Goal: Communication & Community: Answer question/provide support

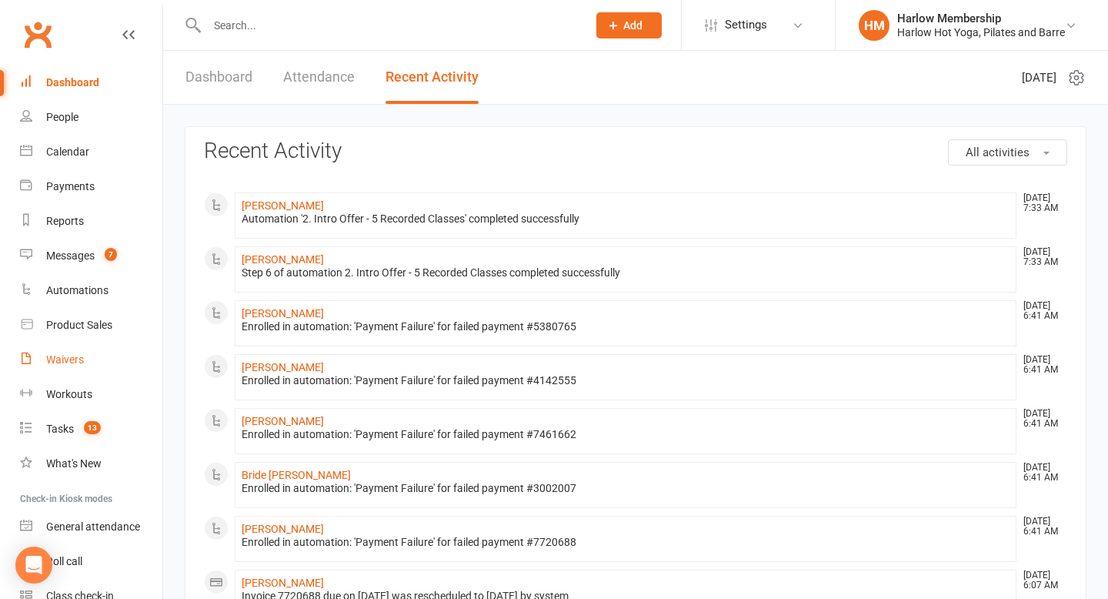
click at [72, 362] on div "Waivers" at bounding box center [65, 359] width 38 height 12
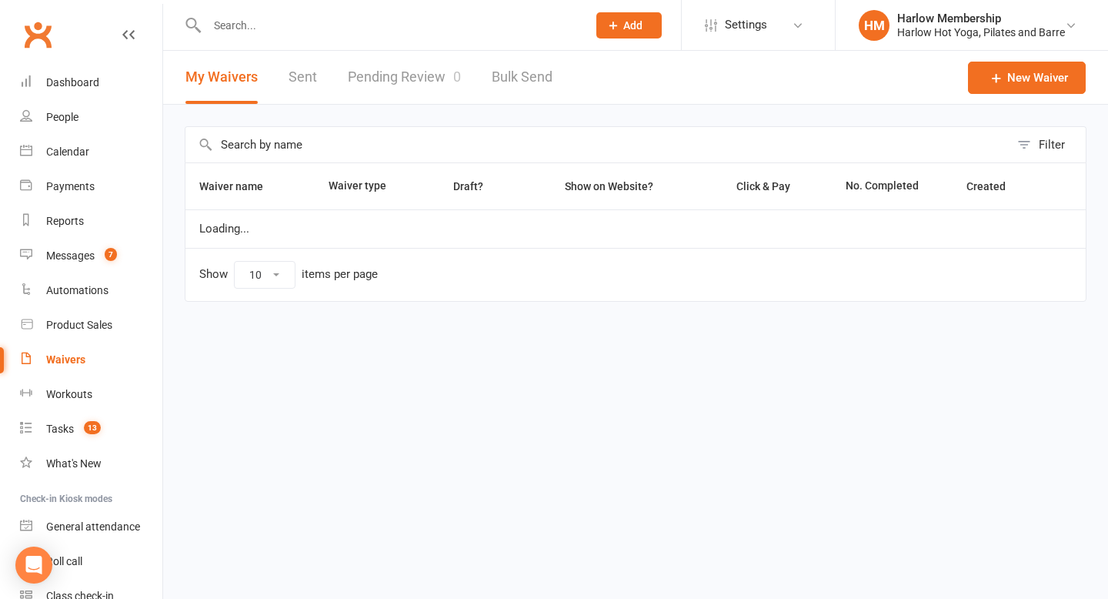
select select "100"
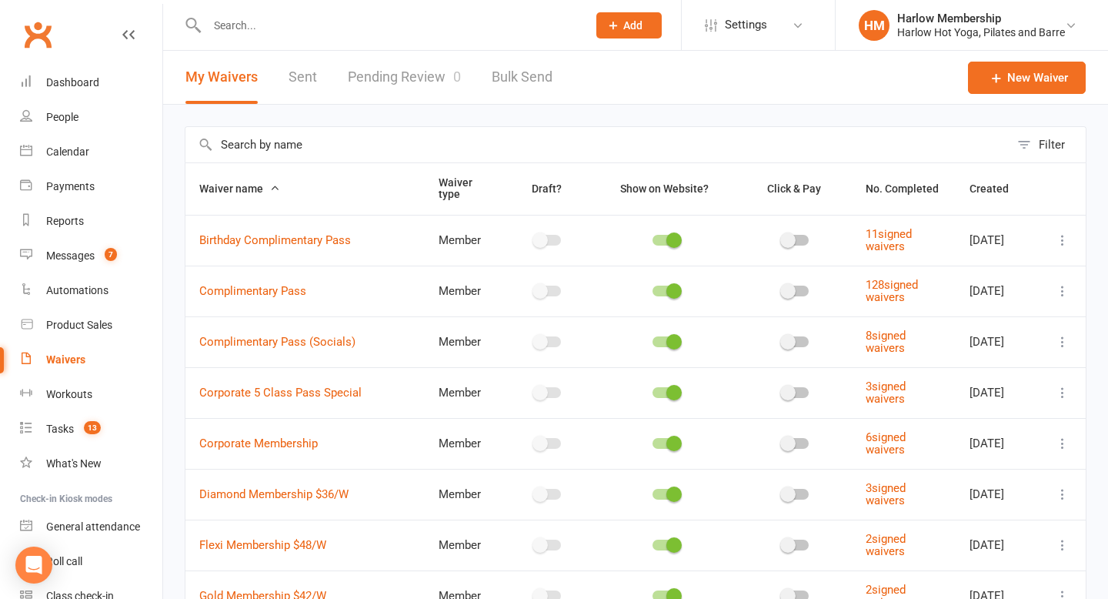
click at [296, 84] on link "Sent" at bounding box center [303, 77] width 28 height 53
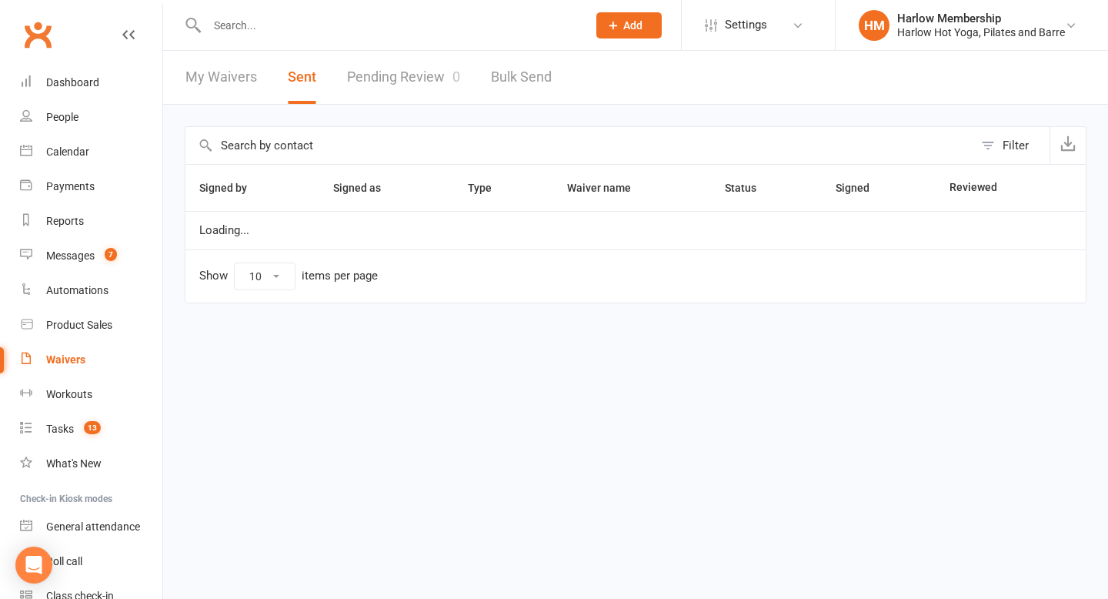
select select "100"
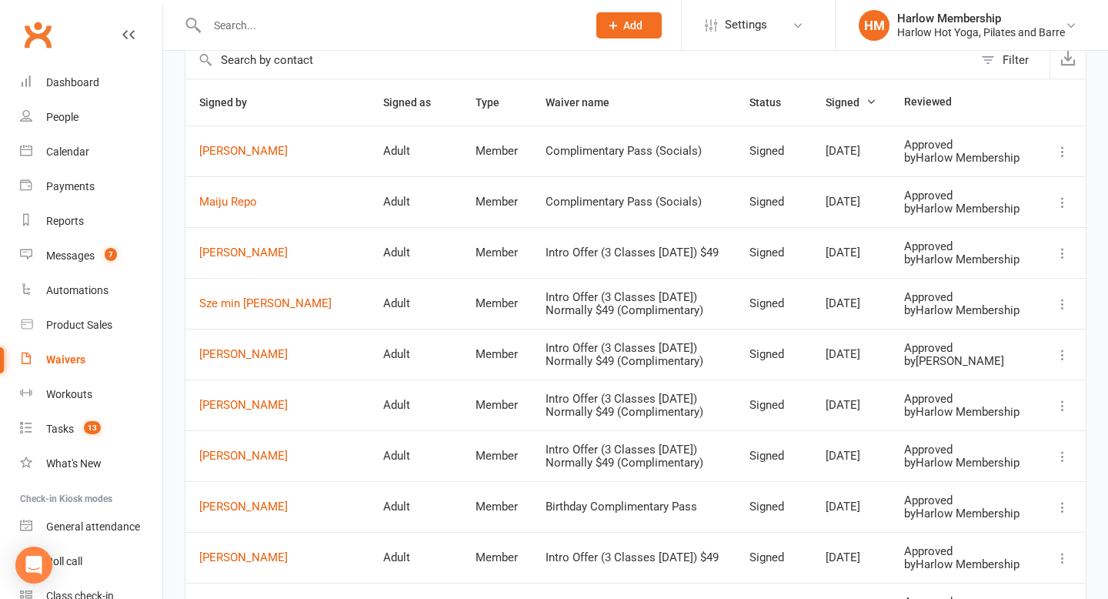
scroll to position [90, 0]
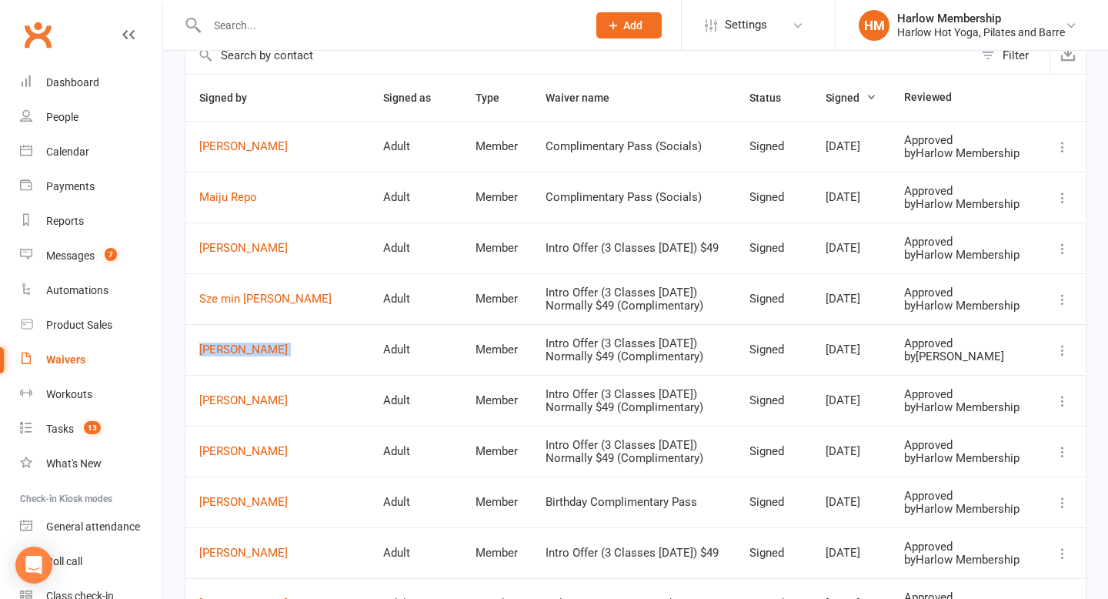
drag, startPoint x: 189, startPoint y: 399, endPoint x: 328, endPoint y: 399, distance: 138.5
click at [328, 375] on tr "Maddison Ashton Adult Member Intro Offer (3 Classes in 7 Days) Normally $49 (Co…" at bounding box center [635, 349] width 901 height 51
copy link "[PERSON_NAME]"
drag, startPoint x: 196, startPoint y: 343, endPoint x: 279, endPoint y: 342, distance: 82.4
click at [279, 324] on td "Sze min Ng" at bounding box center [277, 298] width 184 height 51
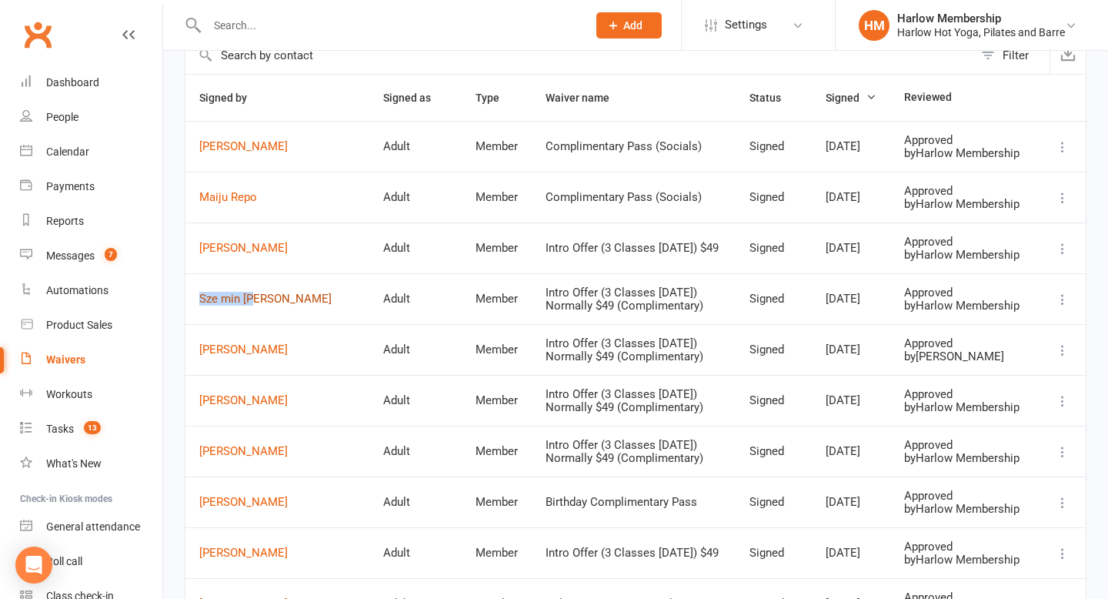
copy link "Sze min Ng"
drag, startPoint x: 195, startPoint y: 277, endPoint x: 319, endPoint y: 276, distance: 124.7
click at [319, 273] on td "[PERSON_NAME]" at bounding box center [277, 247] width 184 height 51
copy link "[PERSON_NAME]"
drag, startPoint x: 191, startPoint y: 213, endPoint x: 288, endPoint y: 212, distance: 97.0
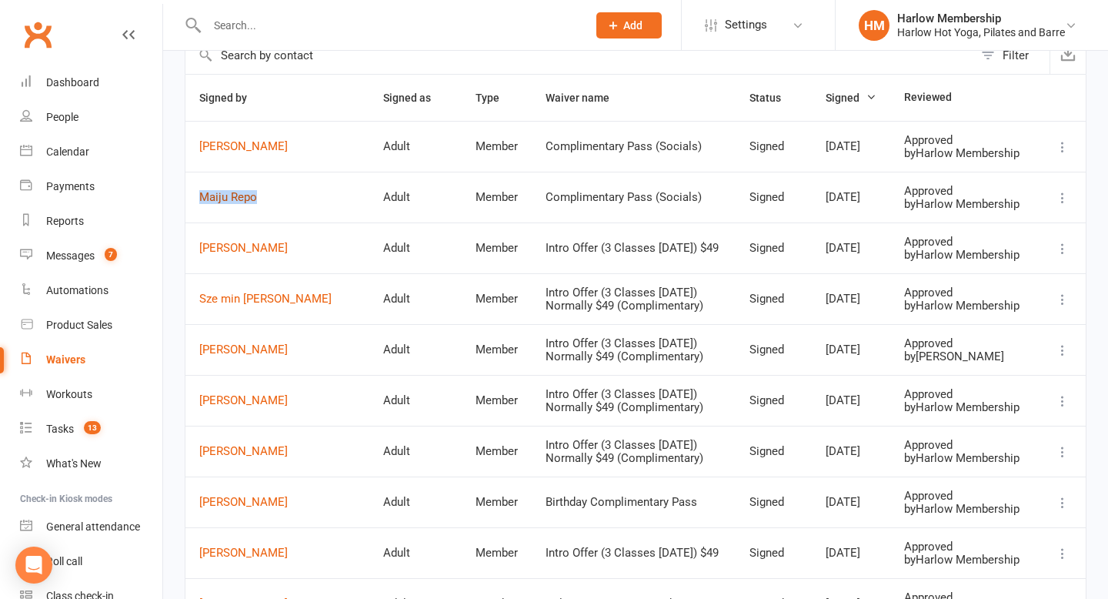
click at [287, 213] on td "Maiju Repo" at bounding box center [277, 197] width 184 height 51
copy link "Maiju Repo"
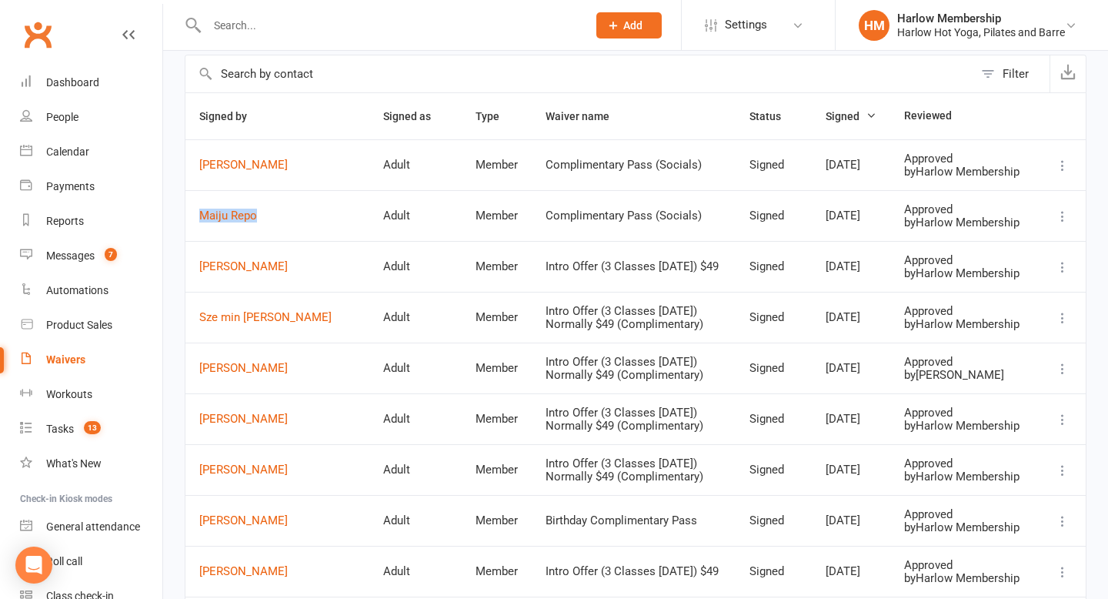
scroll to position [68, 0]
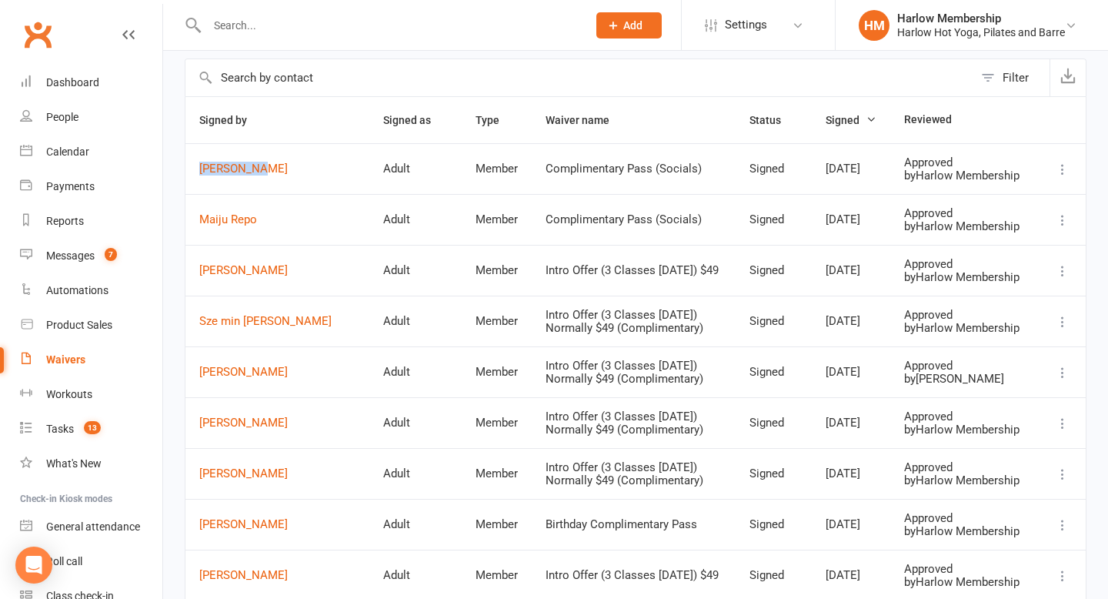
drag, startPoint x: 189, startPoint y: 172, endPoint x: 272, endPoint y: 168, distance: 84.0
click at [272, 171] on td "[PERSON_NAME]" at bounding box center [277, 168] width 184 height 51
copy link "[PERSON_NAME]"
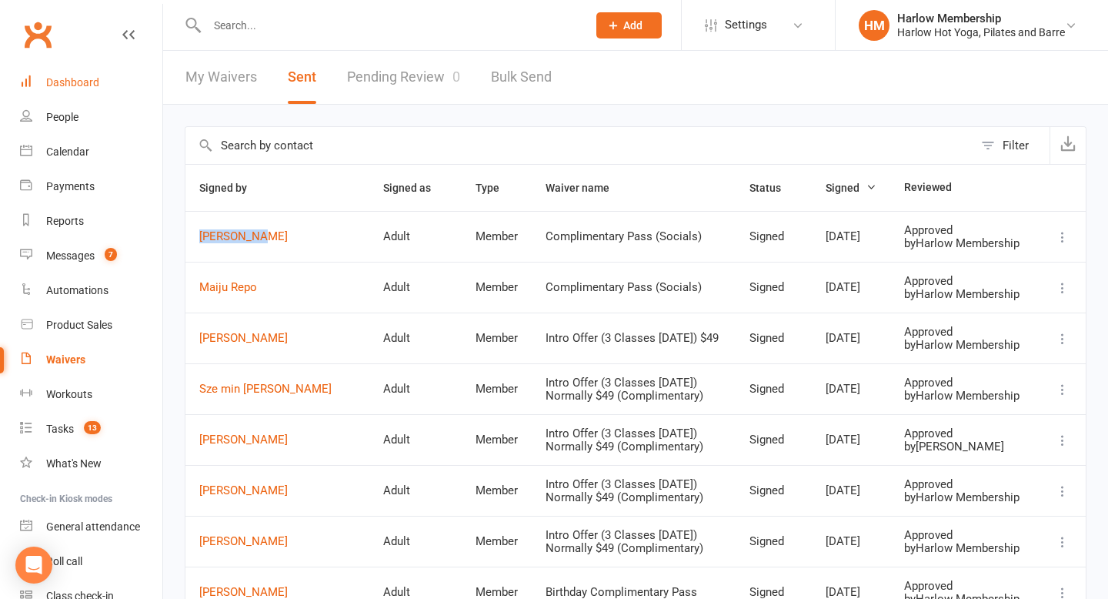
click at [66, 92] on link "Dashboard" at bounding box center [91, 82] width 142 height 35
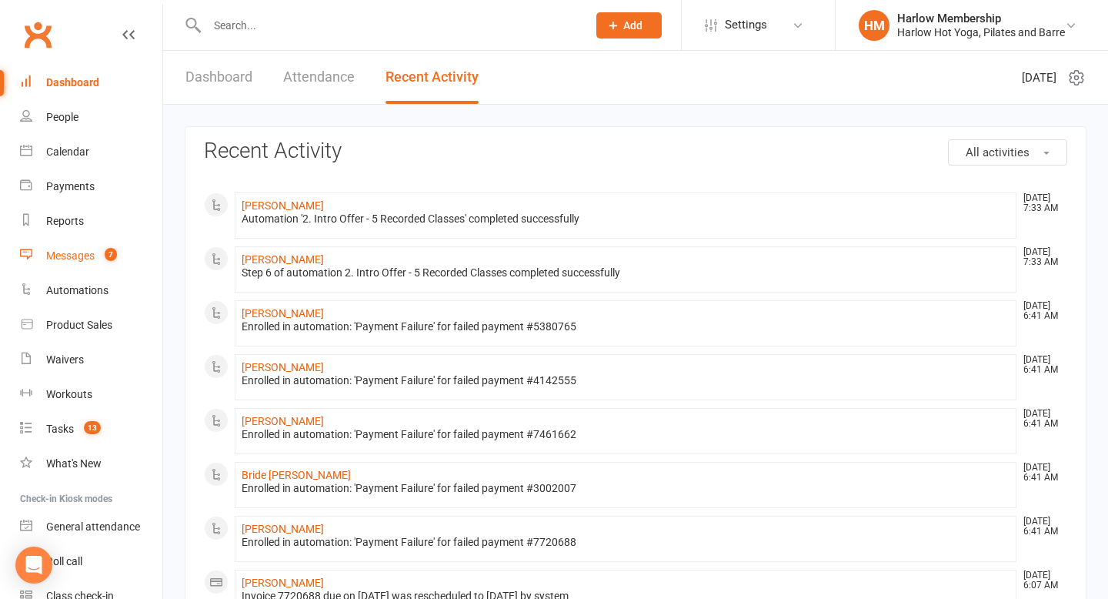
click at [84, 251] on div "Messages" at bounding box center [70, 255] width 48 height 12
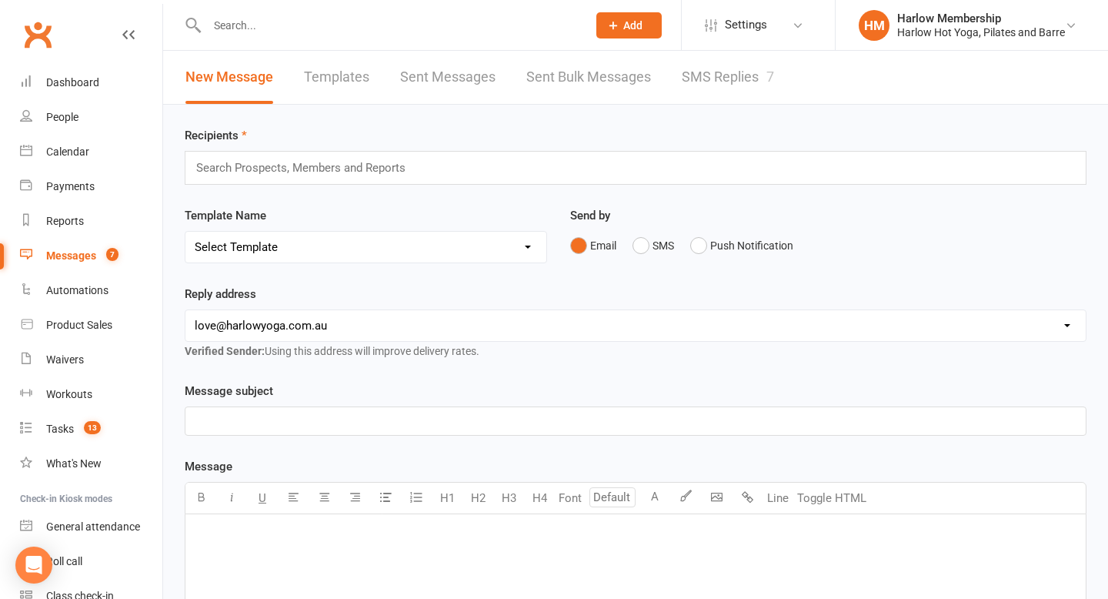
click at [731, 87] on link "SMS Replies 7" at bounding box center [728, 77] width 92 height 53
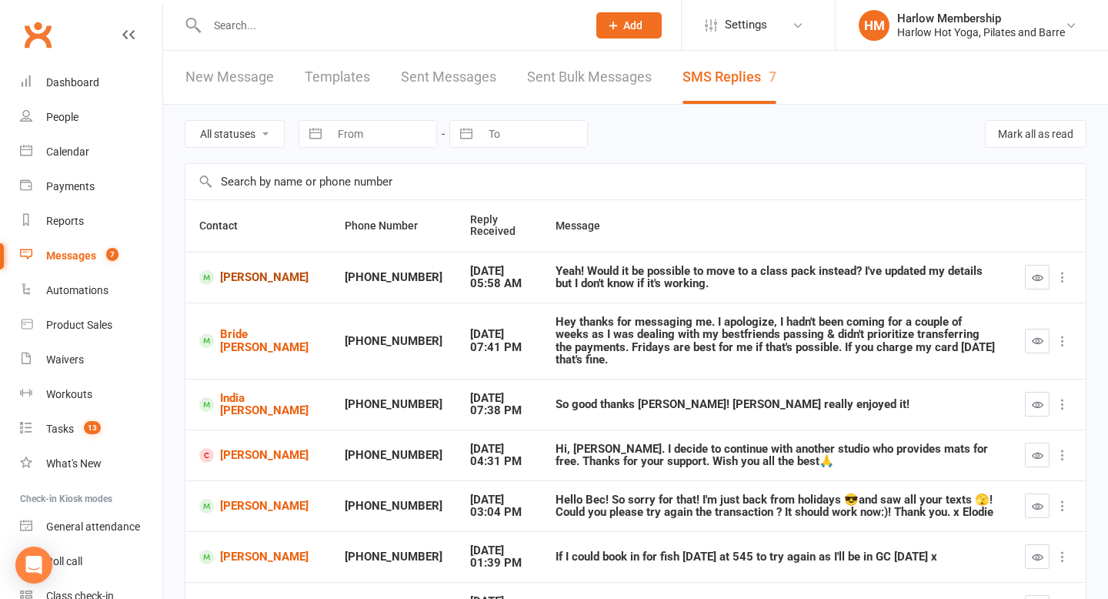
click at [254, 281] on link "[PERSON_NAME]" at bounding box center [258, 277] width 118 height 15
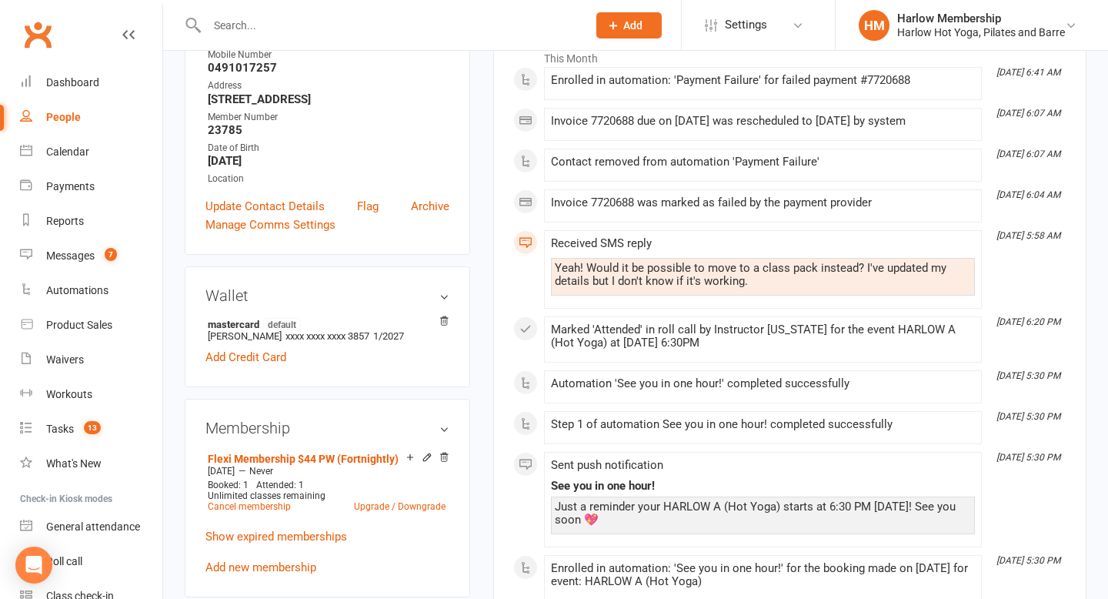
scroll to position [267, 0]
click at [328, 528] on link "Show expired memberships" at bounding box center [277, 535] width 142 height 14
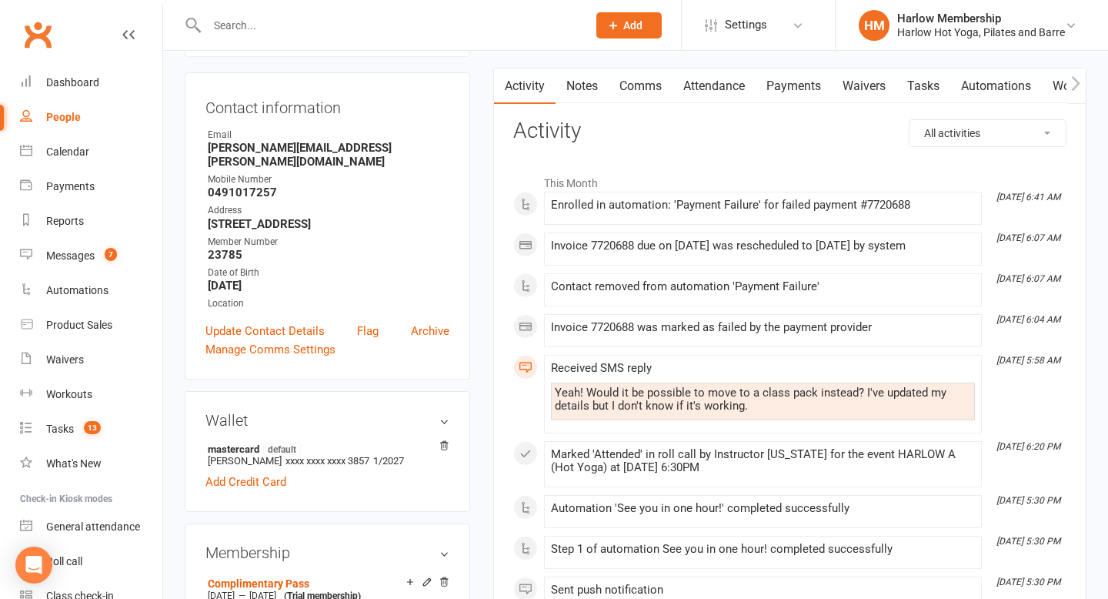
scroll to position [122, 0]
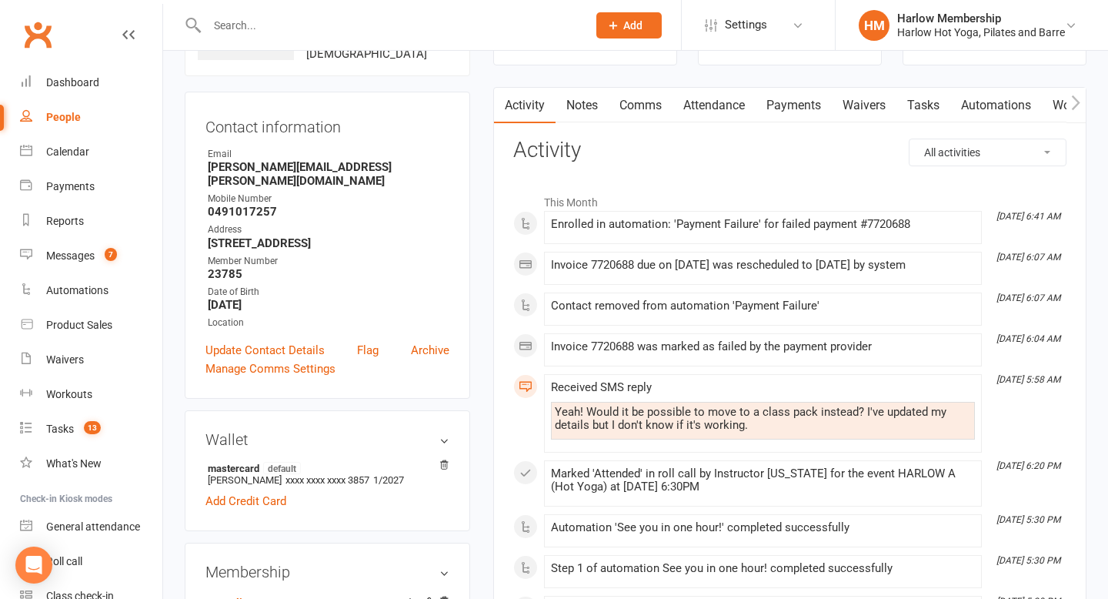
click at [630, 112] on link "Comms" at bounding box center [641, 105] width 64 height 35
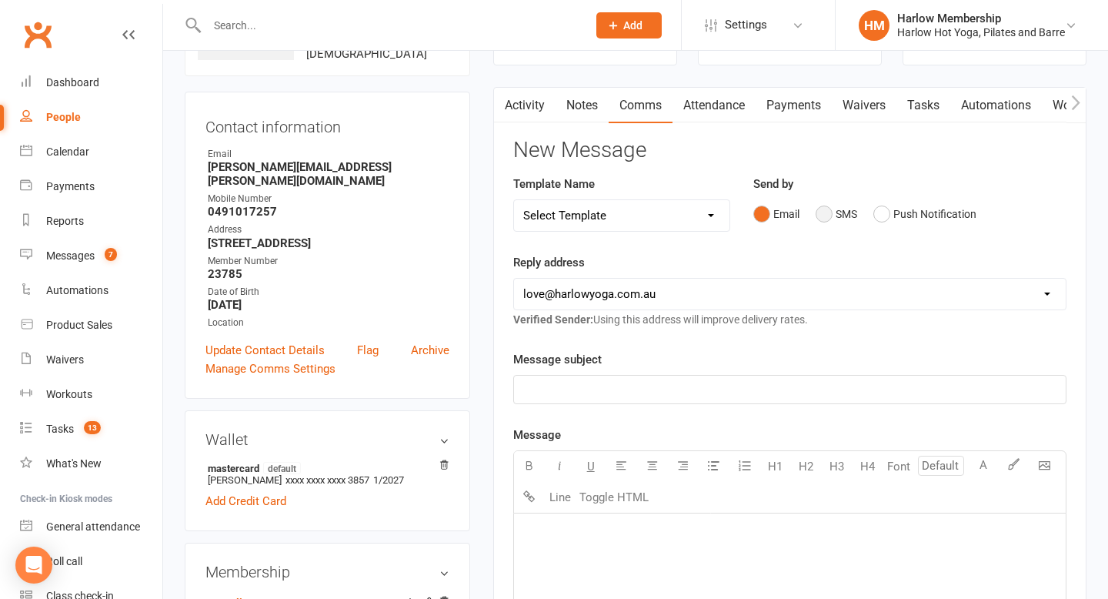
click at [825, 218] on button "SMS" at bounding box center [837, 213] width 42 height 29
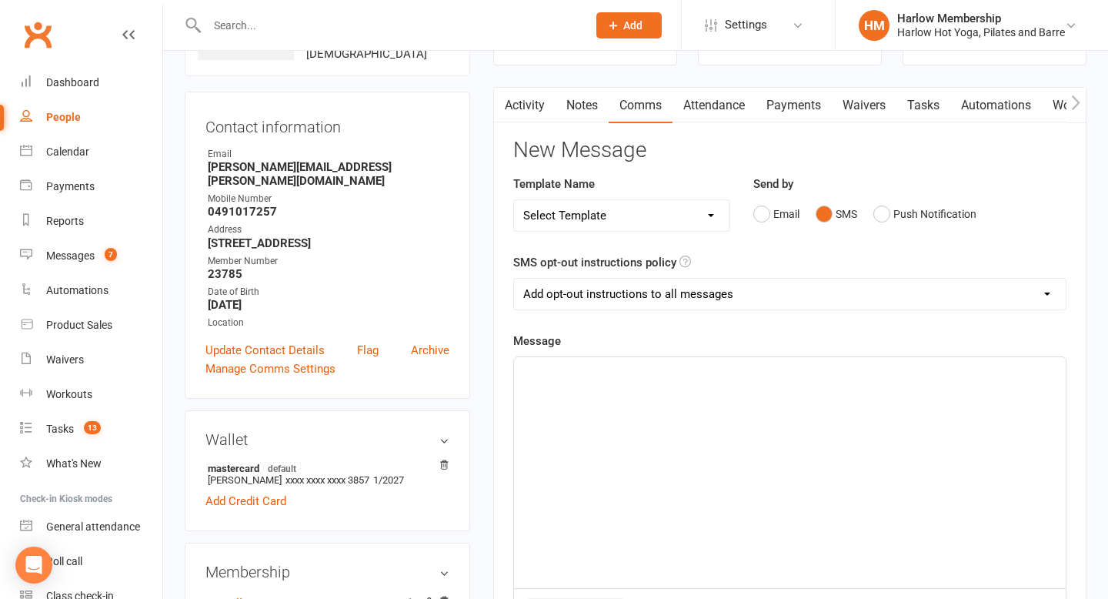
click at [673, 306] on select "Add opt-out instructions to all messages Add opt-out instructions for messages …" at bounding box center [790, 294] width 552 height 31
select select "2"
click at [514, 279] on select "Add opt-out instructions to all messages Add opt-out instructions for messages …" at bounding box center [790, 294] width 552 height 31
click at [646, 386] on div "﻿" at bounding box center [790, 472] width 552 height 231
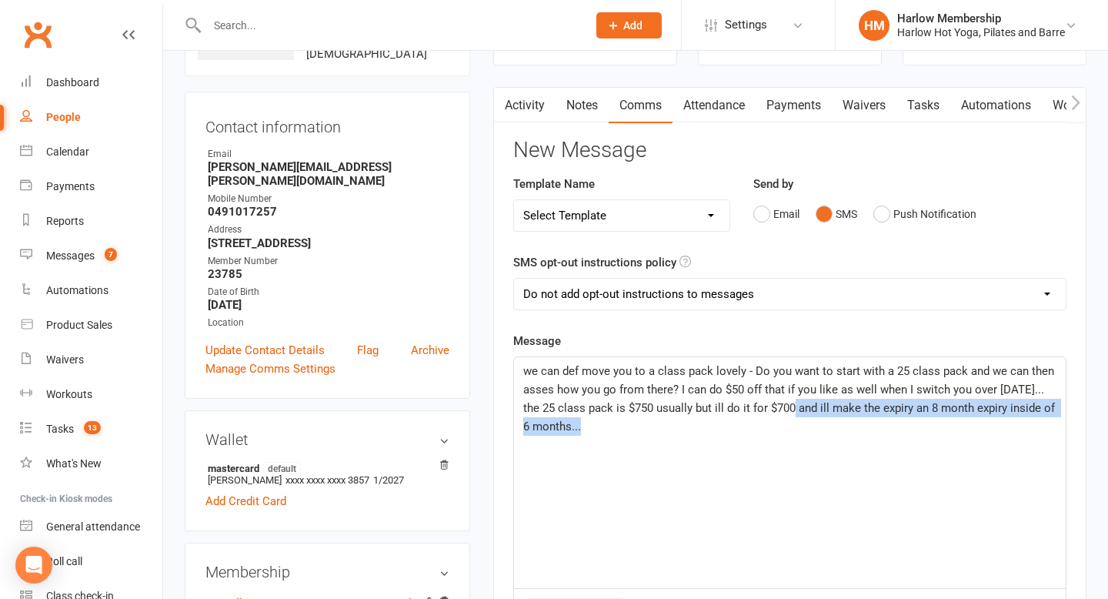
drag, startPoint x: 778, startPoint y: 409, endPoint x: 807, endPoint y: 435, distance: 38.7
click at [807, 435] on p "we can def move you to a class pack lovely - Do you want to start with a 25 cla…" at bounding box center [789, 399] width 533 height 74
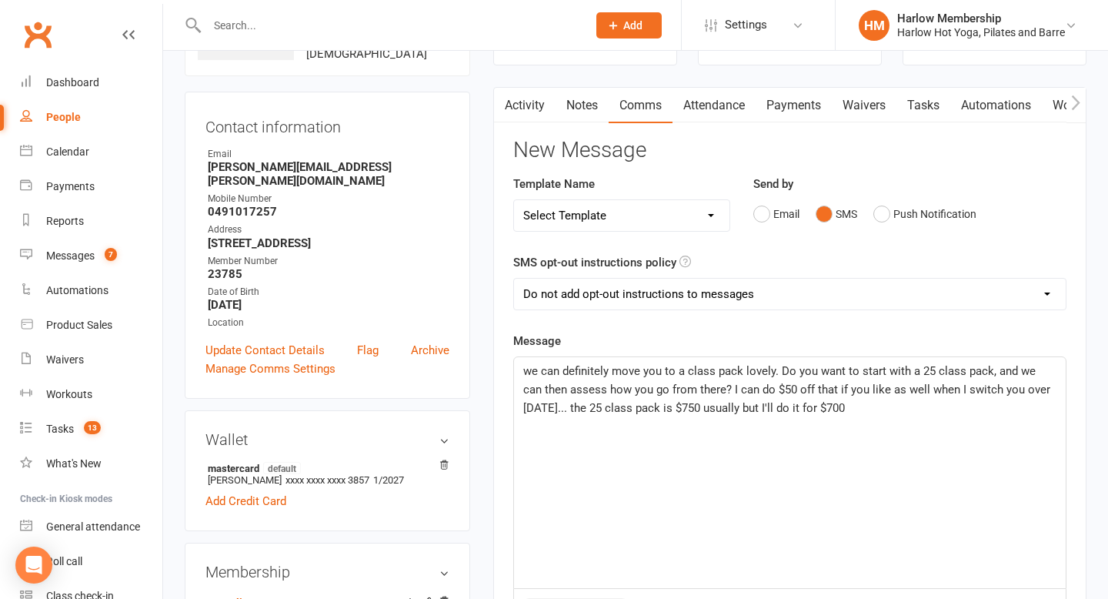
click at [532, 370] on span "we can definitely move you to a class pack lovely. Do you want to start with a …" at bounding box center [788, 389] width 530 height 51
click at [537, 375] on span "we can definitely move you to a class pack lovely. Do you want to start with a …" at bounding box center [788, 389] width 530 height 51
click at [859, 415] on p "We can definitely move you to a class pack, lovely. Do you want to start with a…" at bounding box center [789, 389] width 533 height 55
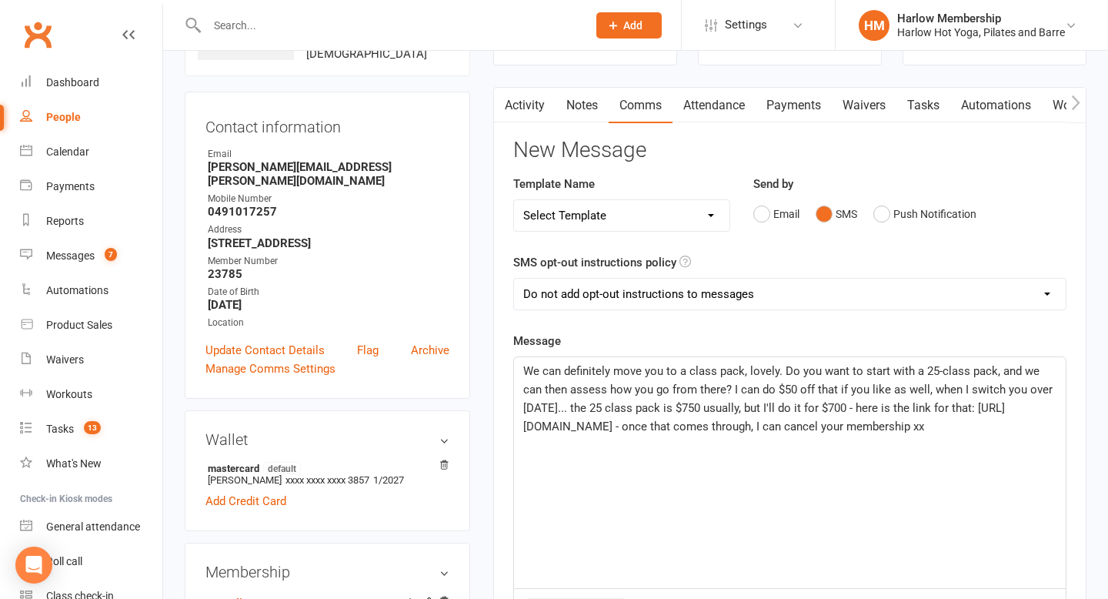
click at [951, 436] on p "We can definitely move you to a class pack, lovely. Do you want to start with a…" at bounding box center [789, 399] width 533 height 74
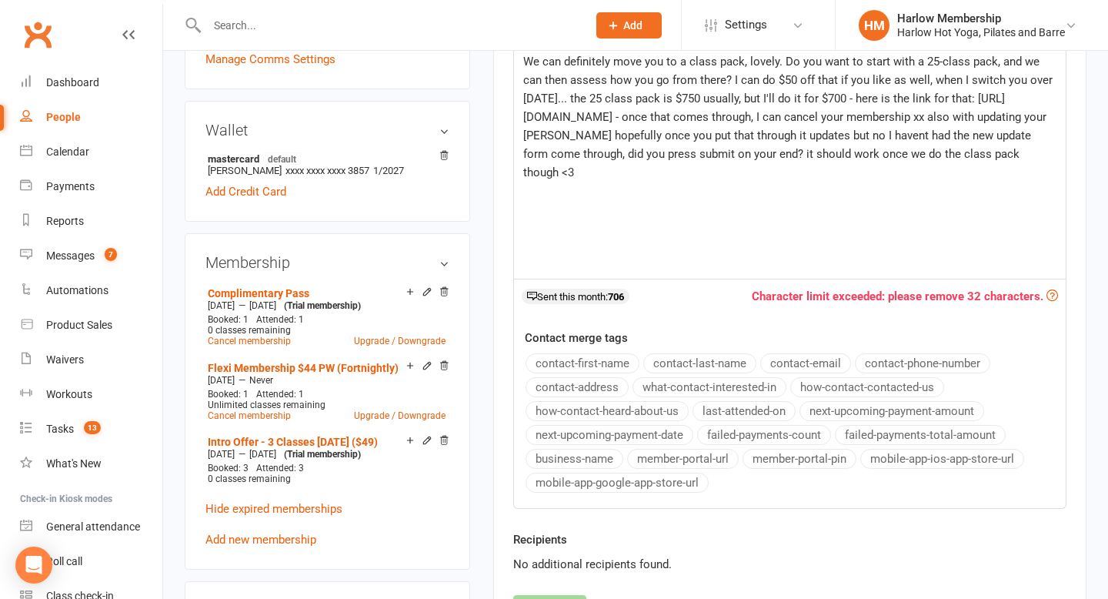
scroll to position [414, 0]
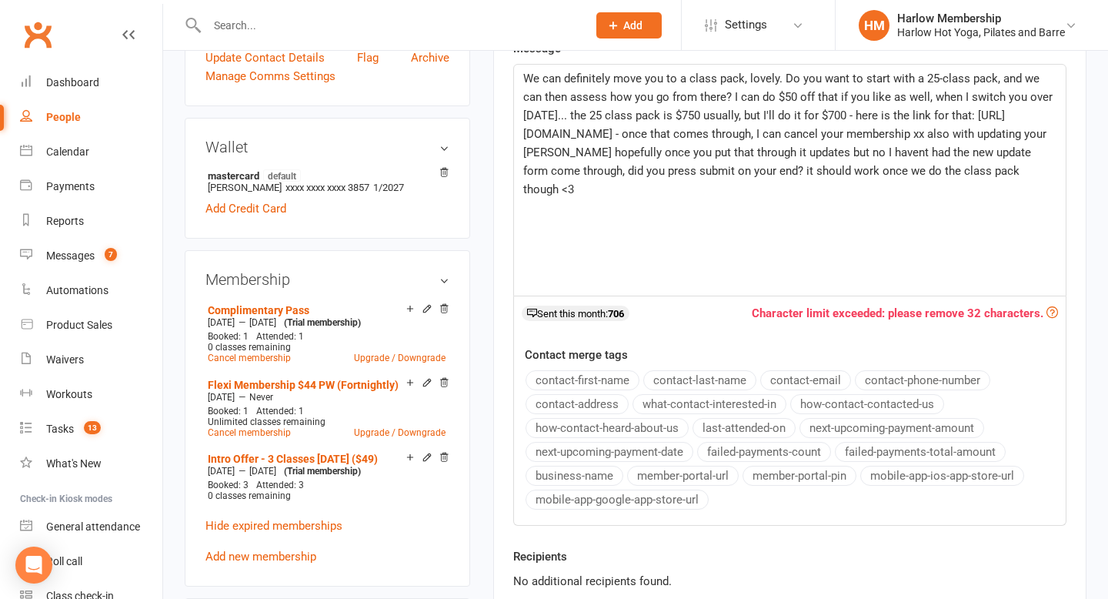
drag, startPoint x: 942, startPoint y: 153, endPoint x: 1018, endPoint y: 193, distance: 86.1
click at [1018, 193] on p "We can definitely move you to a class pack, lovely. Do you want to start with a…" at bounding box center [789, 133] width 533 height 129
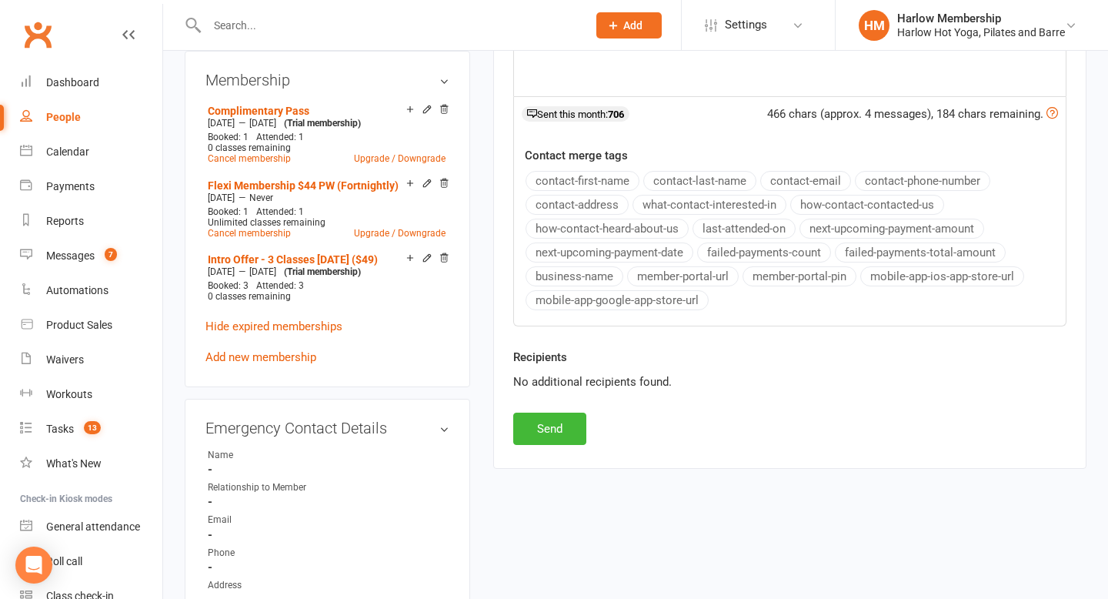
scroll to position [630, 0]
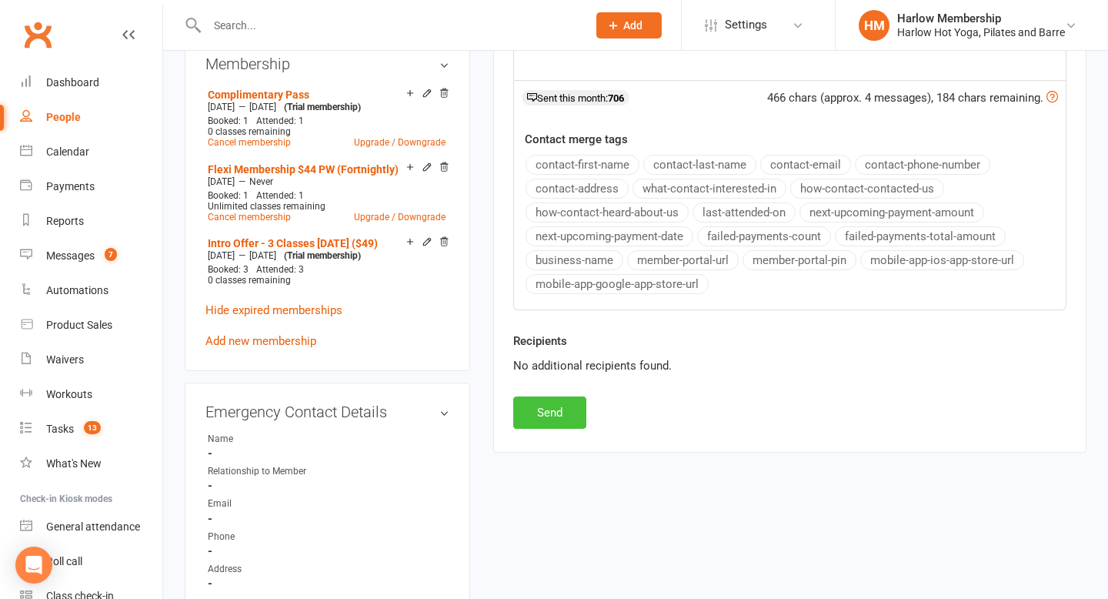
click at [560, 421] on button "Send" at bounding box center [549, 412] width 73 height 32
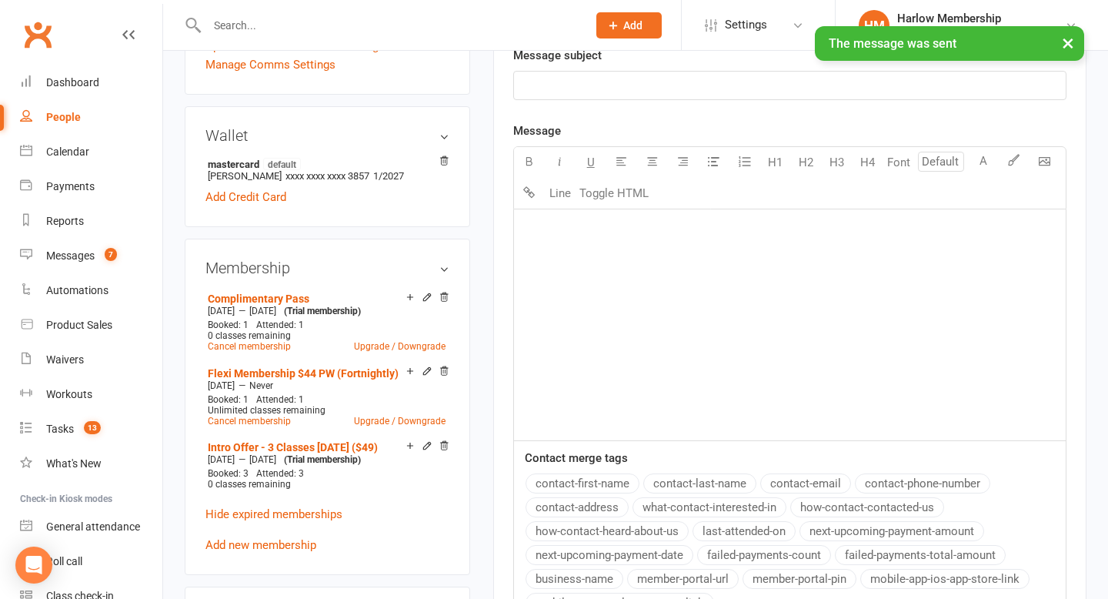
scroll to position [0, 0]
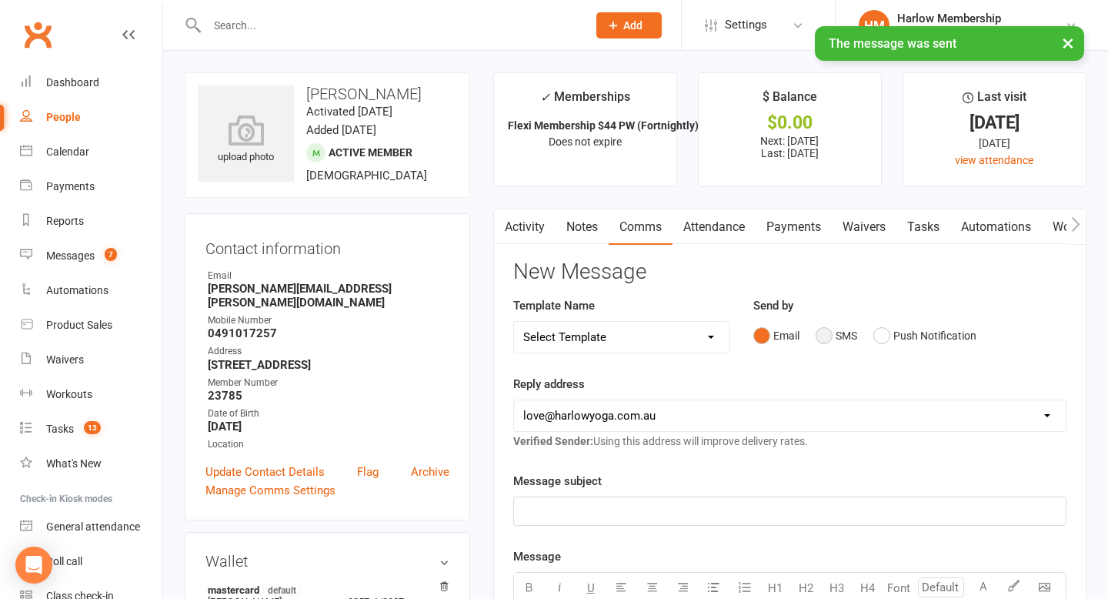
click at [834, 333] on button "SMS" at bounding box center [837, 335] width 42 height 29
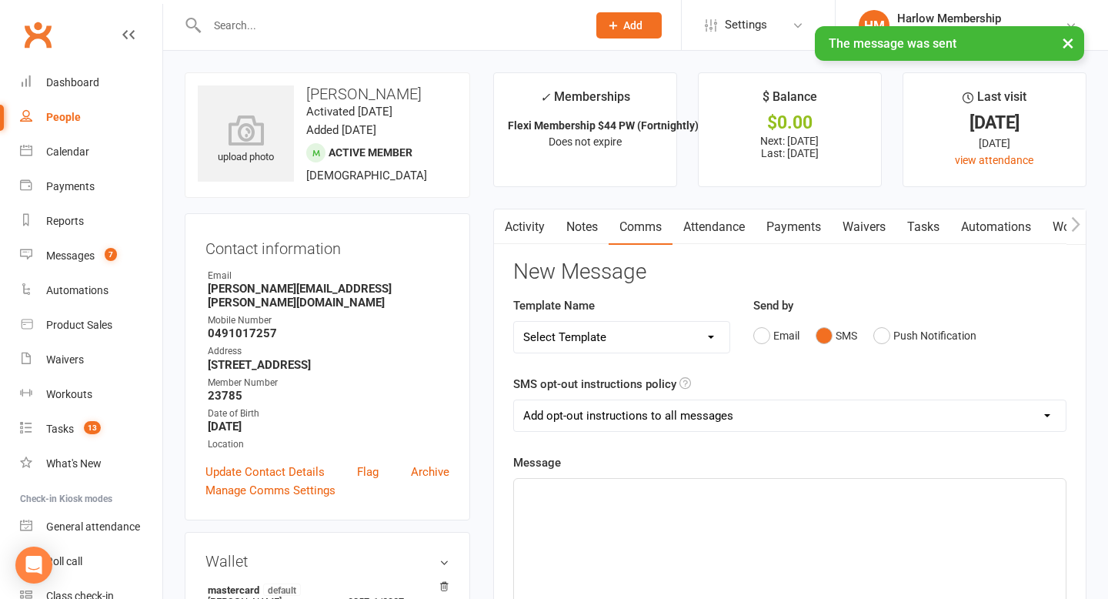
click at [624, 422] on select "Add opt-out instructions to all messages Add opt-out instructions for messages …" at bounding box center [790, 415] width 552 height 31
select select "2"
click at [514, 400] on select "Add opt-out instructions to all messages Add opt-out instructions for messages …" at bounding box center [790, 415] width 552 height 31
click at [613, 496] on p "﻿" at bounding box center [789, 492] width 533 height 18
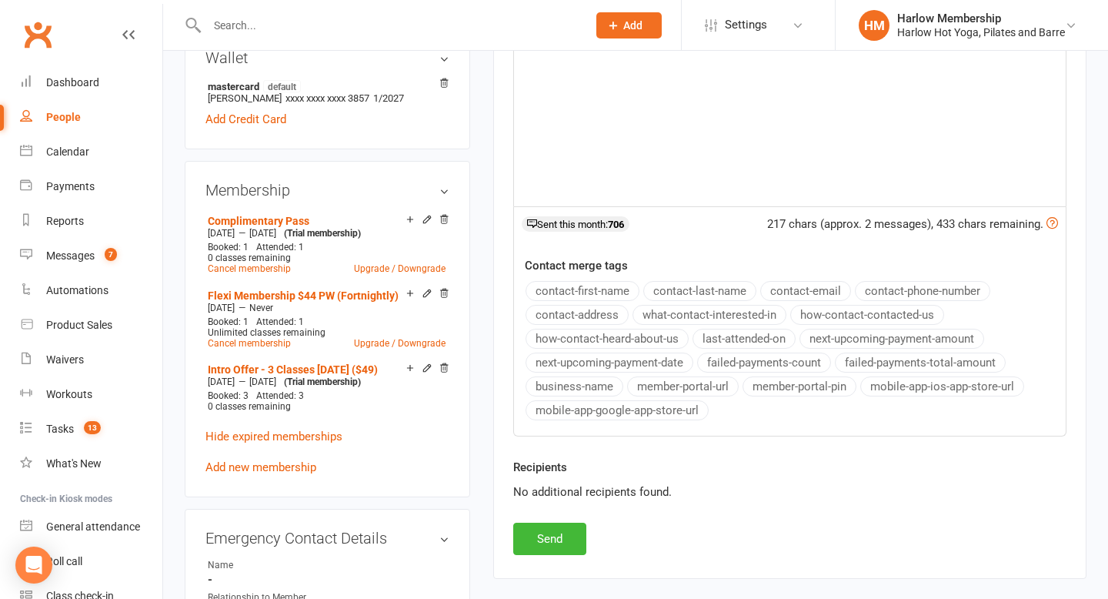
scroll to position [526, 0]
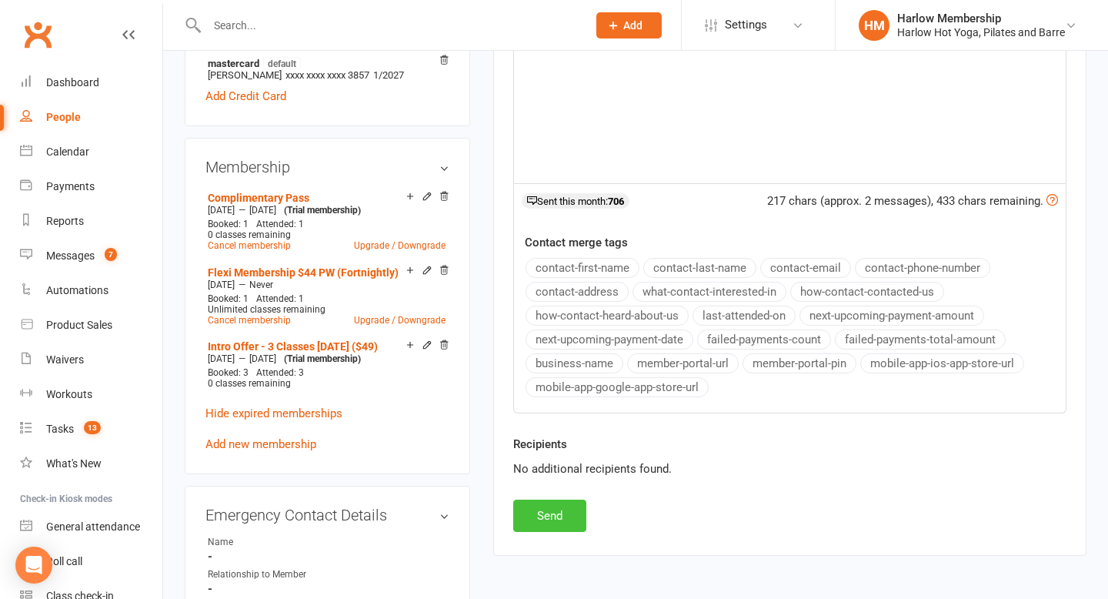
click at [548, 509] on button "Send" at bounding box center [549, 516] width 73 height 32
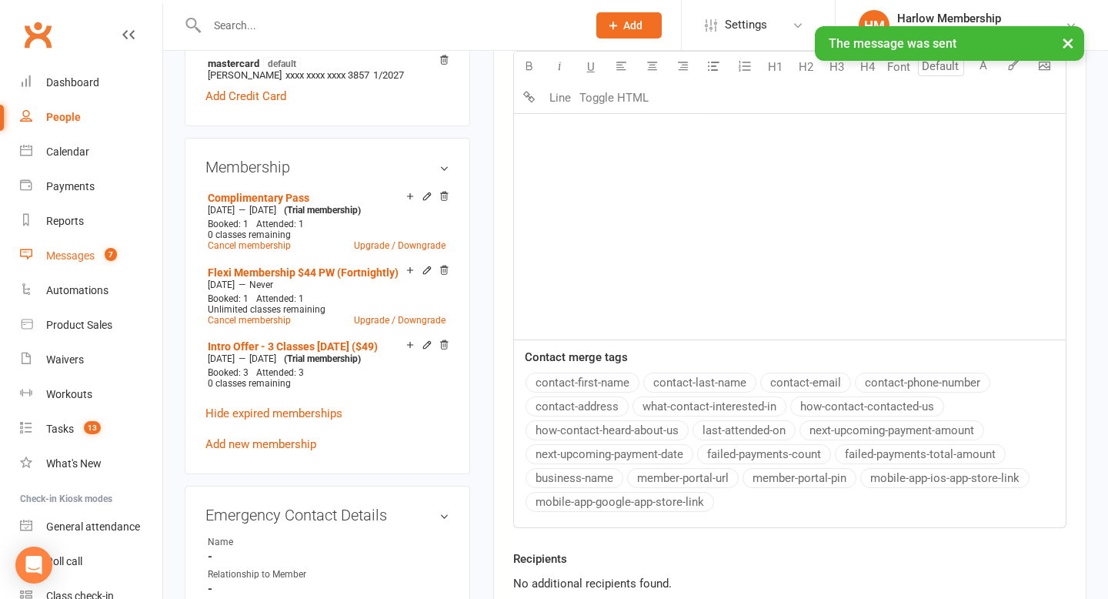
click at [85, 256] on div "Messages" at bounding box center [70, 255] width 48 height 12
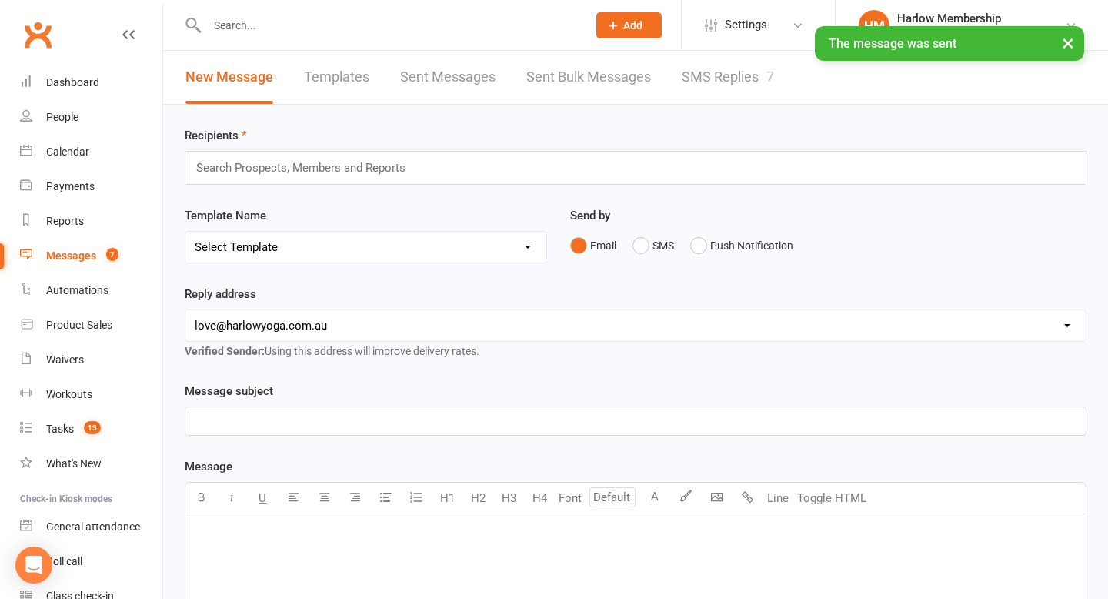
click at [695, 93] on link "SMS Replies 7" at bounding box center [728, 77] width 92 height 53
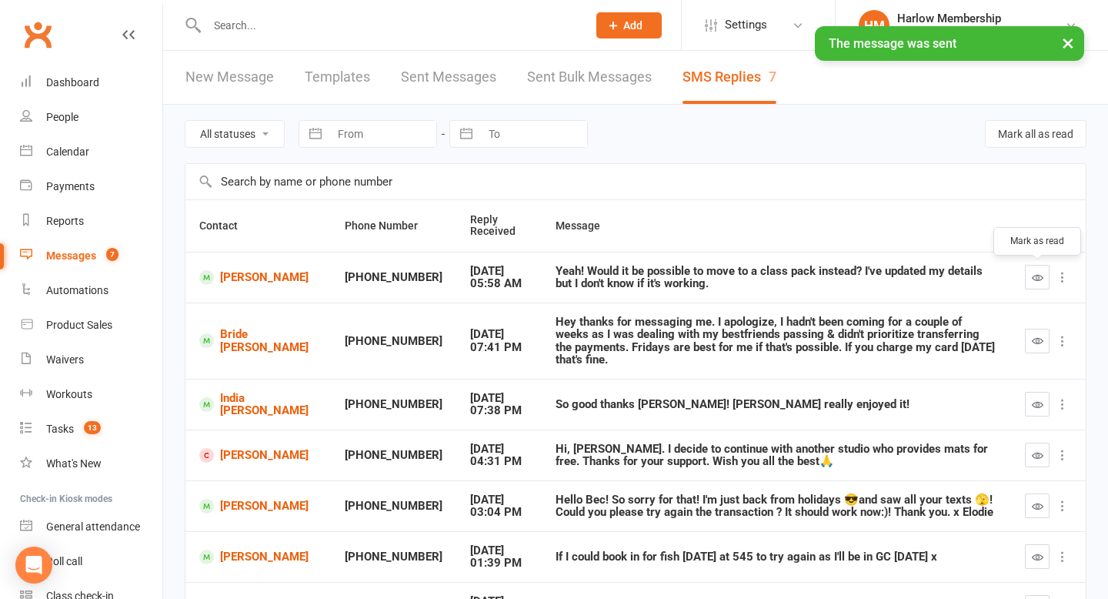
click at [1039, 272] on icon "button" at bounding box center [1038, 278] width 12 height 12
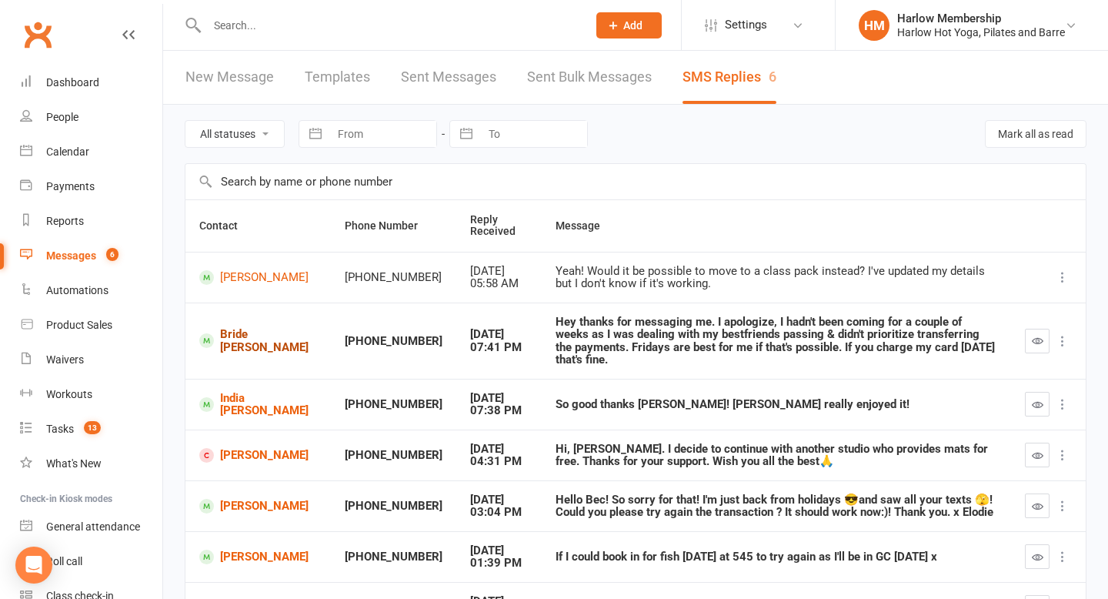
click at [255, 328] on link "Bride [PERSON_NAME]" at bounding box center [258, 340] width 118 height 25
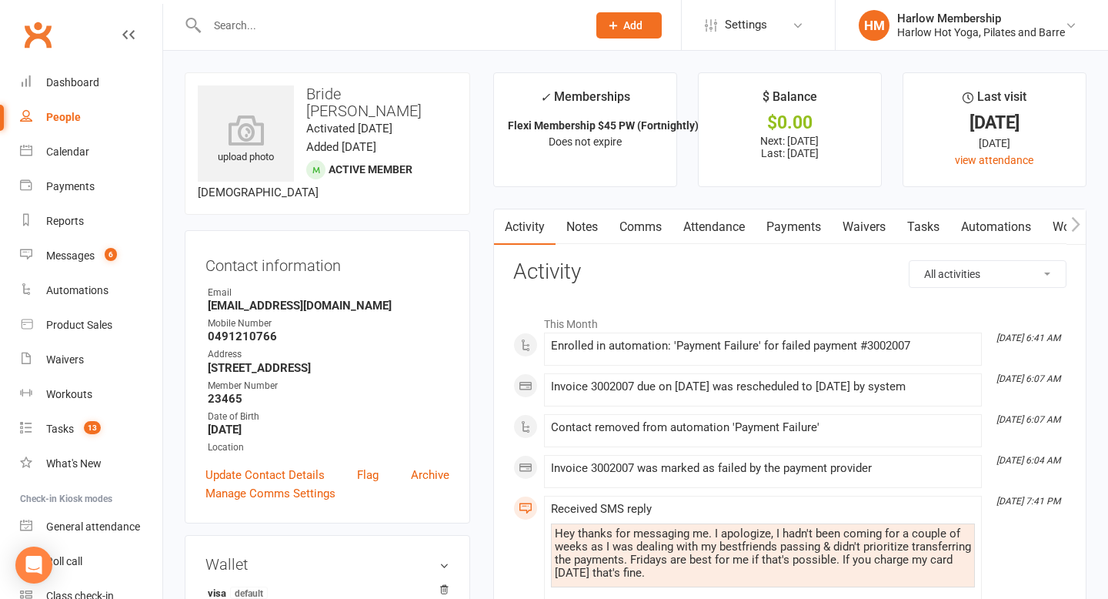
click at [654, 225] on link "Comms" at bounding box center [641, 226] width 64 height 35
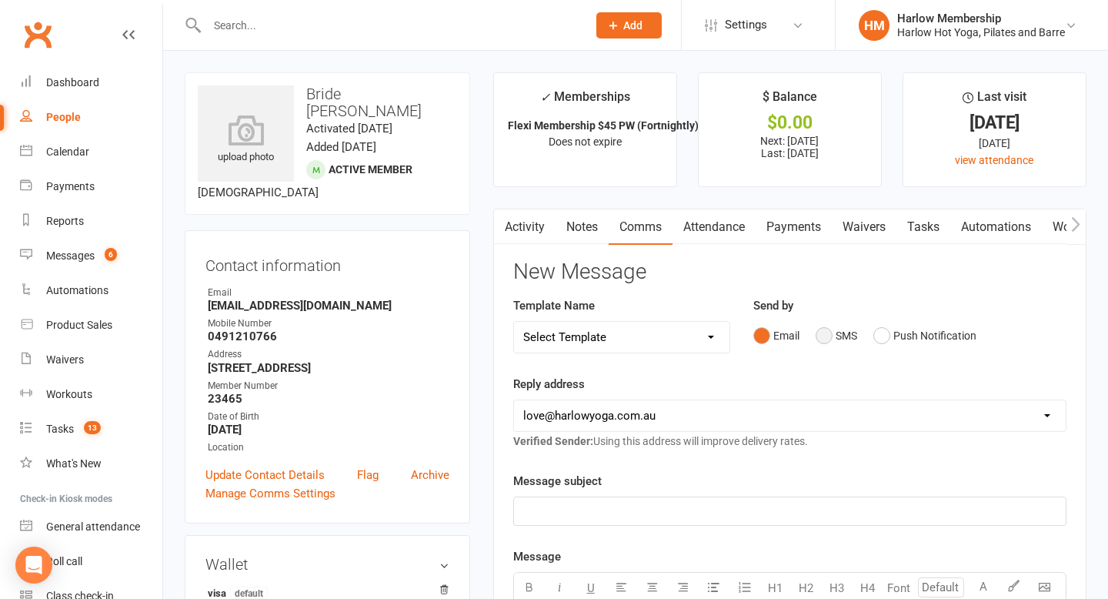
click at [834, 340] on button "SMS" at bounding box center [837, 335] width 42 height 29
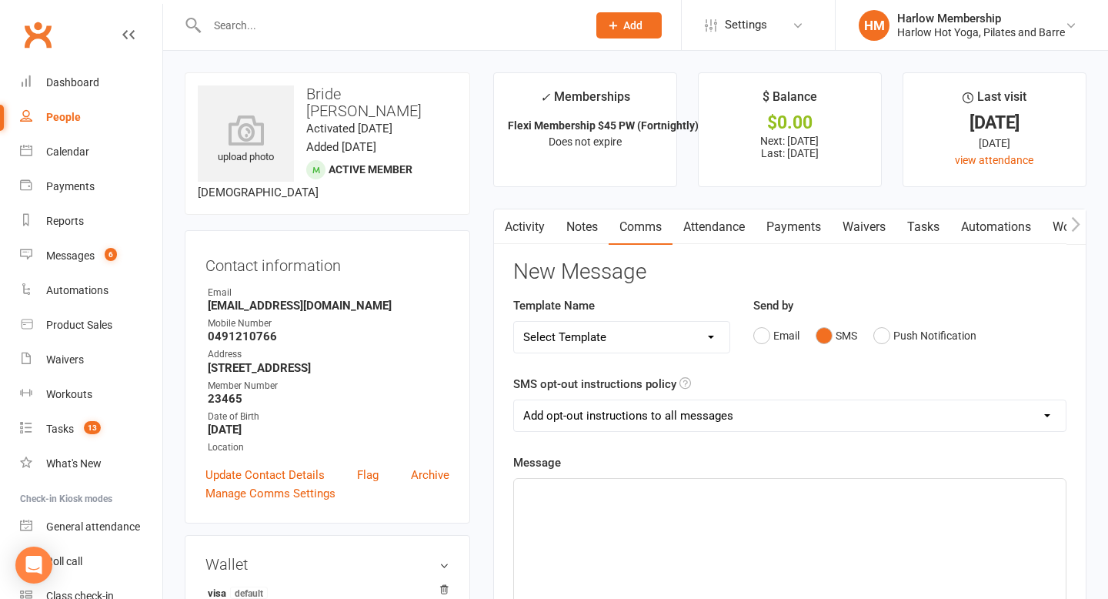
click at [708, 410] on select "Add opt-out instructions to all messages Add opt-out instructions for messages …" at bounding box center [790, 415] width 552 height 31
select select "2"
click at [514, 400] on select "Add opt-out instructions to all messages Add opt-out instructions for messages …" at bounding box center [790, 415] width 552 height 31
click at [651, 507] on div "﻿" at bounding box center [790, 594] width 552 height 231
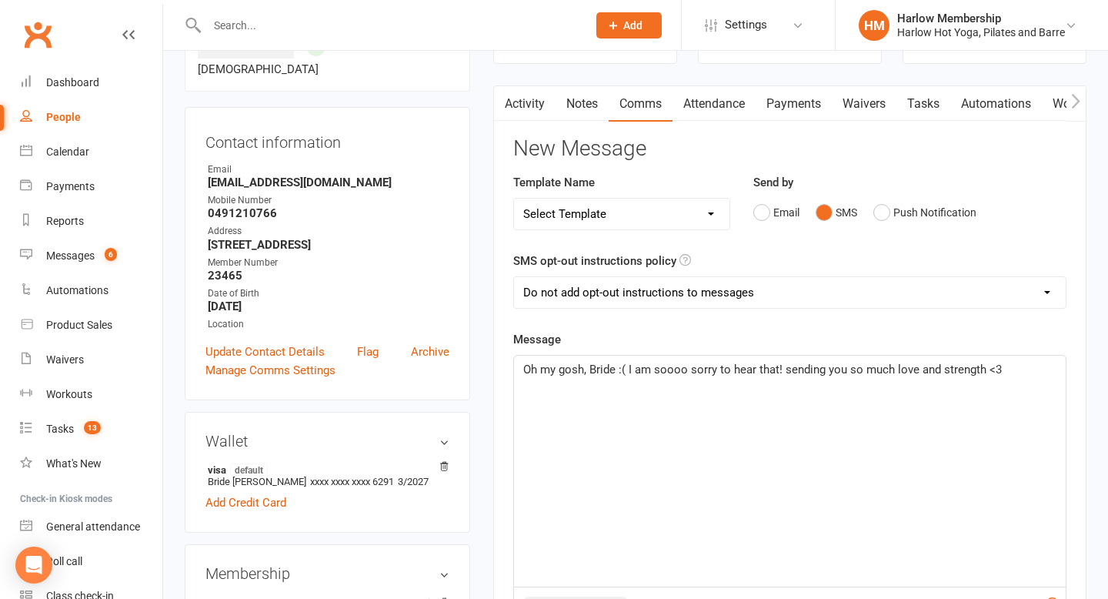
scroll to position [125, 0]
click at [1021, 364] on p "Oh my gosh, Bride :( I am soooo sorry to hear that! sending you so much love an…" at bounding box center [789, 368] width 533 height 18
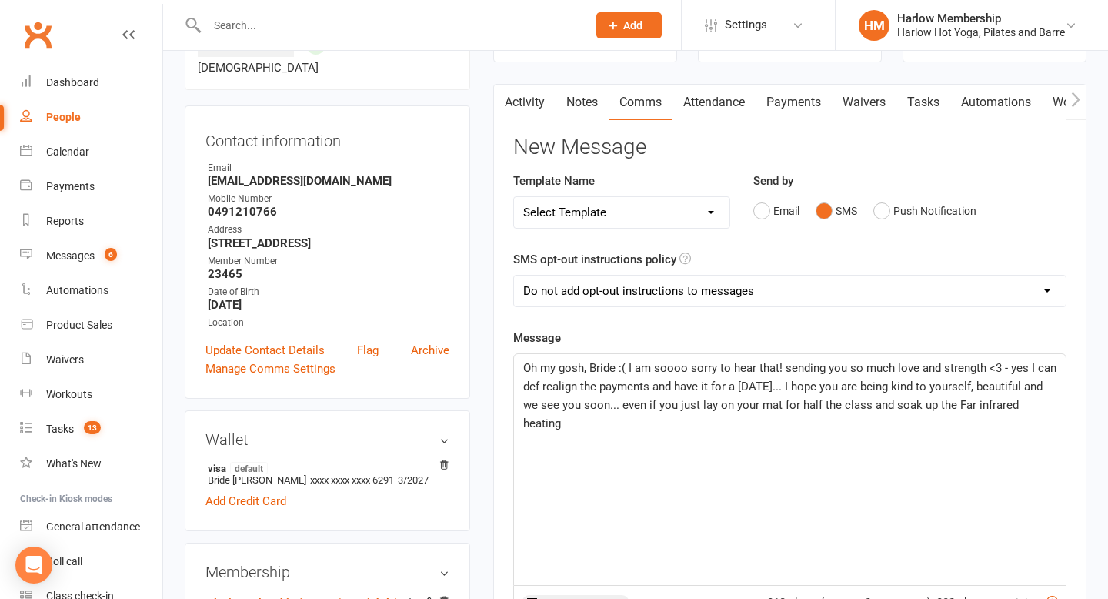
click at [1041, 408] on p "Oh my gosh, Bride :( I am soooo sorry to hear that! sending you so much love an…" at bounding box center [789, 396] width 533 height 74
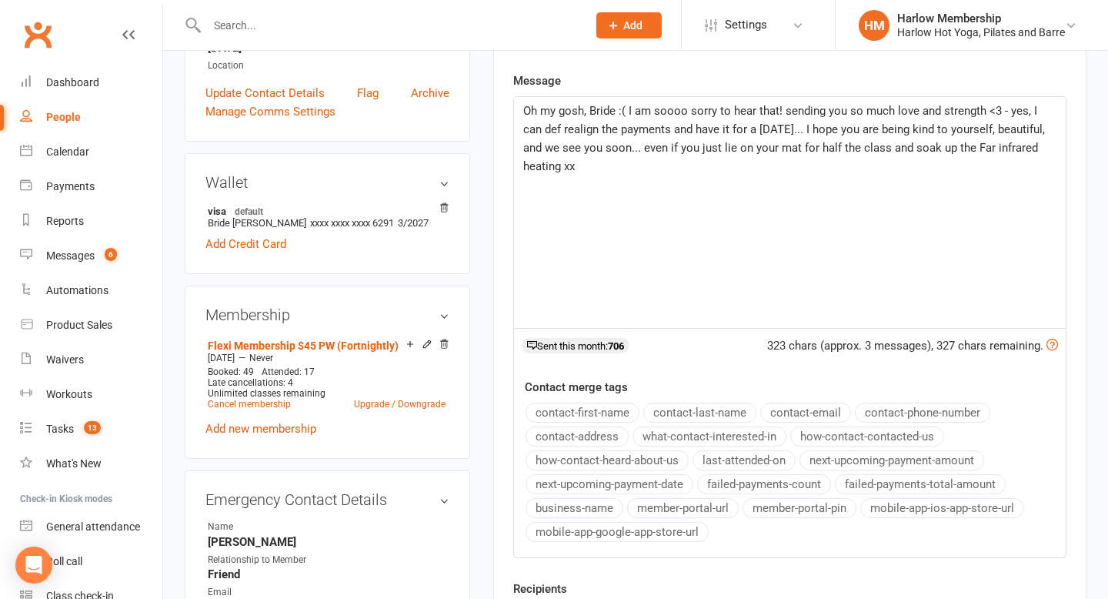
scroll to position [478, 0]
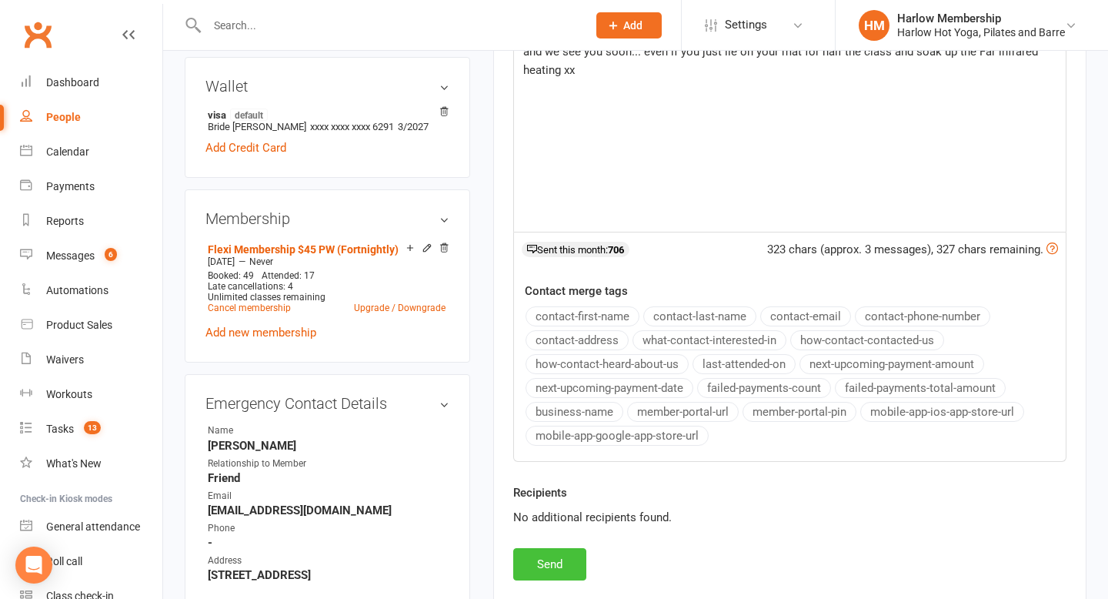
click at [563, 556] on button "Send" at bounding box center [549, 564] width 73 height 32
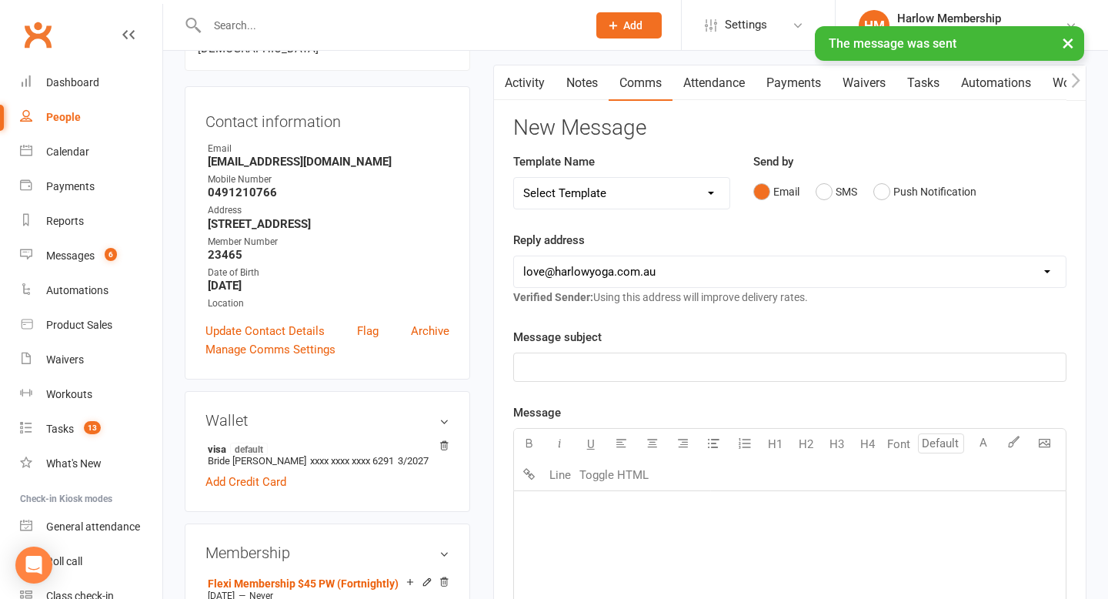
scroll to position [0, 0]
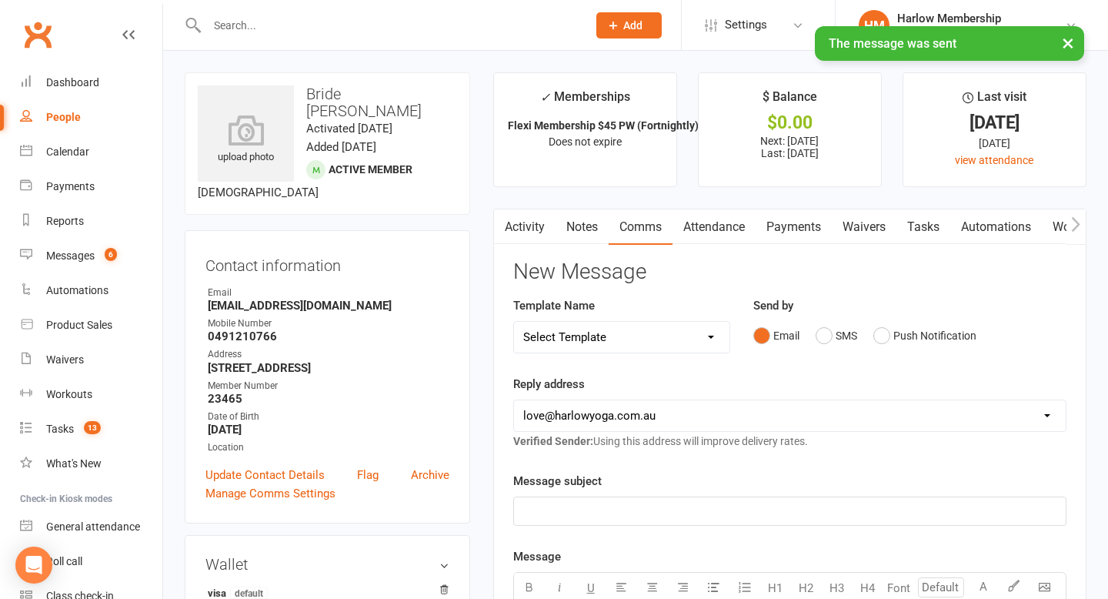
click at [775, 224] on link "Payments" at bounding box center [794, 226] width 76 height 35
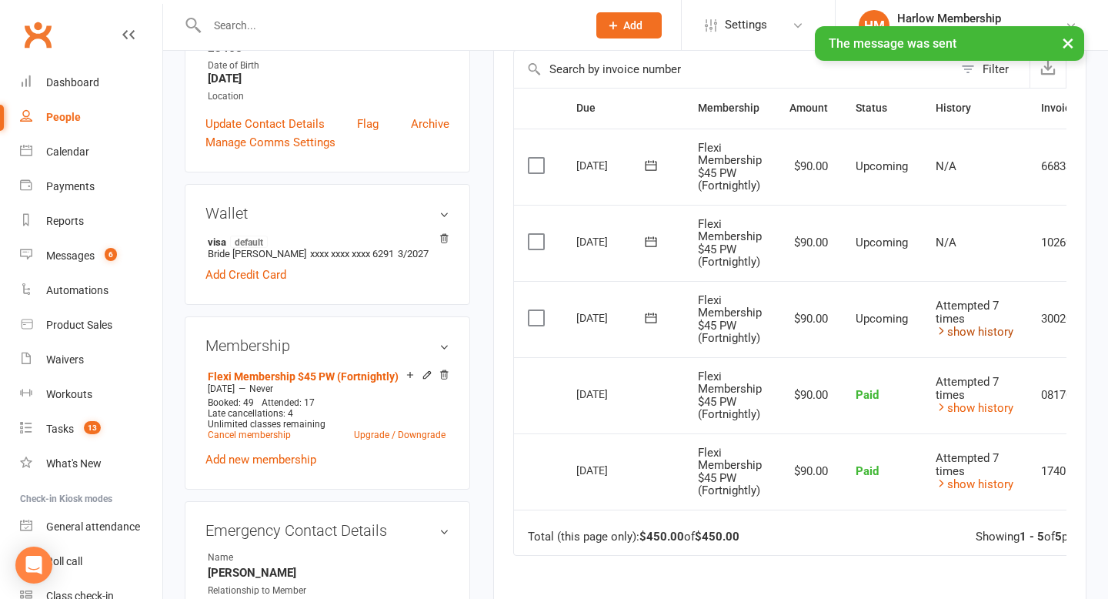
scroll to position [0, 82]
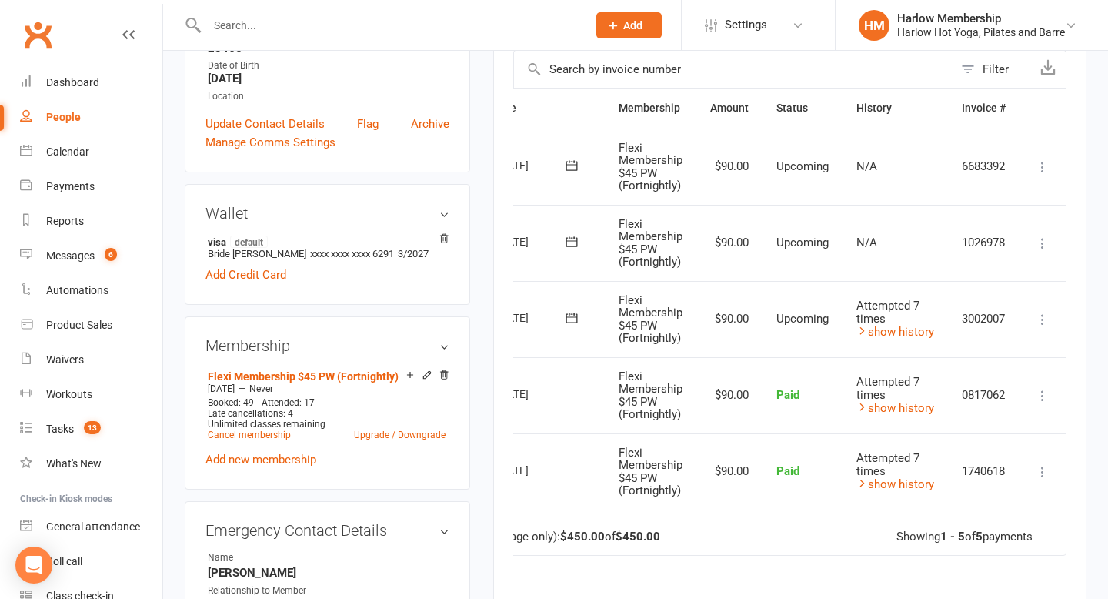
click at [1044, 319] on icon at bounding box center [1042, 319] width 15 height 15
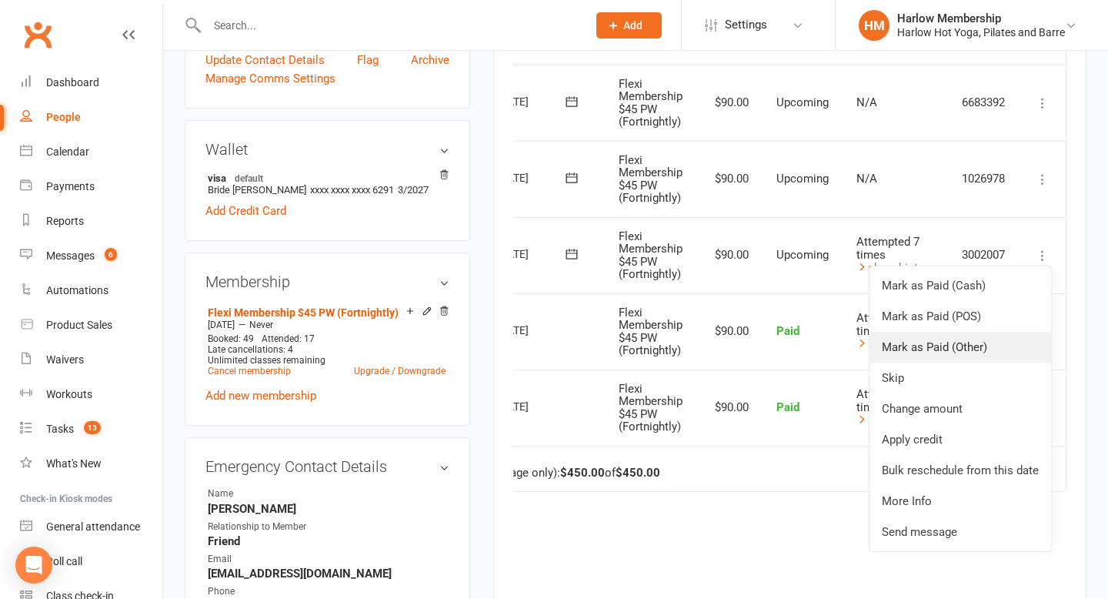
scroll to position [422, 0]
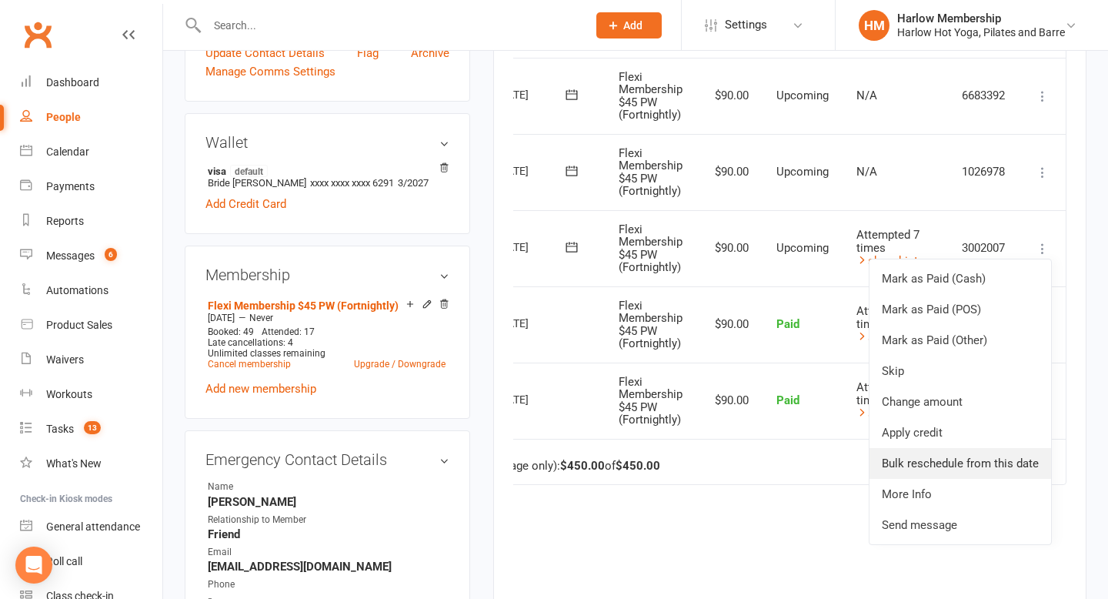
click at [974, 457] on link "Bulk reschedule from this date" at bounding box center [961, 463] width 182 height 31
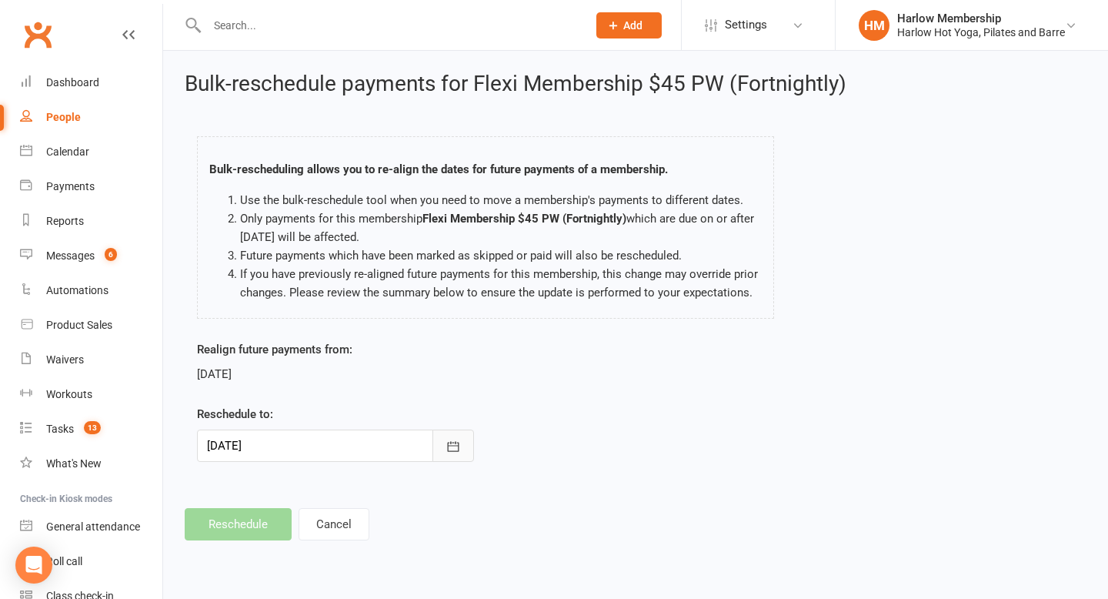
click at [453, 447] on icon "button" at bounding box center [453, 446] width 15 height 15
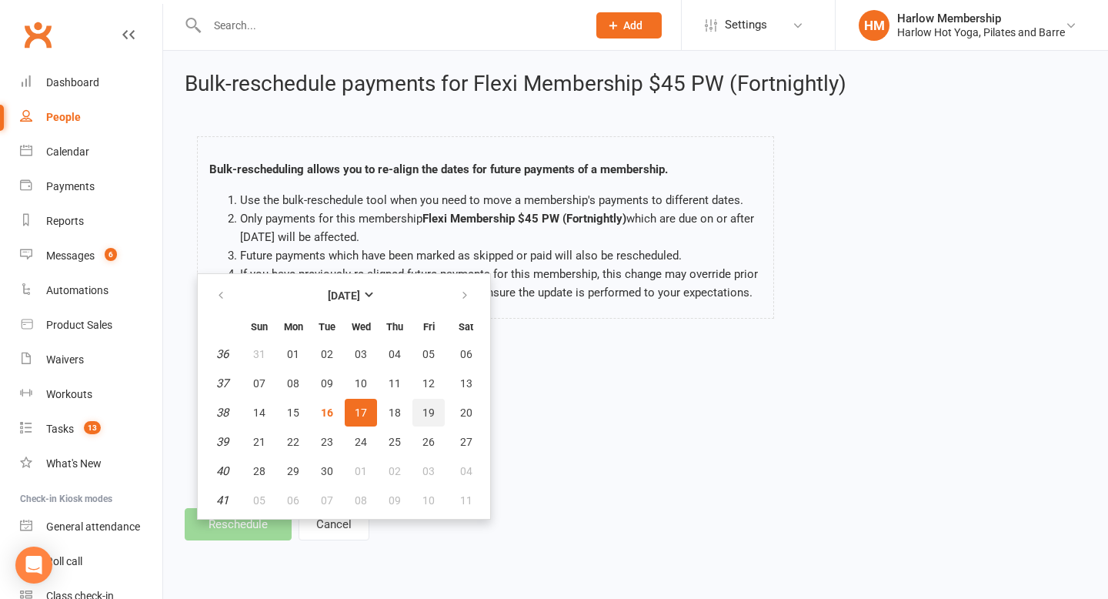
click at [429, 414] on span "19" at bounding box center [429, 412] width 12 height 12
type input "19 Sep 2025"
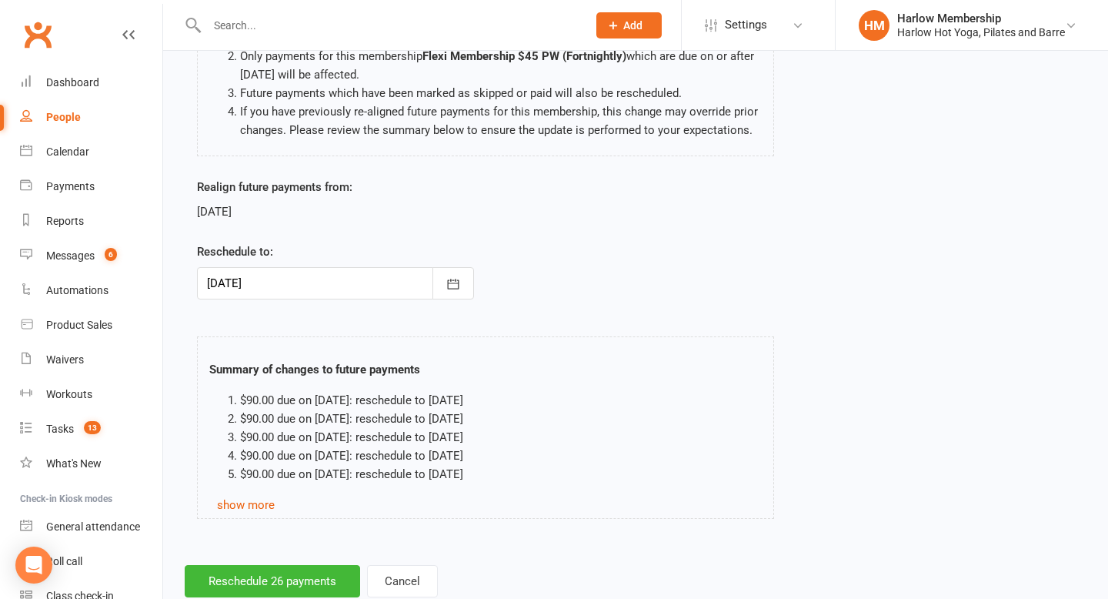
scroll to position [205, 0]
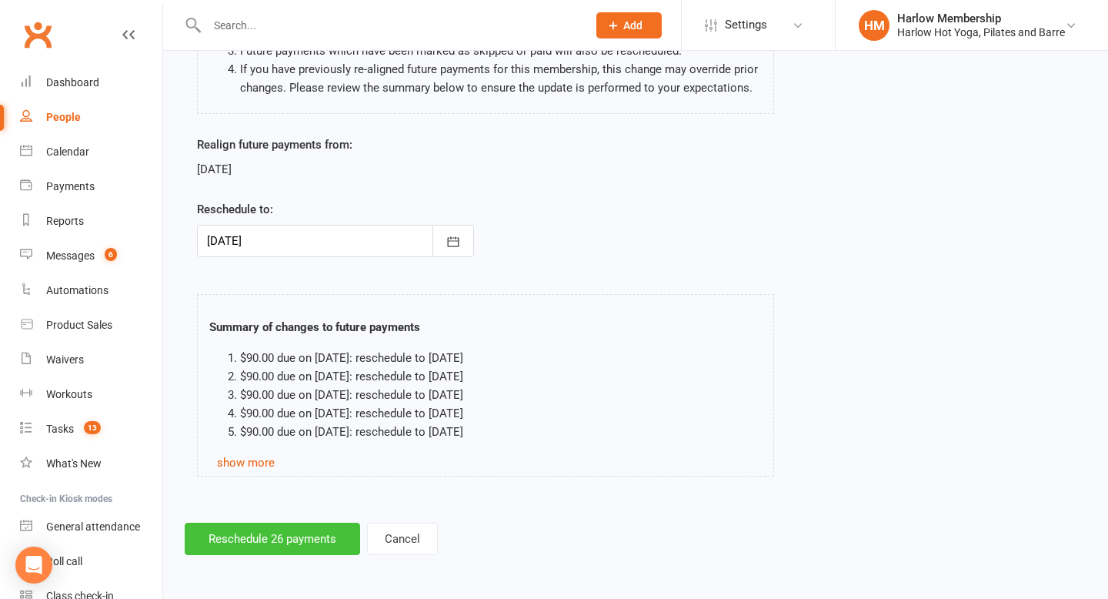
click at [271, 531] on button "Reschedule 26 payments" at bounding box center [272, 539] width 175 height 32
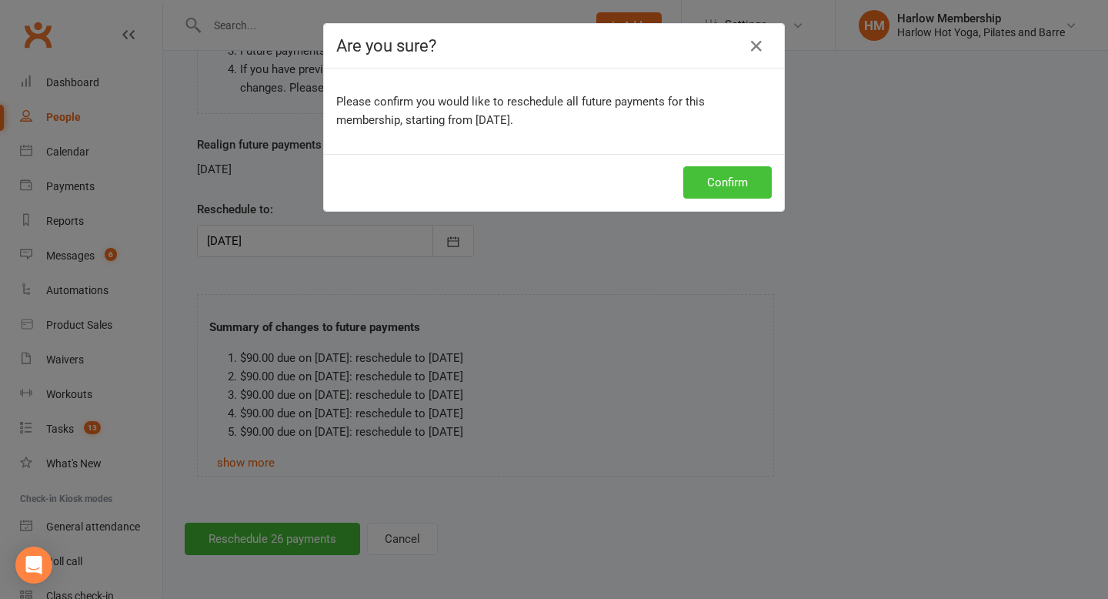
click at [752, 175] on button "Confirm" at bounding box center [727, 182] width 89 height 32
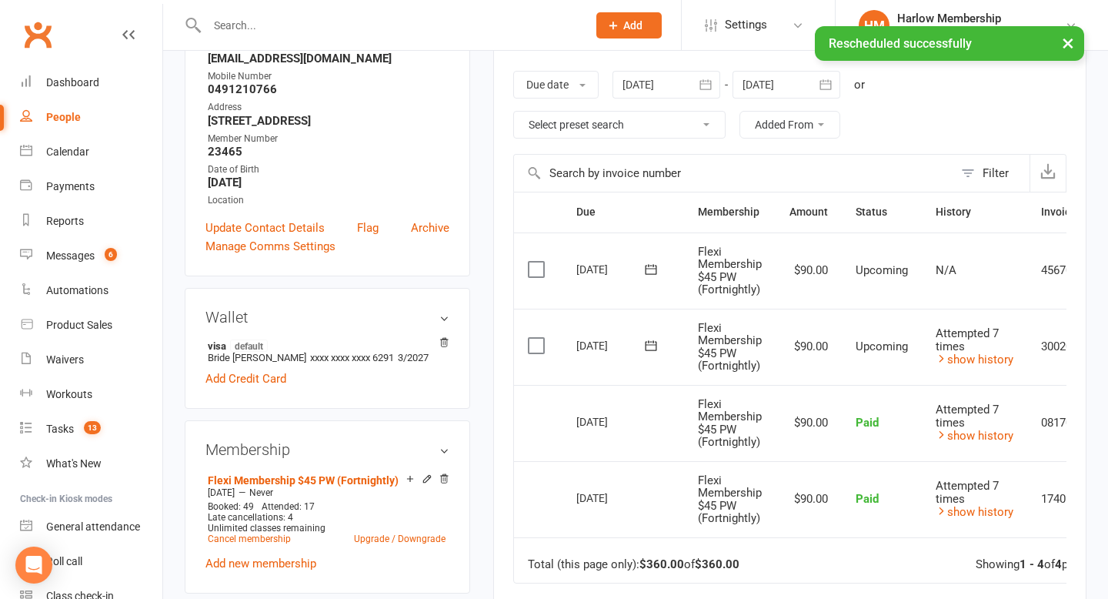
scroll to position [252, 0]
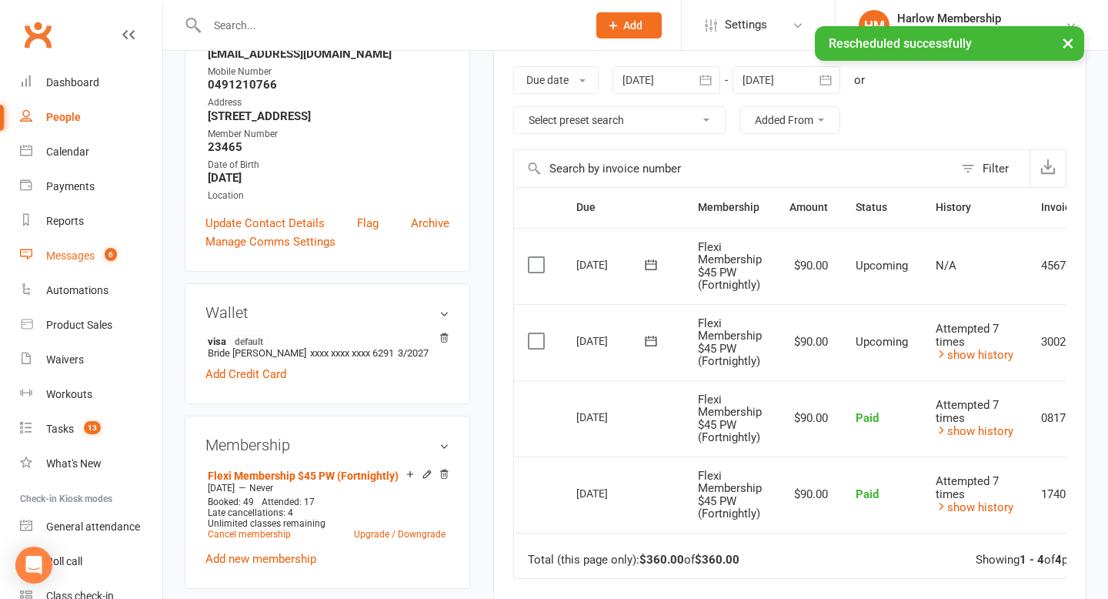
click at [88, 246] on link "Messages 6" at bounding box center [91, 256] width 142 height 35
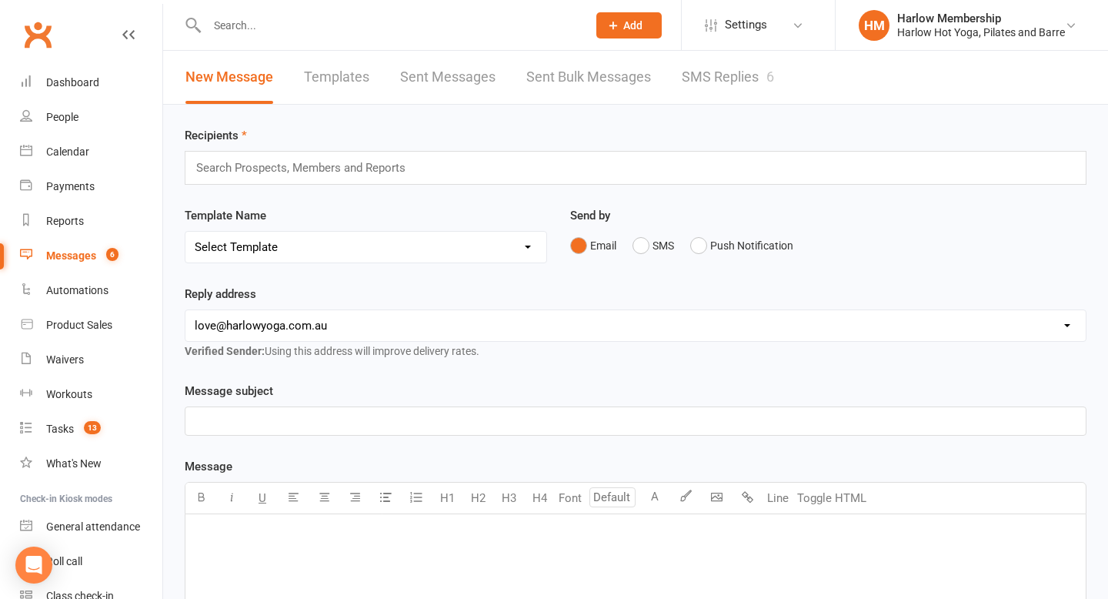
click at [768, 81] on div "6" at bounding box center [771, 77] width 8 height 16
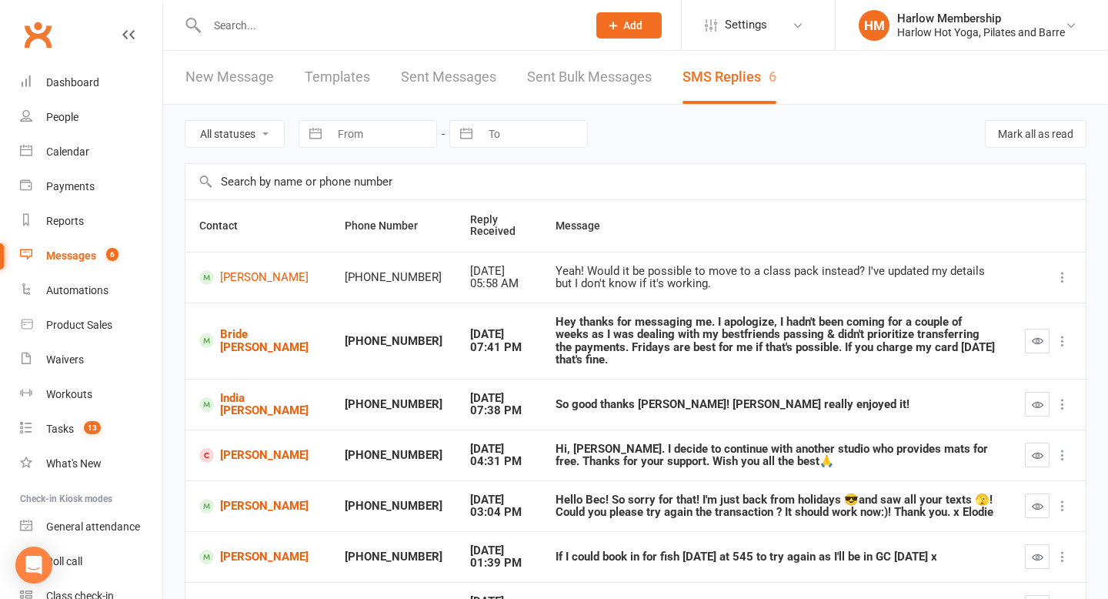
click at [1038, 335] on icon "button" at bounding box center [1038, 341] width 12 height 12
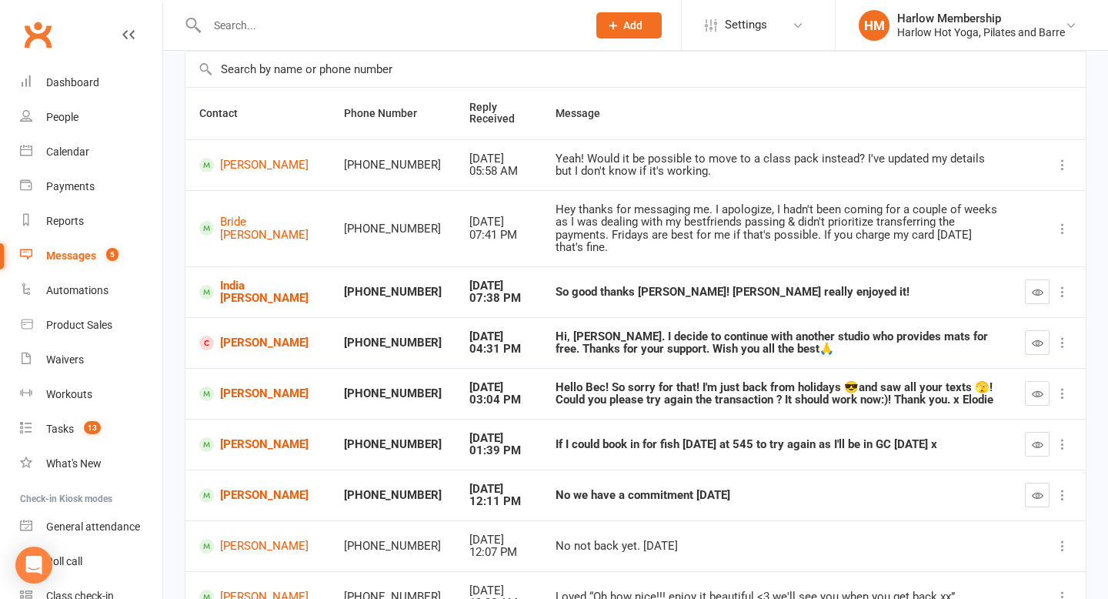
scroll to position [131, 0]
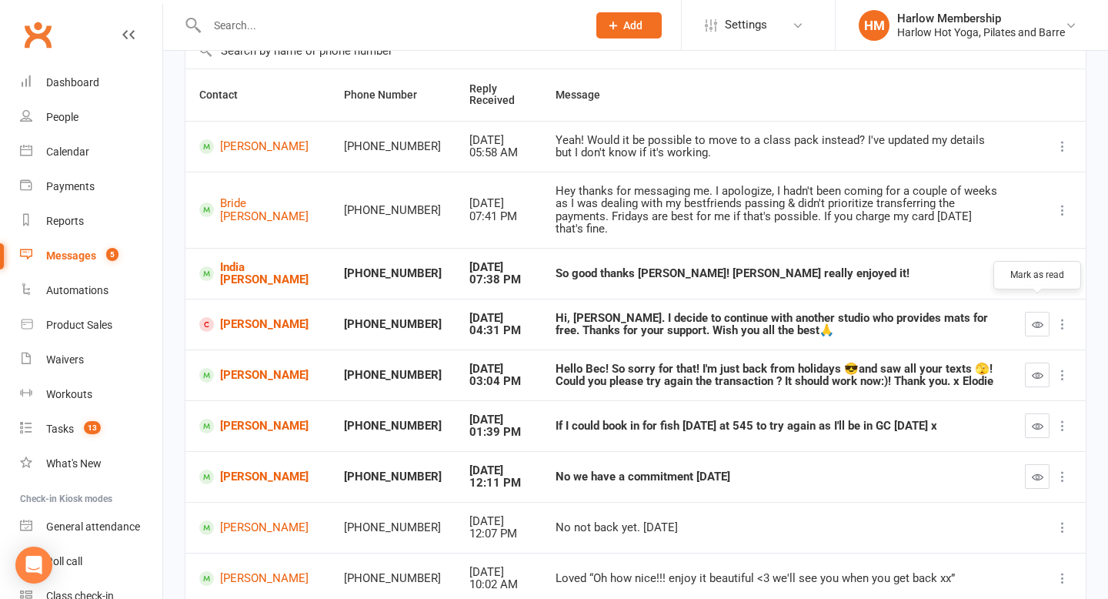
click at [1035, 319] on icon "button" at bounding box center [1038, 325] width 12 height 12
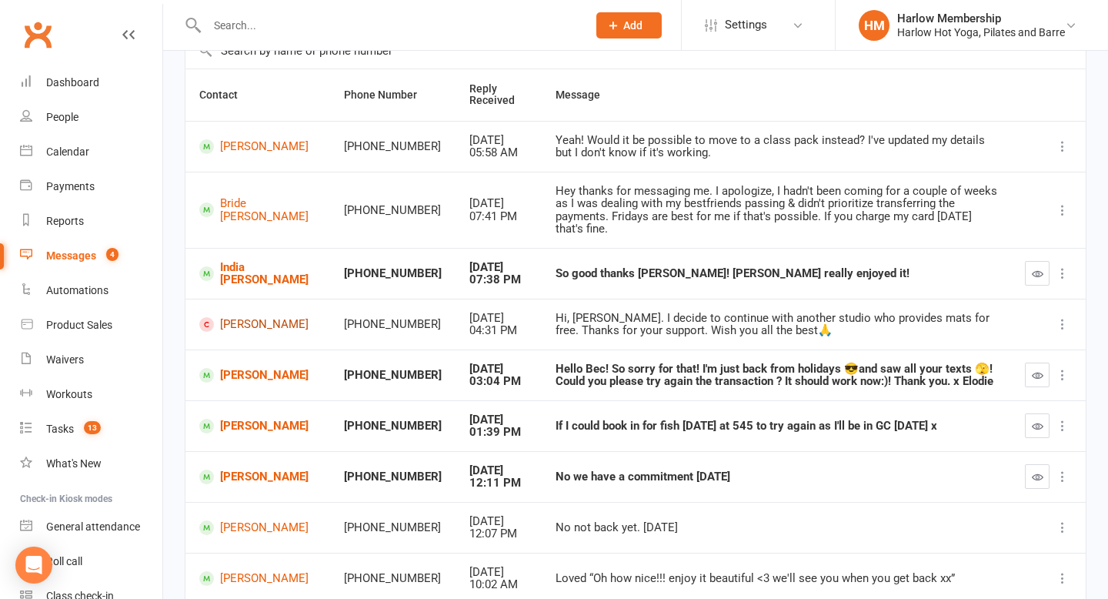
click at [266, 317] on link "Joey Zhang" at bounding box center [257, 324] width 117 height 15
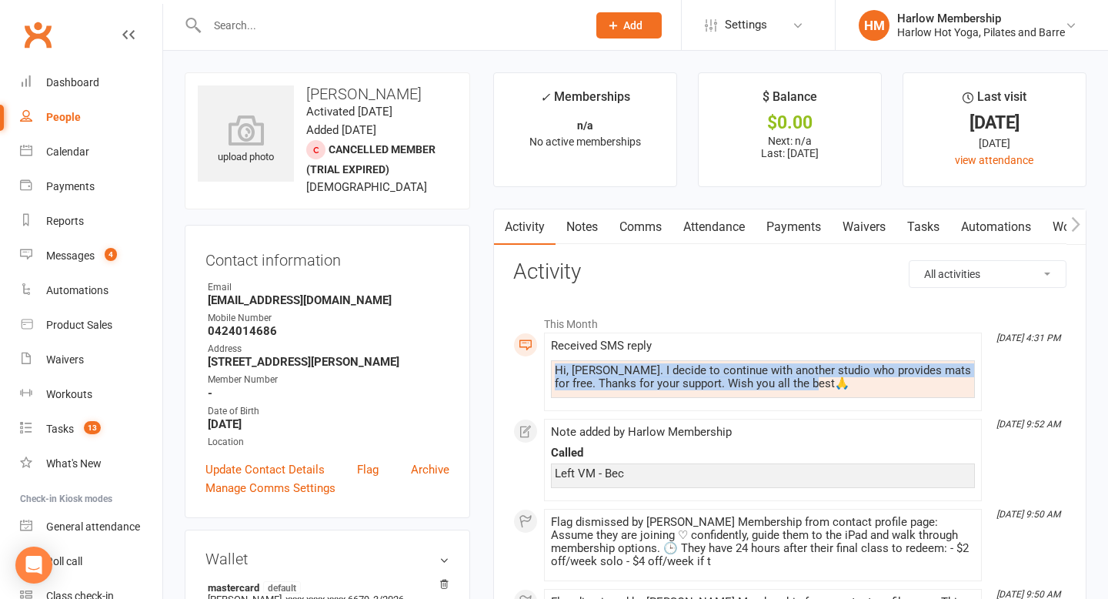
drag, startPoint x: 554, startPoint y: 367, endPoint x: 801, endPoint y: 379, distance: 247.4
click at [801, 383] on div "Hi, Krystyna. I decide to continue with another studio who provides mats for fr…" at bounding box center [763, 377] width 416 height 26
copy div "Hi, Krystyna. I decide to continue with another studio who provides mats for fr…"
click at [642, 226] on link "Comms" at bounding box center [641, 226] width 64 height 35
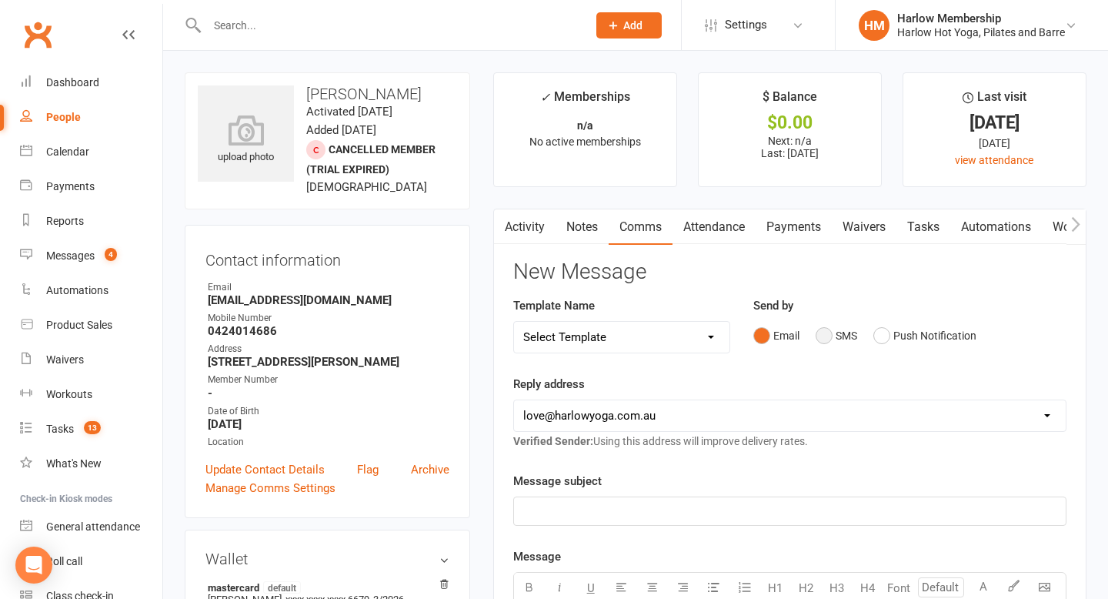
click at [835, 334] on button "SMS" at bounding box center [837, 335] width 42 height 29
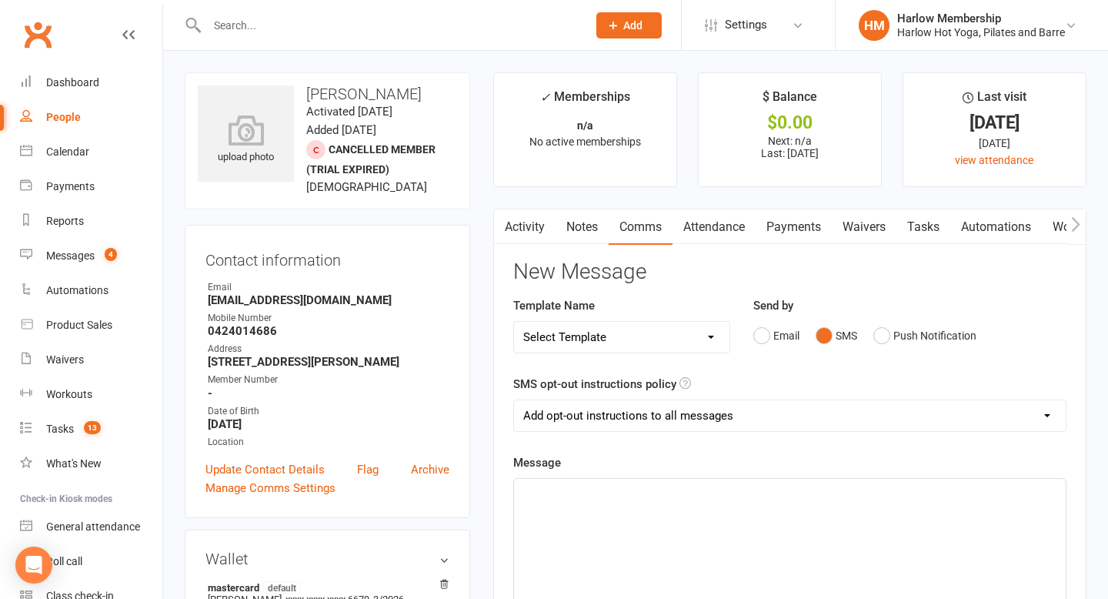
click at [683, 416] on select "Add opt-out instructions to all messages Add opt-out instructions for messages …" at bounding box center [790, 415] width 552 height 31
select select "2"
click at [514, 400] on select "Add opt-out instructions to all messages Add opt-out instructions for messages …" at bounding box center [790, 415] width 552 height 31
click at [621, 502] on div "﻿" at bounding box center [790, 594] width 552 height 231
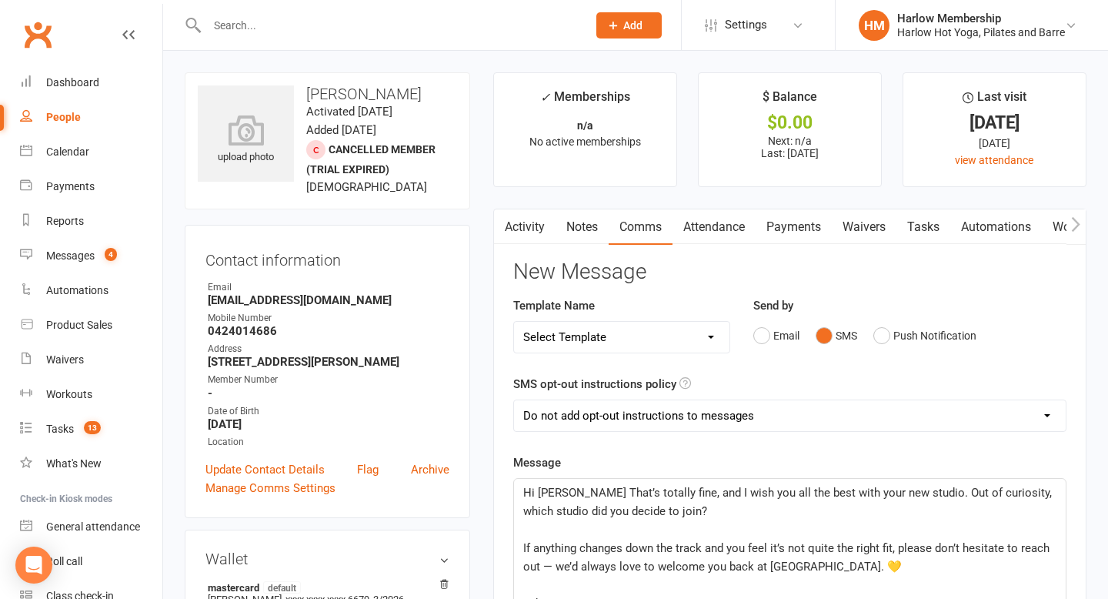
scroll to position [303, 0]
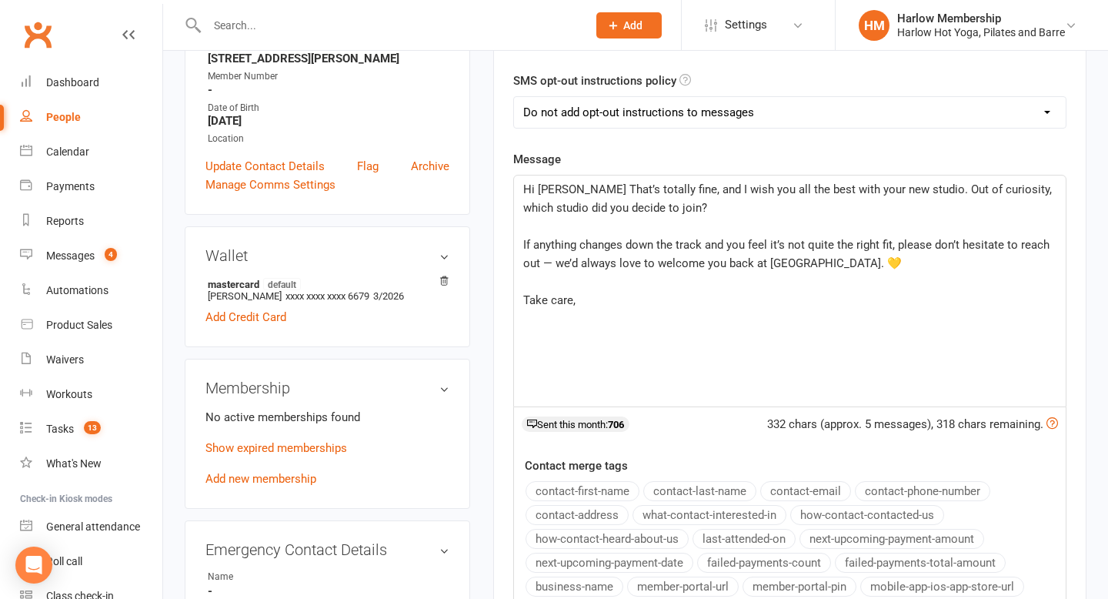
click at [523, 246] on span "If anything changes down the track and you feel it’s not quite the right fit, p…" at bounding box center [788, 254] width 530 height 32
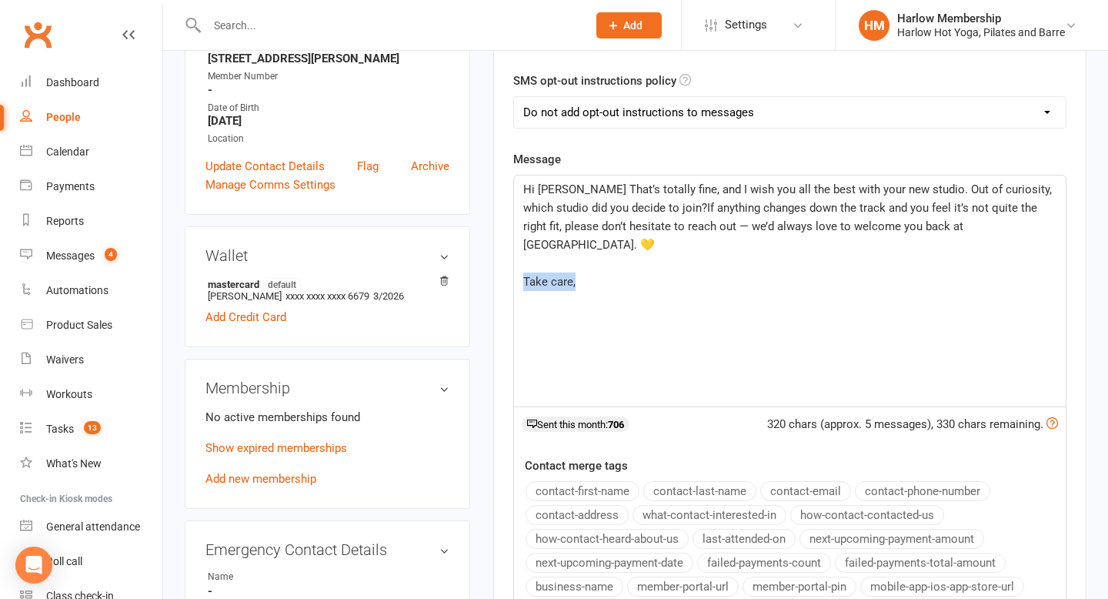
drag, startPoint x: 522, startPoint y: 262, endPoint x: 671, endPoint y: 262, distance: 149.3
click at [671, 262] on div "Hi Joey That’s totally fine, and I wish you all the best with your new studio. …" at bounding box center [790, 290] width 552 height 231
drag, startPoint x: 566, startPoint y: 186, endPoint x: 564, endPoint y: 198, distance: 11.6
click at [566, 186] on span "Hi Joey That’s totally fine, and I wish you all the best with your new studio. …" at bounding box center [789, 216] width 532 height 69
click at [851, 227] on span "Hi Joey, Thank you for letting us know... That’s totally fine, and I wish you a…" at bounding box center [786, 216] width 526 height 69
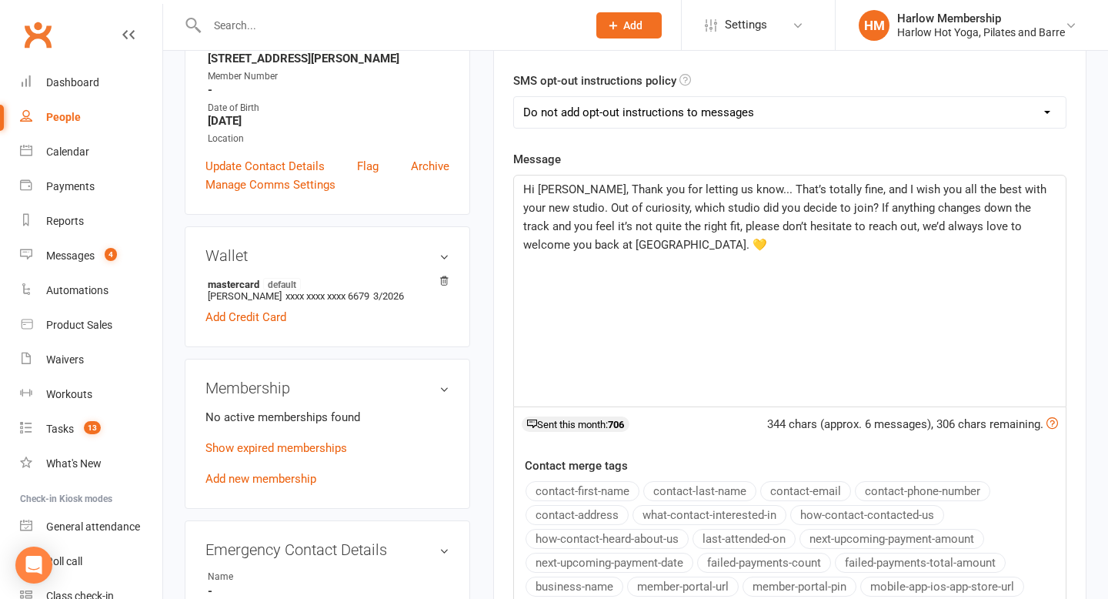
click at [573, 241] on span "Hi Joey, Thank you for letting us know... That’s totally fine, and I wish you a…" at bounding box center [786, 216] width 526 height 69
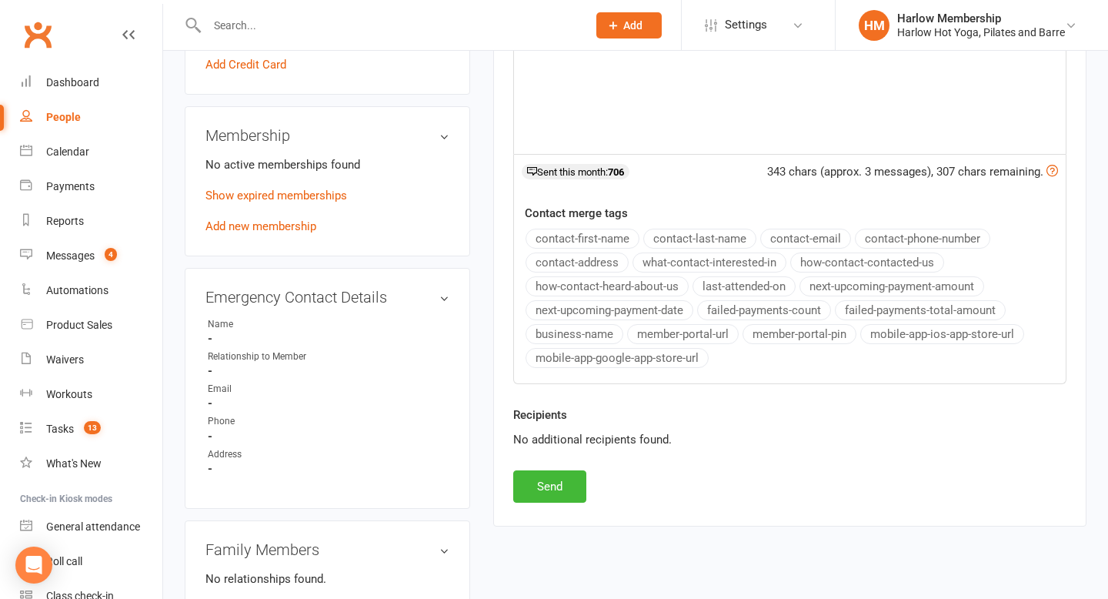
scroll to position [557, 0]
click at [567, 478] on button "Send" at bounding box center [549, 485] width 73 height 32
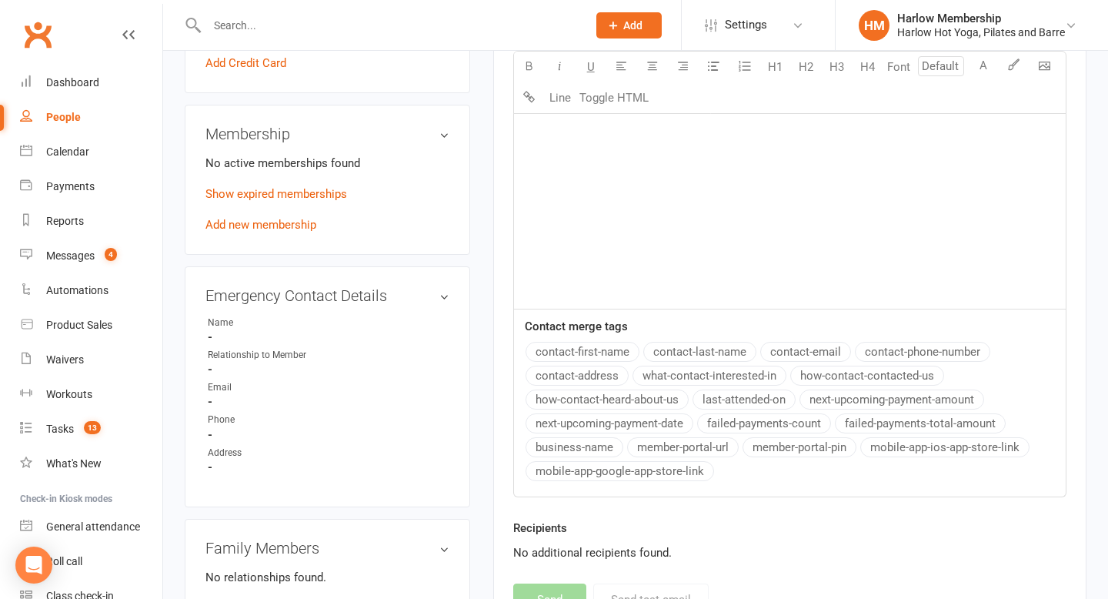
scroll to position [0, 0]
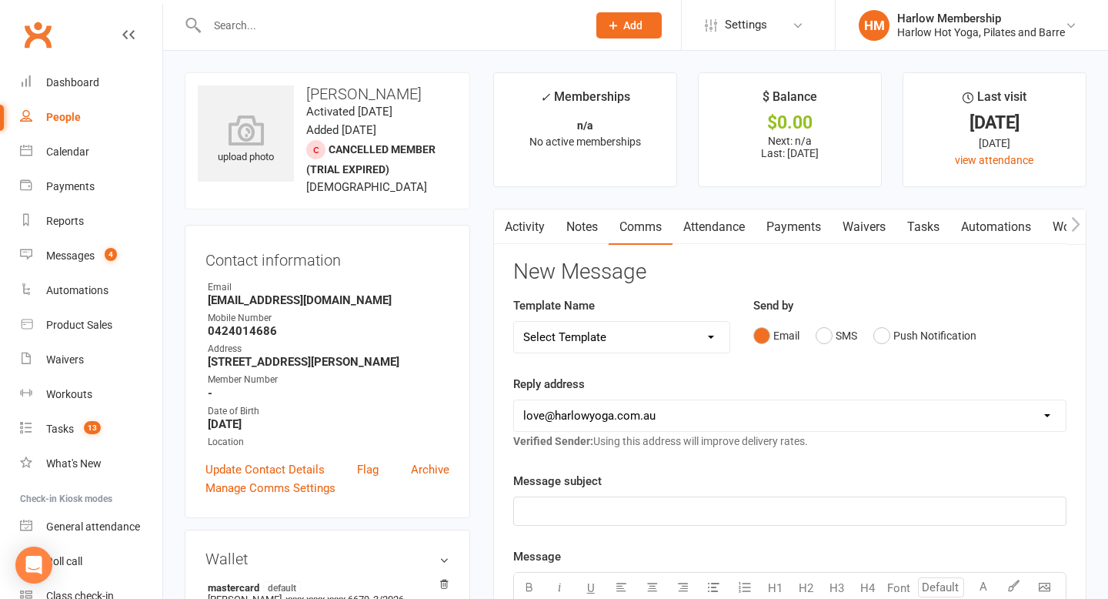
click at [920, 225] on link "Tasks" at bounding box center [924, 226] width 54 height 35
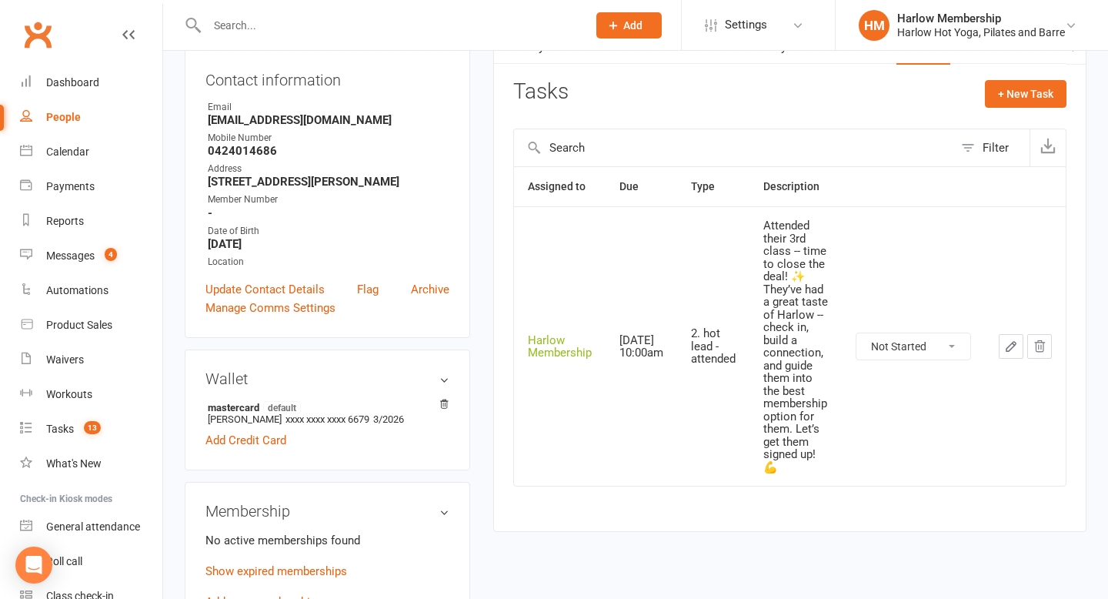
scroll to position [196, 0]
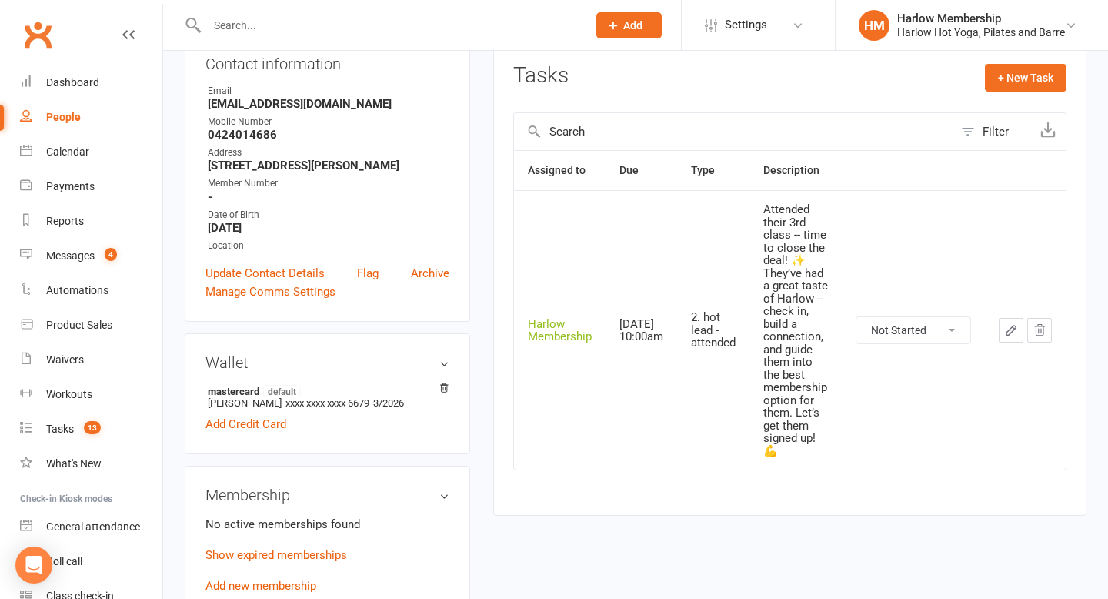
click at [903, 328] on select "Not Started In Progress Waiting Complete" at bounding box center [914, 330] width 114 height 26
click at [858, 317] on select "Not Started In Progress Waiting Complete" at bounding box center [914, 330] width 114 height 26
select select "unstarted"
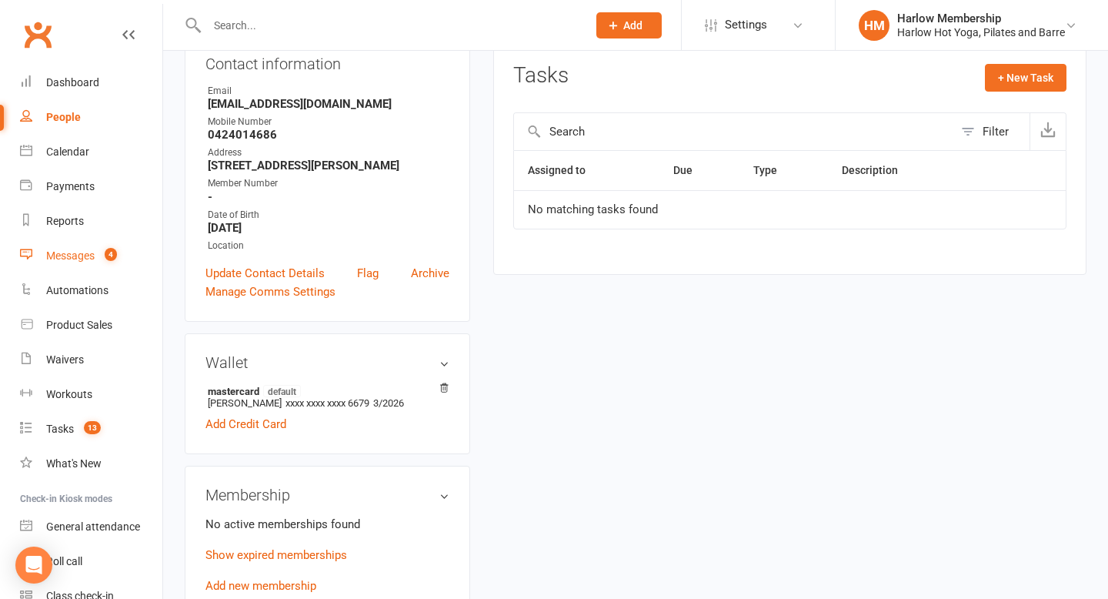
click at [75, 254] on div "Messages" at bounding box center [70, 255] width 48 height 12
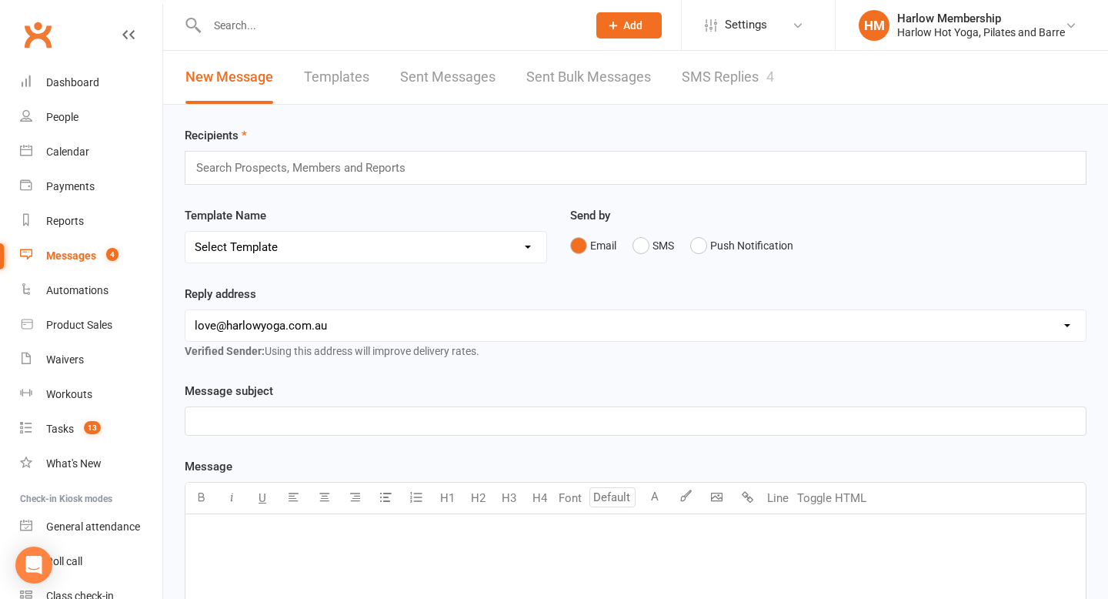
click at [710, 87] on link "SMS Replies 4" at bounding box center [728, 77] width 92 height 53
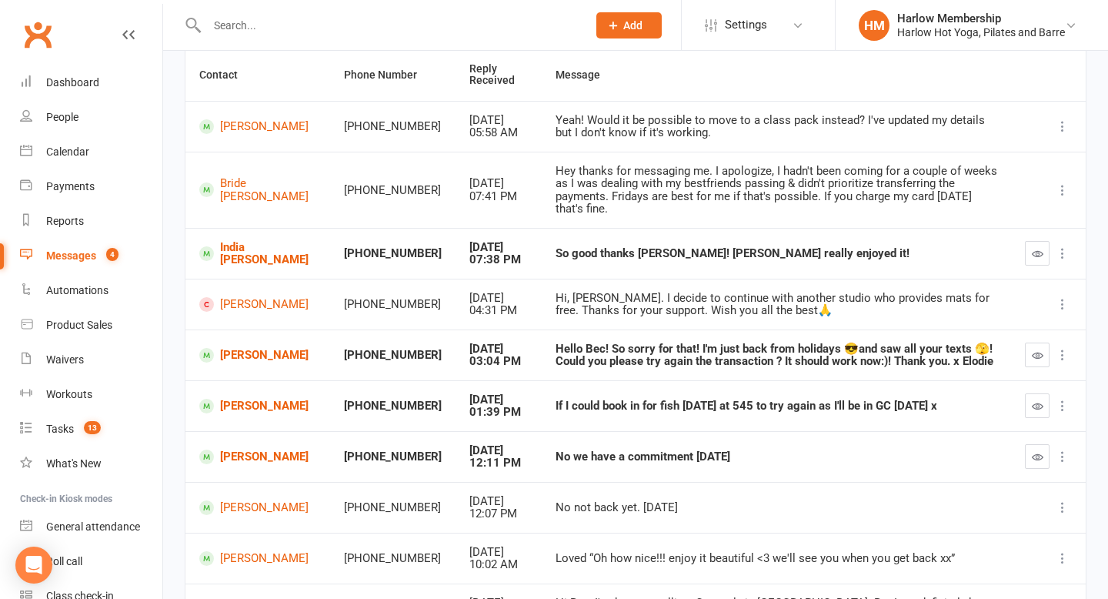
scroll to position [155, 0]
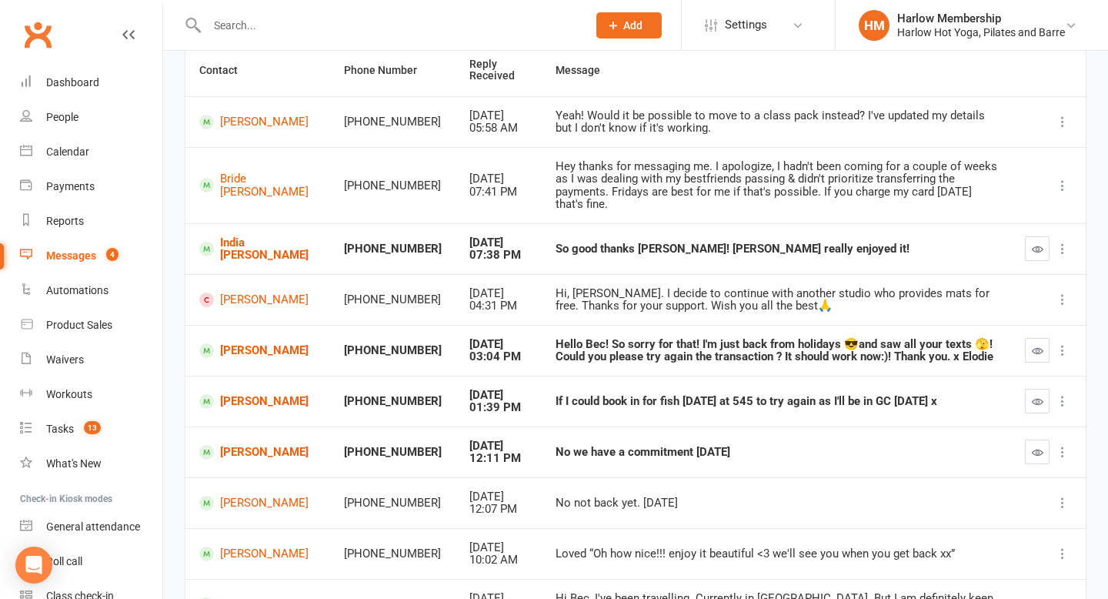
click at [1031, 341] on button "button" at bounding box center [1037, 350] width 25 height 25
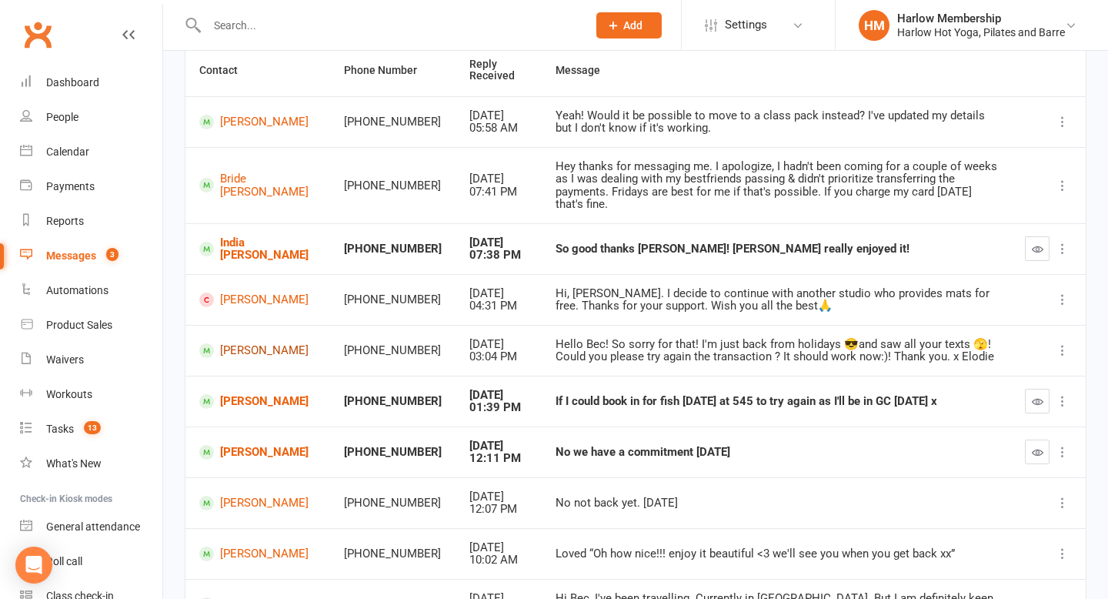
click at [259, 343] on link "[PERSON_NAME]" at bounding box center [257, 350] width 117 height 15
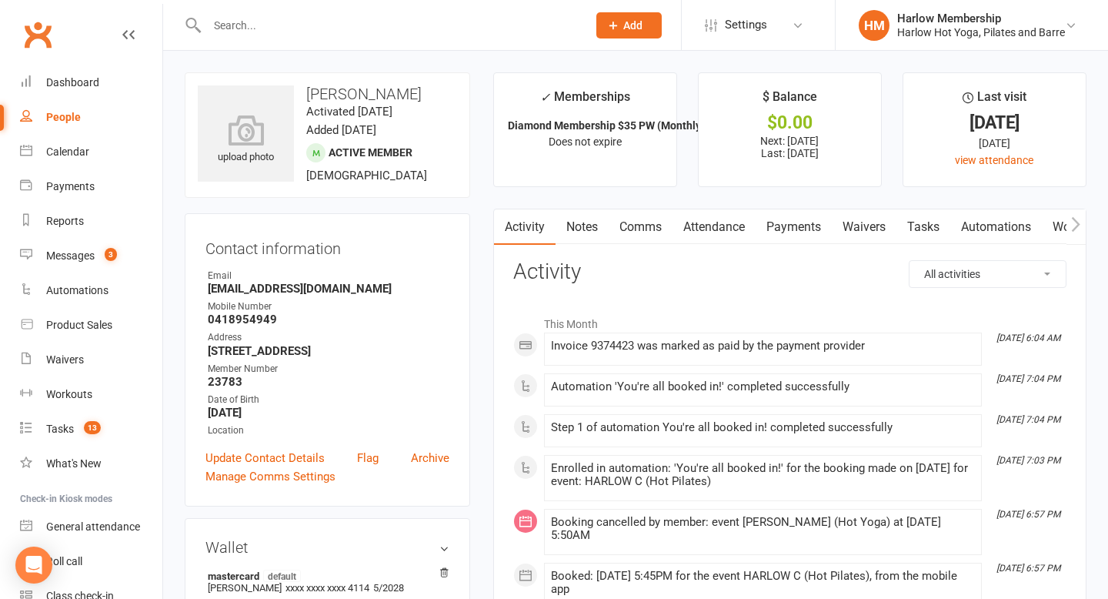
click at [637, 236] on link "Comms" at bounding box center [641, 226] width 64 height 35
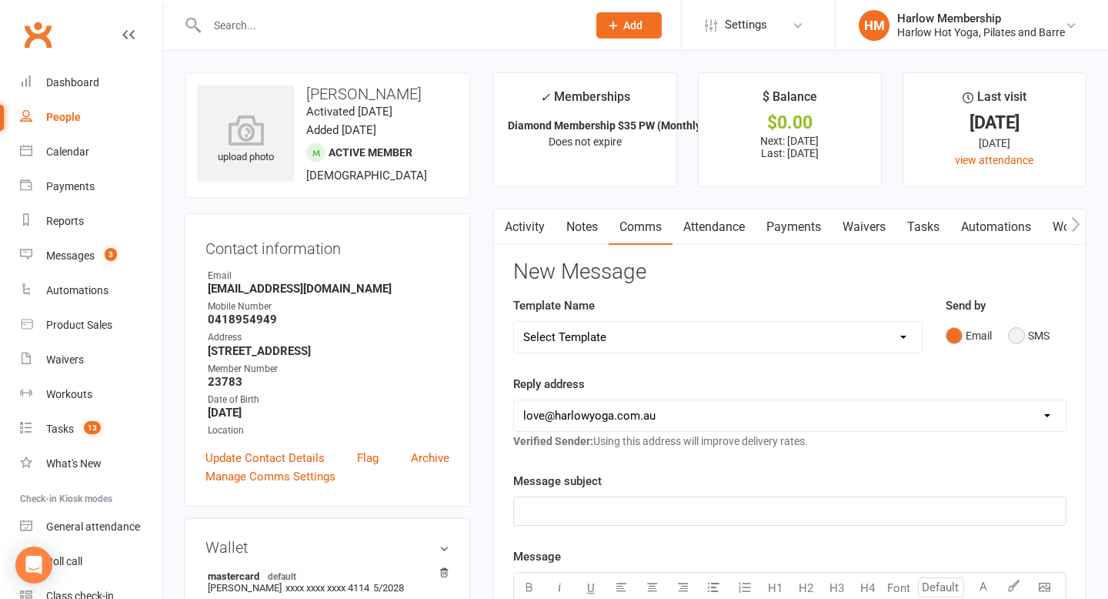
click at [1016, 343] on button "SMS" at bounding box center [1029, 335] width 42 height 29
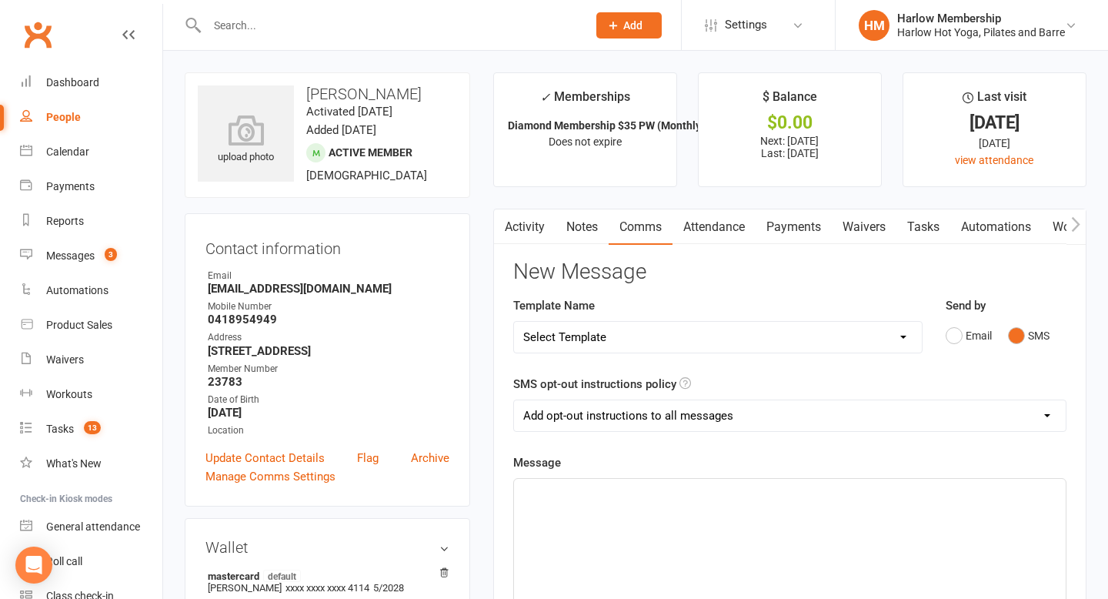
click at [626, 418] on select "Add opt-out instructions to all messages Add opt-out instructions for messages …" at bounding box center [790, 415] width 552 height 31
select select "2"
click at [514, 400] on select "Add opt-out instructions to all messages Add opt-out instructions for messages …" at bounding box center [790, 415] width 552 height 31
click at [598, 515] on div "﻿" at bounding box center [790, 594] width 552 height 231
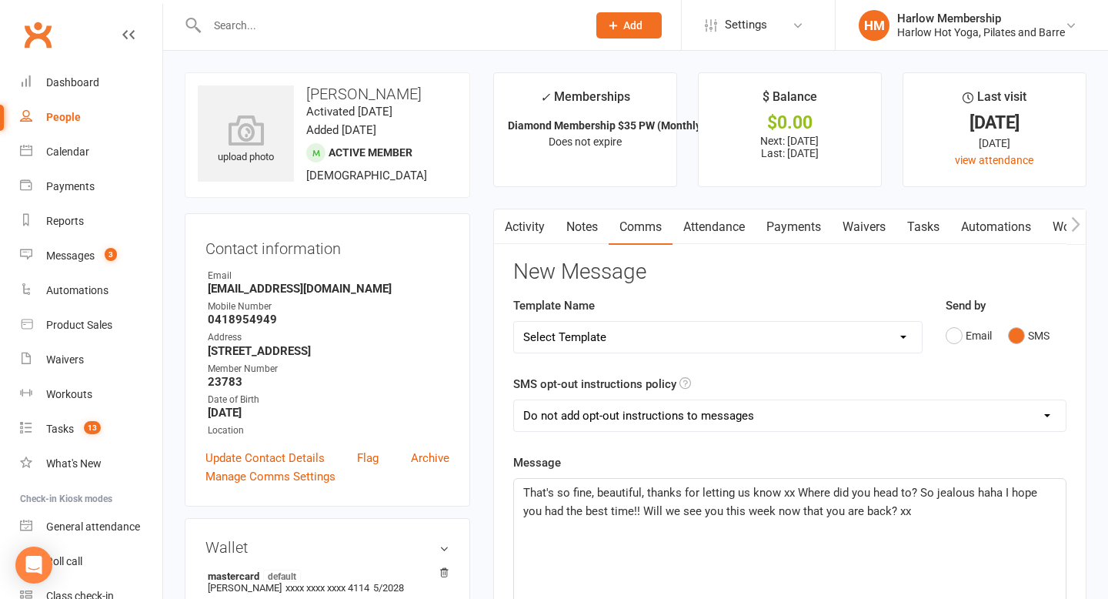
click at [896, 510] on p "That's so fine, beautiful, thanks for letting us know xx Where did you head to?…" at bounding box center [789, 501] width 533 height 37
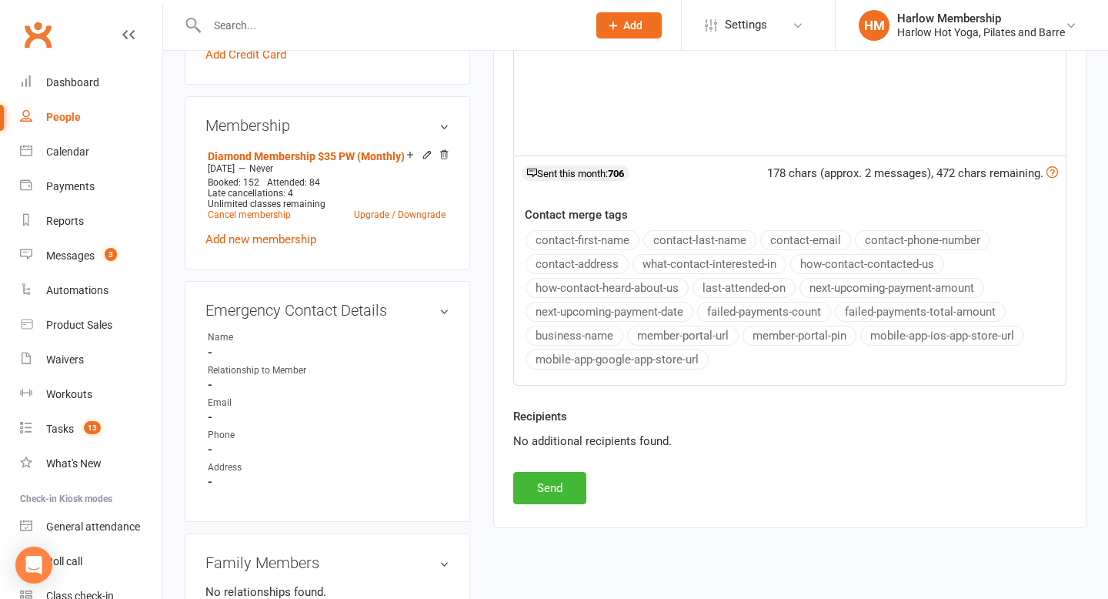
scroll to position [570, 0]
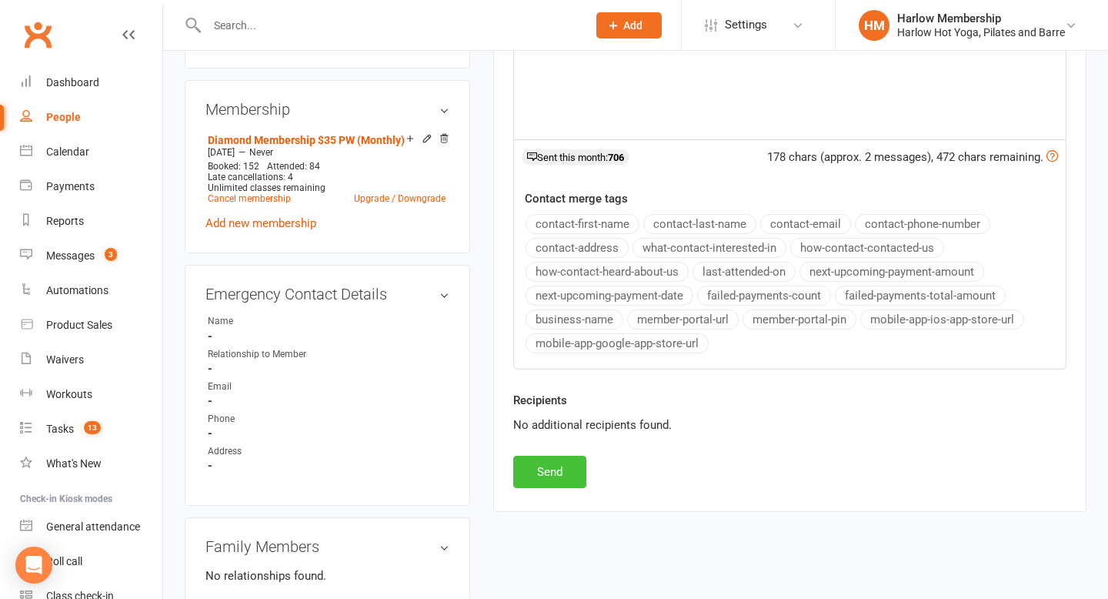
click at [553, 481] on button "Send" at bounding box center [549, 472] width 73 height 32
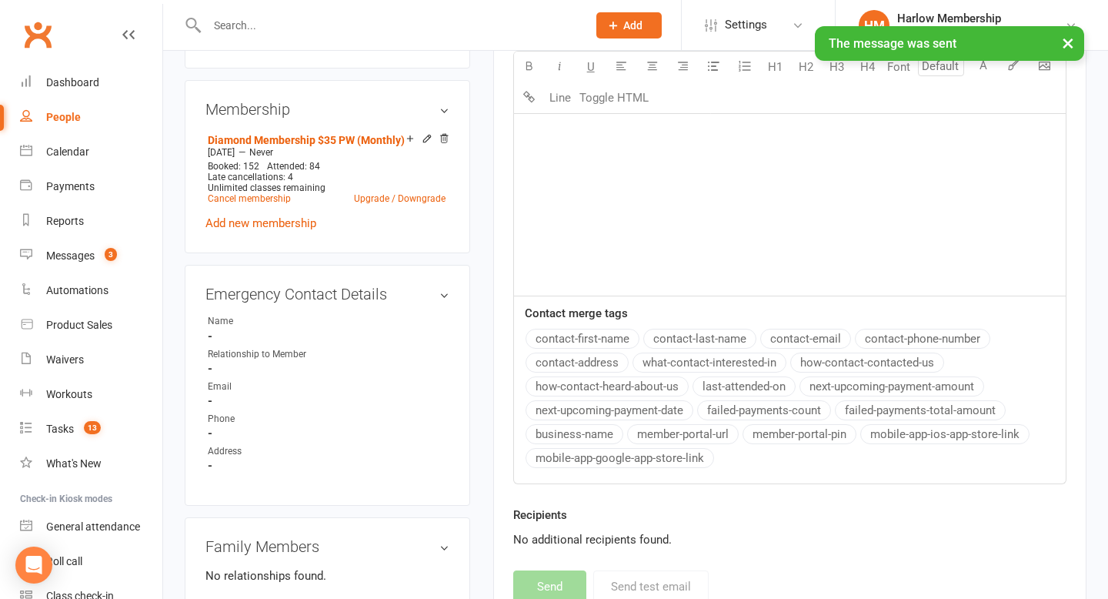
scroll to position [0, 0]
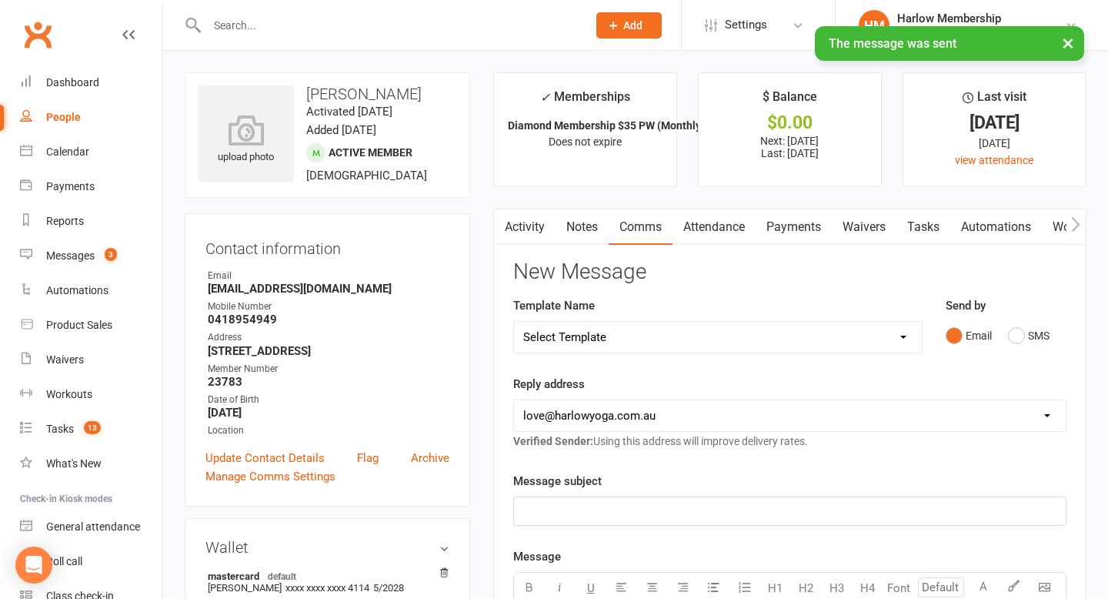
click at [937, 219] on link "Tasks" at bounding box center [924, 226] width 54 height 35
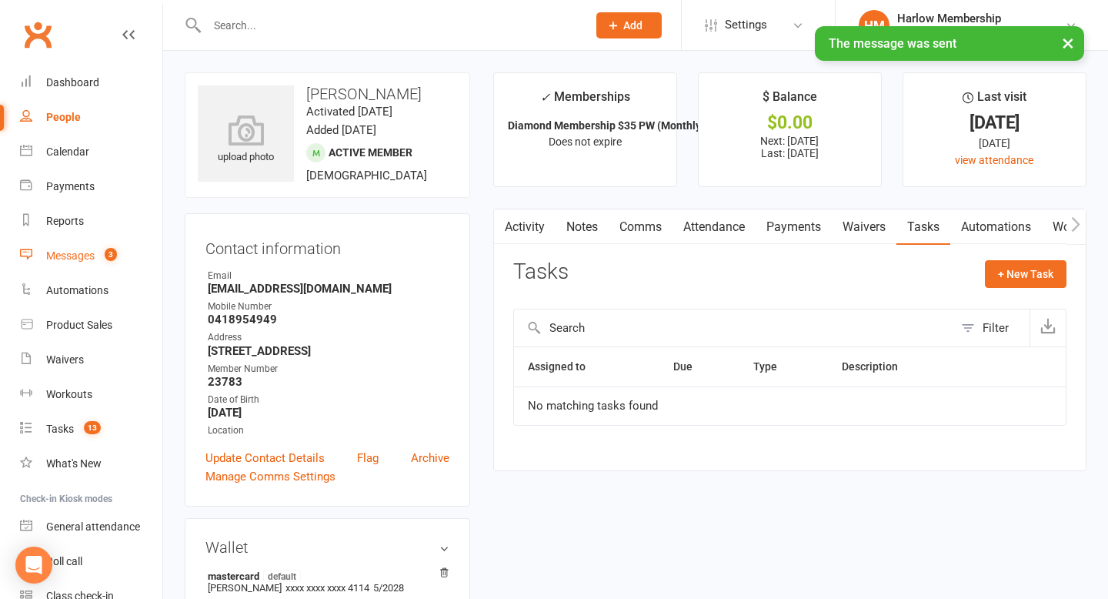
click at [69, 260] on div "Messages" at bounding box center [70, 255] width 48 height 12
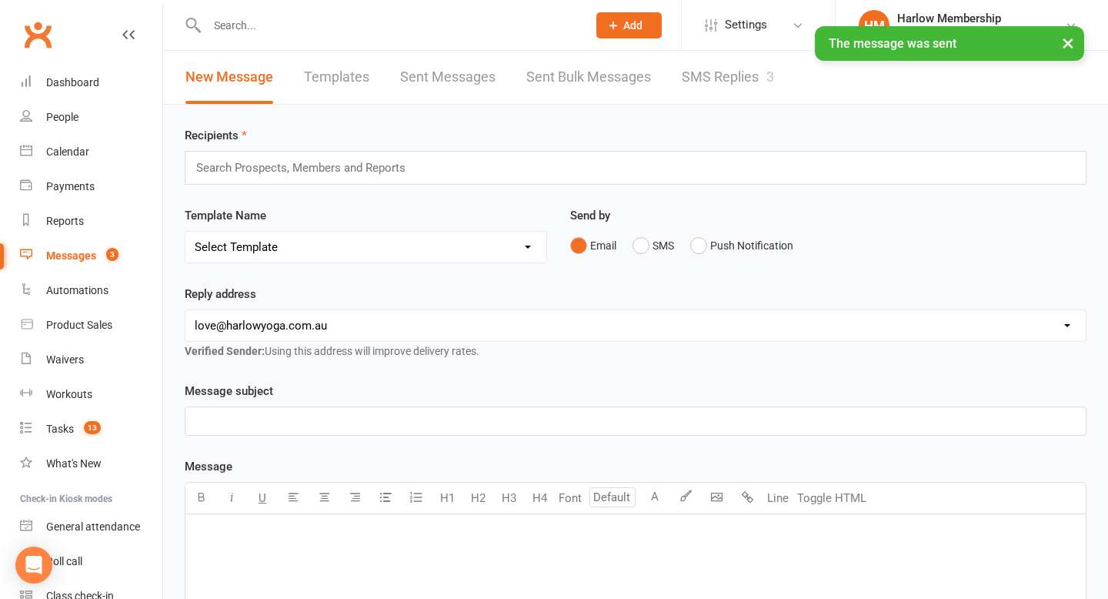
click at [720, 86] on link "SMS Replies 3" at bounding box center [728, 77] width 92 height 53
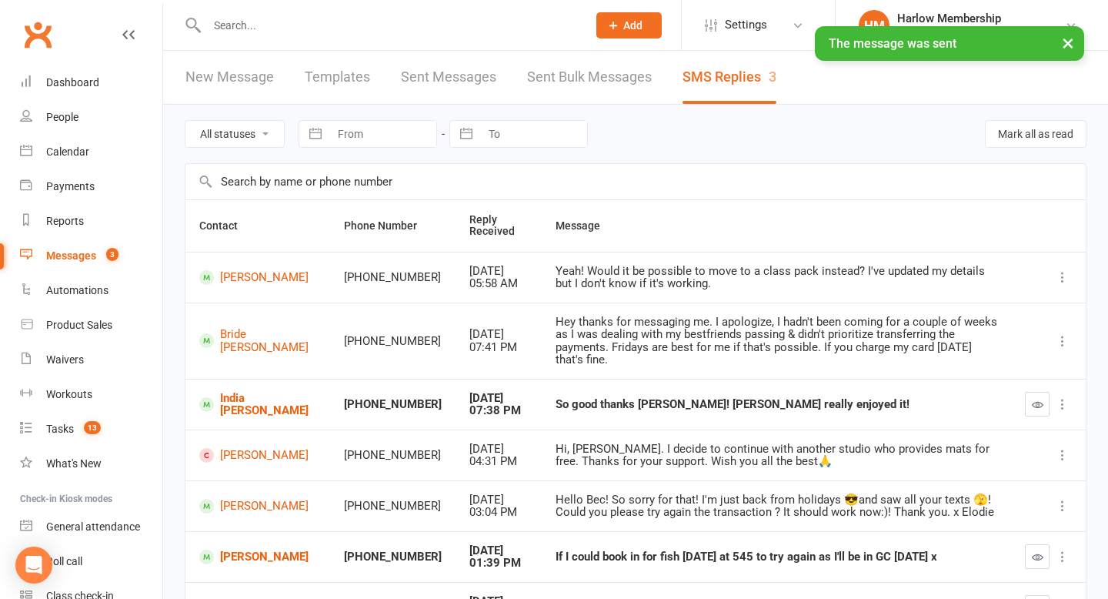
scroll to position [143, 0]
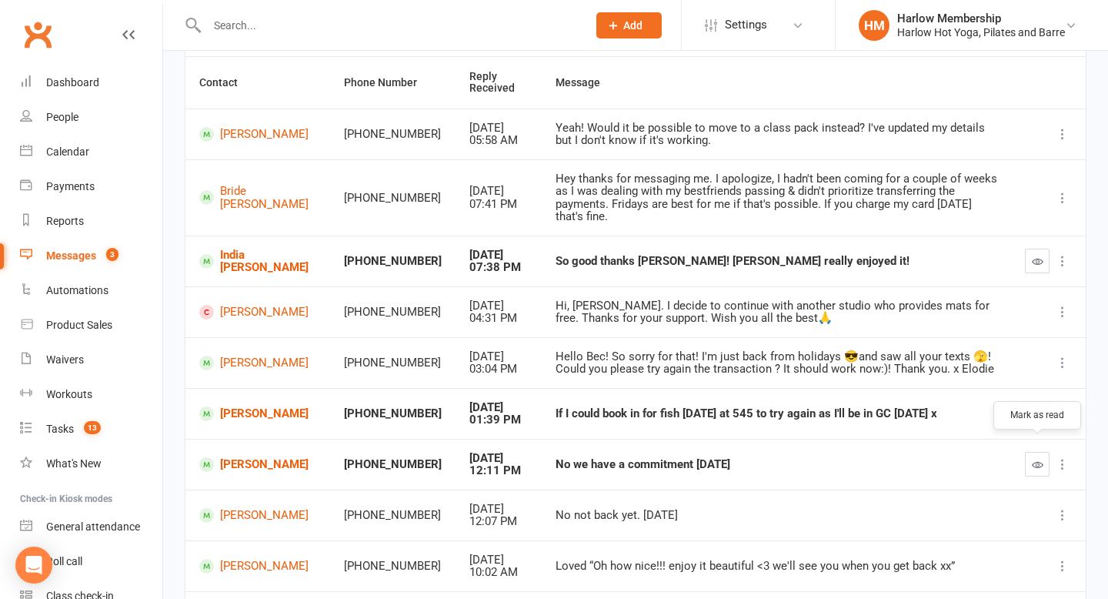
click at [1044, 452] on button "button" at bounding box center [1037, 464] width 25 height 25
click at [251, 457] on link "[PERSON_NAME]" at bounding box center [257, 464] width 117 height 15
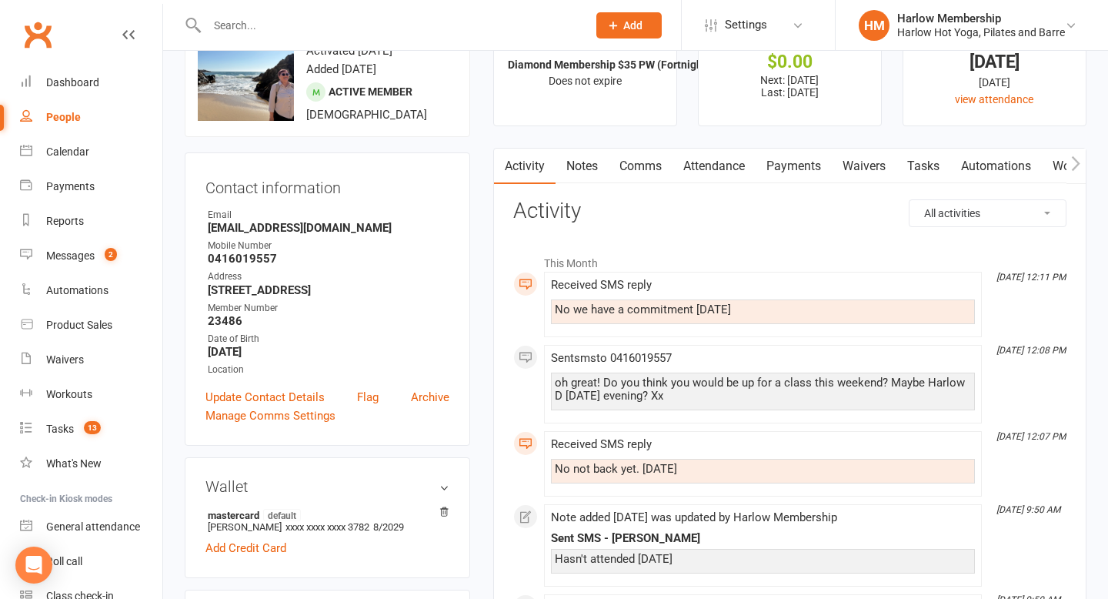
scroll to position [36, 0]
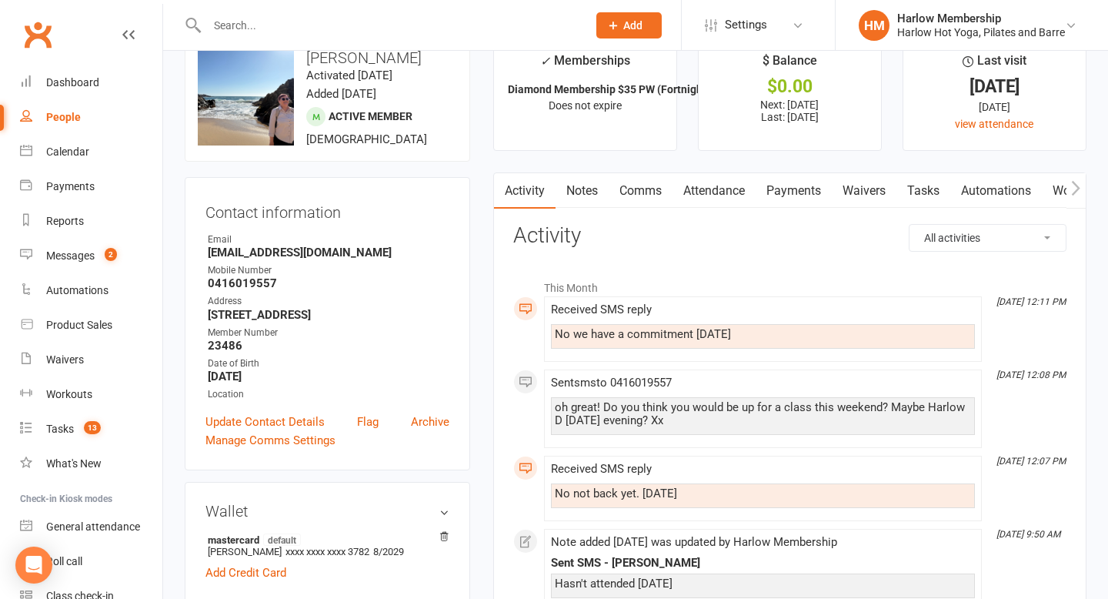
click at [642, 192] on link "Comms" at bounding box center [641, 190] width 64 height 35
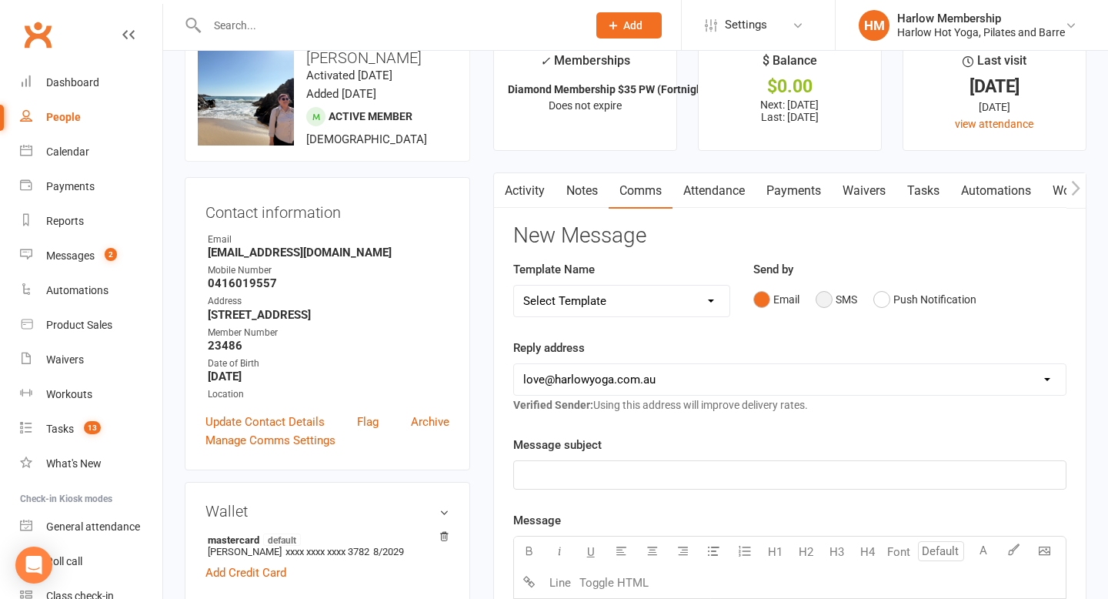
click at [819, 304] on button "SMS" at bounding box center [837, 299] width 42 height 29
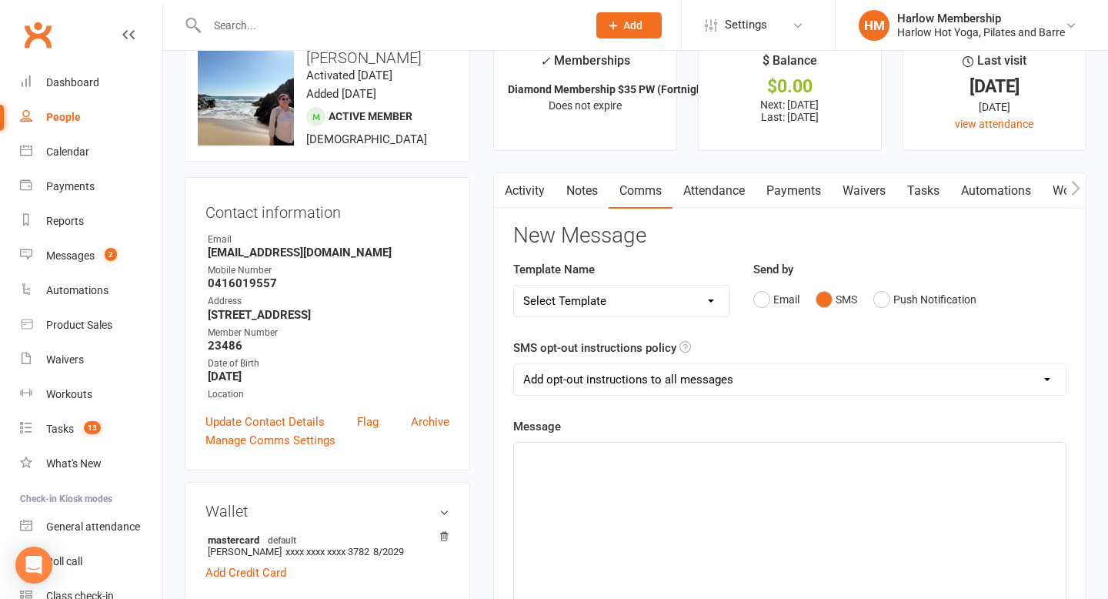
click at [733, 393] on select "Add opt-out instructions to all messages Add opt-out instructions for messages …" at bounding box center [790, 379] width 552 height 31
select select "2"
click at [514, 364] on select "Add opt-out instructions to all messages Add opt-out instructions for messages …" at bounding box center [790, 379] width 552 height 31
click at [675, 470] on div "﻿" at bounding box center [790, 558] width 552 height 231
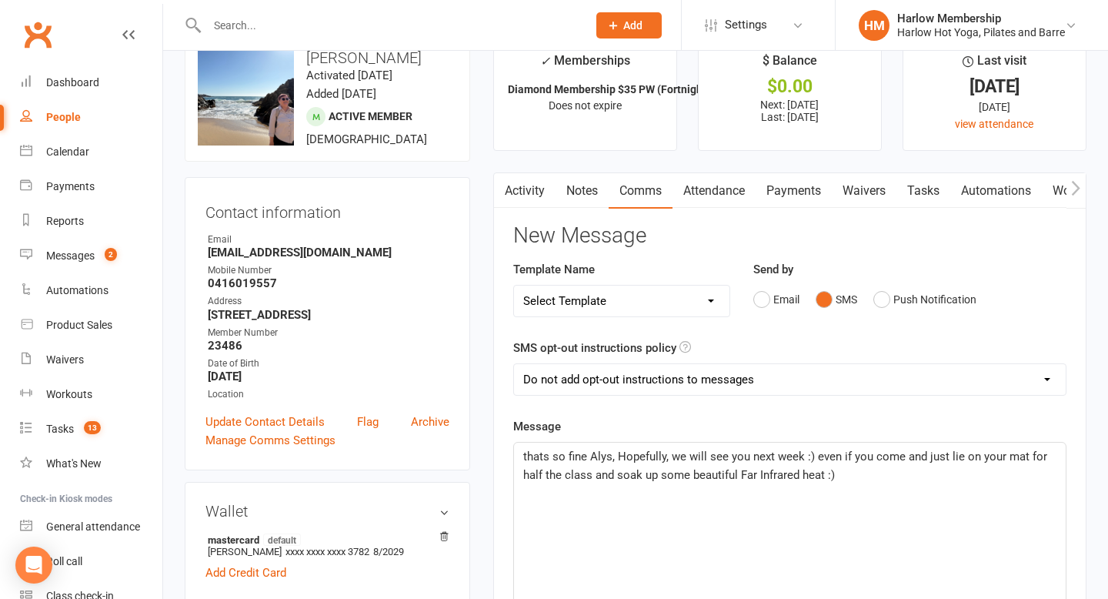
click at [526, 456] on span "thats so fine Alys, Hopefully, we will see you next week :) even if you come an…" at bounding box center [786, 466] width 527 height 32
click at [844, 476] on p "Thats so fine Alys, Hopefully, we will see you next week :) even if you come an…" at bounding box center [789, 465] width 533 height 37
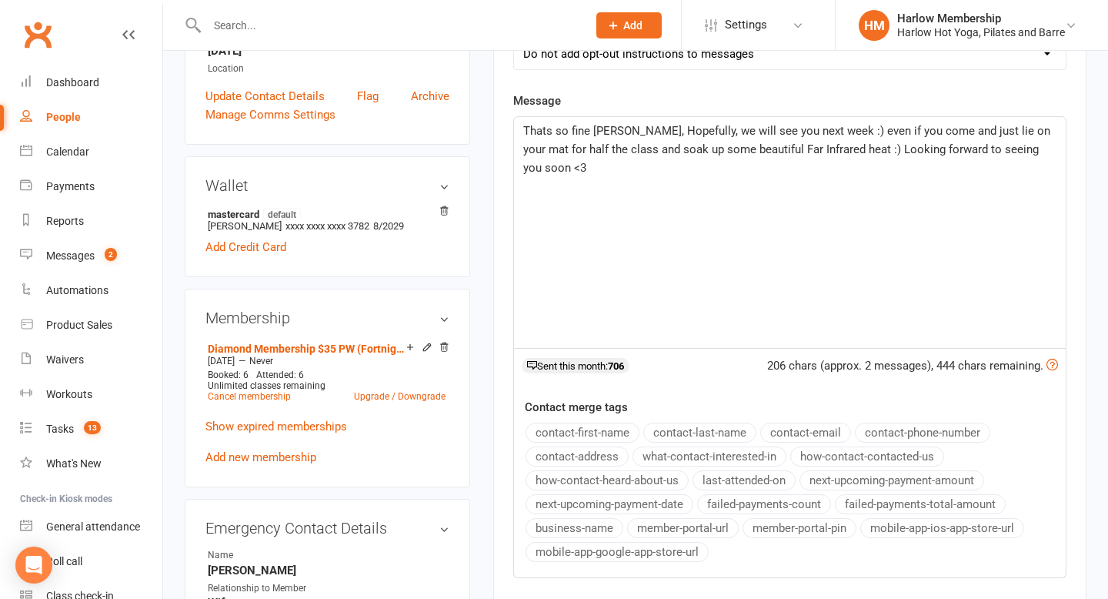
scroll to position [520, 0]
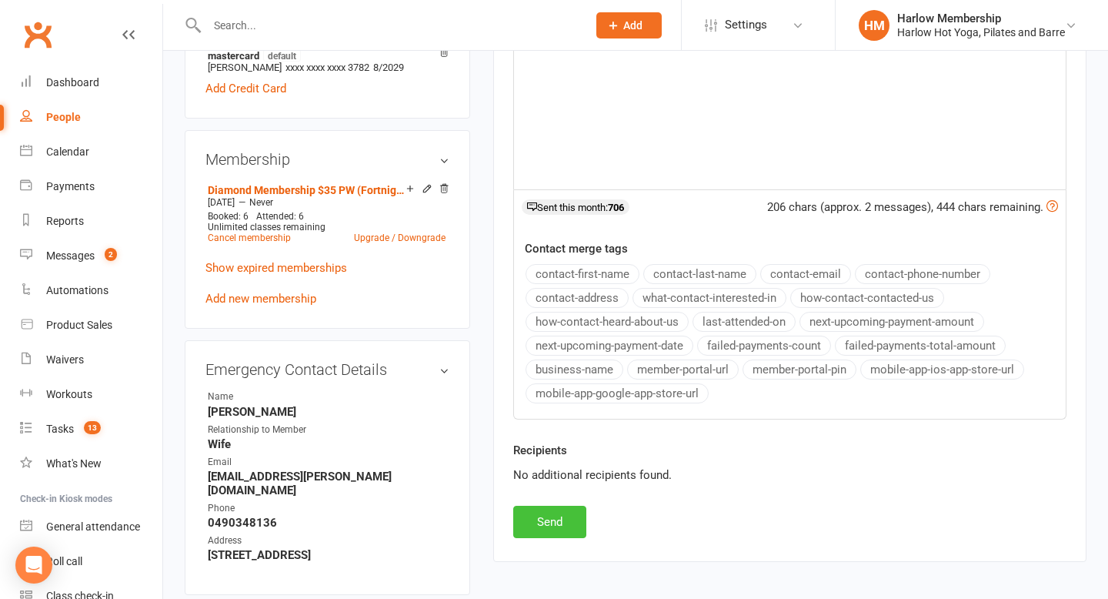
click at [567, 520] on button "Send" at bounding box center [549, 522] width 73 height 32
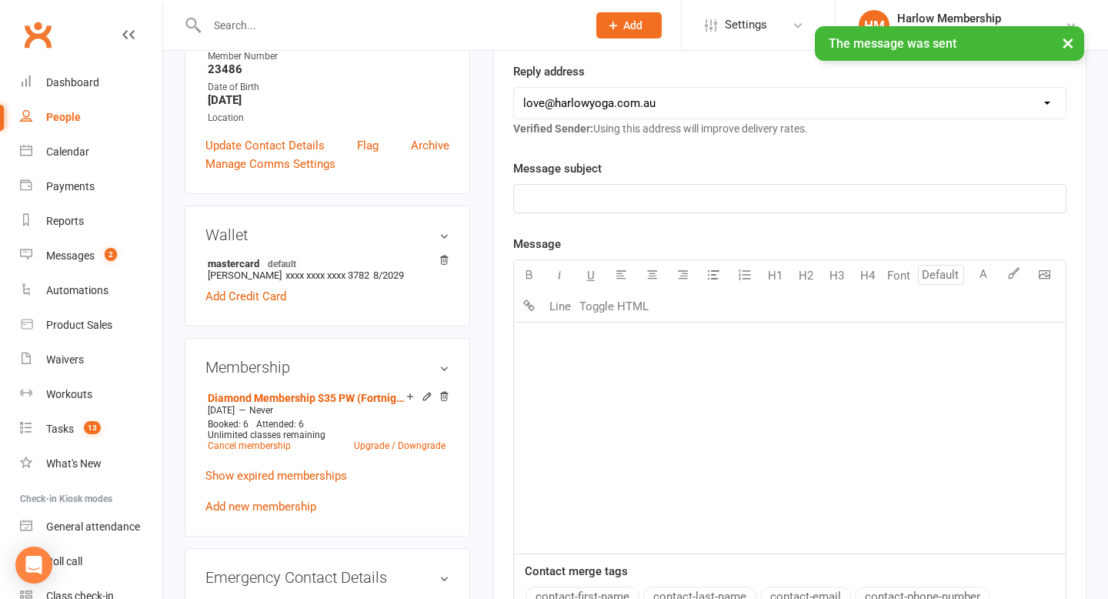
scroll to position [0, 0]
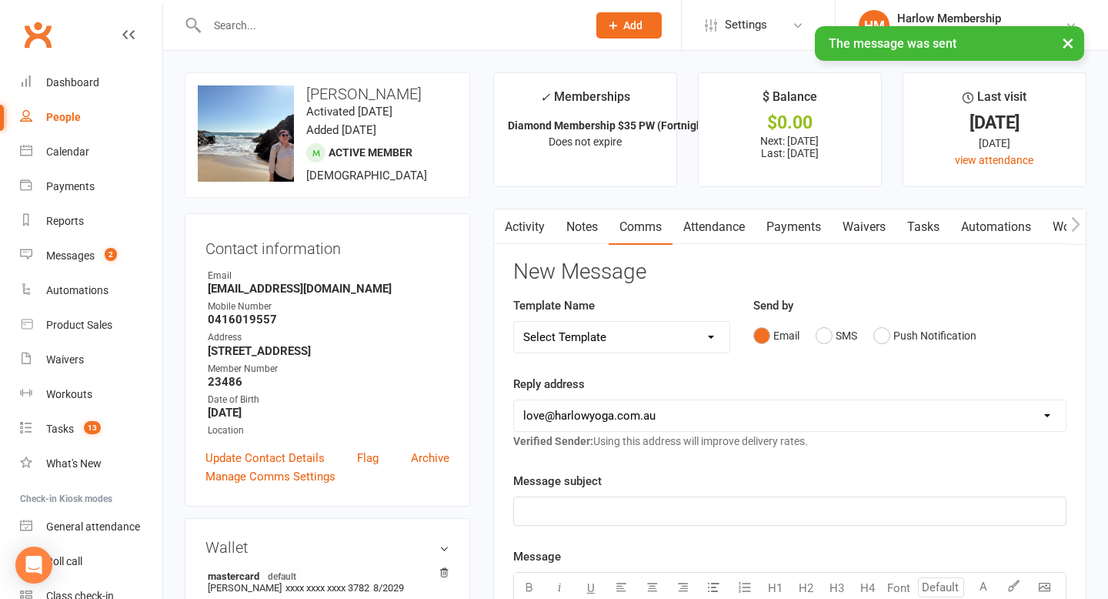
click at [926, 225] on link "Tasks" at bounding box center [924, 226] width 54 height 35
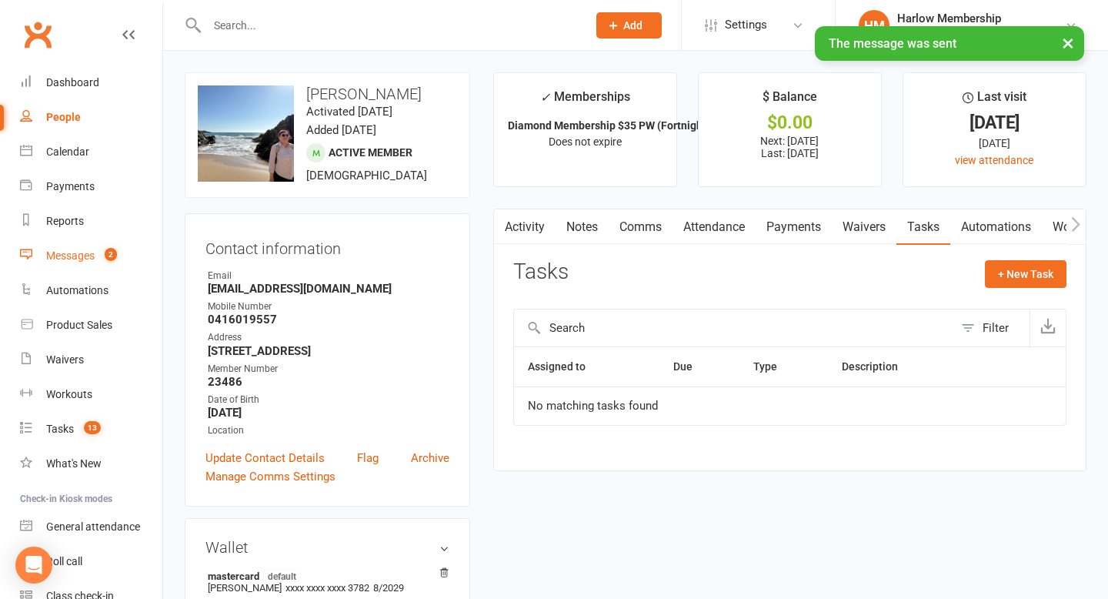
click at [67, 256] on div "Messages" at bounding box center [70, 255] width 48 height 12
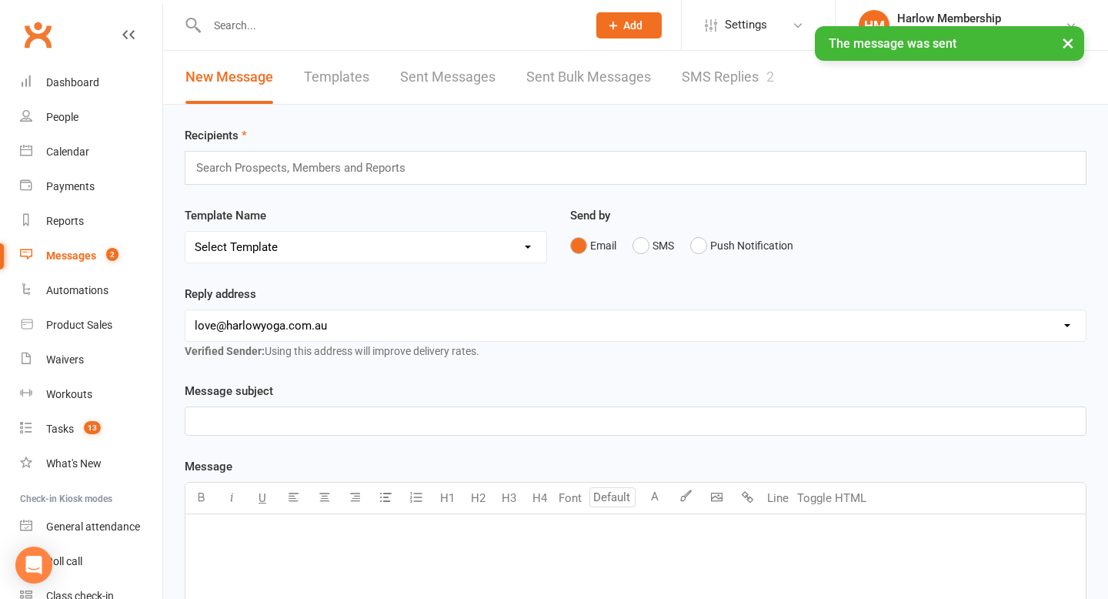
click at [747, 80] on link "SMS Replies 2" at bounding box center [728, 77] width 92 height 53
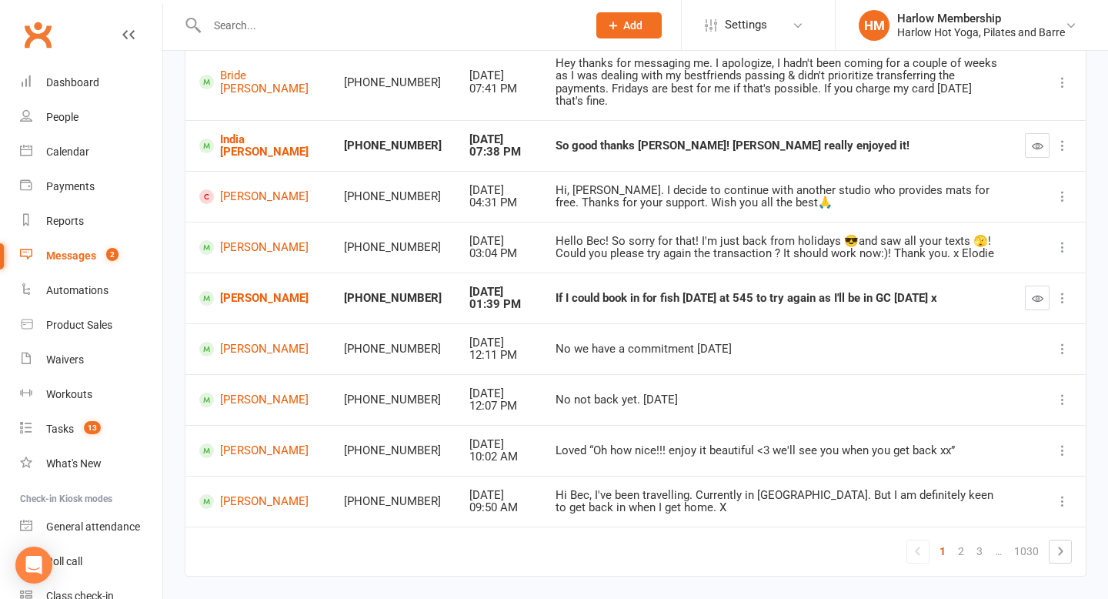
scroll to position [261, 0]
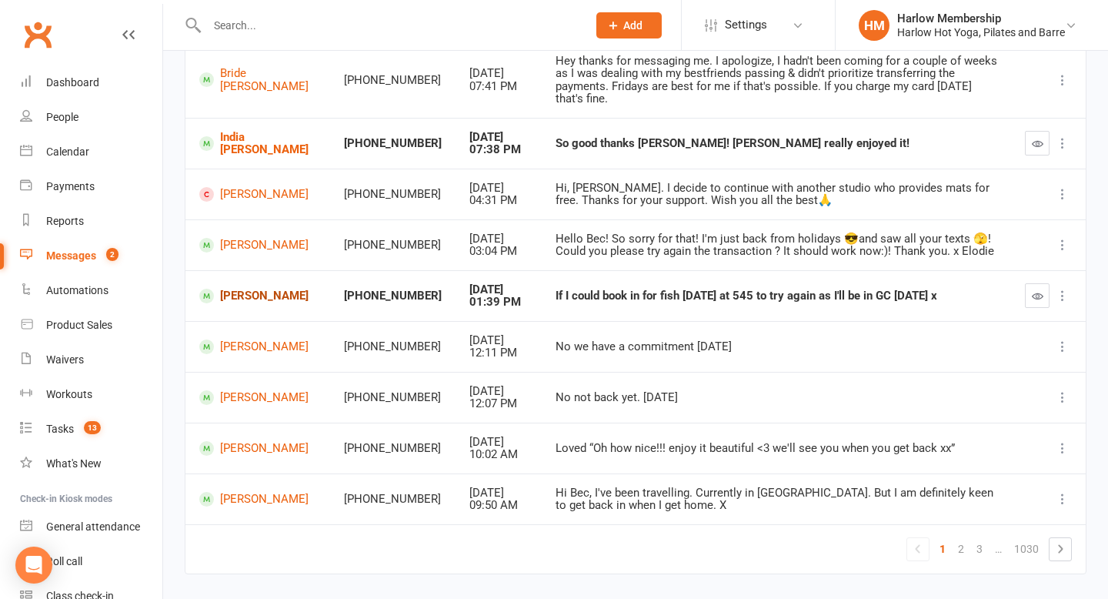
click at [269, 289] on link "[PERSON_NAME]" at bounding box center [257, 296] width 117 height 15
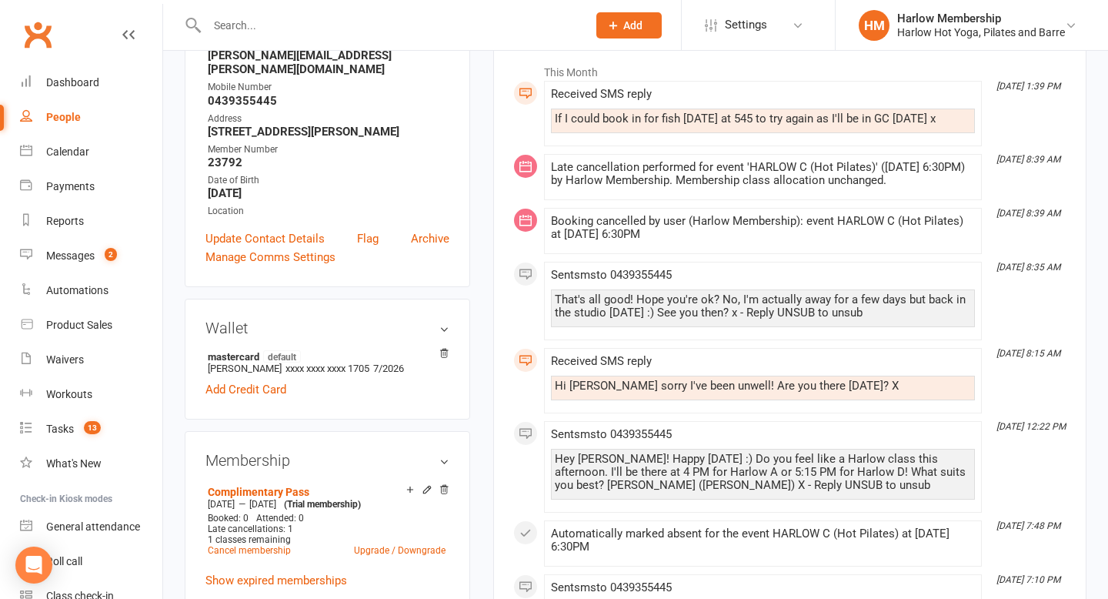
scroll to position [301, 0]
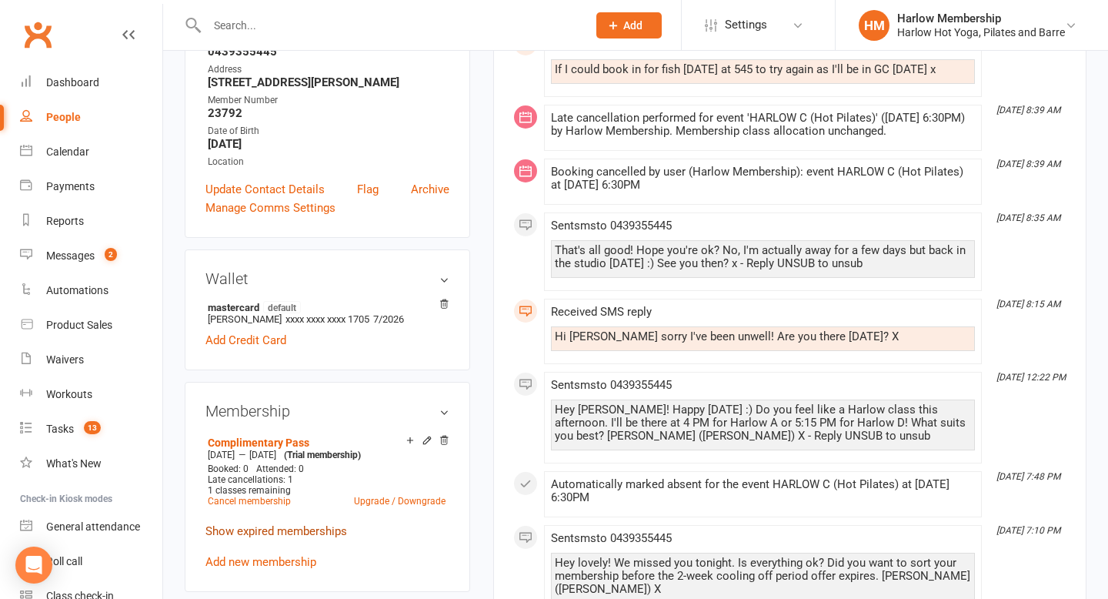
click at [328, 526] on link "Show expired memberships" at bounding box center [277, 531] width 142 height 14
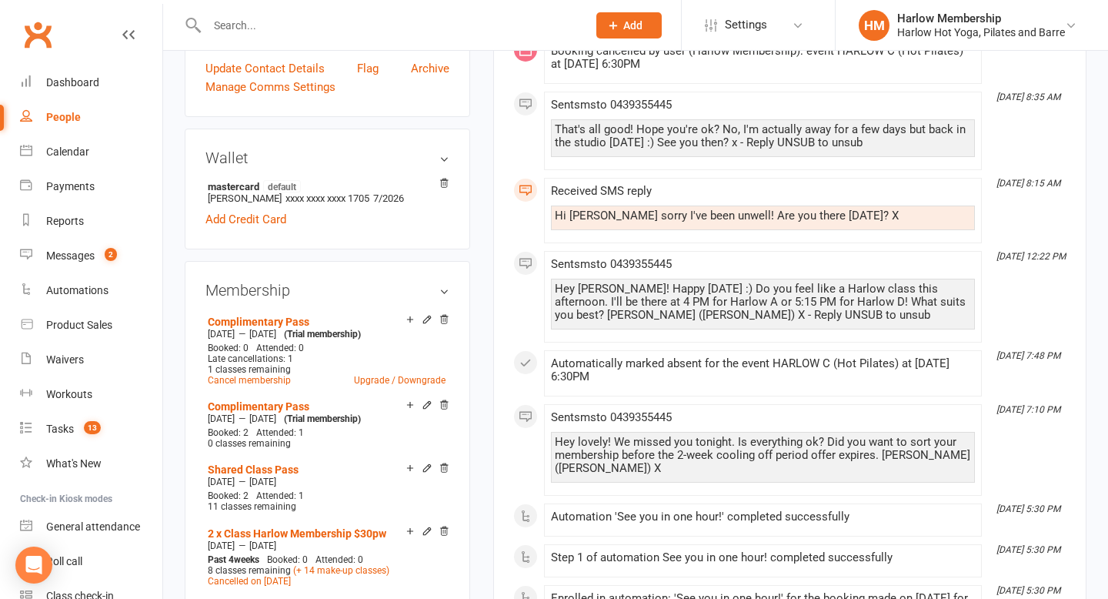
scroll to position [0, 0]
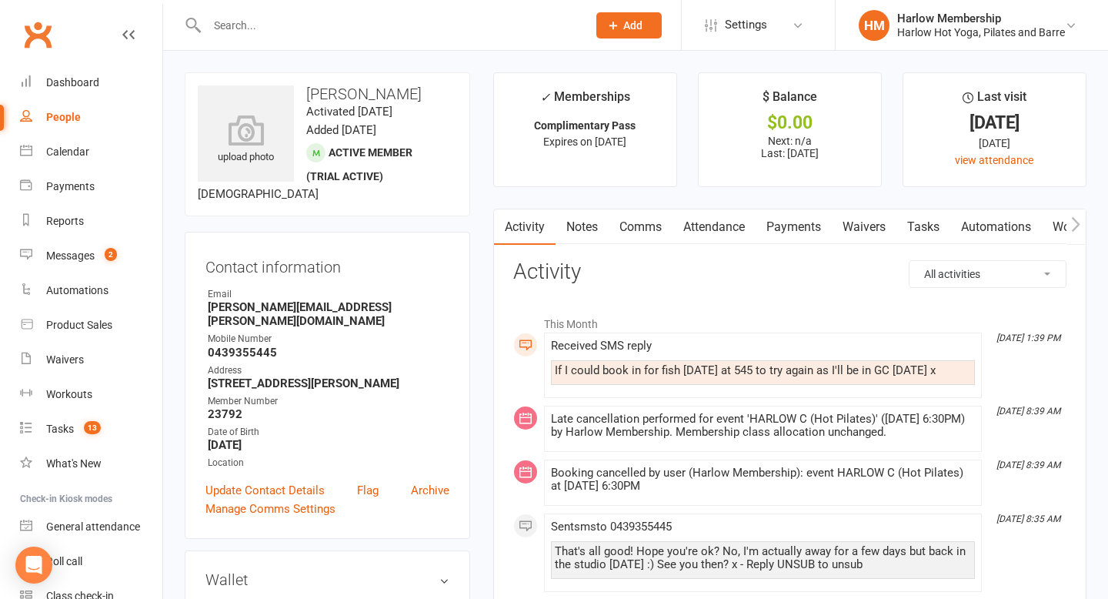
click at [593, 227] on link "Notes" at bounding box center [582, 226] width 53 height 35
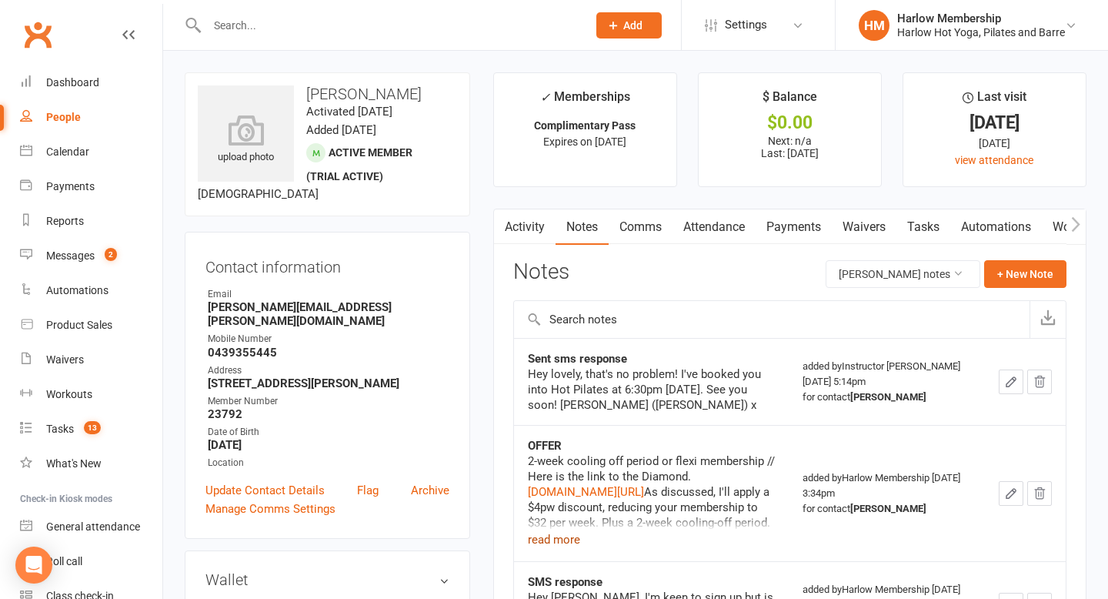
click at [566, 541] on button "read more" at bounding box center [554, 539] width 52 height 18
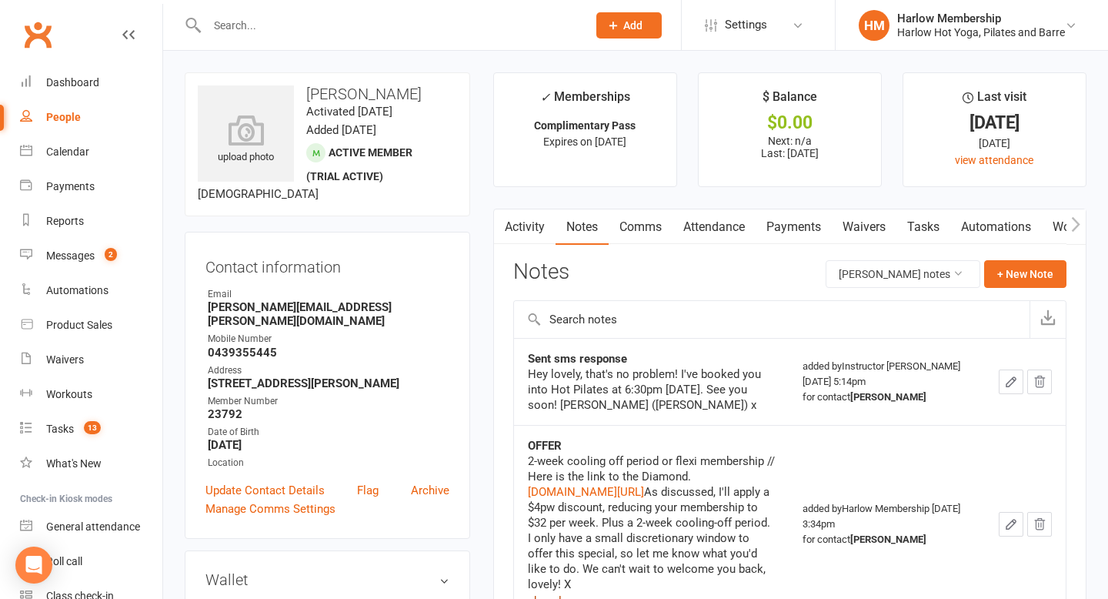
click at [521, 230] on link "Activity" at bounding box center [525, 226] width 62 height 35
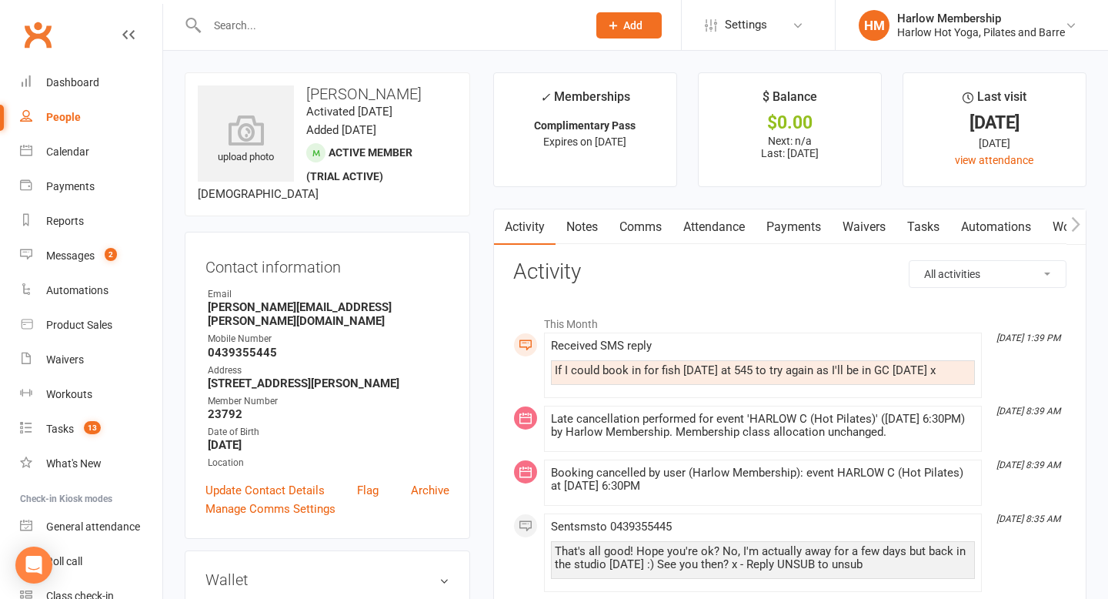
click at [734, 232] on link "Attendance" at bounding box center [714, 226] width 83 height 35
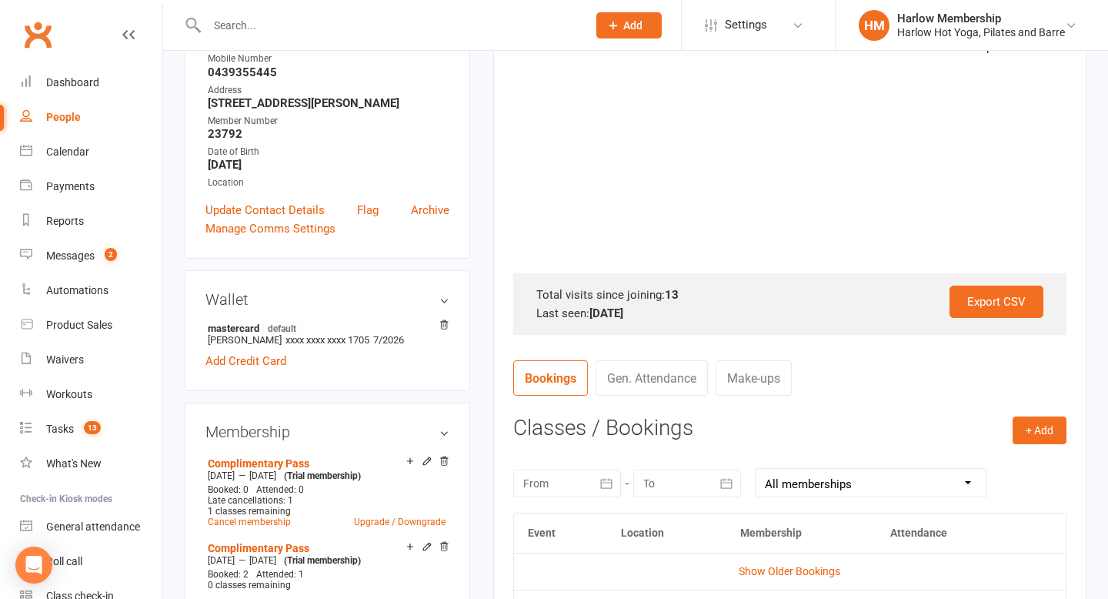
scroll to position [320, 0]
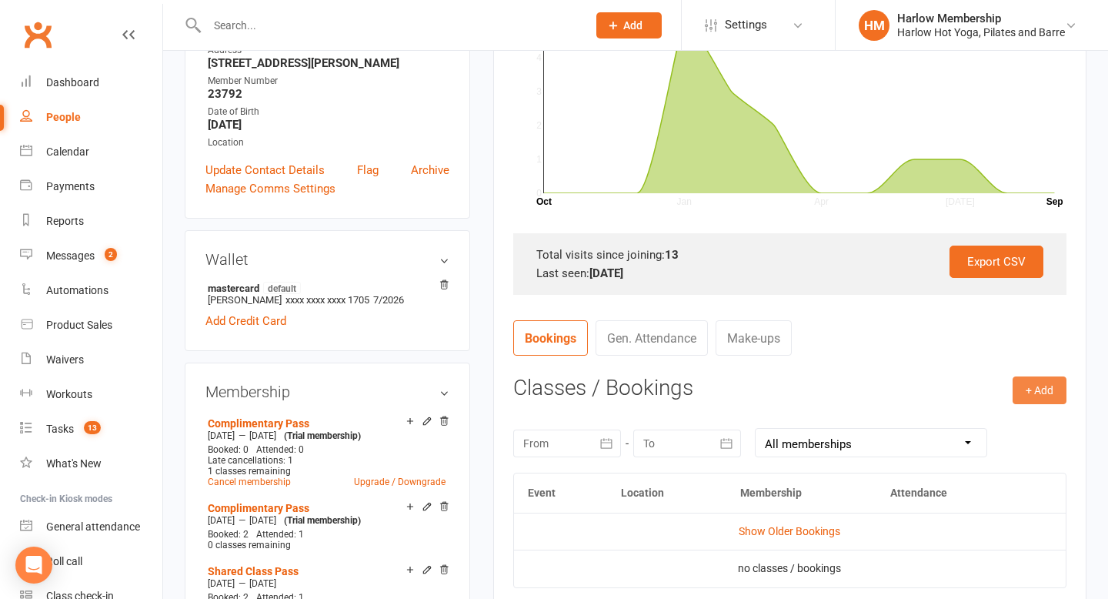
click at [1023, 389] on button "+ Add" at bounding box center [1040, 390] width 54 height 28
click at [954, 424] on link "Book Event" at bounding box center [990, 424] width 152 height 31
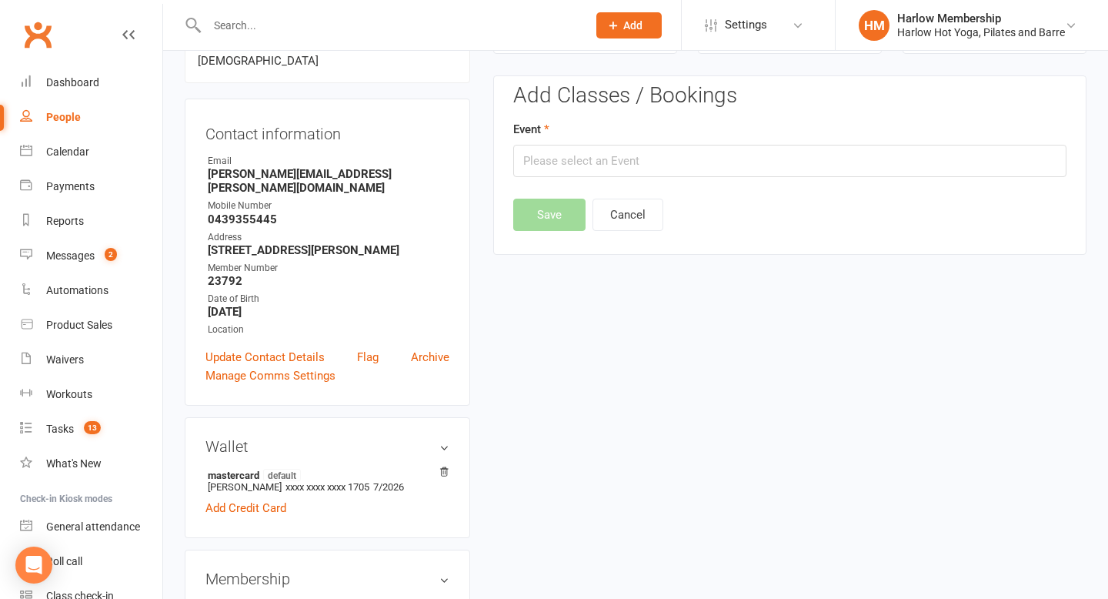
scroll to position [132, 0]
click at [572, 160] on input "text" at bounding box center [789, 162] width 553 height 32
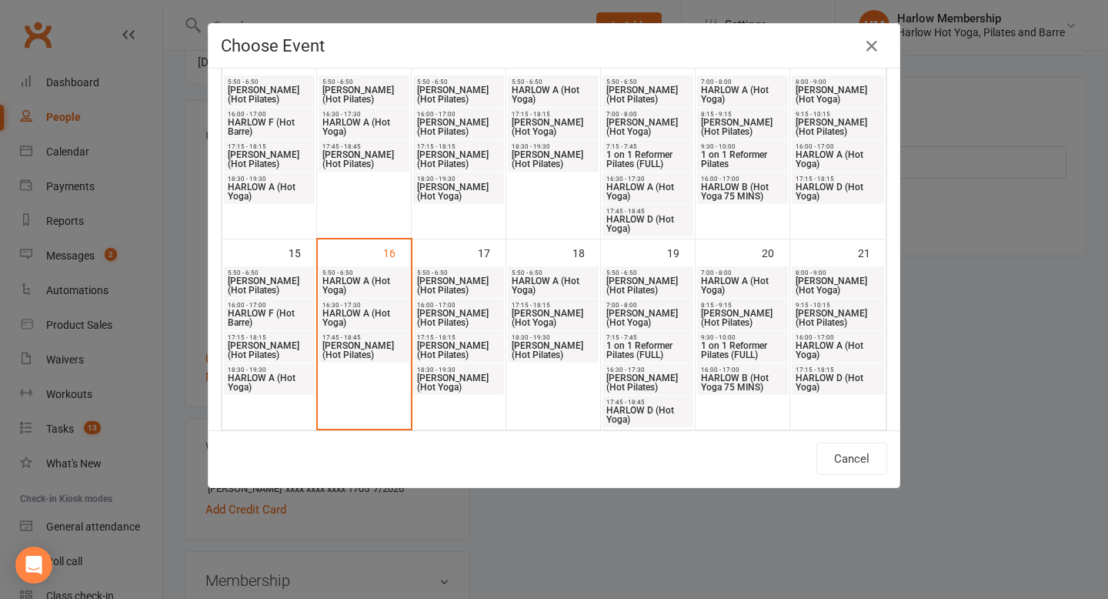
scroll to position [311, 0]
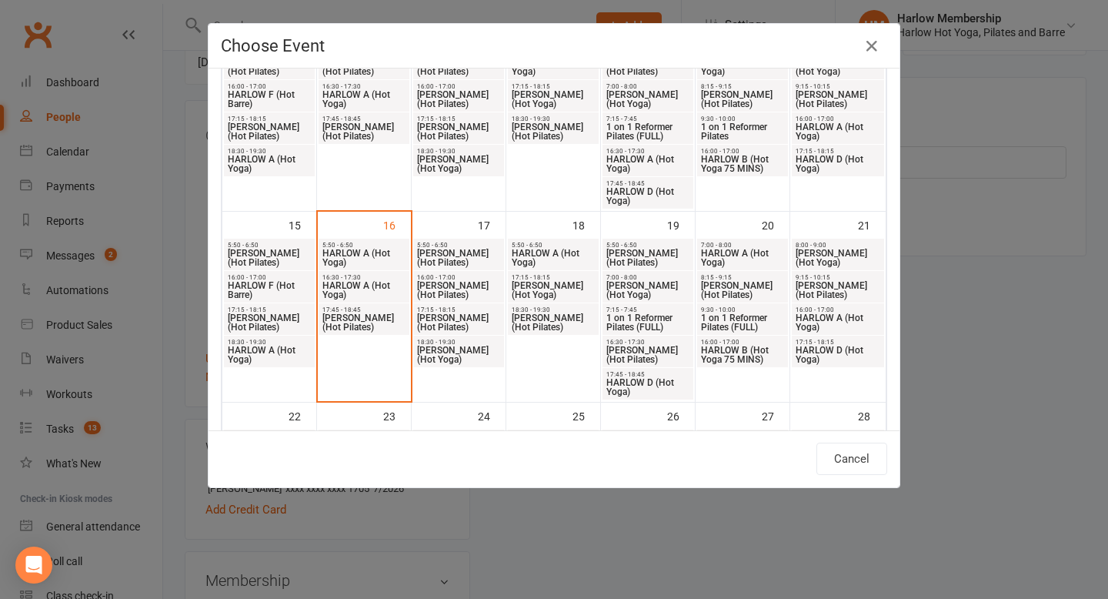
click at [366, 314] on span "HARLOW C (Hot Pilates)" at bounding box center [364, 322] width 85 height 18
type input "HARLOW C (Hot Pilates) - Sep 16, 2025 5:45:00 PM"
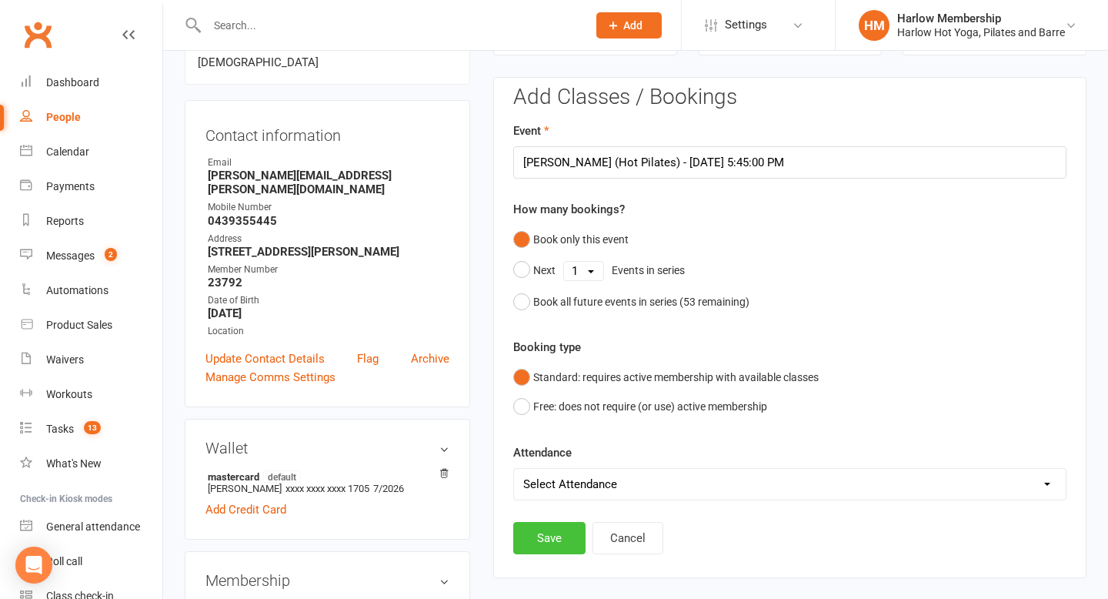
click at [532, 543] on button "Save" at bounding box center [549, 538] width 72 height 32
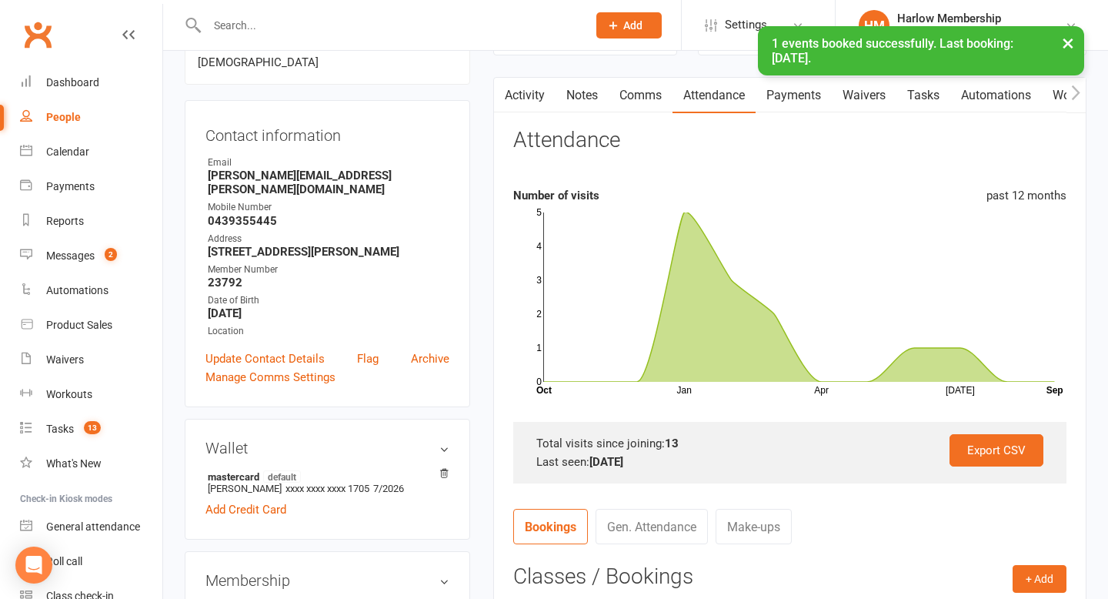
click at [626, 26] on div "× 1 events booked successfully. Last booking: Sep 16, 2025." at bounding box center [544, 26] width 1088 height 0
click at [633, 105] on link "Comms" at bounding box center [641, 95] width 64 height 35
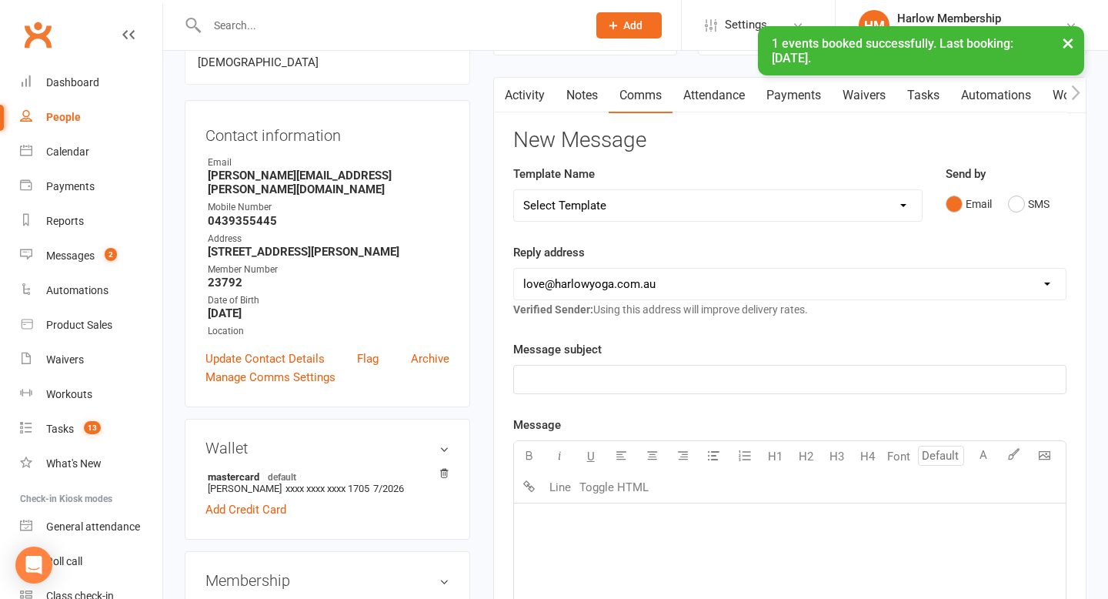
click at [530, 95] on link "Activity" at bounding box center [525, 95] width 62 height 35
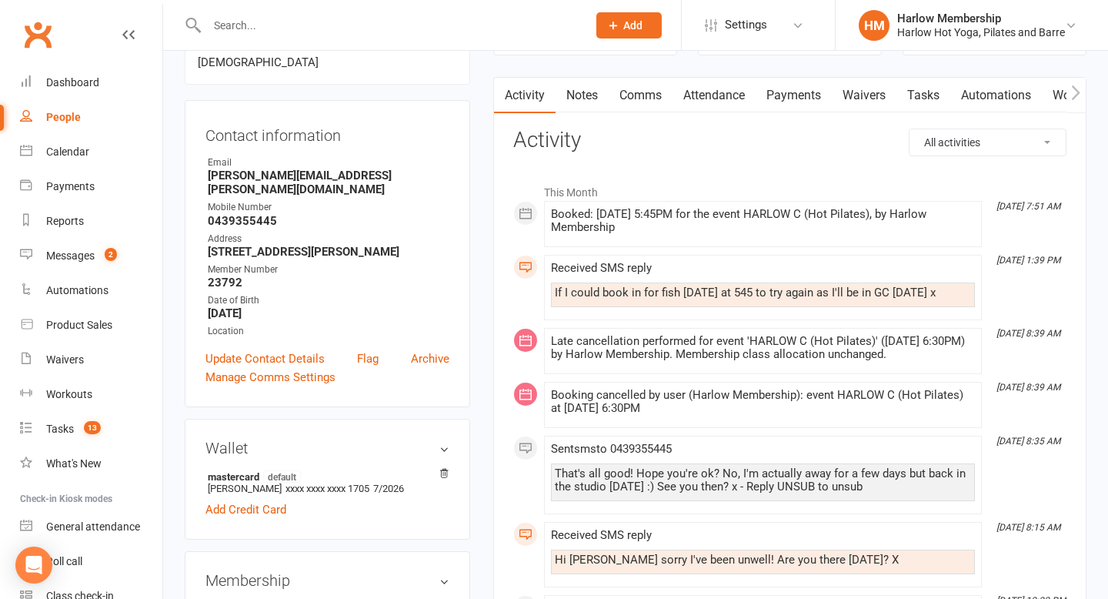
click at [649, 97] on link "Comms" at bounding box center [641, 95] width 64 height 35
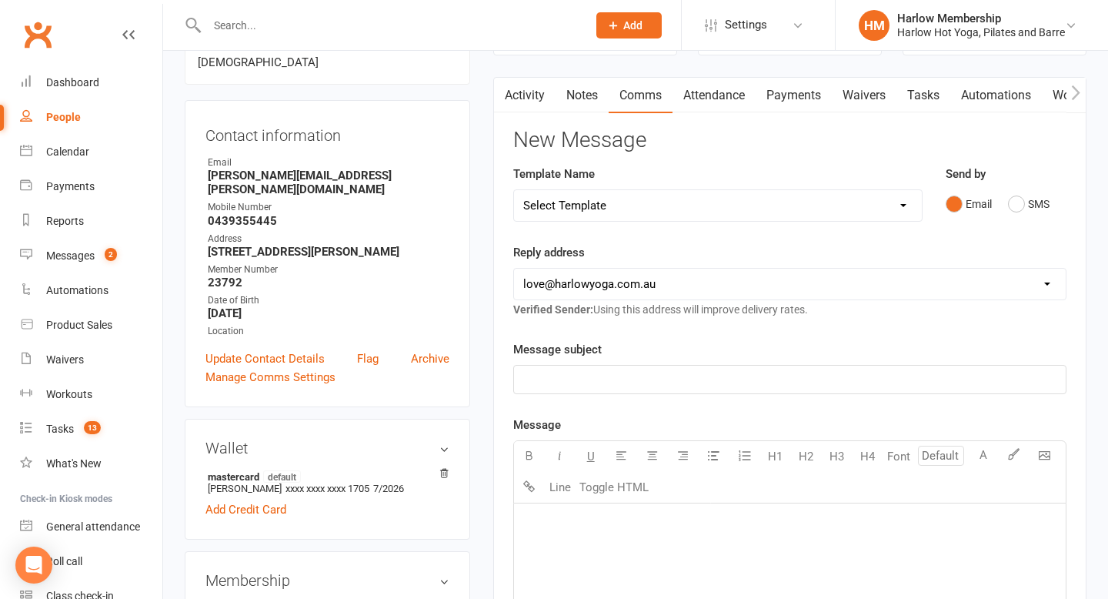
click at [513, 95] on button "button" at bounding box center [503, 95] width 19 height 35
click at [520, 95] on link "Activity" at bounding box center [525, 95] width 62 height 35
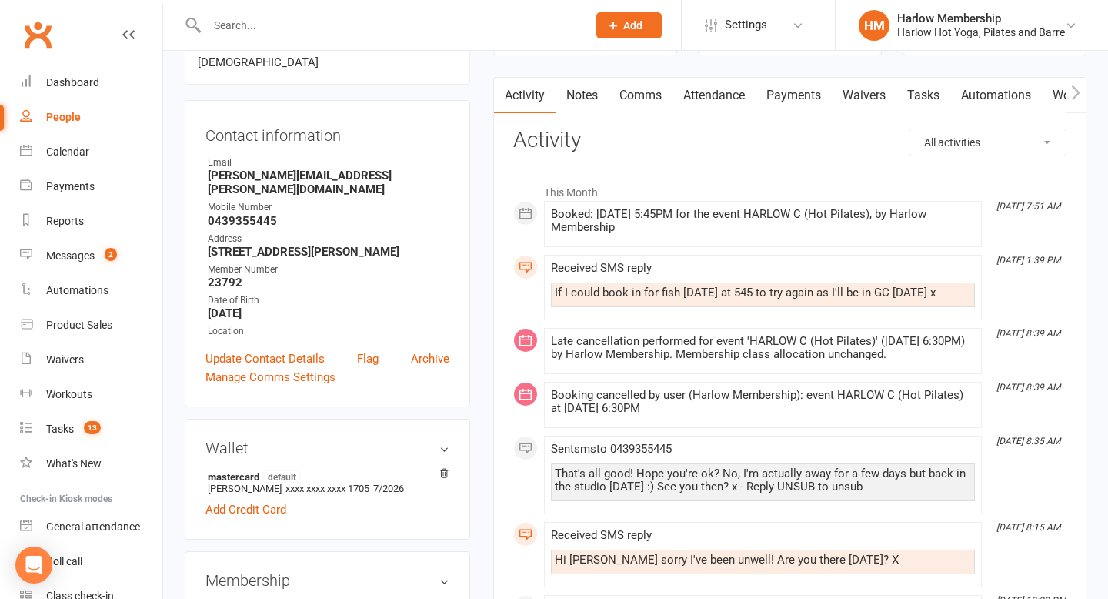
click at [637, 103] on link "Comms" at bounding box center [641, 95] width 64 height 35
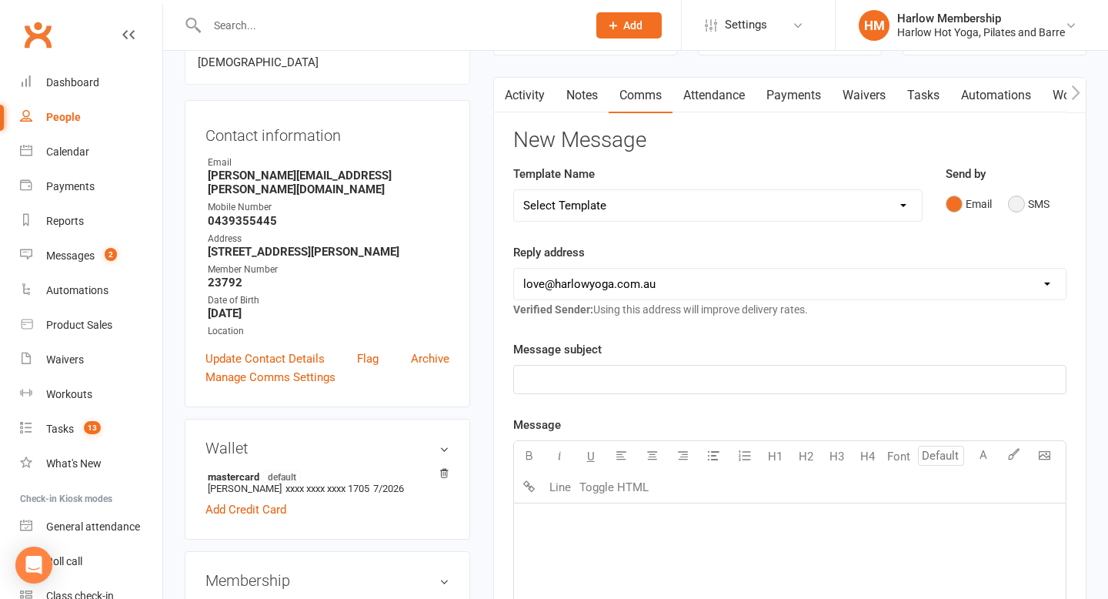
click at [1011, 205] on button "SMS" at bounding box center [1029, 203] width 42 height 29
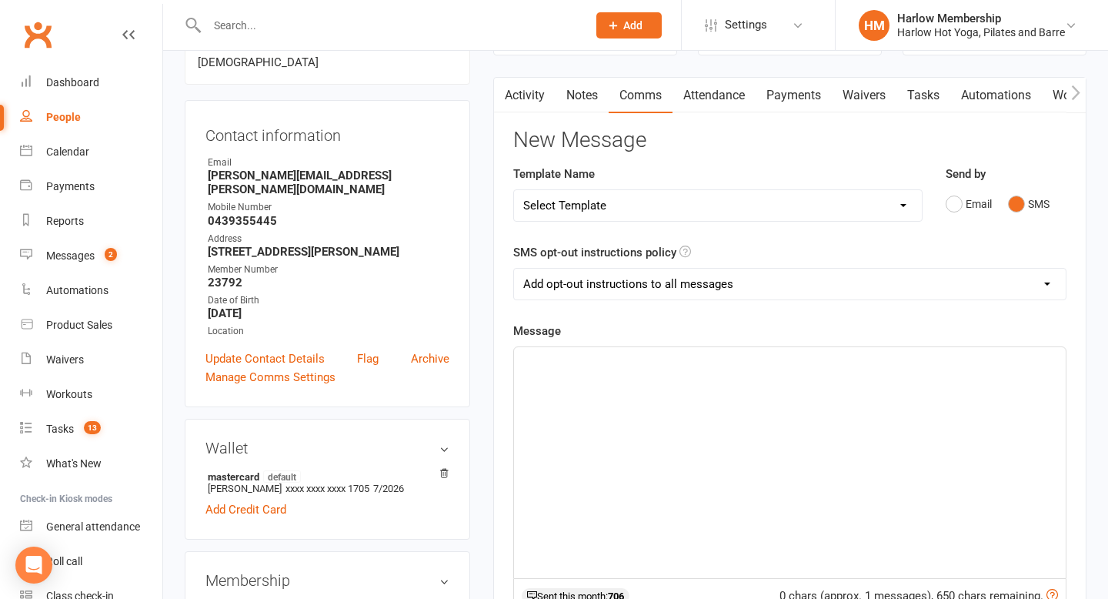
click at [741, 289] on select "Add opt-out instructions to all messages Add opt-out instructions for messages …" at bounding box center [790, 284] width 552 height 31
select select "2"
click at [514, 269] on select "Add opt-out instructions to all messages Add opt-out instructions for messages …" at bounding box center [790, 284] width 552 height 31
click at [673, 376] on div "﻿" at bounding box center [790, 462] width 552 height 231
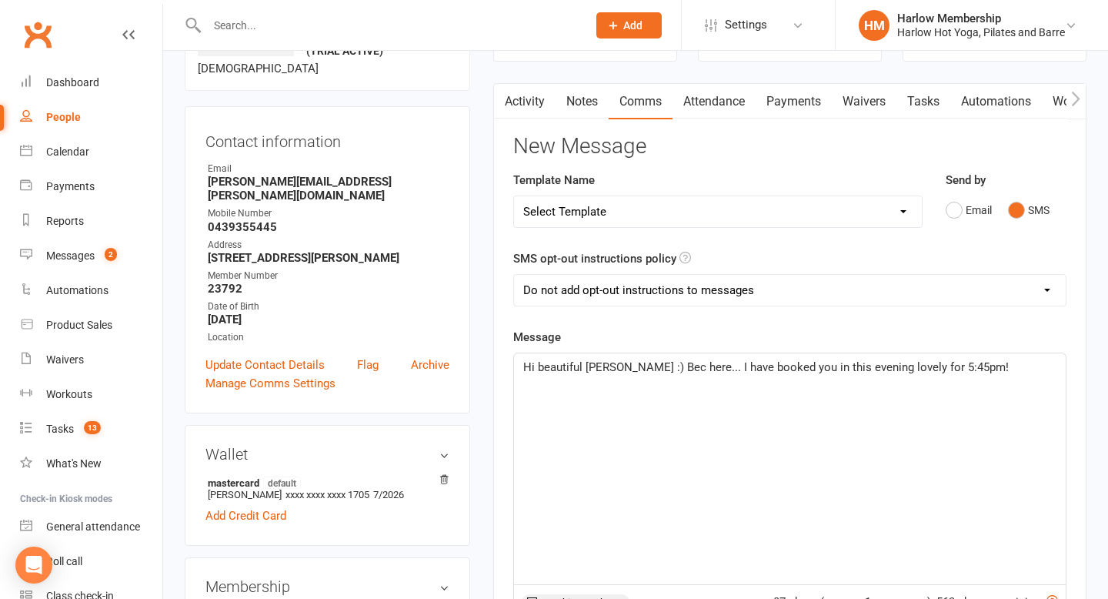
scroll to position [173, 0]
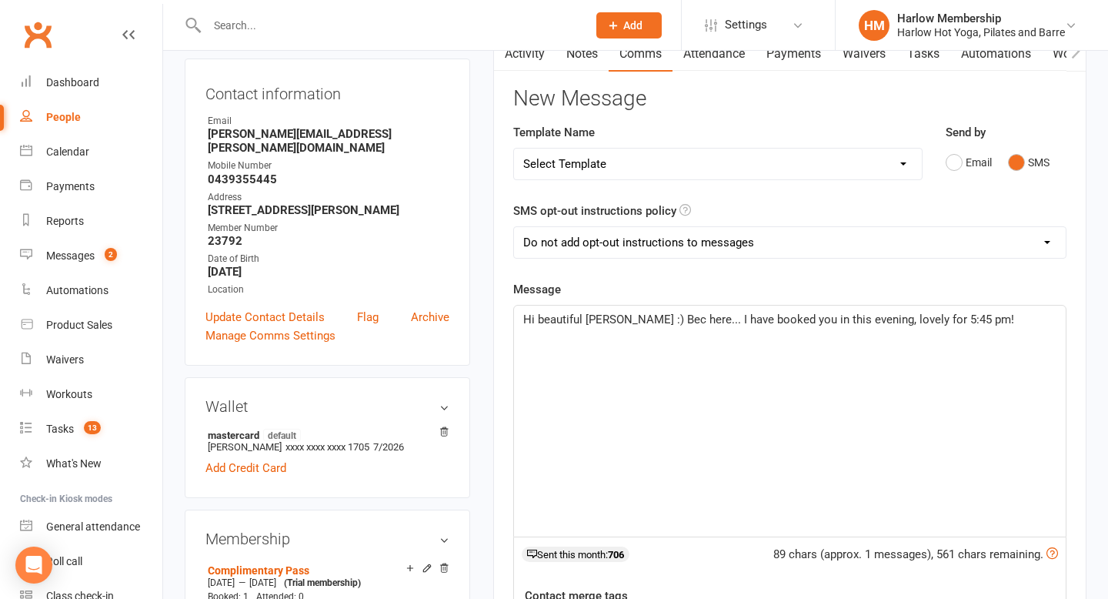
click at [978, 324] on p "Hi beautiful Lauren :) Bec here... I have booked you in this evening, lovely fo…" at bounding box center [789, 319] width 533 height 18
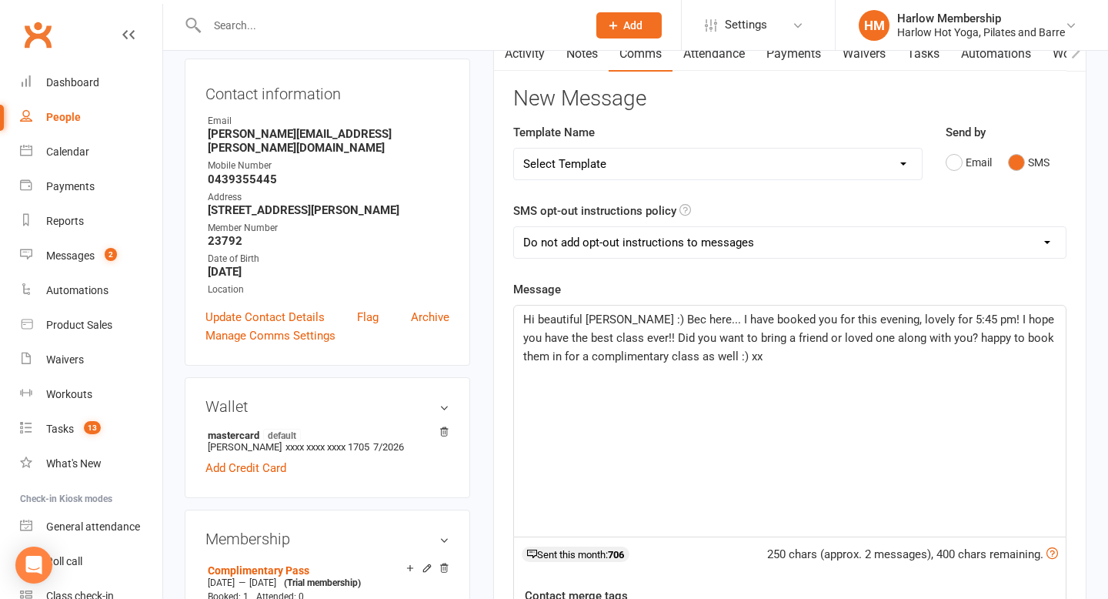
click at [730, 359] on p "Hi beautiful Lauren :) Bec here... I have booked you for this evening, lovely f…" at bounding box center [789, 337] width 533 height 55
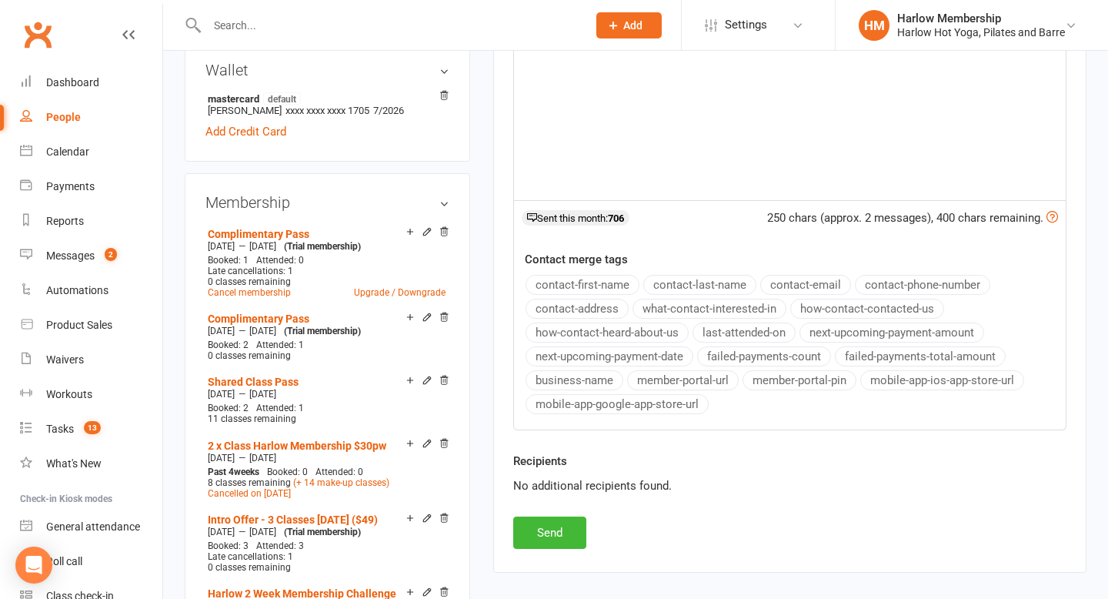
scroll to position [530, 0]
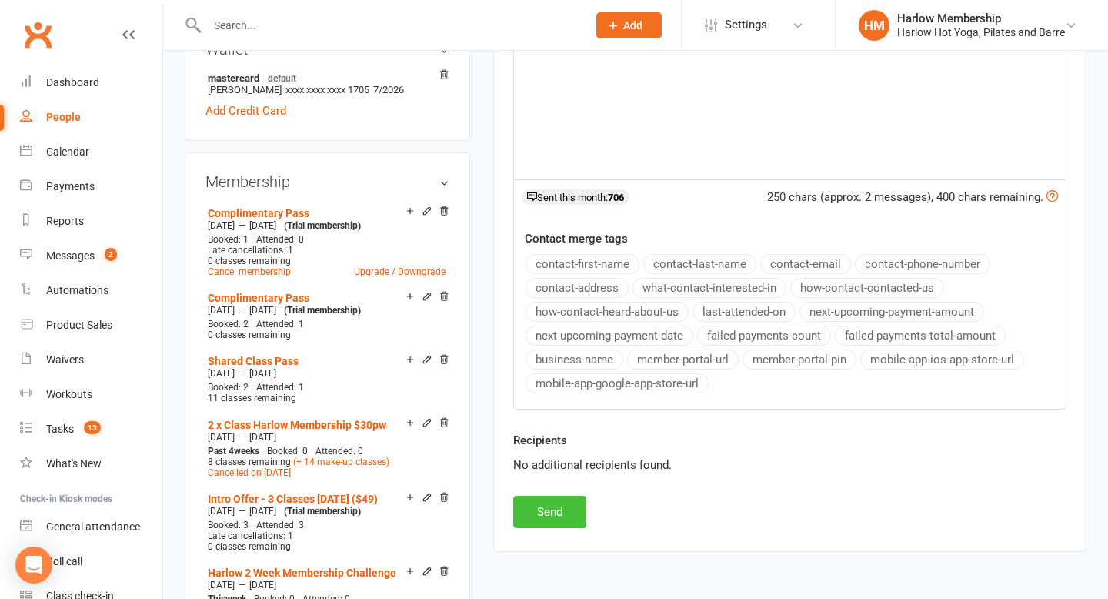
click at [554, 505] on button "Send" at bounding box center [549, 512] width 73 height 32
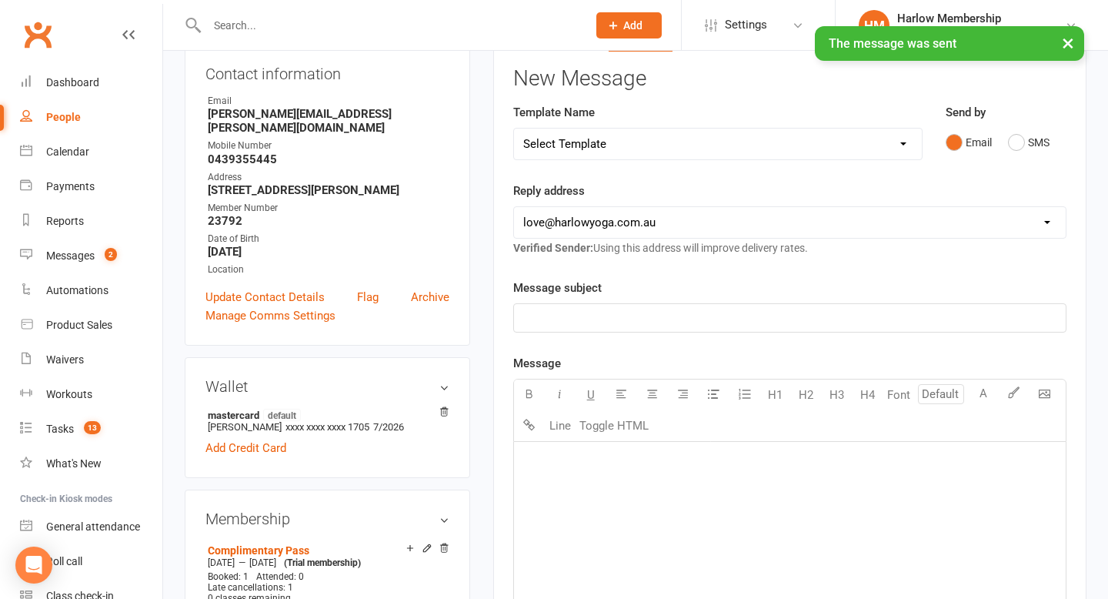
scroll to position [0, 0]
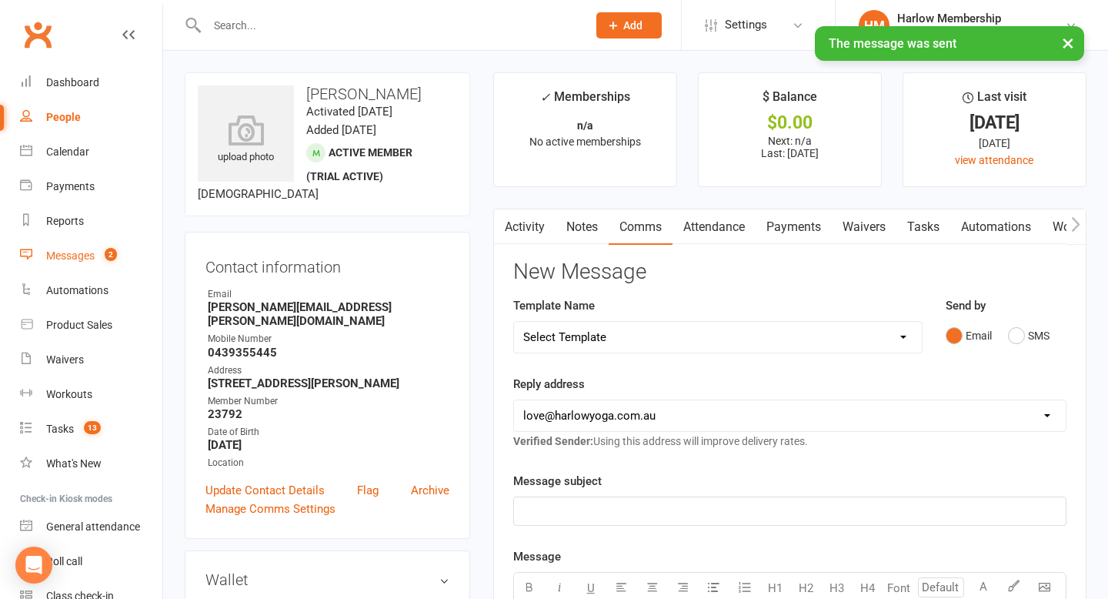
click at [91, 255] on div "Messages" at bounding box center [70, 255] width 48 height 12
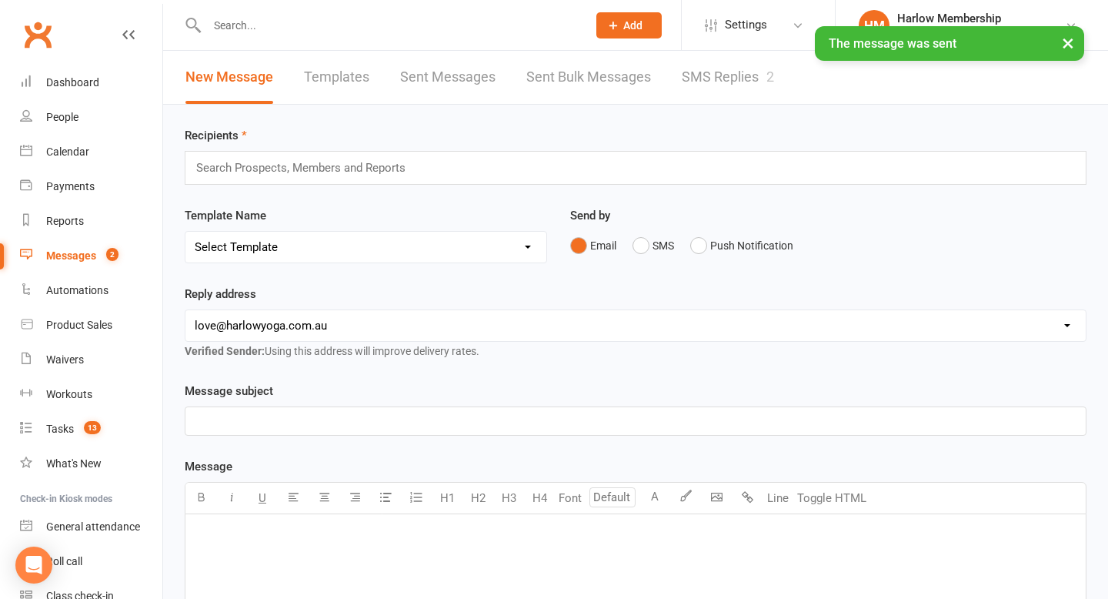
click at [728, 91] on link "SMS Replies 2" at bounding box center [728, 77] width 92 height 53
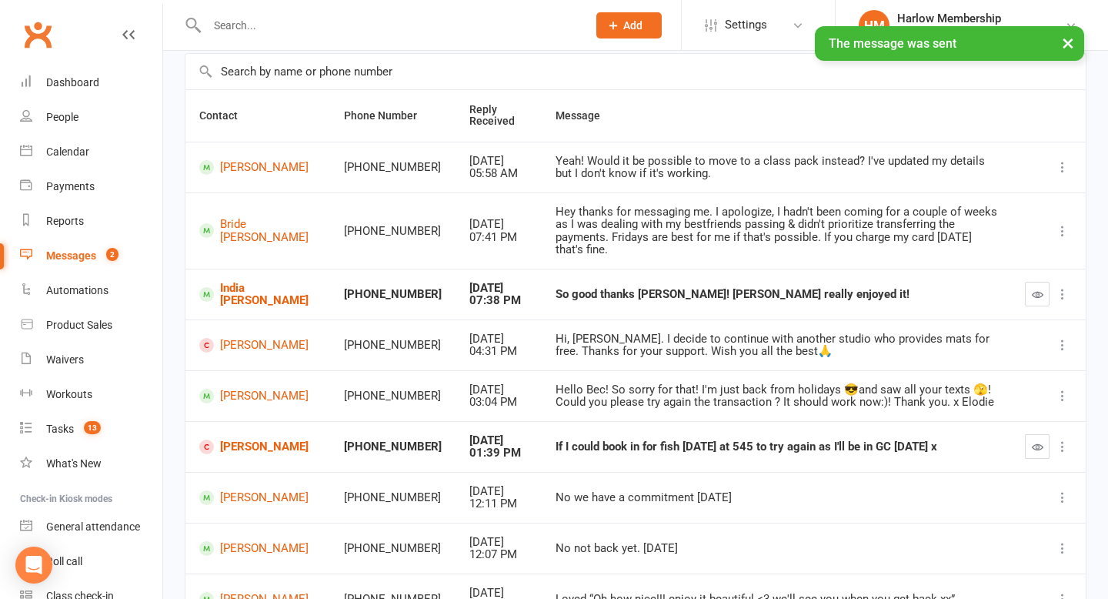
scroll to position [134, 0]
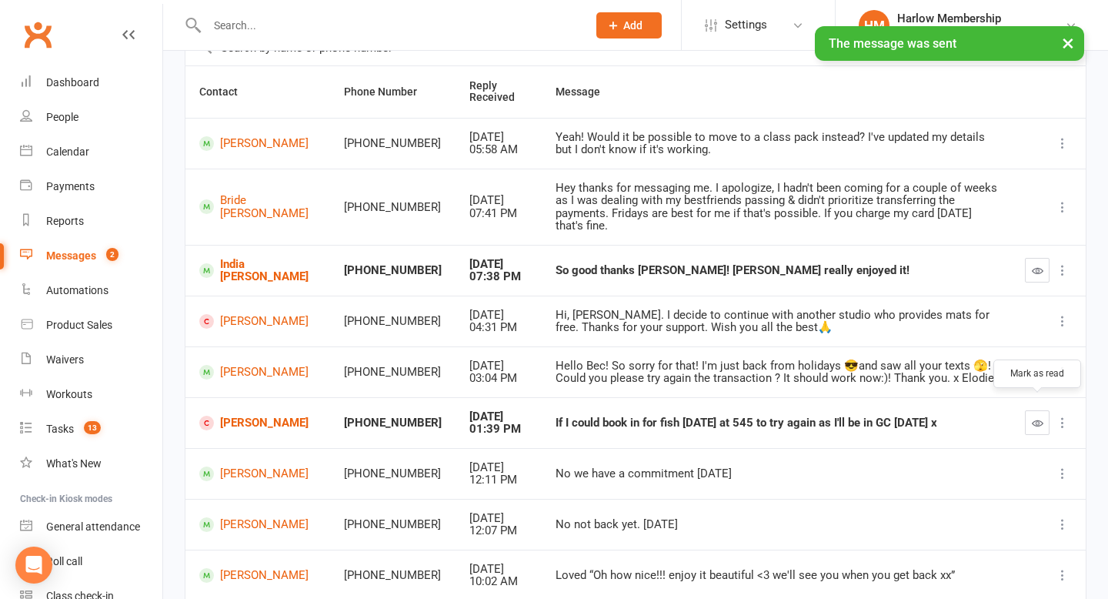
click at [1035, 417] on icon "button" at bounding box center [1038, 423] width 12 height 12
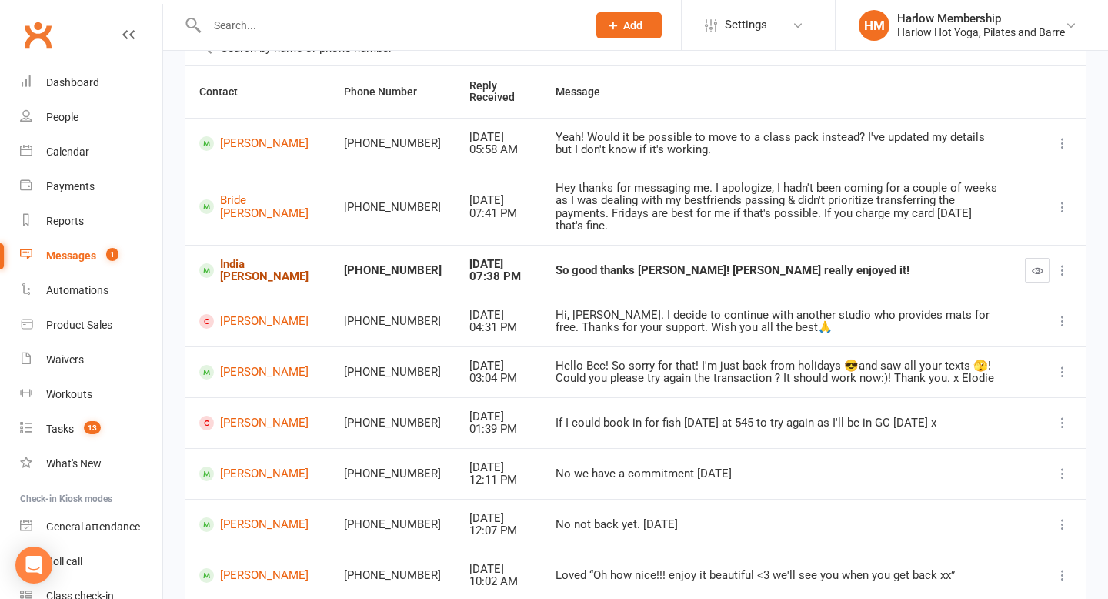
click at [272, 258] on link "India [PERSON_NAME]" at bounding box center [257, 270] width 117 height 25
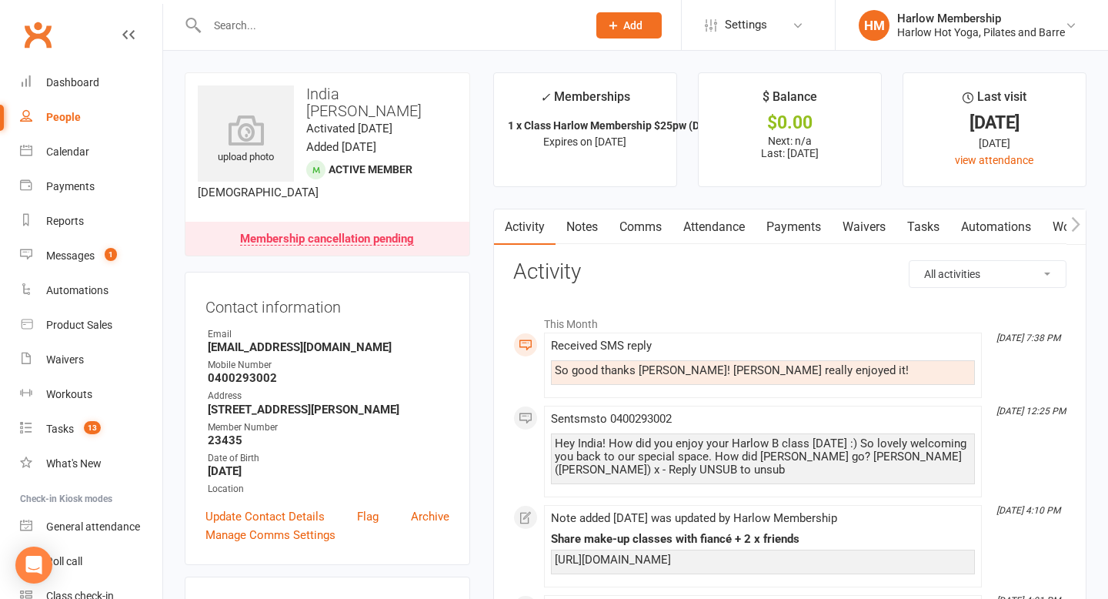
click at [660, 242] on link "Comms" at bounding box center [641, 226] width 64 height 35
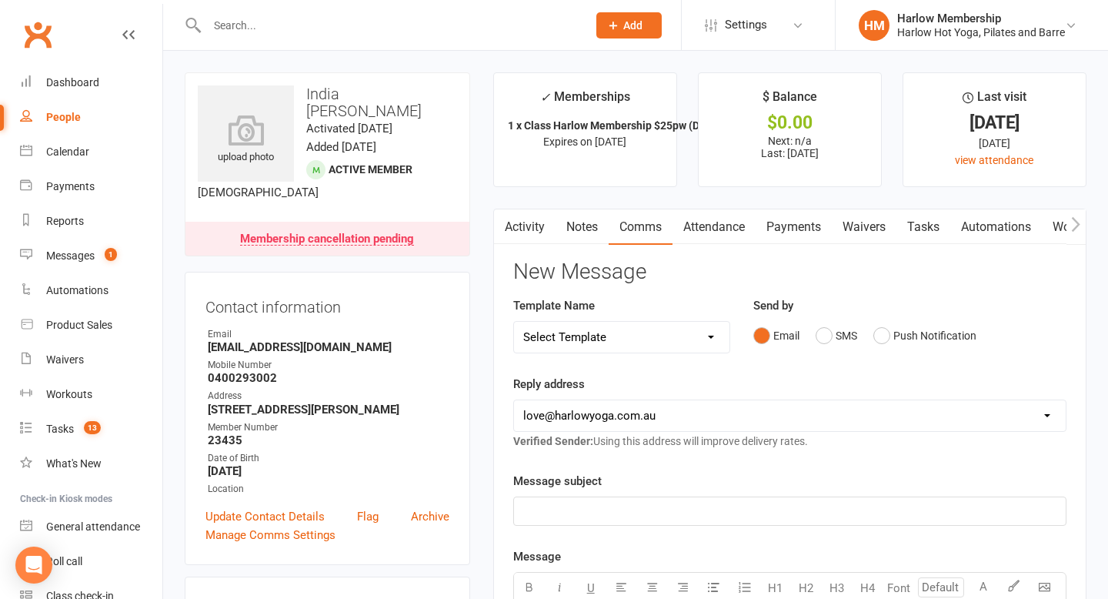
click at [578, 236] on link "Notes" at bounding box center [582, 226] width 53 height 35
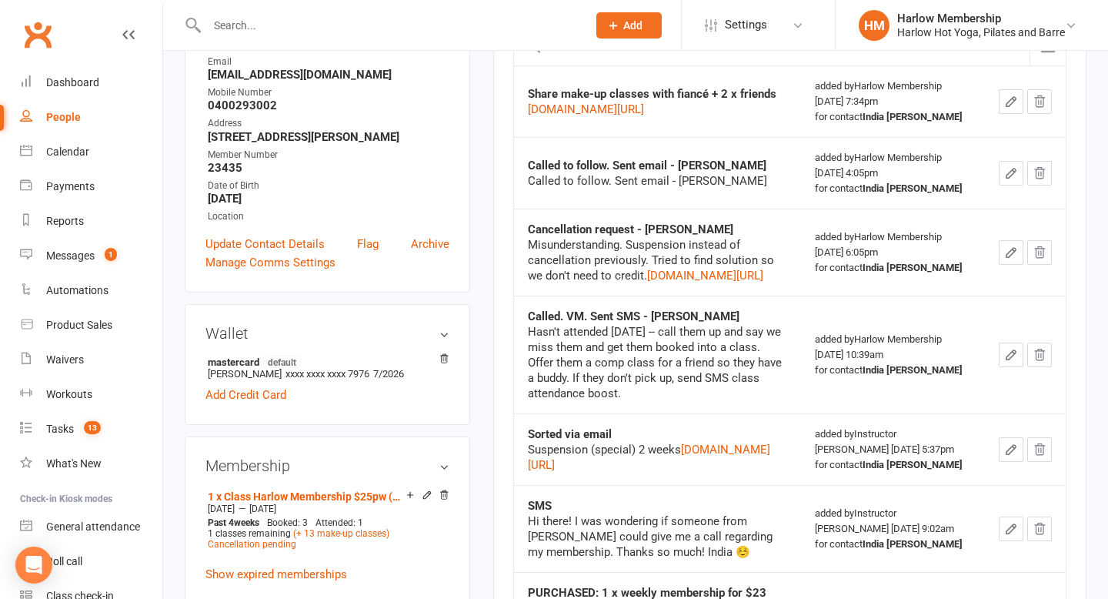
scroll to position [275, 0]
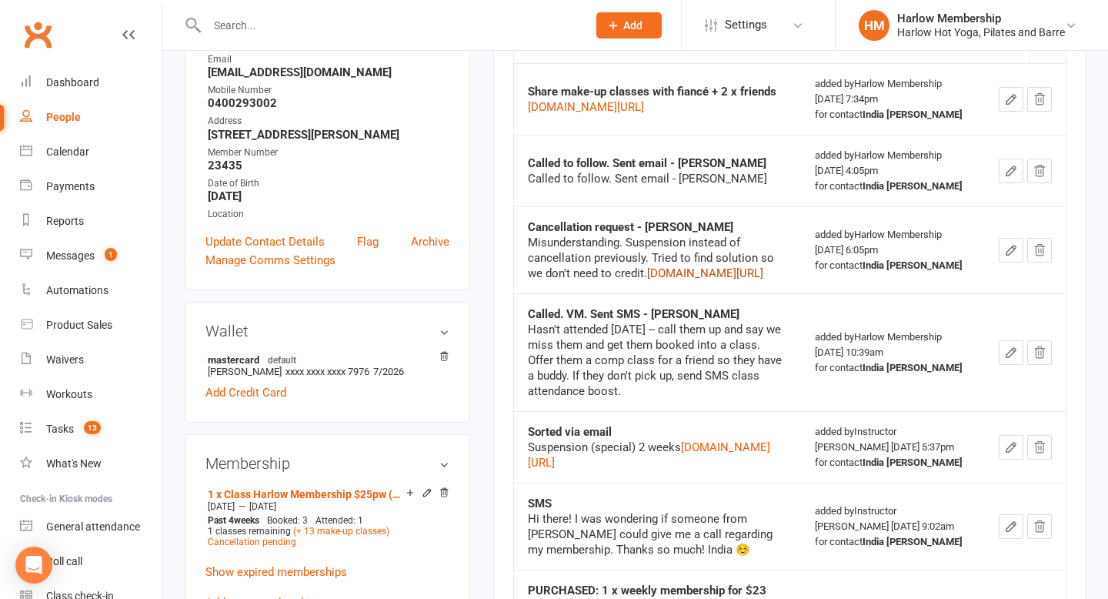
click at [690, 280] on link "mail.google.com/mail/u/0/#inbox/FMfcgzQbfpHrhsqShfqsHksdRjFkDCxD" at bounding box center [705, 273] width 116 height 14
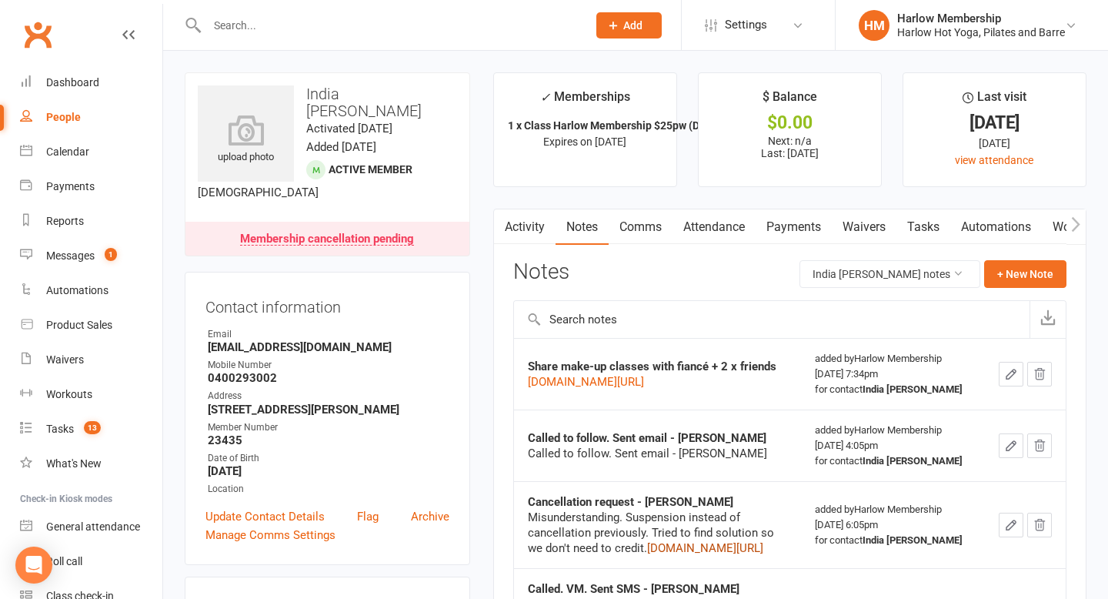
click at [727, 240] on link "Attendance" at bounding box center [714, 226] width 83 height 35
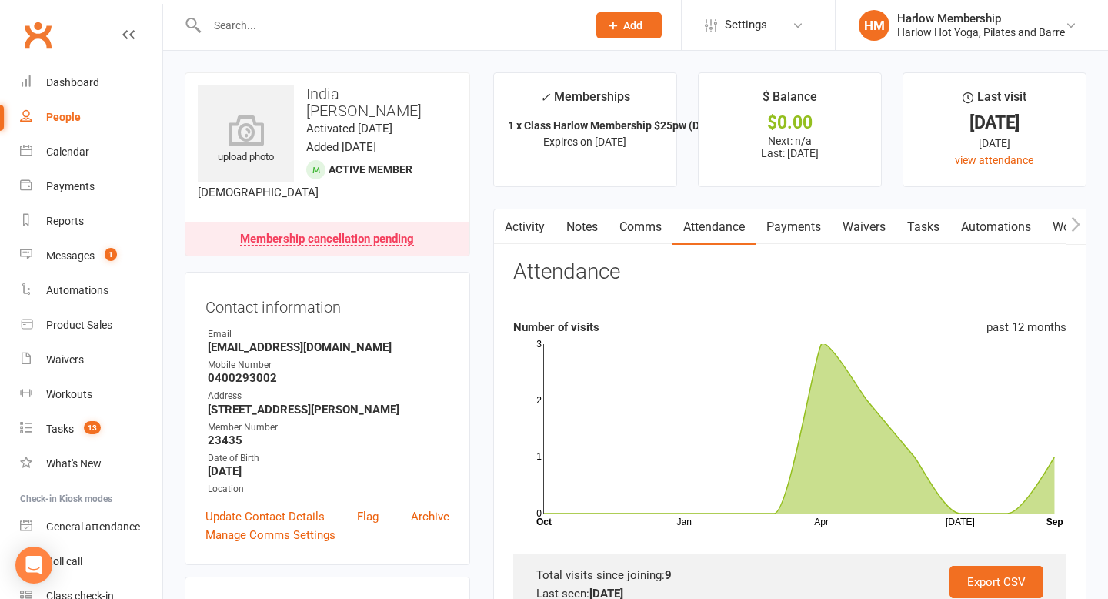
click at [533, 213] on link "Activity" at bounding box center [525, 226] width 62 height 35
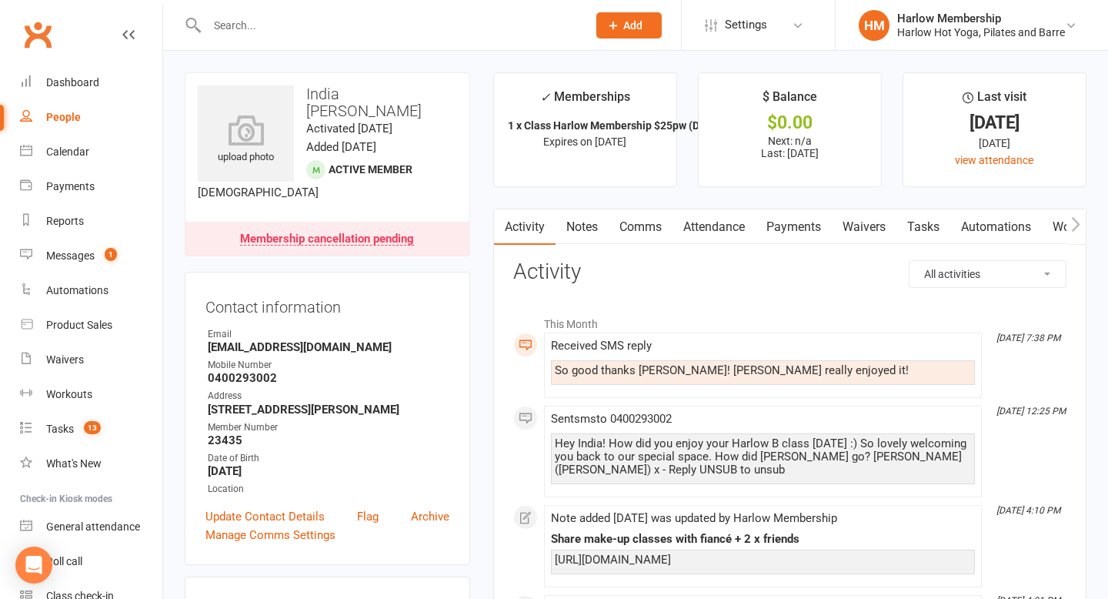
click at [648, 223] on link "Comms" at bounding box center [641, 226] width 64 height 35
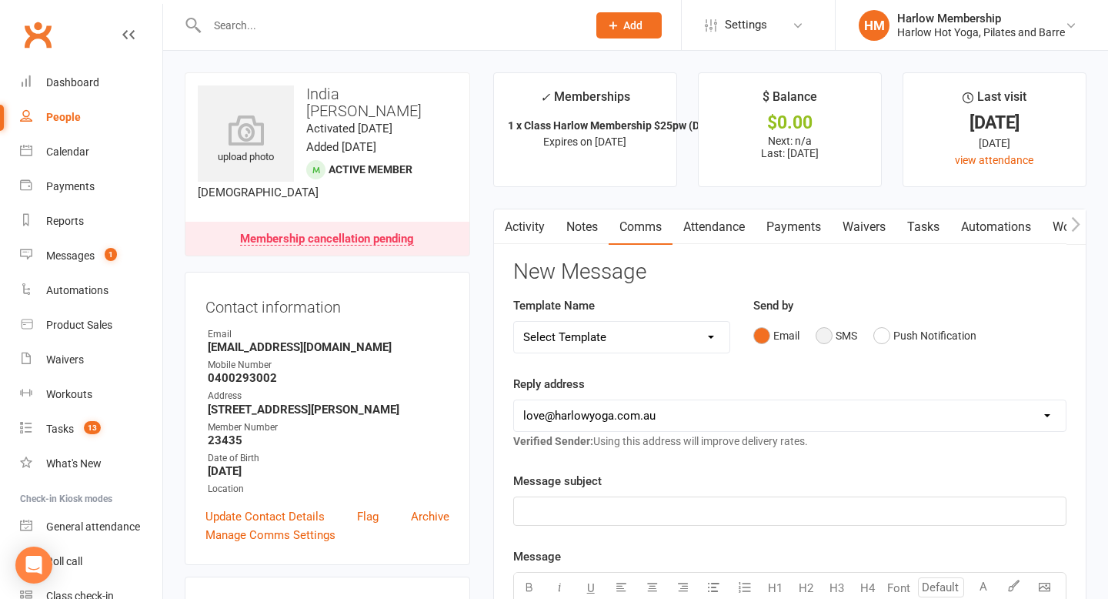
click at [835, 336] on button "SMS" at bounding box center [837, 335] width 42 height 29
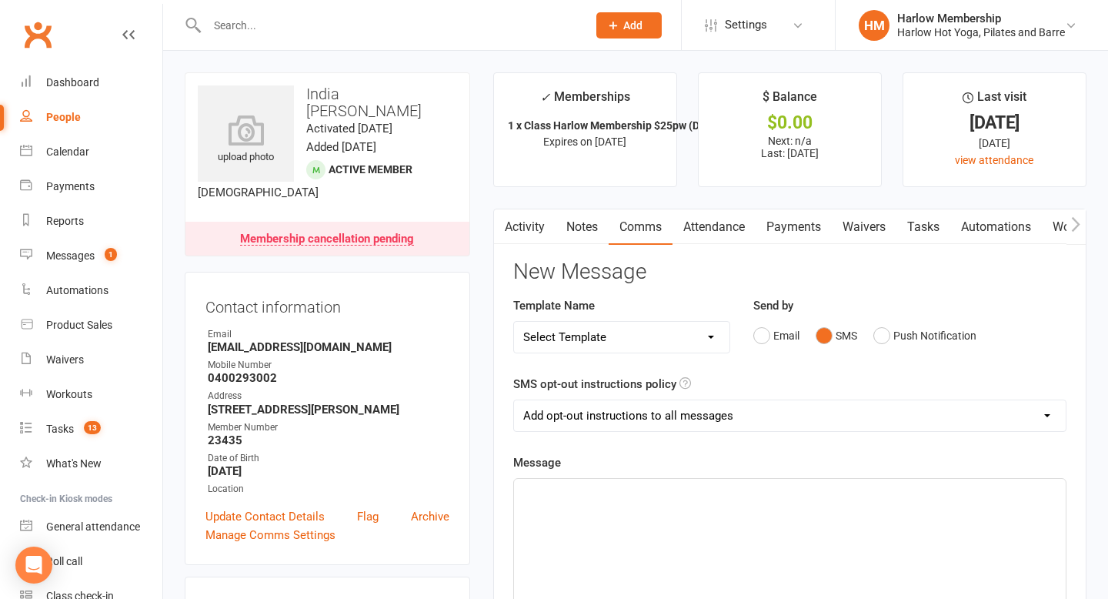
click at [717, 413] on select "Add opt-out instructions to all messages Add opt-out instructions for messages …" at bounding box center [790, 415] width 552 height 31
select select "2"
click at [514, 400] on select "Add opt-out instructions to all messages Add opt-out instructions for messages …" at bounding box center [790, 415] width 552 height 31
click at [666, 501] on p "﻿" at bounding box center [789, 492] width 533 height 18
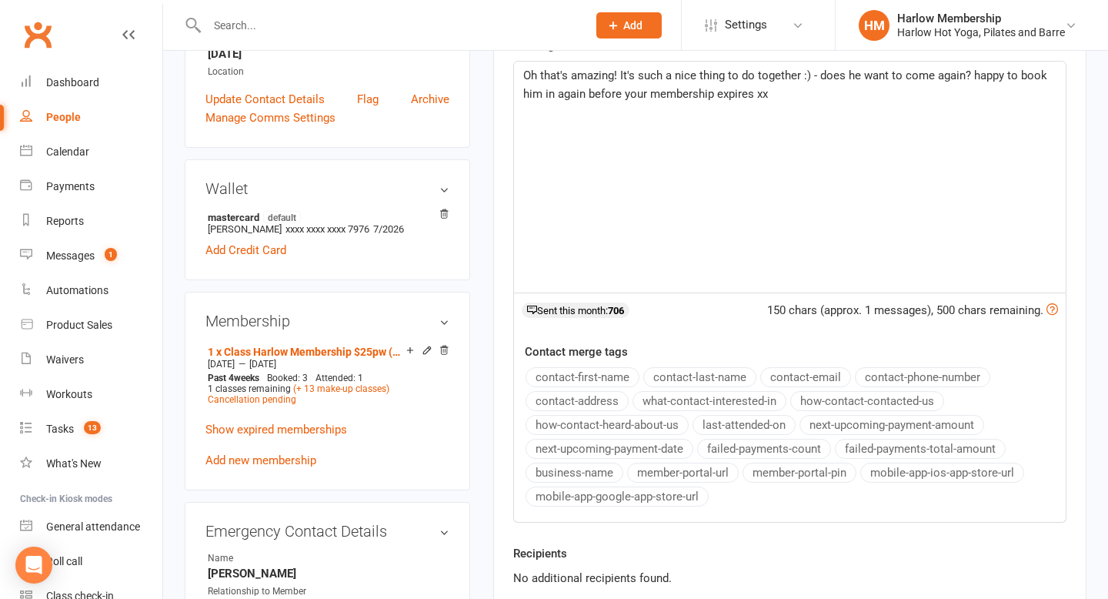
scroll to position [580, 0]
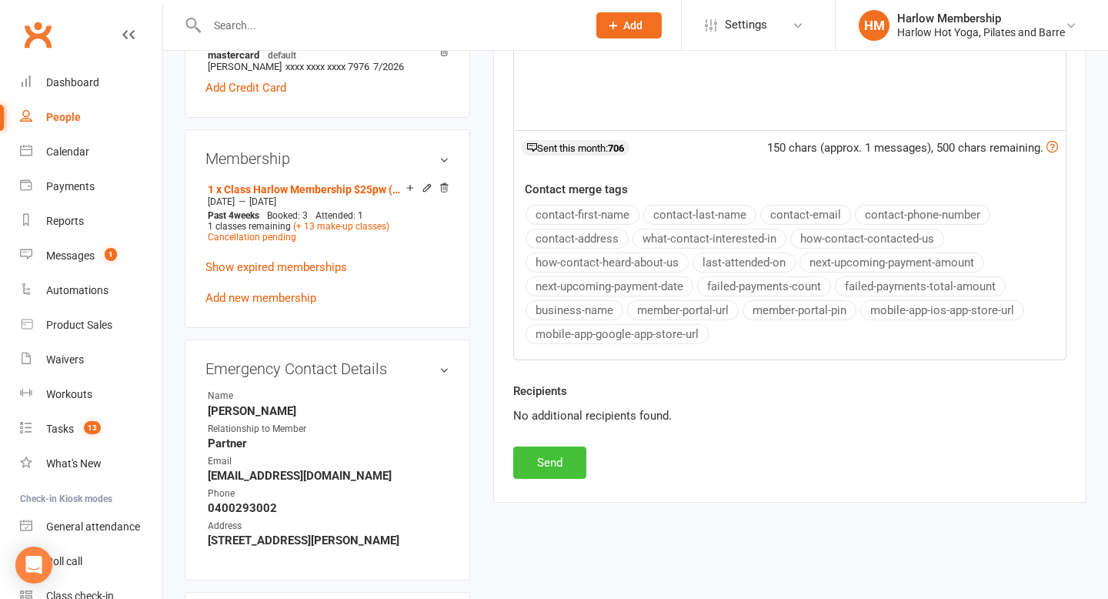
click at [533, 466] on button "Send" at bounding box center [549, 462] width 73 height 32
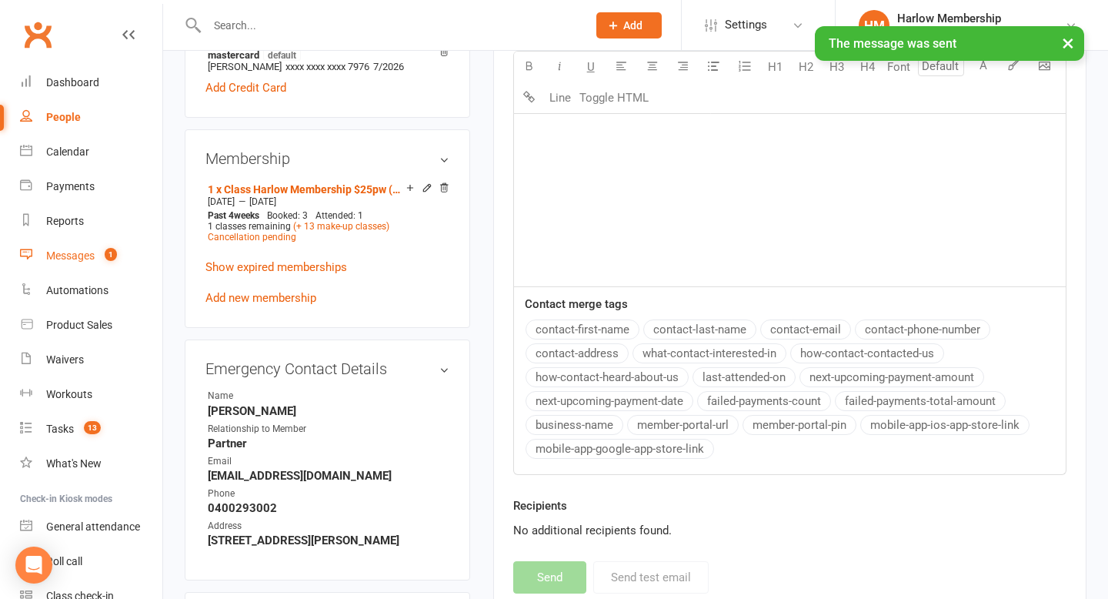
click at [80, 250] on div "Messages" at bounding box center [70, 255] width 48 height 12
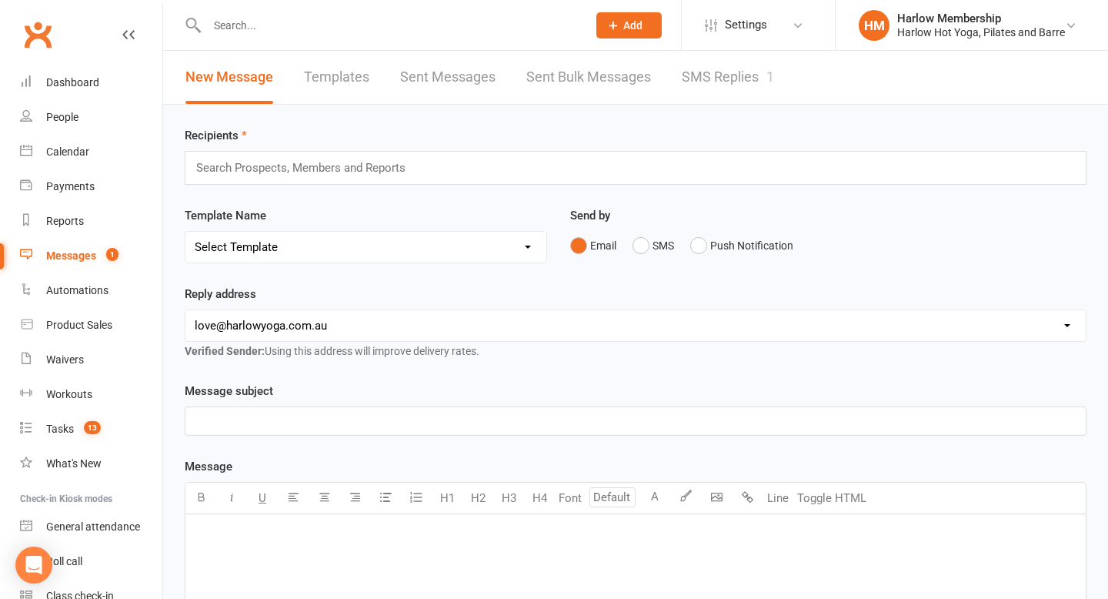
click at [716, 95] on link "SMS Replies 1" at bounding box center [728, 77] width 92 height 53
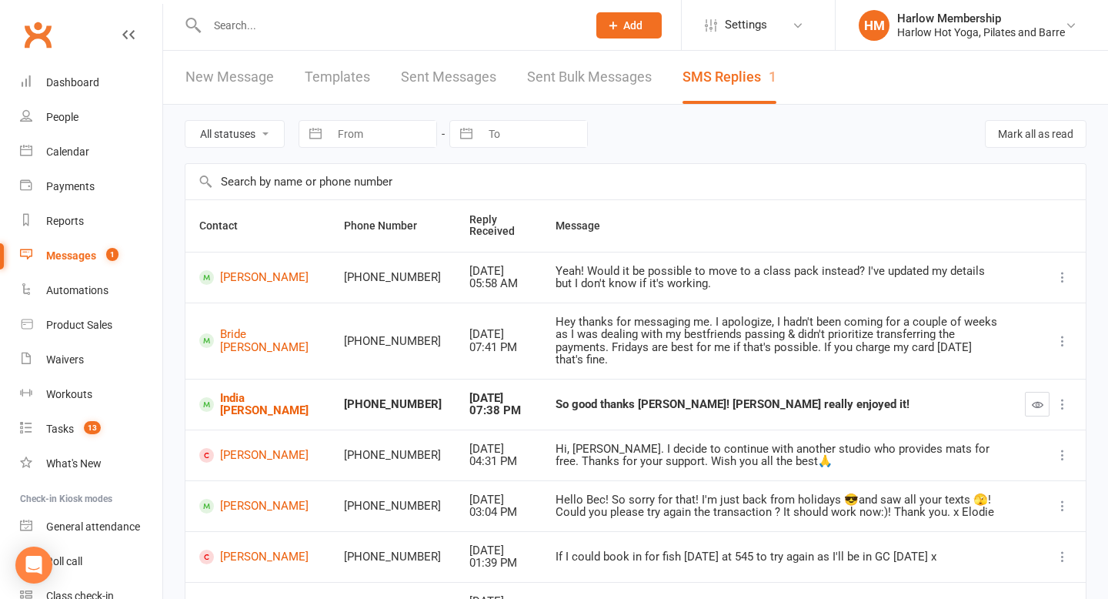
click at [1030, 392] on button "button" at bounding box center [1037, 404] width 25 height 25
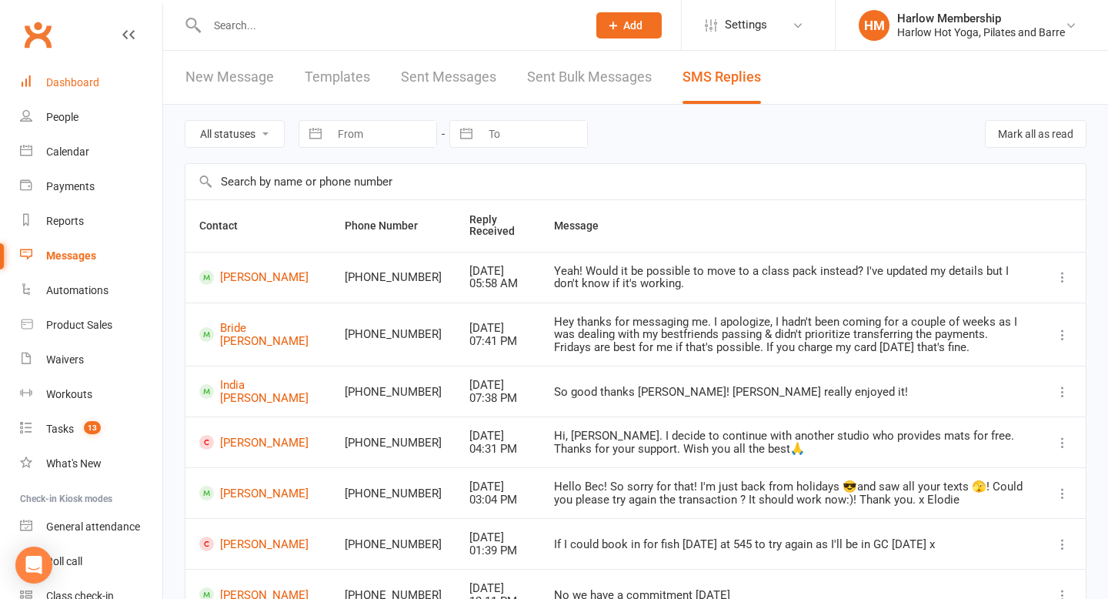
click at [102, 85] on link "Dashboard" at bounding box center [91, 82] width 142 height 35
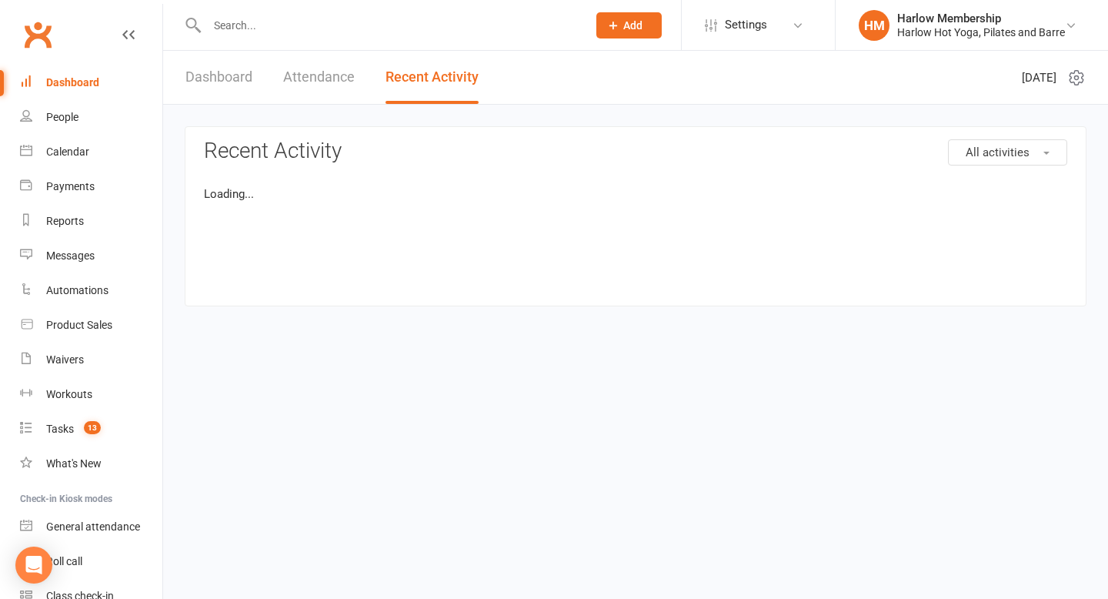
click at [20, 65] on link "Dashboard" at bounding box center [91, 82] width 142 height 35
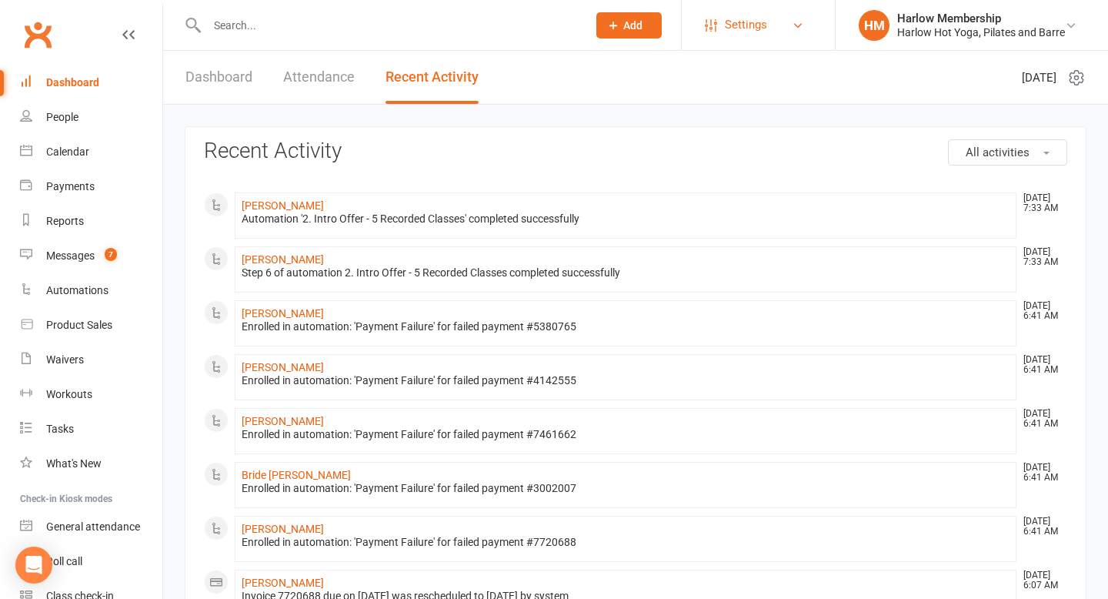
click at [757, 28] on span "Settings" at bounding box center [746, 25] width 42 height 35
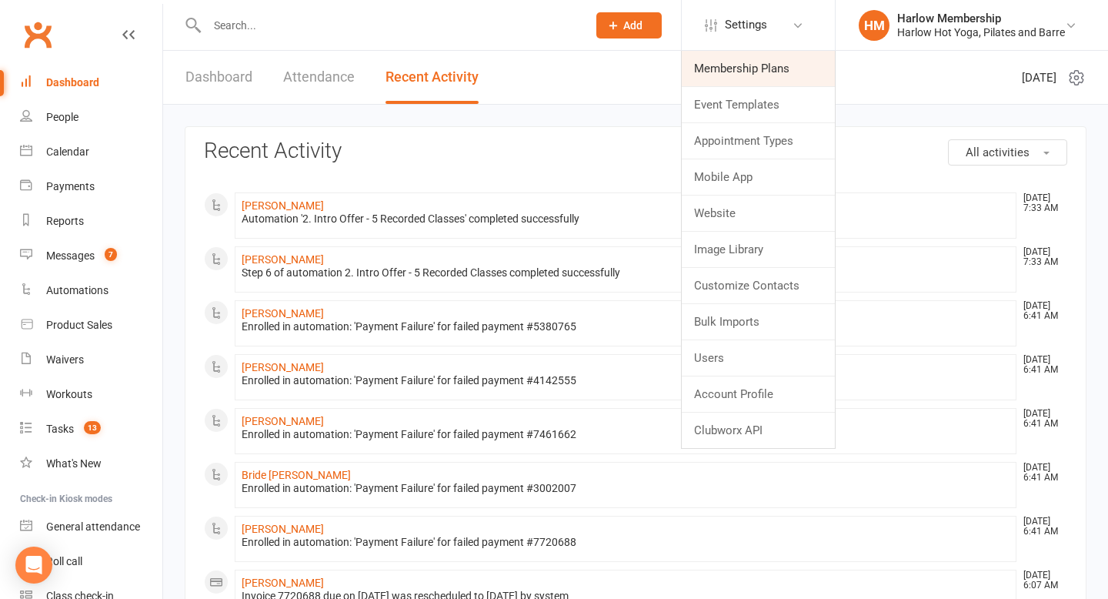
click at [760, 61] on link "Membership Plans" at bounding box center [758, 68] width 153 height 35
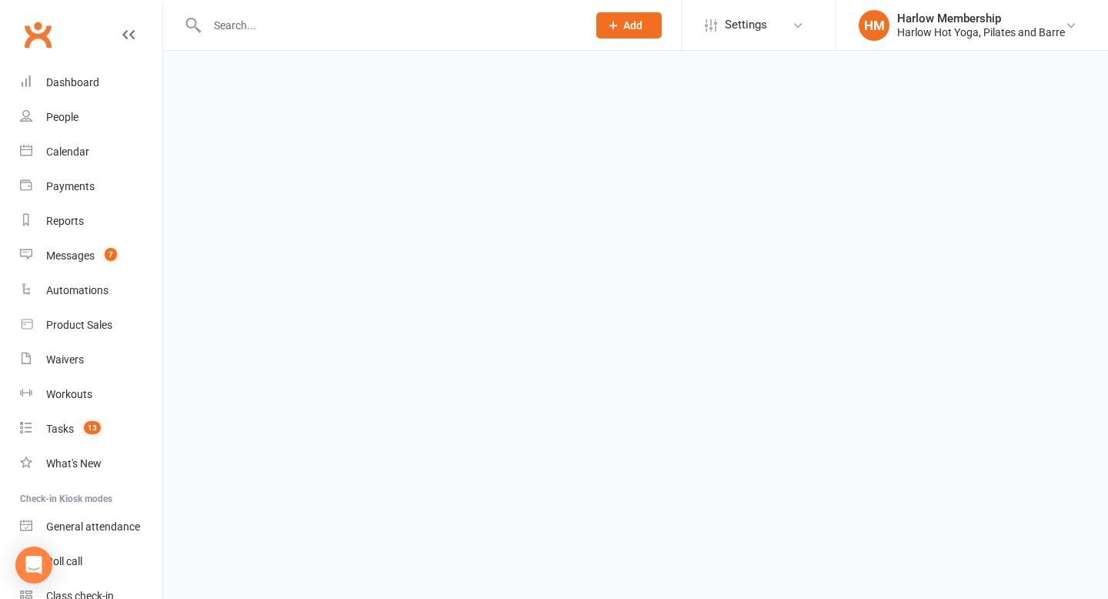
select select "100"
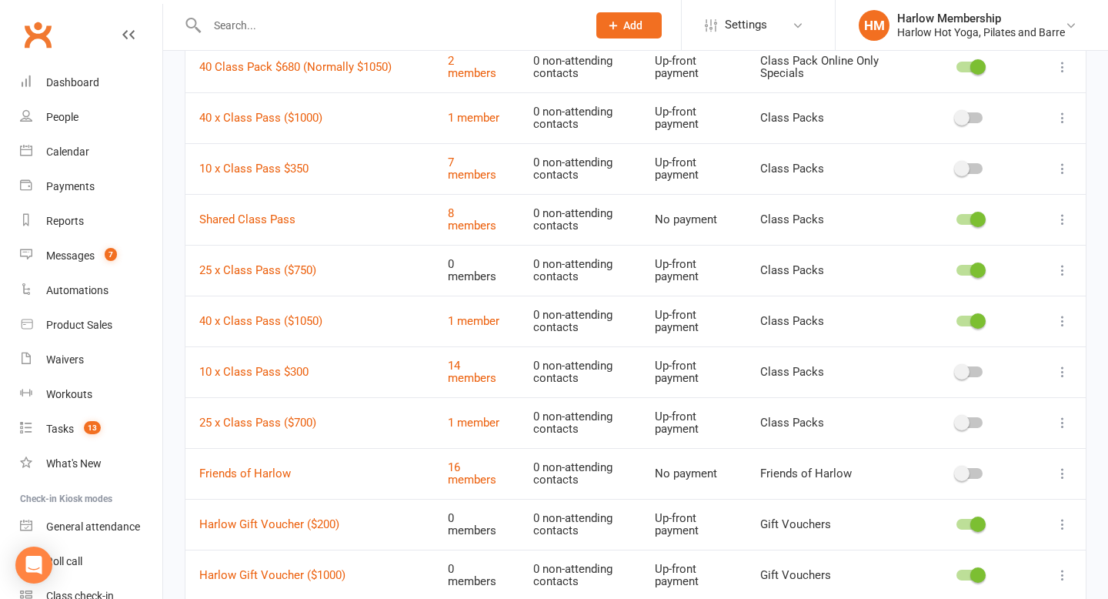
scroll to position [328, 0]
click at [294, 422] on link "25 x Class Pass ($700)" at bounding box center [257, 422] width 117 height 14
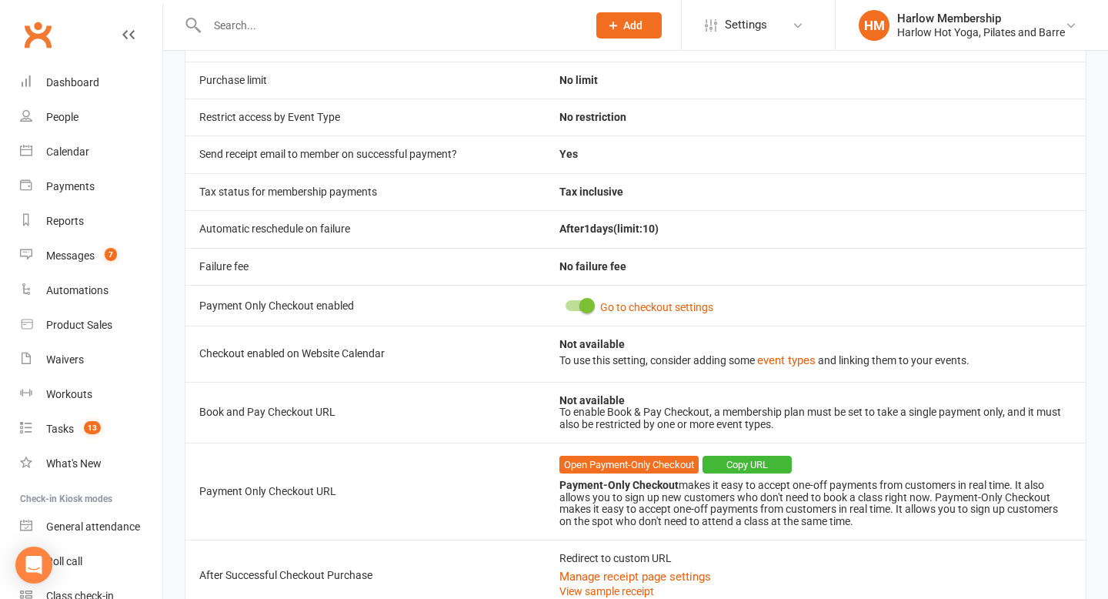
scroll to position [526, 0]
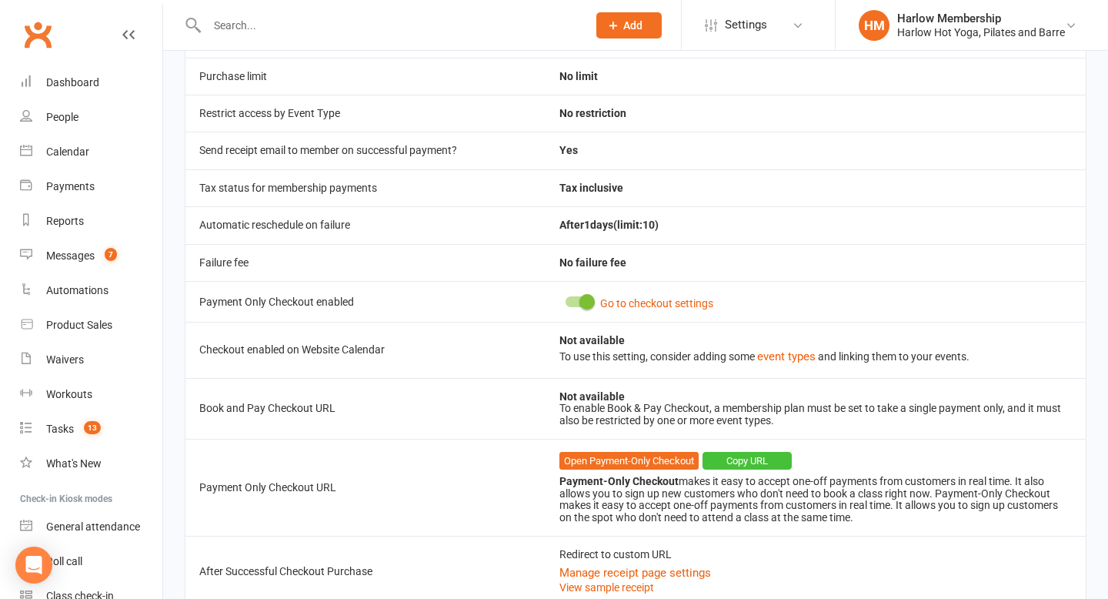
click at [735, 456] on button "Copy URL" at bounding box center [747, 461] width 89 height 18
click at [99, 85] on link "Dashboard" at bounding box center [91, 82] width 142 height 35
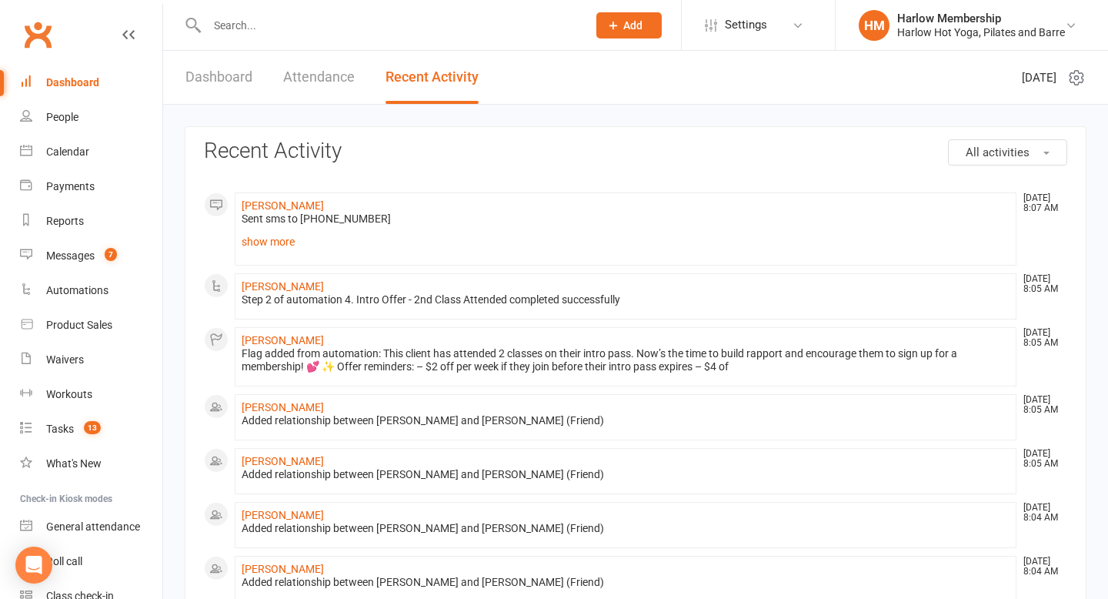
click at [265, 239] on link "show more" at bounding box center [626, 242] width 768 height 22
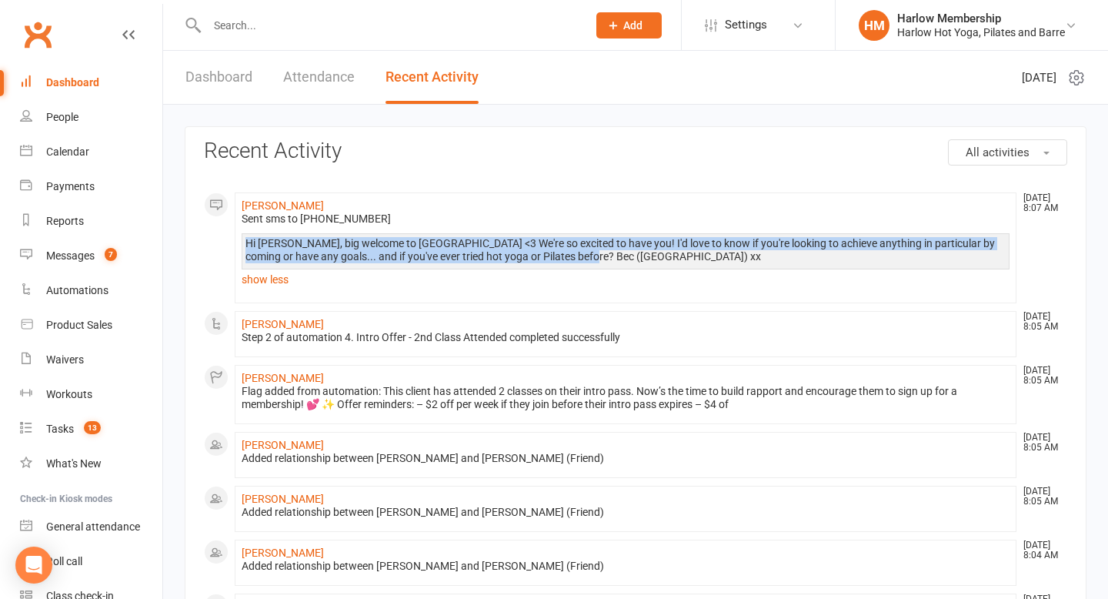
drag, startPoint x: 246, startPoint y: 244, endPoint x: 625, endPoint y: 259, distance: 379.0
click at [625, 261] on div "Hi Leala, big welcome to Harlow <3 We're so excited to have you! I'd love to kn…" at bounding box center [626, 250] width 760 height 26
copy div "Hi Leala, big welcome to Harlow <3 We're so excited to have you! I'd love to kn…"
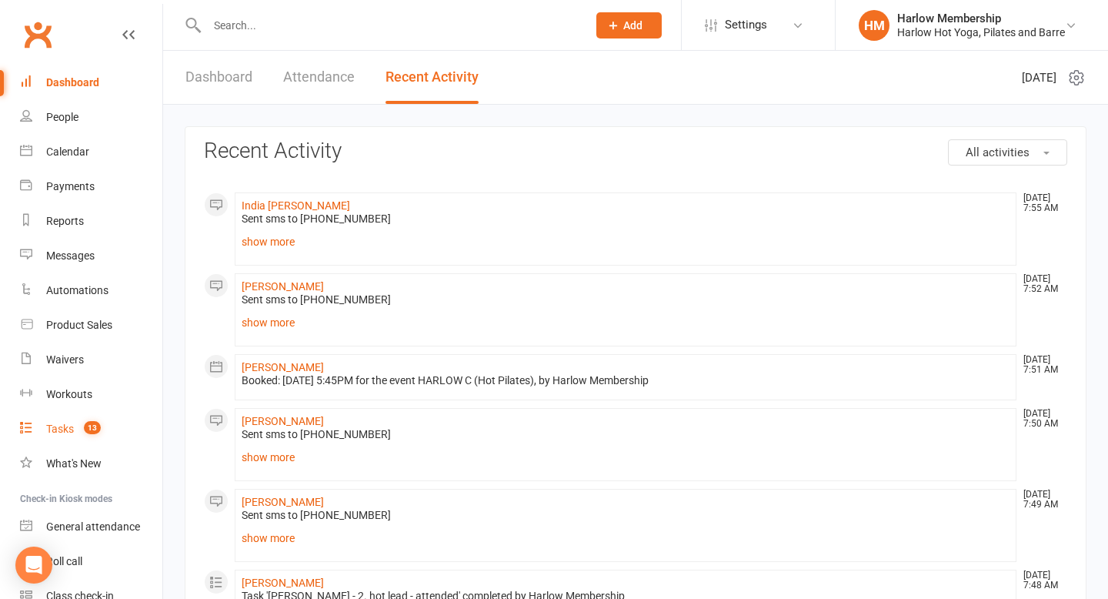
click at [60, 433] on div "Tasks" at bounding box center [60, 429] width 28 height 12
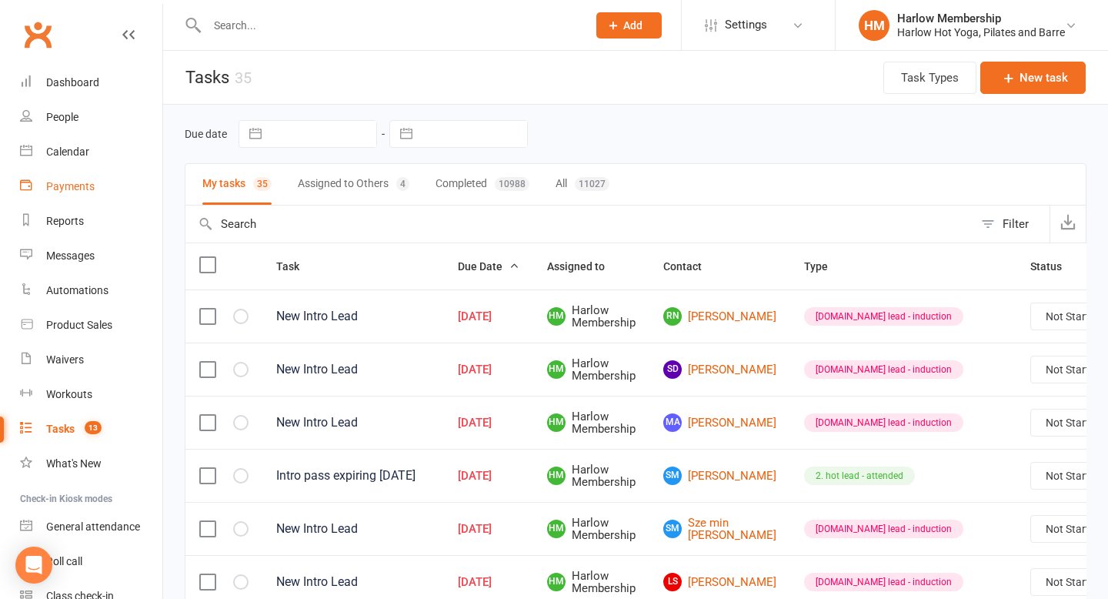
click at [78, 189] on div "Payments" at bounding box center [70, 186] width 48 height 12
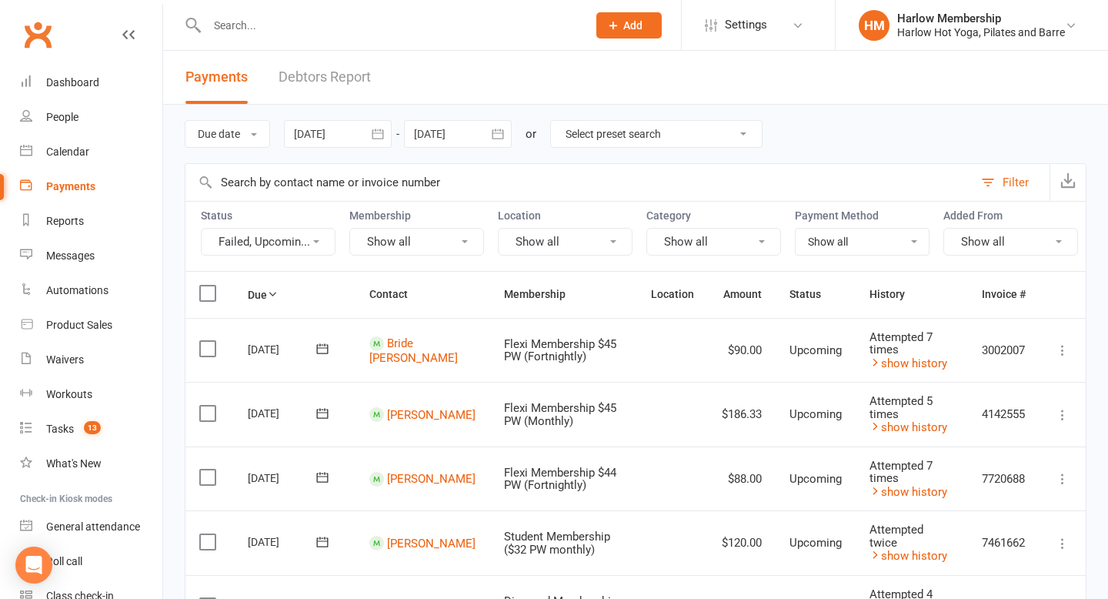
click at [1001, 183] on button "Filter" at bounding box center [1012, 182] width 76 height 37
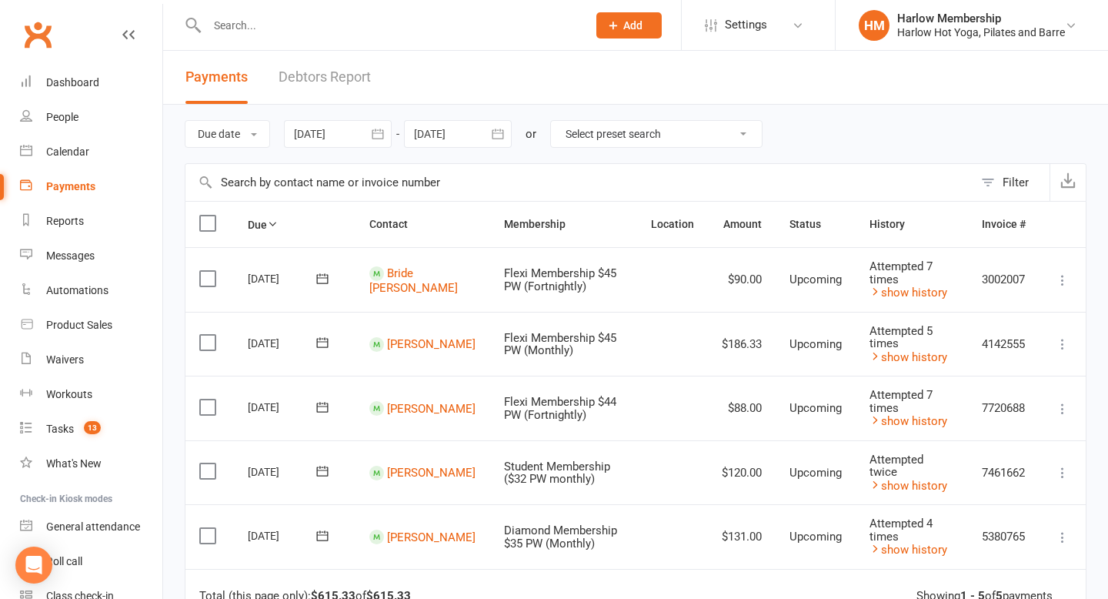
click at [997, 184] on button "Filter" at bounding box center [1012, 182] width 76 height 37
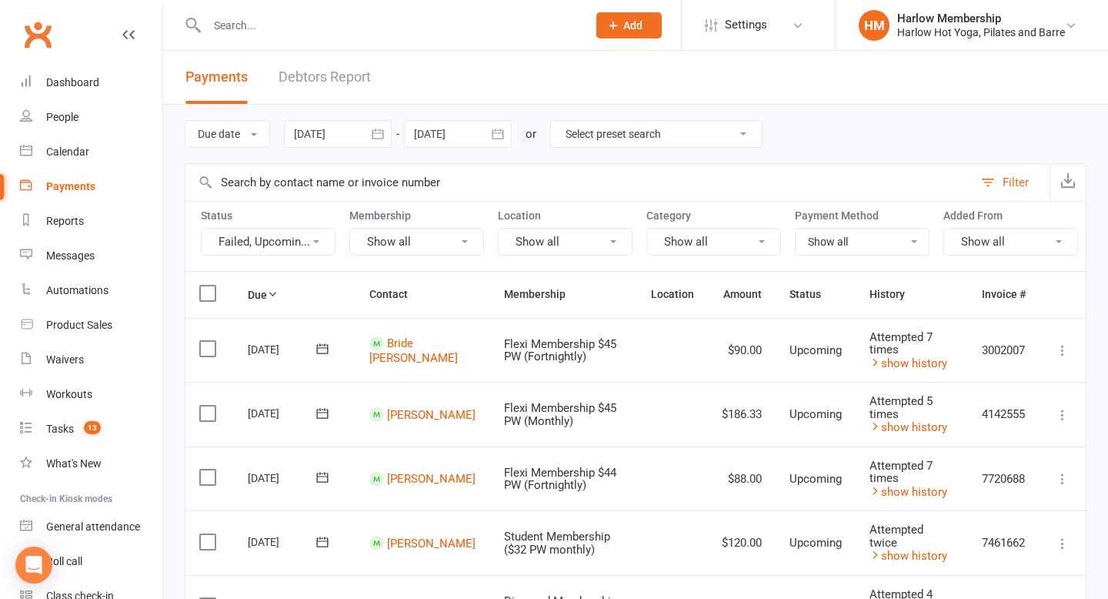
click at [1011, 184] on div "Filter" at bounding box center [1016, 182] width 26 height 18
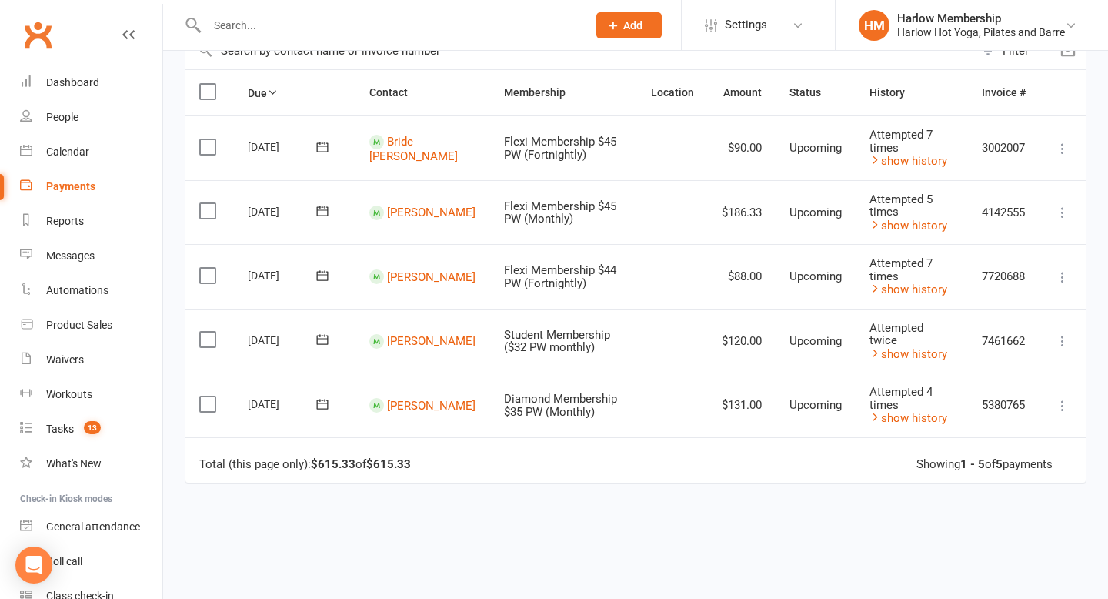
scroll to position [143, 0]
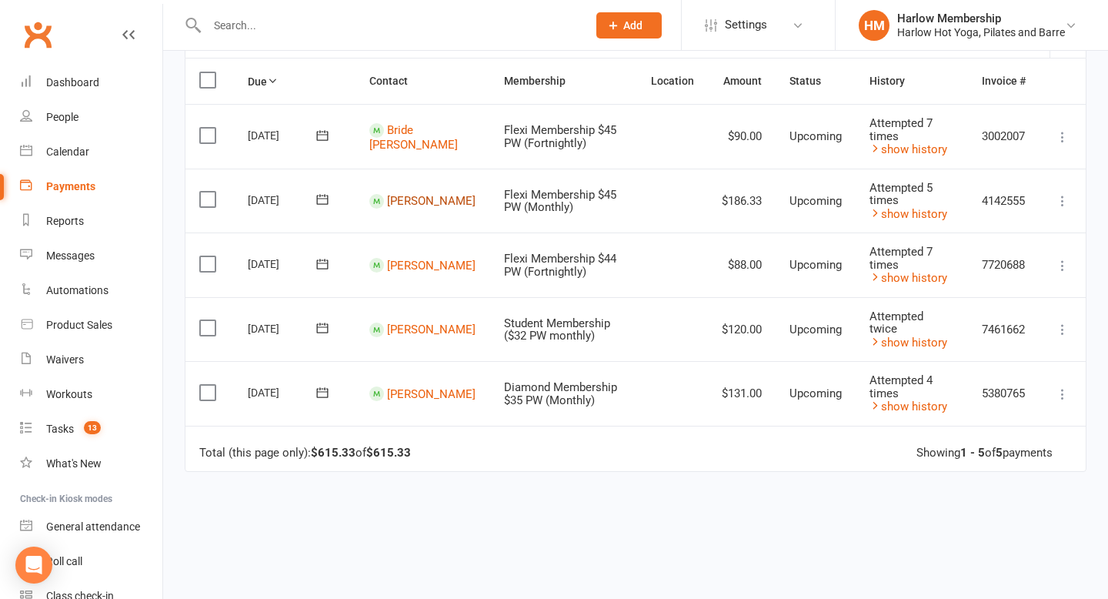
click at [431, 203] on link "[PERSON_NAME]" at bounding box center [431, 201] width 89 height 14
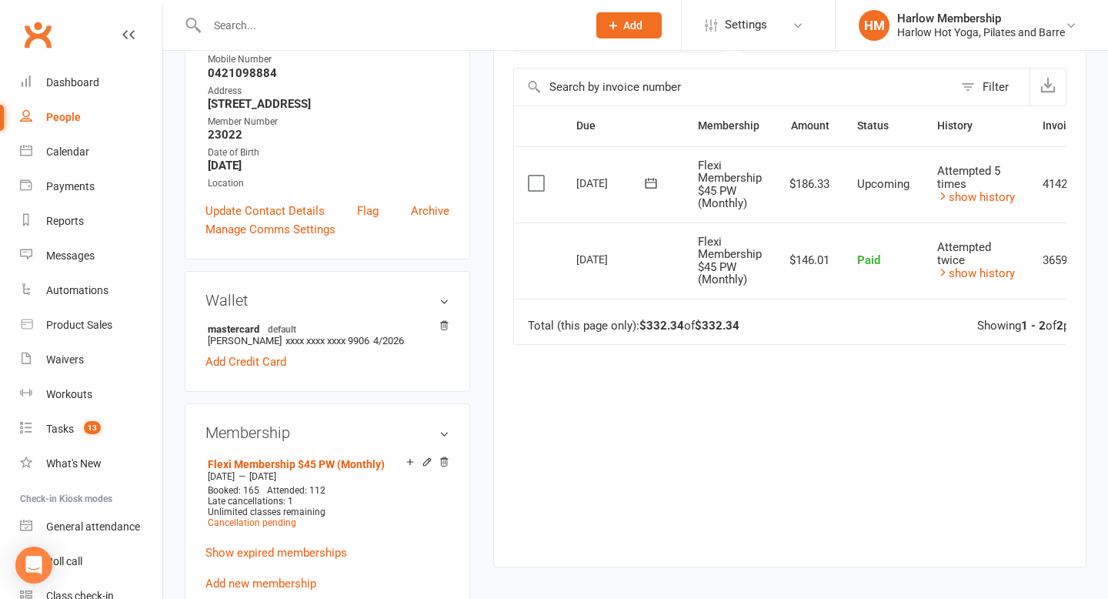
scroll to position [336, 0]
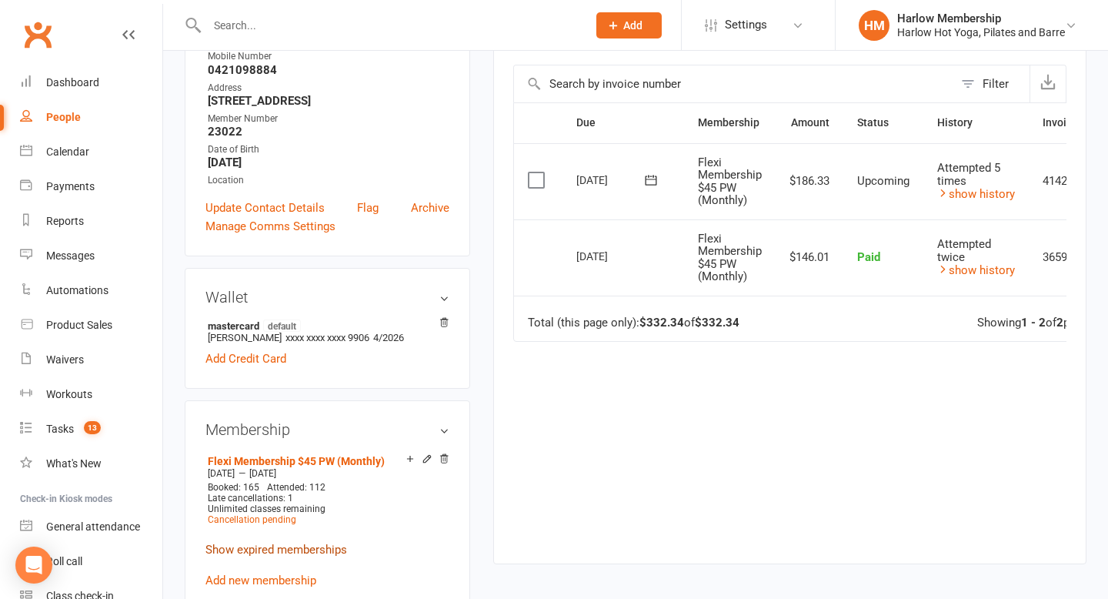
click at [314, 543] on link "Show expired memberships" at bounding box center [277, 550] width 142 height 14
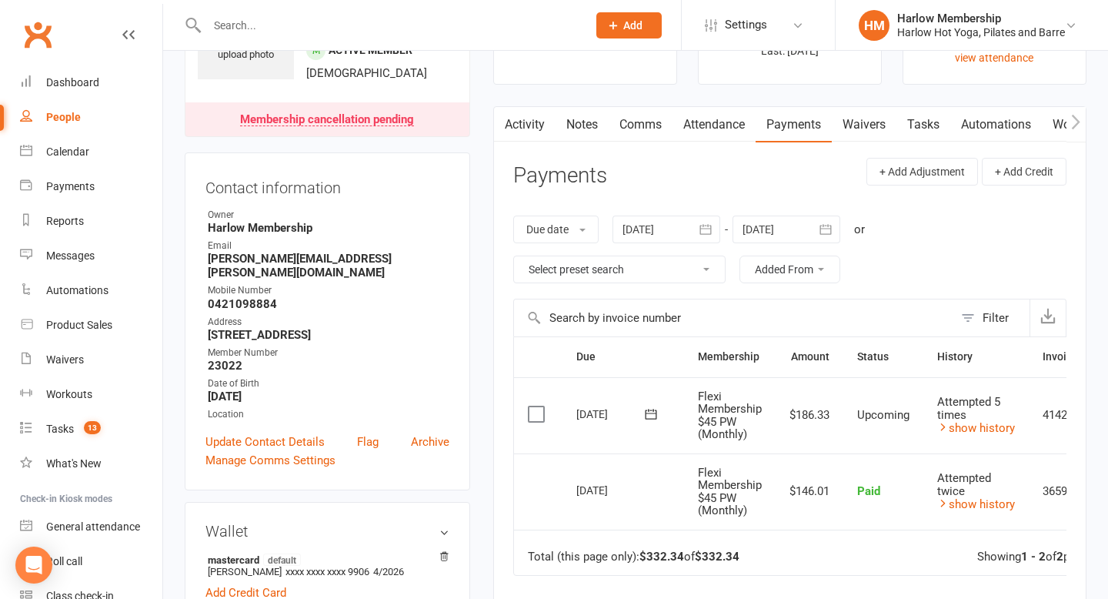
scroll to position [86, 0]
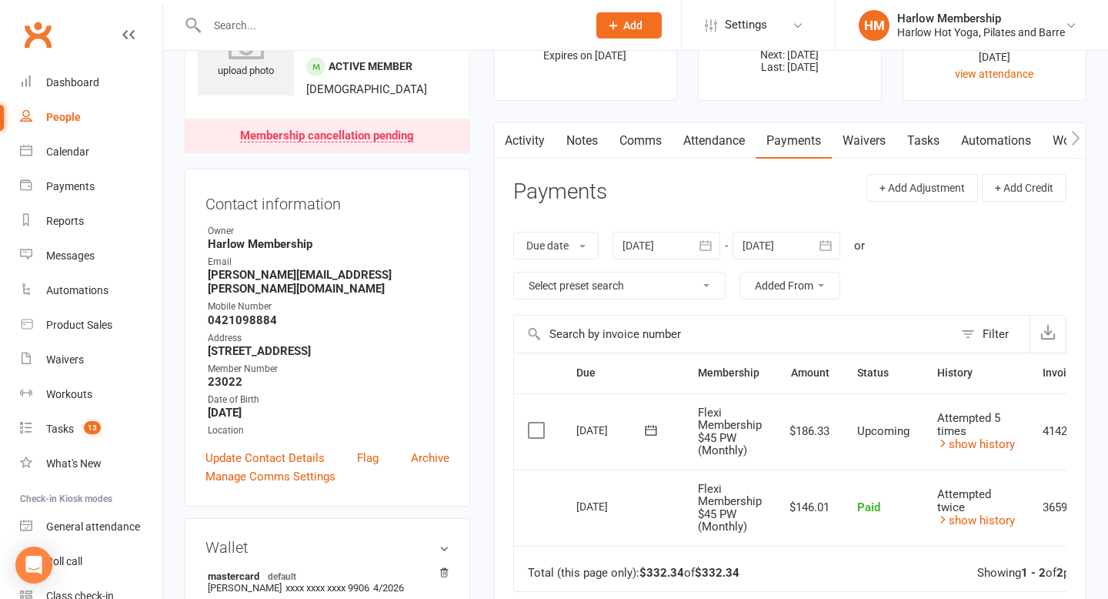
click at [645, 155] on link "Comms" at bounding box center [641, 140] width 64 height 35
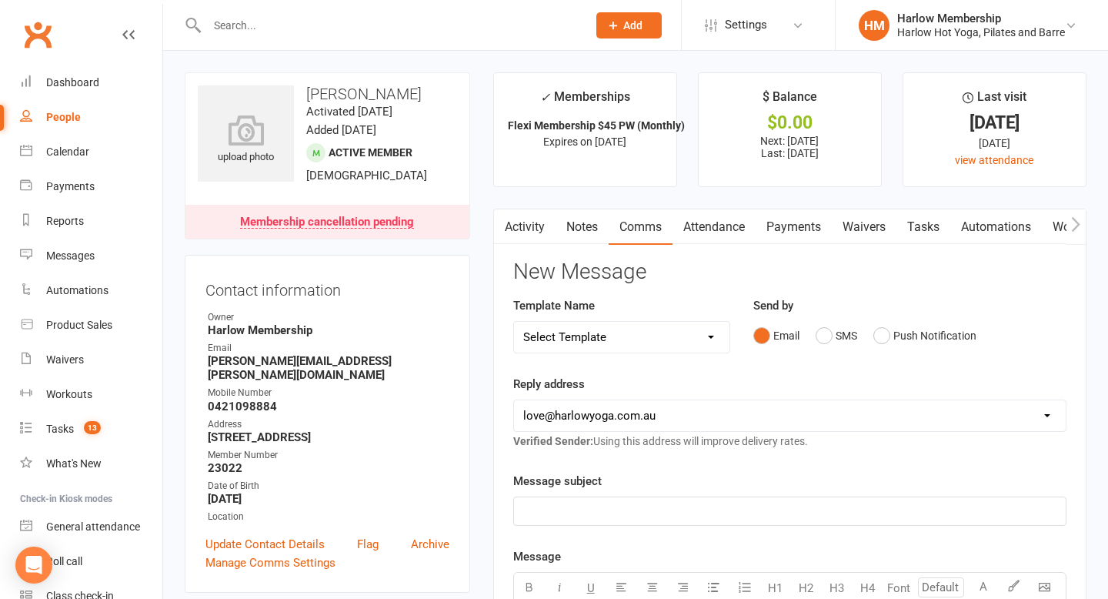
click at [529, 226] on link "Activity" at bounding box center [525, 226] width 62 height 35
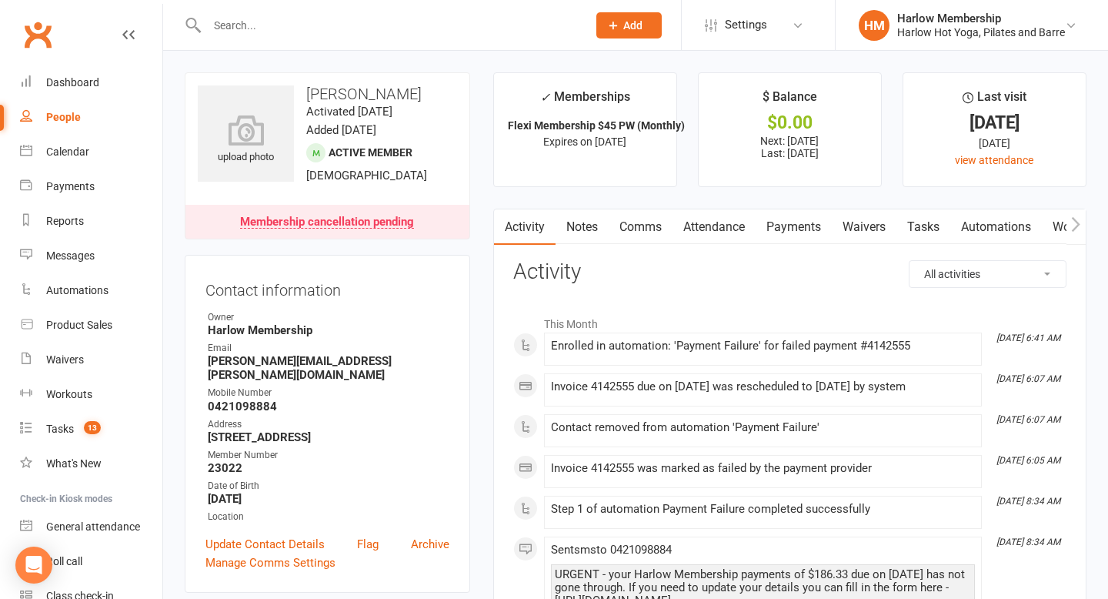
click at [797, 239] on link "Payments" at bounding box center [794, 226] width 76 height 35
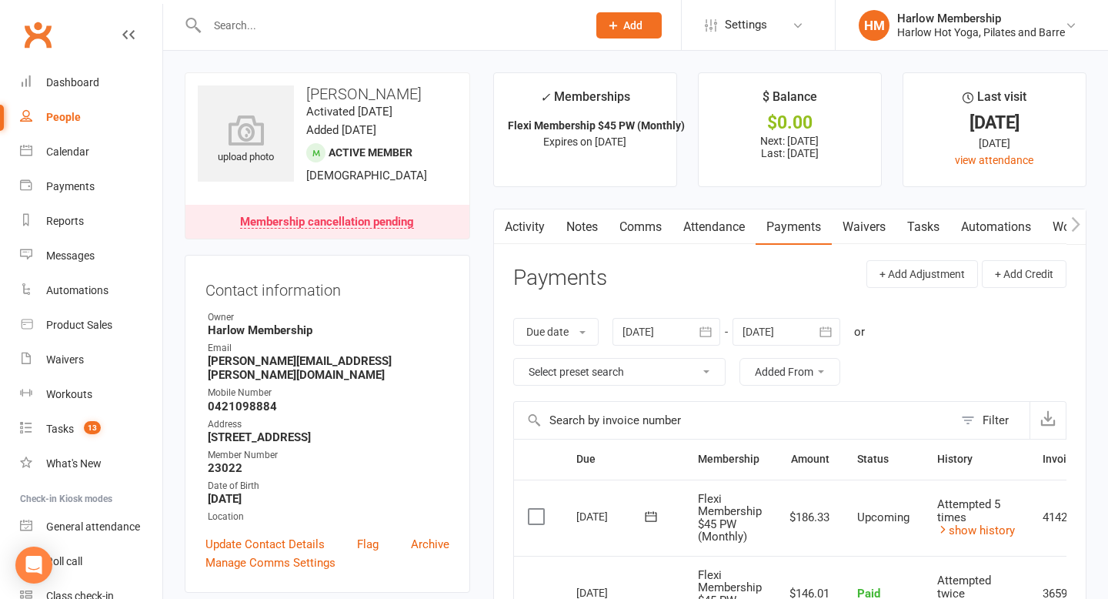
click at [531, 226] on link "Activity" at bounding box center [525, 226] width 62 height 35
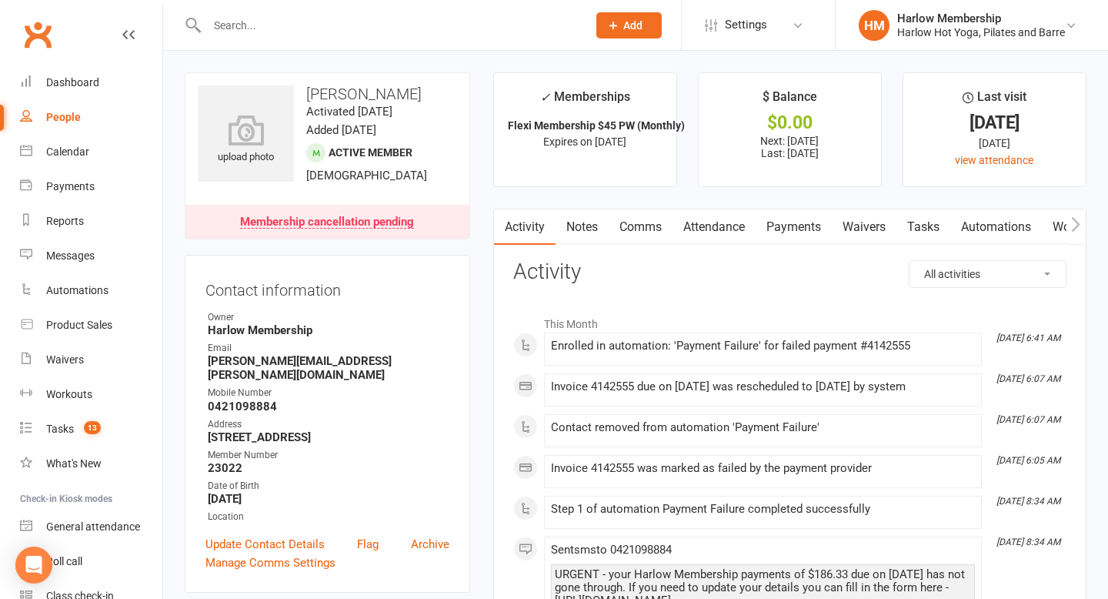
click at [638, 226] on link "Comms" at bounding box center [641, 226] width 64 height 35
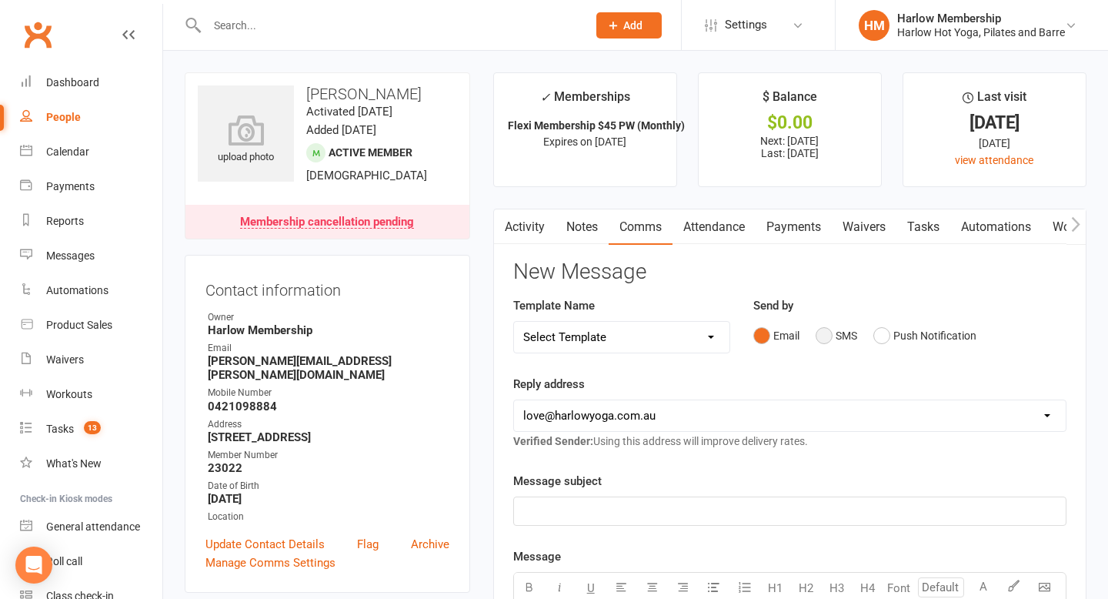
click at [825, 331] on button "SMS" at bounding box center [837, 335] width 42 height 29
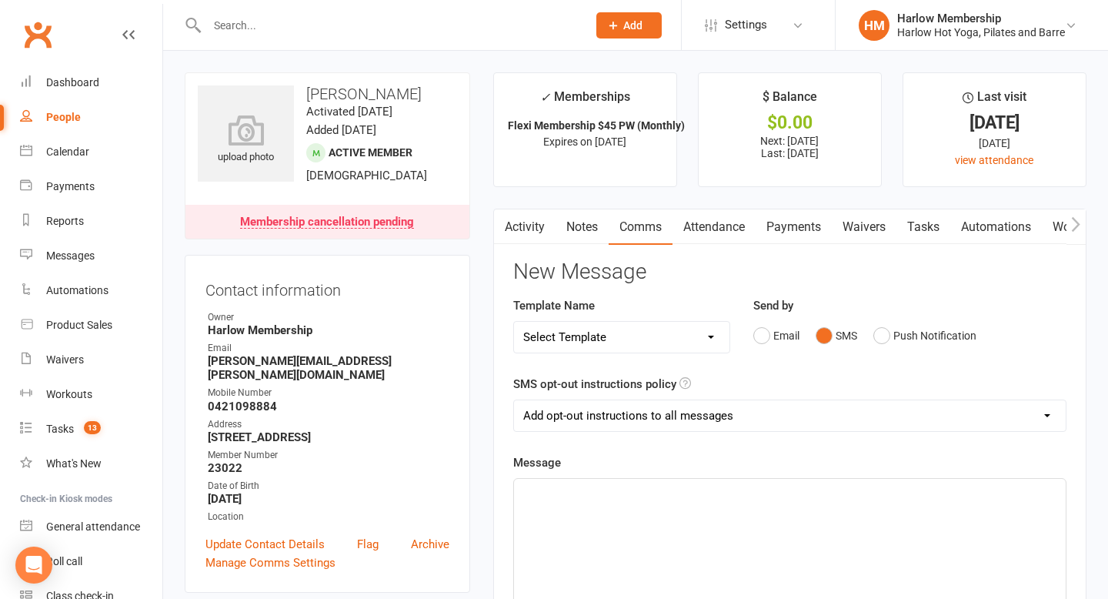
click at [638, 424] on select "Add opt-out instructions to all messages Add opt-out instructions for messages …" at bounding box center [790, 415] width 552 height 31
select select "2"
click at [514, 400] on select "Add opt-out instructions to all messages Add opt-out instructions for messages …" at bounding box center [790, 415] width 552 height 31
click at [610, 499] on p "﻿" at bounding box center [789, 492] width 533 height 18
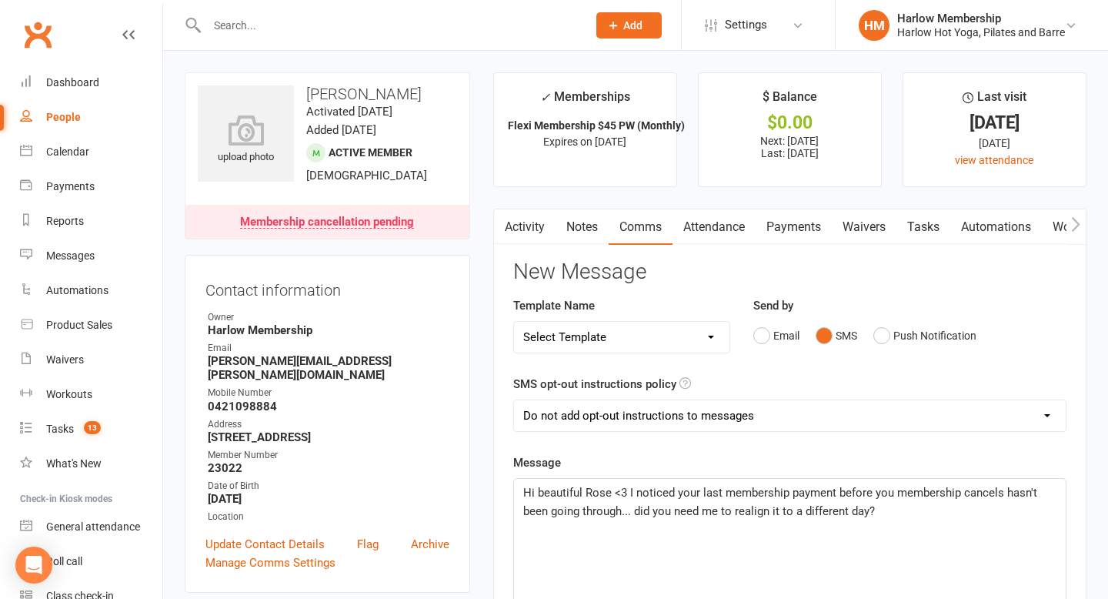
click at [887, 513] on p "Hi beautiful Rose <3 I noticed your last membership payment before you membersh…" at bounding box center [789, 501] width 533 height 37
click at [704, 535] on p "Hi beautiful Rose <3 I noticed your last membership payment before you membersh…" at bounding box center [789, 510] width 533 height 55
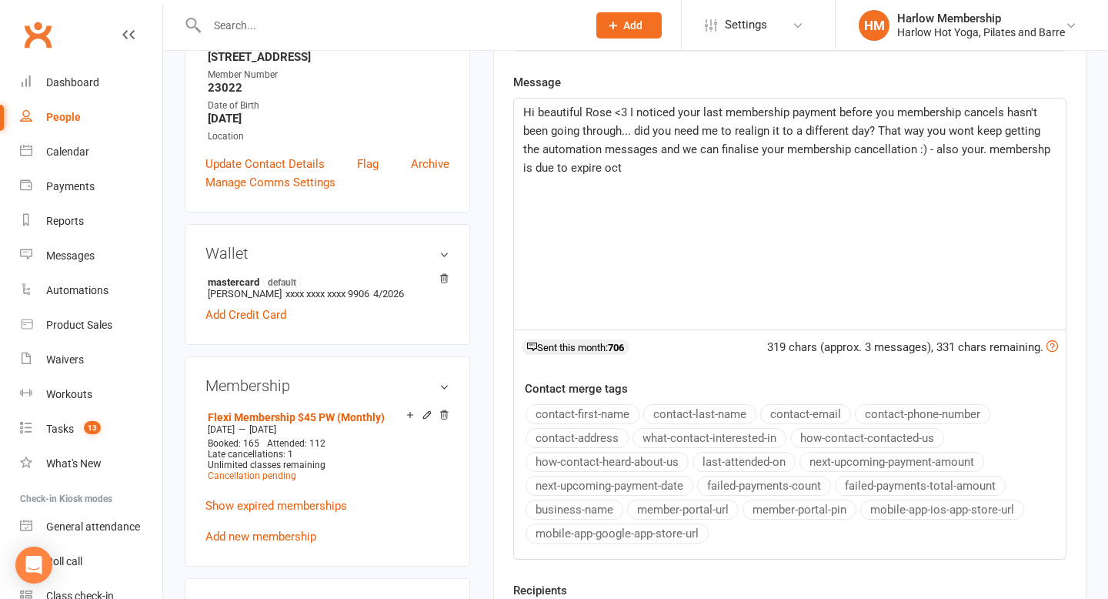
scroll to position [369, 0]
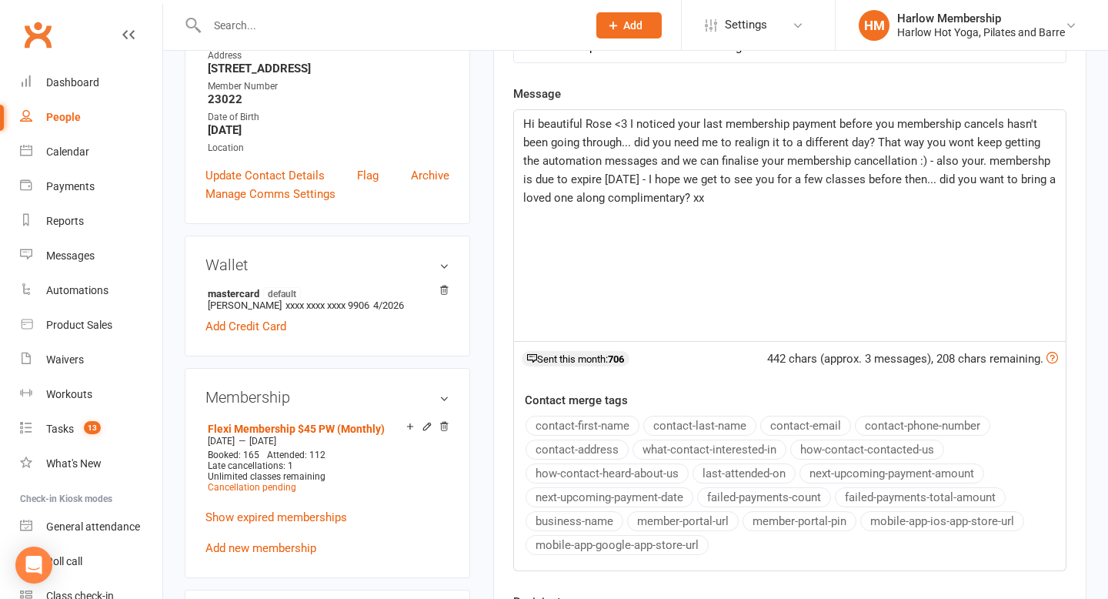
click at [622, 218] on div "Hi beautiful Rose <3 I noticed your last membership payment before you membersh…" at bounding box center [790, 225] width 552 height 231
click at [1000, 124] on span "Hi beautiful Rose <3 I noticed your last membership payment before your members…" at bounding box center [789, 161] width 533 height 88
click at [779, 200] on p "Hi beautiful Rose <3 I noticed your last membership payment before your members…" at bounding box center [789, 161] width 533 height 92
click at [865, 199] on span "Hi beautiful Rose <3 I noticed your last membership payment before your members…" at bounding box center [789, 161] width 533 height 88
click at [1004, 122] on span "Hi beautiful Rose <3 I noticed your last membership payment before your members…" at bounding box center [789, 161] width 533 height 88
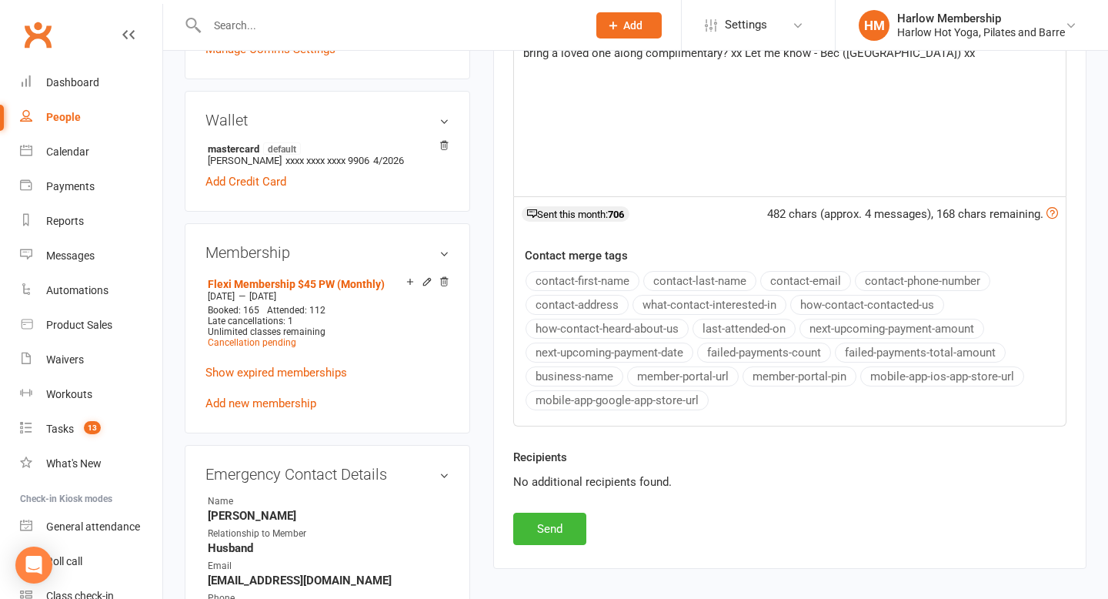
scroll to position [517, 0]
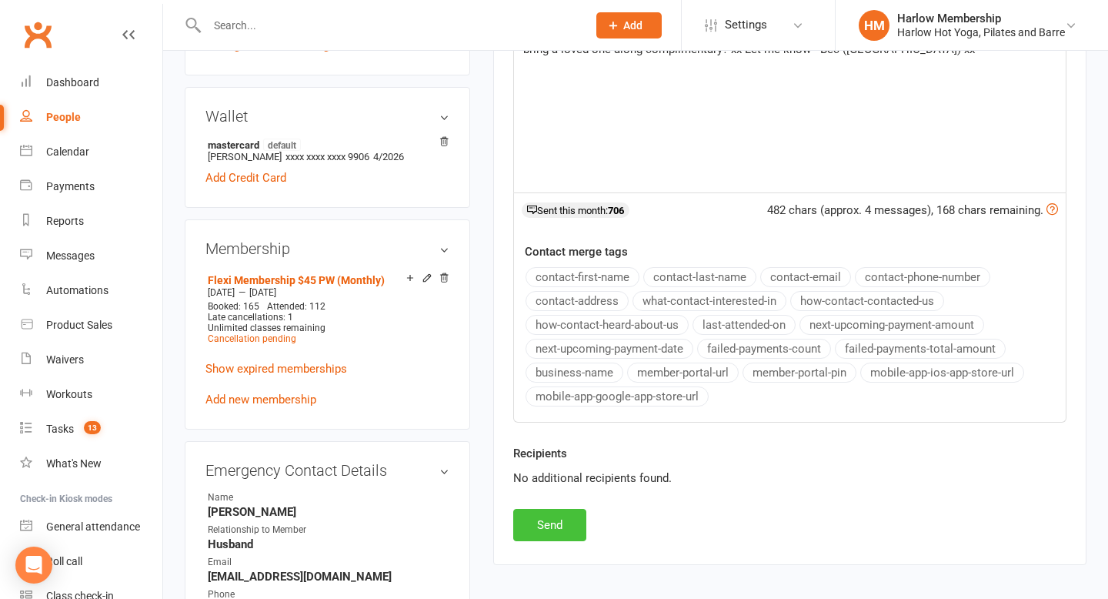
click at [566, 533] on button "Send" at bounding box center [549, 525] width 73 height 32
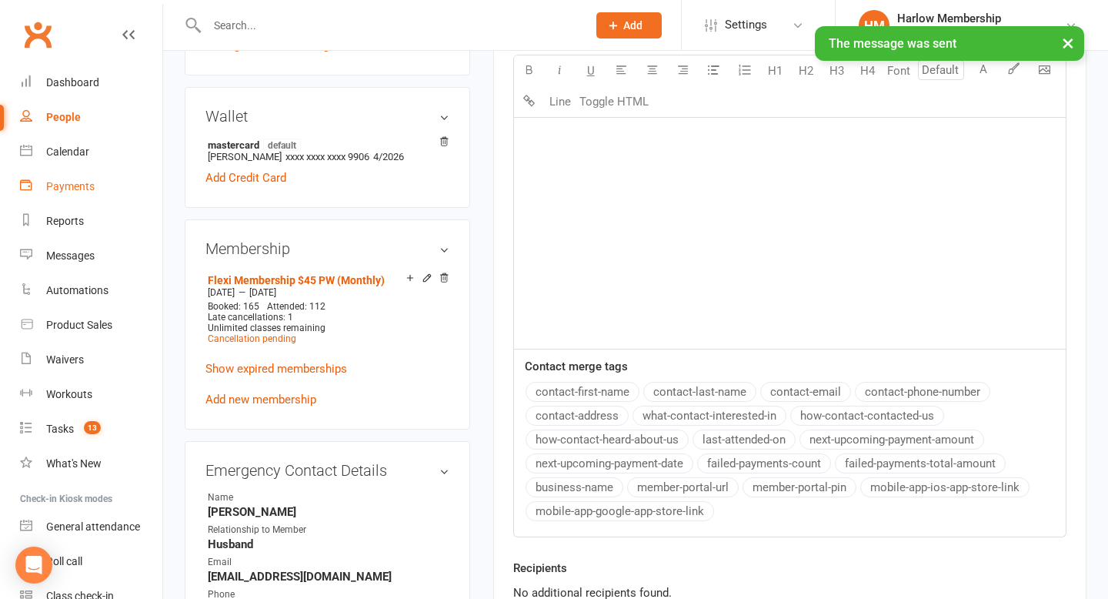
click at [89, 186] on div "Payments" at bounding box center [70, 186] width 48 height 12
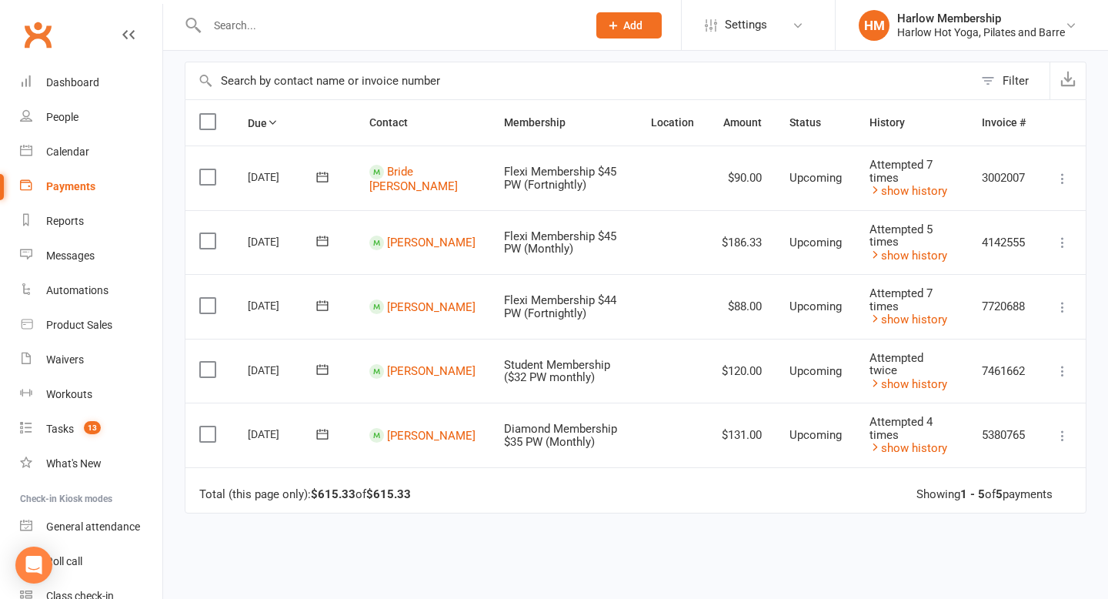
scroll to position [103, 0]
click at [79, 432] on count-badge "13" at bounding box center [88, 429] width 25 height 12
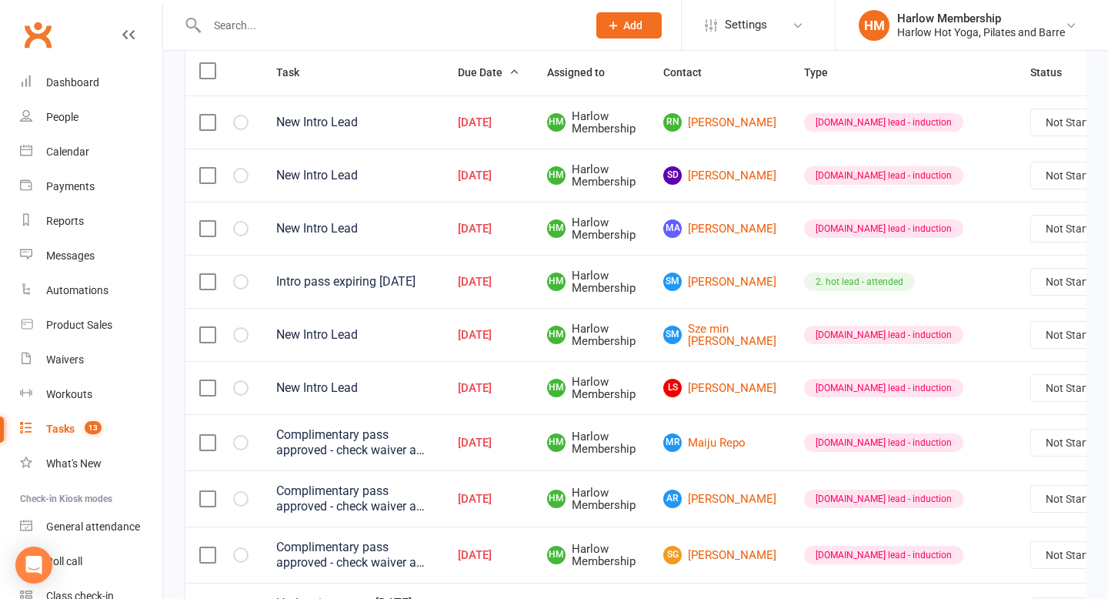
scroll to position [195, 0]
click at [714, 282] on link "SM Siobhan Mulqueen" at bounding box center [719, 281] width 113 height 18
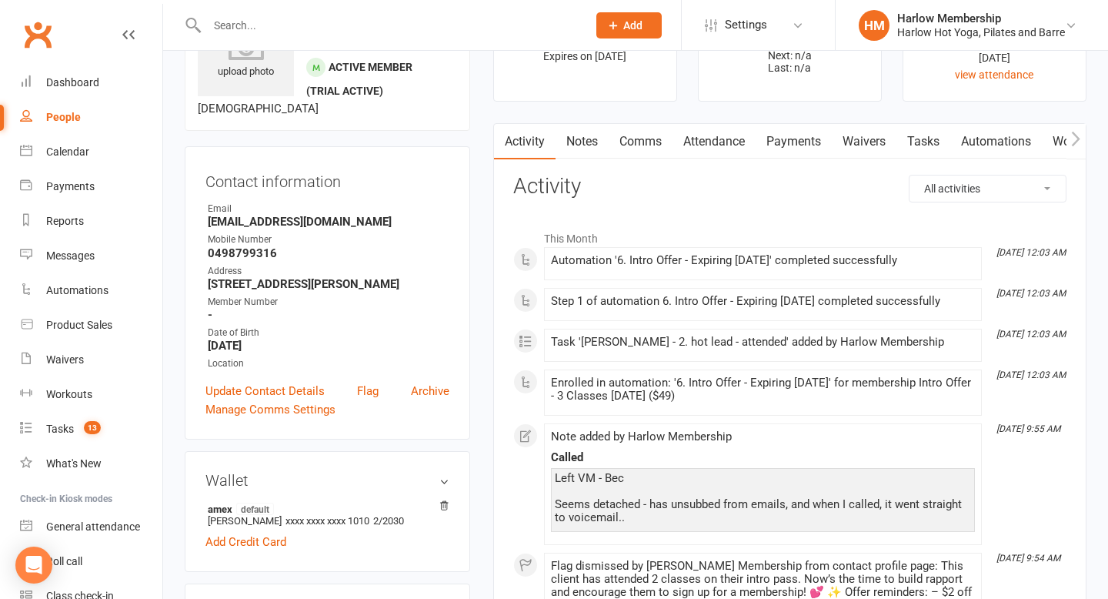
scroll to position [123, 0]
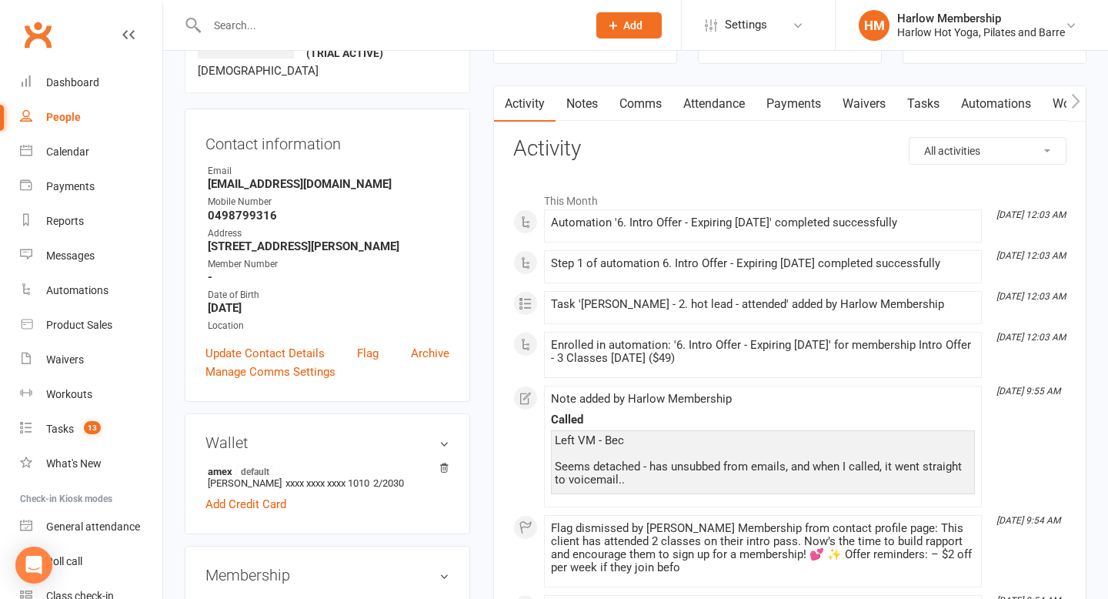
click at [924, 92] on link "Tasks" at bounding box center [924, 103] width 54 height 35
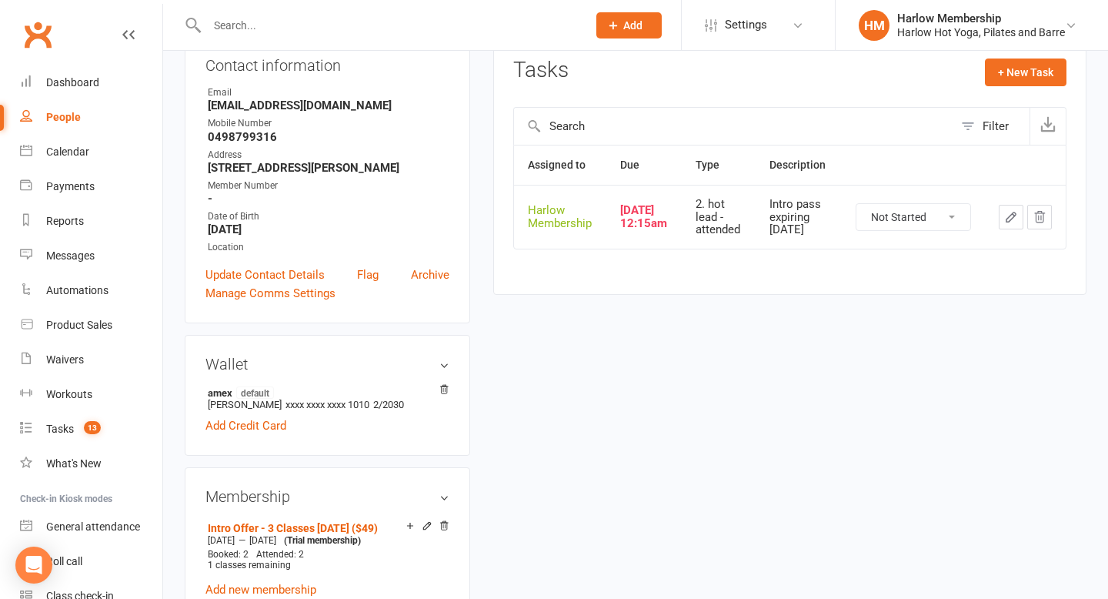
scroll to position [202, 0]
click at [1014, 215] on icon "button" at bounding box center [1011, 216] width 14 height 14
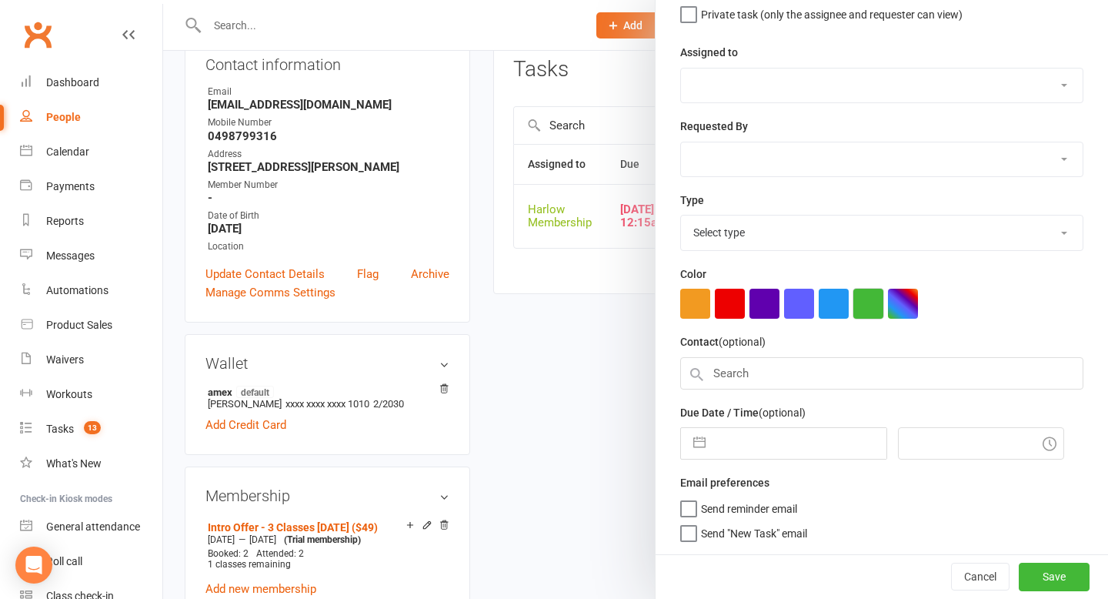
type textarea "Intro pass expiring in 3 days"
select select "47368"
type input "[DATE]"
type input "12:15am"
select select "27082"
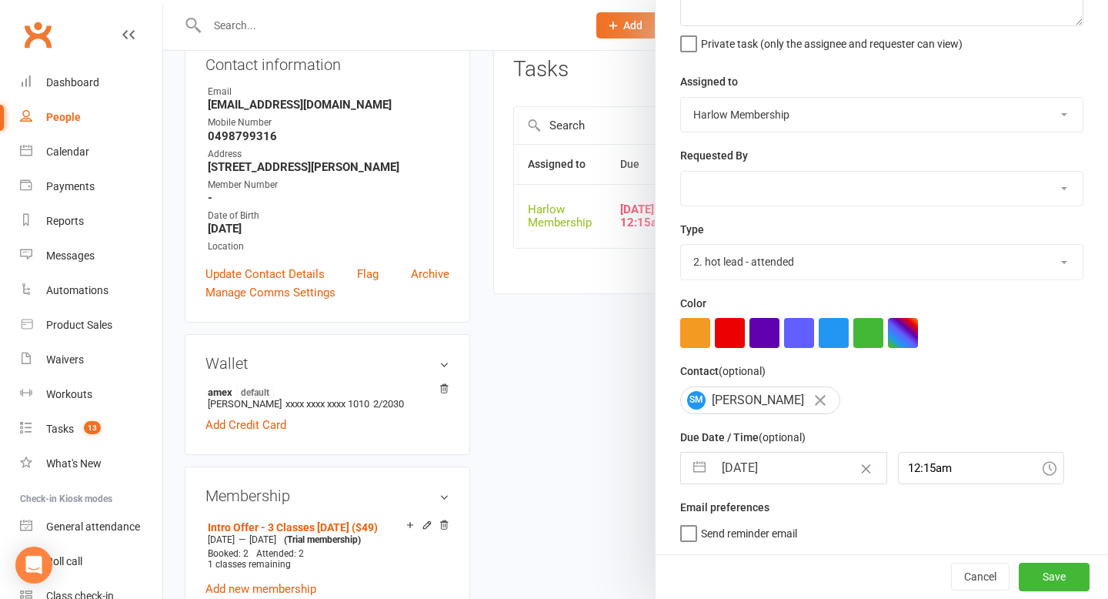
scroll to position [135, 0]
click at [861, 464] on icon "Clear Date" at bounding box center [867, 468] width 12 height 9
select select "7"
select select "2025"
select select "8"
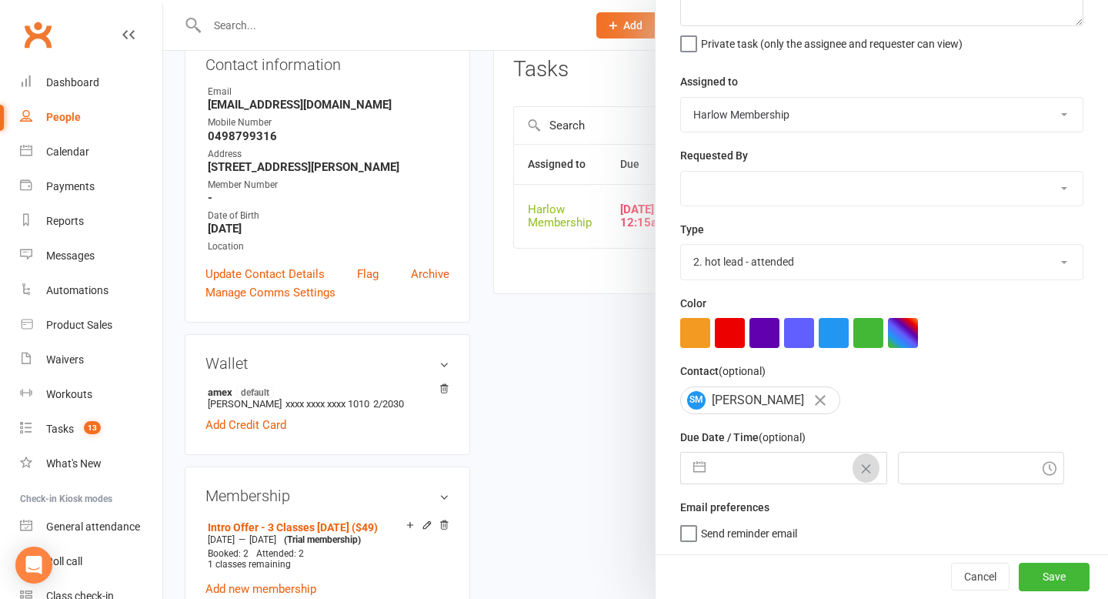
select select "2025"
select select "9"
select select "2025"
click at [835, 463] on input "text" at bounding box center [800, 468] width 173 height 31
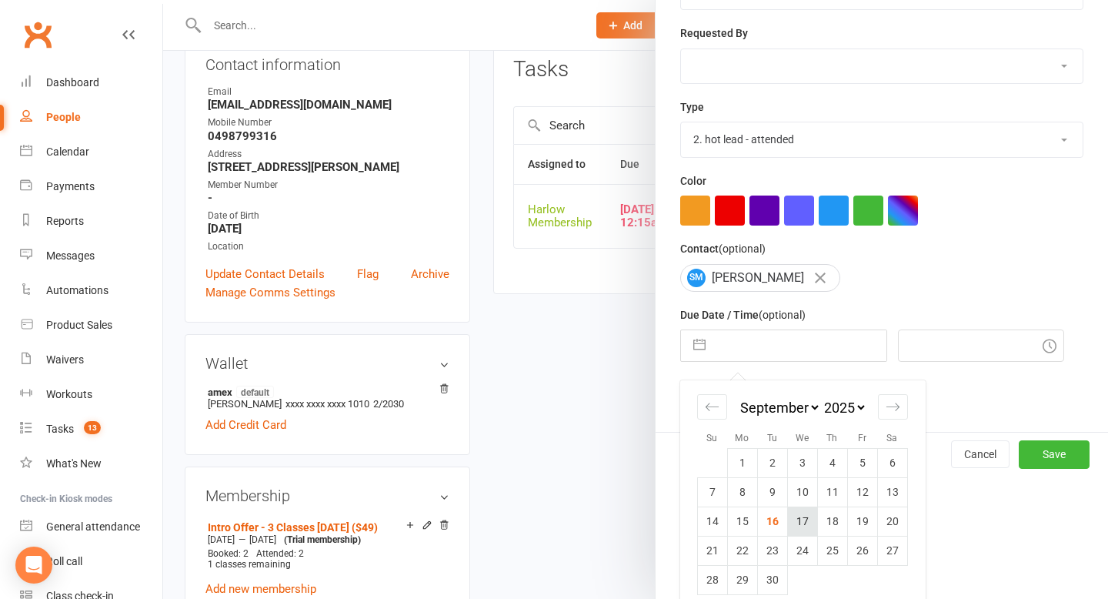
click at [807, 526] on td "17" at bounding box center [802, 520] width 30 height 29
type input "[DATE]"
type input "8:00am"
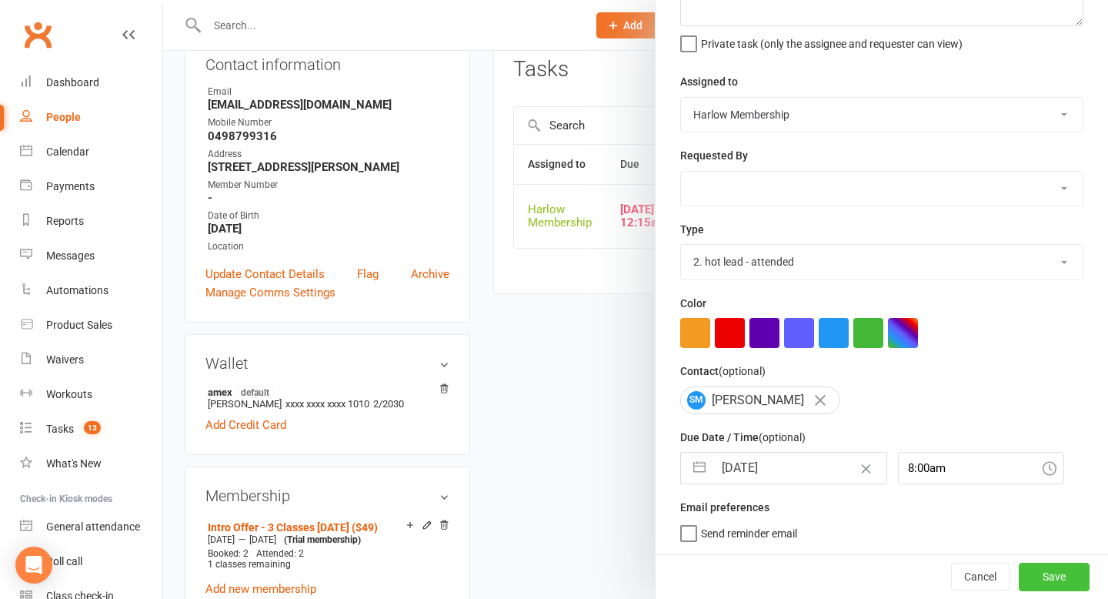
click at [1038, 570] on button "Save" at bounding box center [1054, 577] width 71 height 28
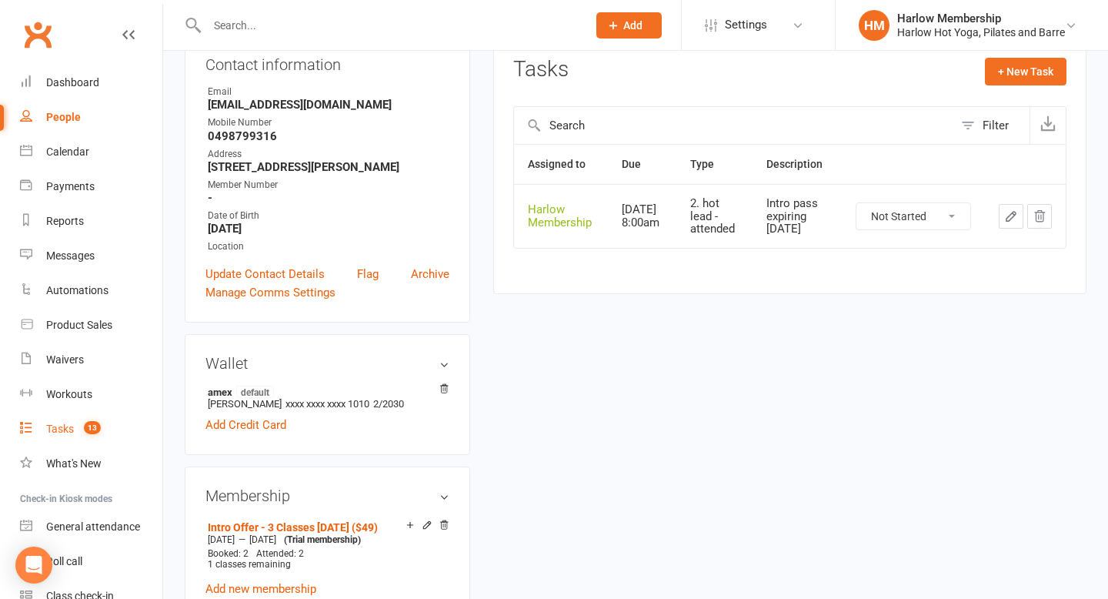
click at [52, 418] on link "Tasks 13" at bounding box center [91, 429] width 142 height 35
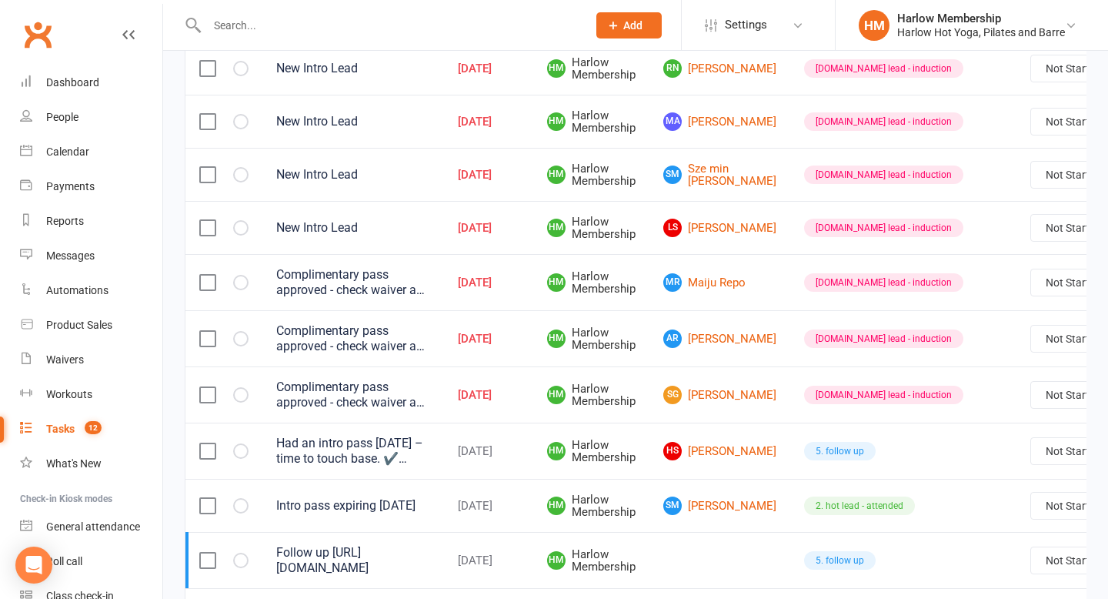
scroll to position [297, 0]
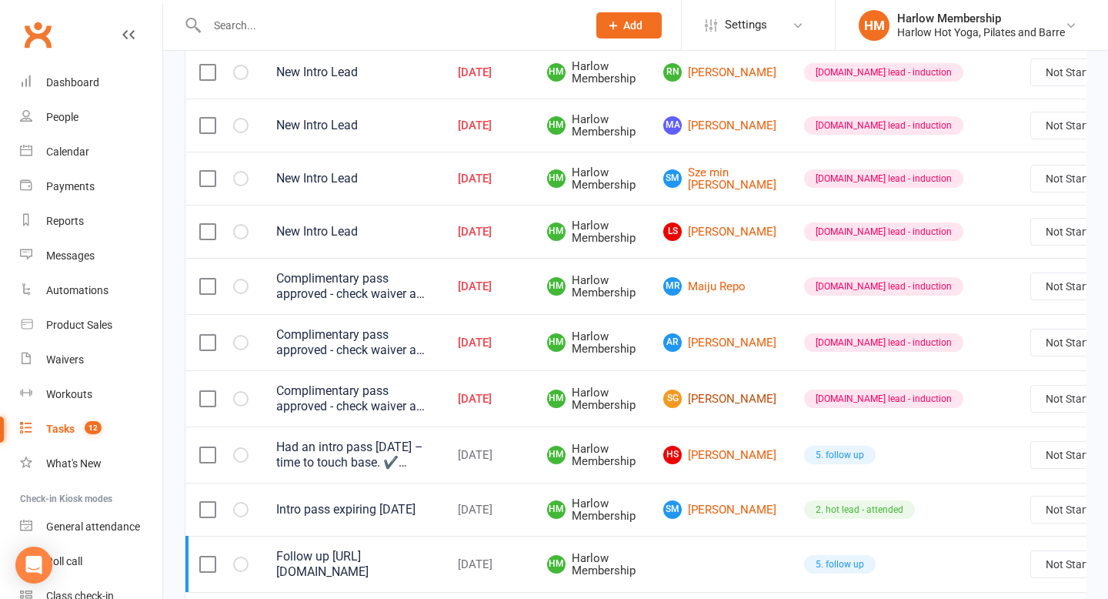
click at [701, 403] on link "SG Savannah Griffiths" at bounding box center [719, 398] width 113 height 18
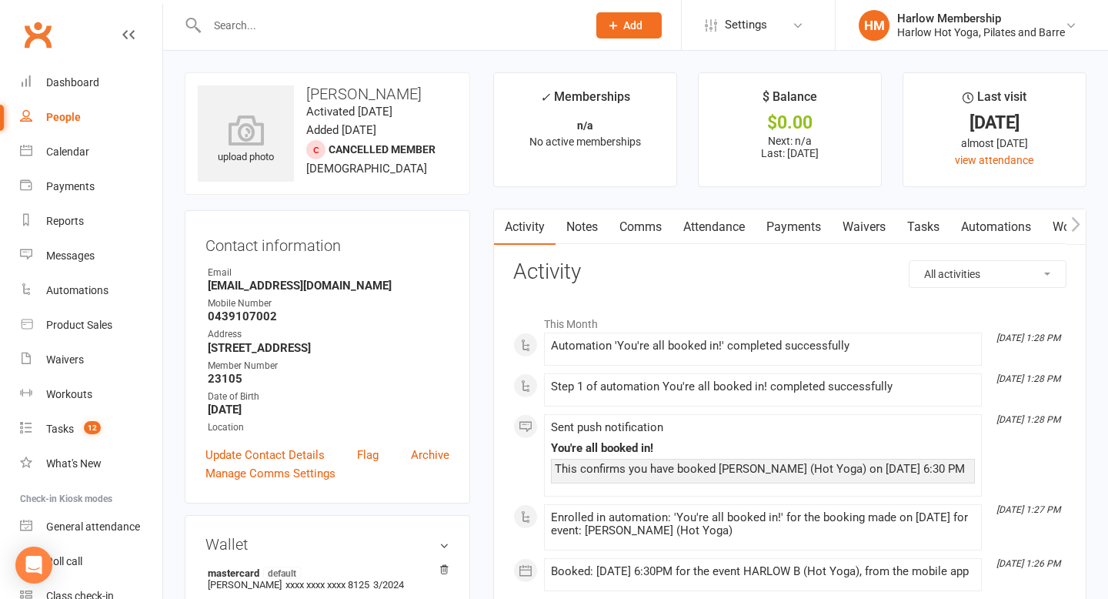
scroll to position [281, 0]
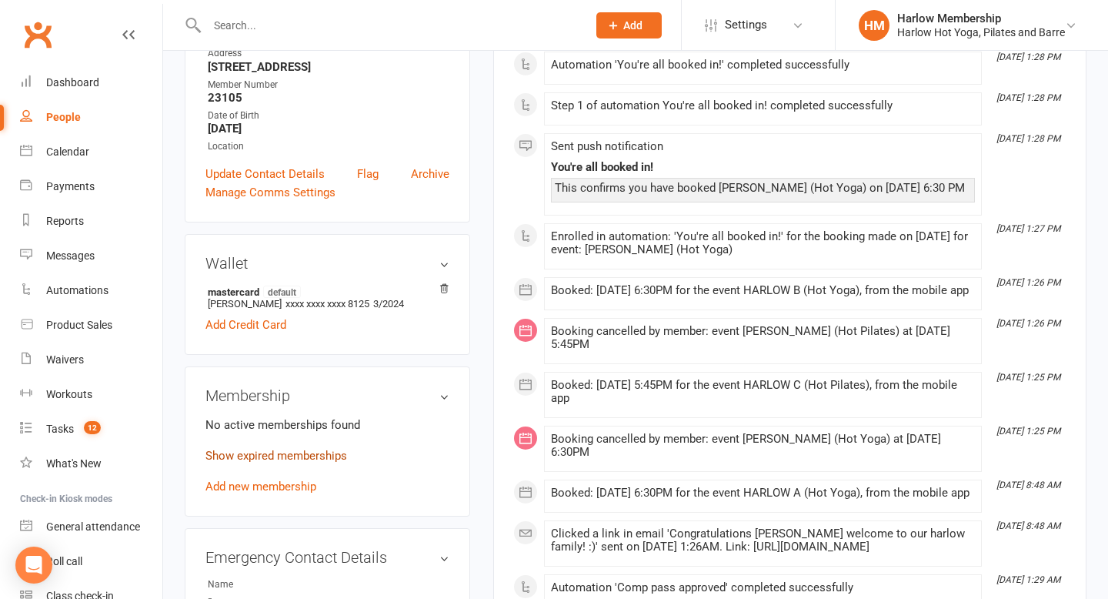
click at [326, 463] on link "Show expired memberships" at bounding box center [277, 456] width 142 height 14
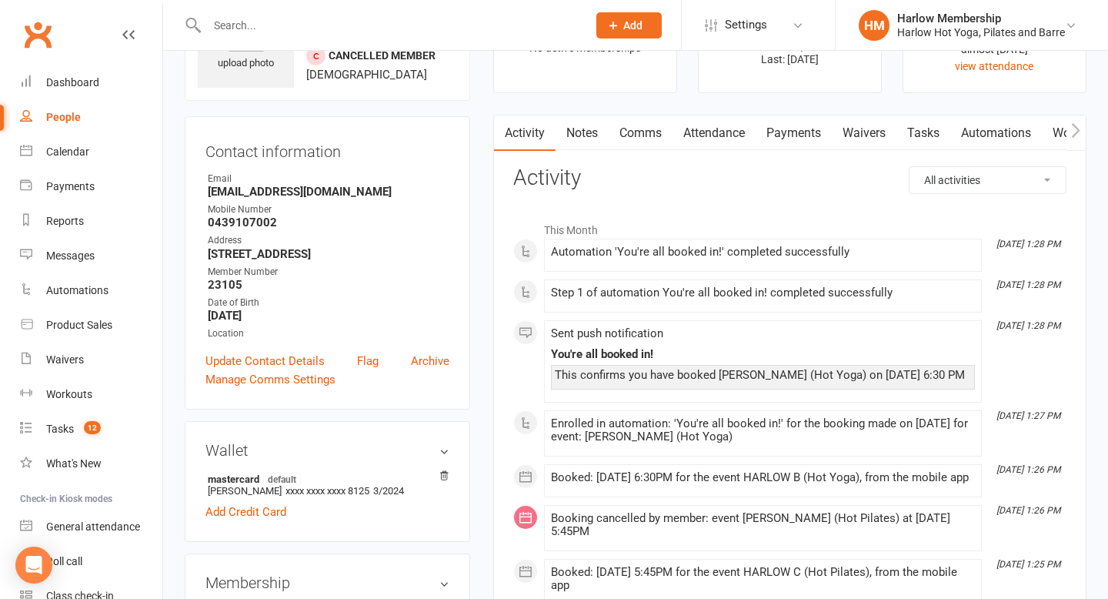
scroll to position [89, 0]
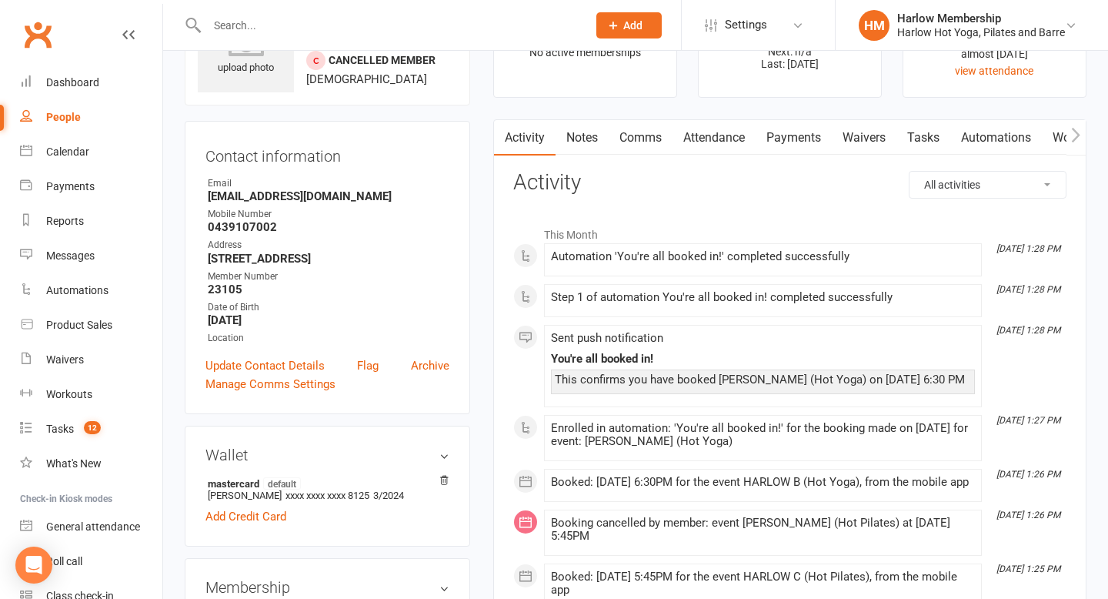
click at [577, 148] on link "Notes" at bounding box center [582, 137] width 53 height 35
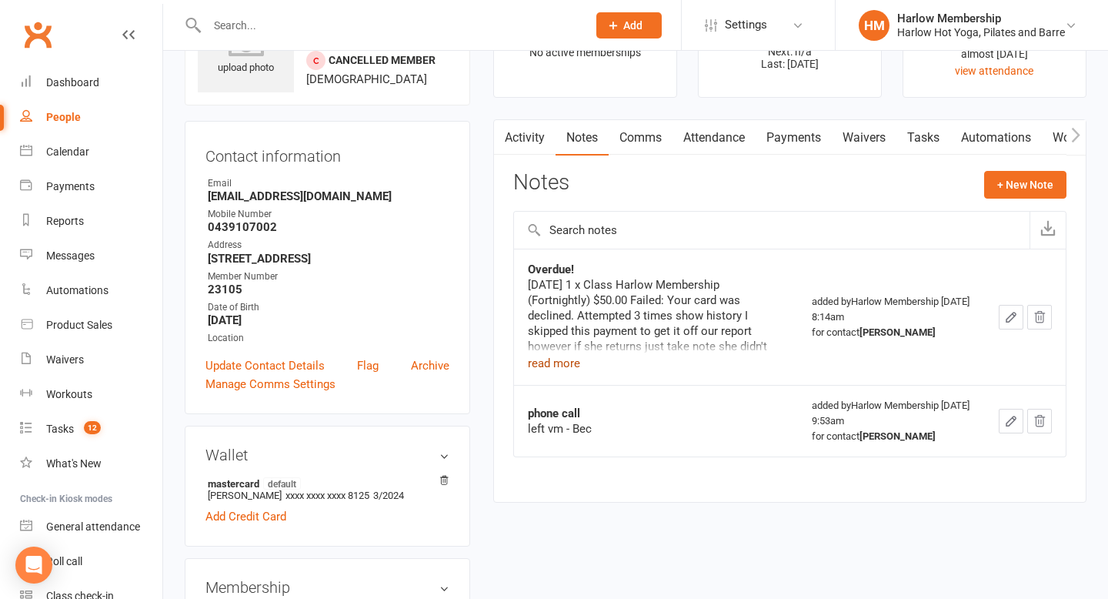
click at [560, 363] on button "read more" at bounding box center [554, 363] width 52 height 18
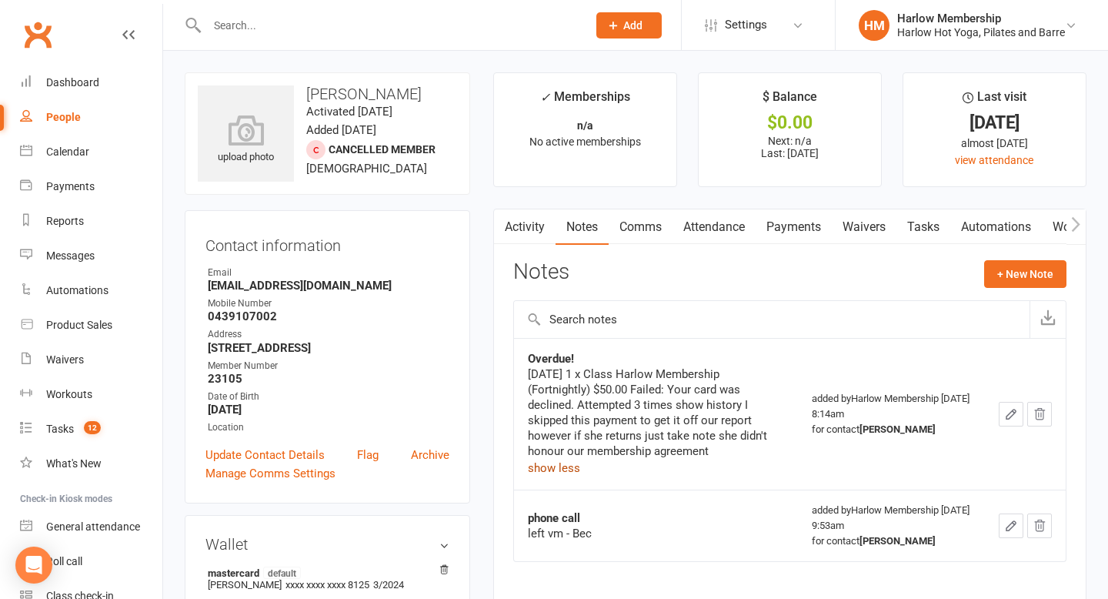
click at [530, 235] on link "Activity" at bounding box center [525, 226] width 62 height 35
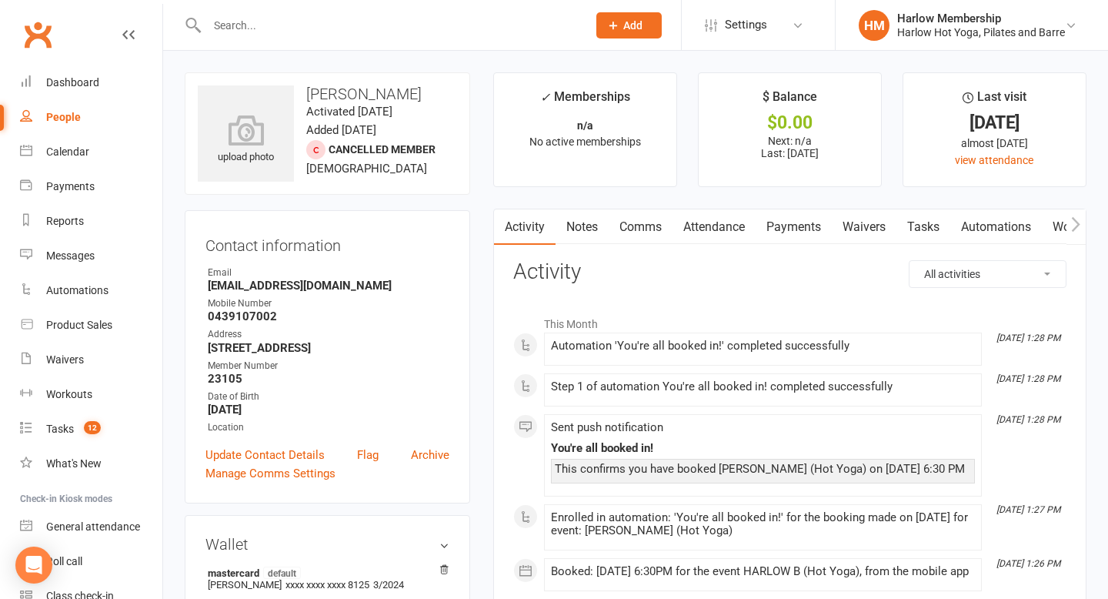
click at [637, 240] on link "Comms" at bounding box center [641, 226] width 64 height 35
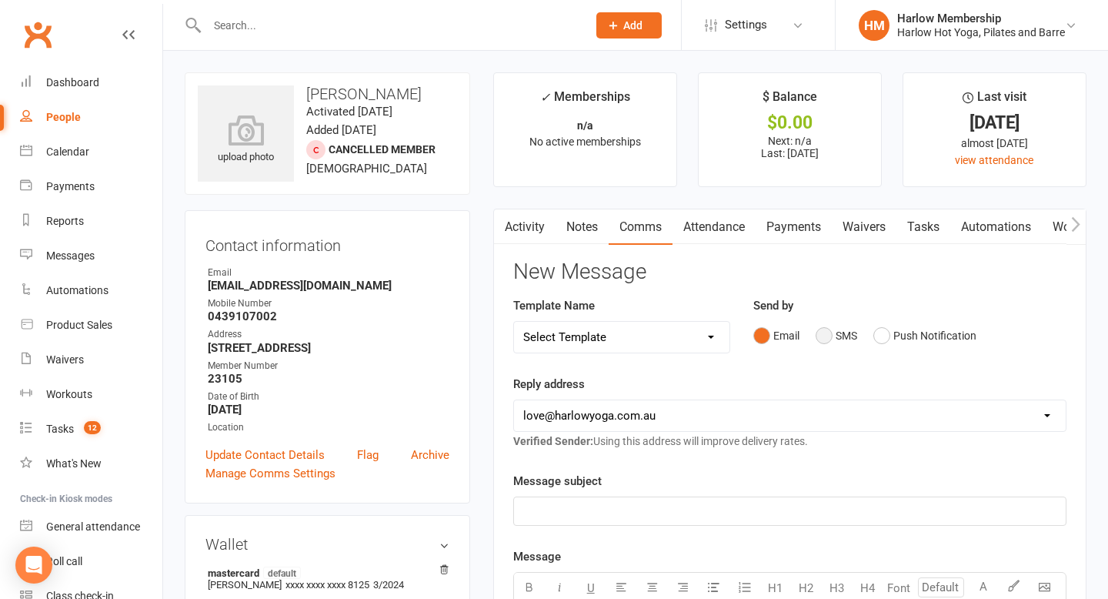
click at [831, 343] on button "SMS" at bounding box center [837, 335] width 42 height 29
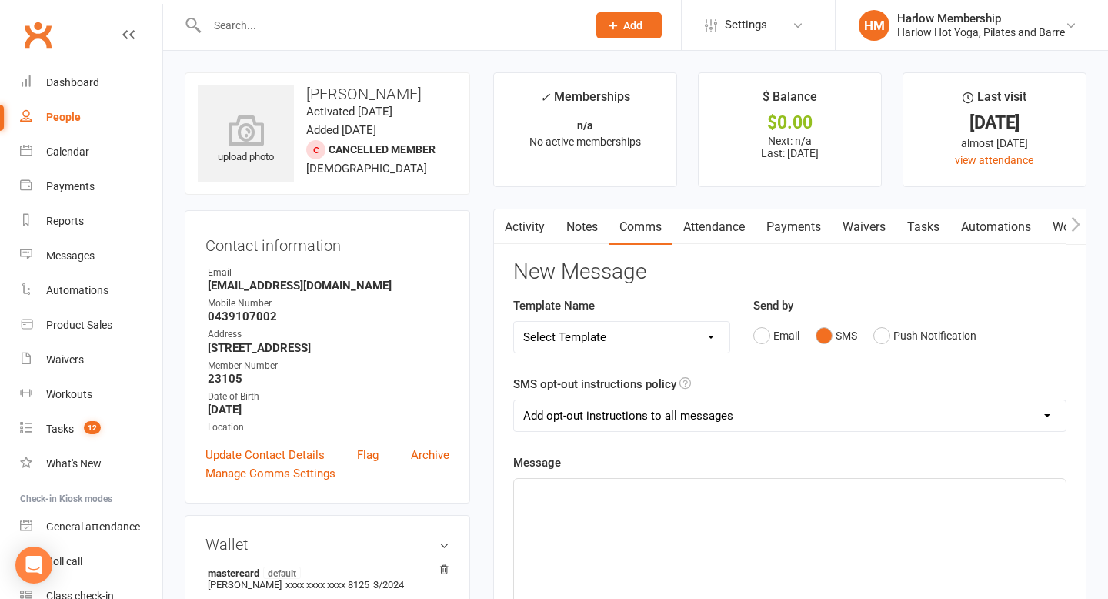
click at [703, 410] on select "Add opt-out instructions to all messages Add opt-out instructions for messages …" at bounding box center [790, 415] width 552 height 31
select select "2"
click at [514, 400] on select "Add opt-out instructions to all messages Add opt-out instructions for messages …" at bounding box center [790, 415] width 552 height 31
click at [642, 494] on p "﻿" at bounding box center [789, 492] width 533 height 18
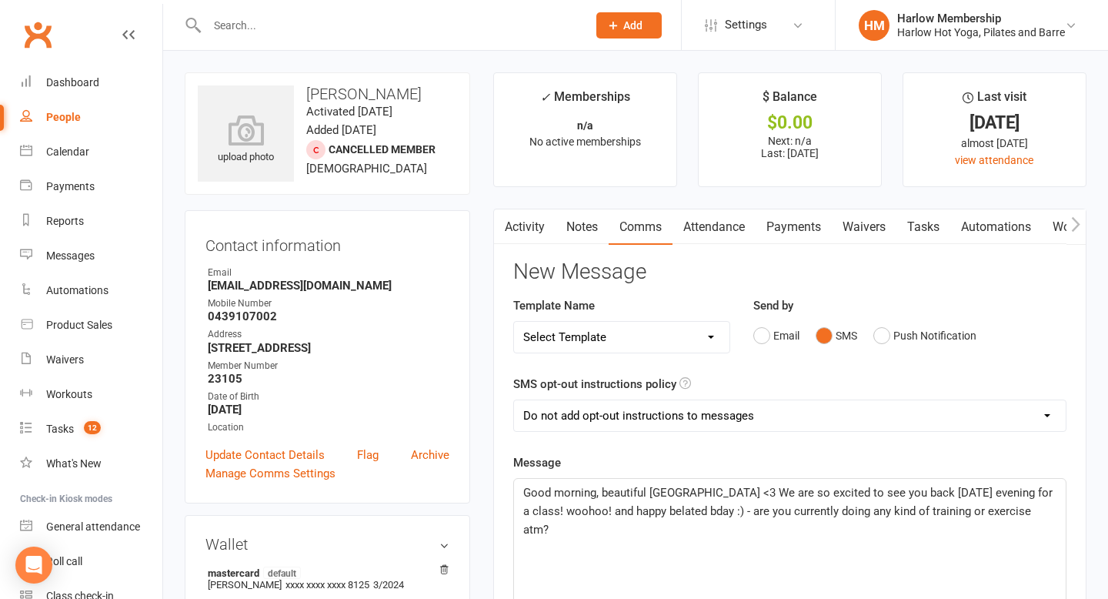
click at [1021, 516] on p "Good morning, beautiful Savannah <3 We are so excited to see you back tomorrow …" at bounding box center [789, 510] width 533 height 55
click at [750, 530] on p "Good morning, beautiful Savannah <3 We are so excited to see you back tomorrow …" at bounding box center [789, 510] width 533 height 55
click at [841, 530] on span "Good morning, beautiful Savannah <3 We are so excited to see you back tomorrow …" at bounding box center [790, 511] width 534 height 51
click at [909, 531] on p "Good morning, beautiful [GEOGRAPHIC_DATA] <3 We are so excited to see you back …" at bounding box center [789, 510] width 533 height 55
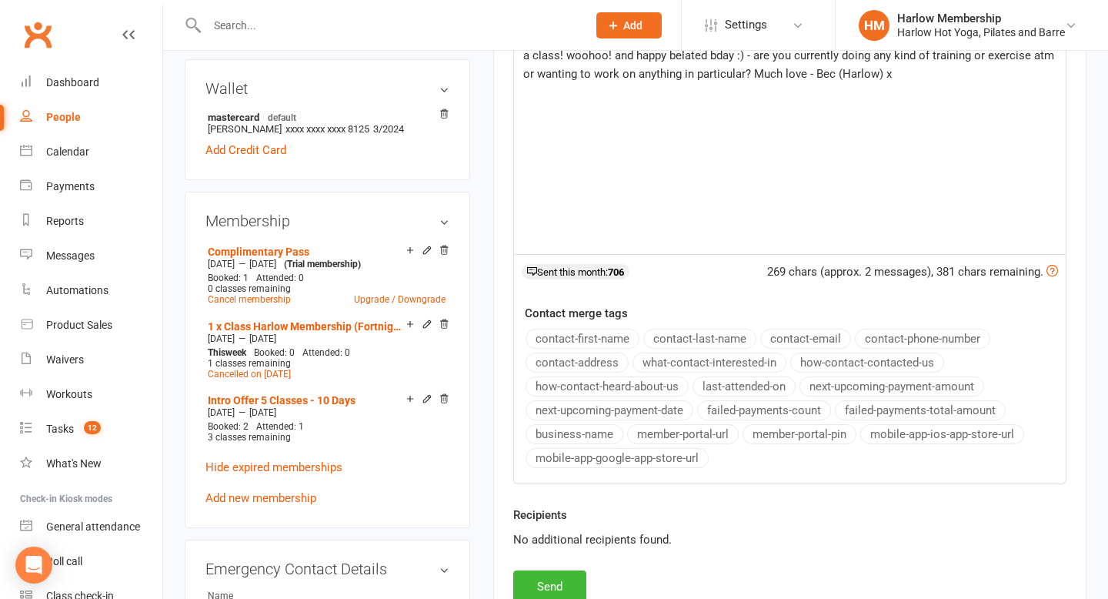
scroll to position [475, 0]
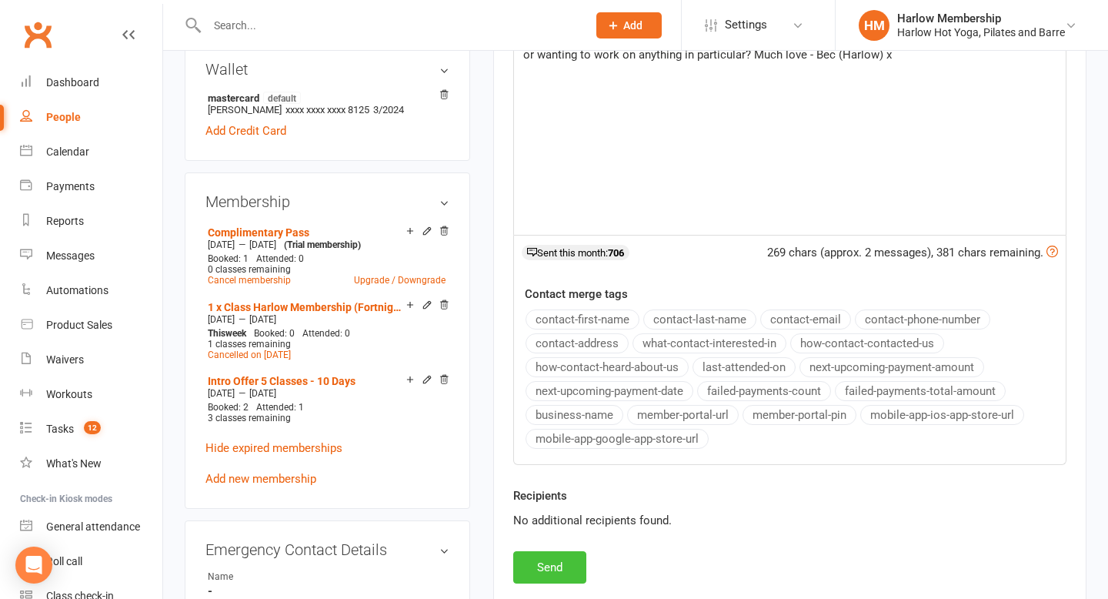
click at [542, 569] on button "Send" at bounding box center [549, 567] width 73 height 32
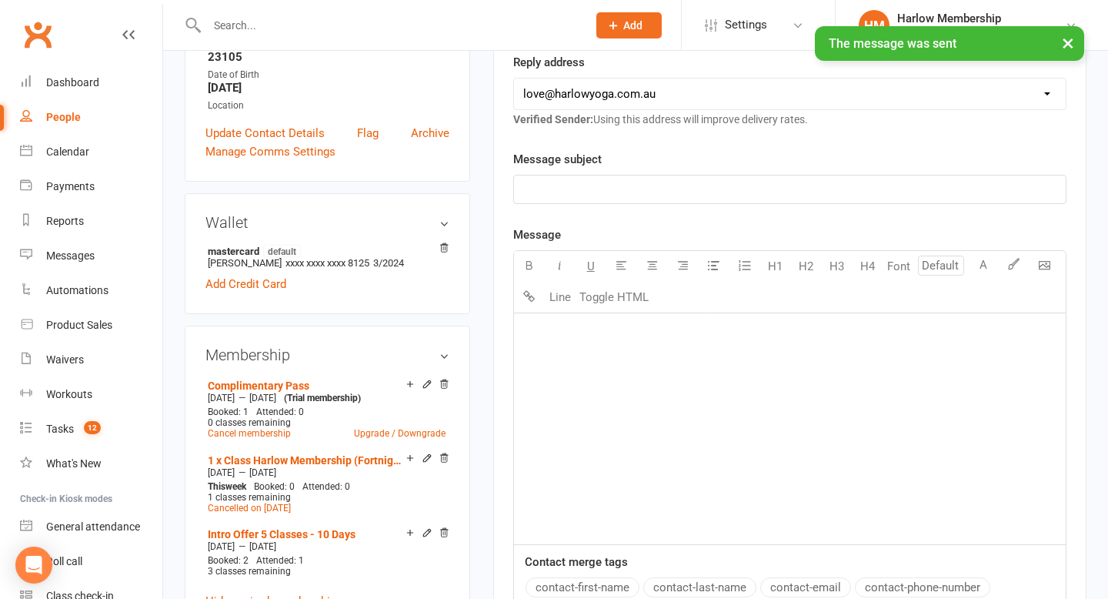
scroll to position [0, 0]
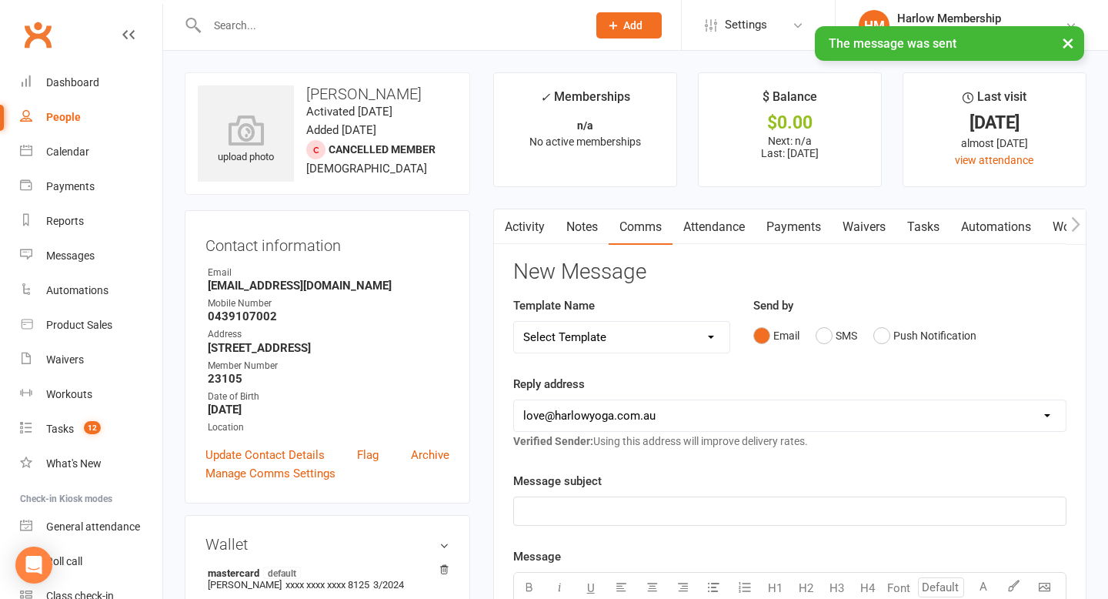
click at [920, 229] on link "Tasks" at bounding box center [924, 226] width 54 height 35
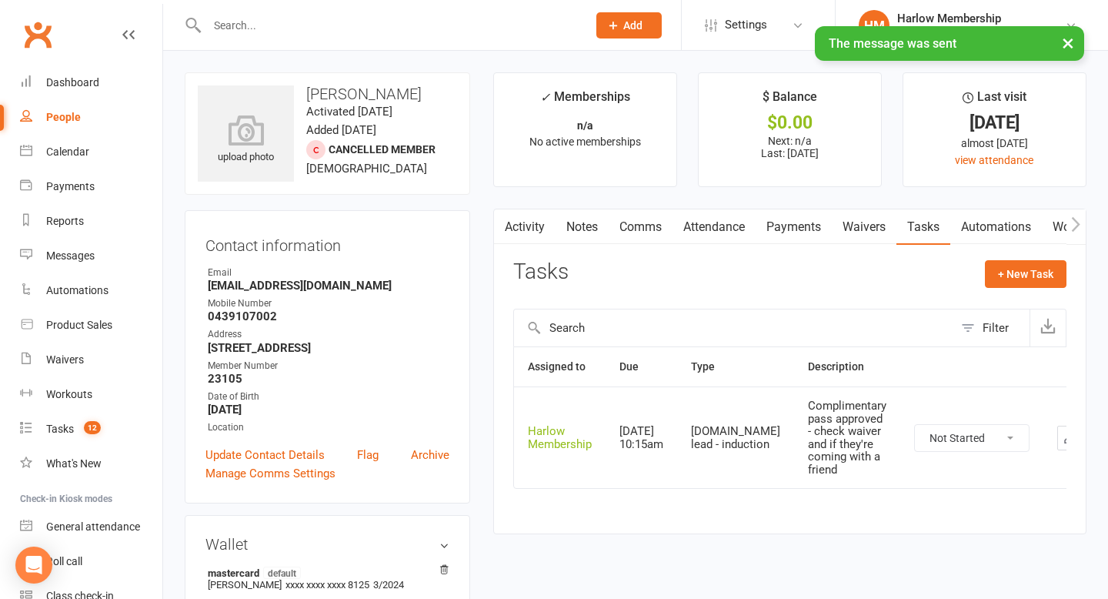
scroll to position [95, 0]
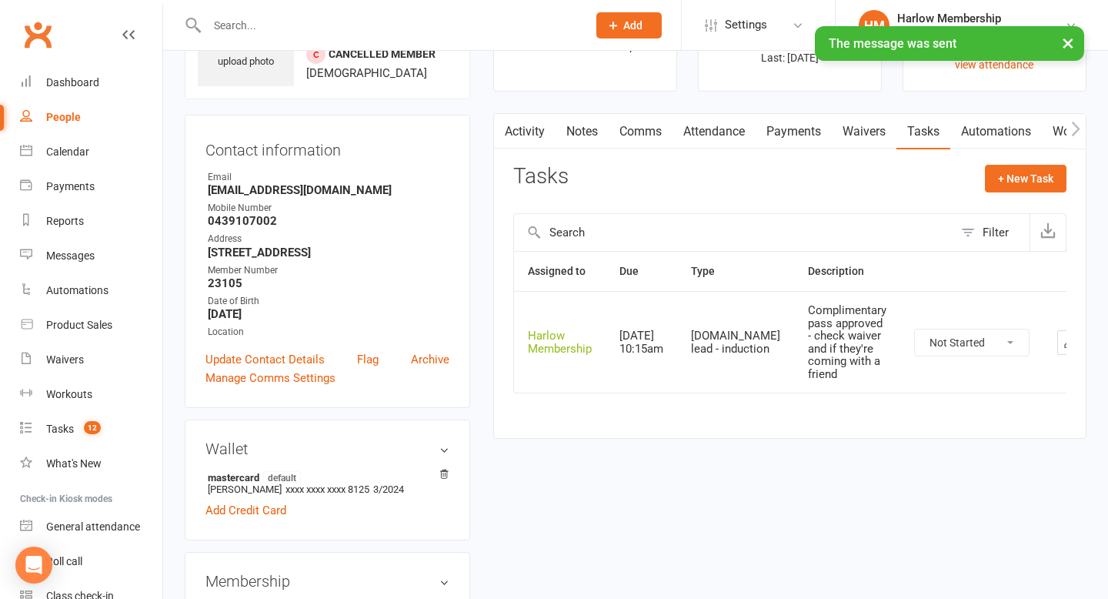
click at [1063, 341] on icon "button" at bounding box center [1070, 343] width 14 height 14
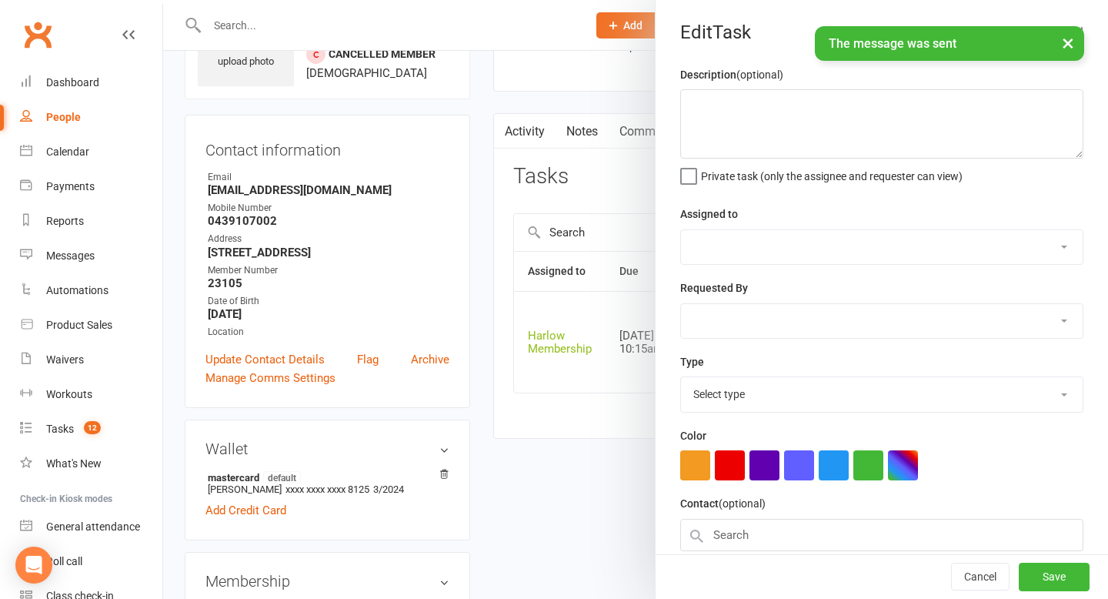
type textarea "Complimentary pass approved - check waiver and if they're coming with a friend"
select select "47368"
type input "[DATE]"
type input "10:15am"
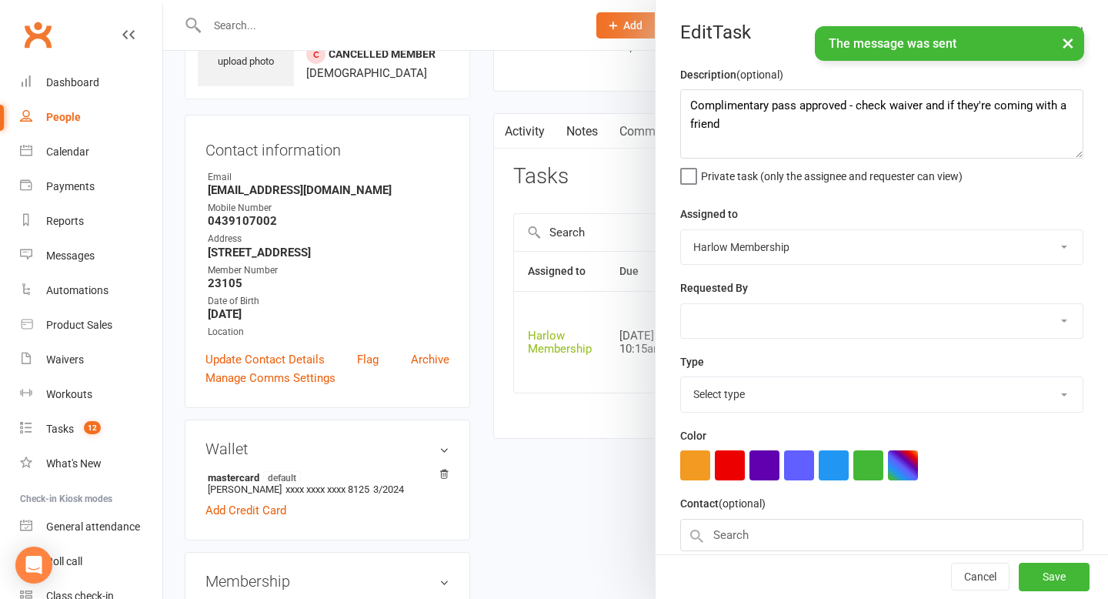
select select "28230"
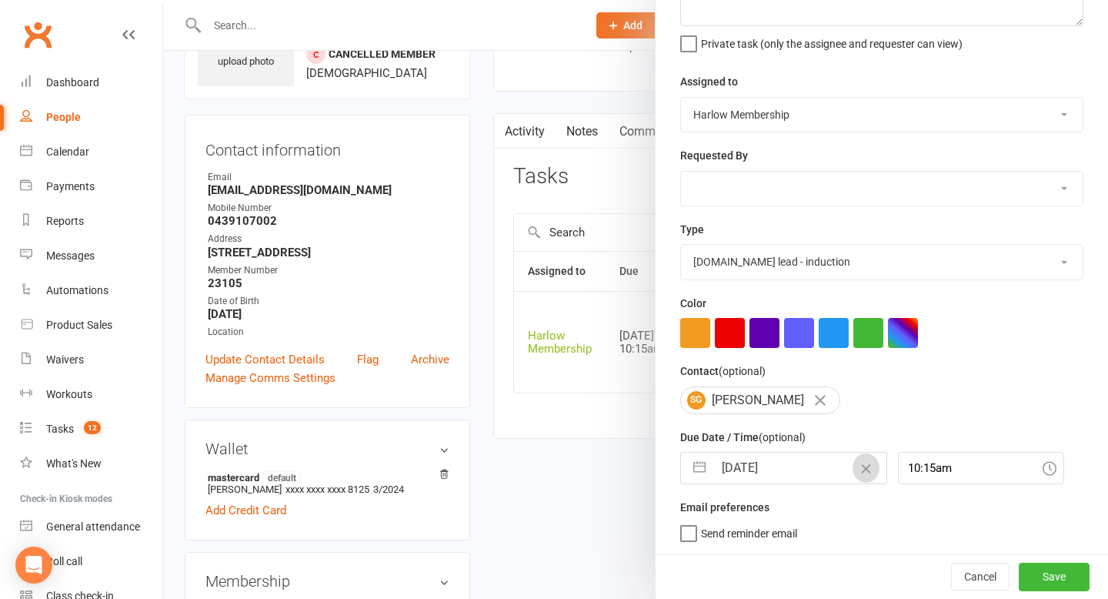
click at [861, 465] on icon "Clear Date" at bounding box center [867, 468] width 12 height 9
click at [838, 465] on input "text" at bounding box center [800, 468] width 173 height 31
select select "7"
select select "2025"
select select "8"
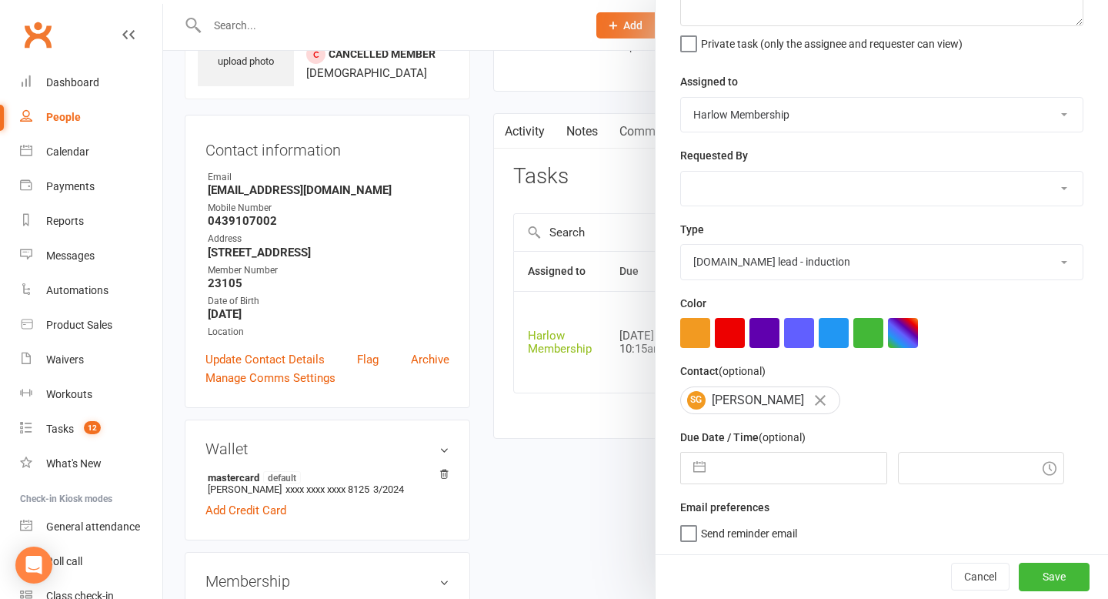
select select "2025"
select select "9"
select select "2025"
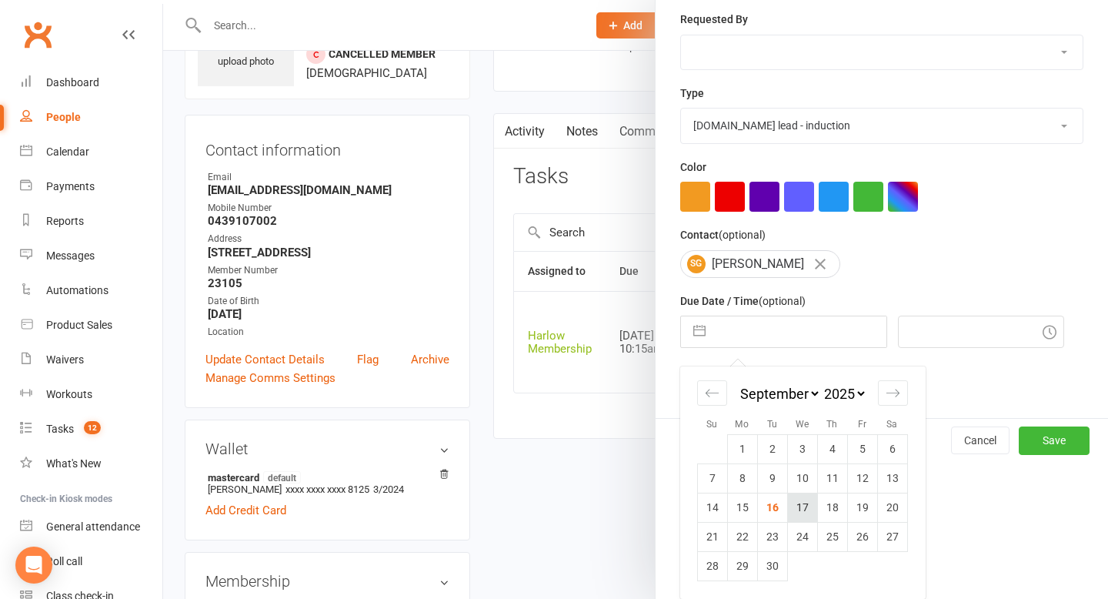
click at [813, 506] on td "17" at bounding box center [802, 507] width 30 height 29
type input "[DATE]"
type input "8:15am"
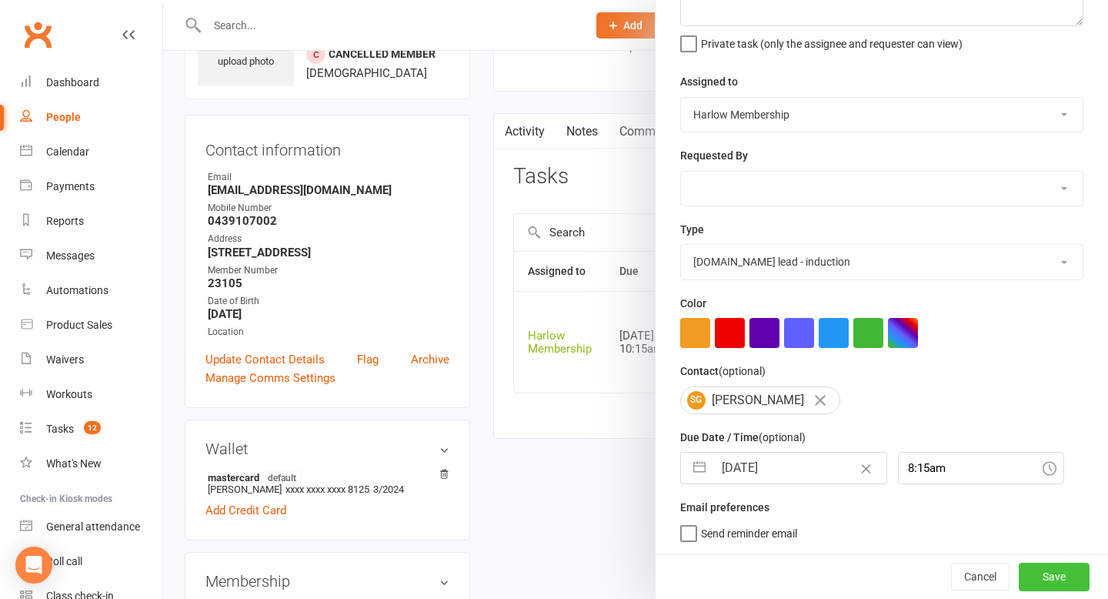
click at [1041, 567] on button "Save" at bounding box center [1054, 577] width 71 height 28
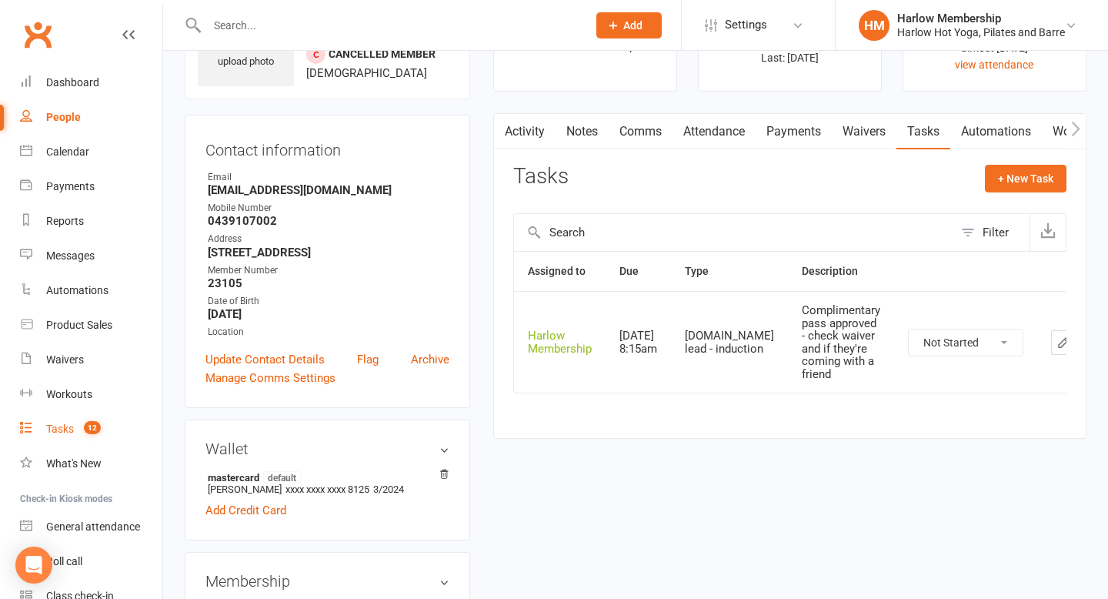
click at [92, 428] on span "12" at bounding box center [92, 427] width 17 height 13
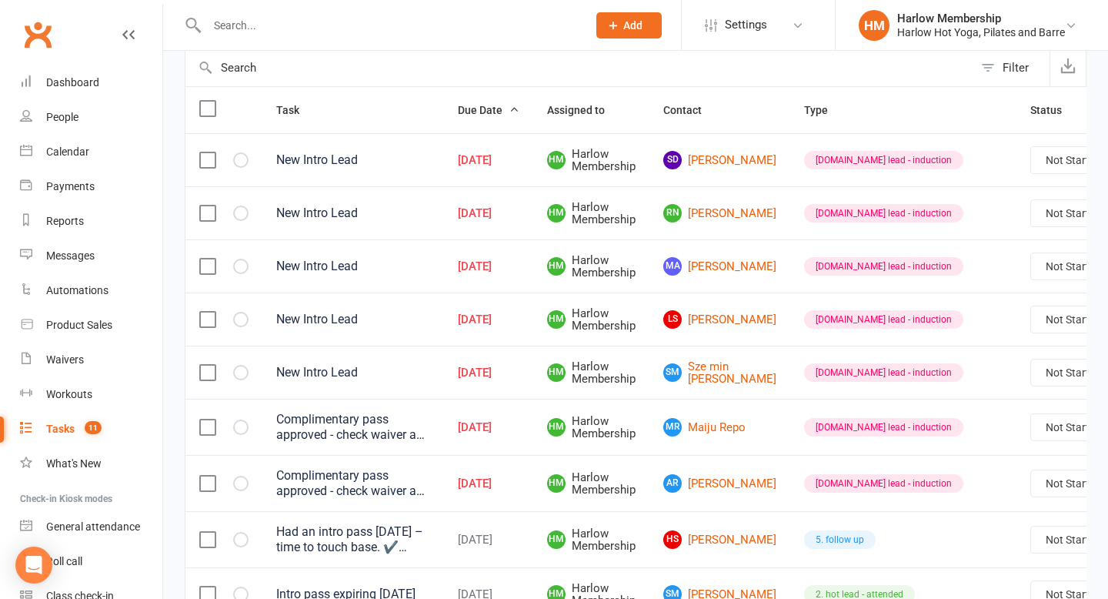
scroll to position [157, 0]
click at [710, 162] on link "sd sophie donovan" at bounding box center [719, 159] width 113 height 18
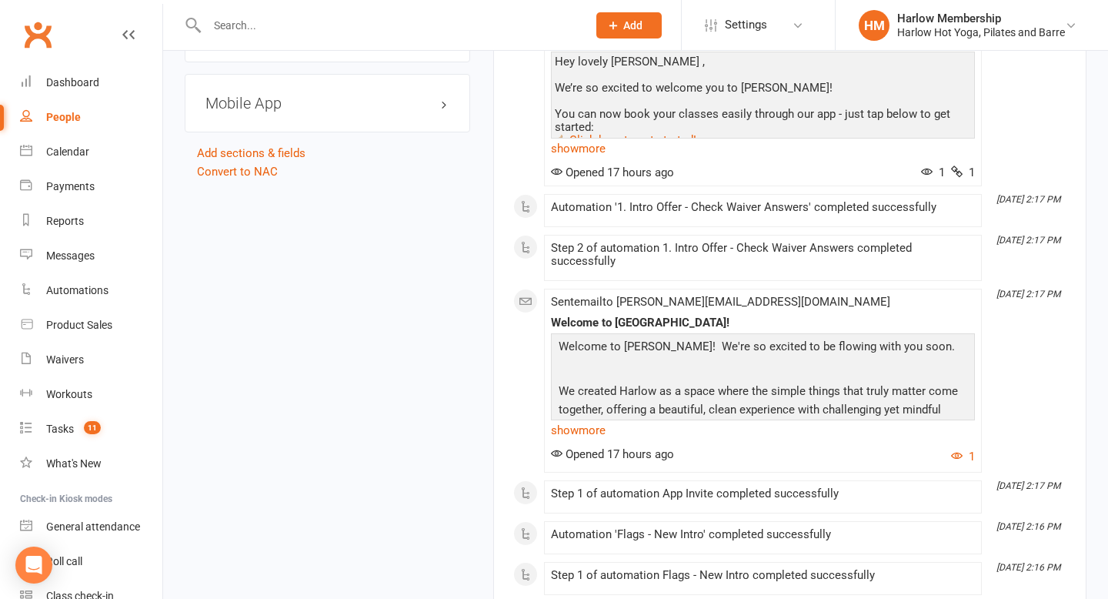
scroll to position [1232, 0]
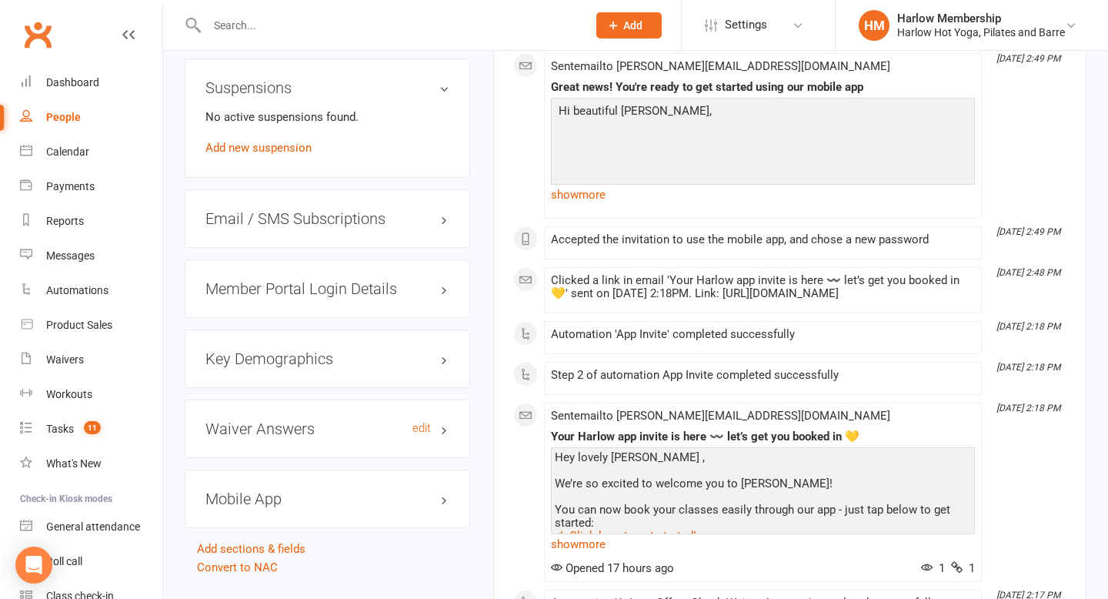
click at [346, 436] on h3 "Waiver Answers edit" at bounding box center [328, 428] width 244 height 17
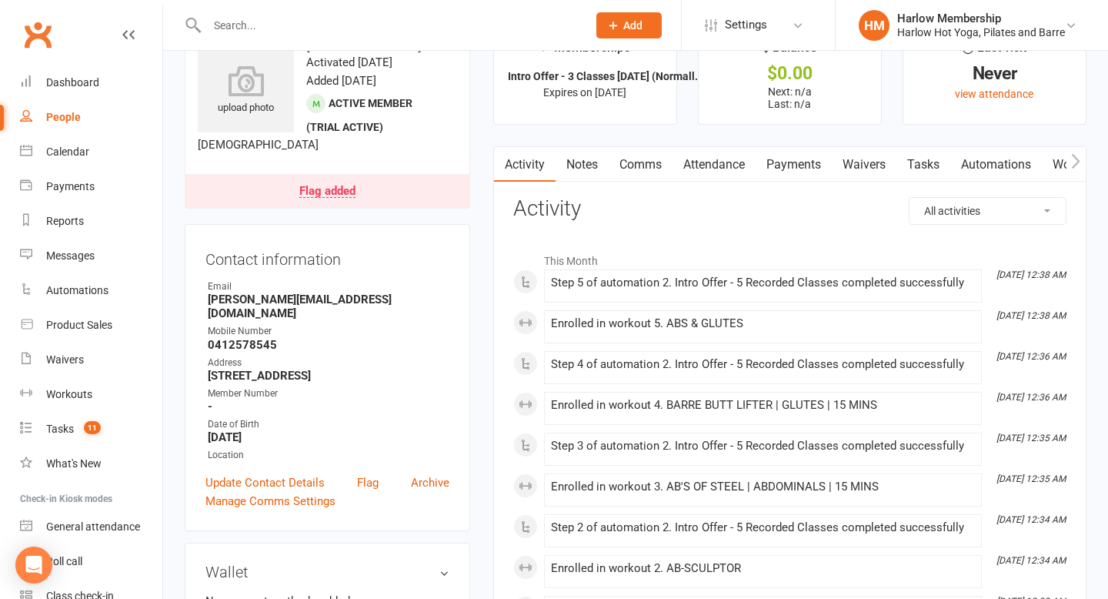
scroll to position [0, 0]
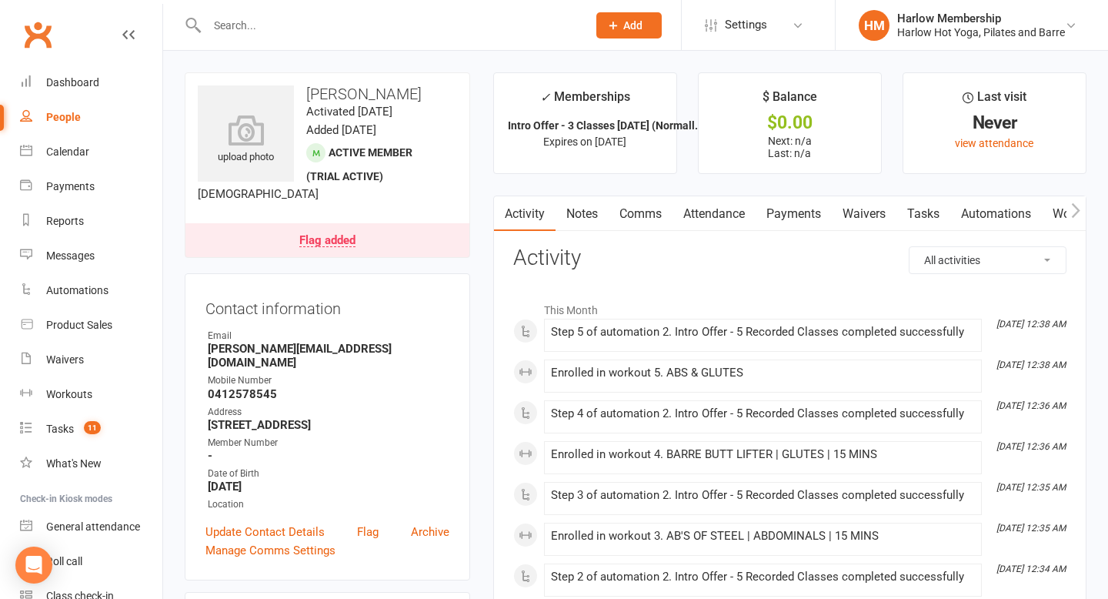
click at [592, 216] on link "Notes" at bounding box center [582, 213] width 53 height 35
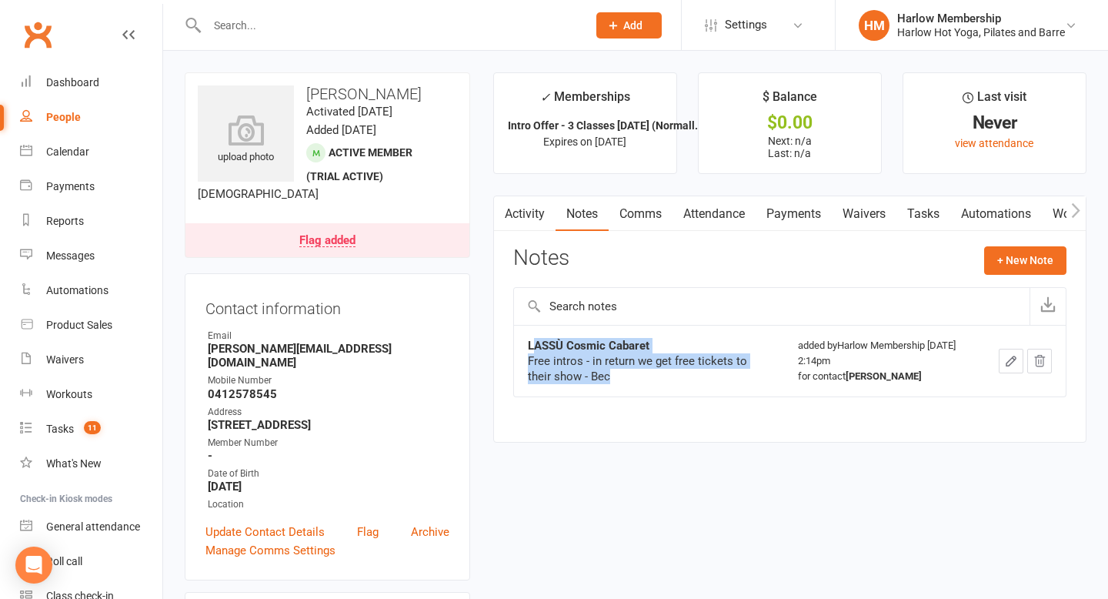
drag, startPoint x: 528, startPoint y: 343, endPoint x: 623, endPoint y: 371, distance: 98.6
click at [623, 373] on div "LASSÙ Cosmic Cabaret Free intros - in return we get free tickets to their show …" at bounding box center [649, 361] width 243 height 46
copy div "LASSÙ Cosmic Cabaret Free intros - in return we get free tickets to their show …"
click at [931, 205] on link "Tasks" at bounding box center [924, 213] width 54 height 35
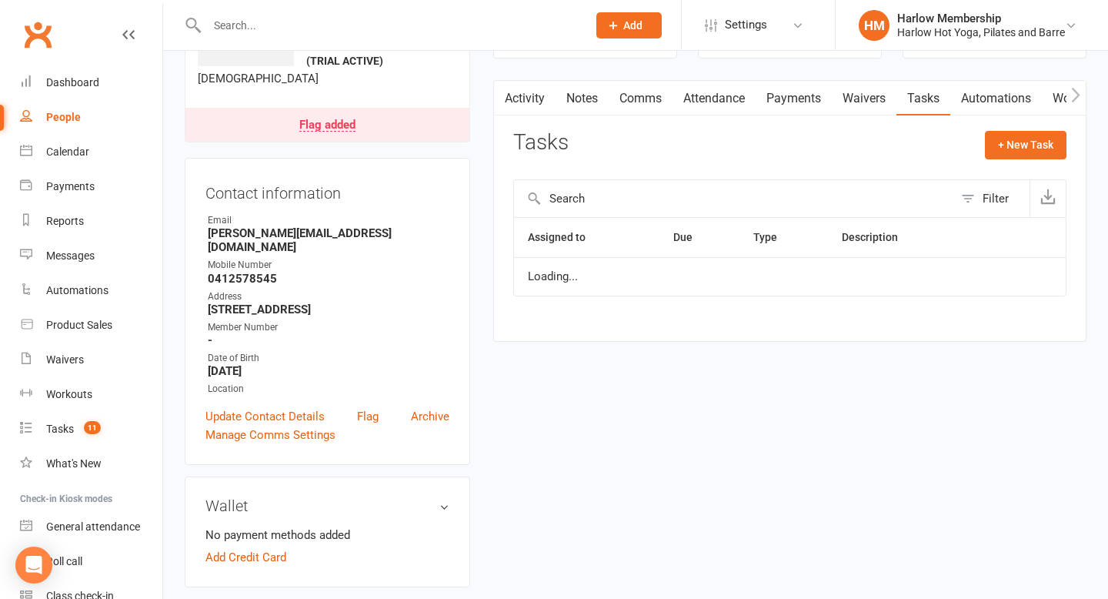
scroll to position [116, 0]
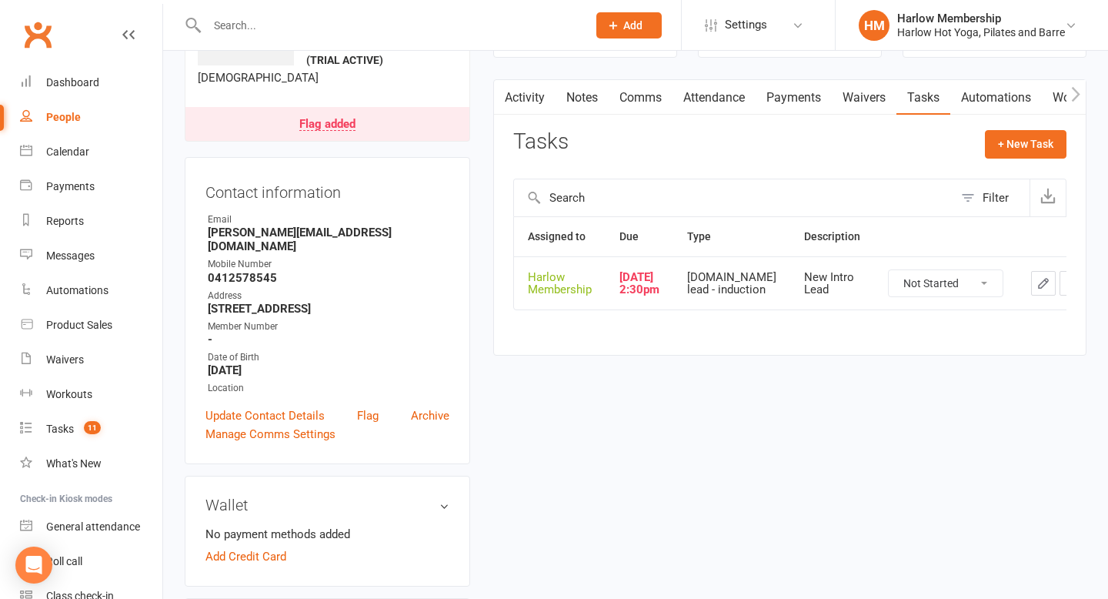
click at [1037, 289] on icon "button" at bounding box center [1044, 283] width 14 height 14
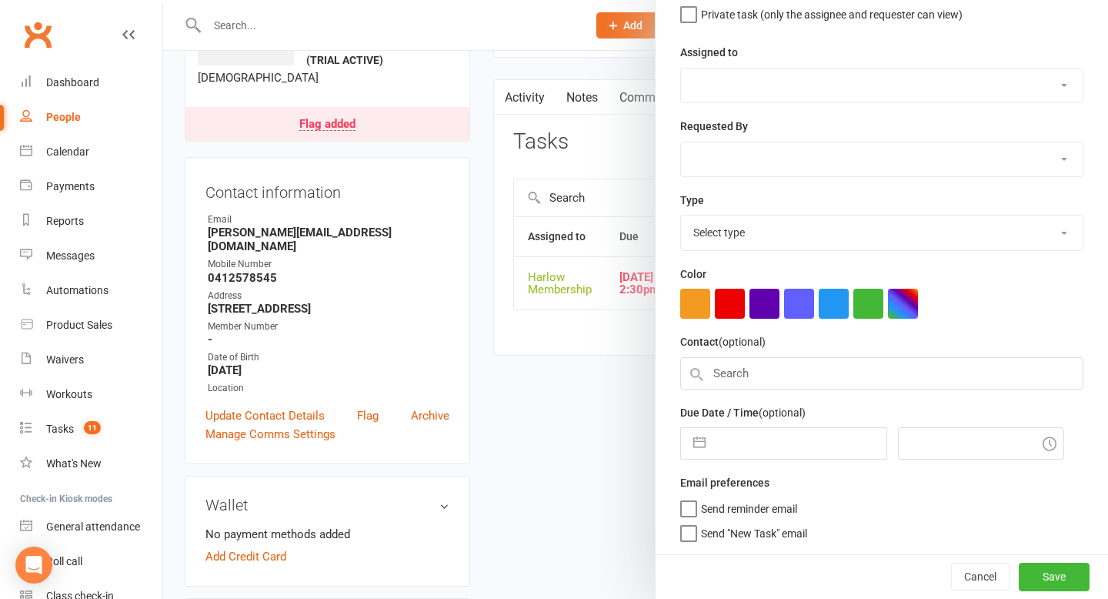
type textarea "New Intro Lead"
select select "47368"
type input "[DATE]"
type input "2:30pm"
select select "28230"
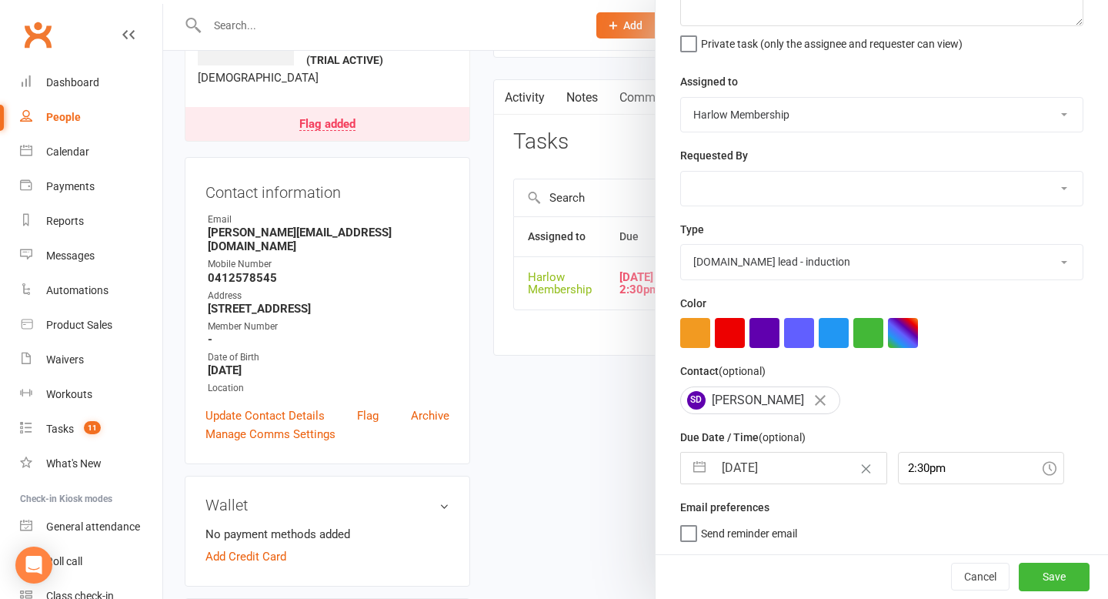
scroll to position [135, 0]
click at [861, 469] on icon "Clear Date" at bounding box center [867, 468] width 12 height 9
click at [836, 469] on input "text" at bounding box center [800, 468] width 173 height 31
select select "7"
select select "2025"
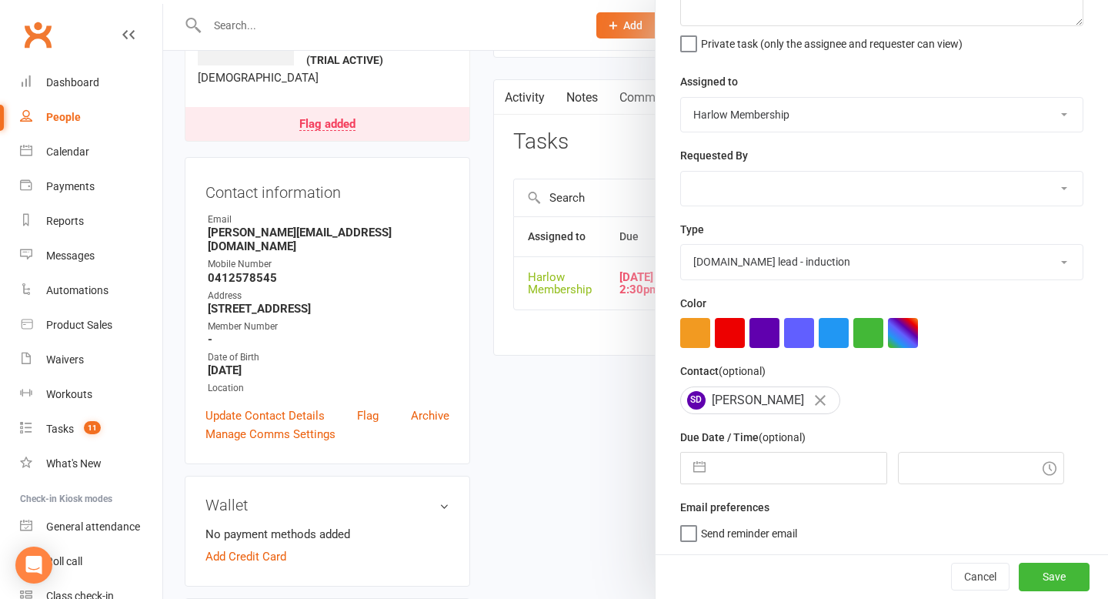
select select "8"
select select "2025"
select select "9"
select select "2025"
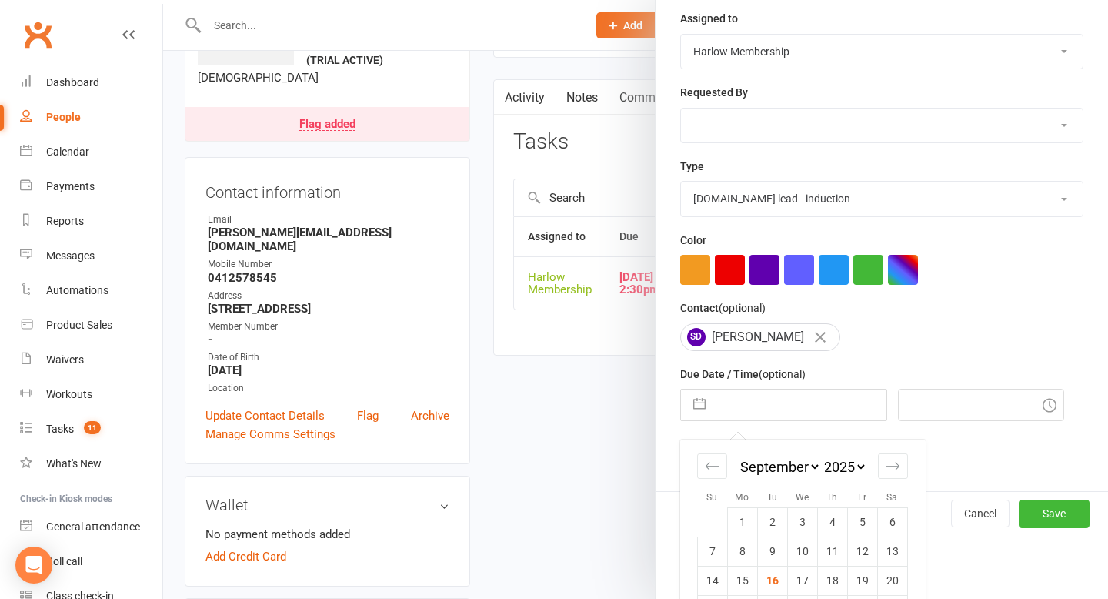
scroll to position [198, 0]
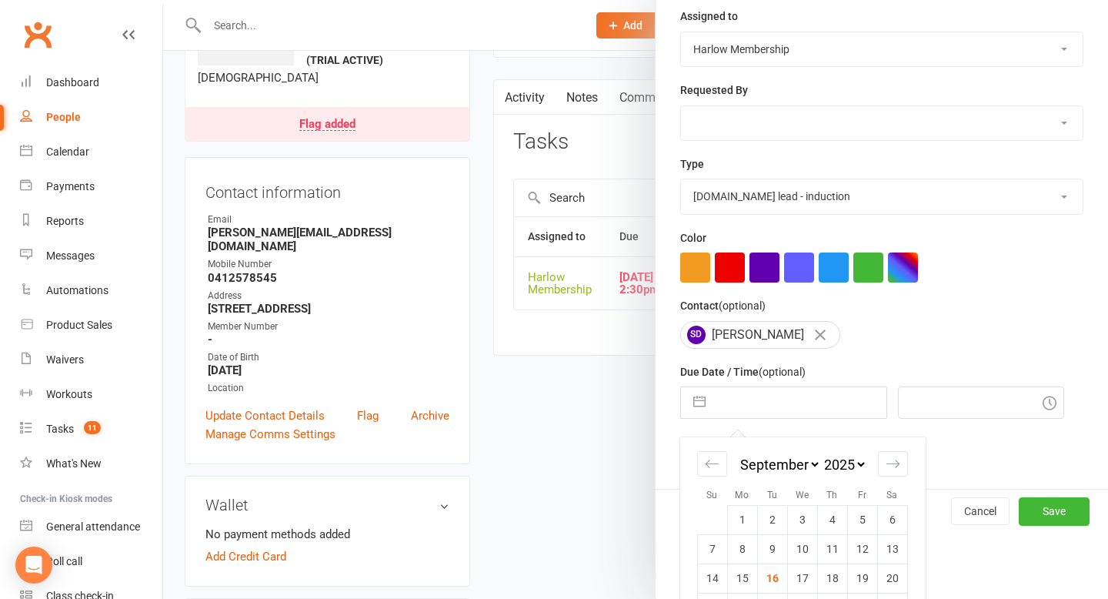
click at [800, 584] on td "17" at bounding box center [802, 577] width 30 height 29
type input "[DATE]"
type input "8:15am"
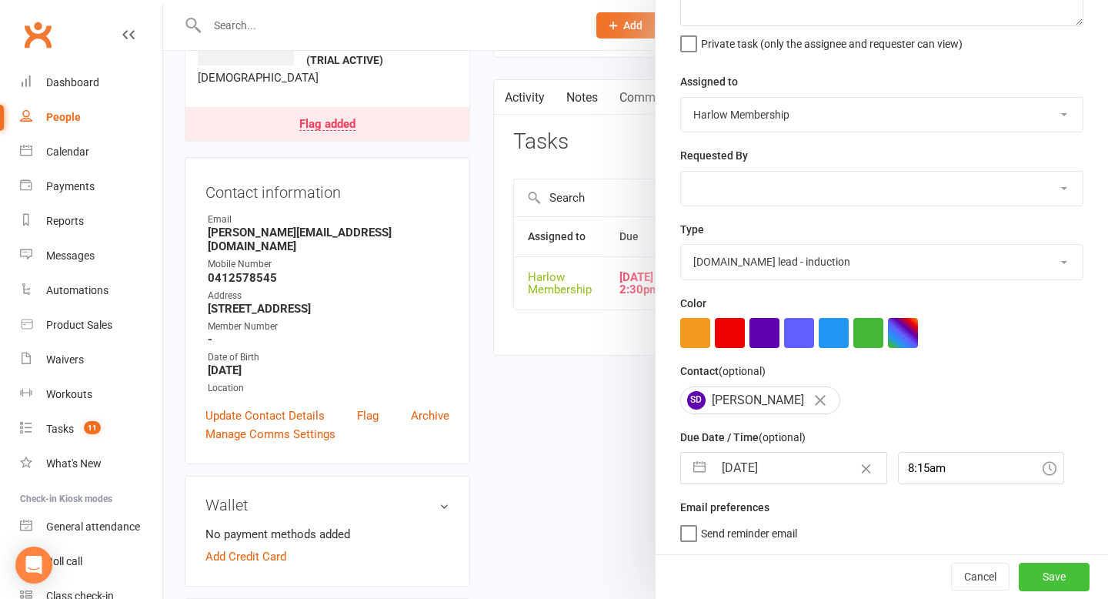
click at [1062, 577] on button "Save" at bounding box center [1054, 577] width 71 height 28
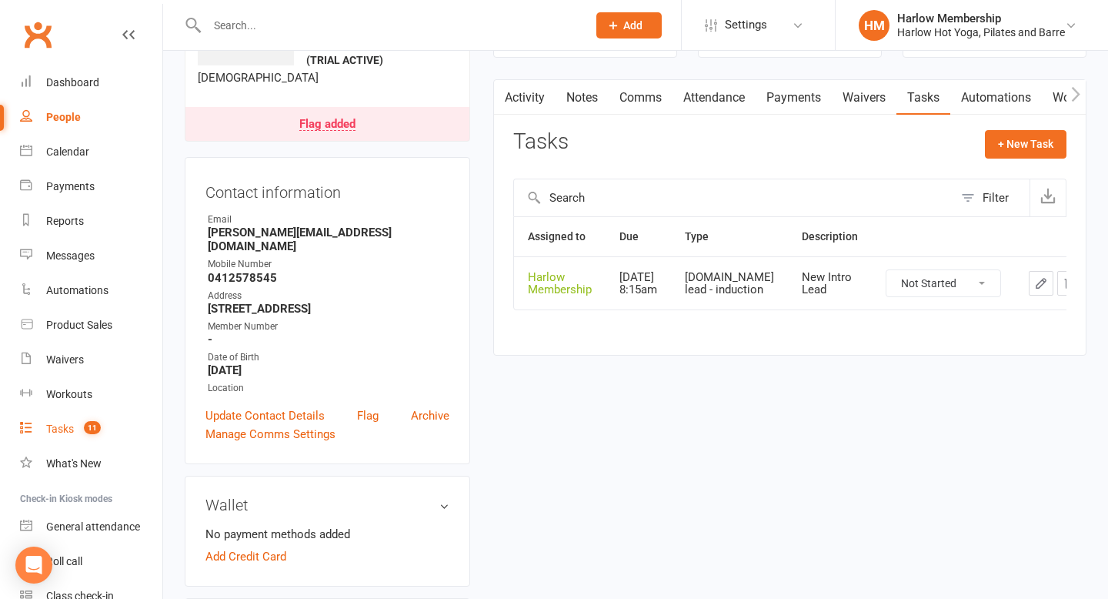
click at [83, 426] on count-badge "11" at bounding box center [88, 429] width 25 height 12
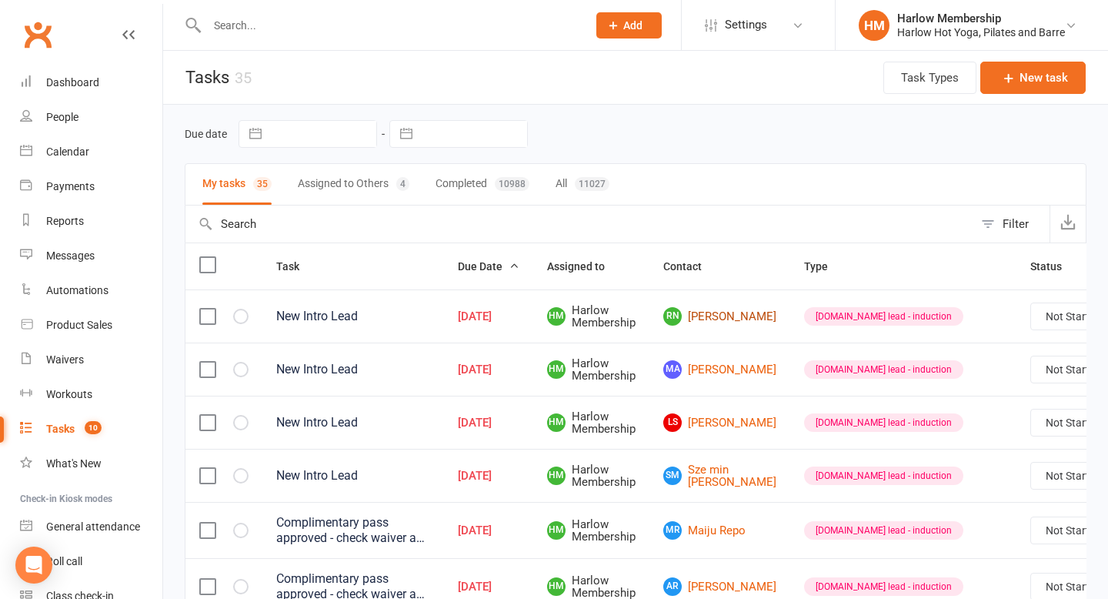
click at [709, 316] on link "RN Rachel Nikolovski" at bounding box center [719, 316] width 113 height 18
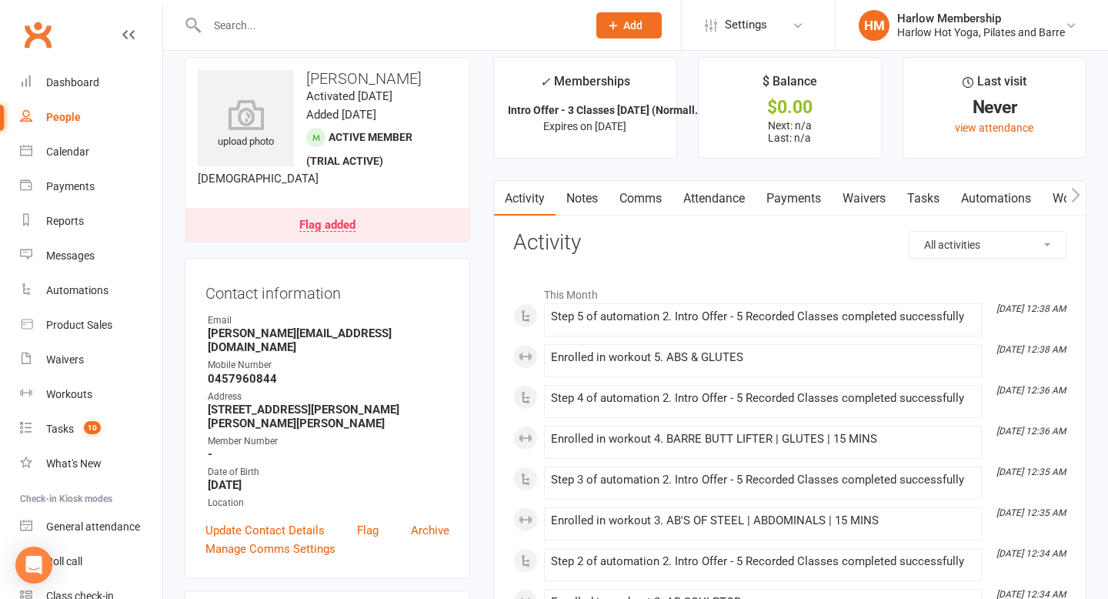
scroll to position [19, 0]
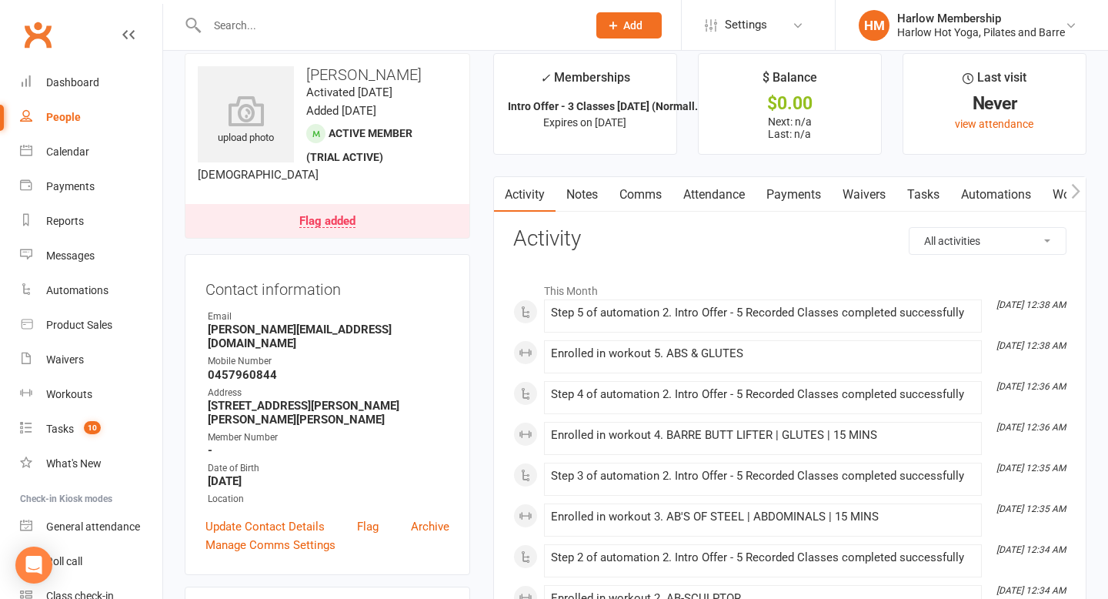
click at [591, 187] on link "Notes" at bounding box center [582, 194] width 53 height 35
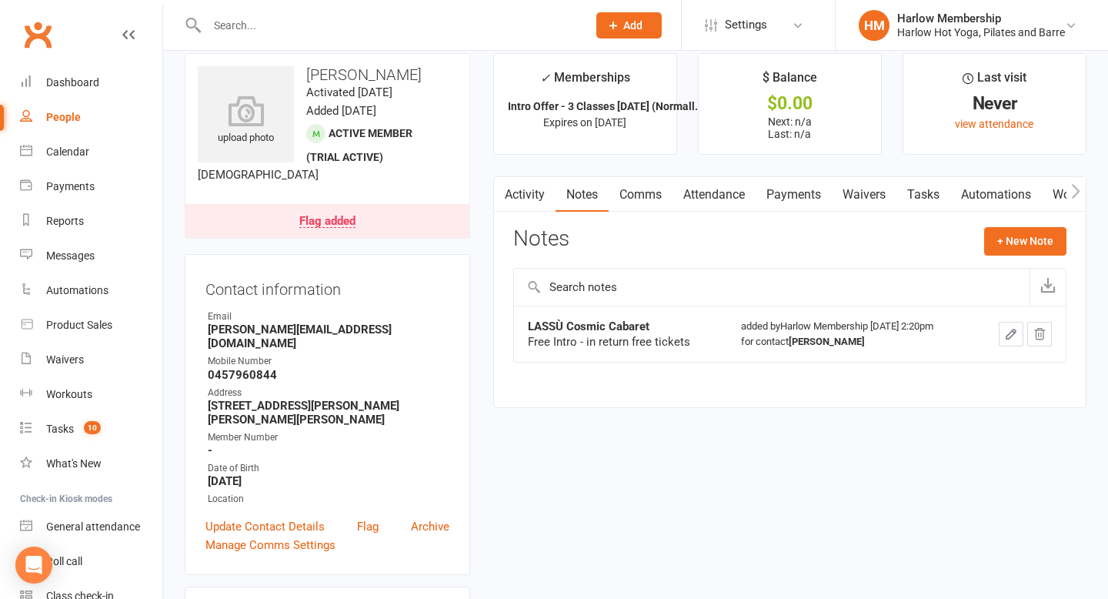
click at [930, 199] on link "Tasks" at bounding box center [924, 194] width 54 height 35
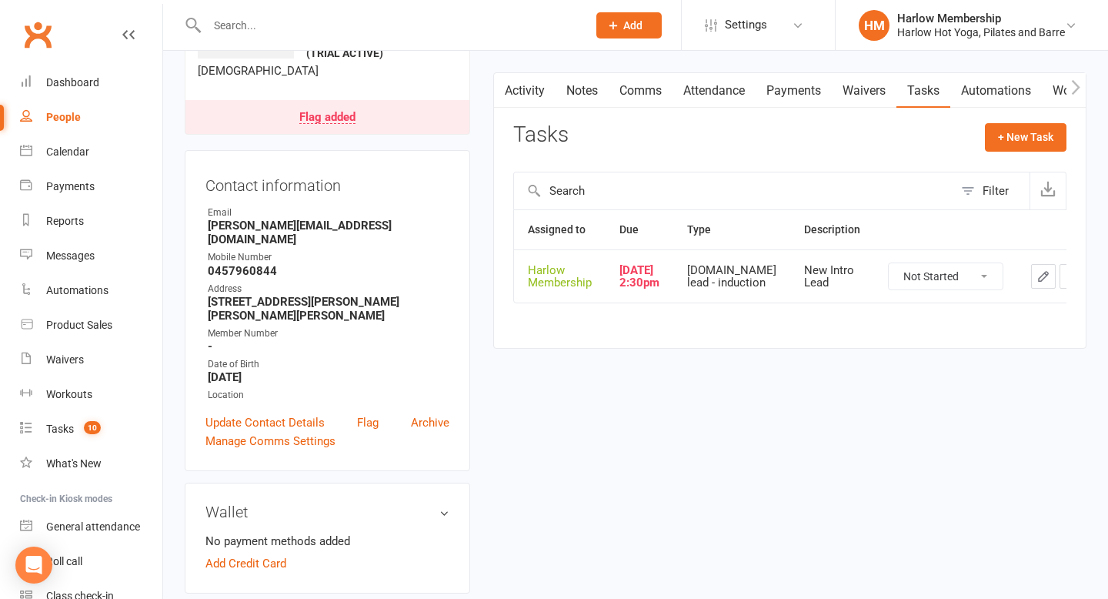
scroll to position [140, 0]
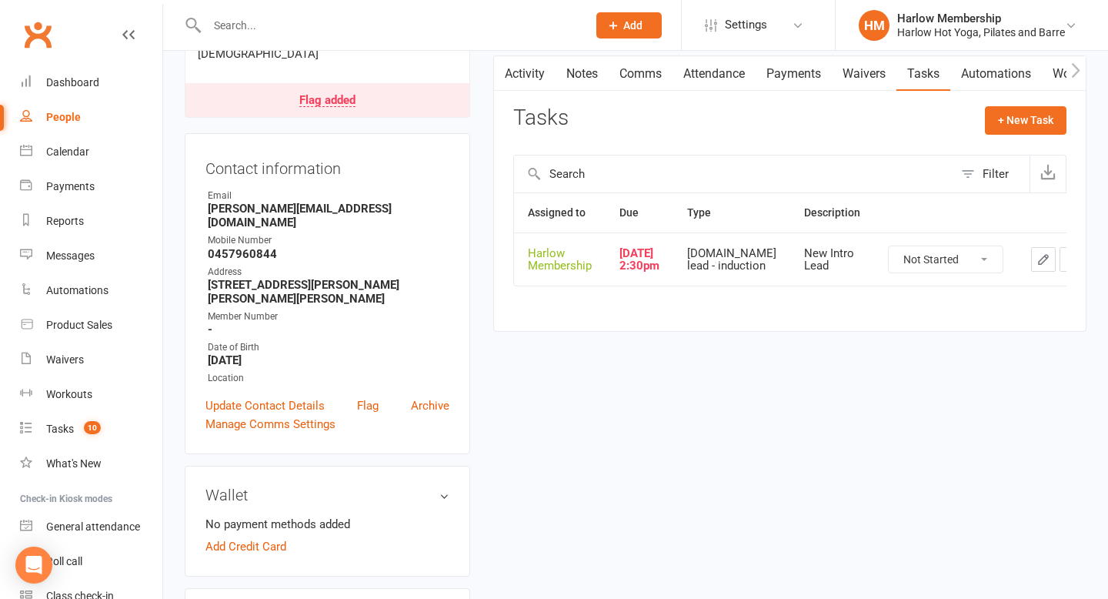
click at [1037, 266] on icon "button" at bounding box center [1044, 259] width 14 height 14
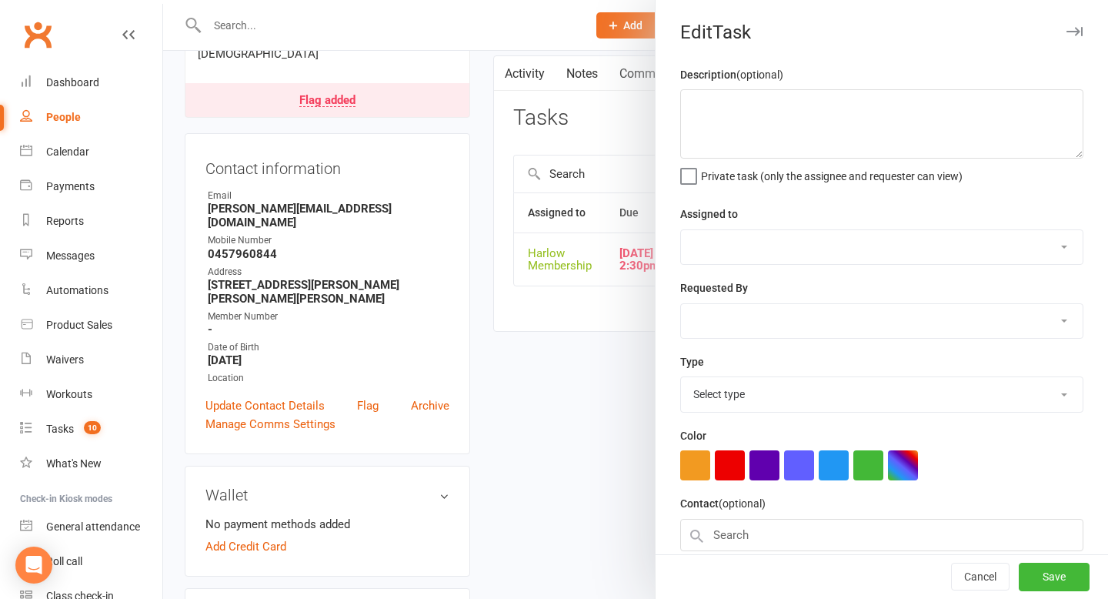
type textarea "New Intro Lead"
select select "47368"
type input "[DATE]"
type input "2:30pm"
select select "28230"
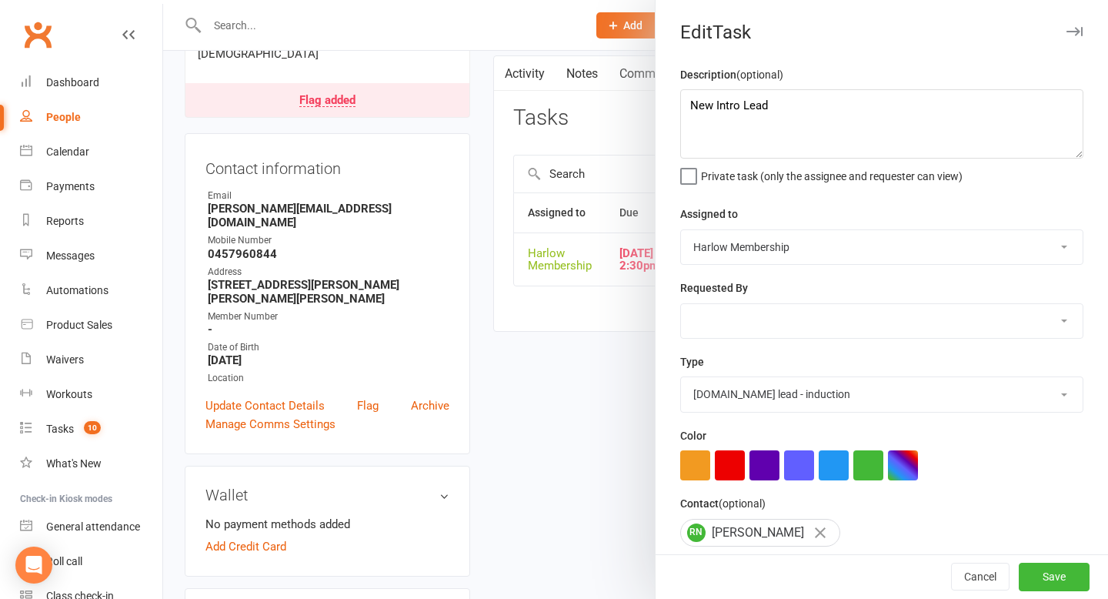
scroll to position [135, 0]
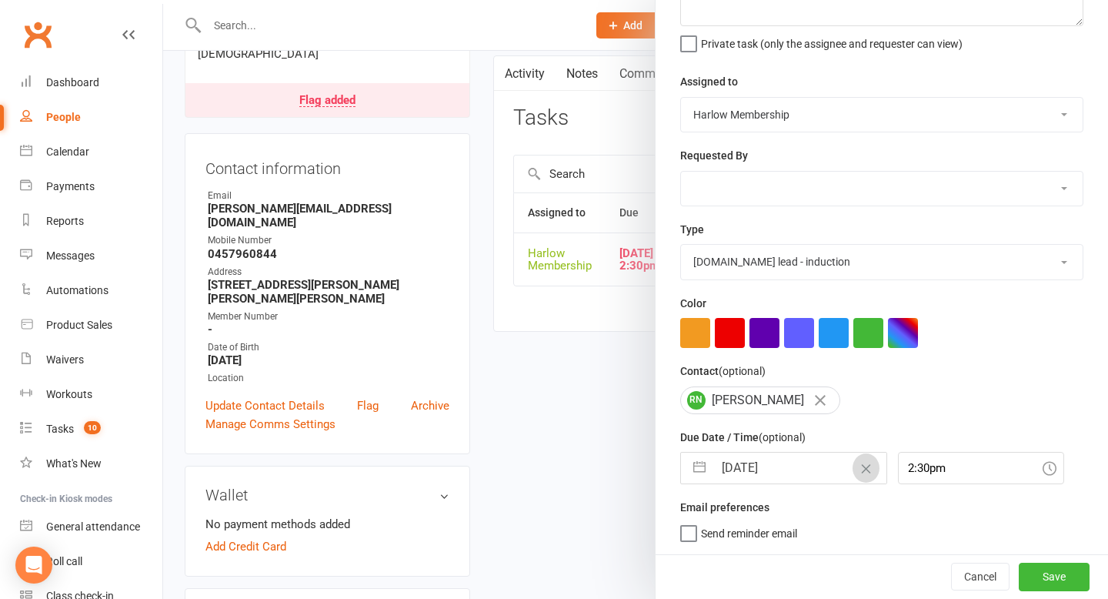
click at [861, 471] on icon "Clear Date" at bounding box center [867, 468] width 12 height 9
select select "7"
select select "2025"
select select "8"
select select "2025"
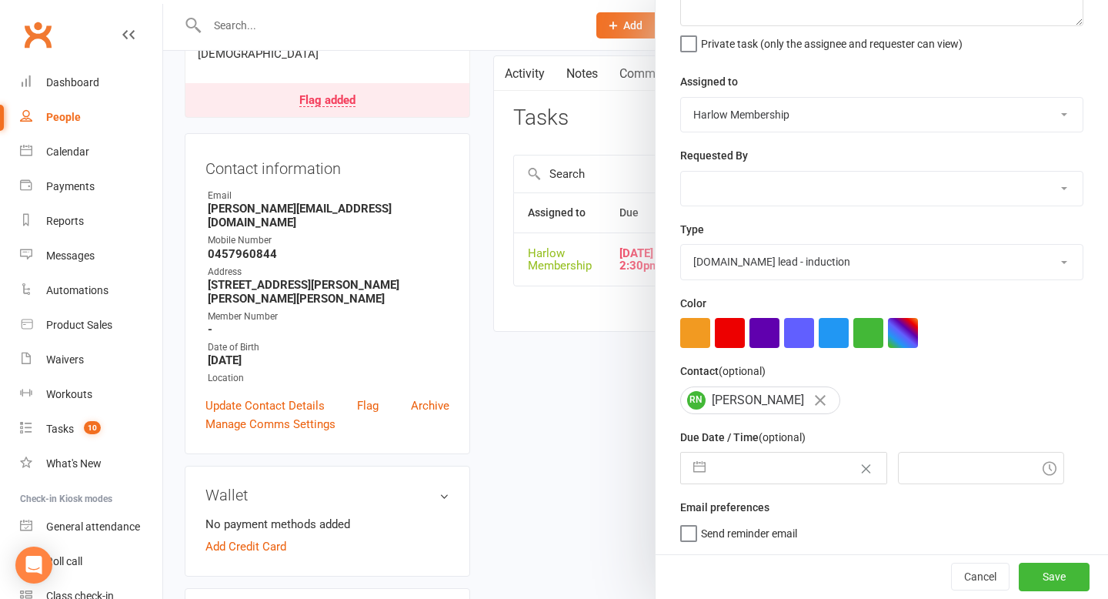
select select "9"
select select "2025"
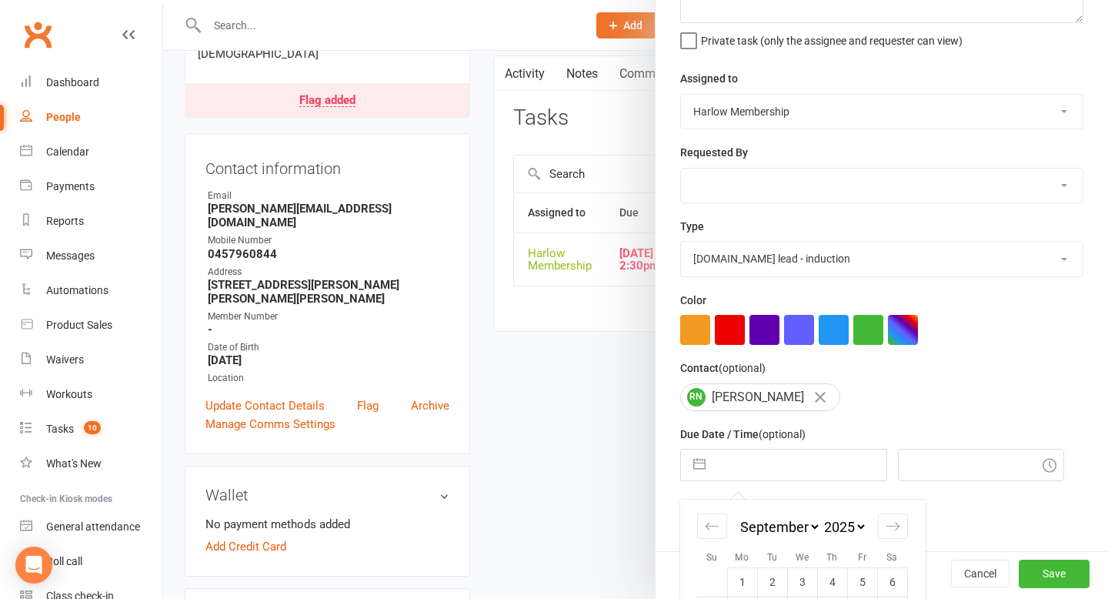
click at [831, 471] on input "text" at bounding box center [800, 465] width 173 height 31
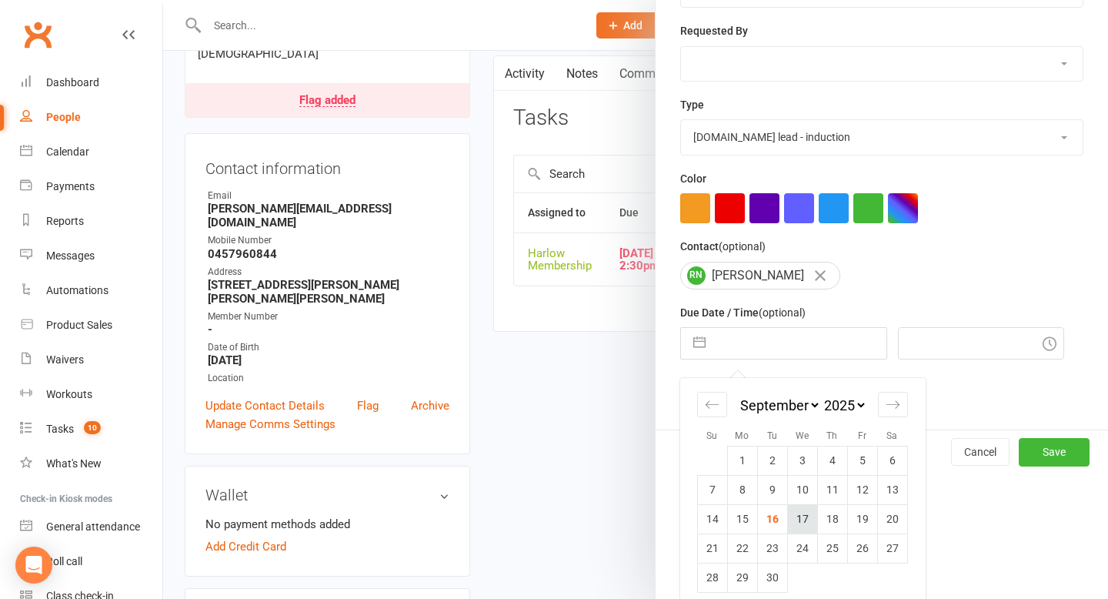
click at [807, 517] on td "17" at bounding box center [802, 518] width 30 height 29
type input "[DATE]"
type input "8:15am"
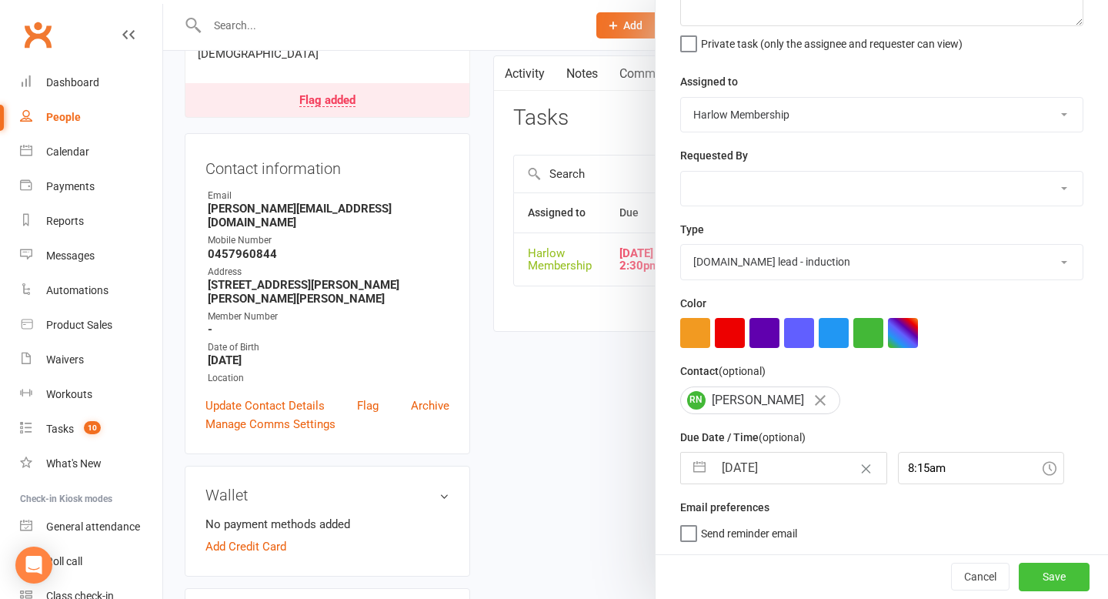
click at [1066, 570] on button "Save" at bounding box center [1054, 577] width 71 height 28
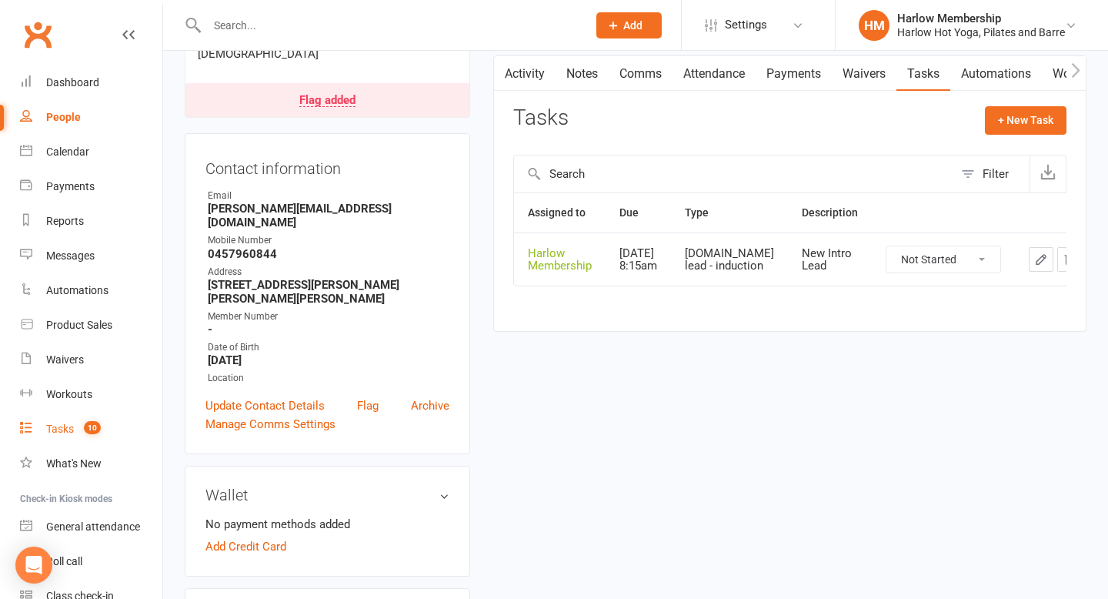
click at [83, 435] on count-badge "10" at bounding box center [88, 429] width 25 height 12
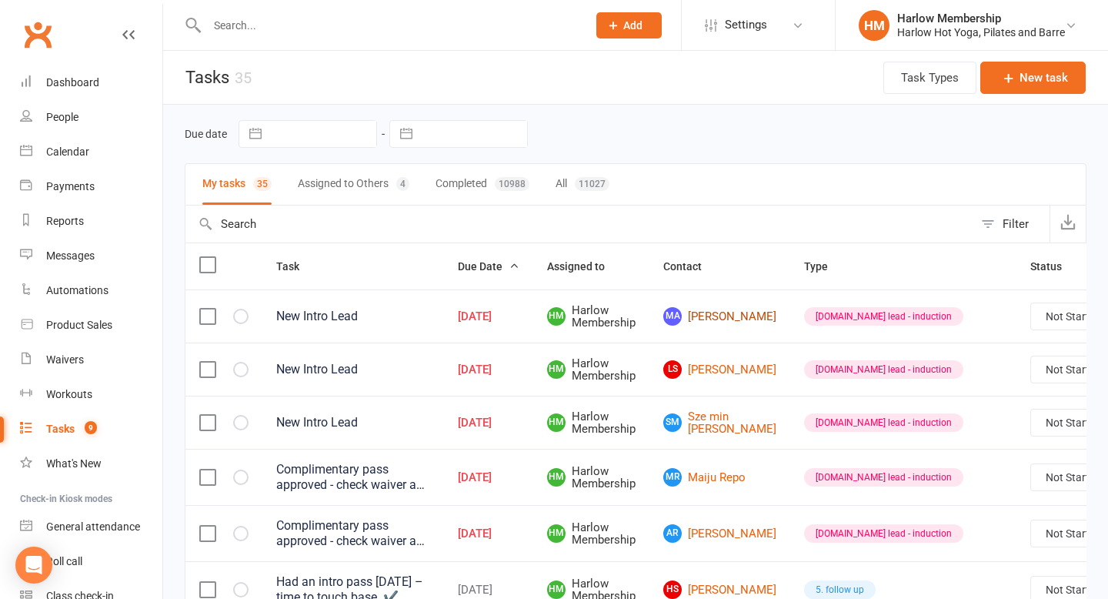
click at [706, 322] on link "MA Maddison Ashton" at bounding box center [719, 316] width 113 height 18
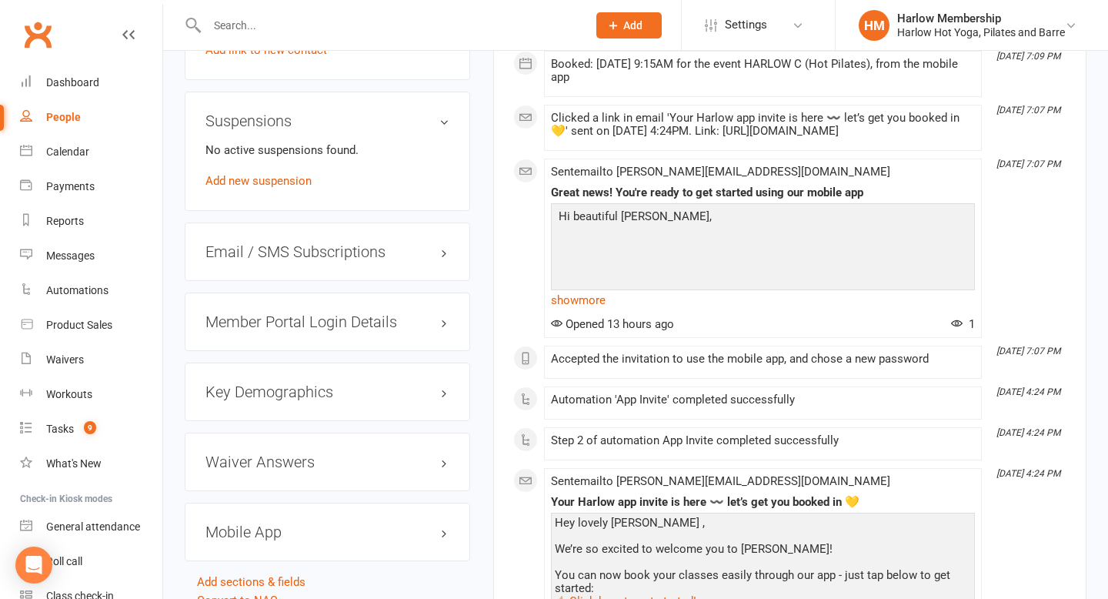
scroll to position [1194, 0]
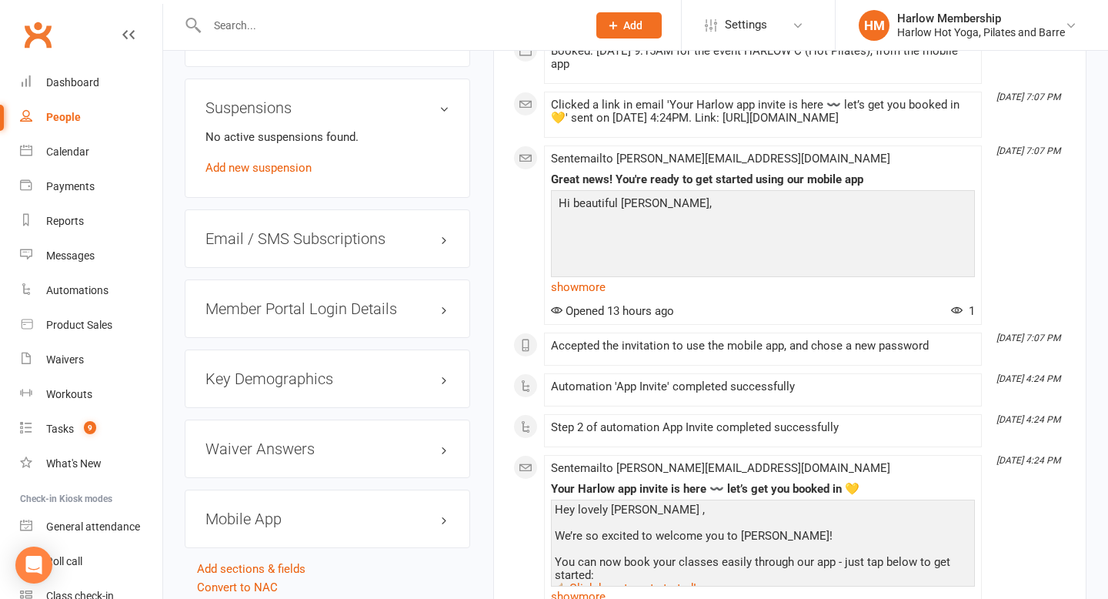
click at [312, 441] on div "Waiver Answers edit" at bounding box center [328, 448] width 286 height 58
click at [311, 456] on h3 "Waiver Answers edit" at bounding box center [328, 448] width 244 height 17
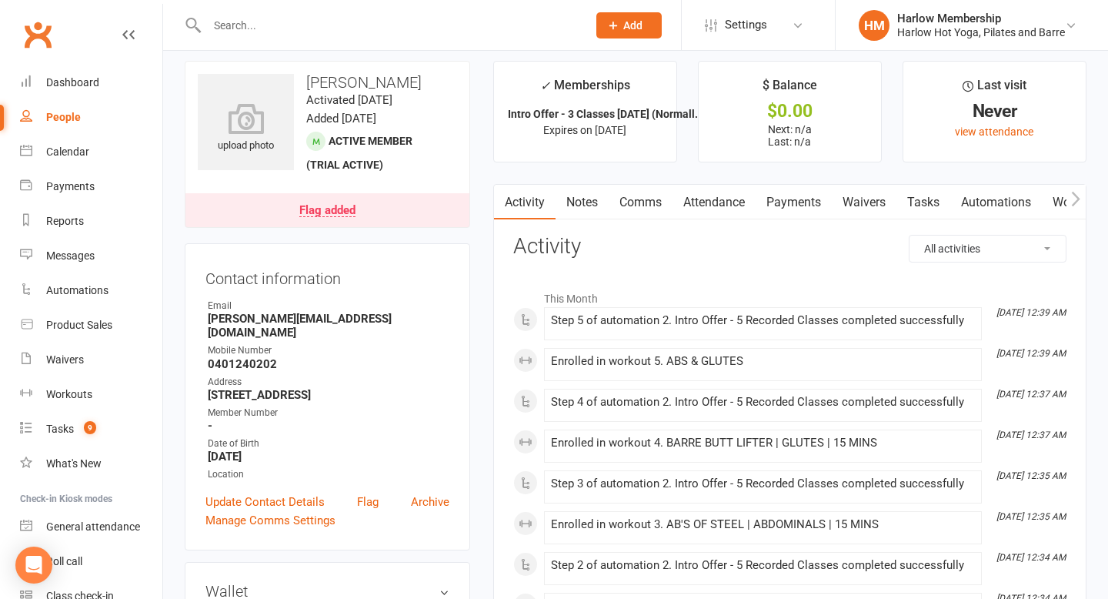
scroll to position [0, 0]
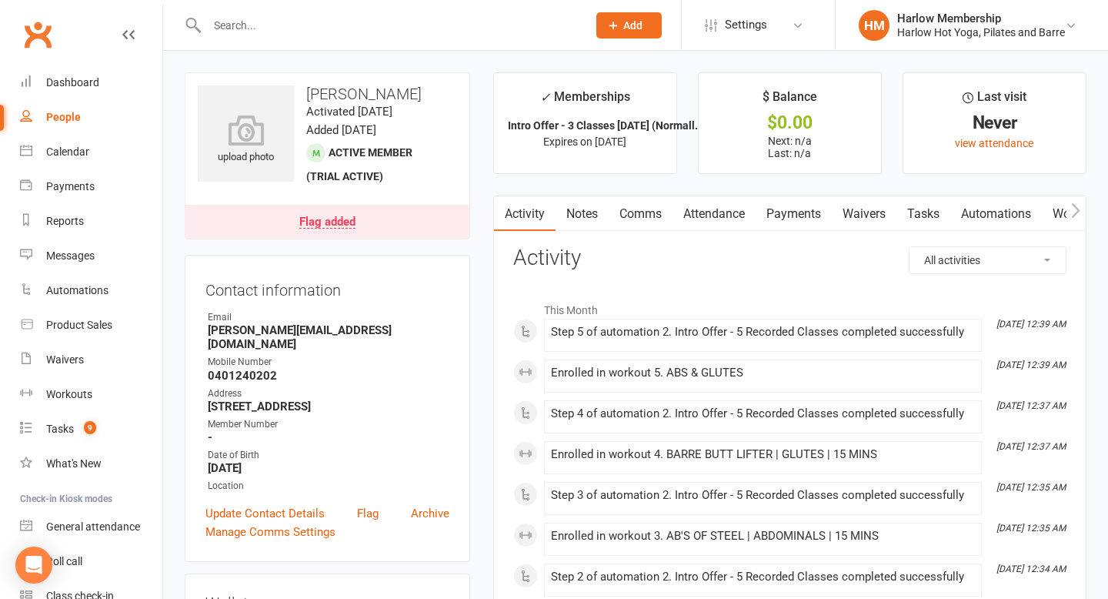
click at [580, 219] on link "Notes" at bounding box center [582, 213] width 53 height 35
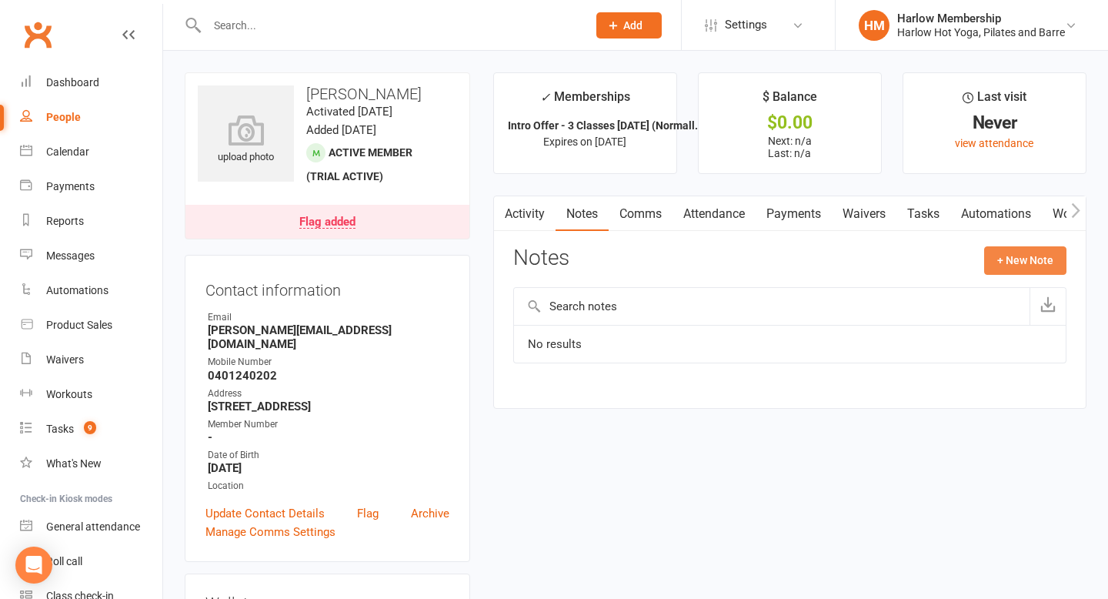
click at [1011, 258] on button "+ New Note" at bounding box center [1025, 260] width 82 height 28
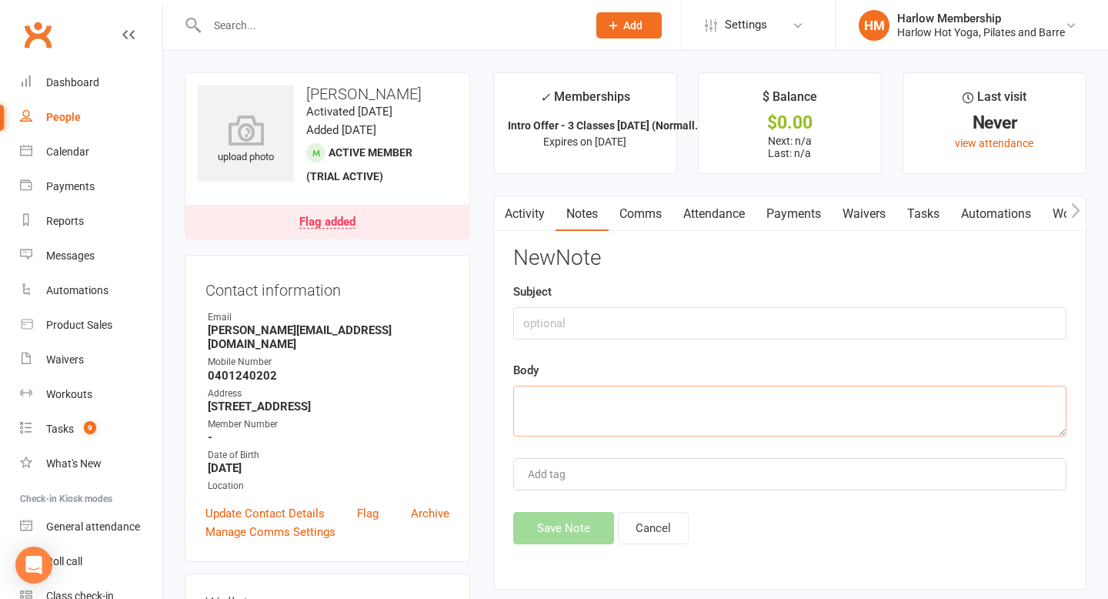
click at [620, 388] on textarea at bounding box center [789, 411] width 553 height 51
paste textarea "LASSÙ Cosmic Cabaret Free intros - in return we get free tickets to their show …"
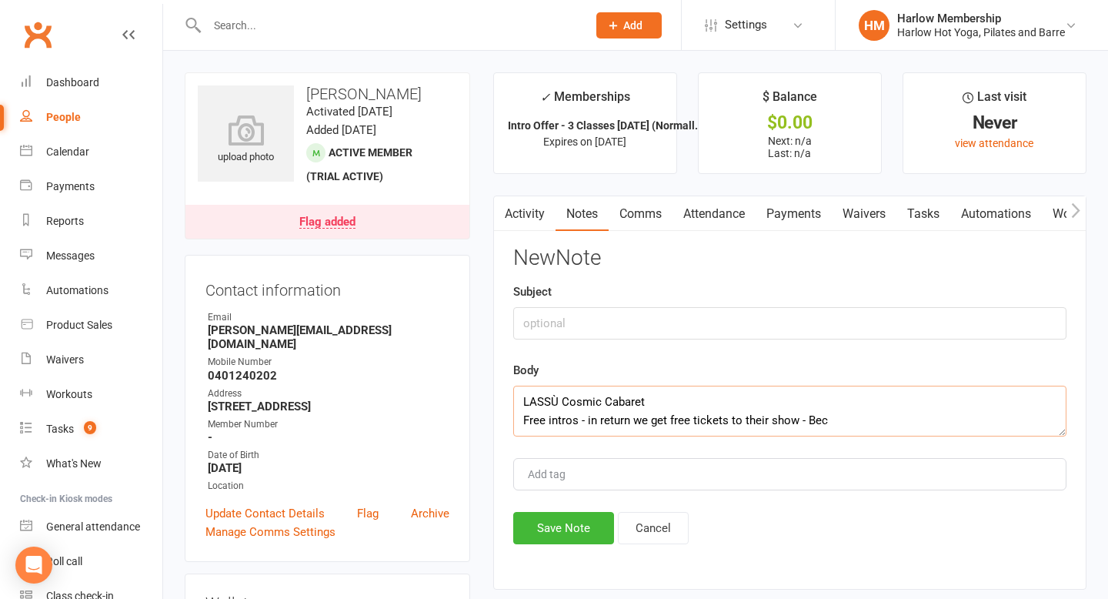
drag, startPoint x: 523, startPoint y: 397, endPoint x: 707, endPoint y: 395, distance: 184.0
click at [706, 395] on textarea "LASSÙ Cosmic Cabaret Free intros - in return we get free tickets to their show …" at bounding box center [789, 411] width 553 height 51
click at [522, 422] on textarea "Free intros - in return we get free tickets to their show - Bec" at bounding box center [789, 411] width 553 height 51
type textarea "Free intros - in return we get free tickets to their show - Bec"
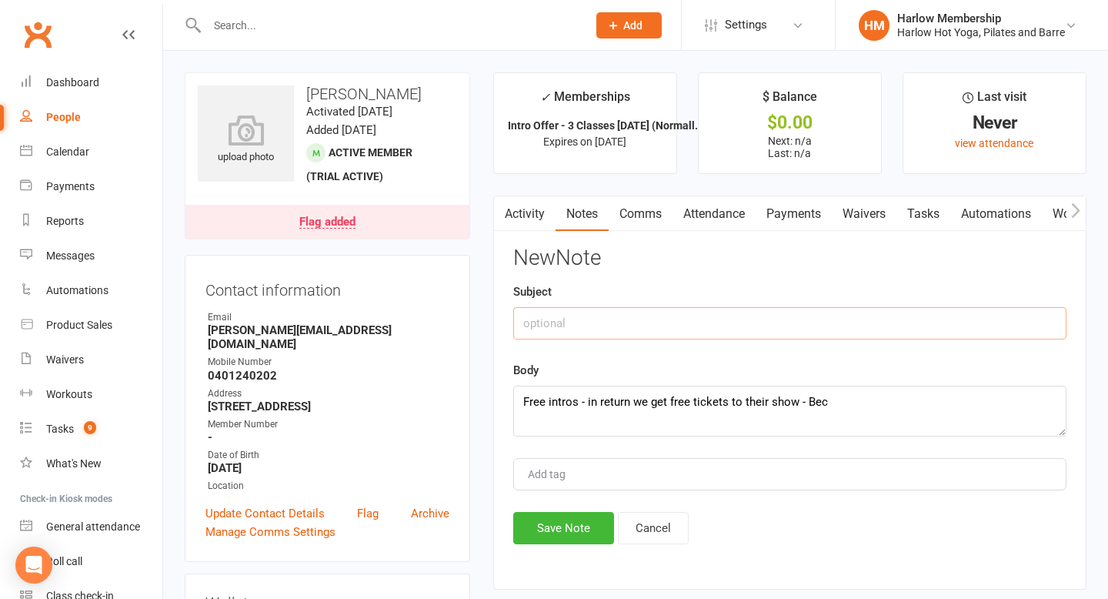
click at [540, 329] on input "text" at bounding box center [789, 323] width 553 height 32
paste input "LASSÙ Cosmic Cabaret"
type input "LASSÙ Cosmic Cabaret"
click at [555, 533] on button "Save Note" at bounding box center [563, 528] width 101 height 32
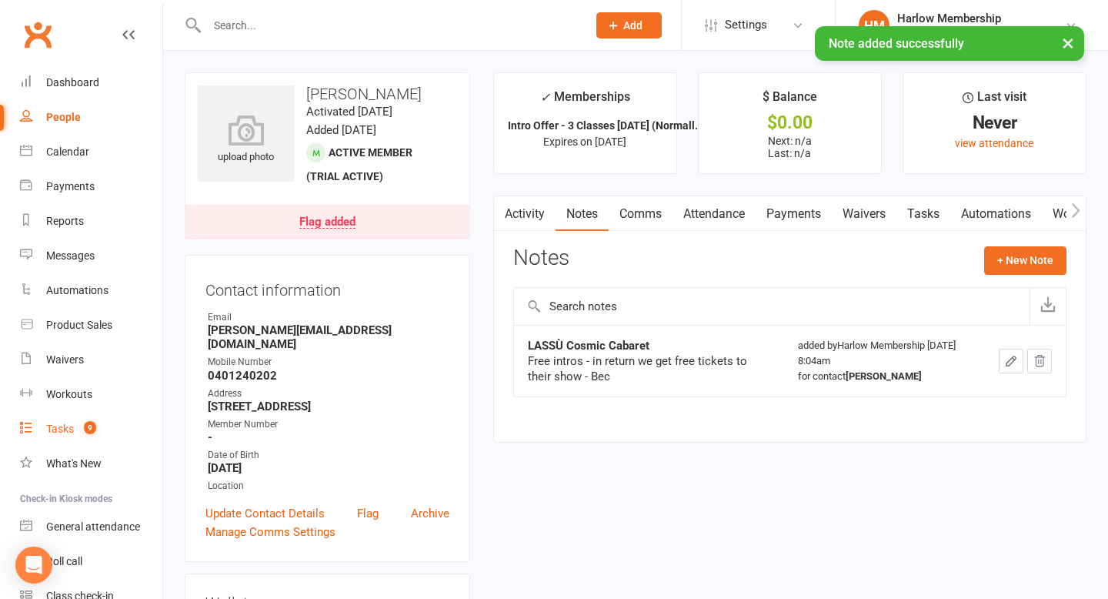
click at [75, 423] on link "Tasks 9" at bounding box center [91, 429] width 142 height 35
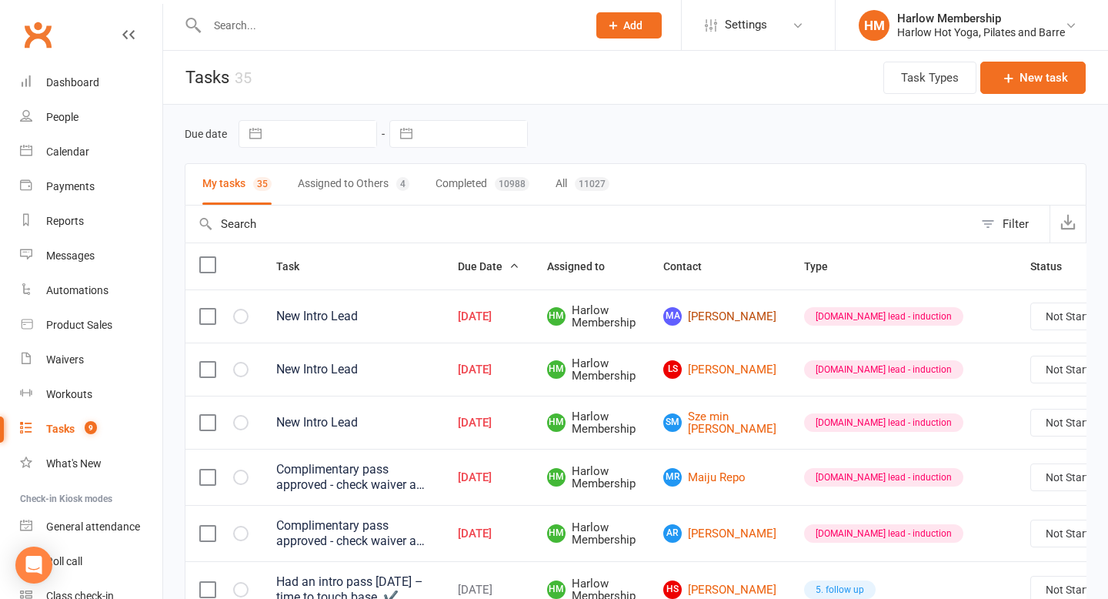
click at [700, 321] on link "MA Maddison Ashton" at bounding box center [719, 316] width 113 height 18
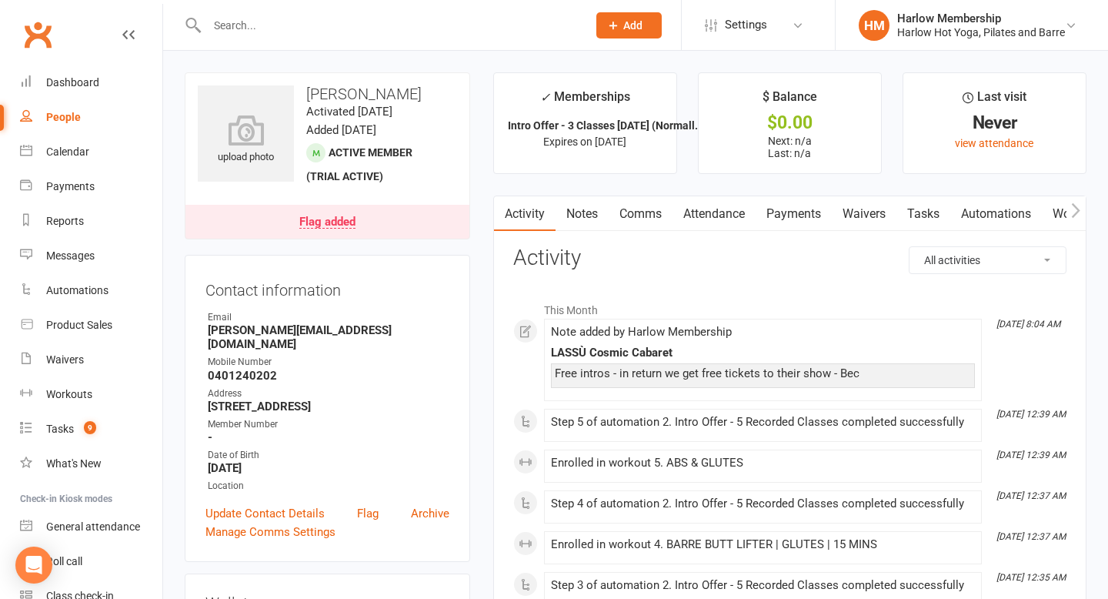
click at [934, 208] on link "Tasks" at bounding box center [924, 213] width 54 height 35
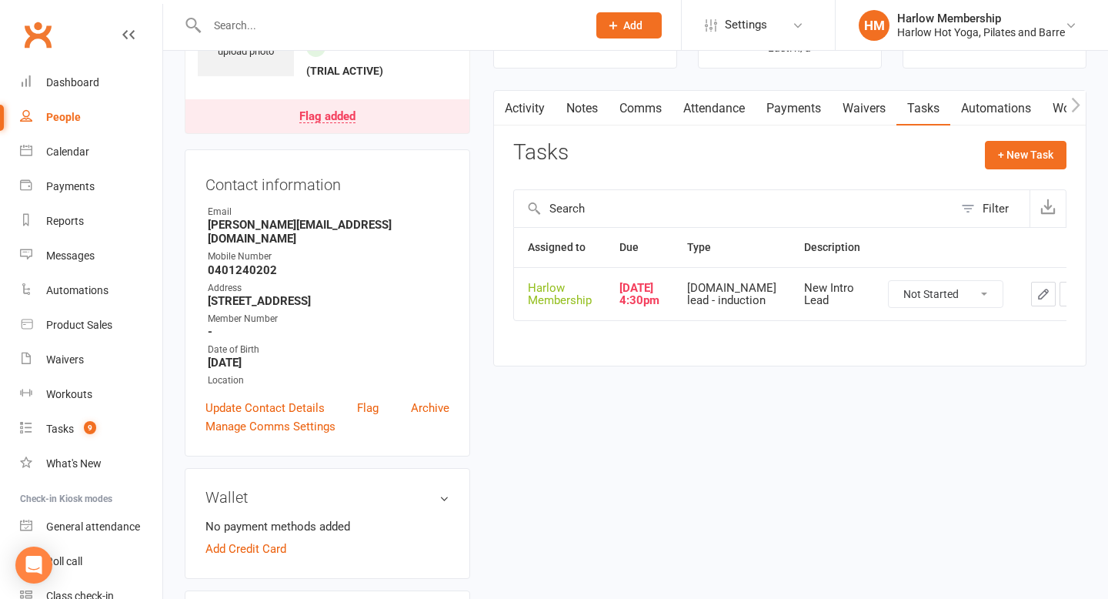
scroll to position [127, 0]
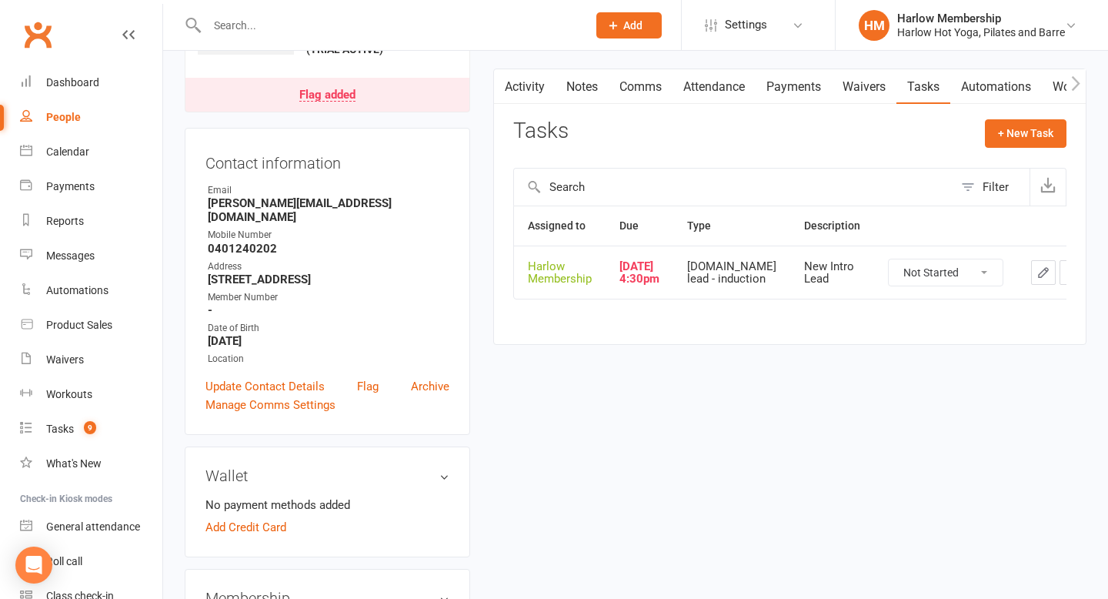
click at [1037, 279] on icon "button" at bounding box center [1044, 273] width 14 height 14
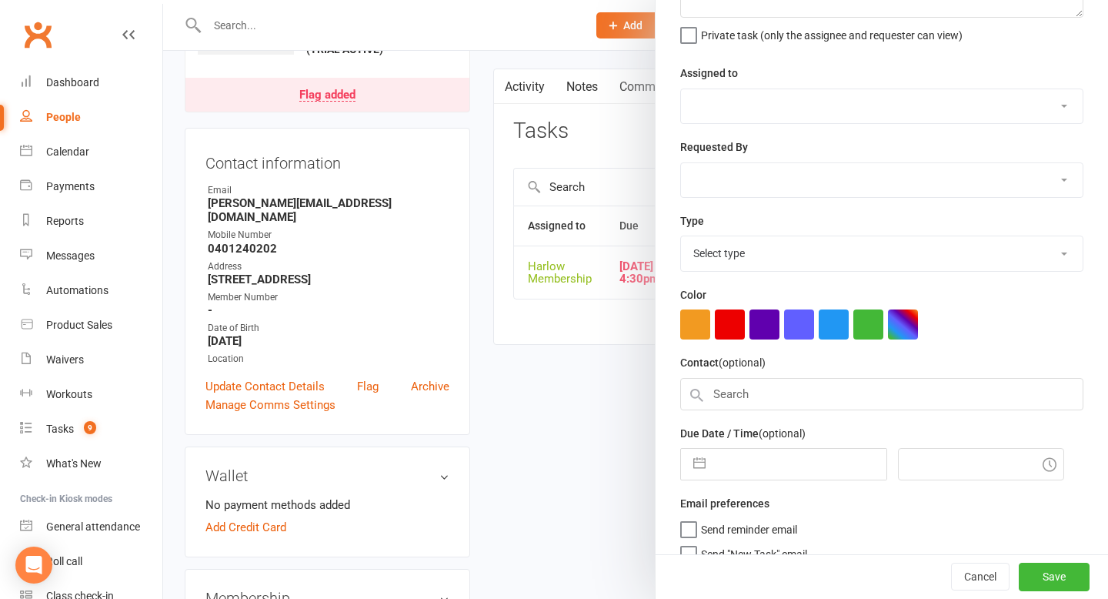
type textarea "New Intro Lead"
select select "47368"
type input "[DATE]"
type input "4:30pm"
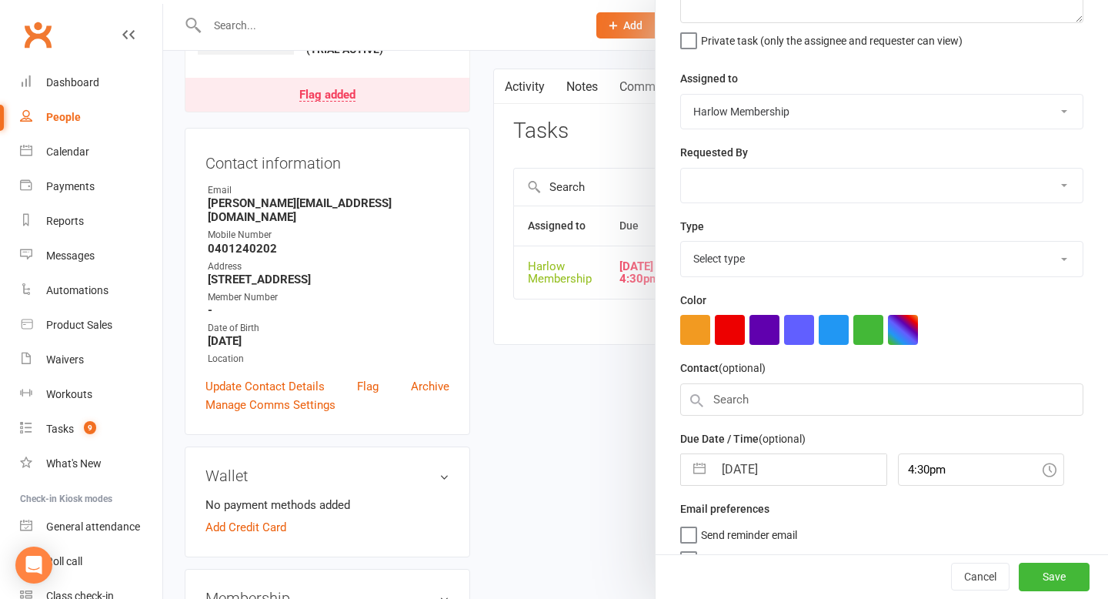
select select "28230"
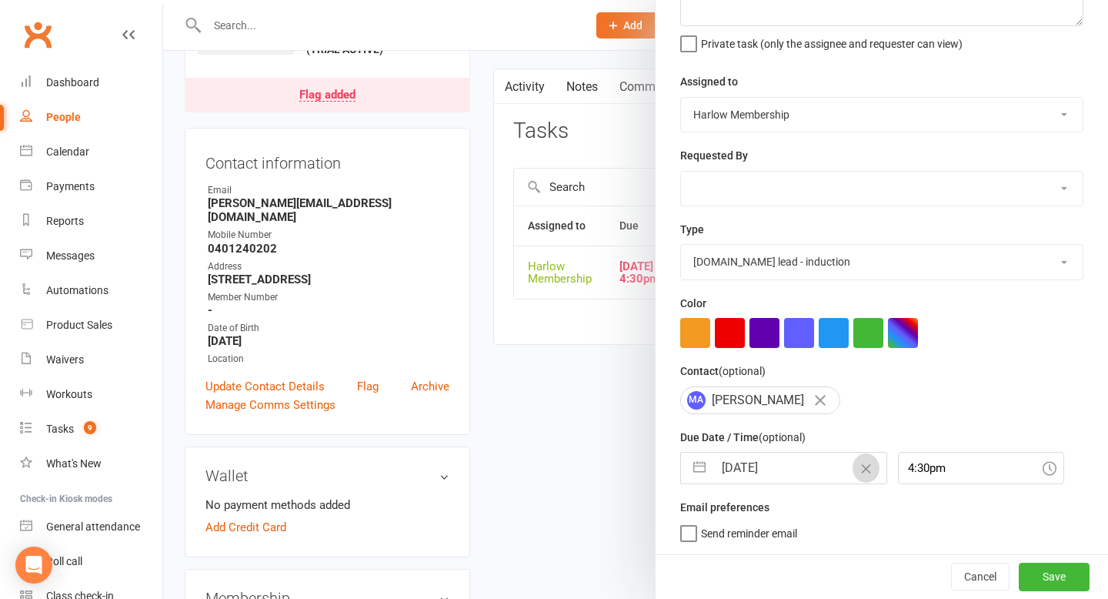
click at [853, 473] on button "Clear Date" at bounding box center [866, 467] width 27 height 29
click at [845, 473] on input "text" at bounding box center [800, 468] width 173 height 31
select select "7"
select select "2025"
select select "8"
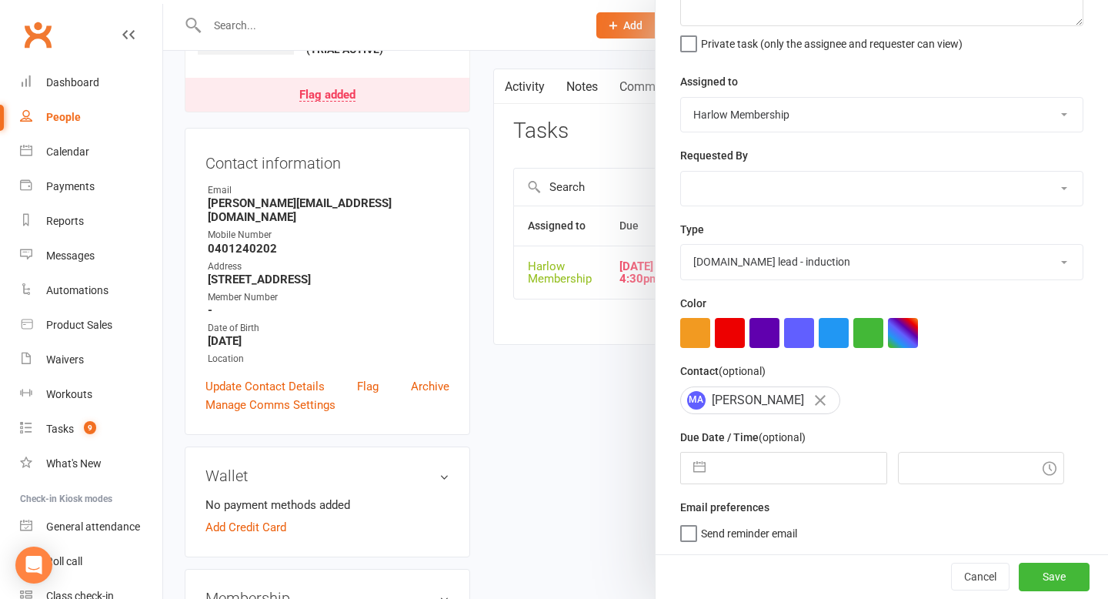
select select "2025"
select select "9"
select select "2025"
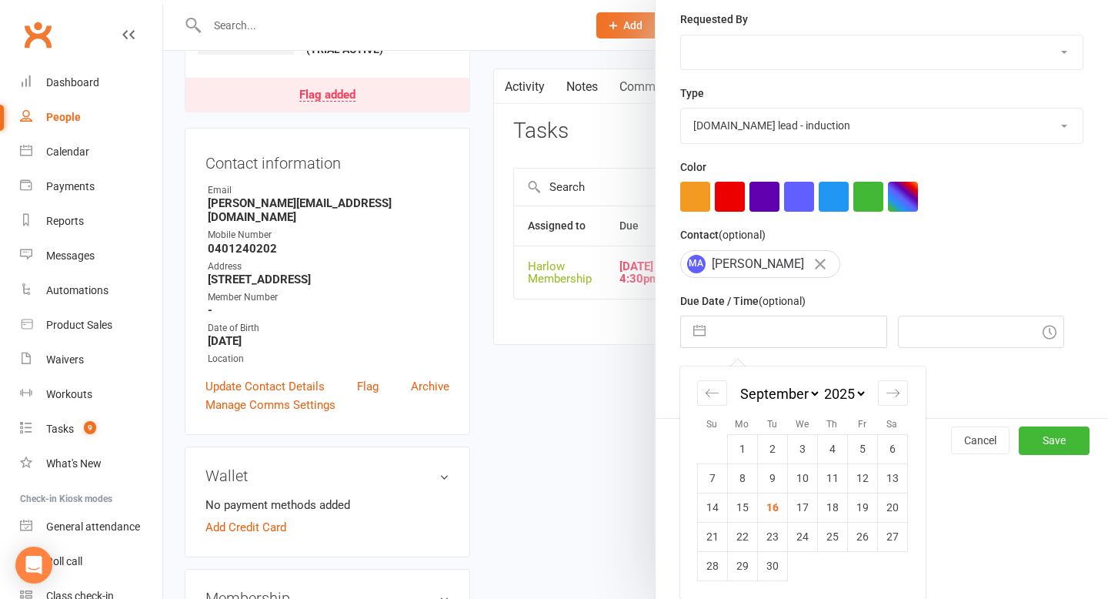
scroll to position [271, 0]
click at [804, 513] on td "17" at bounding box center [802, 507] width 30 height 29
type input "[DATE]"
type input "8:15am"
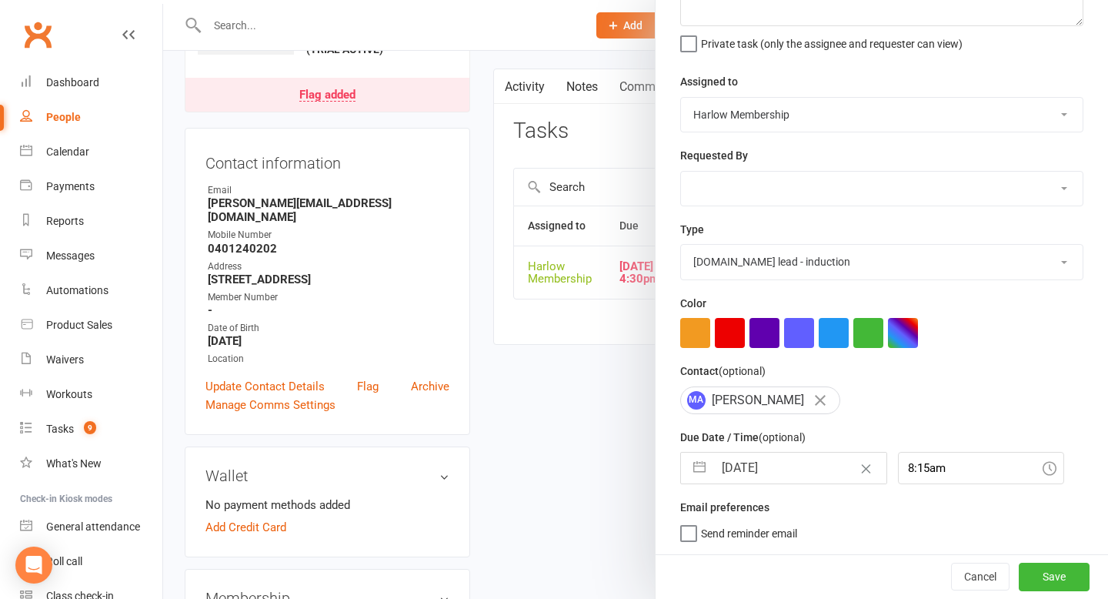
scroll to position [135, 0]
click at [1042, 580] on button "Save" at bounding box center [1054, 577] width 71 height 28
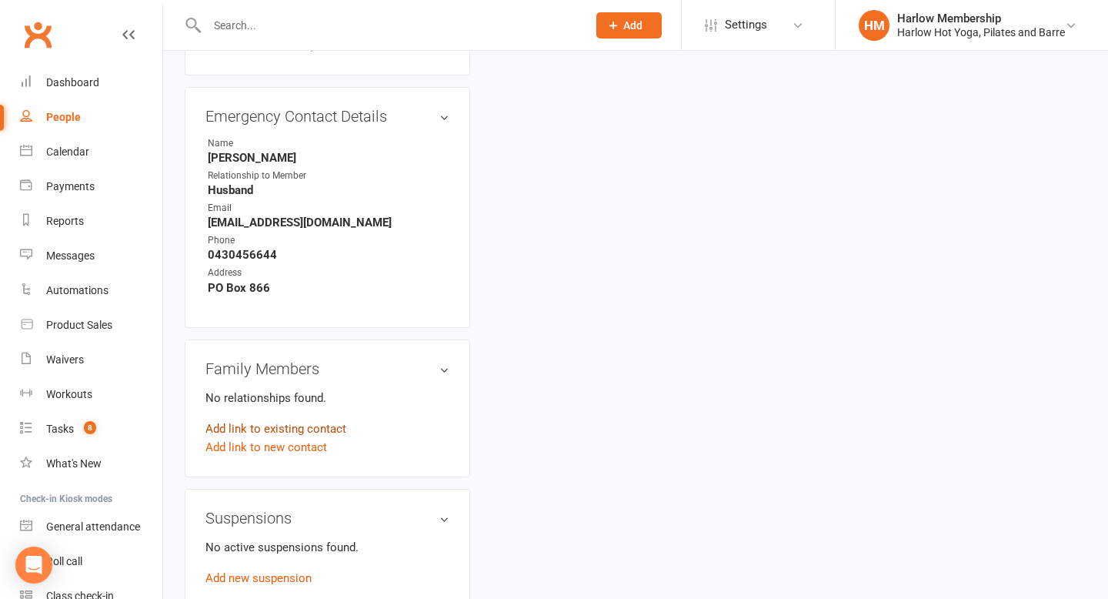
click at [276, 438] on link "Add link to existing contact" at bounding box center [276, 428] width 141 height 18
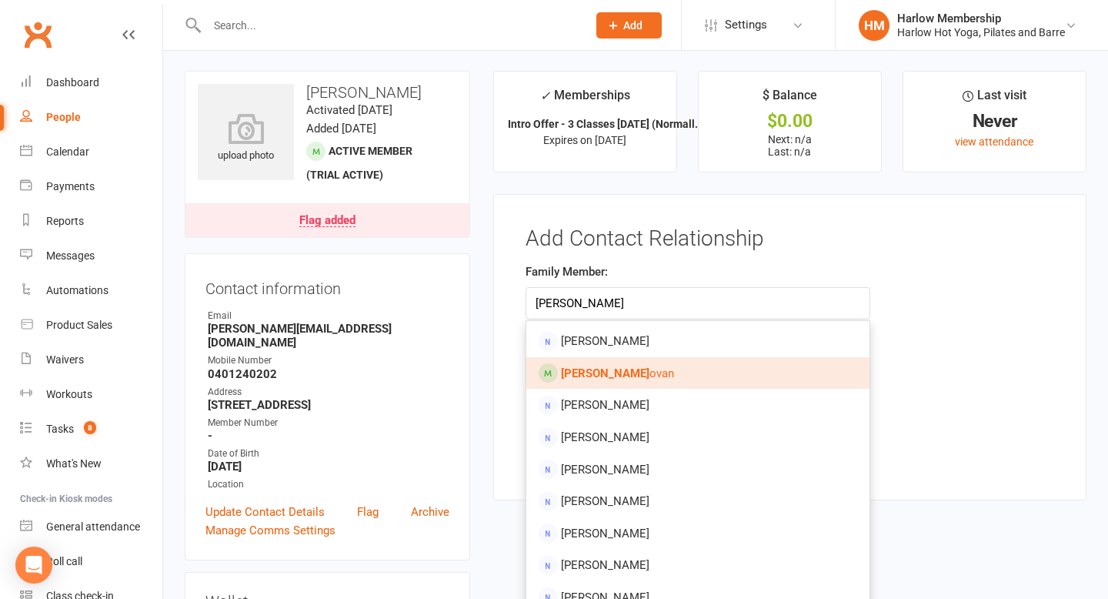
type input "sophie don"
click at [647, 374] on link "sophie don ovan" at bounding box center [697, 373] width 343 height 32
type input "[PERSON_NAME]"
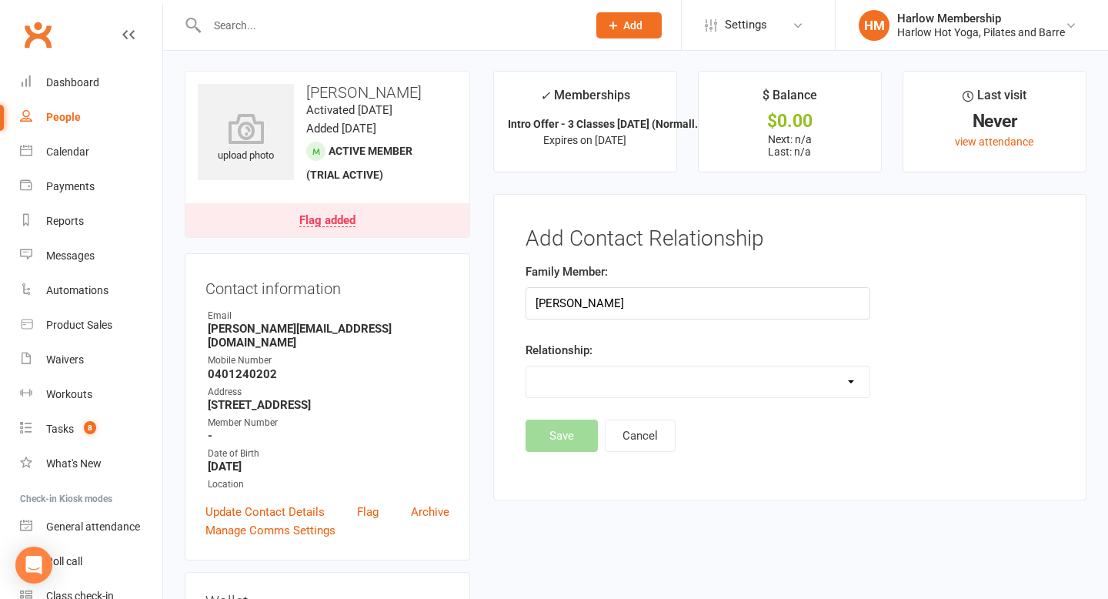
click at [616, 369] on select "Parent / Guardian Child Sibling (parent not in system) Spouse / Partner Cousin …" at bounding box center [697, 381] width 343 height 31
select select "5"
click at [526, 366] on select "Parent / Guardian Child Sibling (parent not in system) Spouse / Partner Cousin …" at bounding box center [697, 381] width 343 height 31
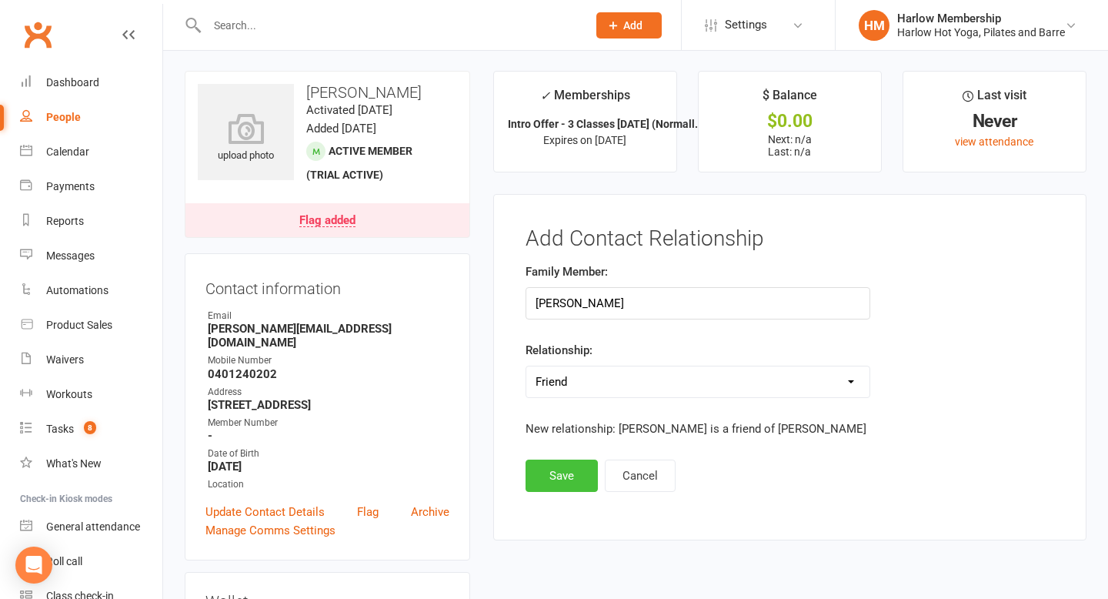
click at [552, 465] on button "Save" at bounding box center [562, 476] width 72 height 32
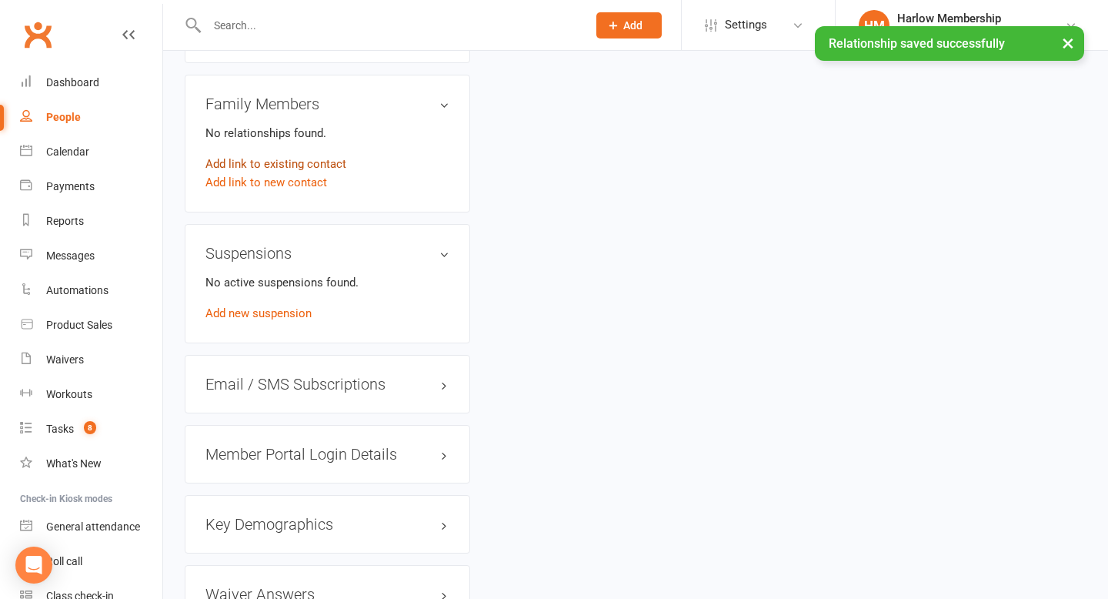
click at [312, 173] on link "Add link to existing contact" at bounding box center [276, 164] width 141 height 18
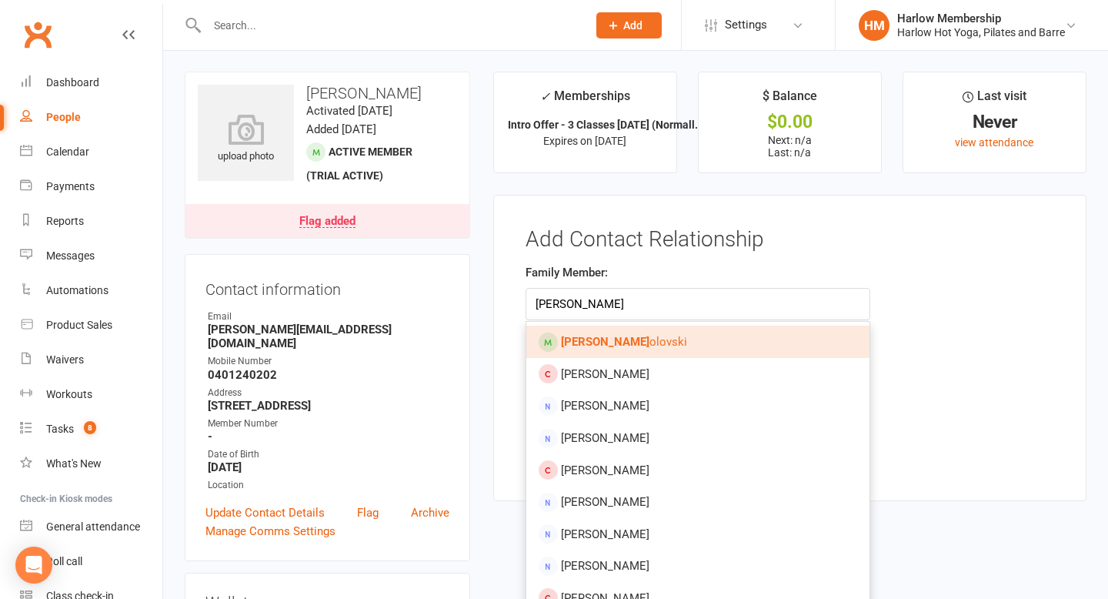
type input "rachel nik"
click at [610, 348] on strong "Rachel Nik" at bounding box center [605, 342] width 89 height 14
type input "[PERSON_NAME]"
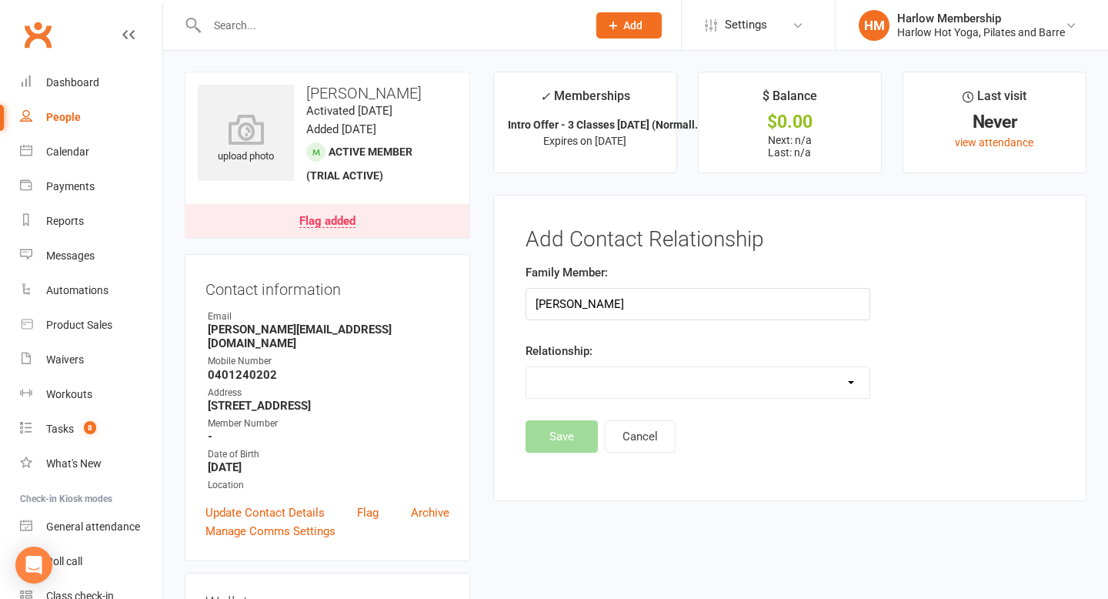
click at [600, 376] on select "Parent / Guardian Child Sibling (parent not in system) Spouse / Partner Cousin …" at bounding box center [697, 382] width 343 height 31
select select "5"
click at [526, 367] on select "Parent / Guardian Child Sibling (parent not in system) Spouse / Partner Cousin …" at bounding box center [697, 382] width 343 height 31
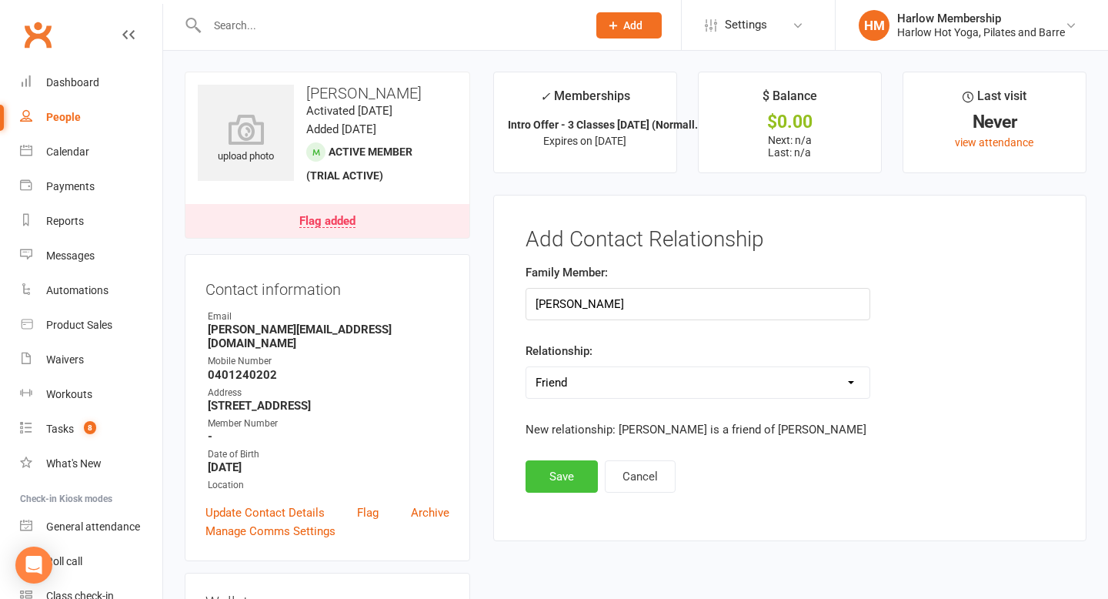
click at [560, 473] on button "Save" at bounding box center [562, 476] width 72 height 32
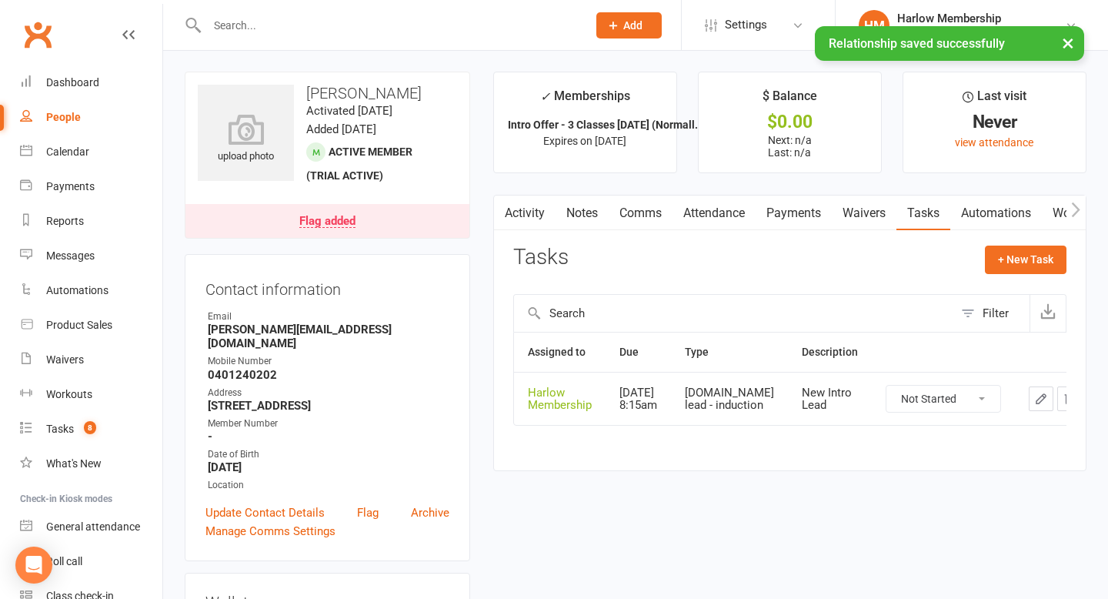
click at [585, 211] on link "Notes" at bounding box center [582, 213] width 53 height 35
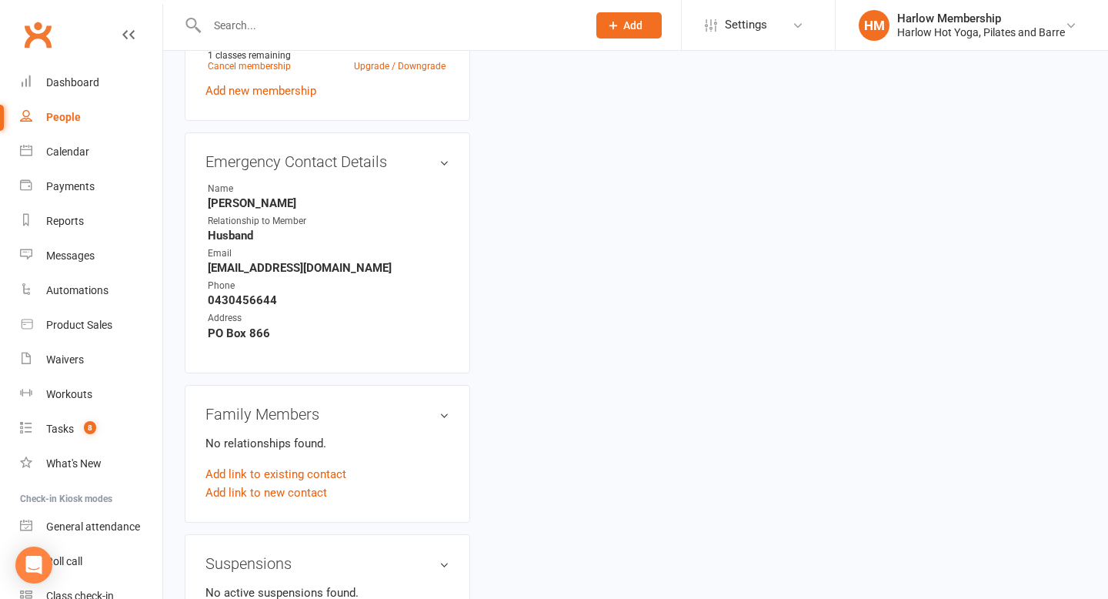
scroll to position [737, 0]
click at [75, 419] on link "Tasks 8" at bounding box center [91, 429] width 142 height 35
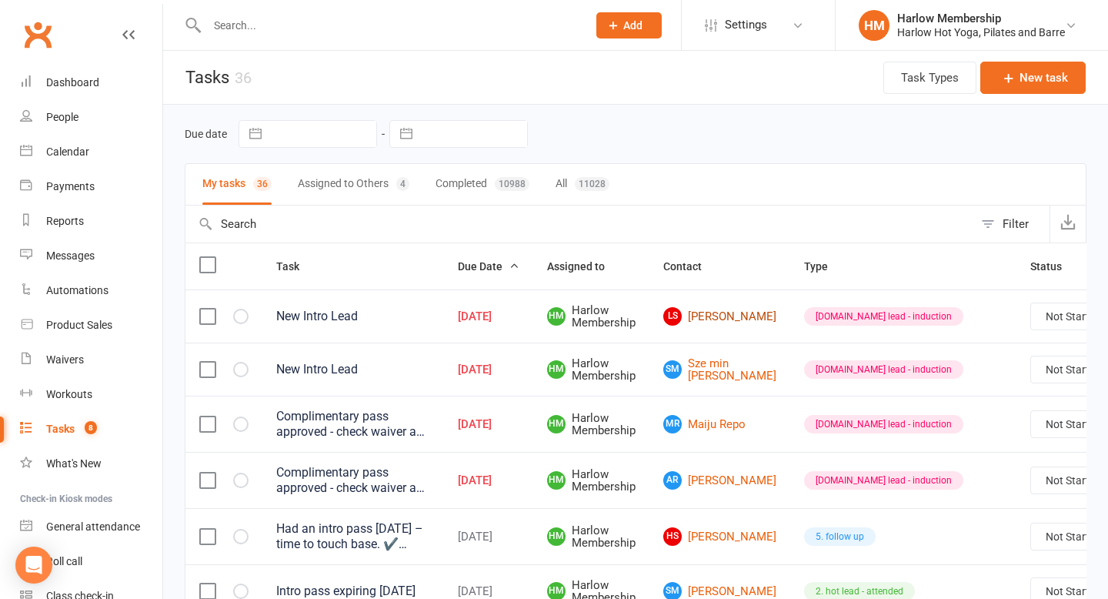
click at [696, 318] on link "LS Leala Samazan" at bounding box center [719, 316] width 113 height 18
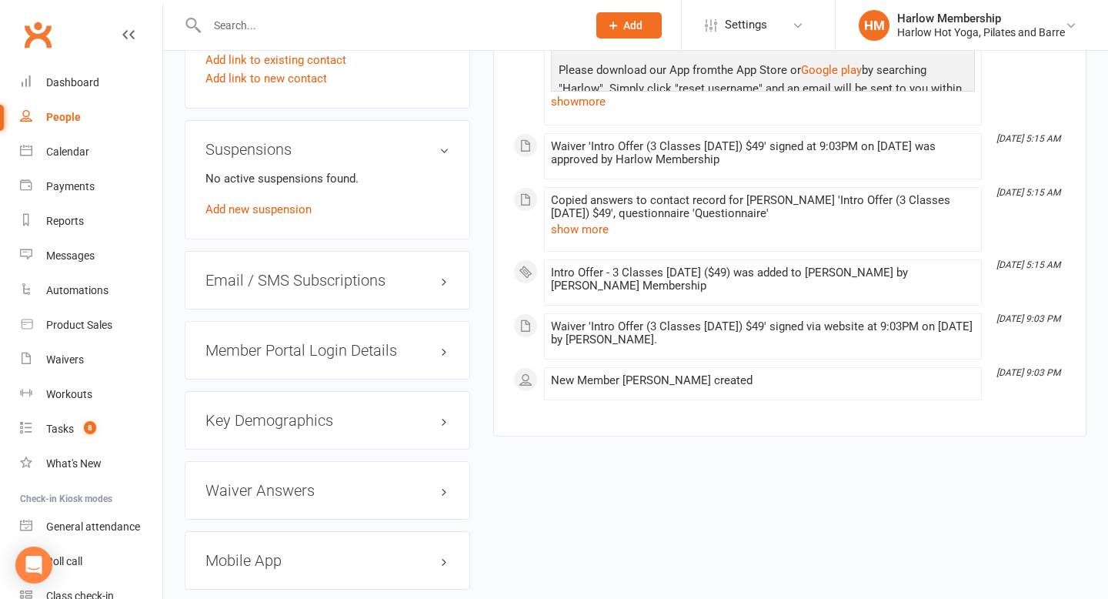
scroll to position [1293, 0]
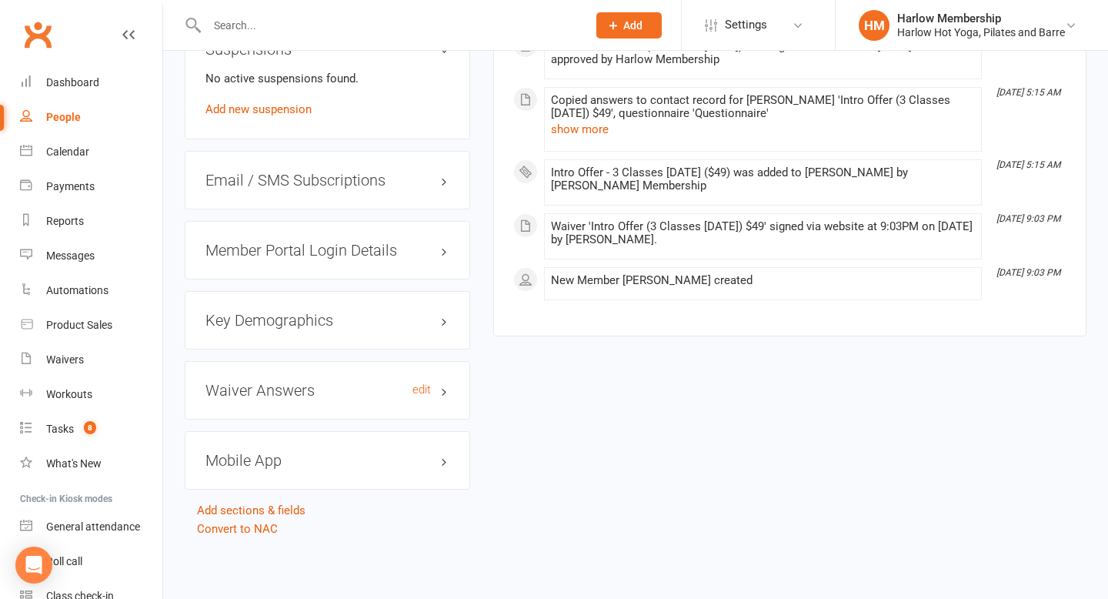
click at [317, 387] on h3 "Waiver Answers edit" at bounding box center [328, 390] width 244 height 17
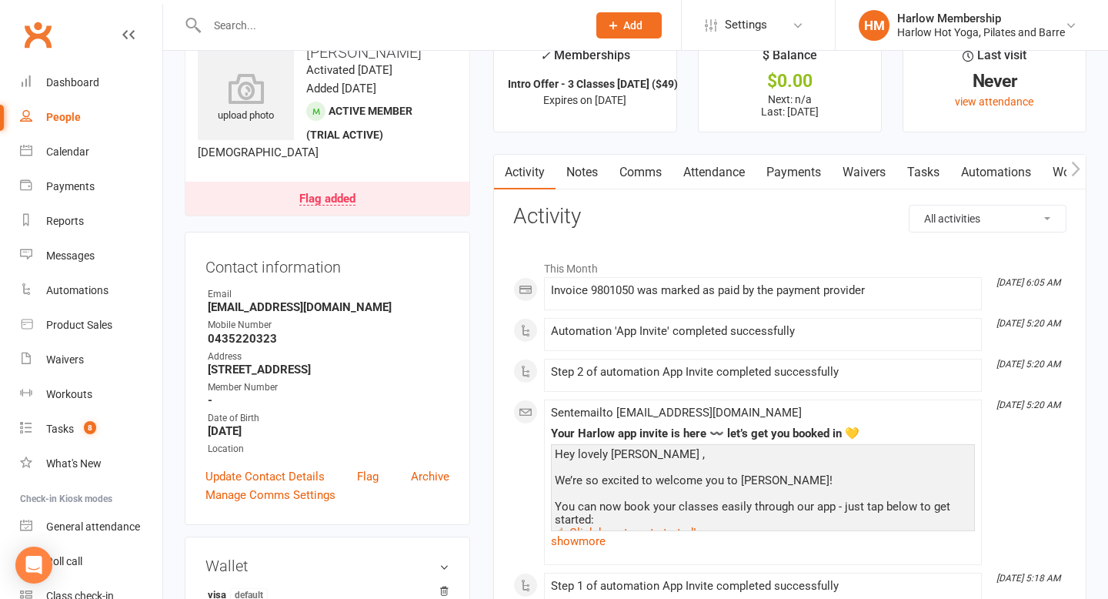
scroll to position [4, 0]
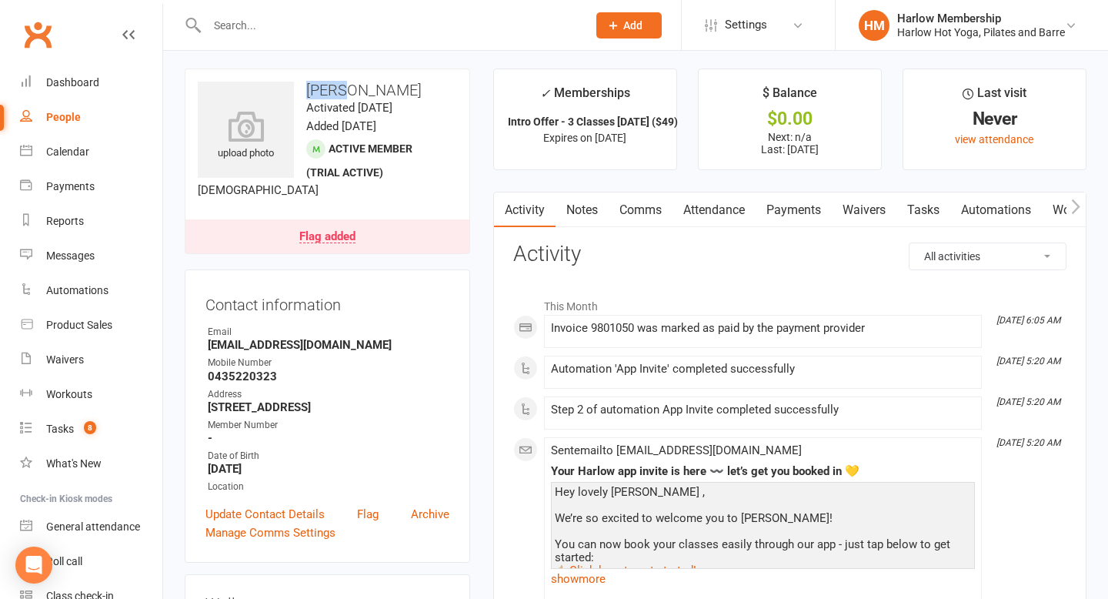
drag, startPoint x: 306, startPoint y: 88, endPoint x: 342, endPoint y: 88, distance: 35.4
click at [342, 88] on h3 "[PERSON_NAME]" at bounding box center [327, 90] width 259 height 17
copy h3 "Leala"
click at [590, 209] on link "Notes" at bounding box center [582, 209] width 53 height 35
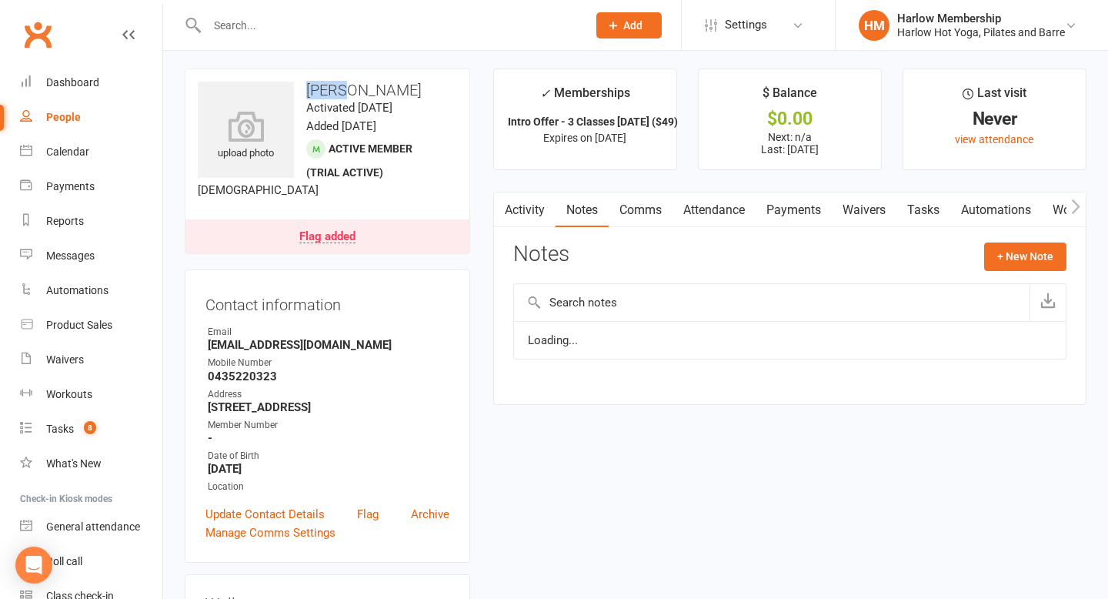
click at [654, 215] on link "Comms" at bounding box center [641, 209] width 64 height 35
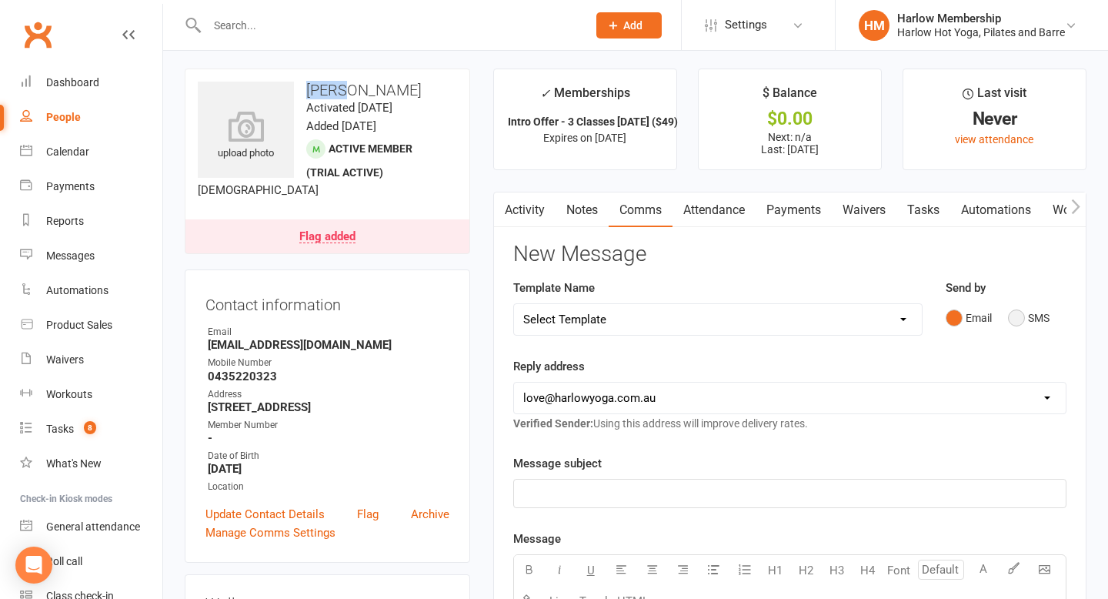
click at [1011, 318] on button "SMS" at bounding box center [1029, 317] width 42 height 29
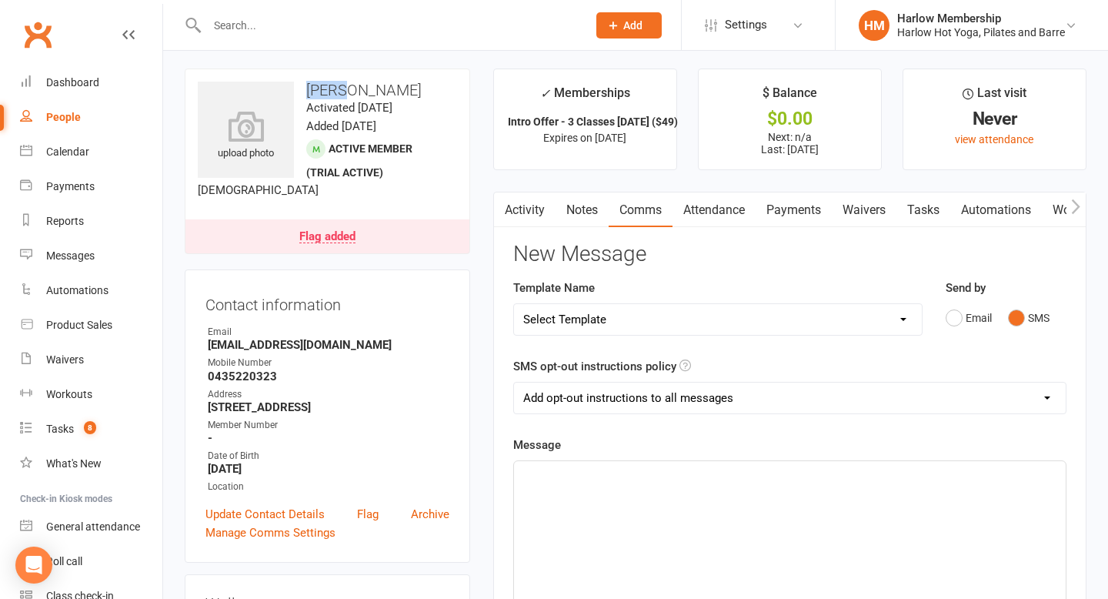
click at [727, 393] on select "Add opt-out instructions to all messages Add opt-out instructions for messages …" at bounding box center [790, 398] width 552 height 31
select select "2"
click at [514, 383] on select "Add opt-out instructions to all messages Add opt-out instructions for messages …" at bounding box center [790, 398] width 552 height 31
click at [672, 485] on div "﻿" at bounding box center [790, 576] width 552 height 231
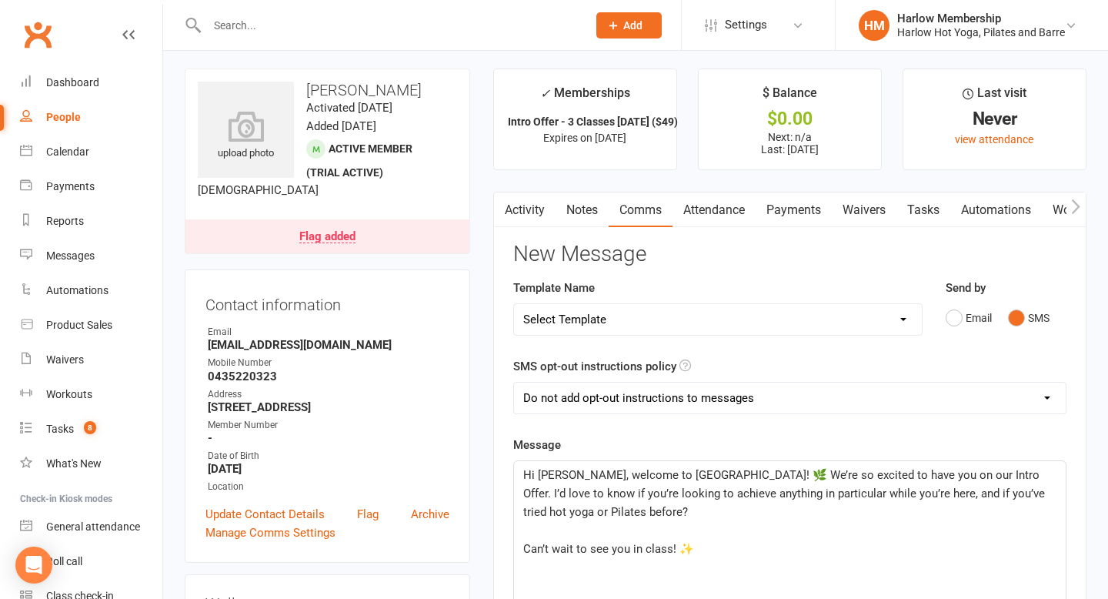
click at [684, 474] on span "Hi Leala, welcome to Harlow! 🌿 We’re so excited to have you on our Intro Offer.…" at bounding box center [785, 493] width 525 height 51
drag, startPoint x: 834, startPoint y: 475, endPoint x: 925, endPoint y: 473, distance: 90.9
click at [925, 473] on span "Hi Leala, welcome to Harlow <3 We’re so excited to have you on our Intro Offer.…" at bounding box center [785, 493] width 525 height 51
drag, startPoint x: 695, startPoint y: 530, endPoint x: 526, endPoint y: 529, distance: 168.6
click at [526, 540] on p "Can’t wait to see you in class! ✨" at bounding box center [789, 549] width 533 height 18
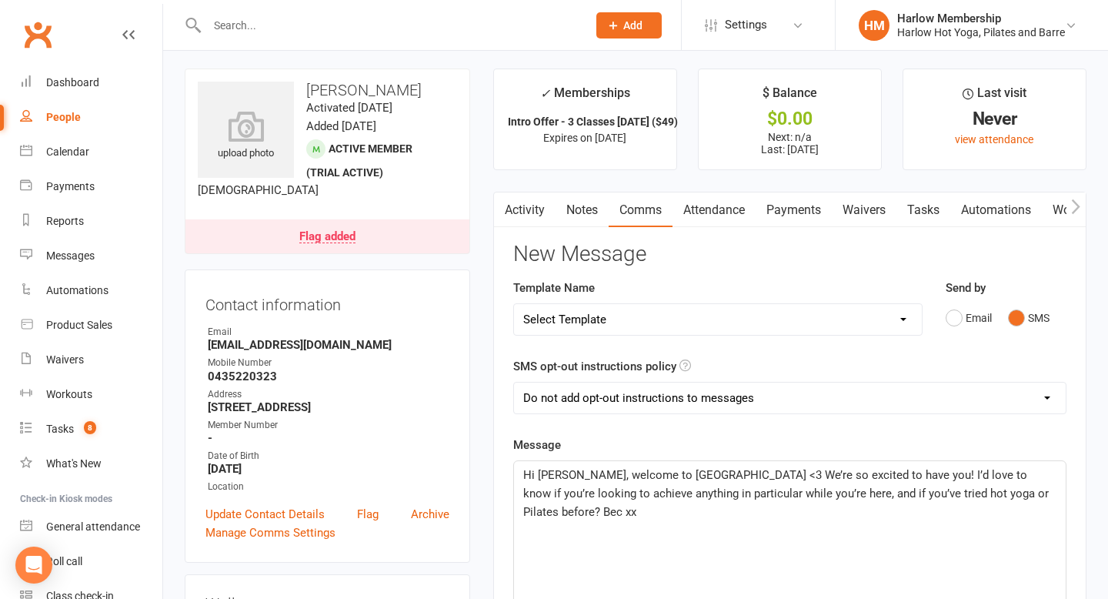
click at [901, 556] on div "Hi Leala, welcome to Harlow <3 We’re so excited to have you! I’d love to know i…" at bounding box center [790, 576] width 552 height 231
click at [868, 539] on div "Hi Leala, welcome to Harlow <3 We’re so excited to have you! I’d love to know i…" at bounding box center [790, 576] width 552 height 231
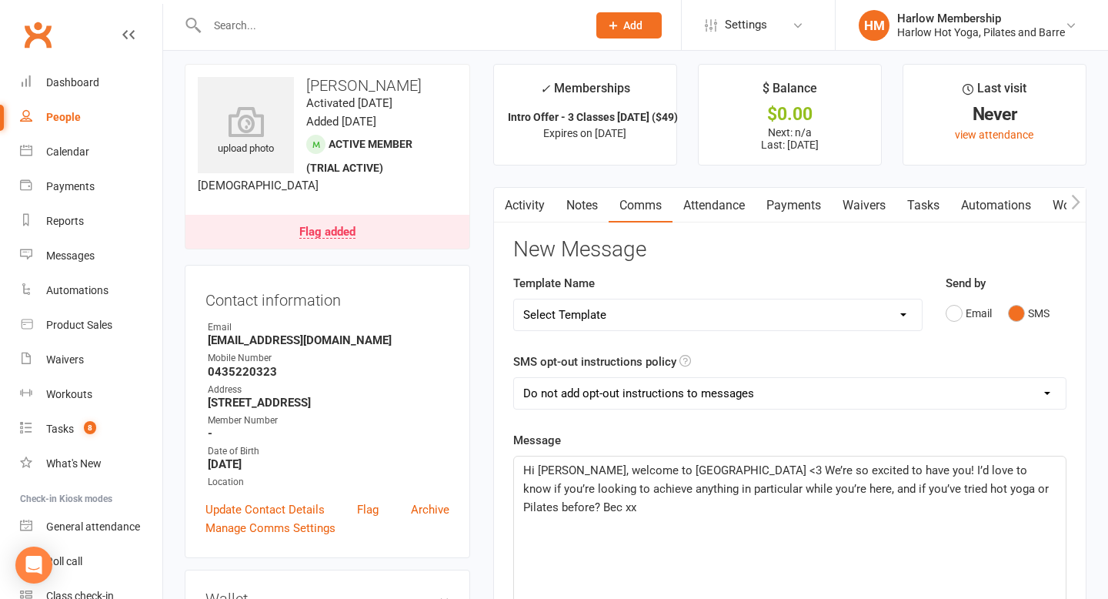
scroll to position [9, 0]
click at [666, 490] on span "Hi Leala, welcome to Harlow <3 We’re so excited to have you! I’d love to know i…" at bounding box center [787, 488] width 529 height 51
click at [654, 490] on span "Hi Leala, welcome to Harlow <3 We’re so excited to have you! I’d love to know i…" at bounding box center [787, 488] width 529 height 51
drag, startPoint x: 636, startPoint y: 486, endPoint x: 716, endPoint y: 484, distance: 80.1
click at [716, 484] on span "Hi Leala, welcome to Harlow <3 We’re so excited to have you! I’d love to know i…" at bounding box center [787, 488] width 529 height 51
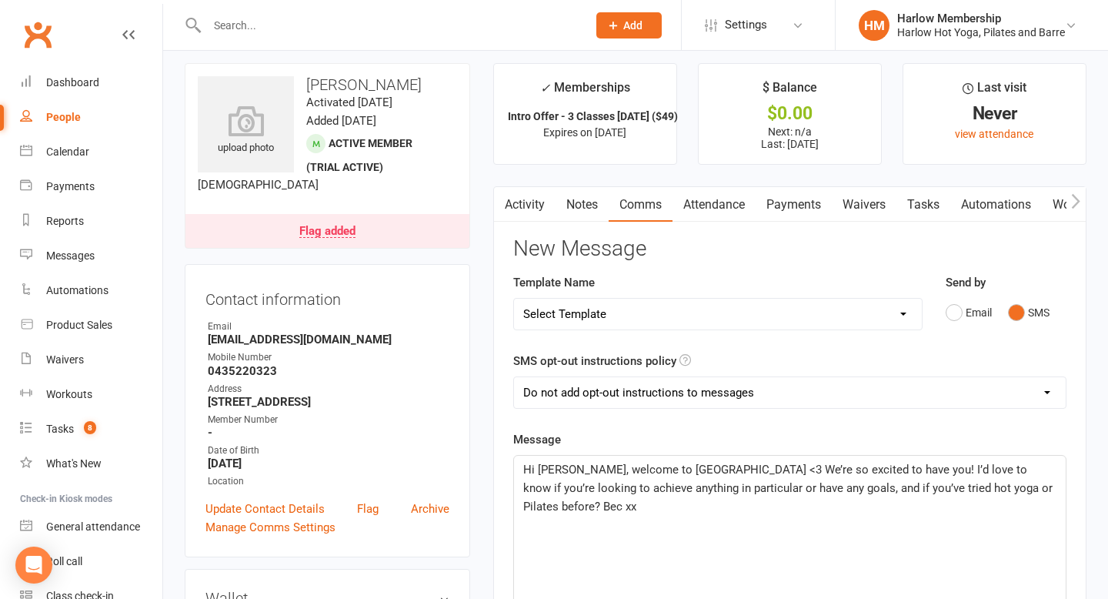
click at [727, 490] on span "Hi Leala, welcome to Harlow <3 We’re so excited to have you! I’d love to know i…" at bounding box center [789, 488] width 533 height 51
click at [797, 489] on span "Hi Leala, welcome to Harlow <3 We’re so excited to have you! I’d love to know i…" at bounding box center [786, 488] width 526 height 51
click at [1035, 490] on p "Hi Leala, welcome to Harlow <3 We’re so excited to have you! I’d love to know i…" at bounding box center [789, 487] width 533 height 55
click at [569, 468] on span "Hi Leala, welcome to Harlow <3 We’re so excited to have you! I’d love to know i…" at bounding box center [784, 488] width 523 height 51
click at [649, 511] on p "Hi Leala, big welcome to Harlow <3 We’re so excited to have you! I’d love to kn…" at bounding box center [789, 487] width 533 height 55
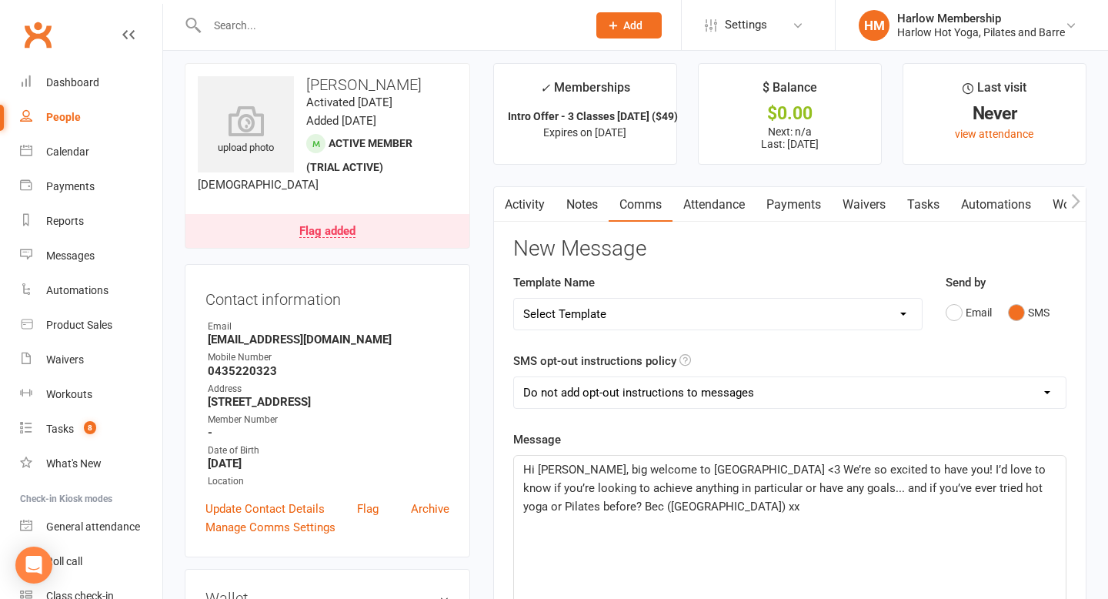
click at [672, 488] on span "Hi Leala, big welcome to Harlow <3 We’re so excited to have you! I’d love to kn…" at bounding box center [786, 488] width 526 height 51
click at [667, 512] on p "Hi Leala, big welcome to Harlow <3 We’re so excited to have you! I’d love to kn…" at bounding box center [789, 487] width 533 height 55
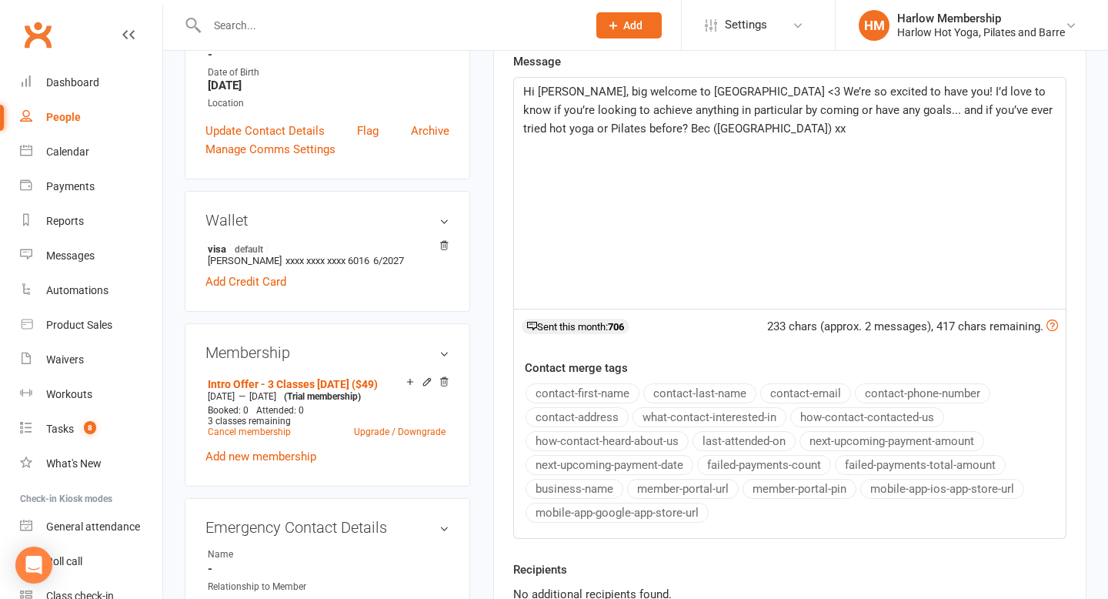
scroll to position [474, 0]
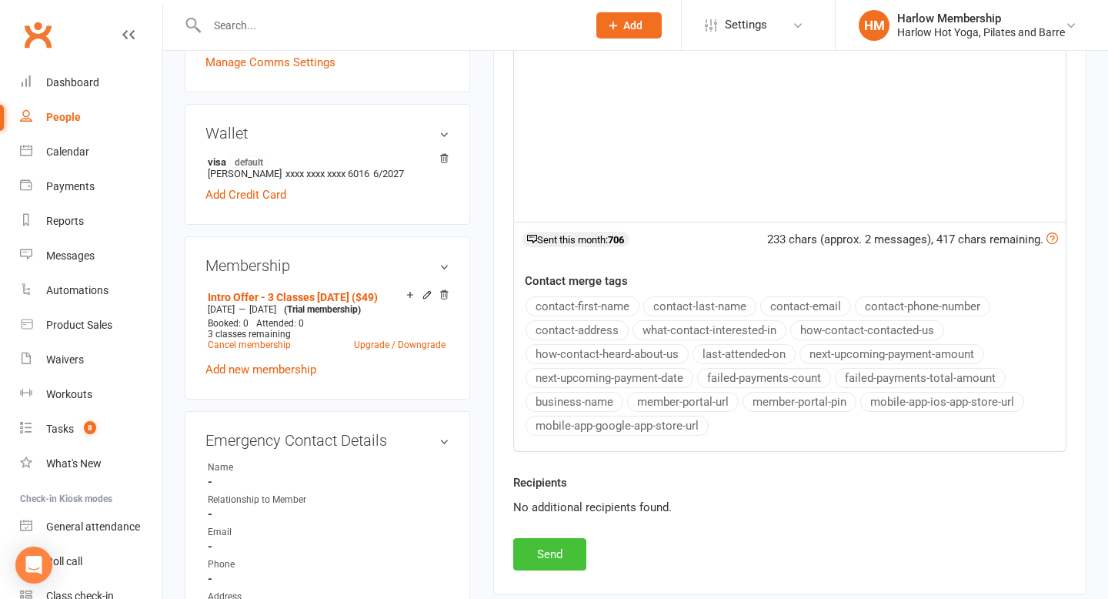
click at [573, 553] on button "Send" at bounding box center [549, 554] width 73 height 32
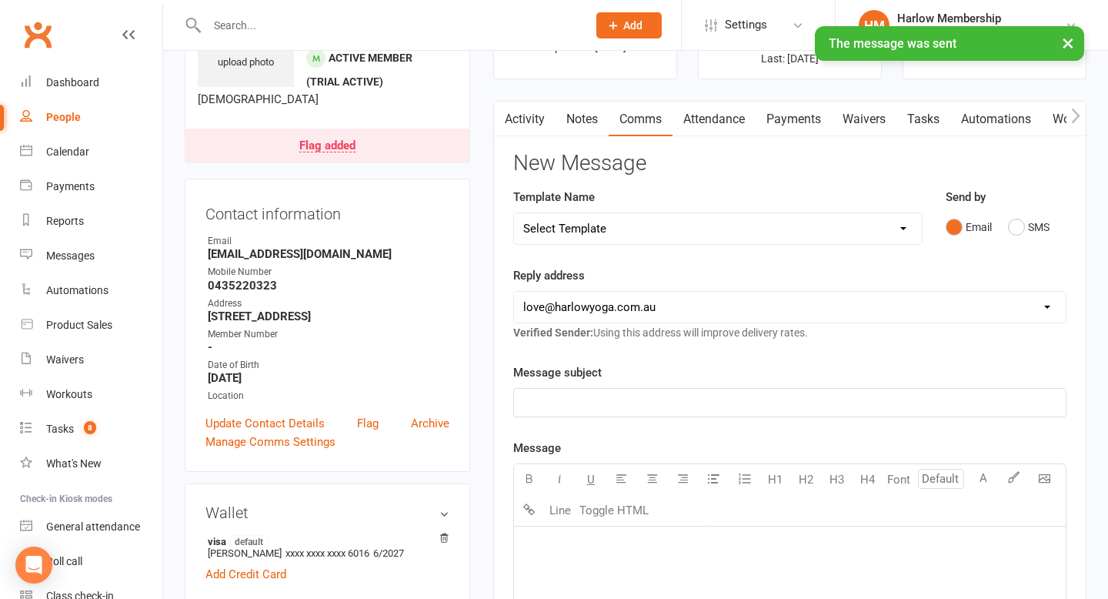
scroll to position [0, 0]
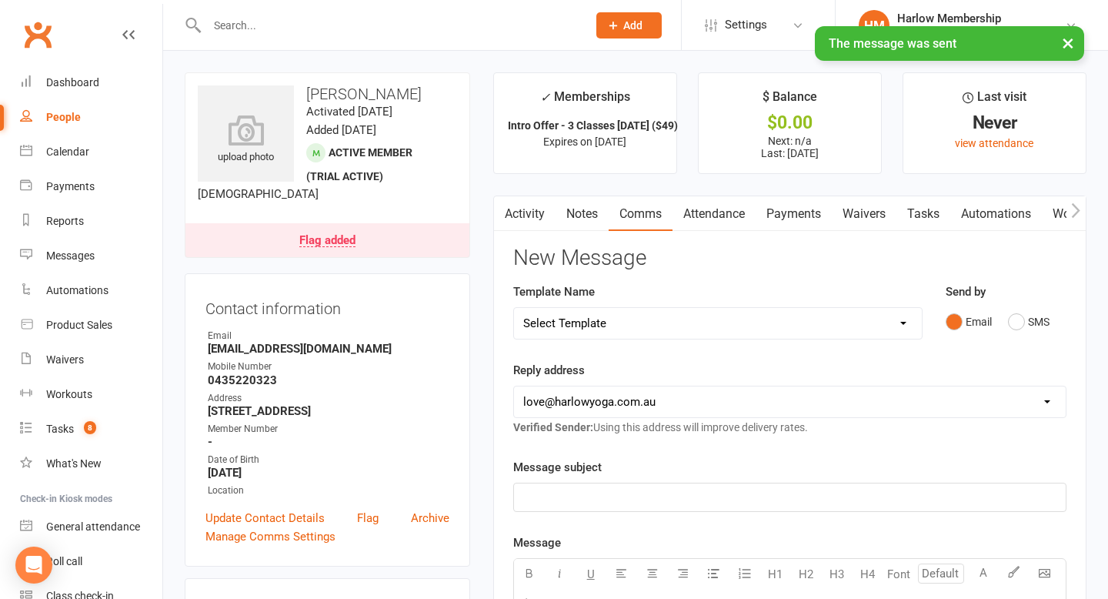
click at [930, 209] on link "Tasks" at bounding box center [924, 213] width 54 height 35
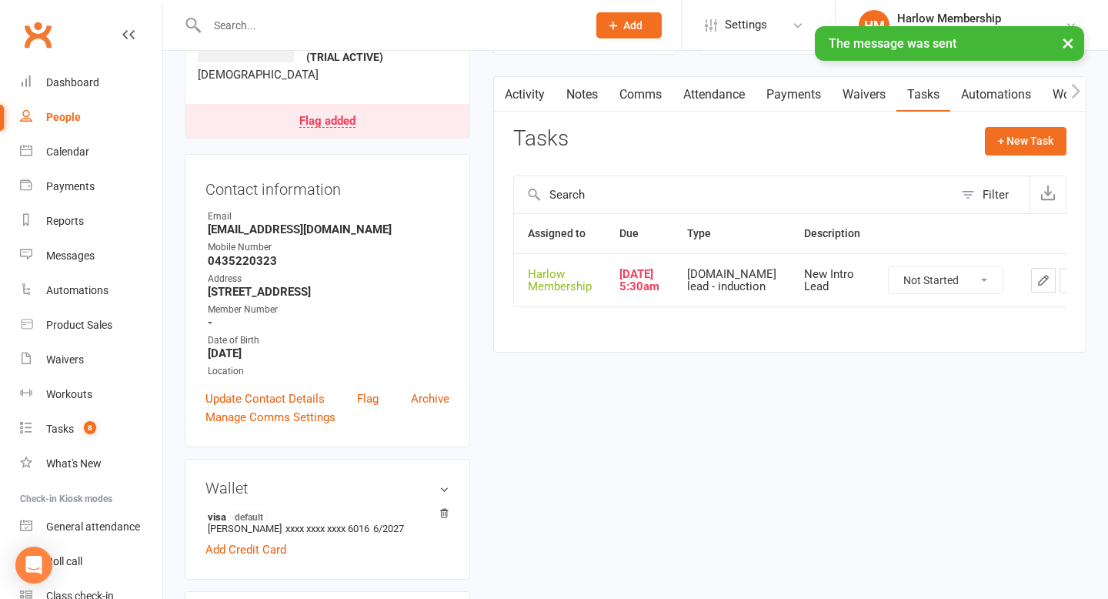
scroll to position [143, 0]
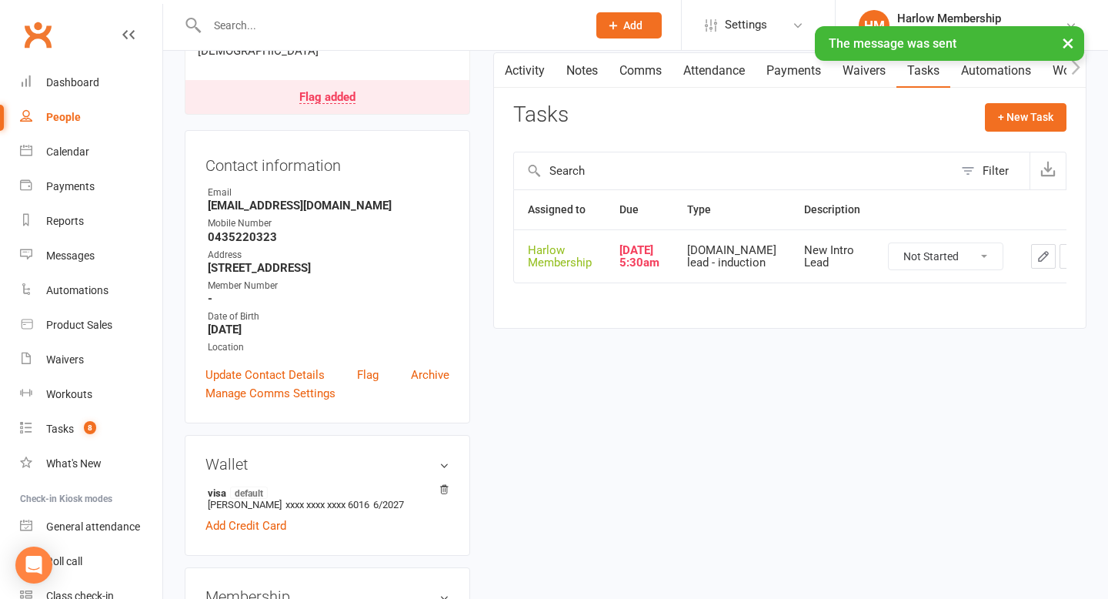
click at [1031, 265] on button "button" at bounding box center [1043, 256] width 25 height 25
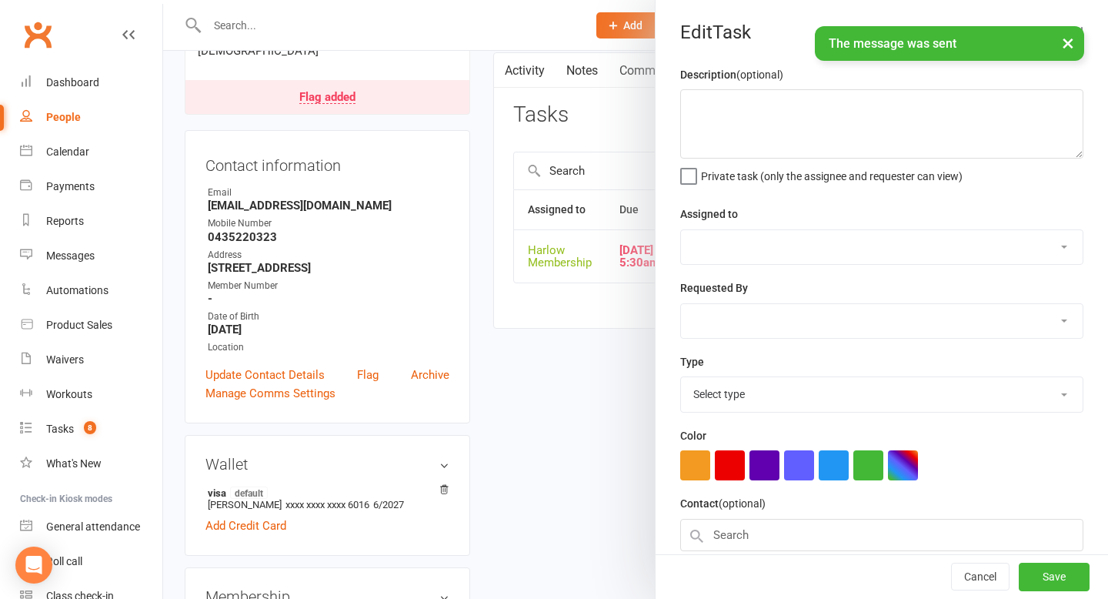
type textarea "New Intro Lead"
select select "47368"
type input "16 Sep 2025"
type input "5:30am"
select select "28230"
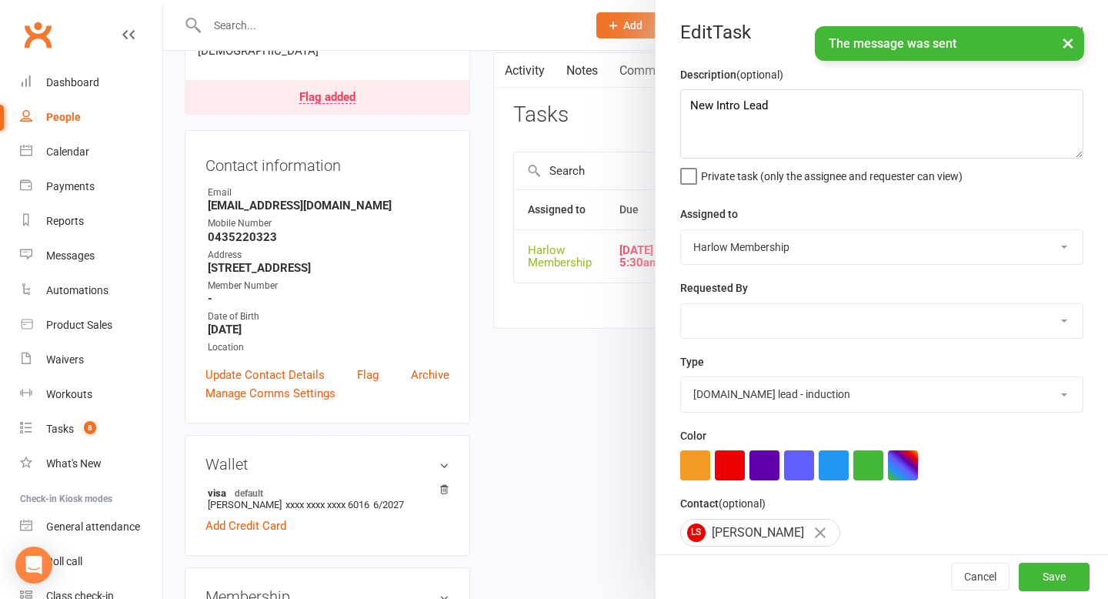
scroll to position [135, 0]
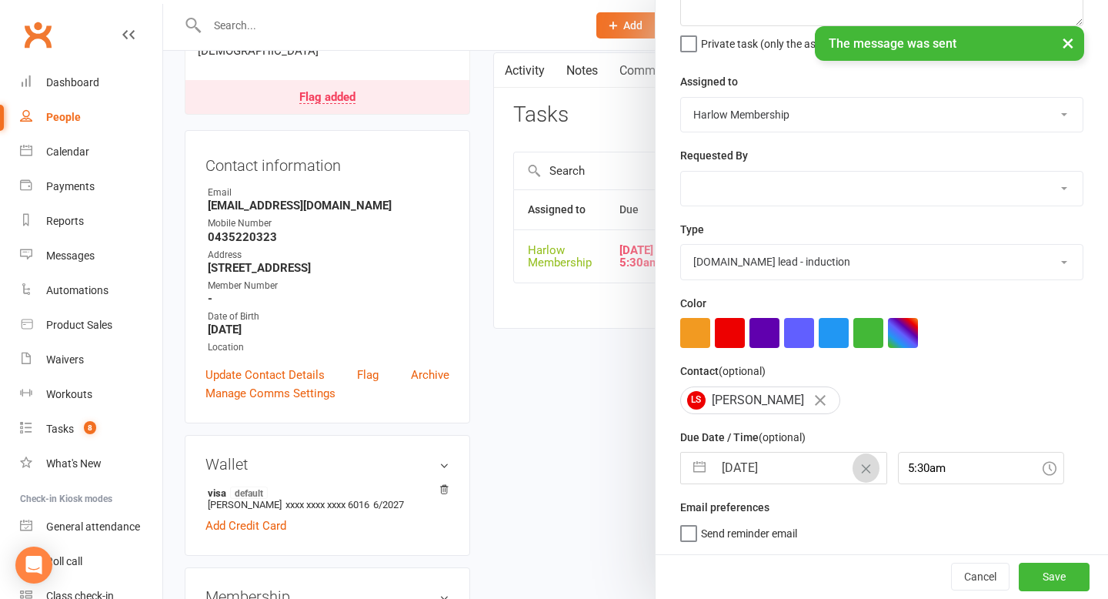
click at [853, 476] on button "Clear Date" at bounding box center [866, 467] width 27 height 29
select select "7"
select select "2025"
select select "8"
select select "2025"
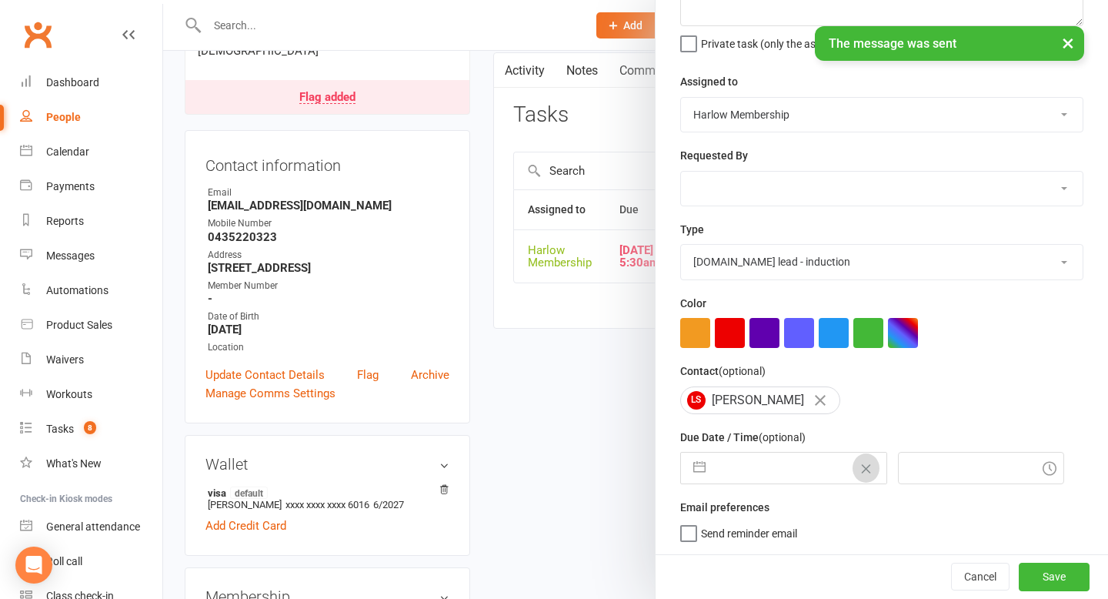
select select "9"
select select "2025"
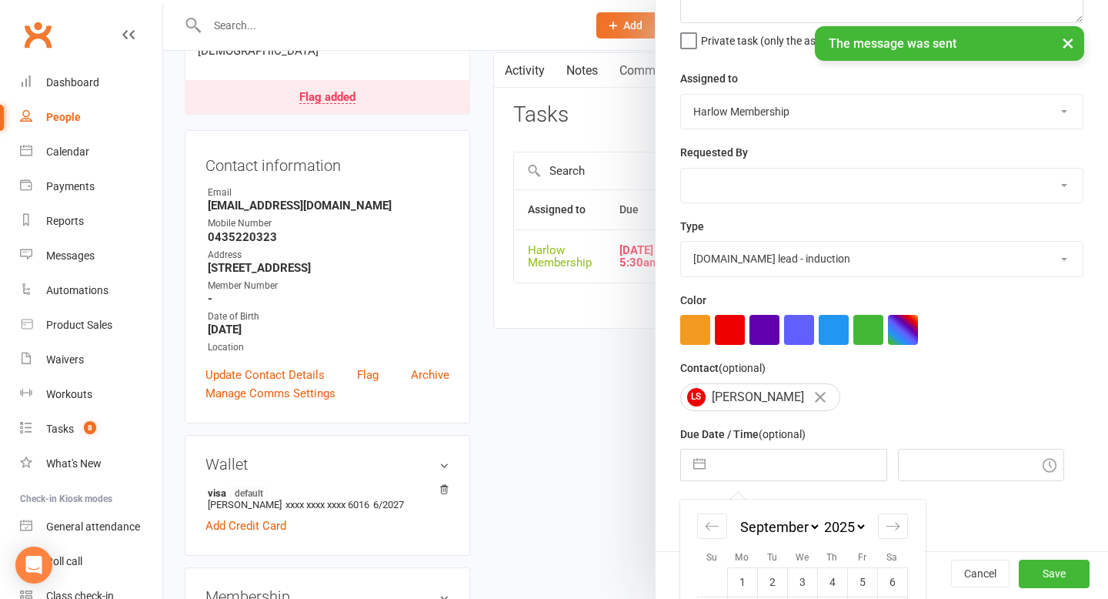
click at [829, 476] on input "text" at bounding box center [800, 465] width 173 height 31
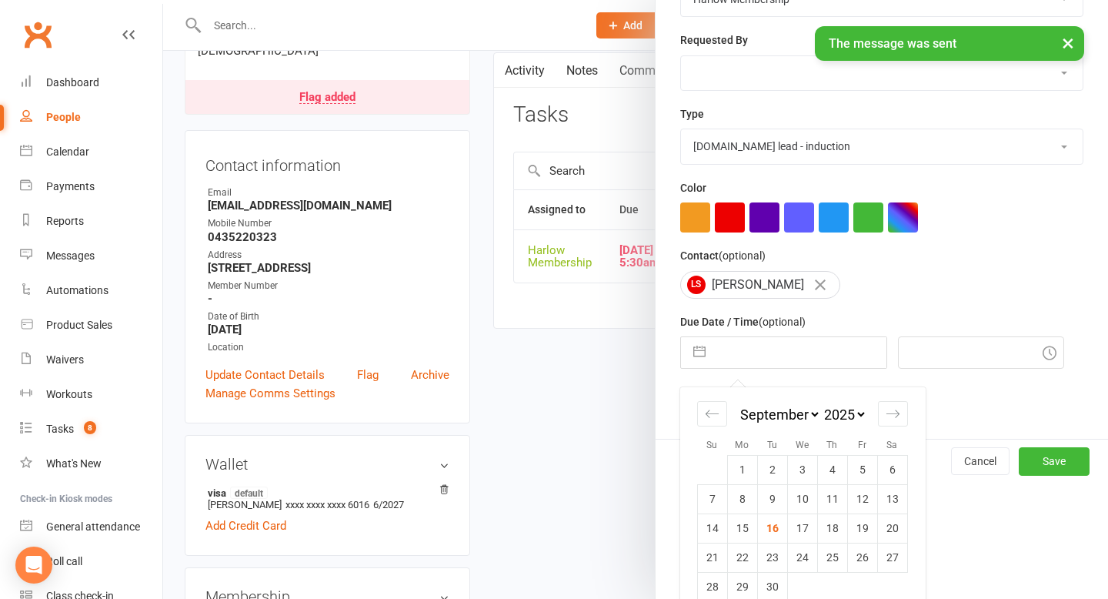
click at [799, 531] on td "17" at bounding box center [802, 527] width 30 height 29
type input "17 Sep 2025"
type input "8:15am"
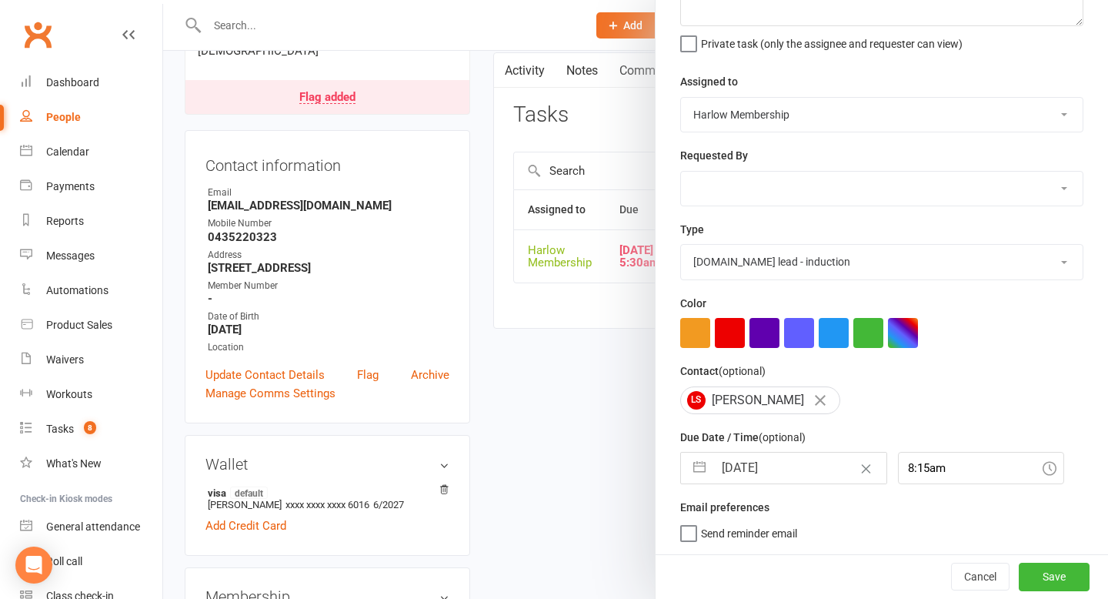
click at [1078, 598] on div "Edit Task Description (optional) New Intro Lead Private task (only the assignee…" at bounding box center [881, 299] width 453 height 599
click at [1054, 579] on button "Save" at bounding box center [1054, 577] width 71 height 28
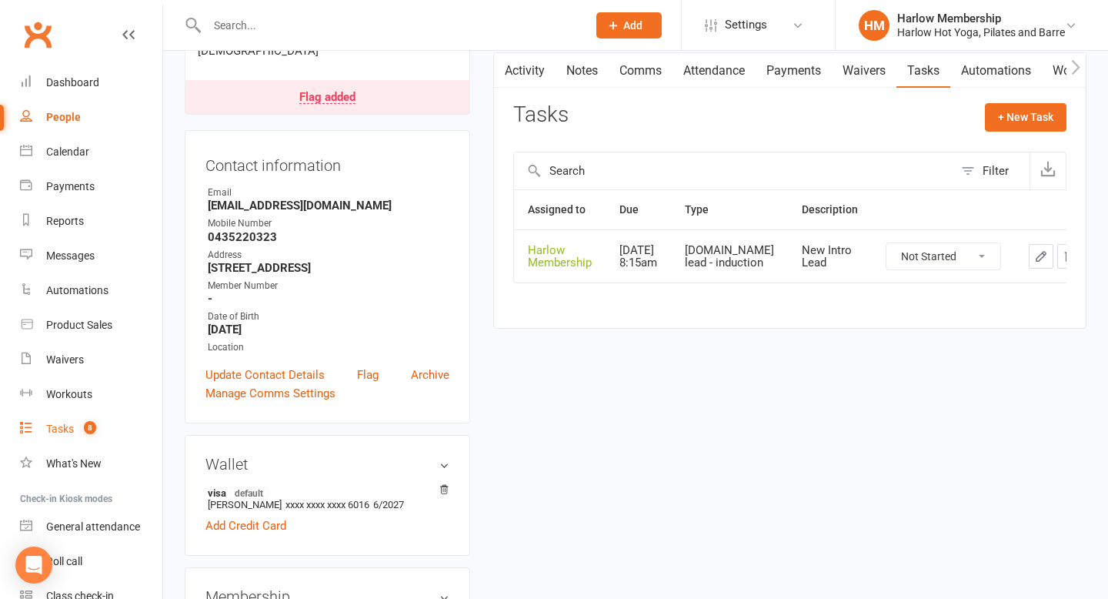
click at [71, 419] on link "Tasks 8" at bounding box center [91, 429] width 142 height 35
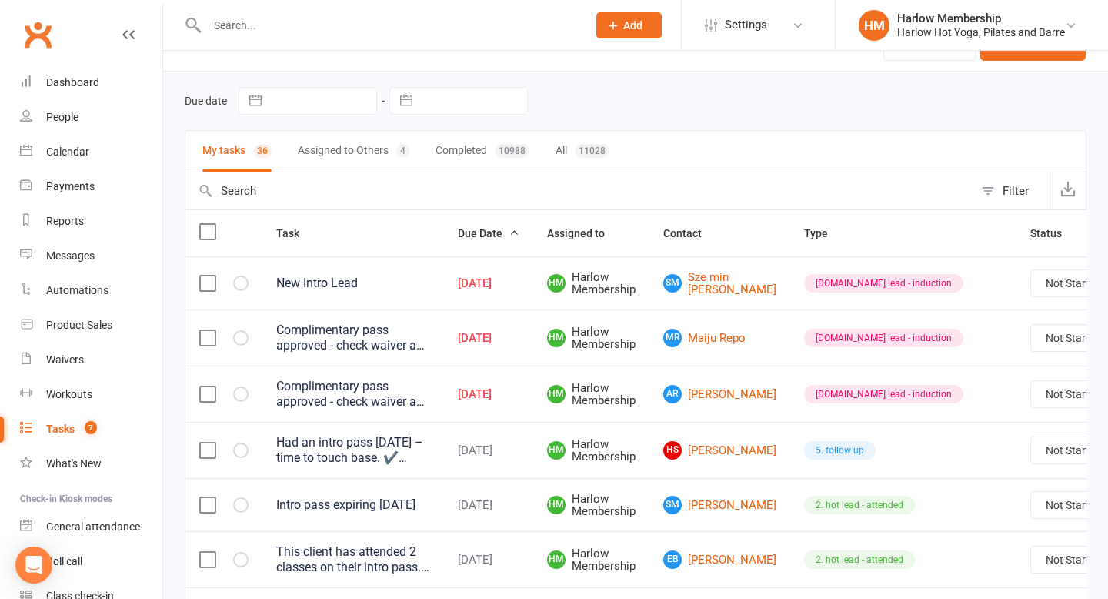
scroll to position [39, 0]
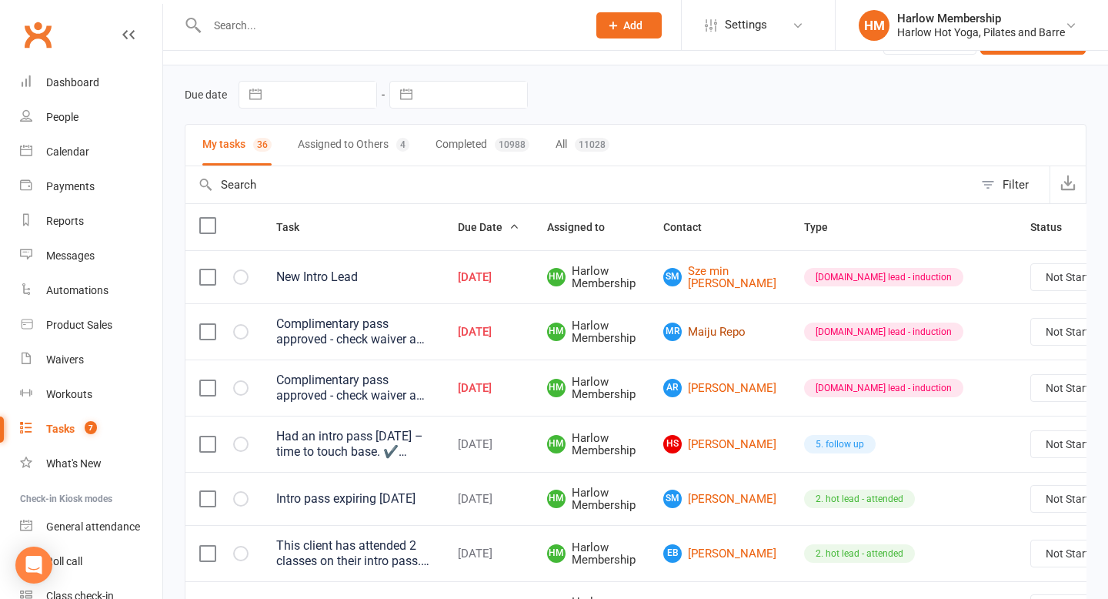
click at [707, 325] on link "MR Maiju Repo" at bounding box center [719, 332] width 113 height 18
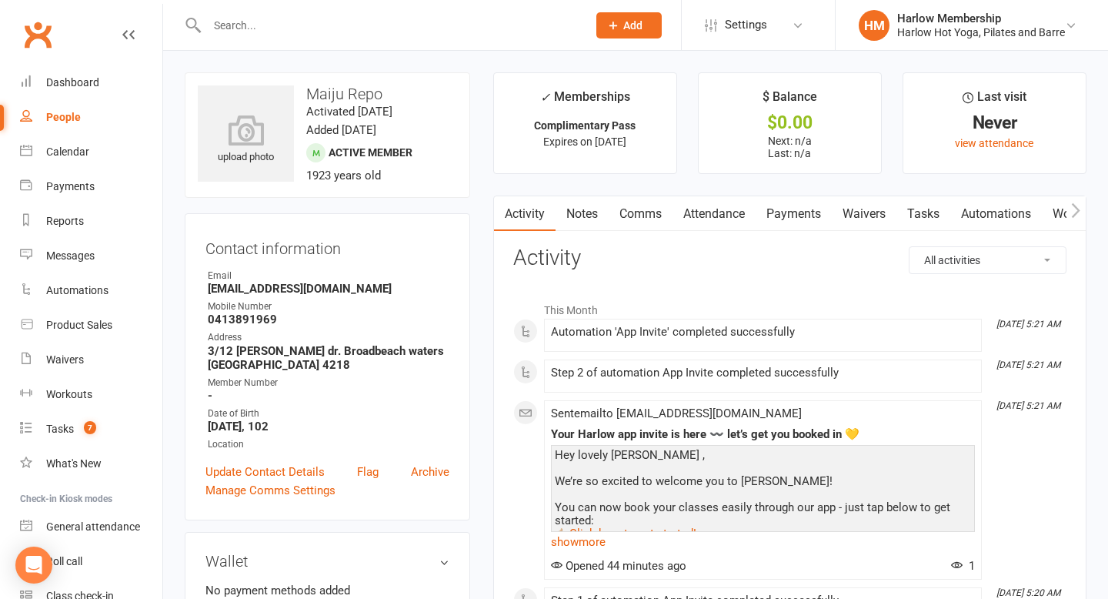
click at [636, 209] on link "Comms" at bounding box center [641, 213] width 64 height 35
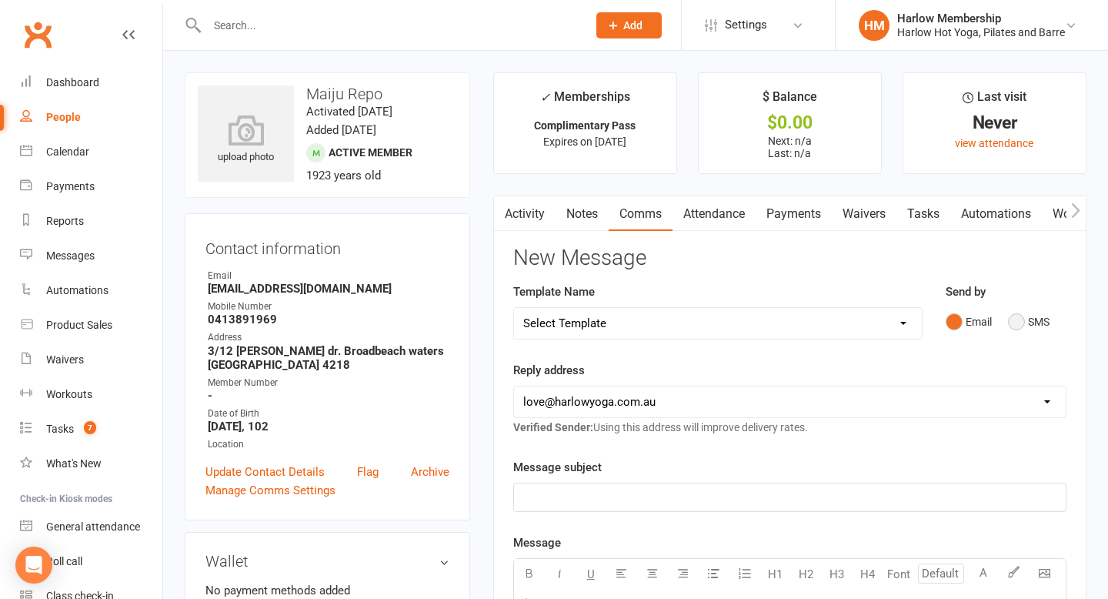
click at [1018, 319] on button "SMS" at bounding box center [1029, 321] width 42 height 29
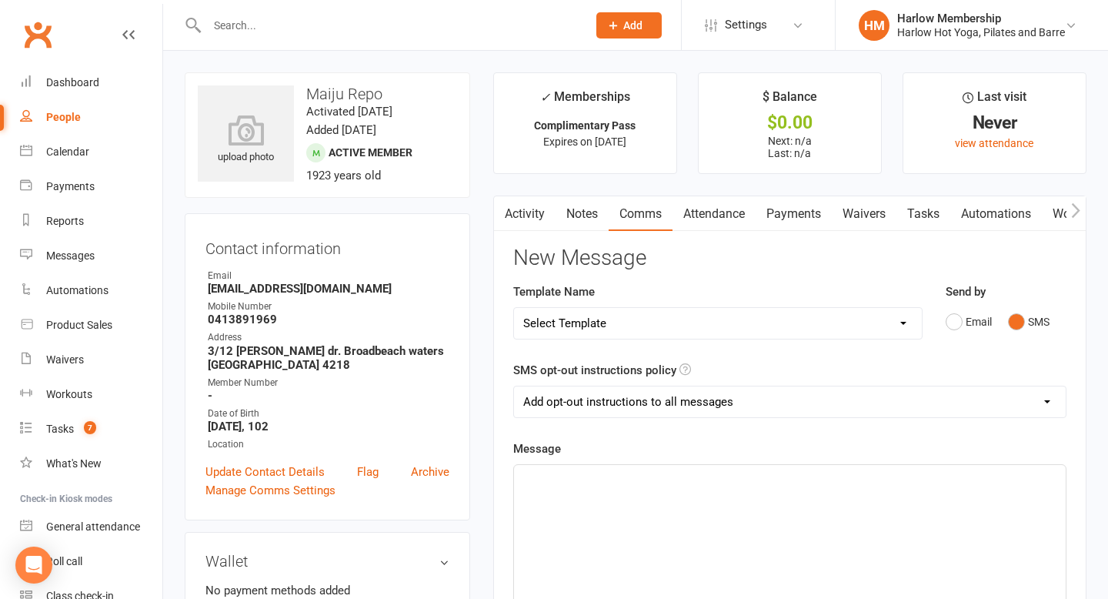
click at [644, 395] on select "Add opt-out instructions to all messages Add opt-out instructions for messages …" at bounding box center [790, 401] width 552 height 31
select select "2"
click at [514, 386] on select "Add opt-out instructions to all messages Add opt-out instructions for messages …" at bounding box center [790, 401] width 552 height 31
click at [632, 485] on p "﻿" at bounding box center [789, 479] width 533 height 18
paste div
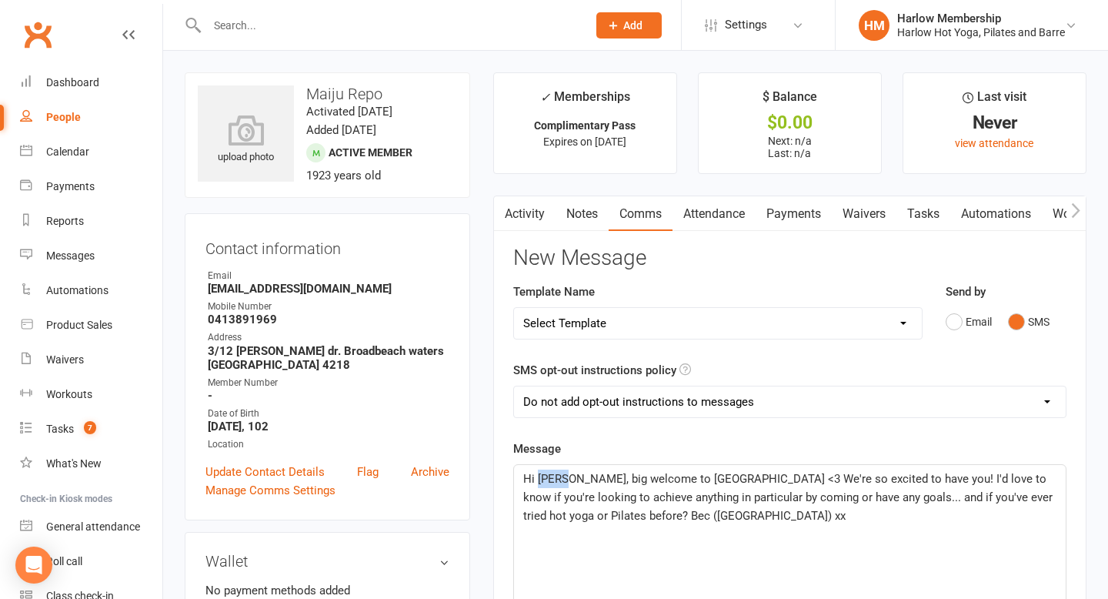
drag, startPoint x: 563, startPoint y: 476, endPoint x: 538, endPoint y: 476, distance: 25.4
click at [538, 476] on span "Hi [PERSON_NAME], big welcome to [GEOGRAPHIC_DATA] <3 We're so excited to have …" at bounding box center [789, 497] width 533 height 51
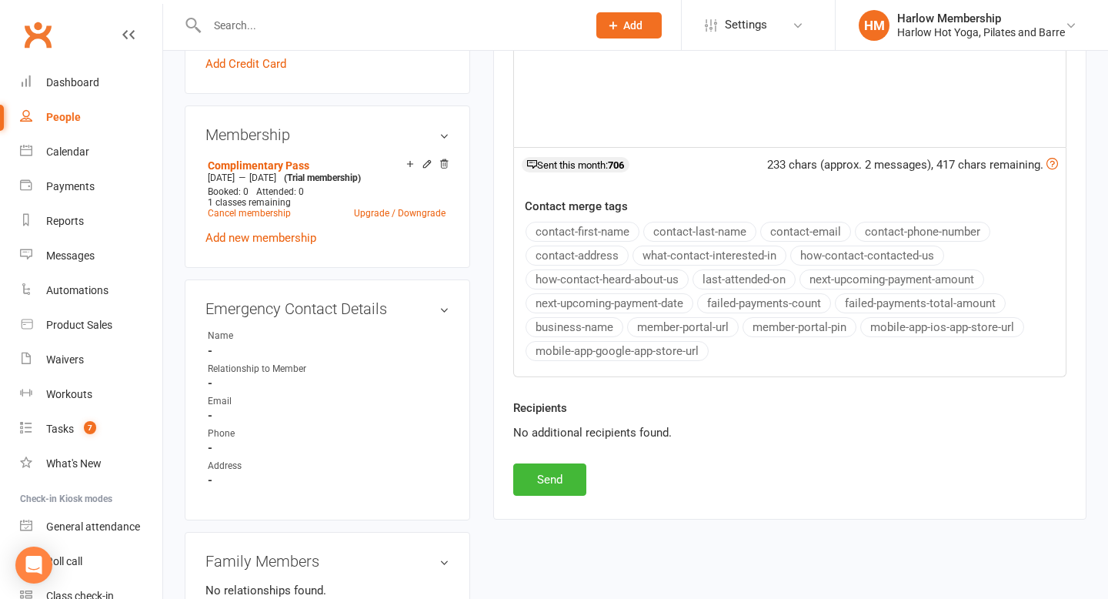
scroll to position [550, 0]
click at [551, 485] on button "Send" at bounding box center [549, 478] width 73 height 32
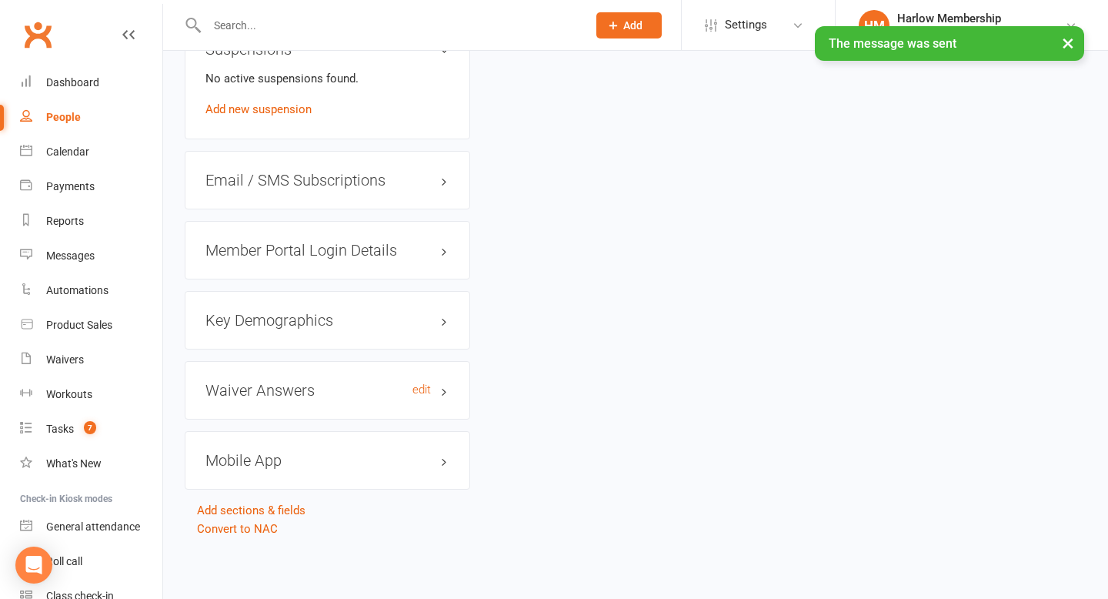
click at [302, 399] on h3 "Waiver Answers edit" at bounding box center [328, 390] width 244 height 17
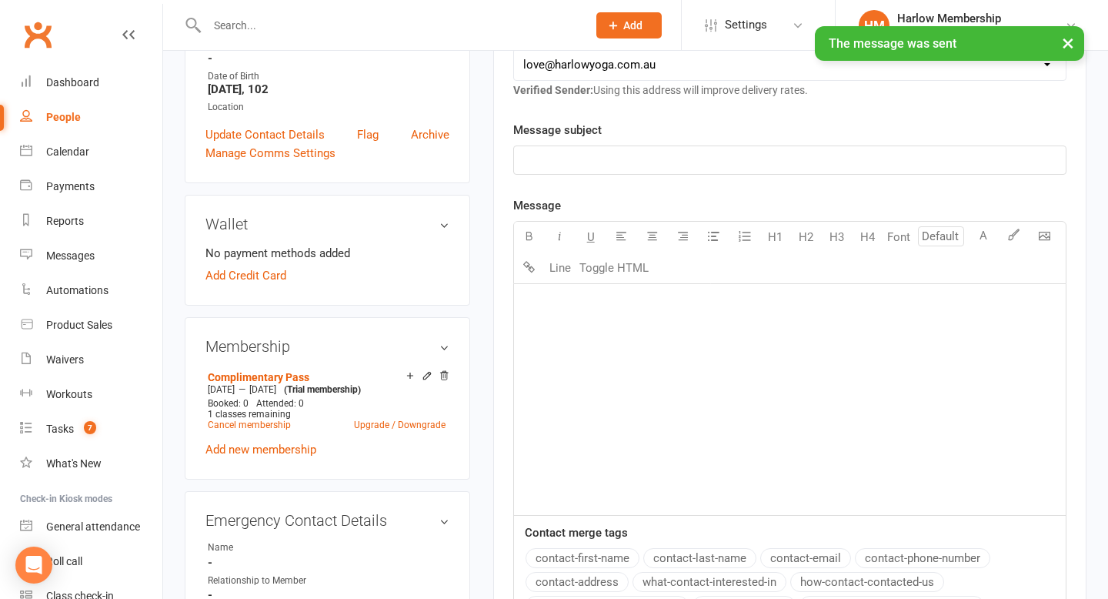
scroll to position [336, 0]
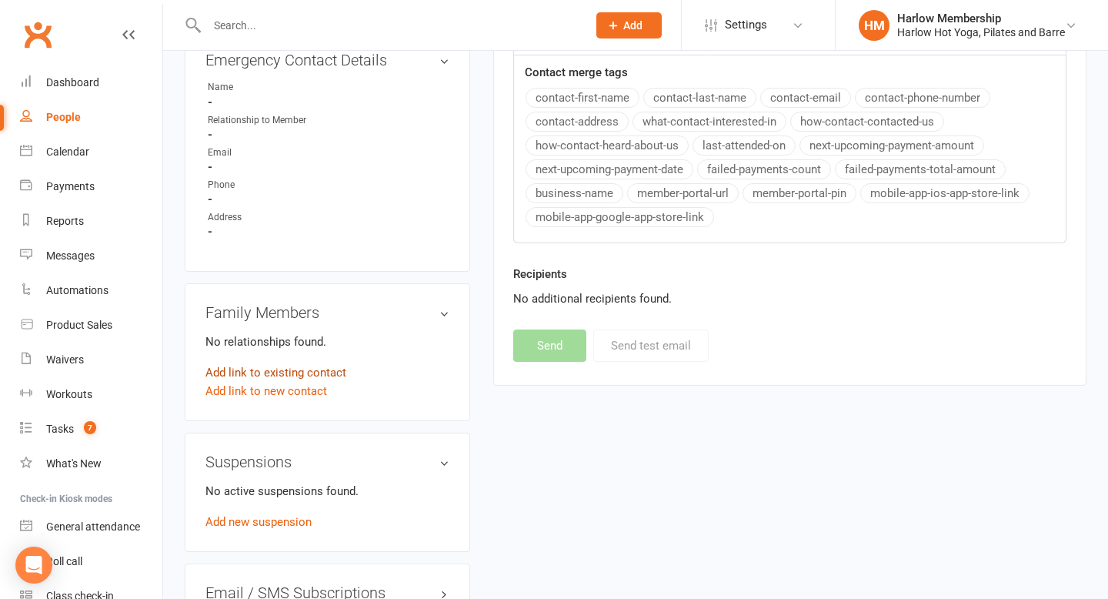
click at [309, 382] on link "Add link to existing contact" at bounding box center [276, 372] width 141 height 18
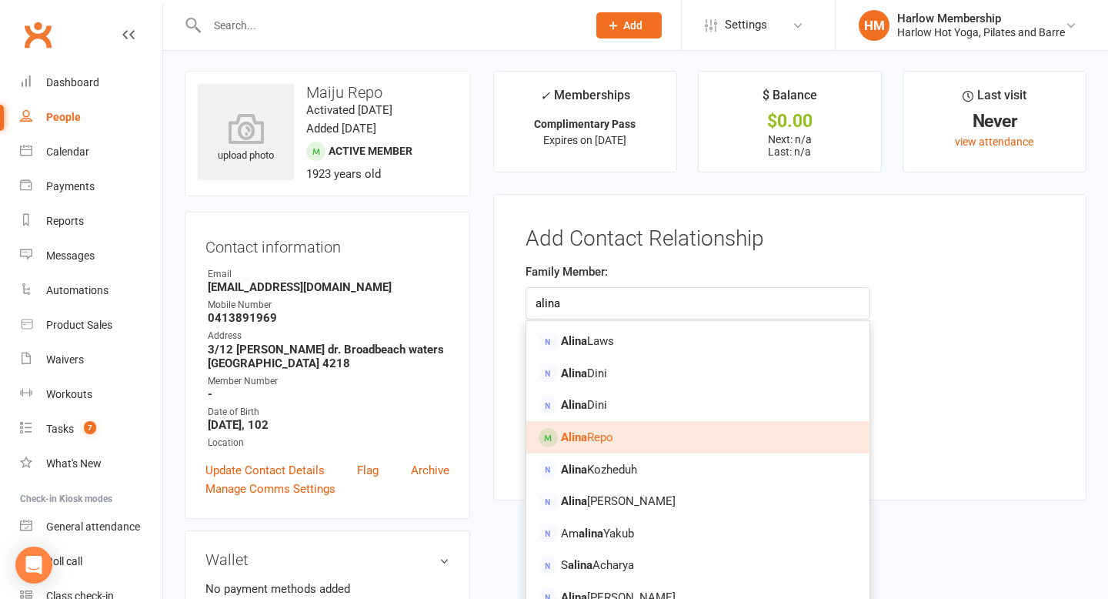
type input "alina"
click at [611, 439] on span "Alina Repo" at bounding box center [587, 437] width 52 height 14
type input "[PERSON_NAME]"
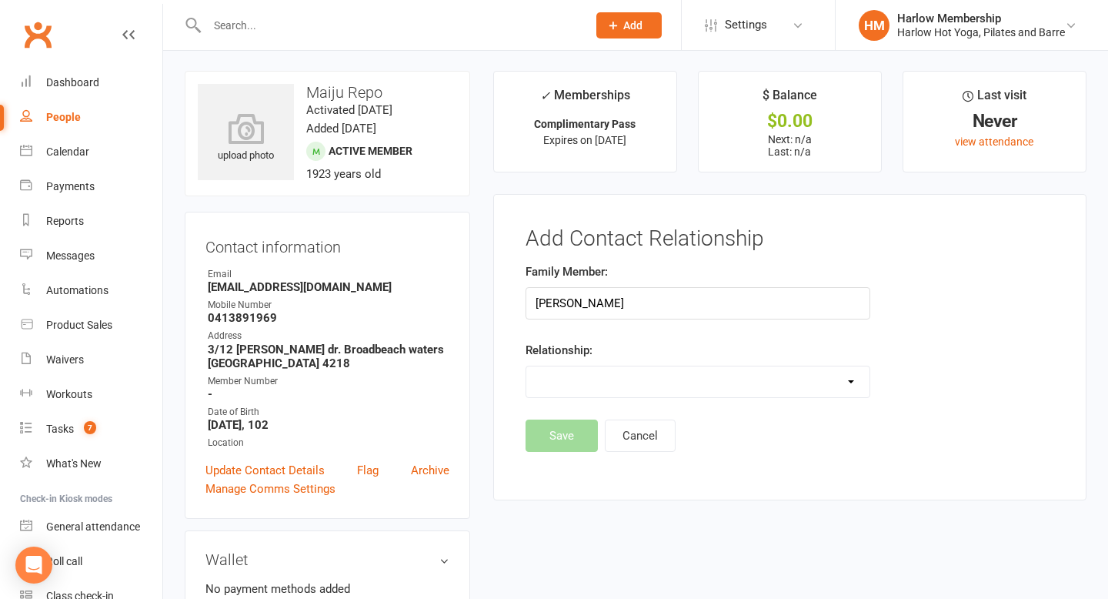
click at [569, 369] on select "Parent / Guardian Child Sibling (parent not in system) Spouse / Partner Cousin …" at bounding box center [697, 381] width 343 height 31
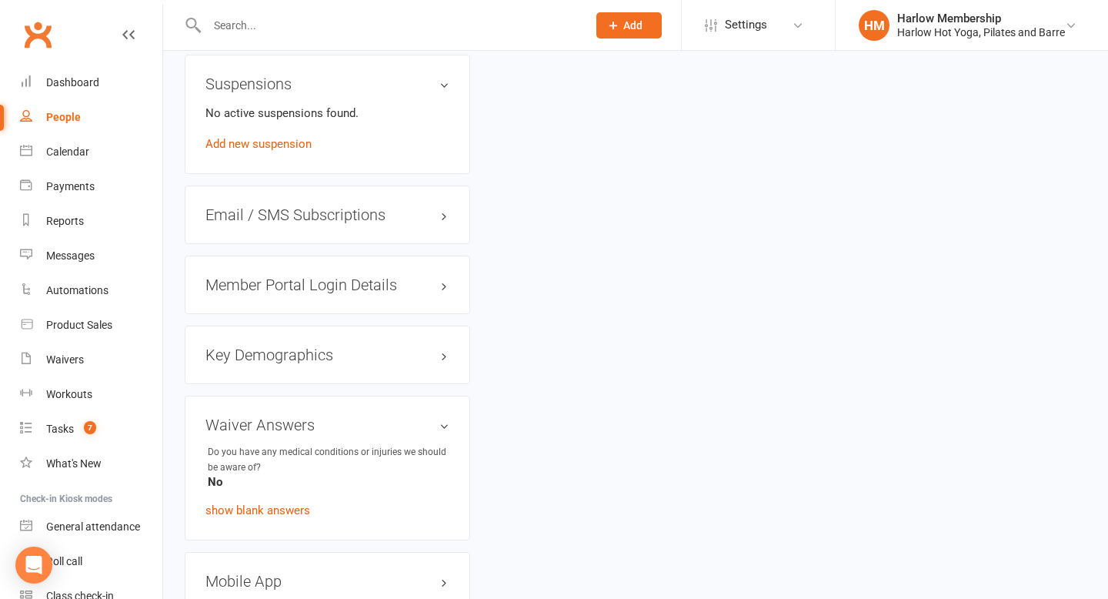
scroll to position [1175, 0]
click at [360, 364] on h3 "Key Demographics edit" at bounding box center [328, 355] width 244 height 17
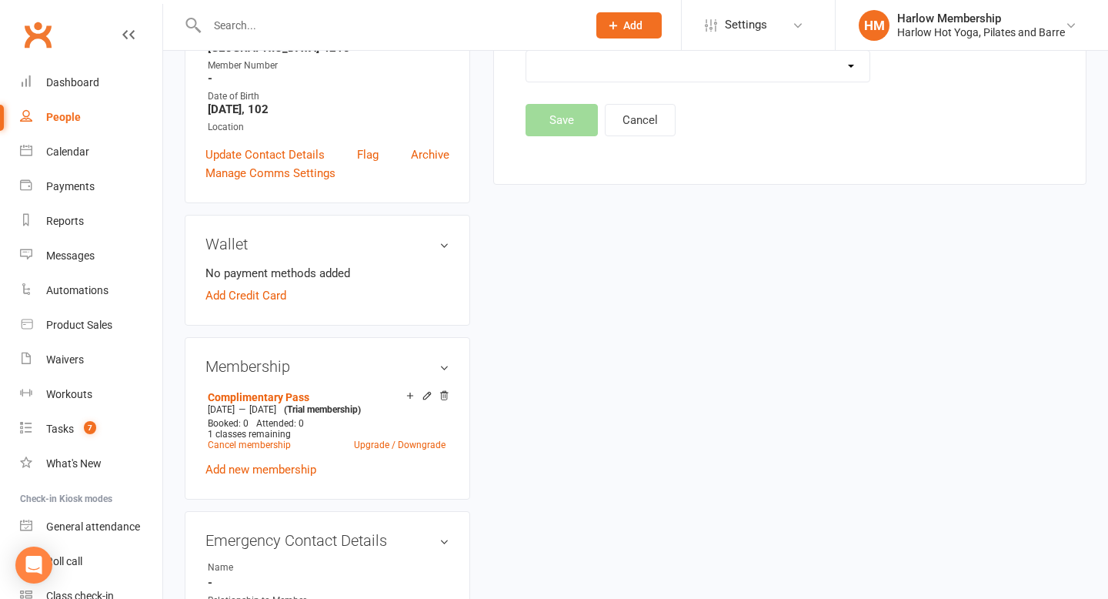
scroll to position [0, 0]
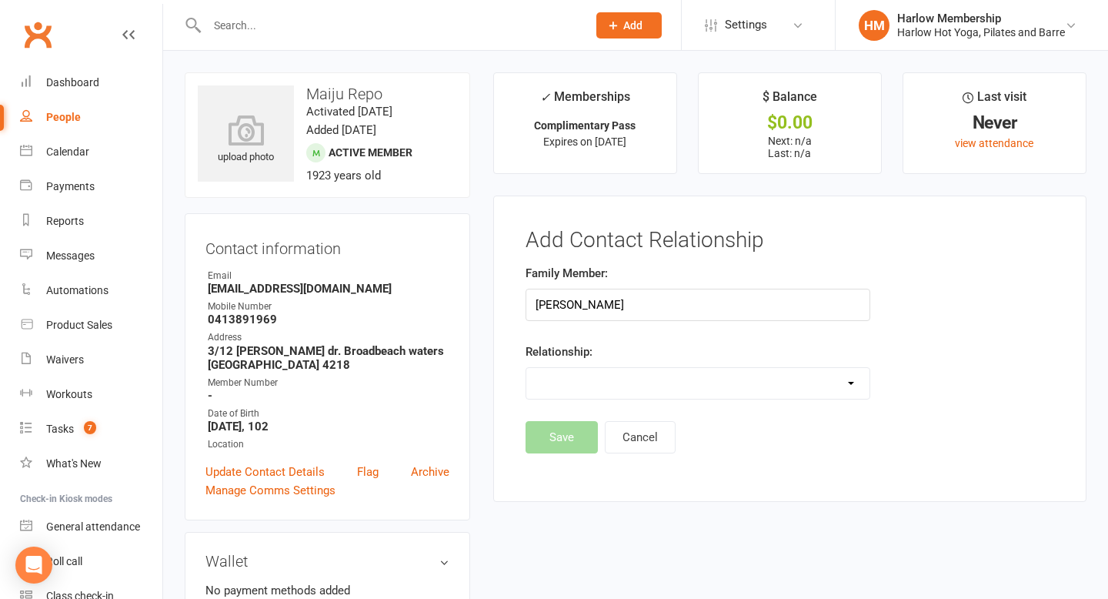
click at [607, 377] on select "Parent / Guardian Child Sibling (parent not in system) Spouse / Partner Cousin …" at bounding box center [697, 383] width 343 height 31
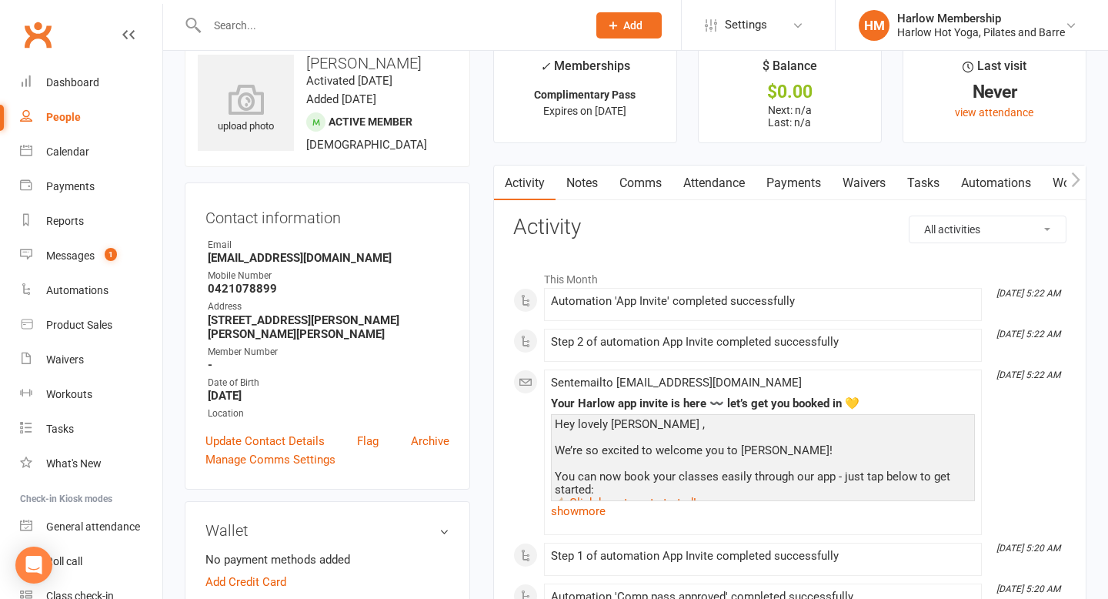
scroll to position [32, 0]
click at [634, 185] on link "Comms" at bounding box center [641, 182] width 64 height 35
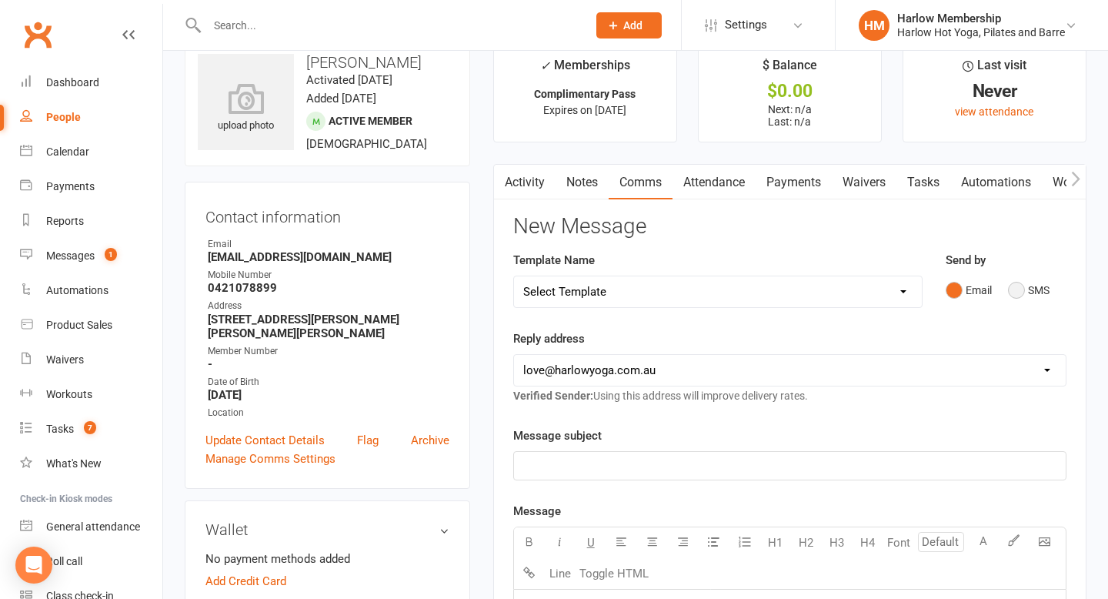
click at [1018, 289] on button "SMS" at bounding box center [1029, 290] width 42 height 29
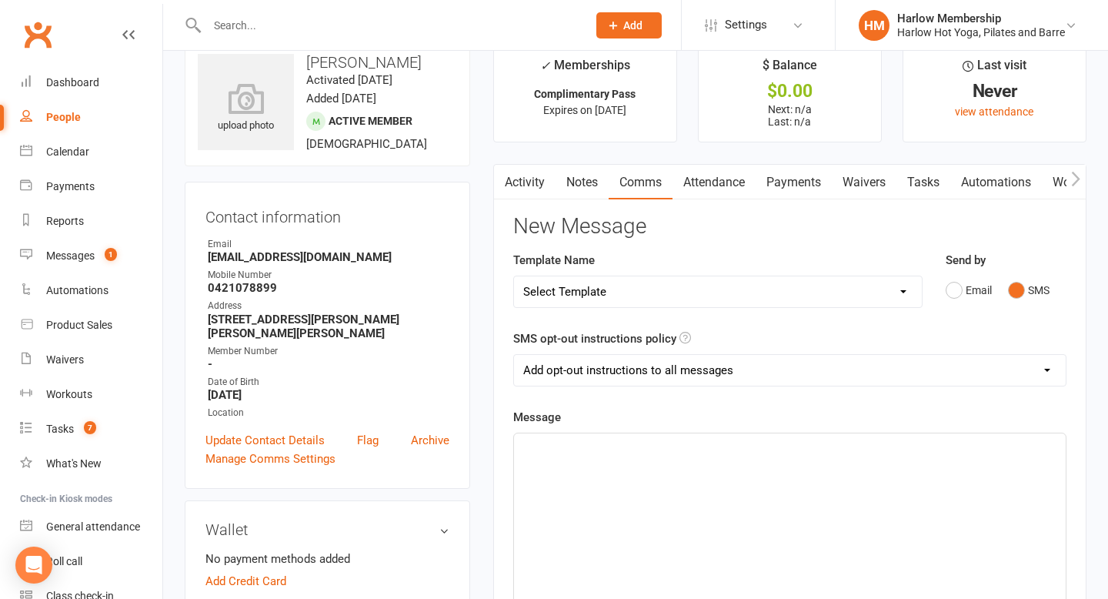
click at [760, 369] on select "Add opt-out instructions to all messages Add opt-out instructions for messages …" at bounding box center [790, 370] width 552 height 31
select select "2"
click at [514, 355] on select "Add opt-out instructions to all messages Add opt-out instructions for messages …" at bounding box center [790, 370] width 552 height 31
click at [649, 480] on div "﻿" at bounding box center [790, 548] width 552 height 231
paste div
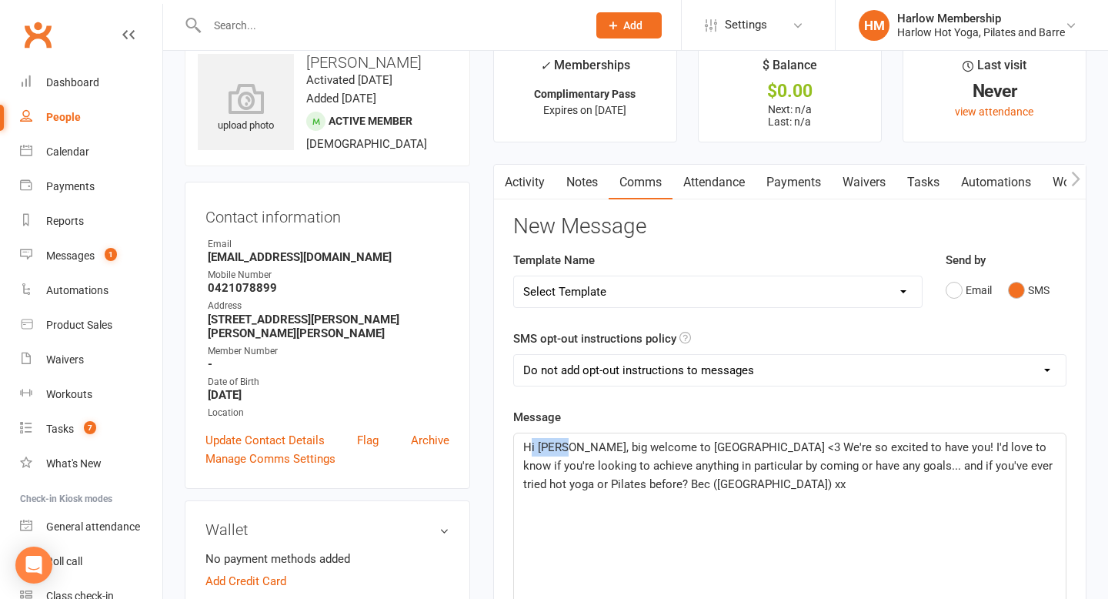
drag, startPoint x: 564, startPoint y: 446, endPoint x: 533, endPoint y: 446, distance: 31.6
click at [532, 446] on span "Hi [PERSON_NAME], big welcome to [GEOGRAPHIC_DATA] <3 We're so excited to have …" at bounding box center [789, 465] width 533 height 51
click at [659, 487] on p "Hi [PERSON_NAME], big welcome to [PERSON_NAME] <3 We're so excited to have you!…" at bounding box center [789, 465] width 533 height 55
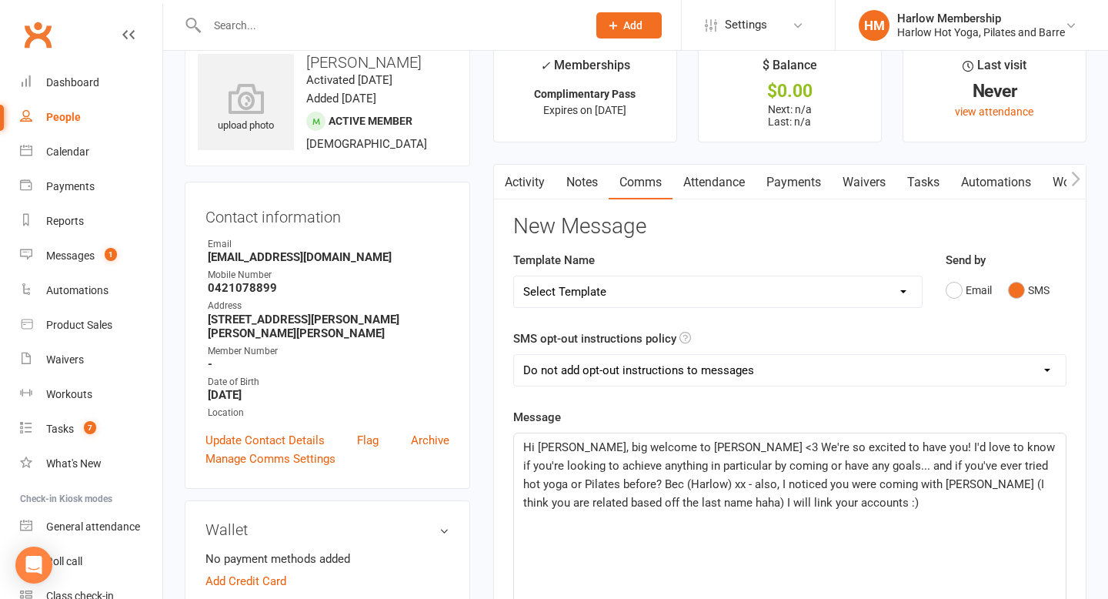
click at [774, 504] on p "Hi [PERSON_NAME], big welcome to [PERSON_NAME] <3 We're so excited to have you!…" at bounding box center [789, 475] width 533 height 74
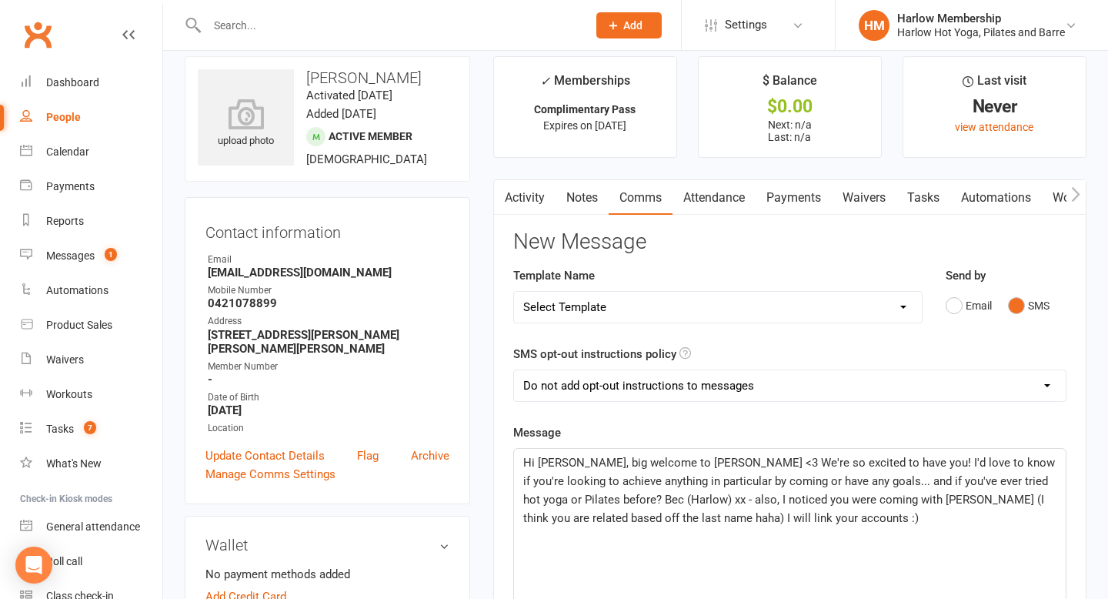
click at [563, 465] on span "Hi [PERSON_NAME], big welcome to [PERSON_NAME] <3 We're so excited to have you!…" at bounding box center [790, 490] width 535 height 69
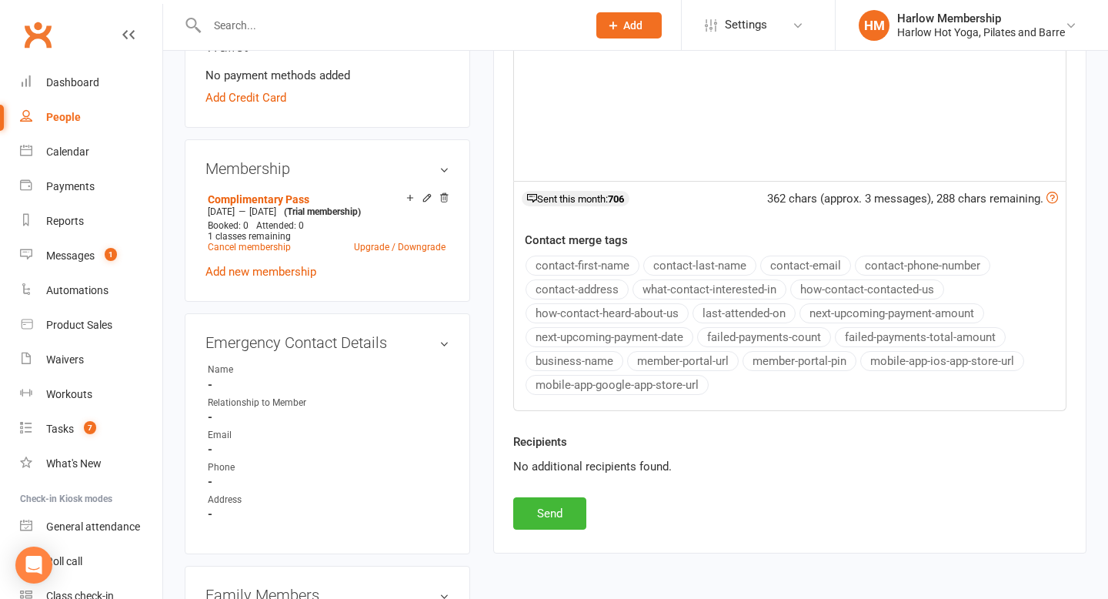
scroll to position [528, 0]
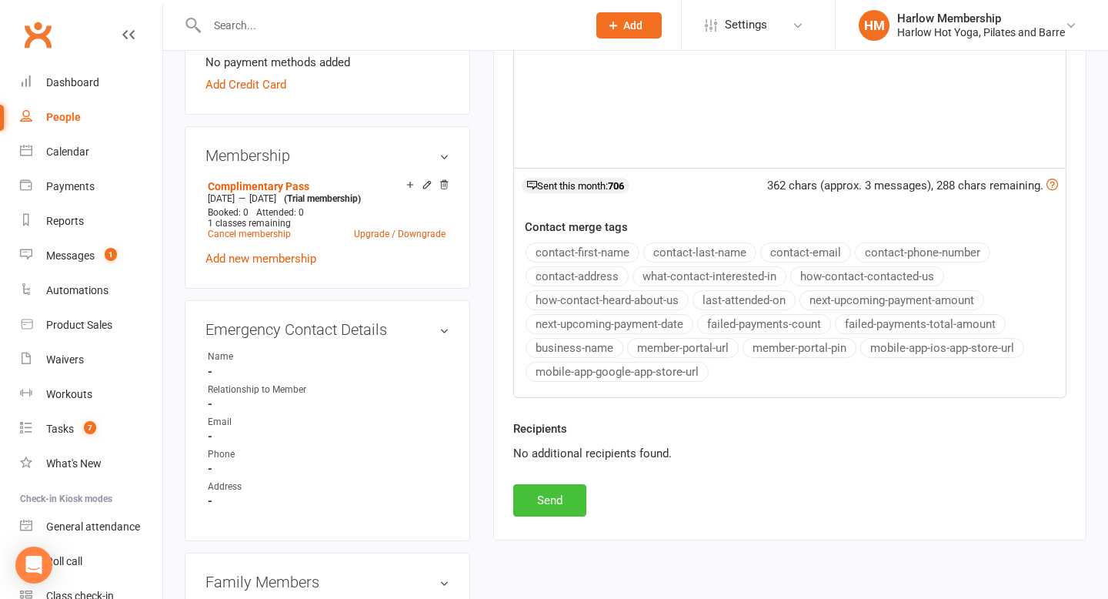
click at [569, 513] on button "Send" at bounding box center [549, 500] width 73 height 32
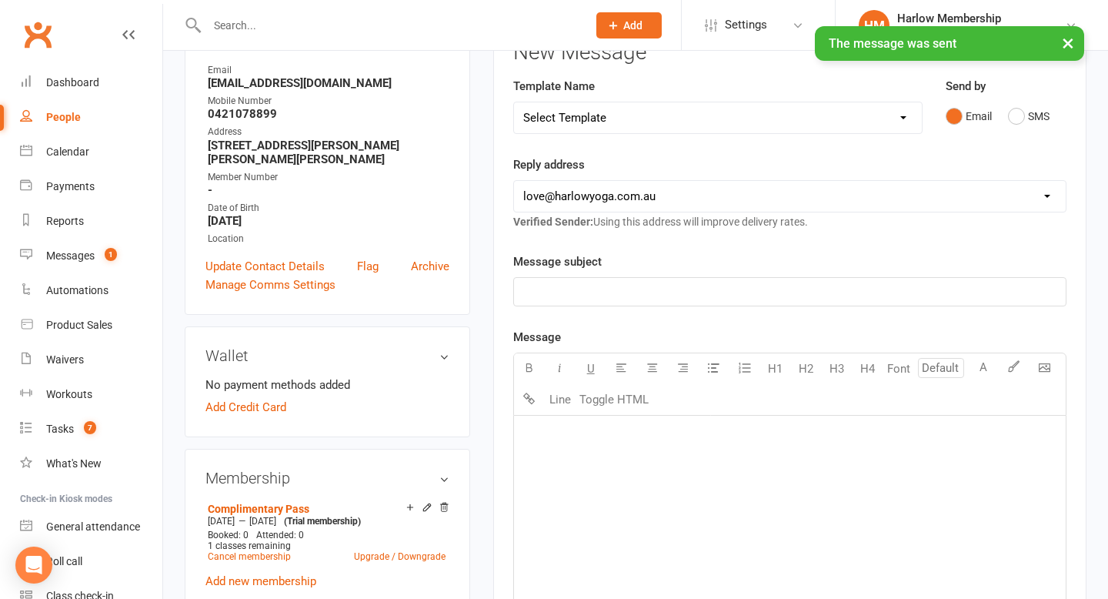
scroll to position [0, 0]
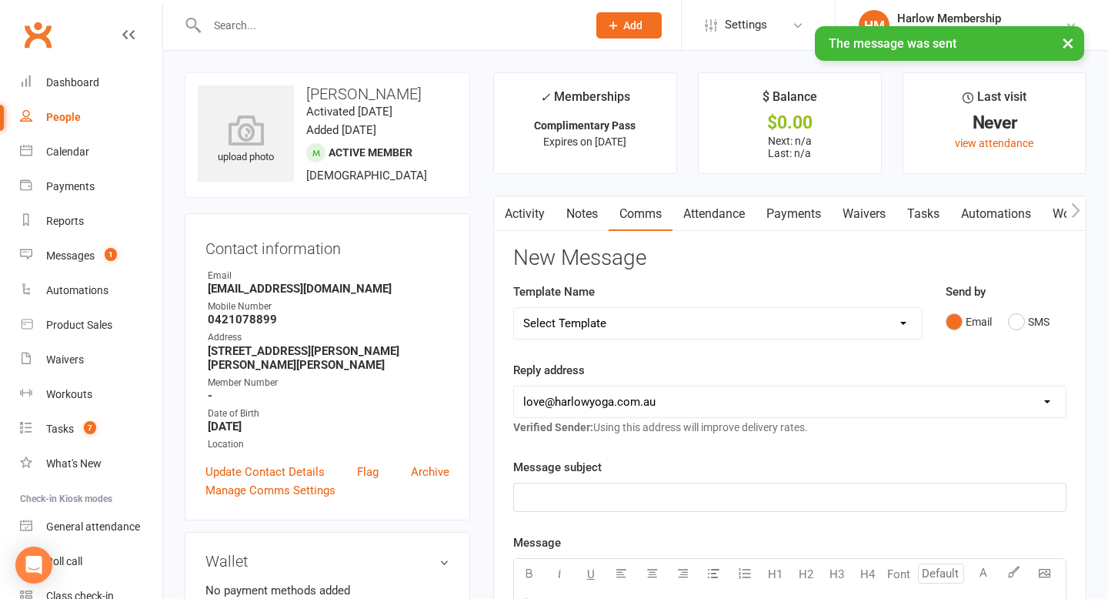
click at [917, 216] on link "Tasks" at bounding box center [924, 213] width 54 height 35
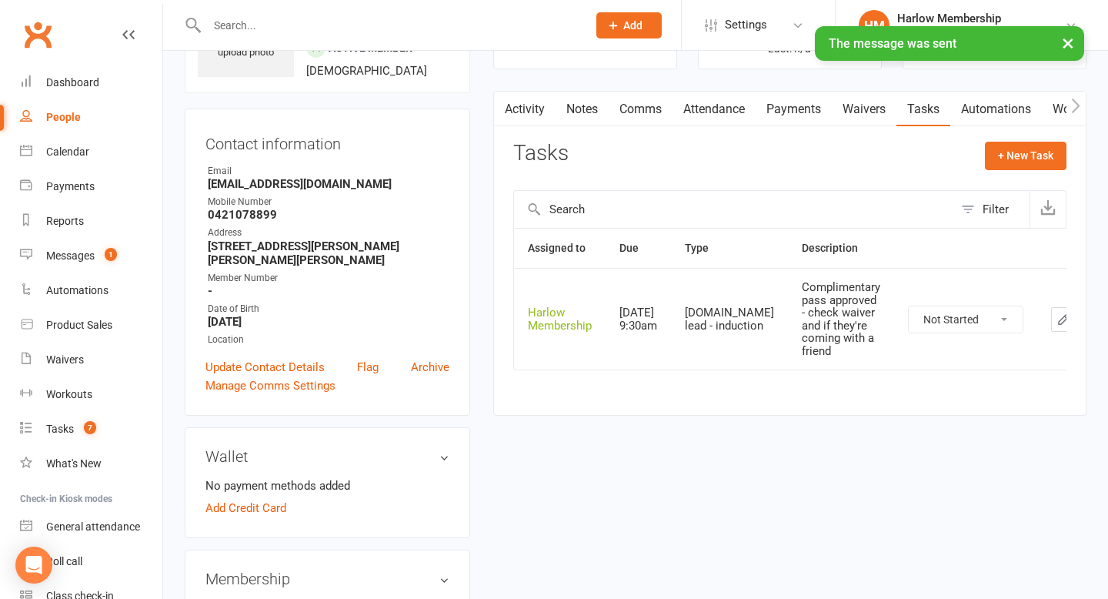
scroll to position [121, 0]
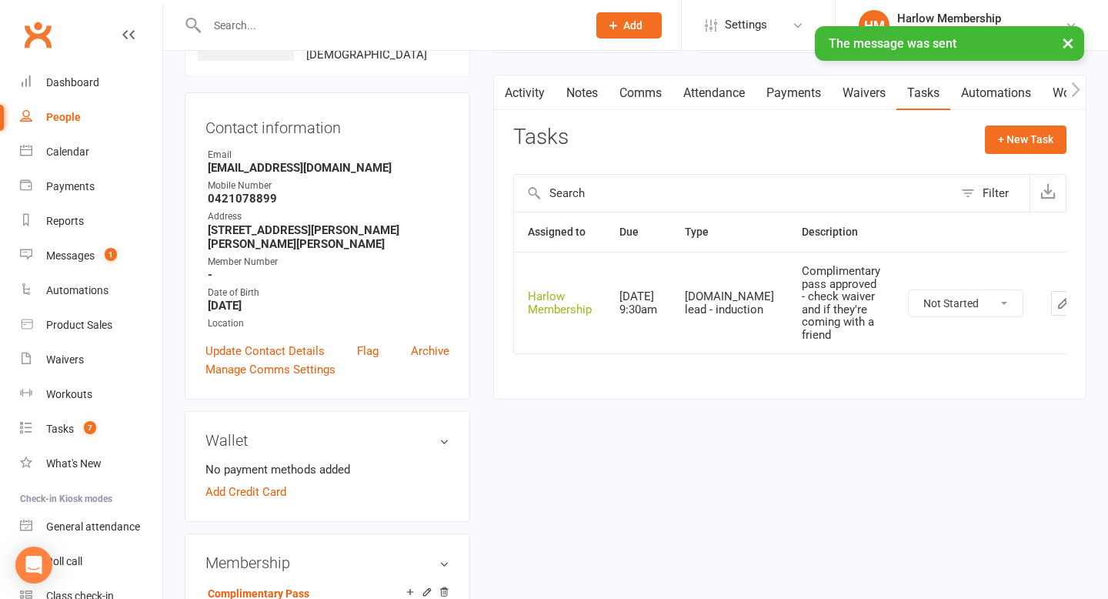
click at [1057, 303] on icon "button" at bounding box center [1064, 303] width 14 height 14
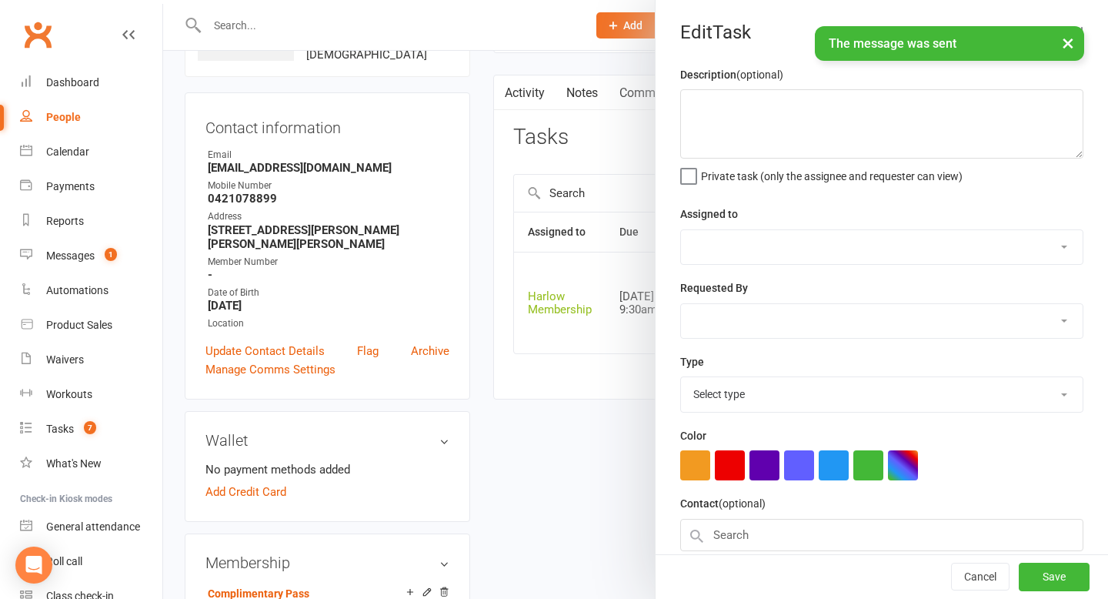
type textarea "Complimentary pass approved - check waiver and if they're coming with a friend"
select select "47368"
type input "[DATE]"
type input "9:30am"
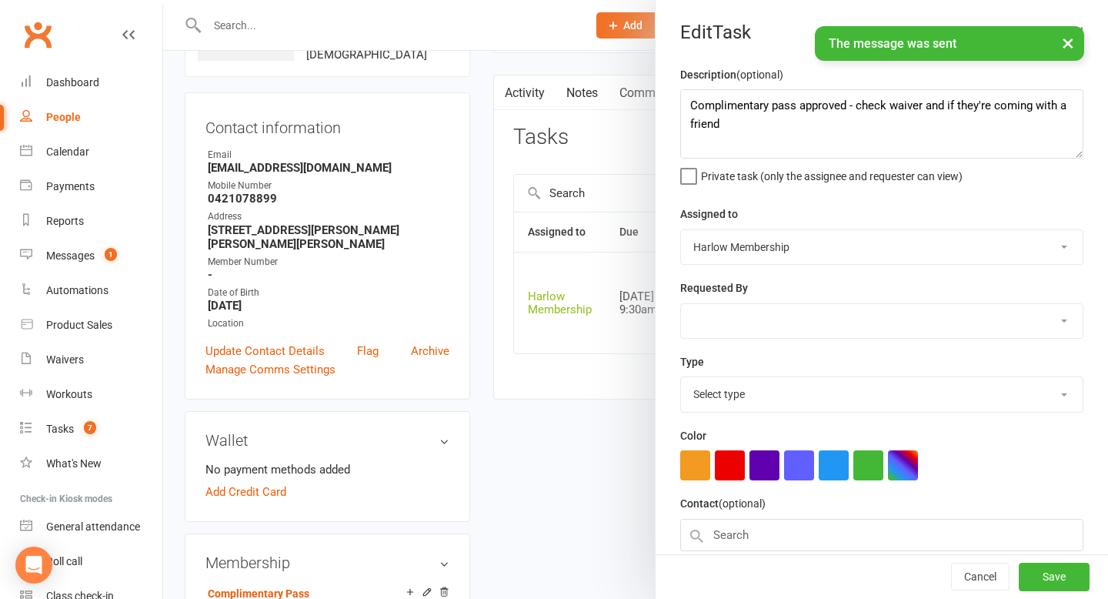
select select "28230"
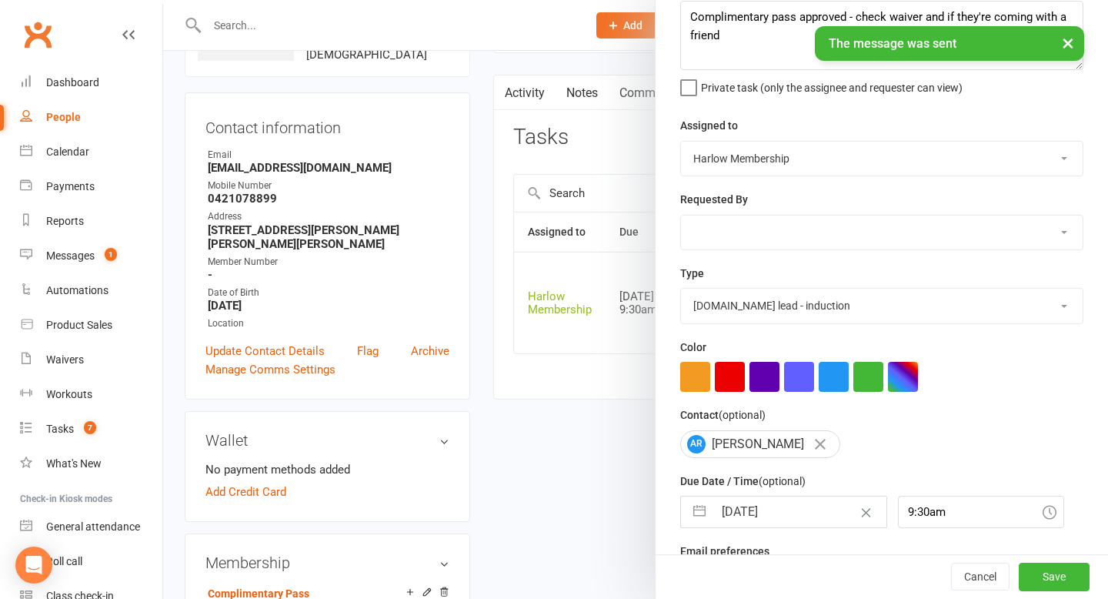
scroll to position [135, 0]
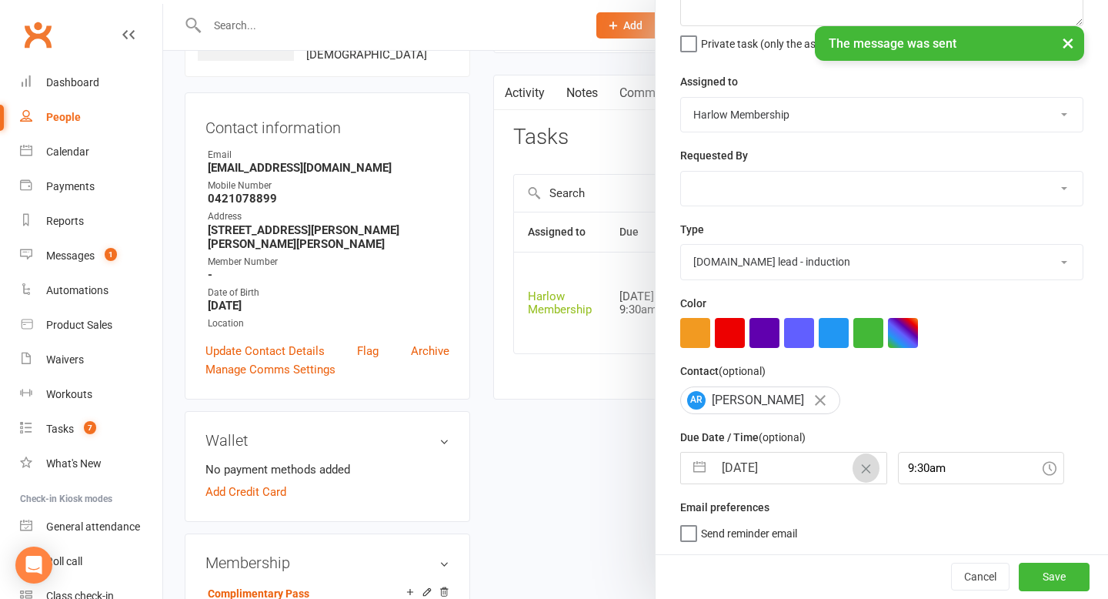
click at [861, 472] on icon "Clear Date" at bounding box center [867, 468] width 12 height 9
select select "7"
select select "2025"
select select "8"
select select "2025"
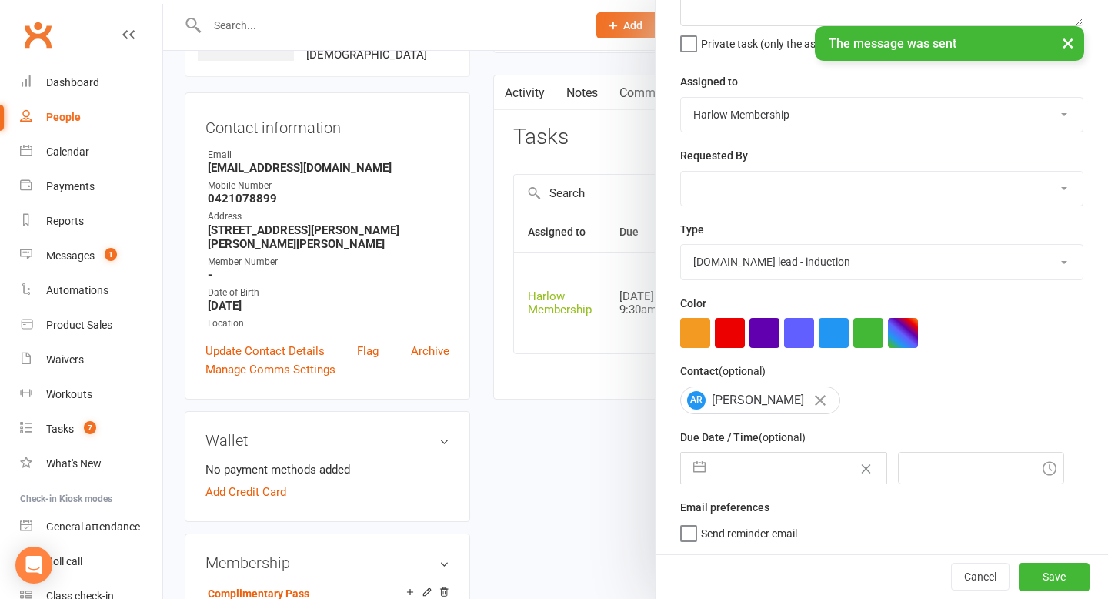
select select "9"
select select "2025"
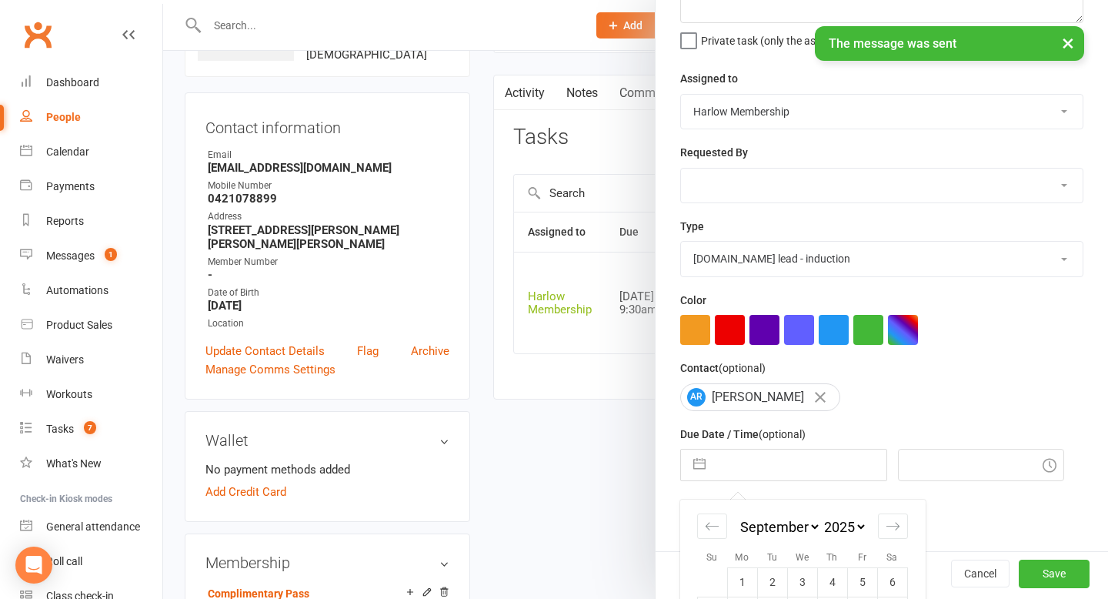
click at [837, 472] on input "text" at bounding box center [800, 465] width 173 height 31
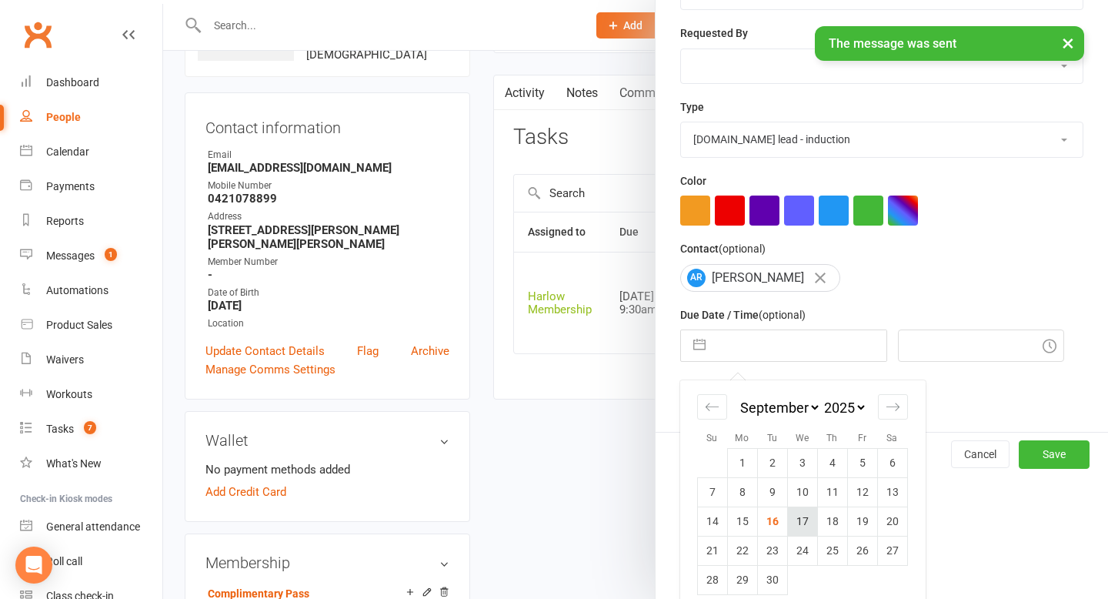
click at [808, 520] on td "17" at bounding box center [802, 520] width 30 height 29
type input "[DATE]"
type input "8:15am"
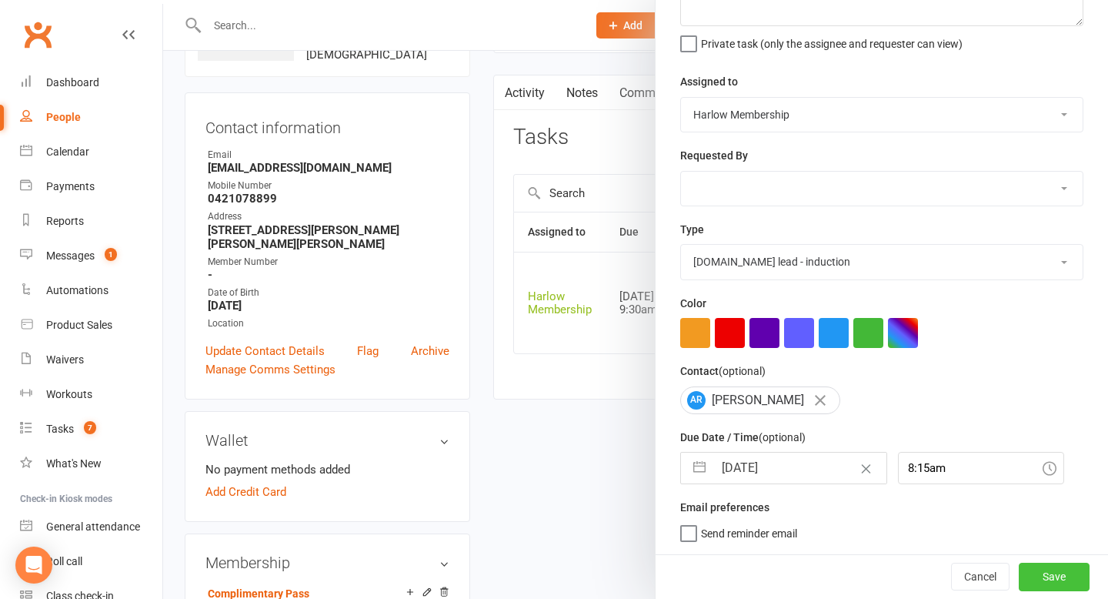
click at [1040, 576] on button "Save" at bounding box center [1054, 577] width 71 height 28
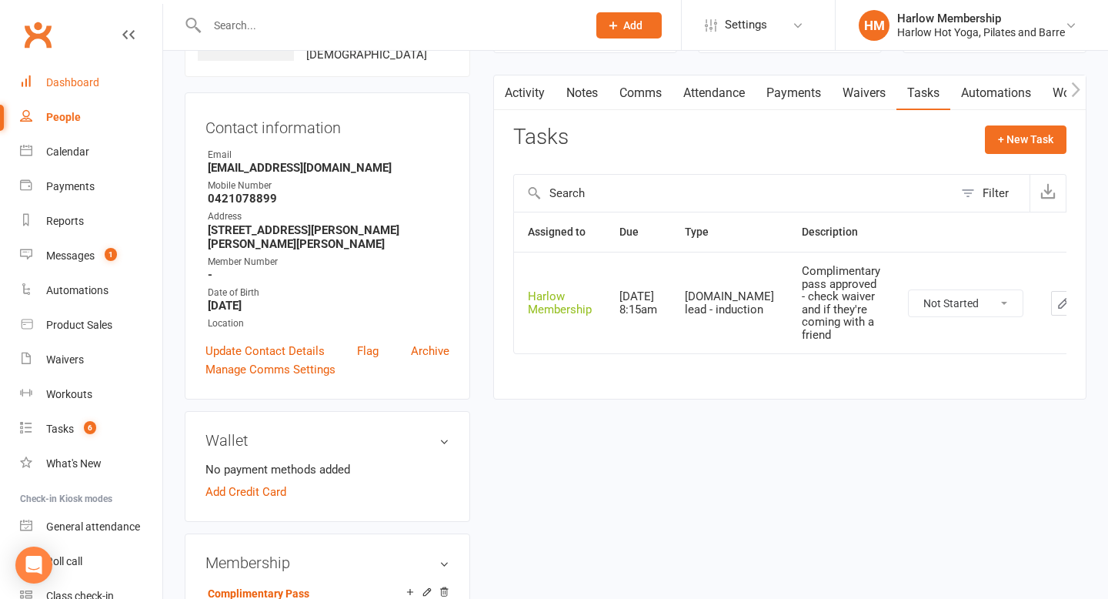
click at [99, 83] on link "Dashboard" at bounding box center [91, 82] width 142 height 35
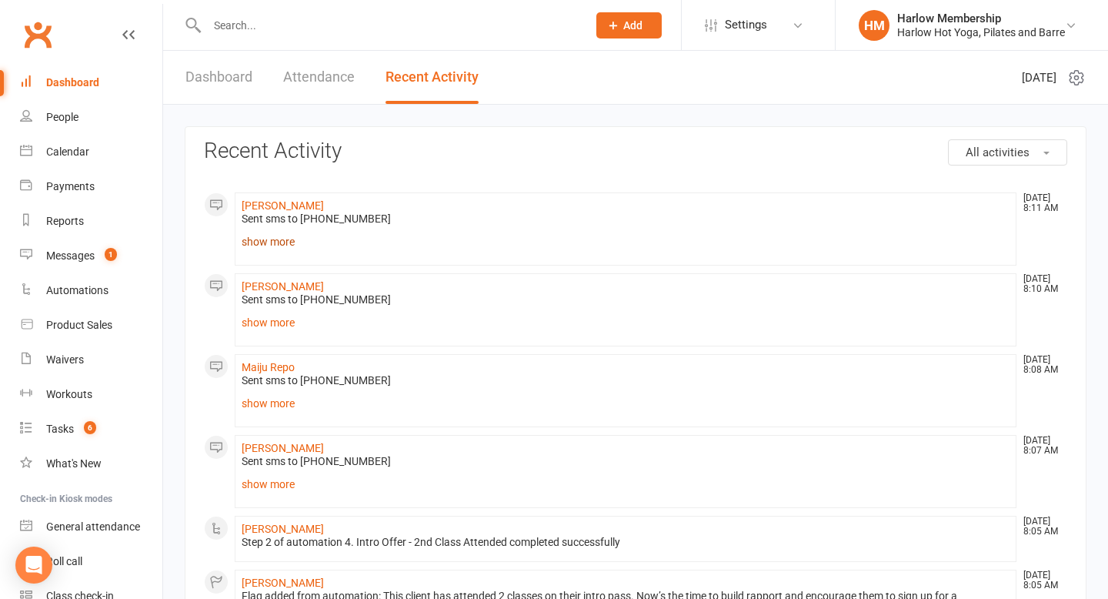
click at [273, 234] on link "show more" at bounding box center [626, 242] width 768 height 22
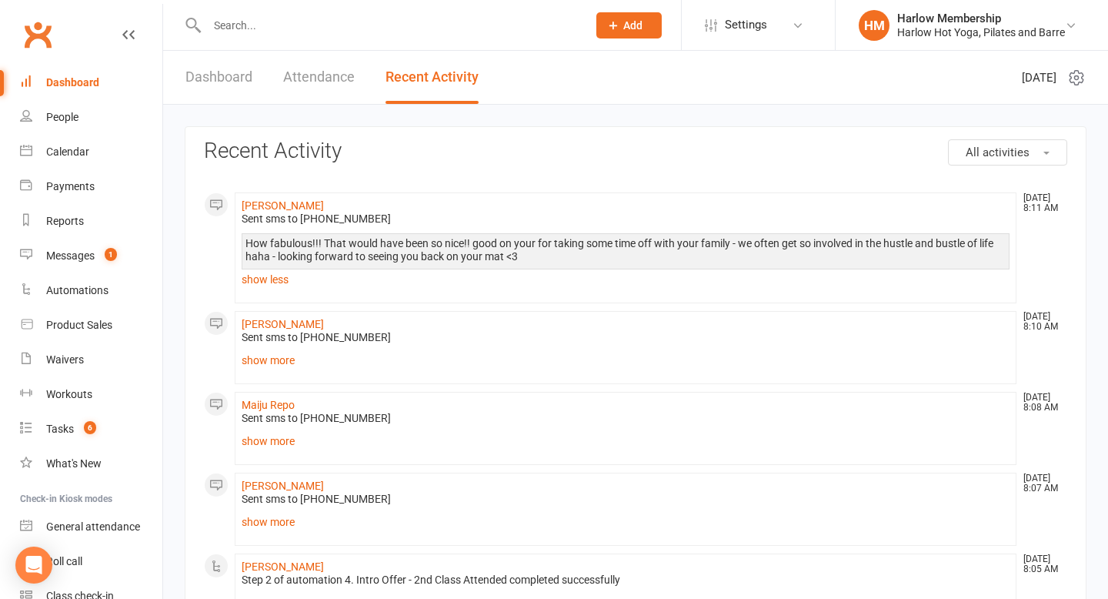
click at [271, 358] on link "show more" at bounding box center [626, 360] width 768 height 22
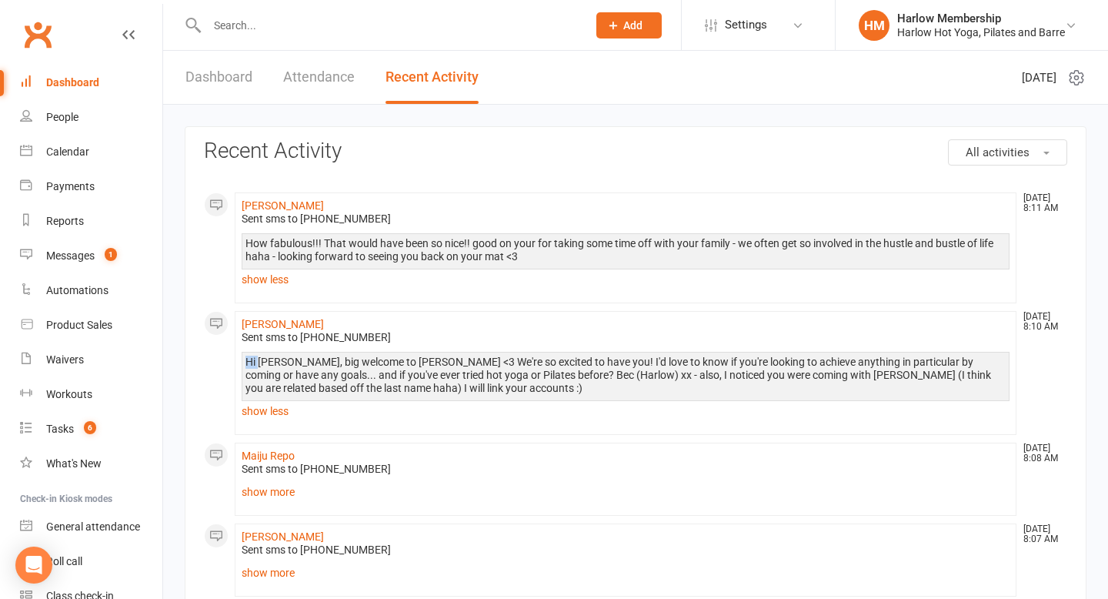
drag, startPoint x: 246, startPoint y: 359, endPoint x: 258, endPoint y: 359, distance: 11.5
click at [258, 359] on div "Hi [PERSON_NAME], big welcome to [PERSON_NAME] <3 We're so excited to have you!…" at bounding box center [626, 375] width 760 height 39
click at [268, 493] on link "show more" at bounding box center [626, 492] width 768 height 22
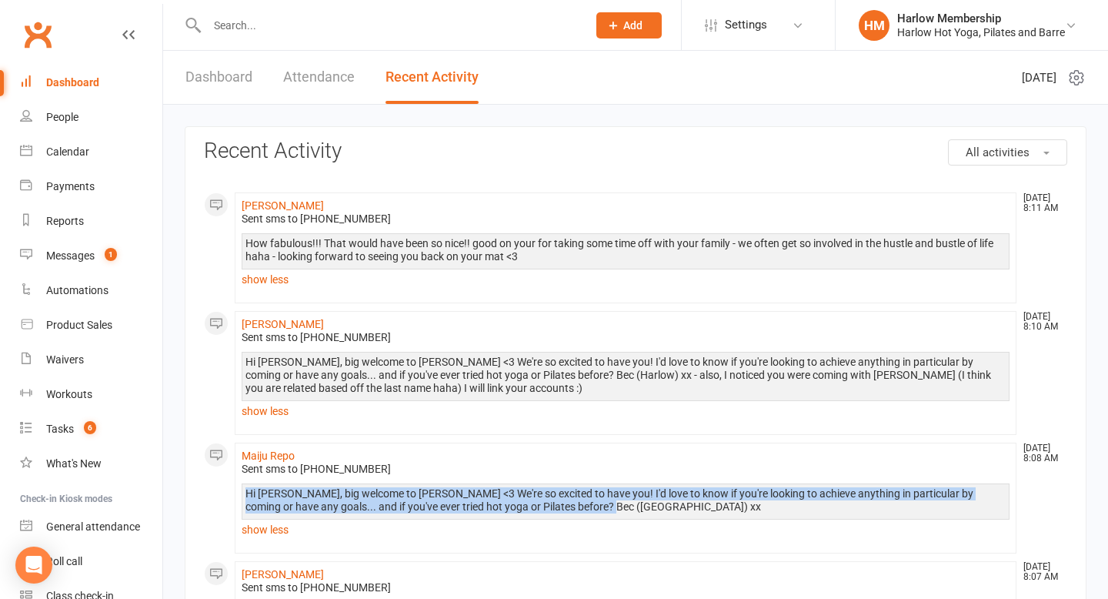
drag, startPoint x: 244, startPoint y: 490, endPoint x: 643, endPoint y: 511, distance: 399.2
click at [646, 510] on div "Hi Maiju, big welcome to Harlow <3 We're so excited to have you! I'd love to kn…" at bounding box center [626, 511] width 768 height 57
copy div "Hi [PERSON_NAME], big welcome to [PERSON_NAME] <3 We're so excited to have you!…"
click at [100, 147] on link "Calendar" at bounding box center [91, 152] width 142 height 35
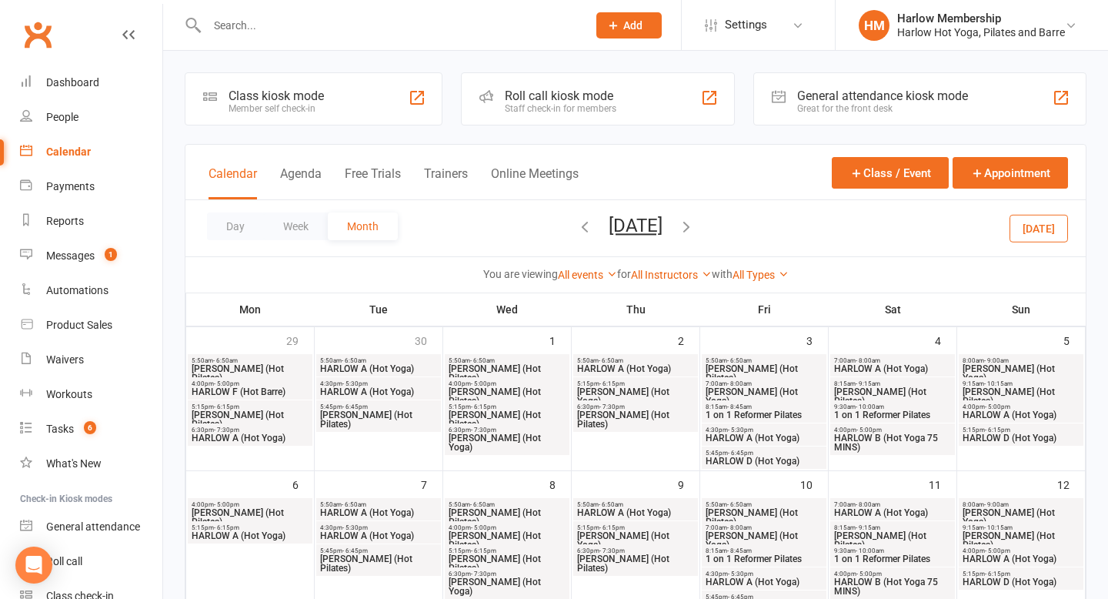
click at [633, 408] on span "6:30pm - 7:30pm" at bounding box center [636, 406] width 119 height 7
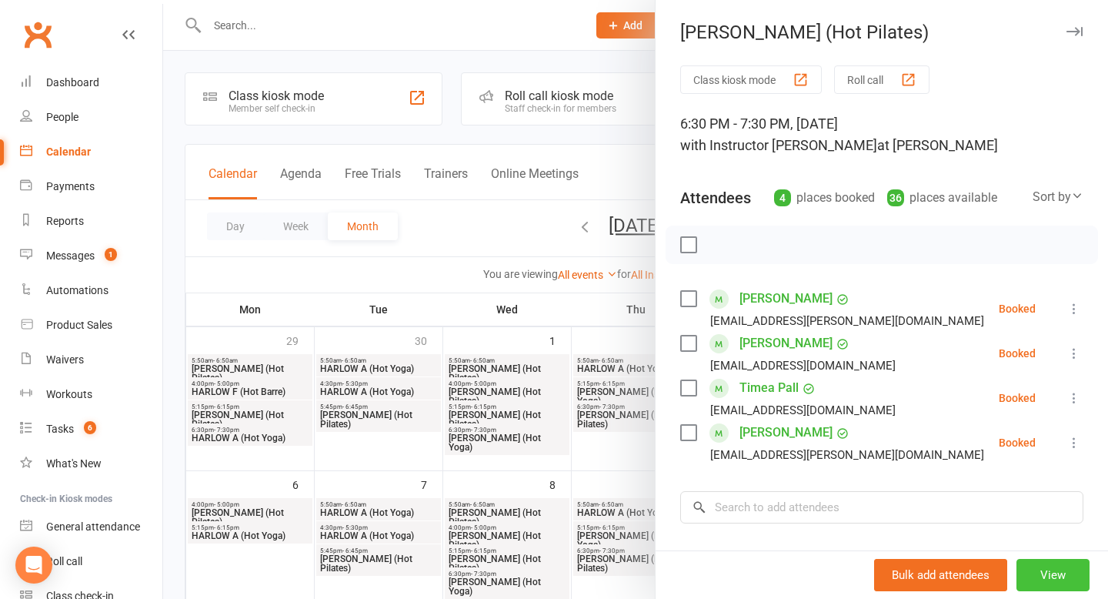
click at [1060, 577] on button "View" at bounding box center [1053, 575] width 73 height 32
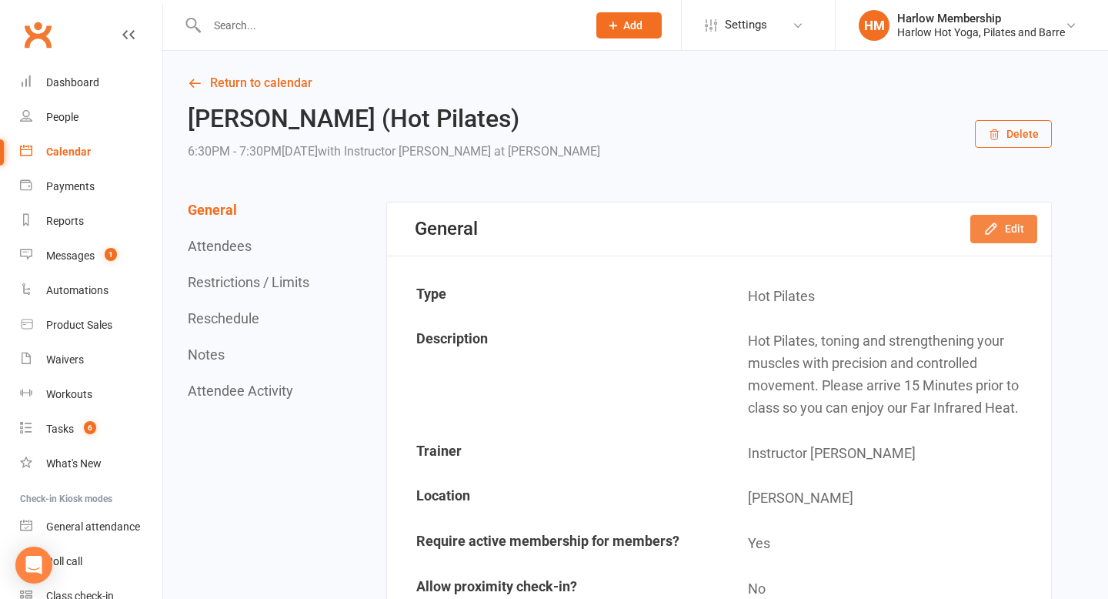
click at [1008, 232] on button "Edit" at bounding box center [1004, 229] width 67 height 28
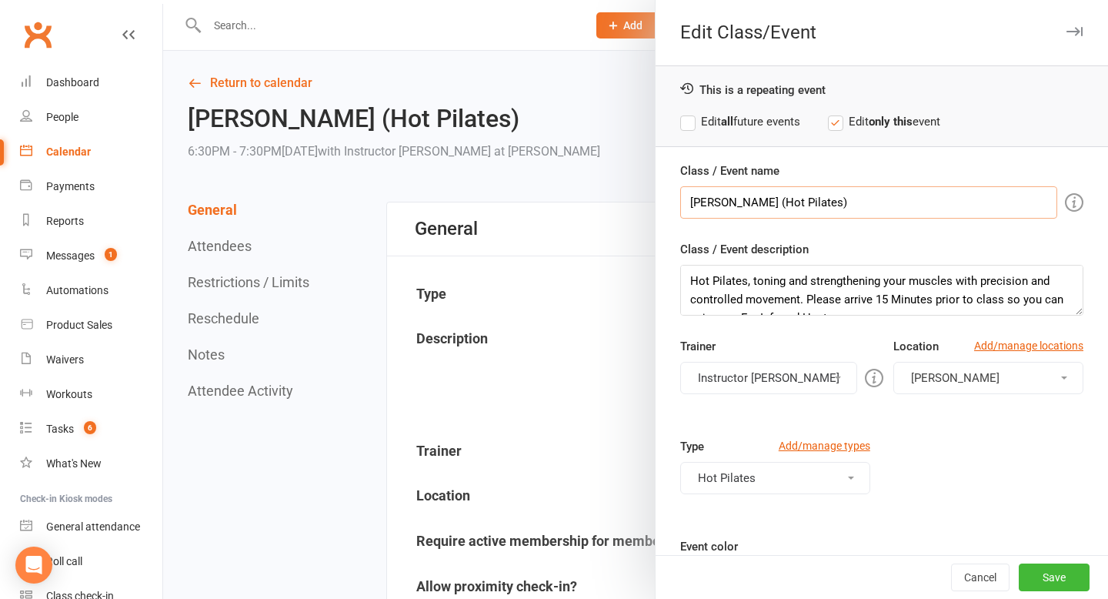
click at [794, 205] on input "HARLOW C (Hot Pilates)" at bounding box center [868, 202] width 377 height 32
drag, startPoint x: 690, startPoint y: 276, endPoint x: 793, endPoint y: 363, distance: 134.9
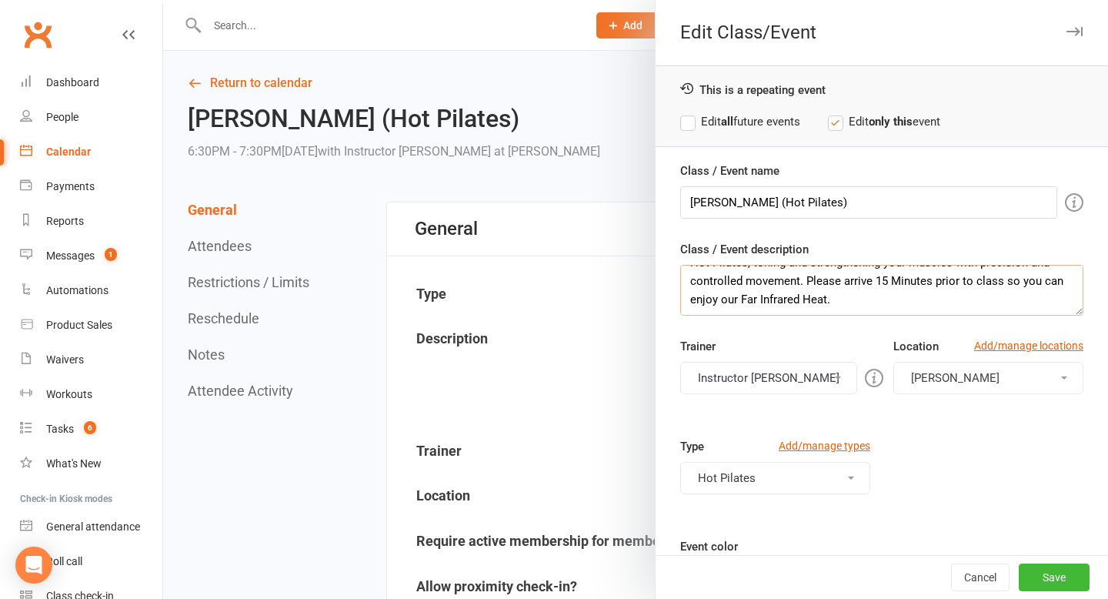
click at [793, 363] on div "Class / Event name HARLOW C (Hot Pilates) Class / Event description Hot Pilates…" at bounding box center [882, 459] width 453 height 595
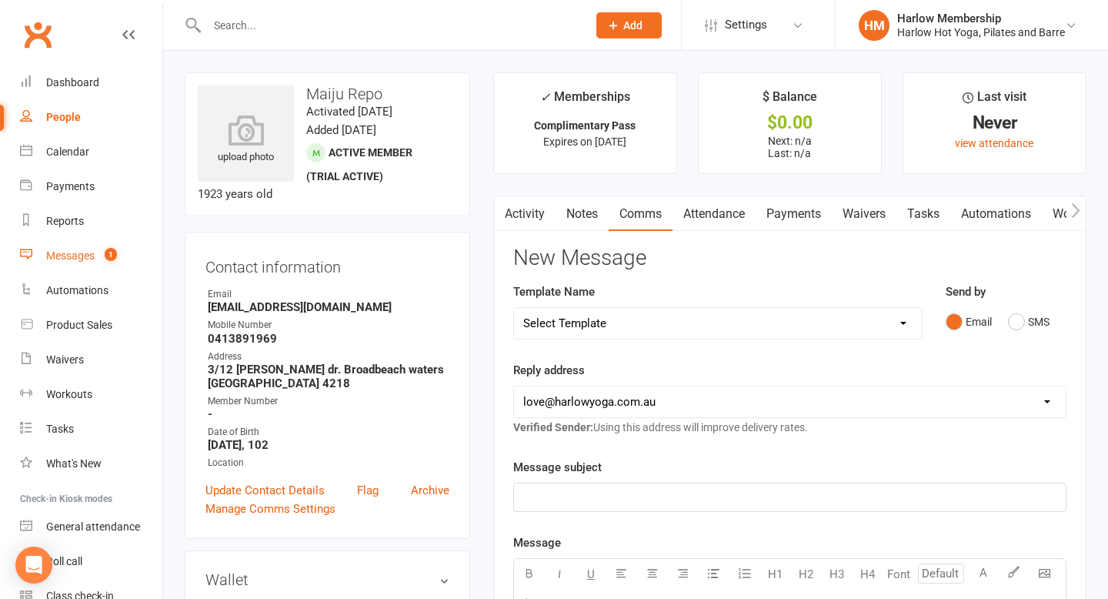
click at [93, 255] on div "Messages" at bounding box center [70, 255] width 48 height 12
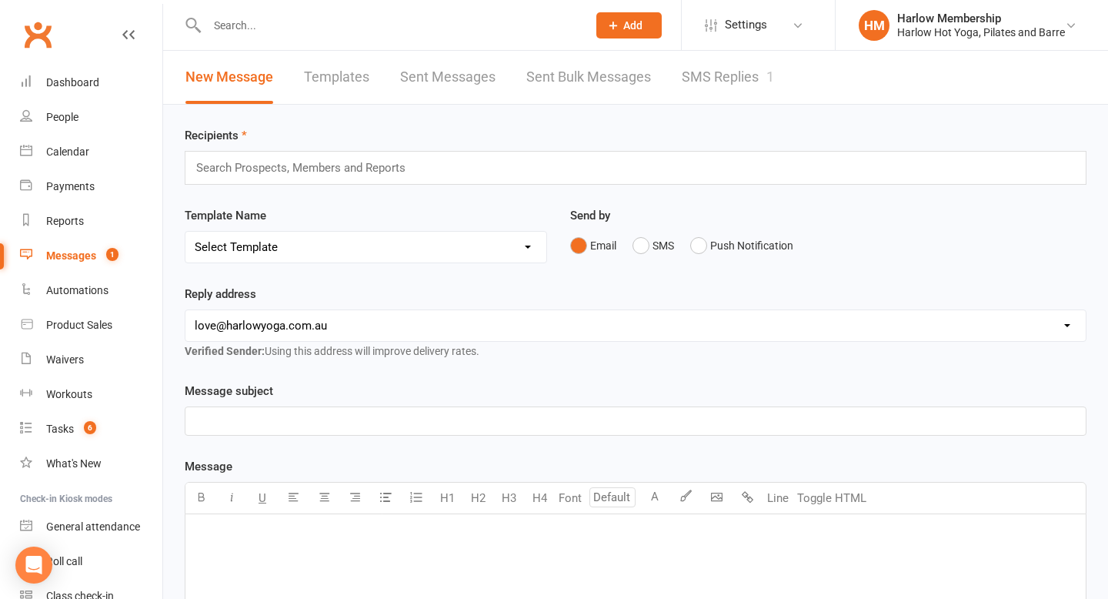
click at [730, 81] on link "SMS Replies 1" at bounding box center [728, 77] width 92 height 53
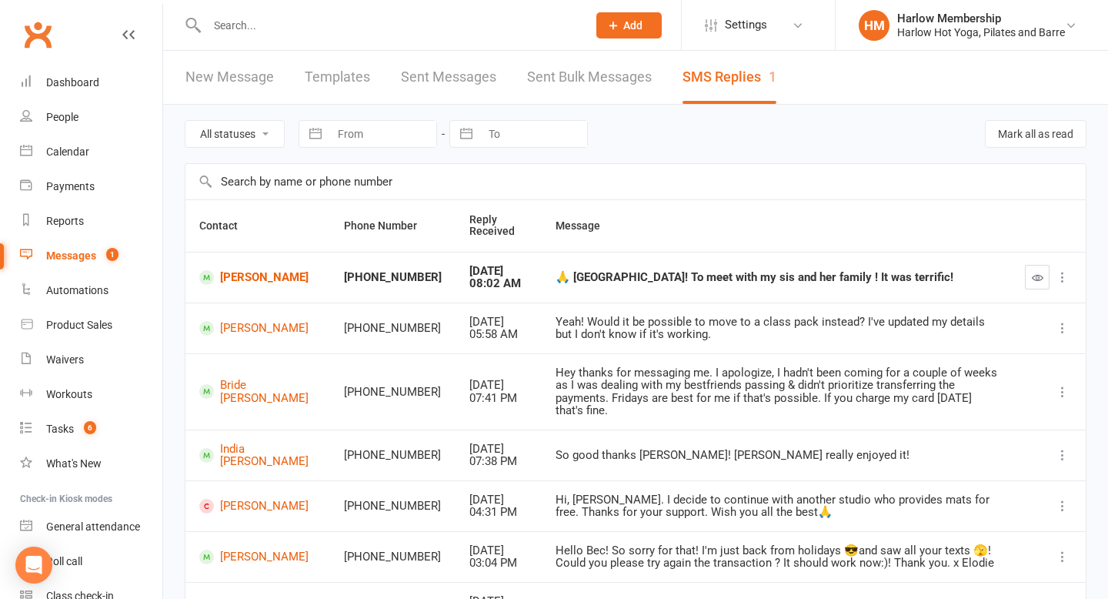
click at [242, 290] on td "[PERSON_NAME]" at bounding box center [257, 277] width 145 height 51
click at [259, 273] on link "[PERSON_NAME]" at bounding box center [257, 277] width 117 height 15
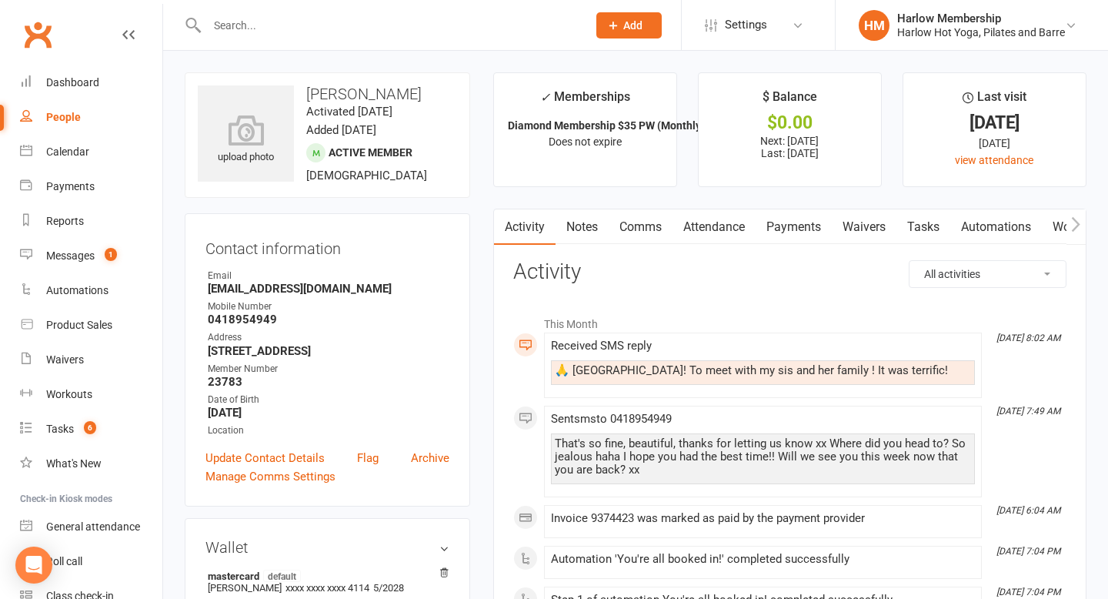
click at [634, 236] on link "Comms" at bounding box center [641, 226] width 64 height 35
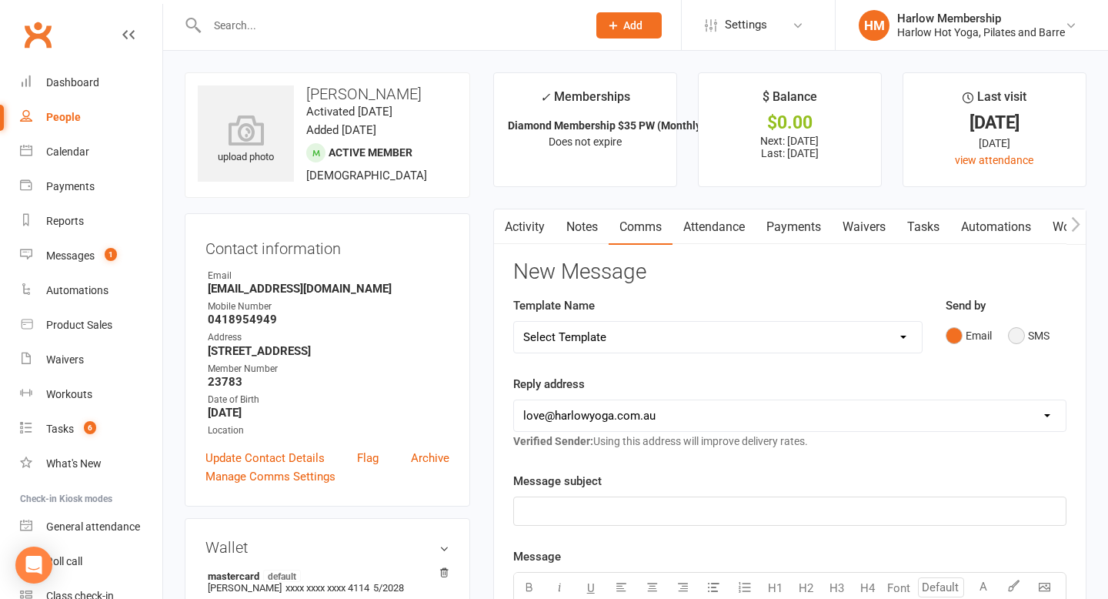
click at [1017, 339] on button "SMS" at bounding box center [1029, 335] width 42 height 29
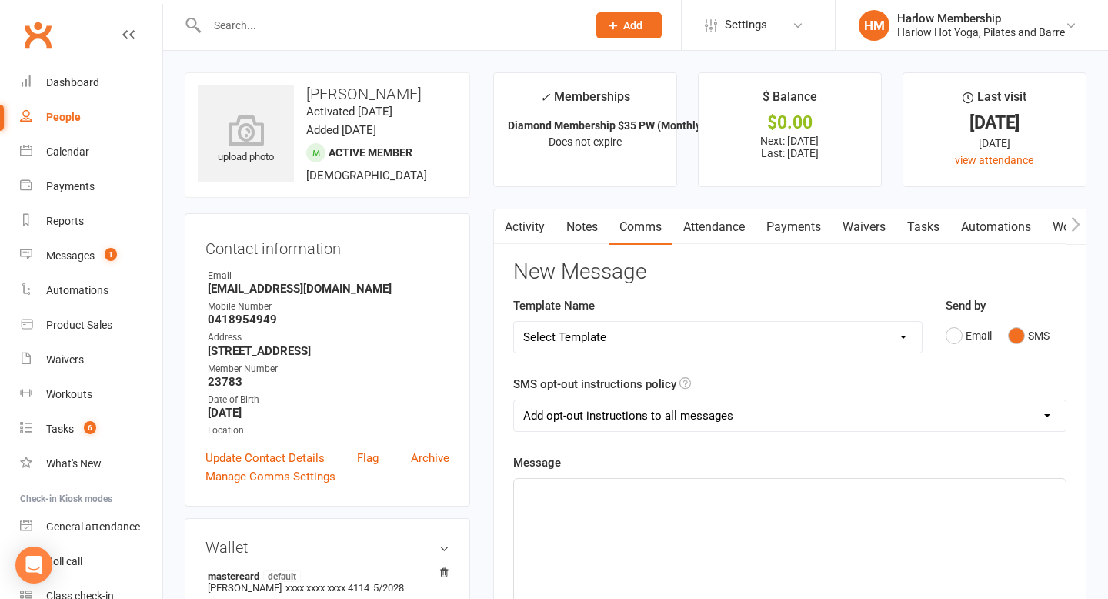
click at [707, 420] on select "Add opt-out instructions to all messages Add opt-out instructions for messages …" at bounding box center [790, 415] width 552 height 31
select select "2"
click at [514, 400] on select "Add opt-out instructions to all messages Add opt-out instructions for messages …" at bounding box center [790, 415] width 552 height 31
click at [668, 506] on div "﻿" at bounding box center [790, 594] width 552 height 231
click at [618, 481] on div "How fabulous!!!" at bounding box center [790, 594] width 552 height 231
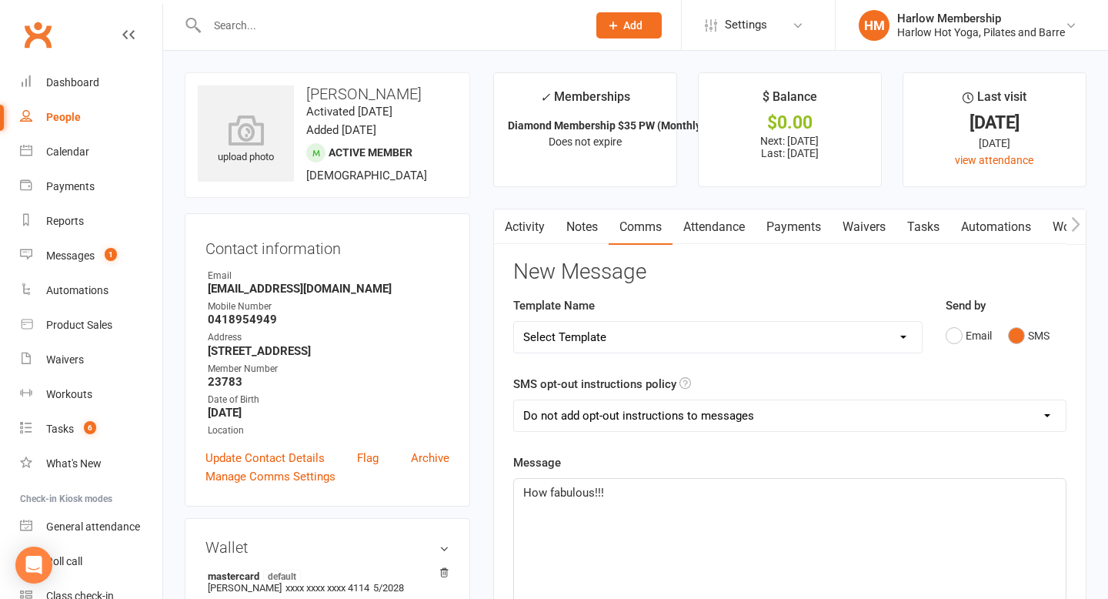
click at [618, 495] on p "How fabulous!!!" at bounding box center [789, 492] width 533 height 18
click at [781, 493] on p "How fabulous!!! That would have been so nice!!" at bounding box center [789, 492] width 533 height 18
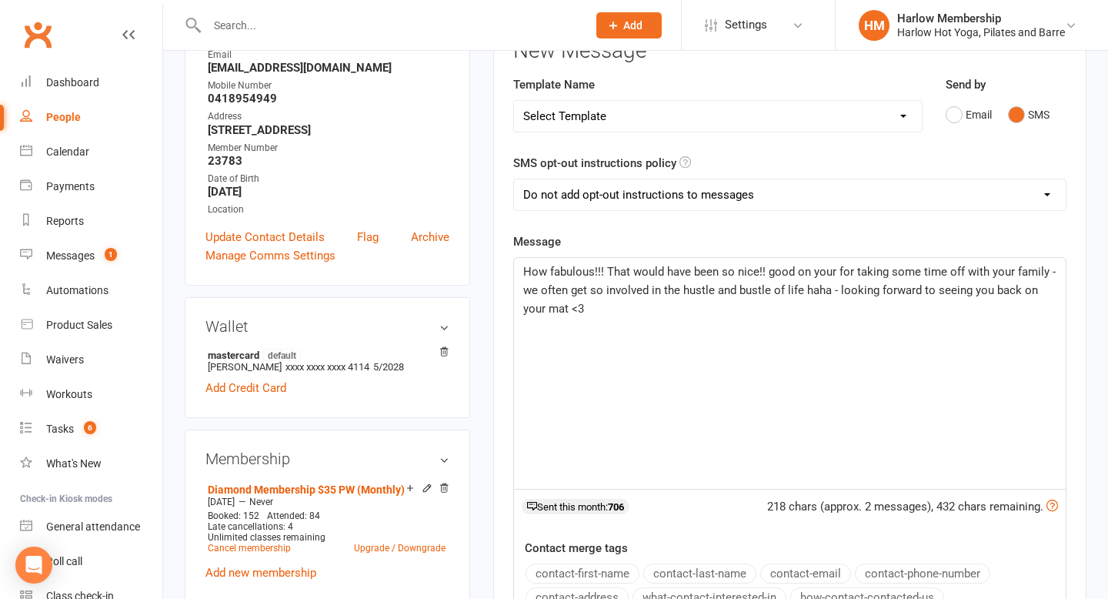
scroll to position [599, 0]
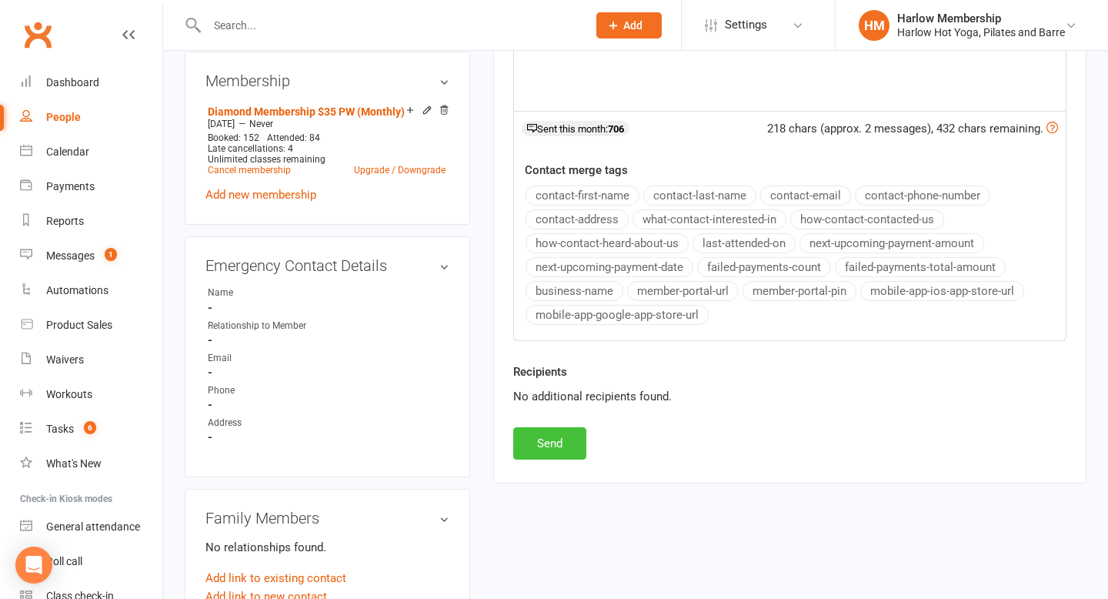
click at [560, 453] on button "Send" at bounding box center [549, 443] width 73 height 32
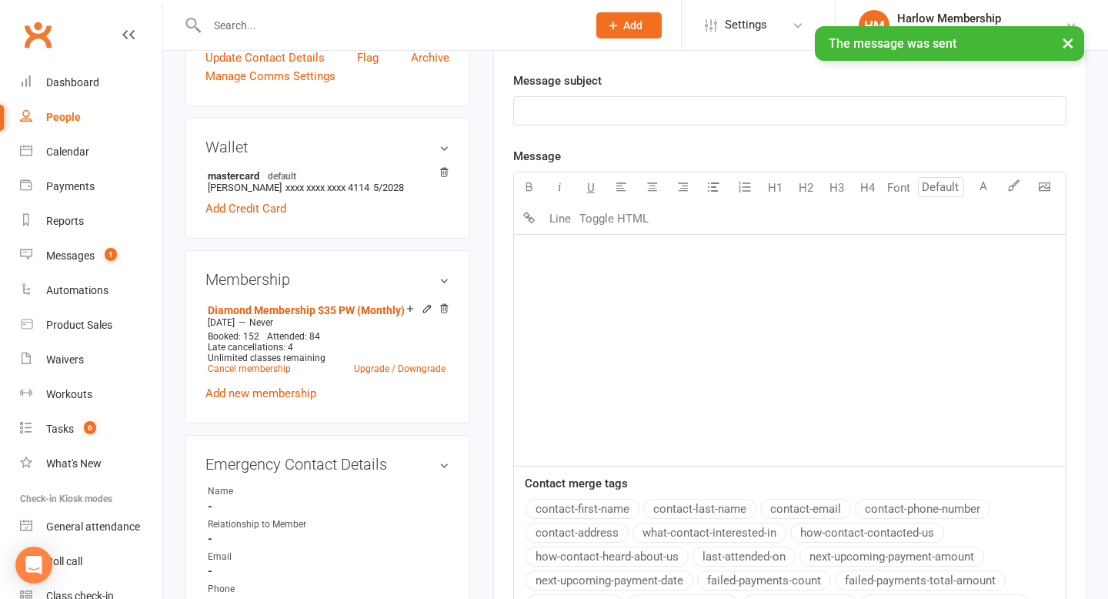
scroll to position [0, 0]
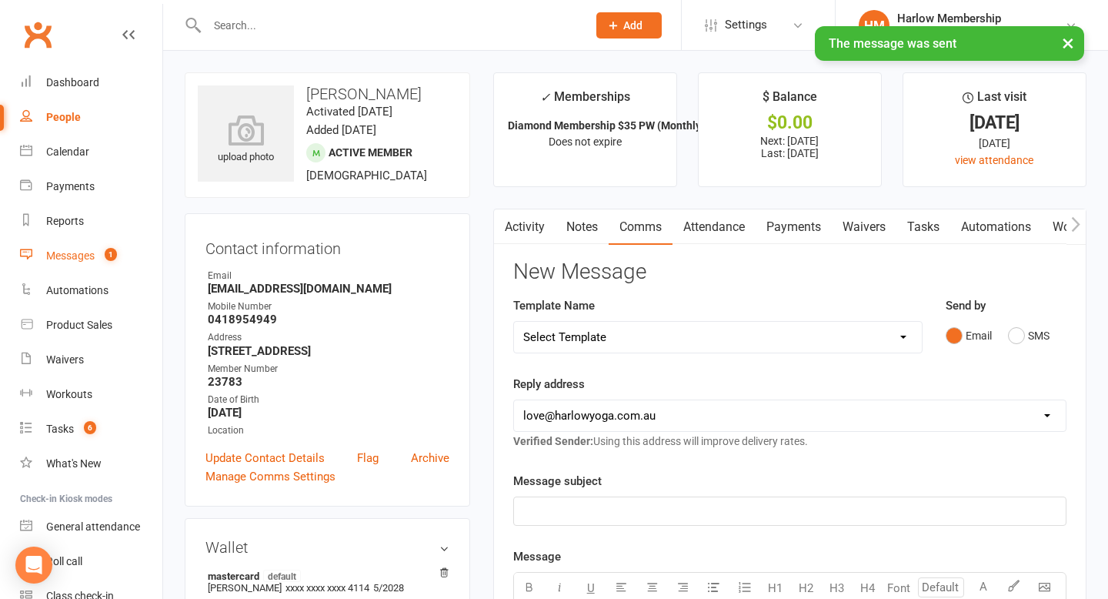
click at [83, 245] on link "Messages 1" at bounding box center [91, 256] width 142 height 35
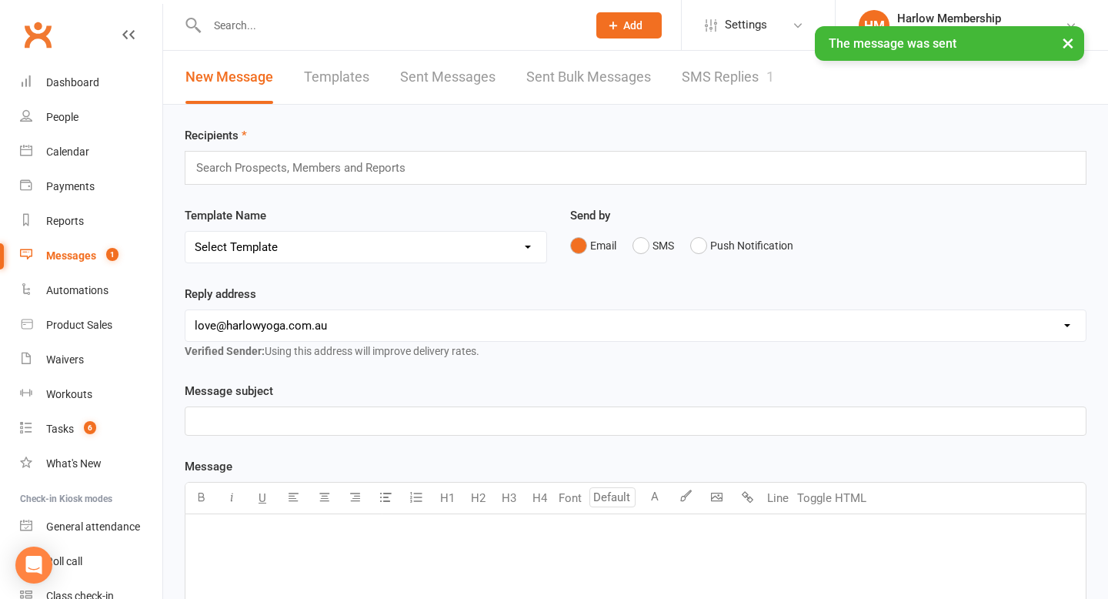
click at [747, 85] on link "SMS Replies 1" at bounding box center [728, 77] width 92 height 53
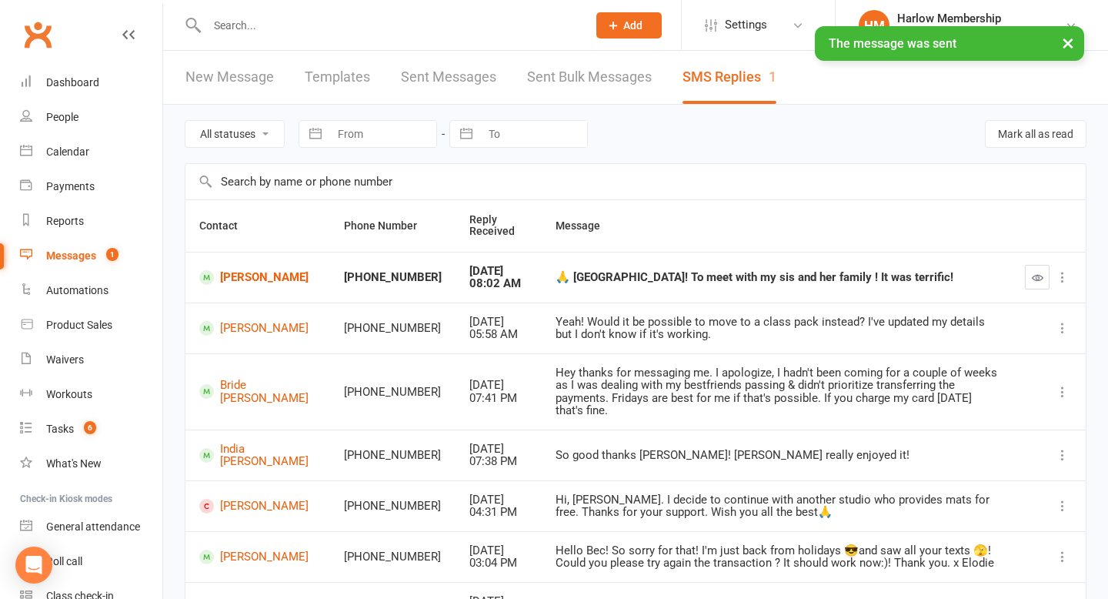
click at [1037, 276] on icon "button" at bounding box center [1038, 278] width 12 height 12
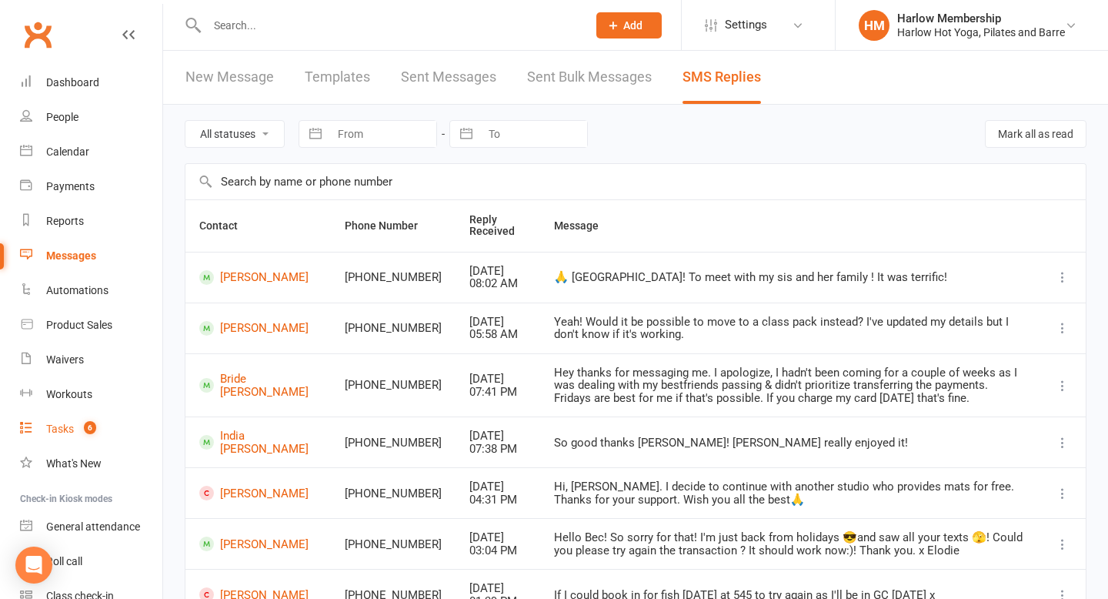
click at [74, 419] on link "Tasks 6" at bounding box center [91, 429] width 142 height 35
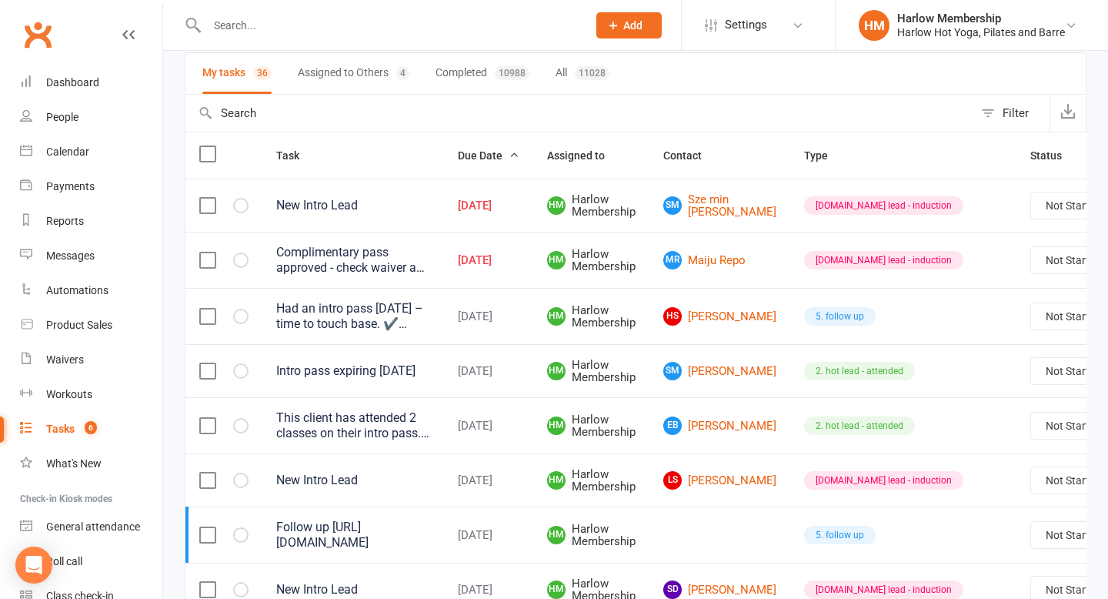
scroll to position [118, 0]
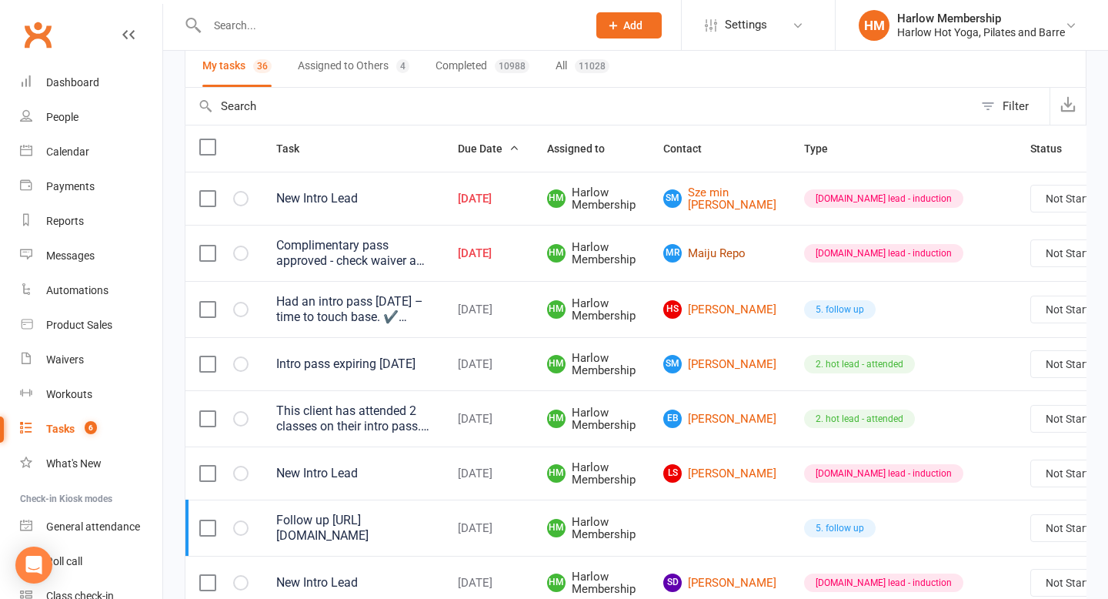
click at [706, 256] on link "MR Maiju Repo" at bounding box center [719, 253] width 113 height 18
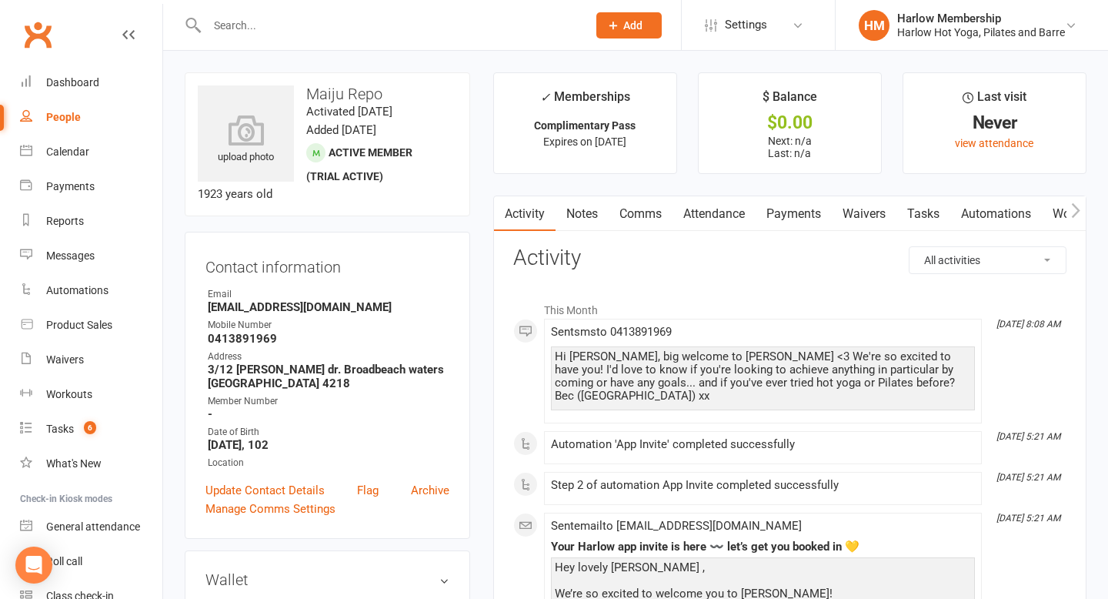
click at [919, 217] on link "Tasks" at bounding box center [924, 213] width 54 height 35
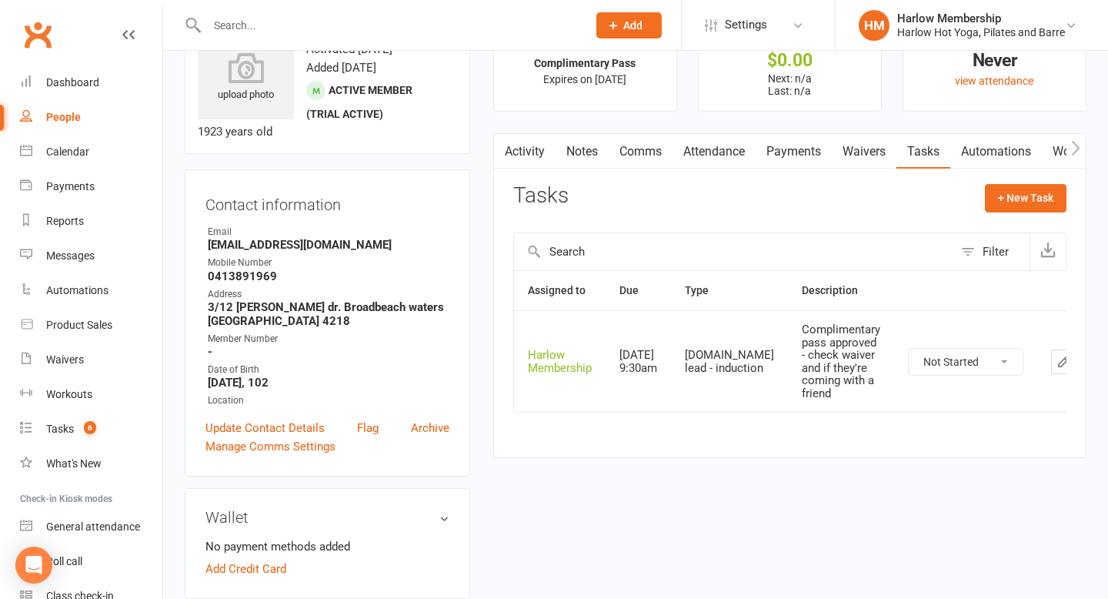
scroll to position [92, 0]
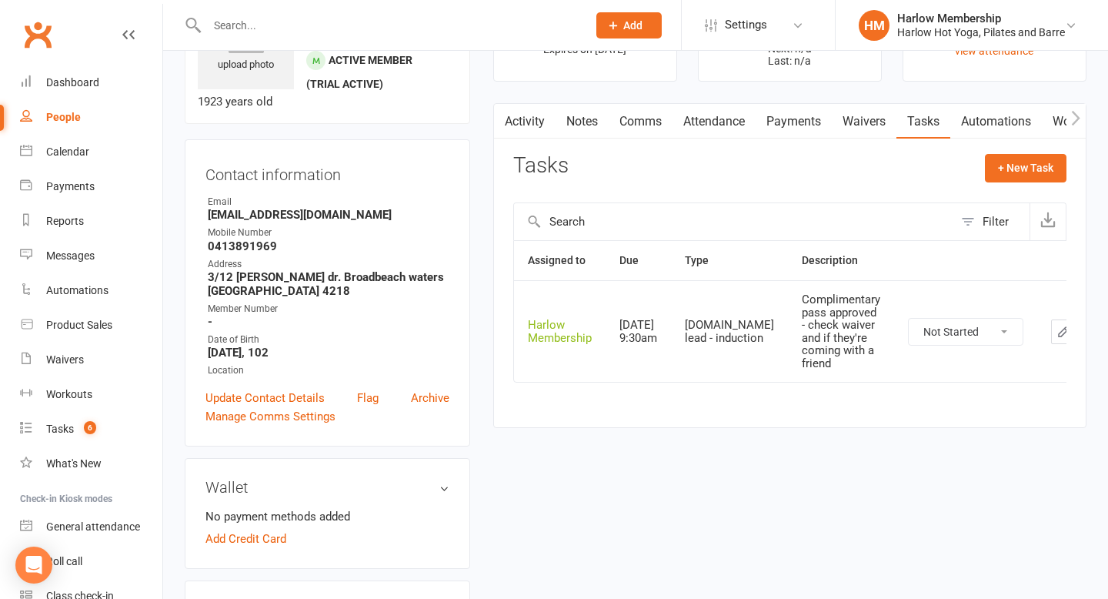
click at [1057, 335] on icon "button" at bounding box center [1064, 332] width 14 height 14
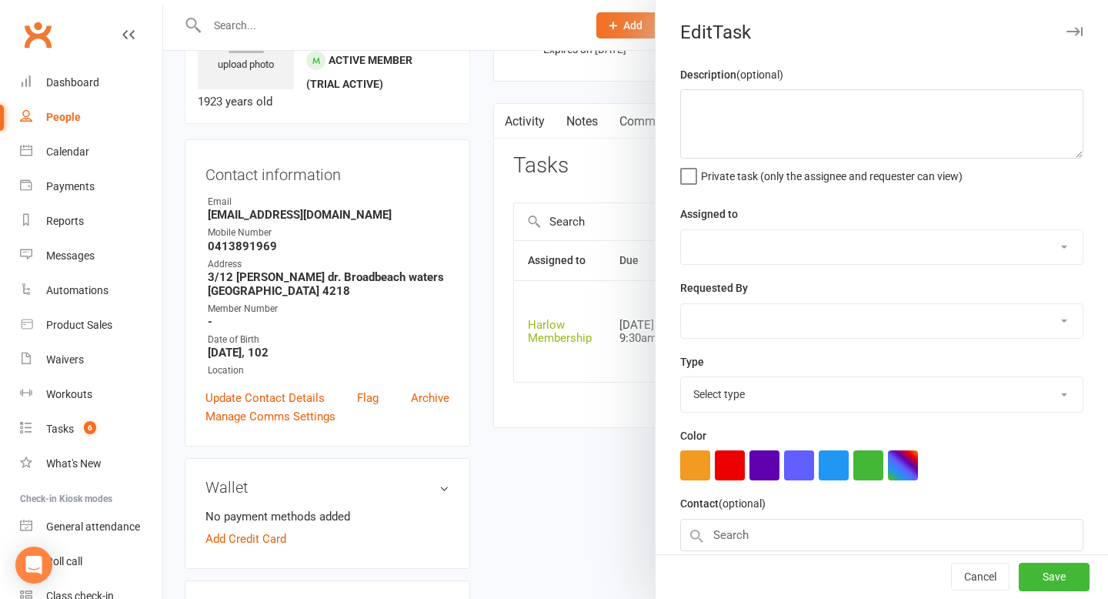
type textarea "Complimentary pass approved - check waiver and if they're coming with a friend"
select select "47368"
type input "16 Sep 2025"
type input "9:30am"
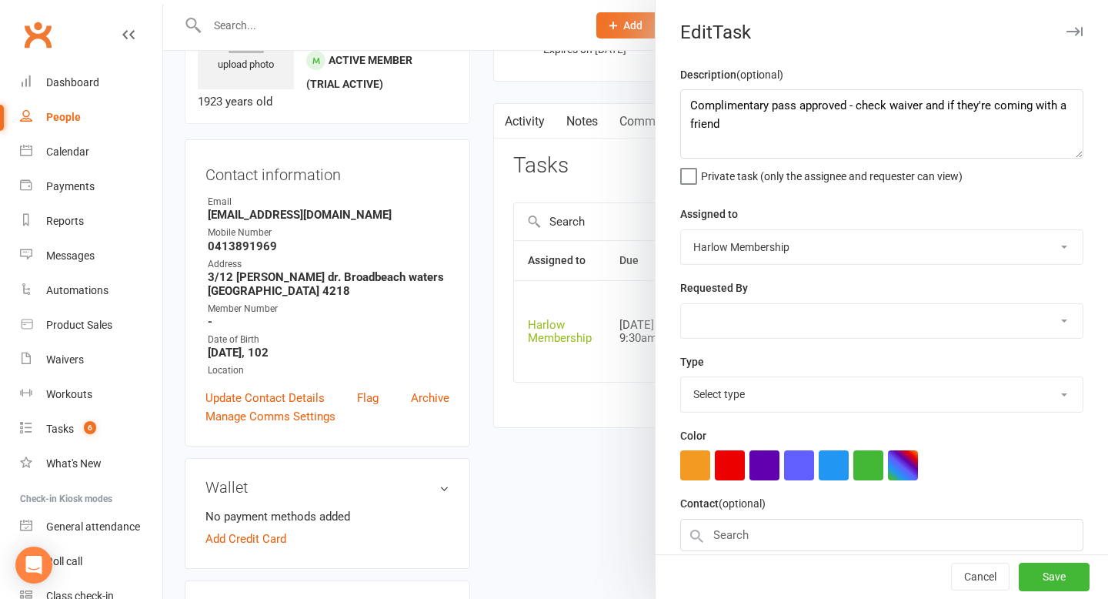
select select "28230"
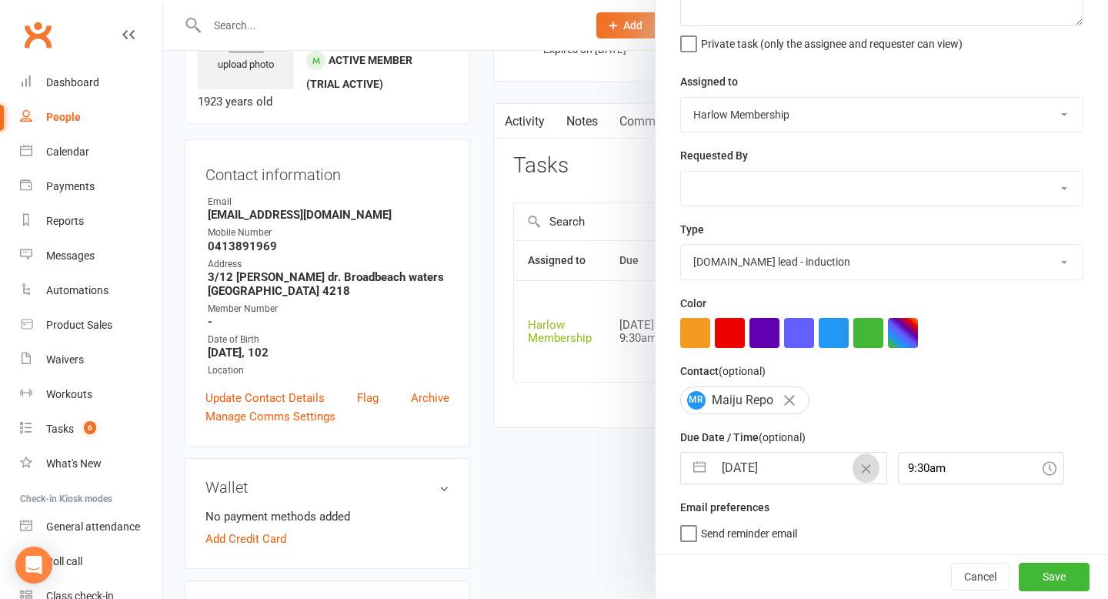
click at [853, 466] on button "Clear Date" at bounding box center [866, 467] width 27 height 29
select select "7"
select select "2025"
select select "8"
select select "2025"
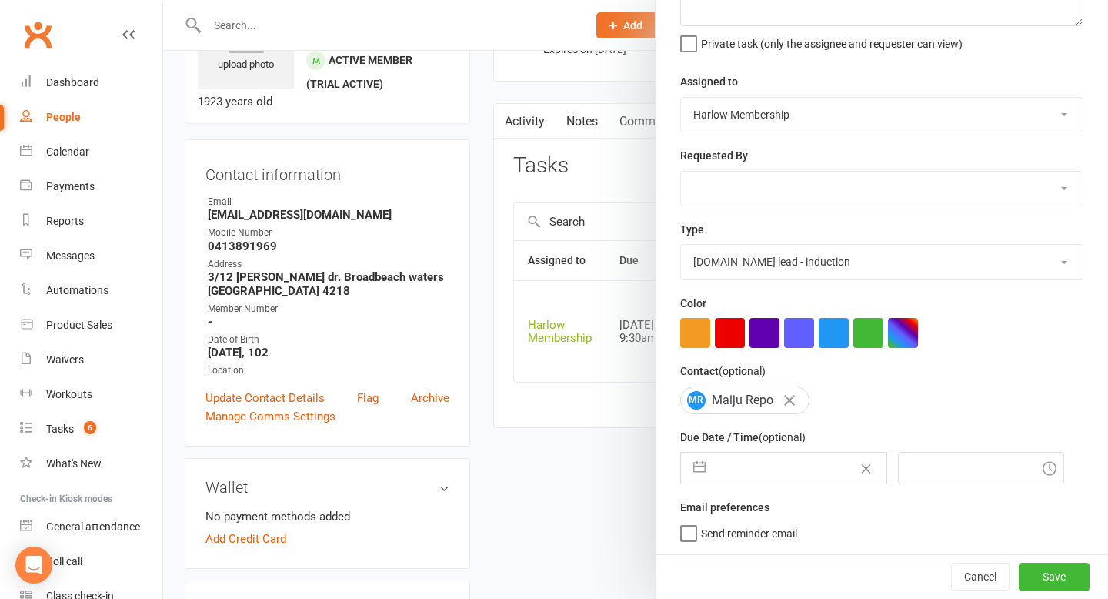
select select "9"
select select "2025"
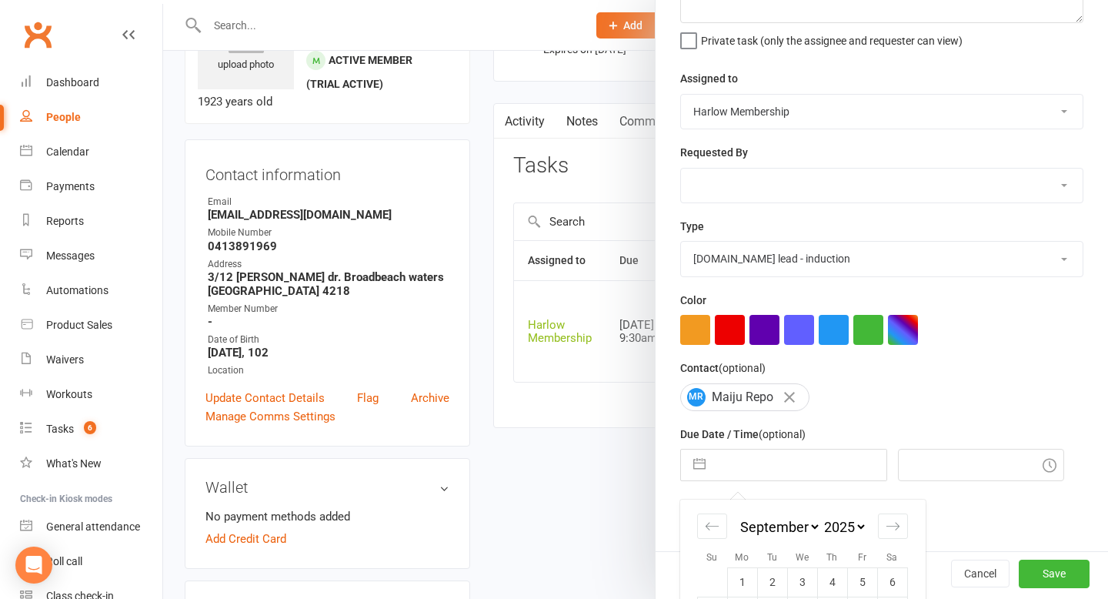
click at [832, 467] on input "text" at bounding box center [800, 465] width 173 height 31
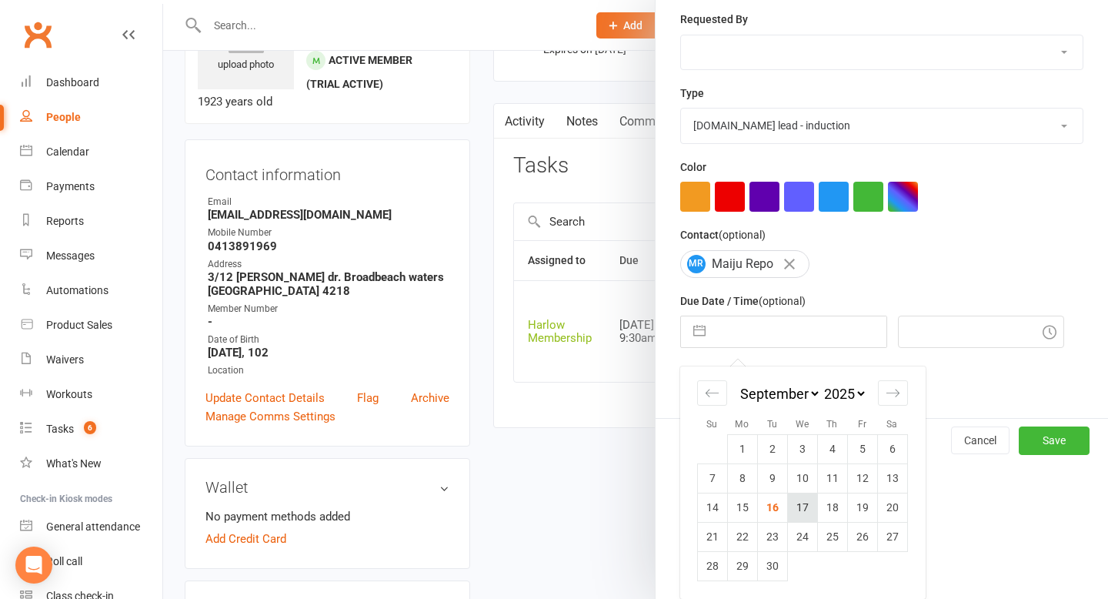
click at [801, 510] on td "17" at bounding box center [802, 507] width 30 height 29
type input "17 Sep 2025"
type input "8:15am"
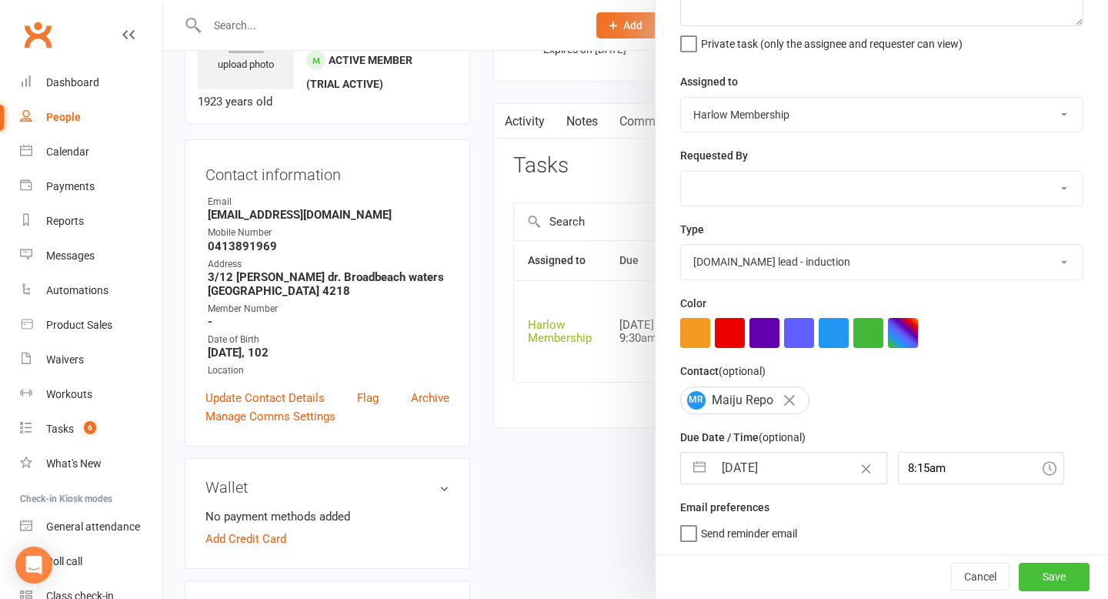
click at [1044, 573] on button "Save" at bounding box center [1054, 577] width 71 height 28
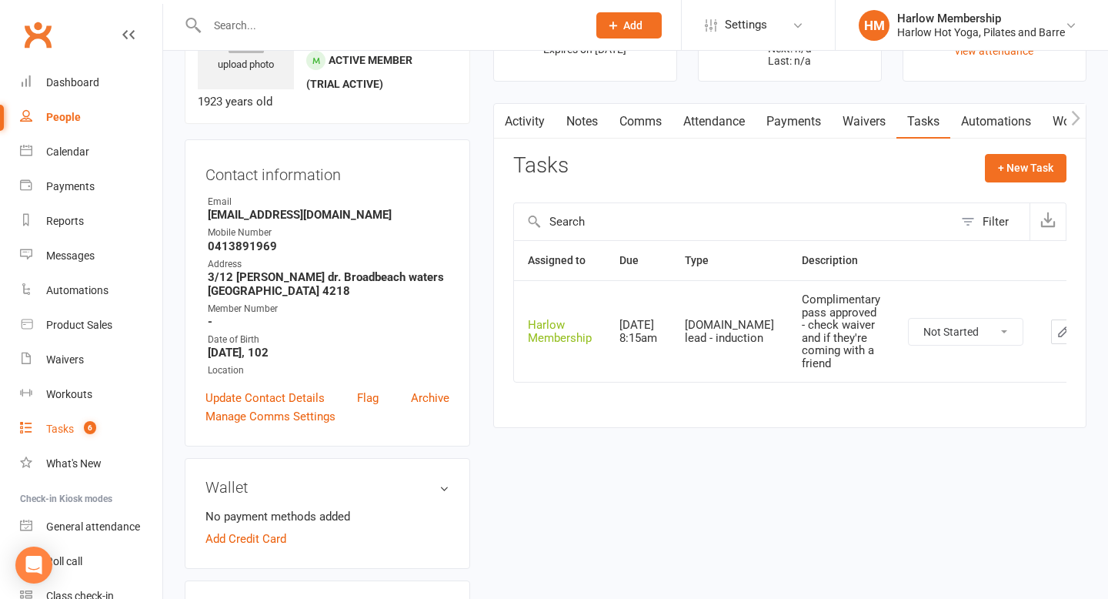
click at [55, 436] on link "Tasks 6" at bounding box center [91, 429] width 142 height 35
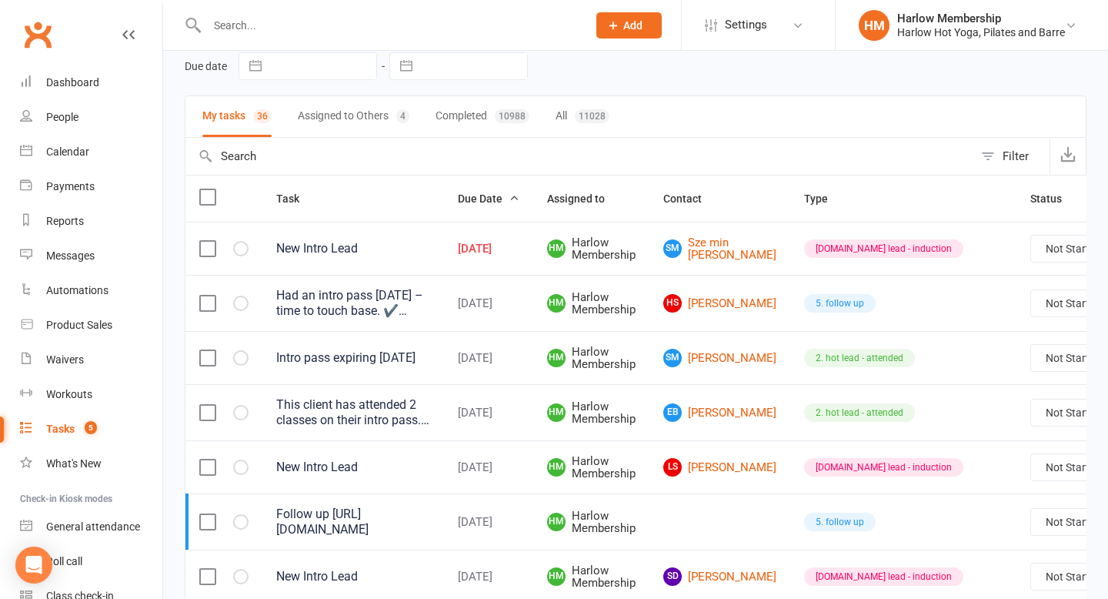
scroll to position [69, 0]
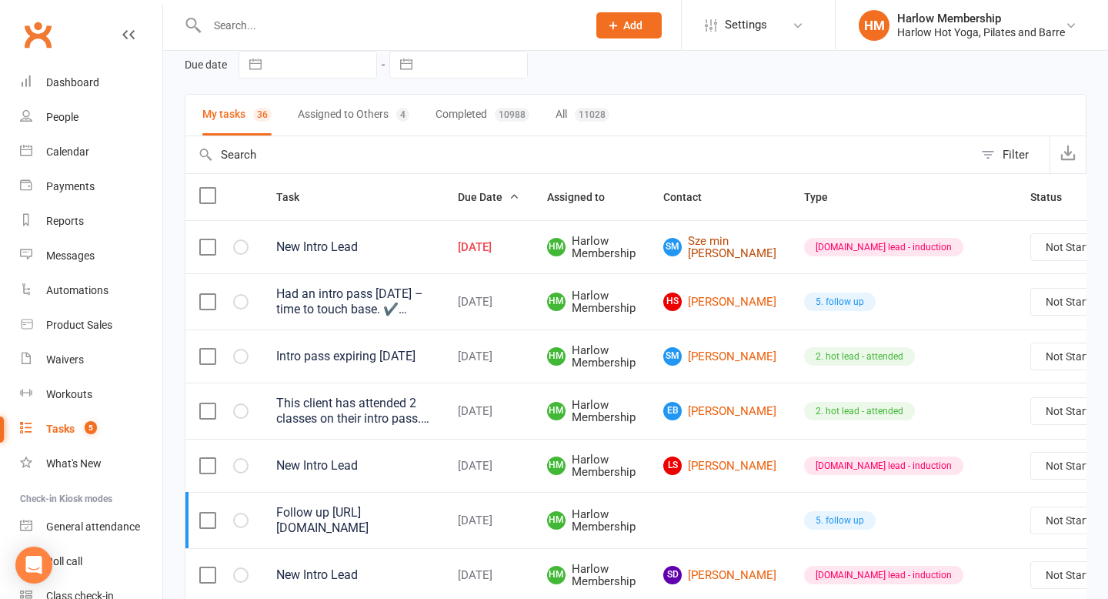
click at [696, 243] on link "Sm Sze min Ng" at bounding box center [719, 247] width 113 height 25
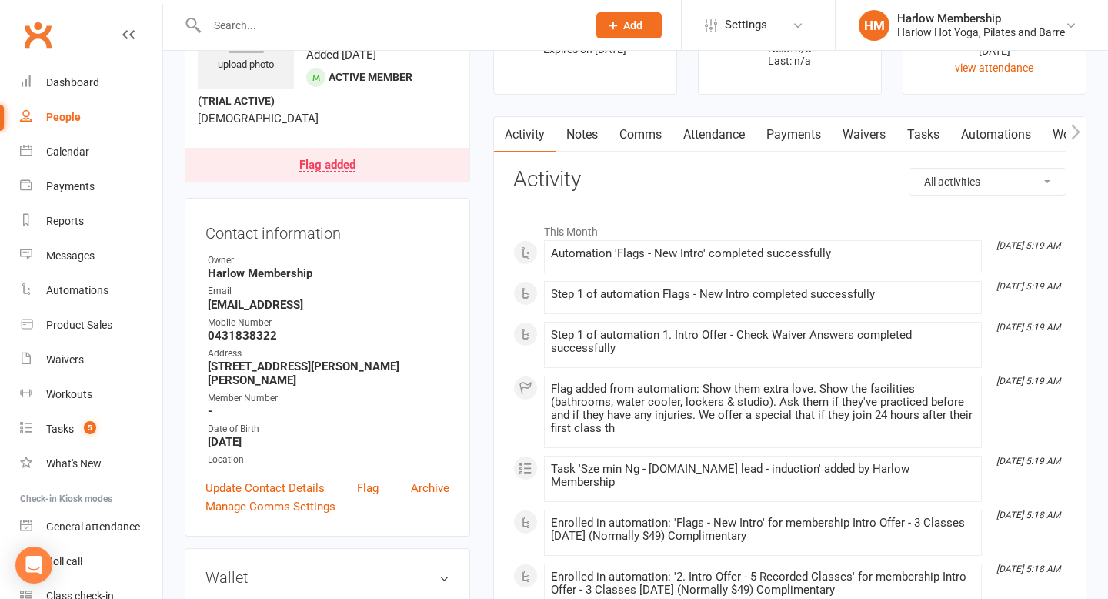
scroll to position [87, 0]
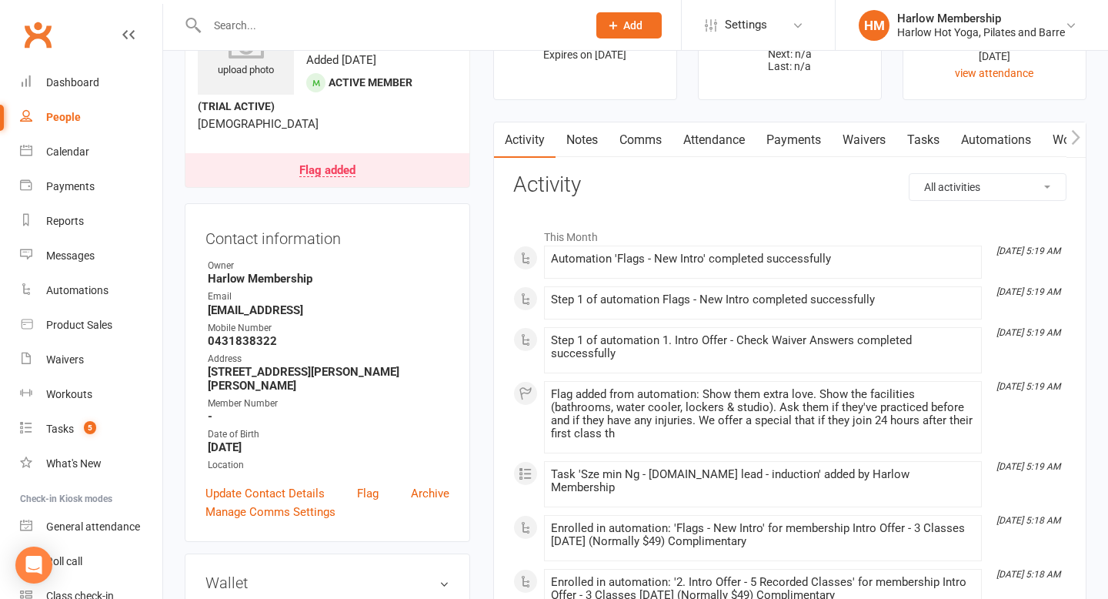
click at [623, 156] on link "Comms" at bounding box center [641, 139] width 64 height 35
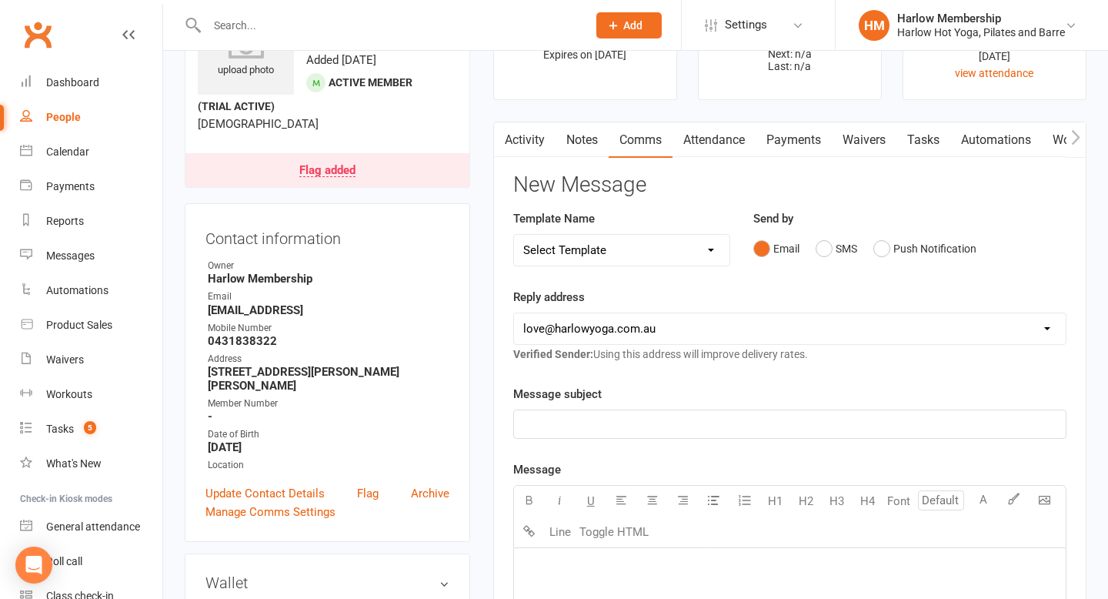
click at [1014, 252] on div "Email SMS Push Notification" at bounding box center [910, 248] width 313 height 29
click at [830, 245] on button "SMS" at bounding box center [837, 248] width 42 height 29
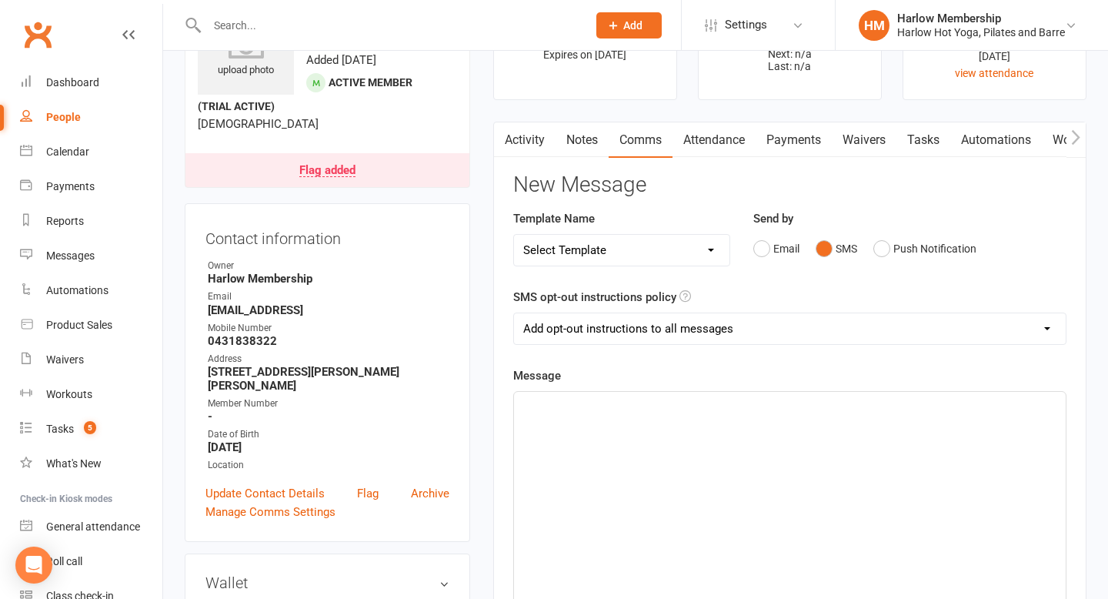
click at [642, 335] on select "Add opt-out instructions to all messages Add opt-out instructions for messages …" at bounding box center [790, 328] width 552 height 31
select select "2"
click at [514, 313] on select "Add opt-out instructions to all messages Add opt-out instructions for messages …" at bounding box center [790, 328] width 552 height 31
click at [610, 439] on div "﻿" at bounding box center [790, 507] width 552 height 231
drag, startPoint x: 577, startPoint y: 410, endPoint x: 481, endPoint y: 399, distance: 96.1
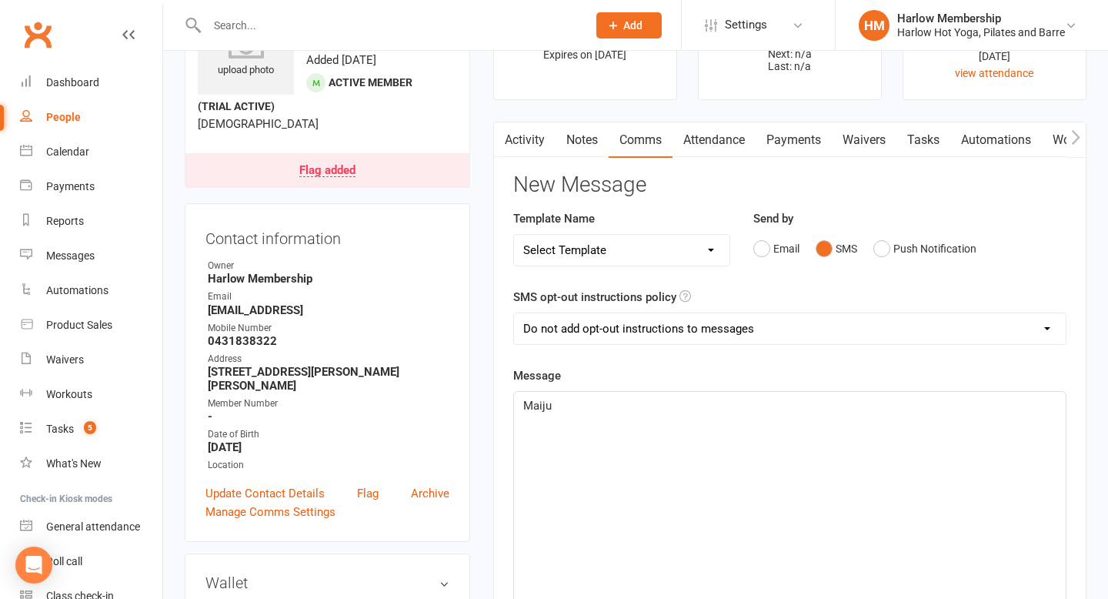
click at [482, 399] on main "✓ Memberships Intro Offer - 3 Classes in 7 Days (Normall... Expires on 23rd Sep…" at bounding box center [790, 497] width 617 height 1025
paste div
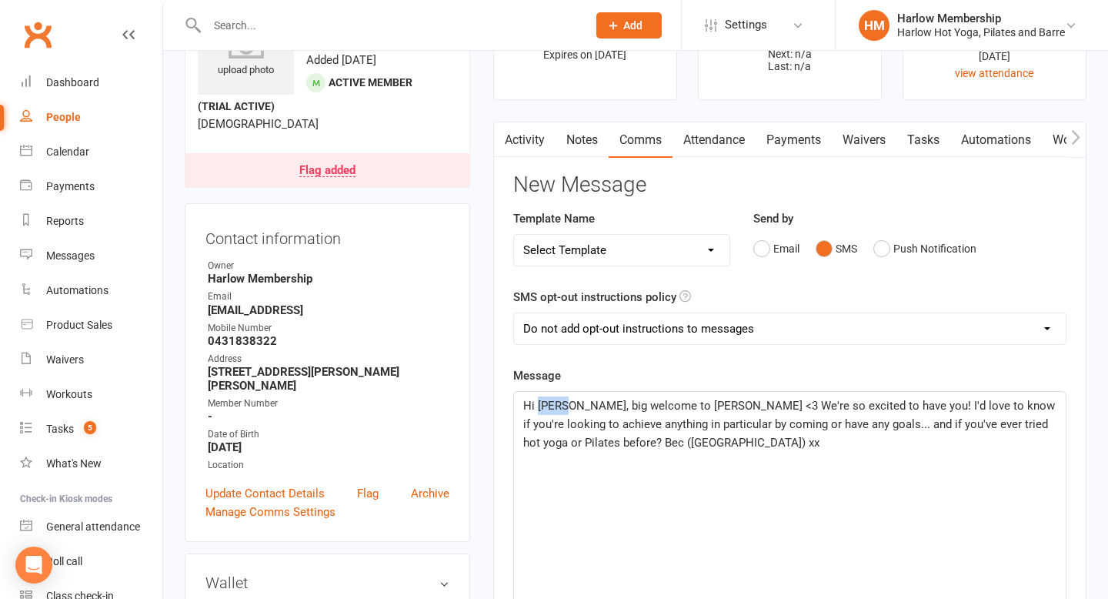
drag, startPoint x: 563, startPoint y: 408, endPoint x: 539, endPoint y: 403, distance: 24.3
click at [539, 404] on span "Hi Maiju, big welcome to Harlow <3 We're so excited to have you! I'd love to kn…" at bounding box center [790, 424] width 535 height 51
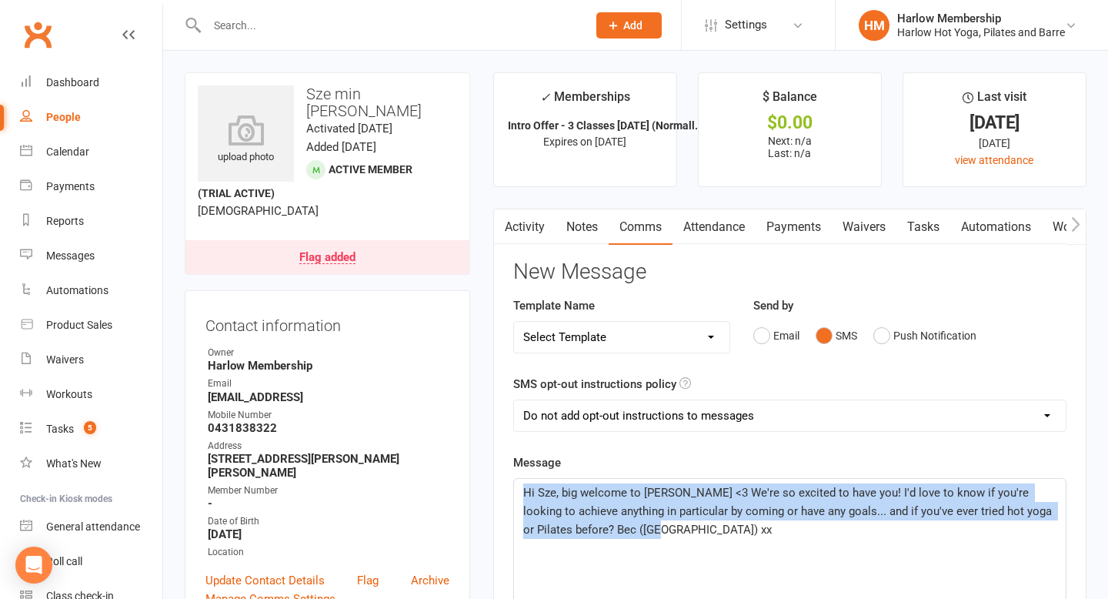
drag, startPoint x: 655, startPoint y: 533, endPoint x: 521, endPoint y: 479, distance: 144.4
click at [522, 480] on div "Hi Sze, big welcome to Harlow <3 We're so excited to have you! I'd love to know…" at bounding box center [790, 594] width 552 height 231
copy span "Hi Sze, big welcome to Harlow <3 We're so excited to have you! I'd love to know…"
click at [579, 222] on link "Notes" at bounding box center [582, 226] width 53 height 35
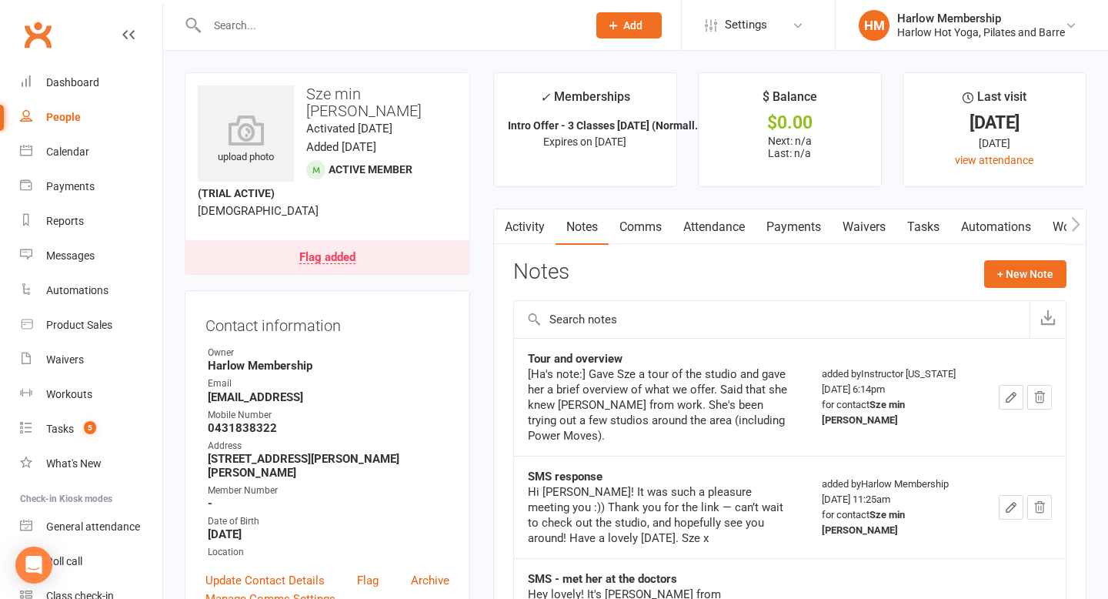
click at [633, 224] on link "Comms" at bounding box center [641, 226] width 64 height 35
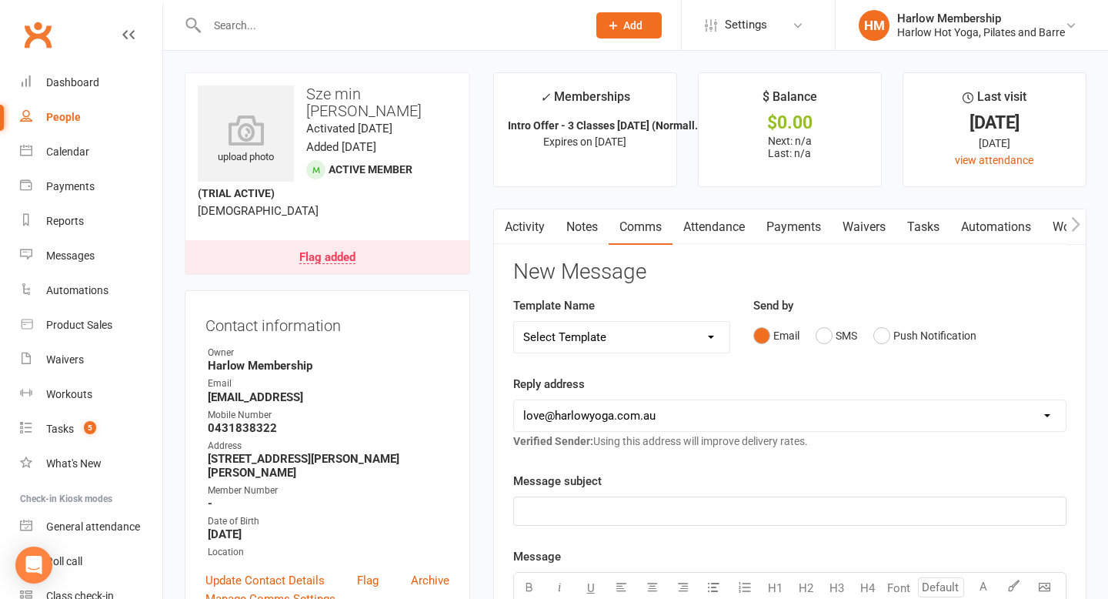
click at [1010, 335] on div "Email SMS Push Notification" at bounding box center [910, 335] width 313 height 29
click at [692, 412] on select "hello@clubworx.com love@harlowyoga.com.au accounts@harlowyoga.com.au hello@arcw…" at bounding box center [790, 415] width 552 height 31
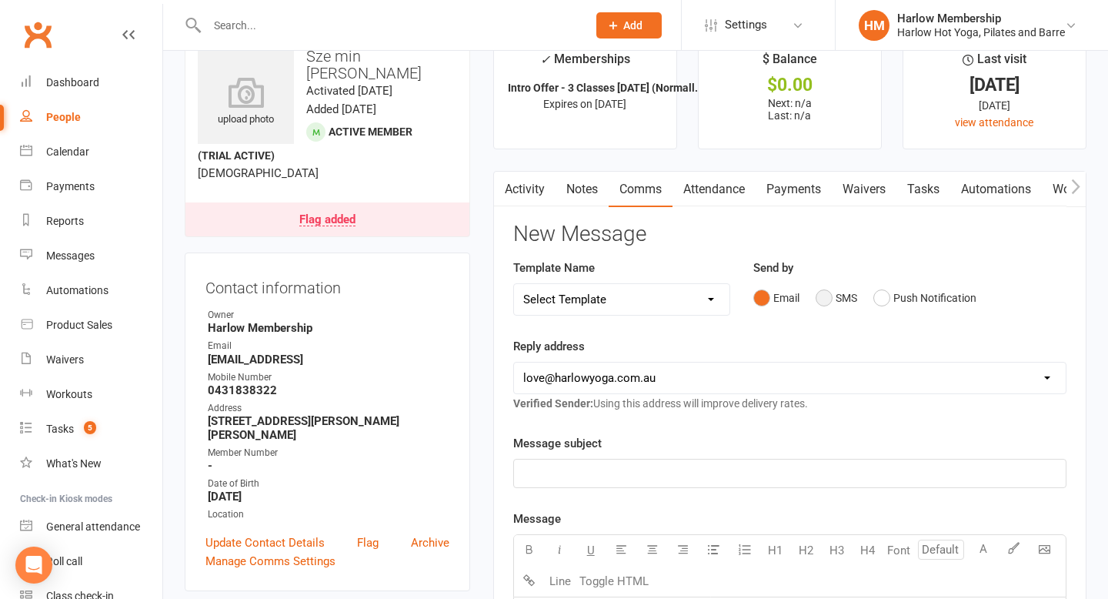
click at [827, 299] on button "SMS" at bounding box center [837, 297] width 42 height 29
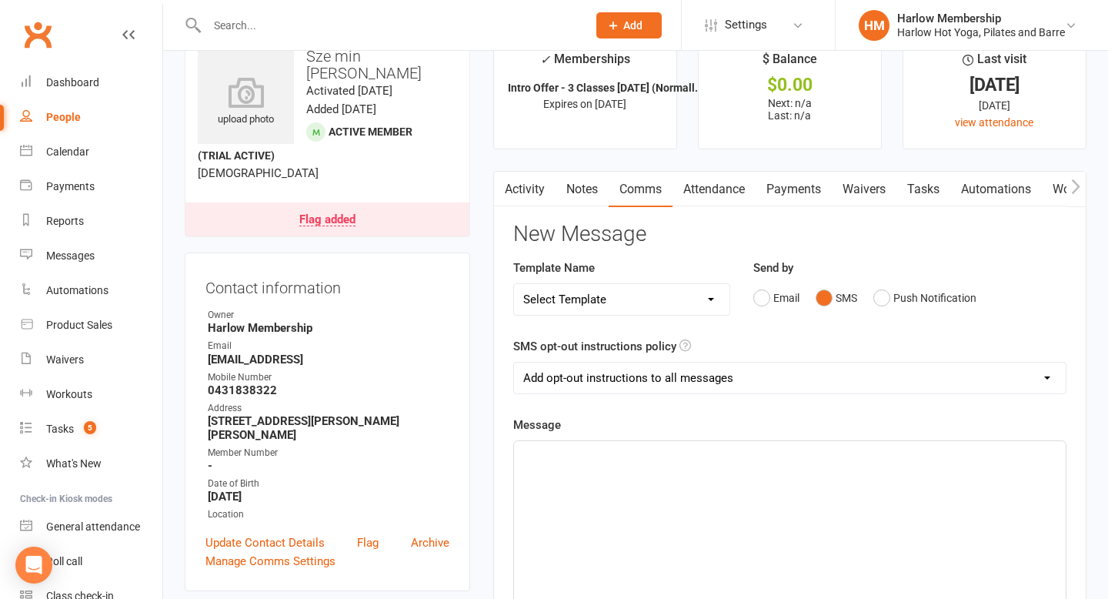
click at [647, 379] on select "Add opt-out instructions to all messages Add opt-out instructions for messages …" at bounding box center [790, 378] width 552 height 31
select select "2"
click at [514, 363] on select "Add opt-out instructions to all messages Add opt-out instructions for messages …" at bounding box center [790, 378] width 552 height 31
click at [619, 463] on p "﻿" at bounding box center [789, 455] width 533 height 18
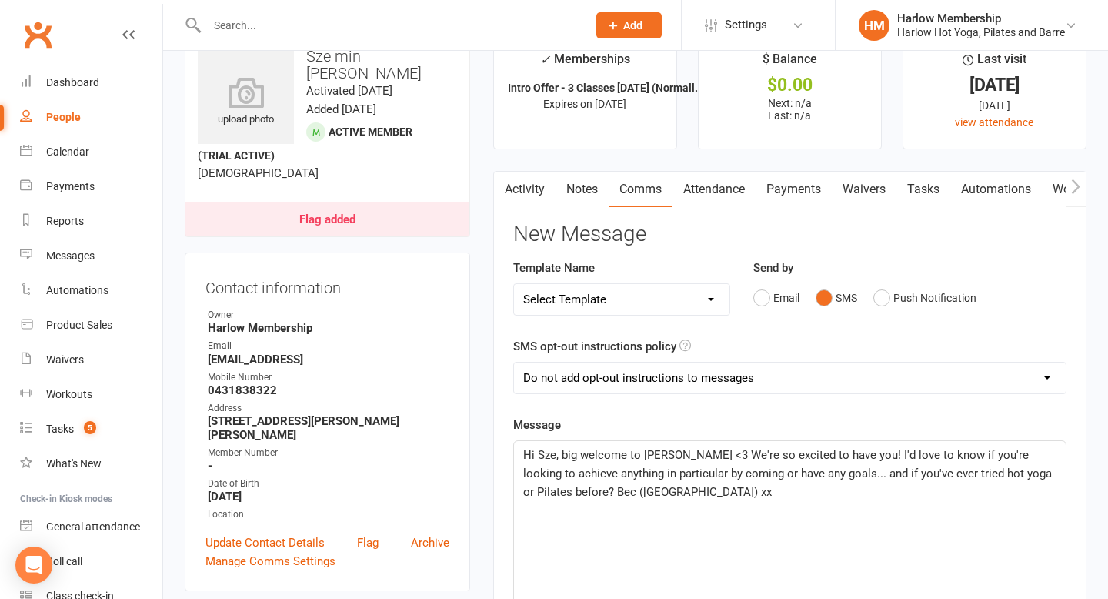
click at [566, 492] on span "Hi Sze, big welcome to Harlow <3 We're so excited to have you! I'd love to know…" at bounding box center [789, 473] width 532 height 51
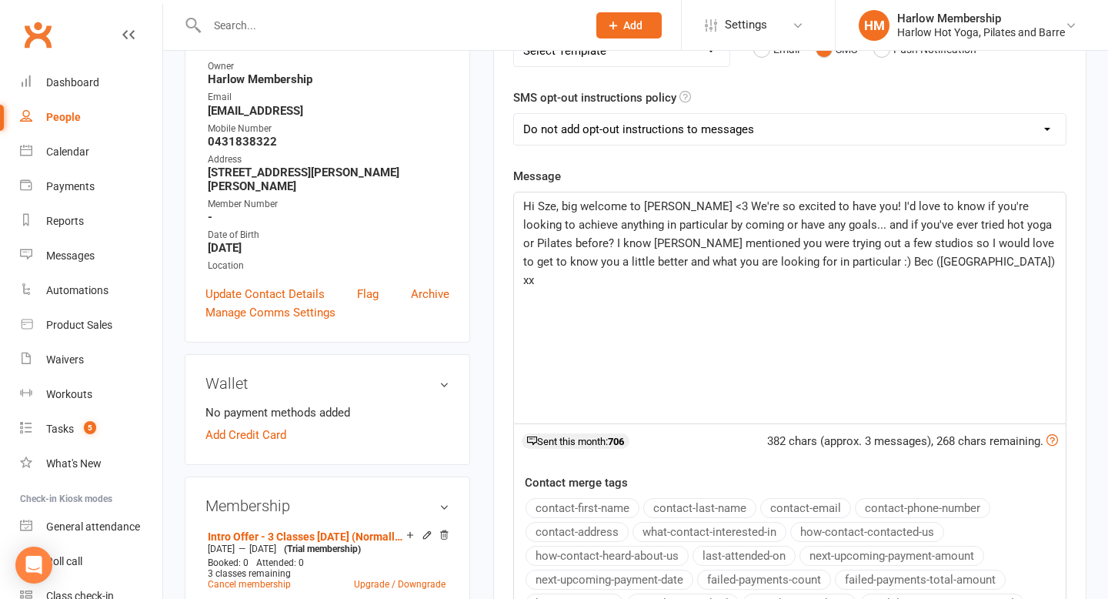
scroll to position [469, 0]
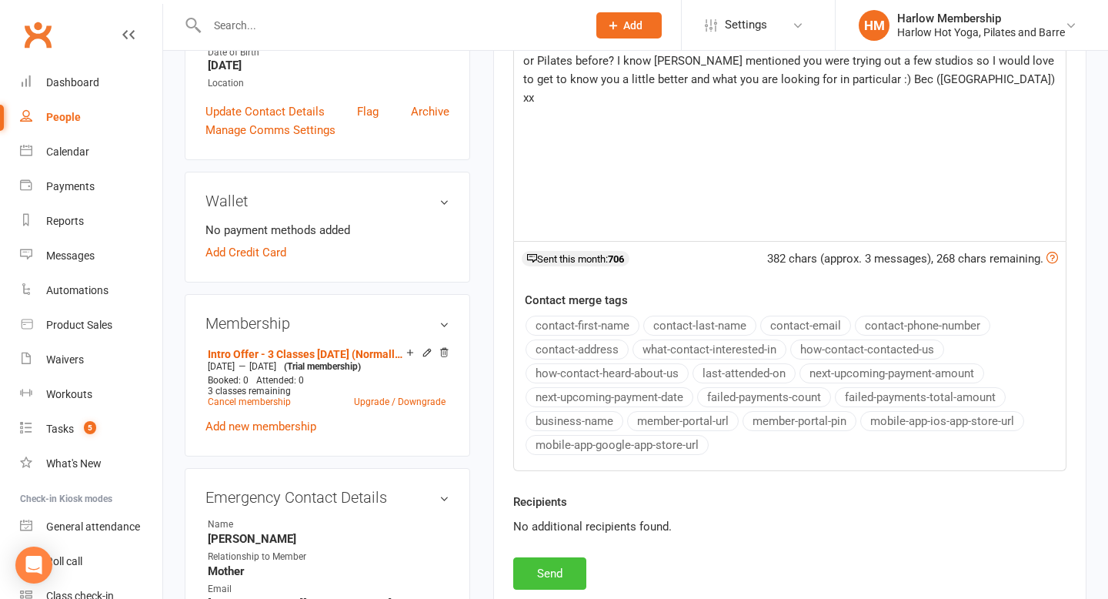
click at [555, 577] on button "Send" at bounding box center [549, 573] width 73 height 32
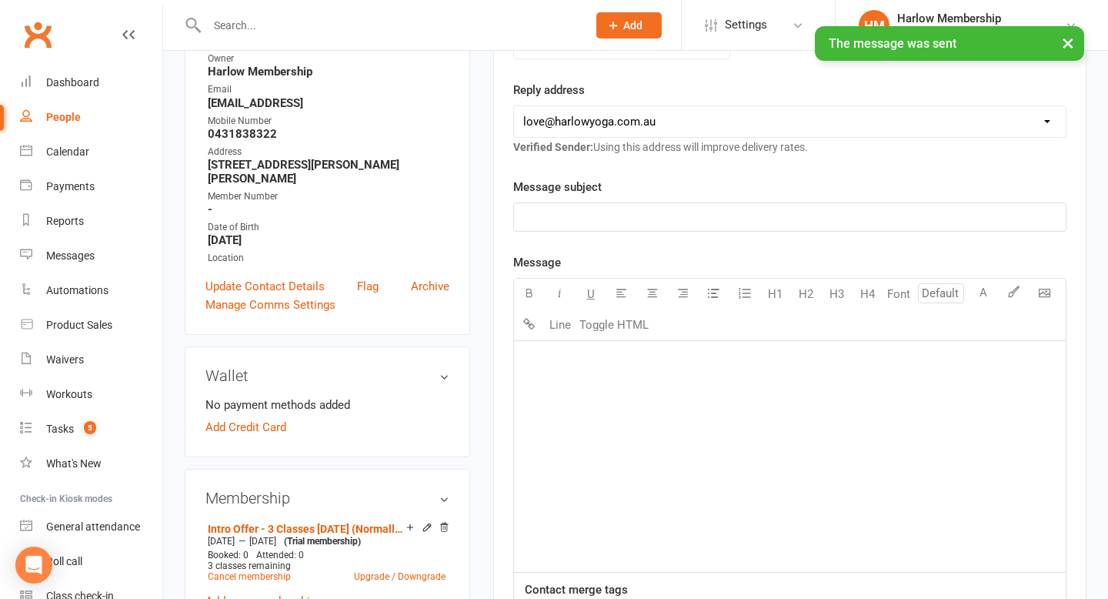
scroll to position [0, 0]
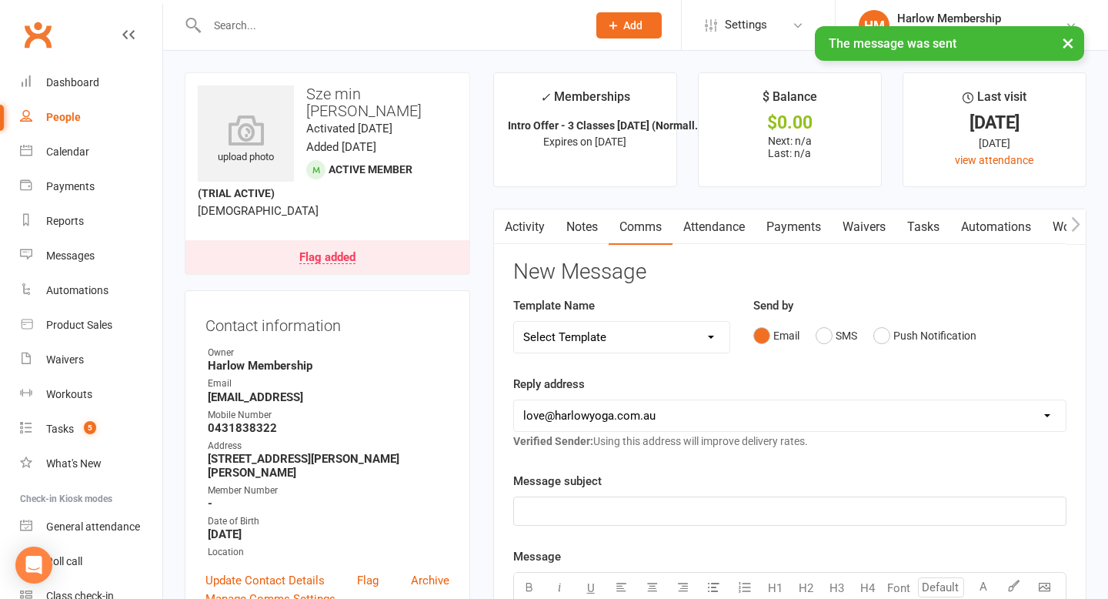
click at [941, 218] on link "Tasks" at bounding box center [924, 226] width 54 height 35
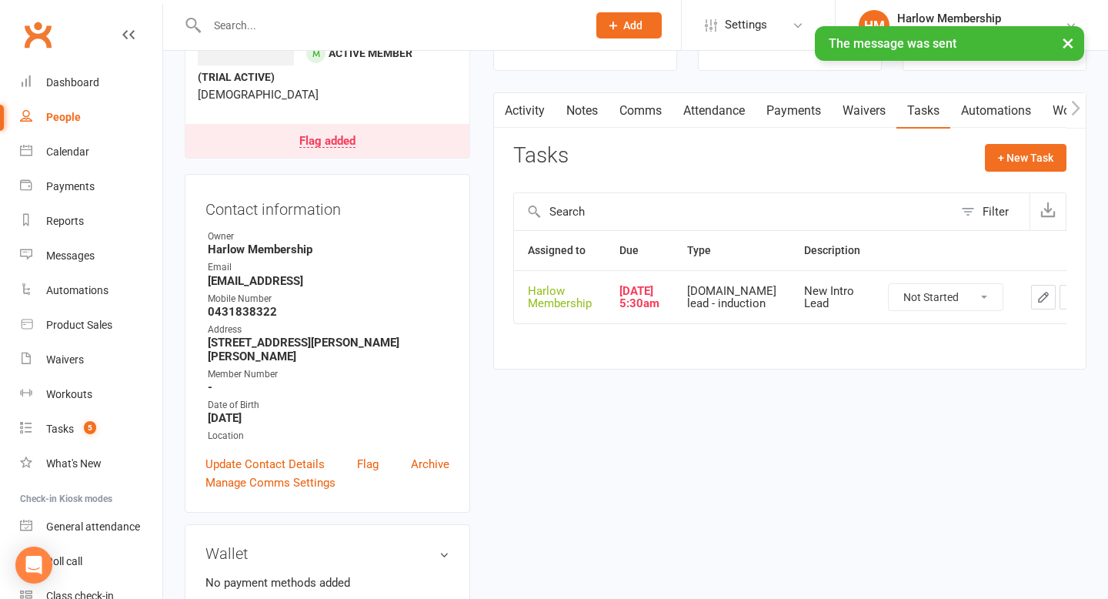
scroll to position [124, 0]
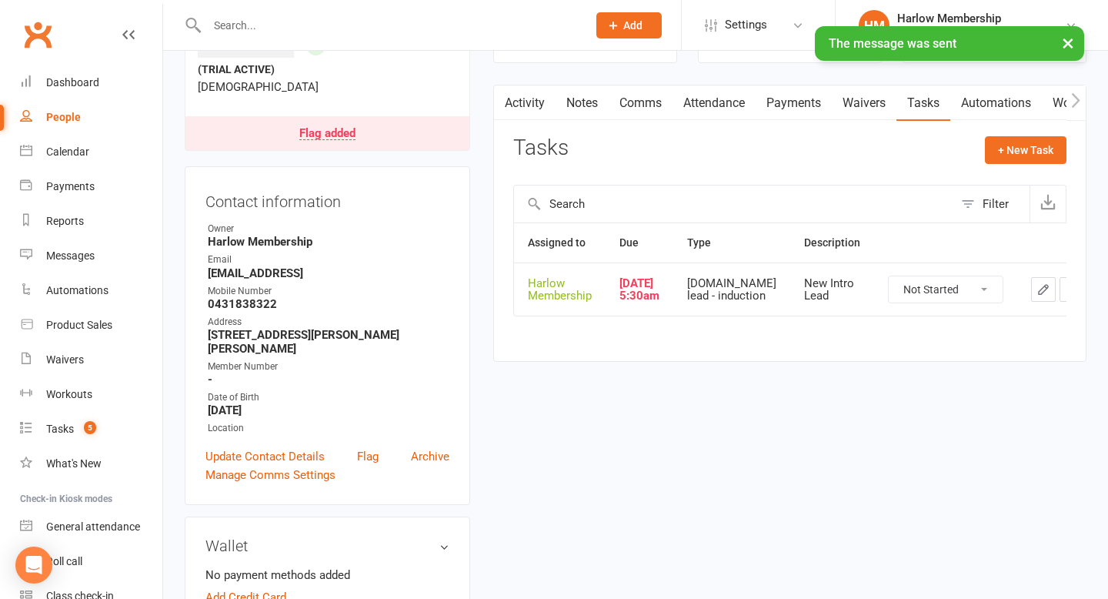
click at [1037, 296] on icon "button" at bounding box center [1044, 289] width 14 height 14
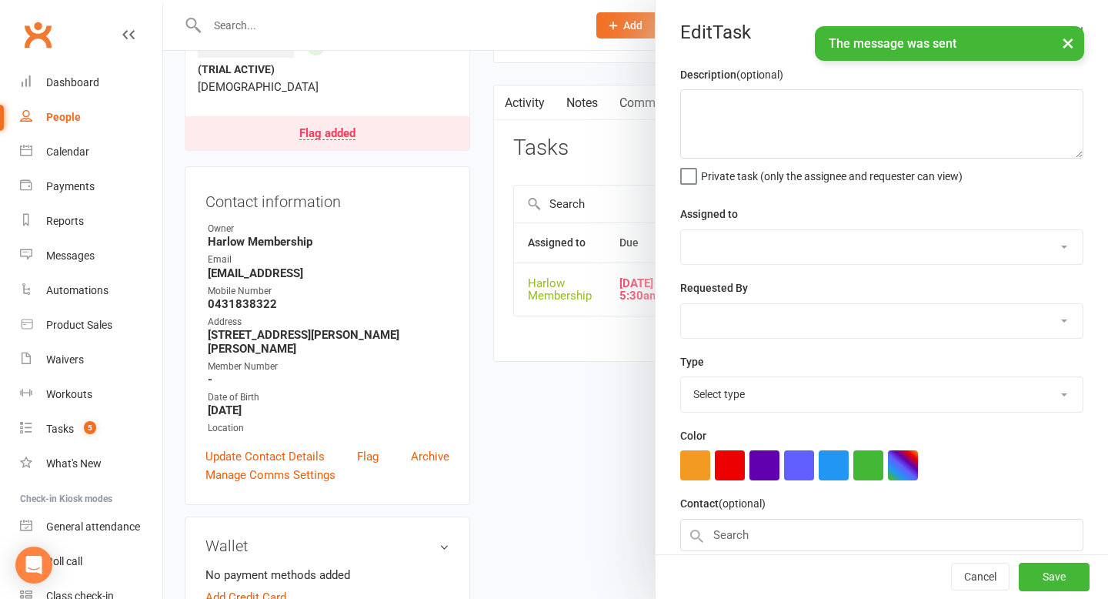
type textarea "New Intro Lead"
select select "47368"
select select "28230"
type input "16 Sep 2025"
type input "5:30am"
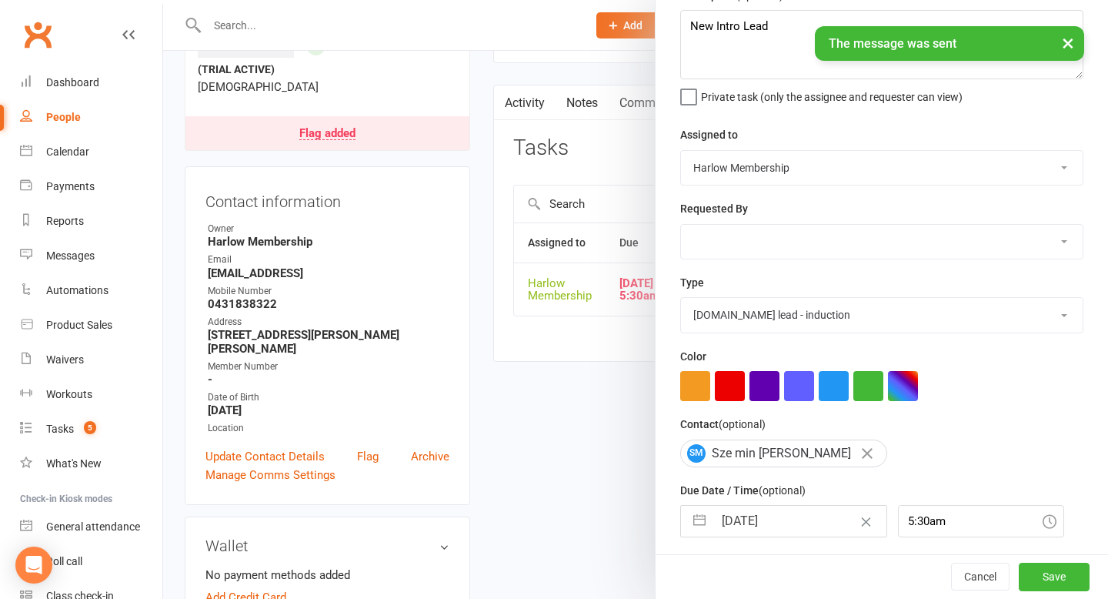
scroll to position [135, 0]
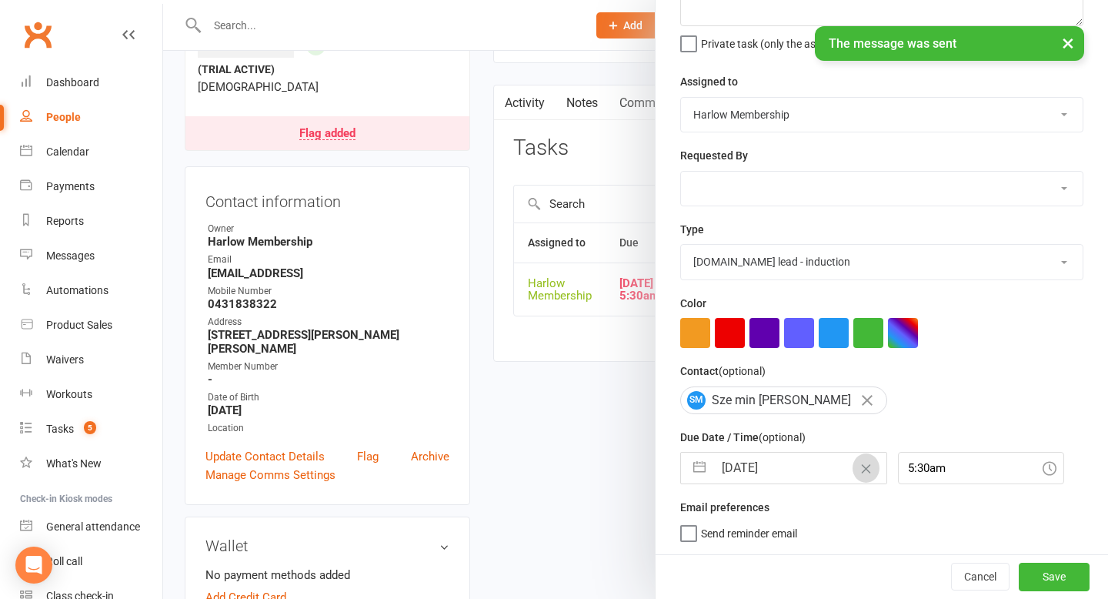
click at [853, 466] on button "Clear Date" at bounding box center [866, 467] width 27 height 29
click at [832, 466] on input "text" at bounding box center [800, 468] width 173 height 31
select select "7"
select select "2025"
select select "8"
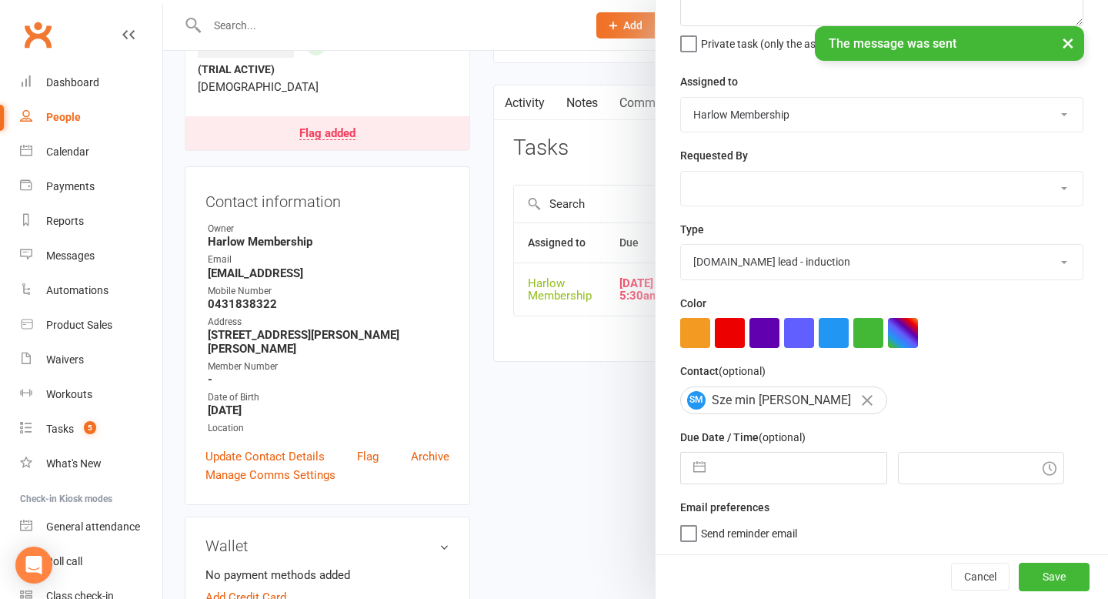
select select "2025"
select select "9"
select select "2025"
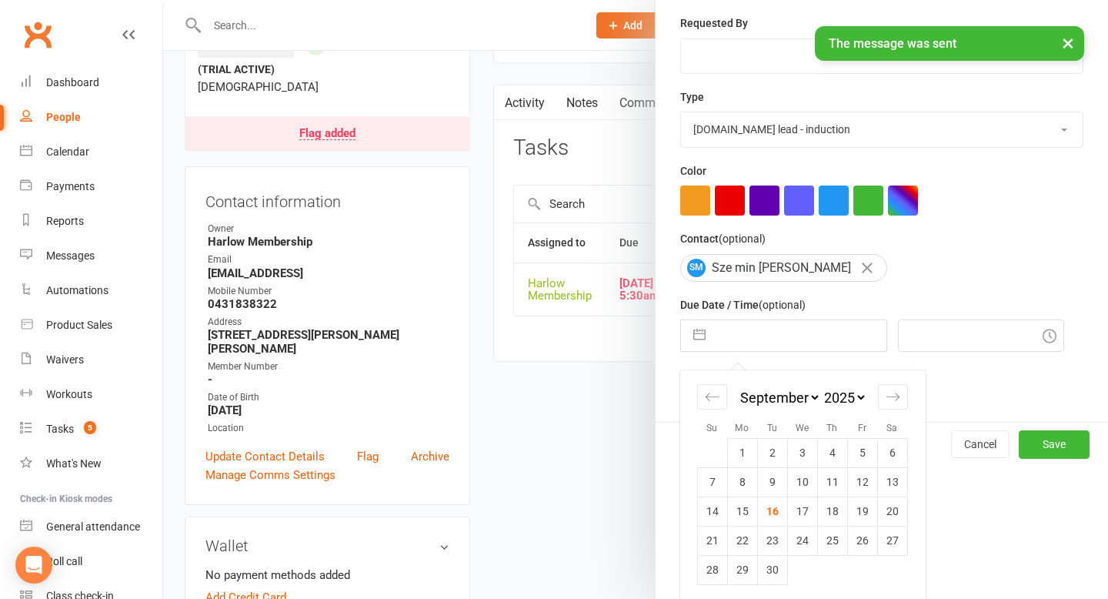
click at [805, 515] on td "17" at bounding box center [802, 510] width 30 height 29
type input "17 Sep 2025"
type input "8:15am"
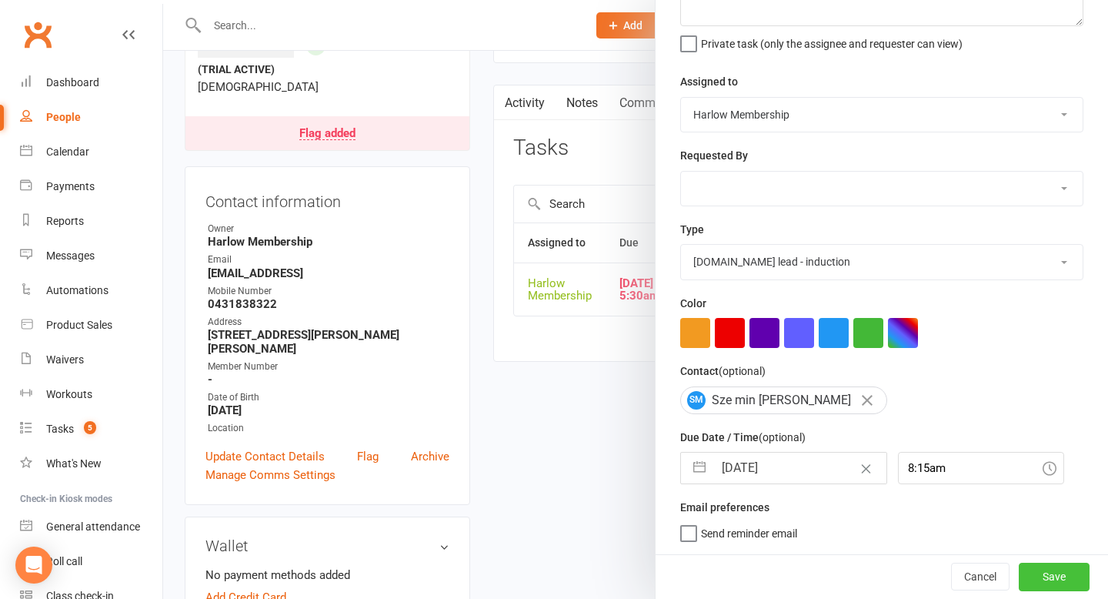
click at [1047, 586] on button "Save" at bounding box center [1054, 577] width 71 height 28
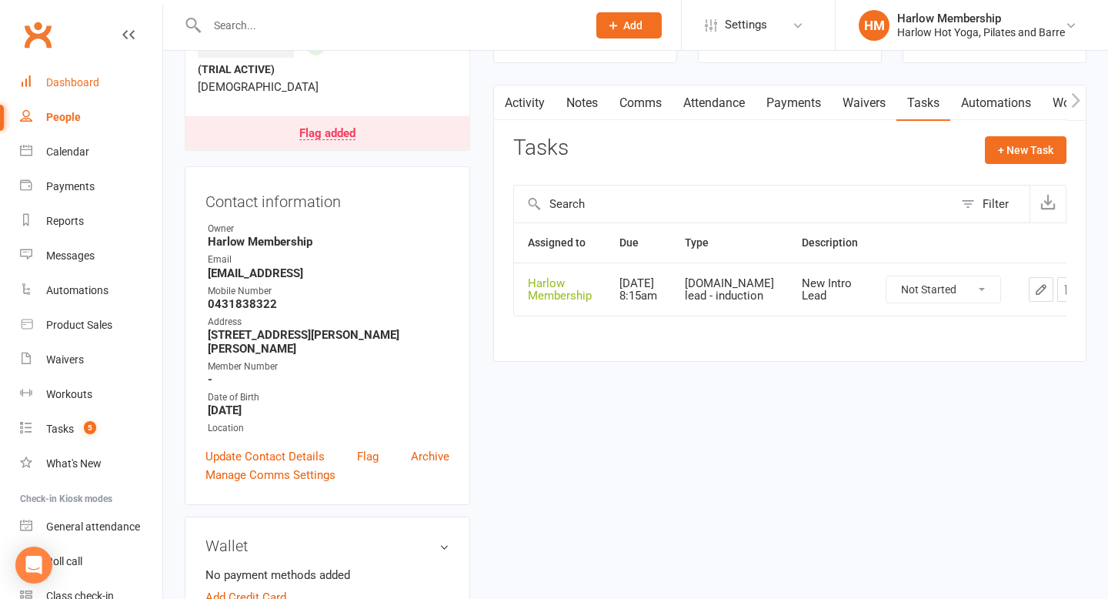
click at [92, 76] on div "Dashboard" at bounding box center [72, 82] width 53 height 12
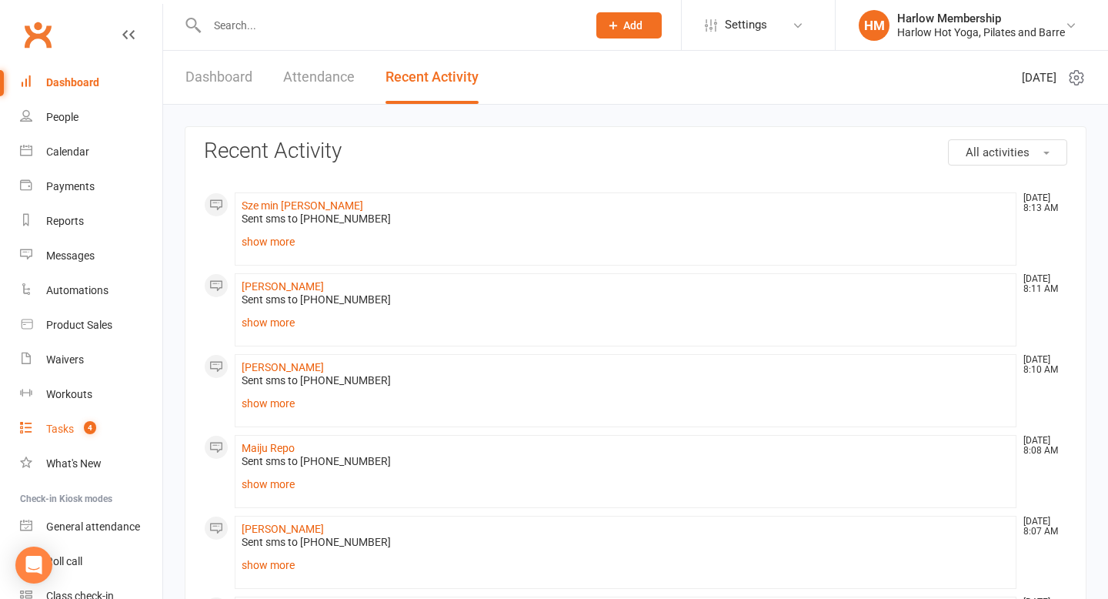
click at [69, 433] on div "Tasks" at bounding box center [60, 429] width 28 height 12
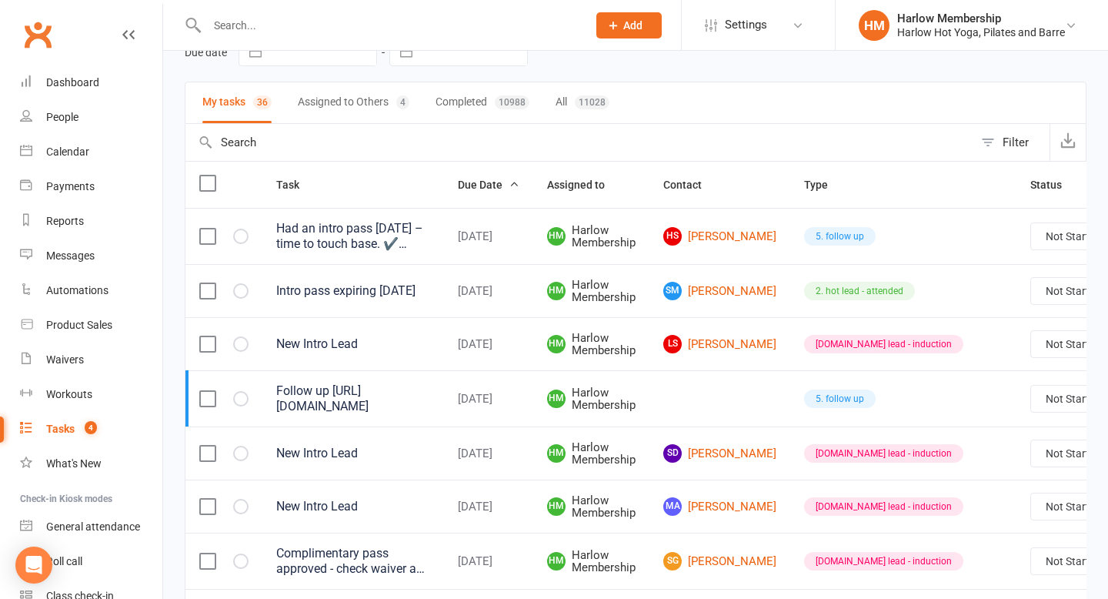
scroll to position [85, 0]
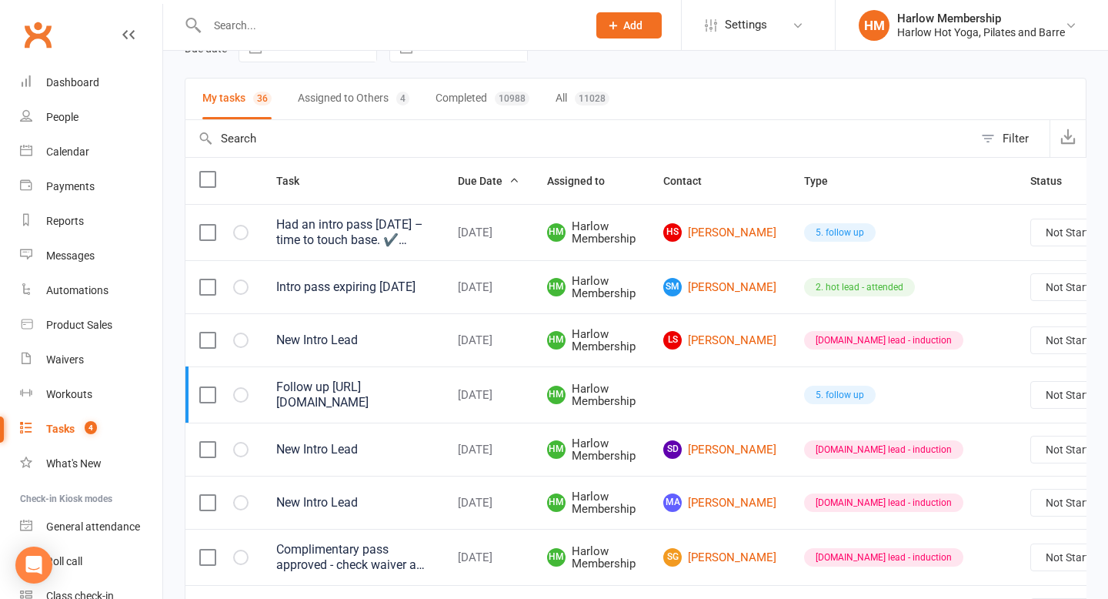
click at [361, 109] on button "Assigned to Others 4" at bounding box center [354, 99] width 112 height 41
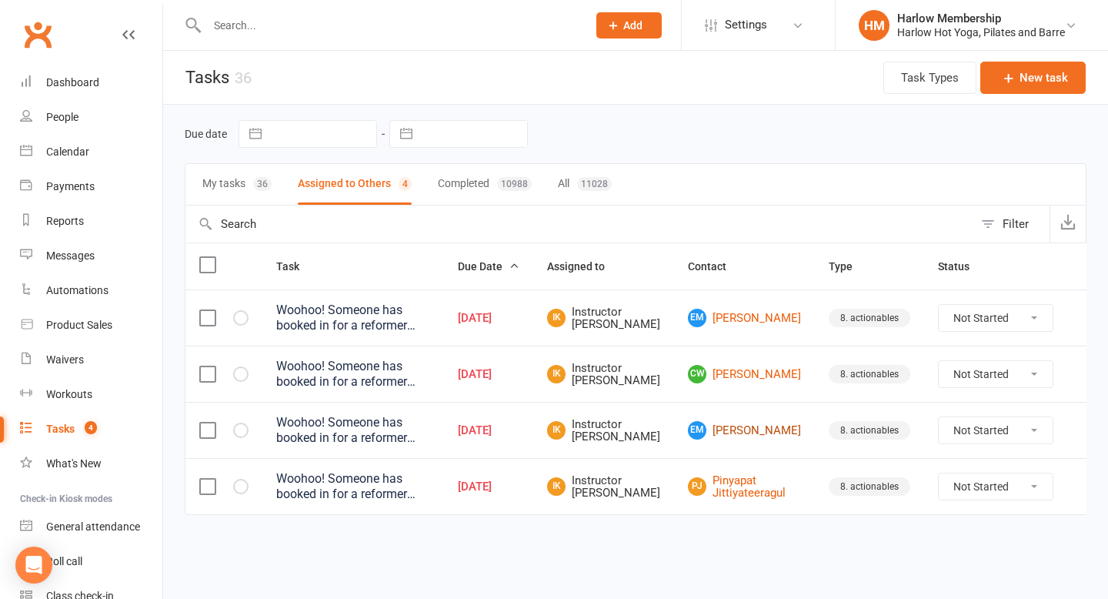
click at [718, 430] on link "EM Ella McGaw" at bounding box center [744, 430] width 113 height 18
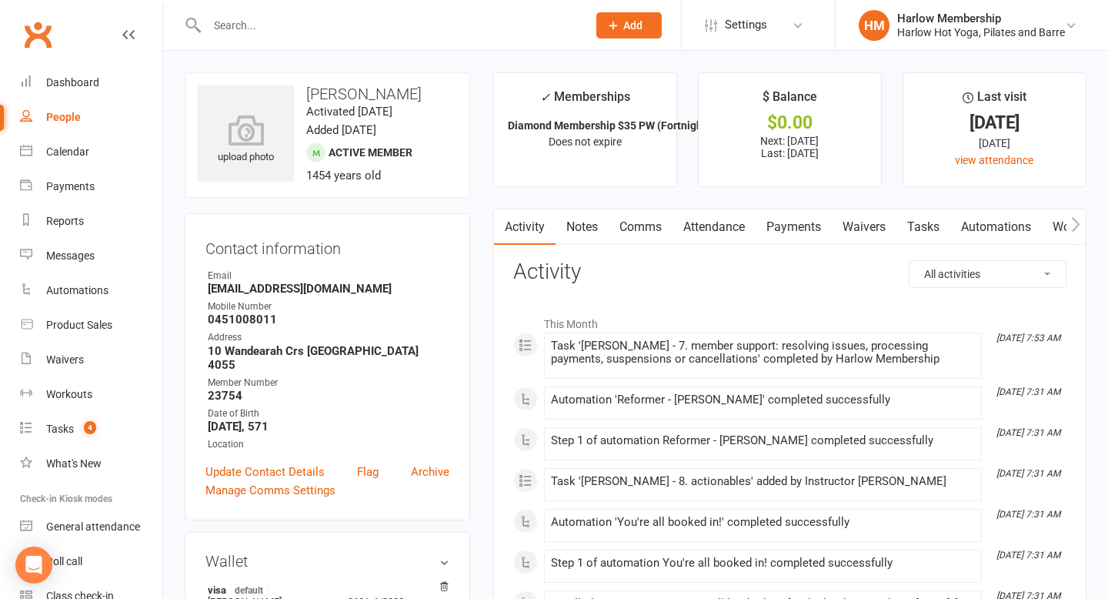
click at [726, 219] on link "Attendance" at bounding box center [714, 226] width 83 height 35
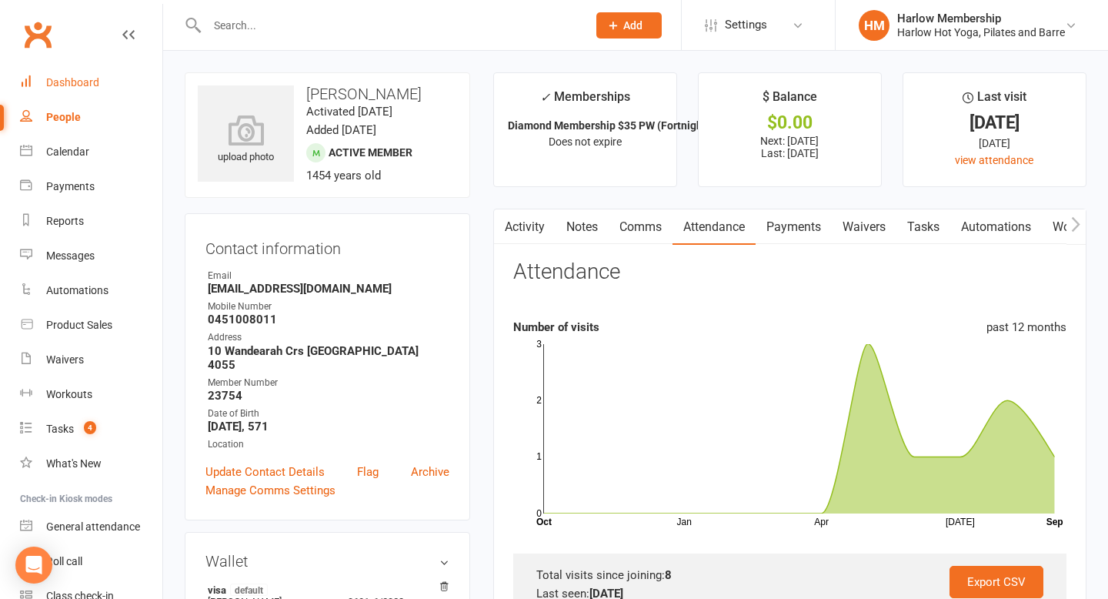
click at [70, 87] on div "Dashboard" at bounding box center [72, 82] width 53 height 12
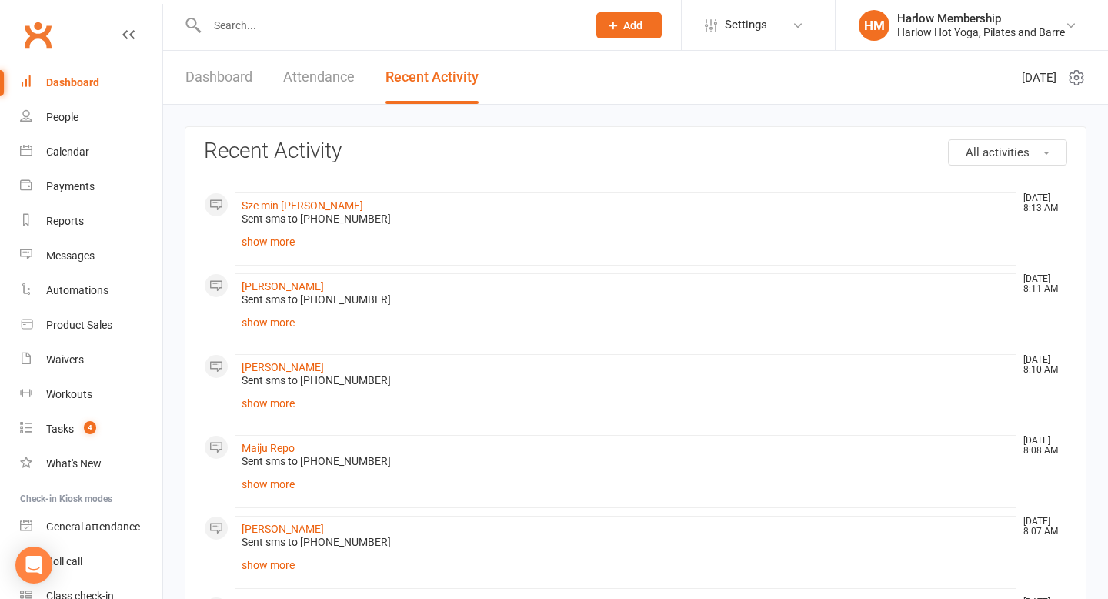
scroll to position [57, 0]
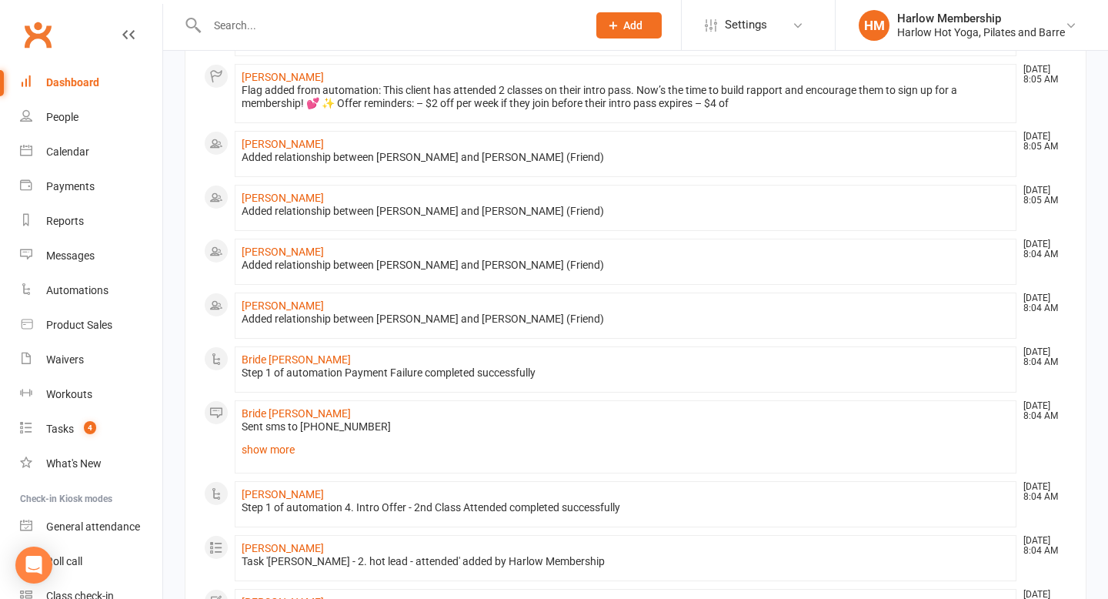
scroll to position [557, 0]
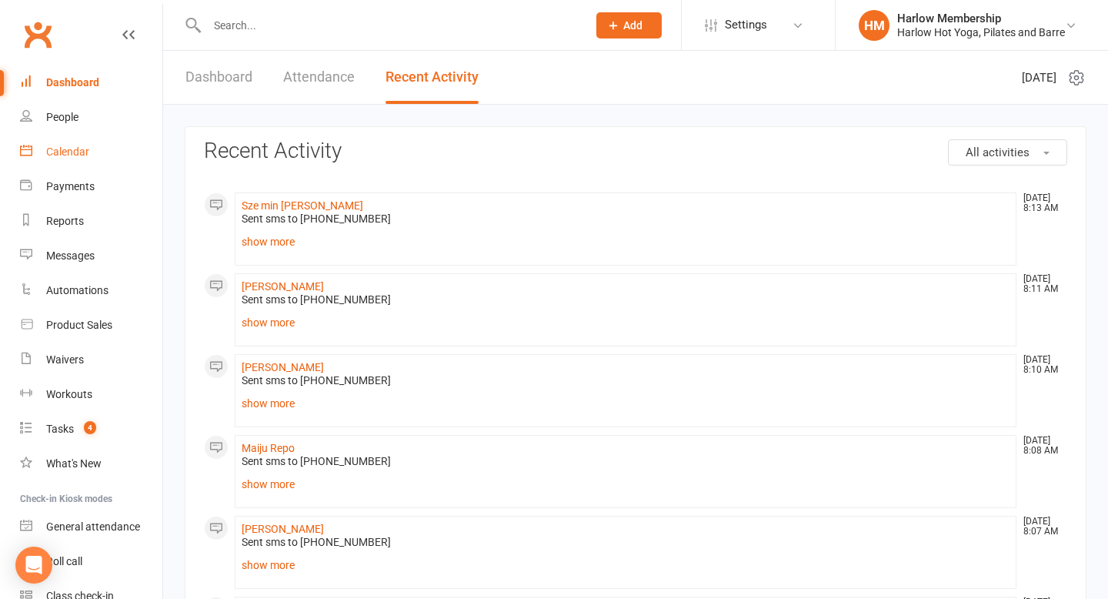
click at [91, 155] on link "Calendar" at bounding box center [91, 152] width 142 height 35
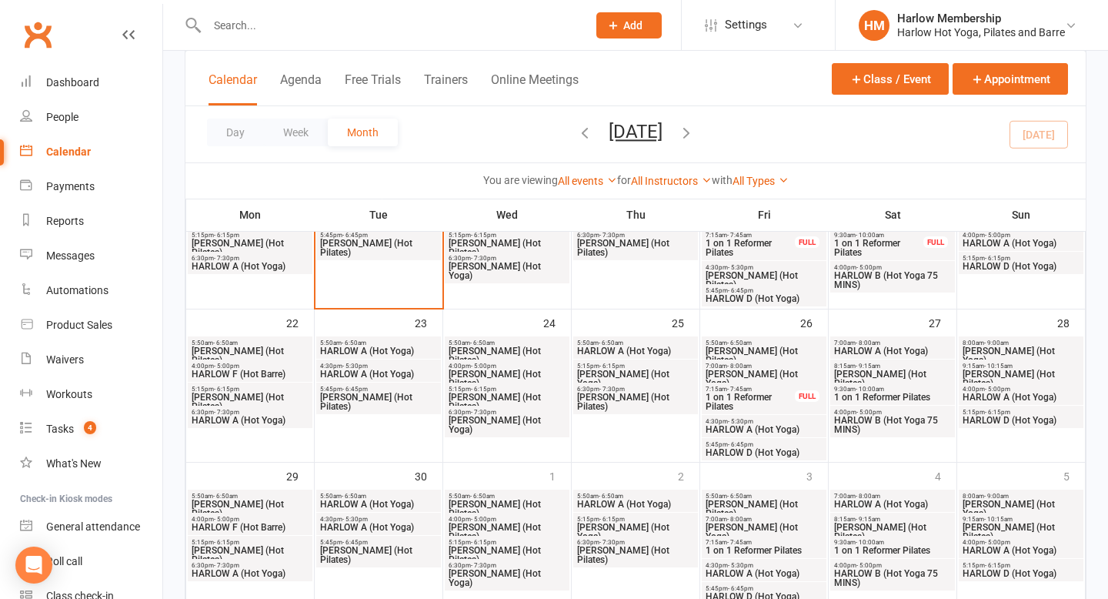
click at [695, 137] on icon "button" at bounding box center [686, 132] width 17 height 17
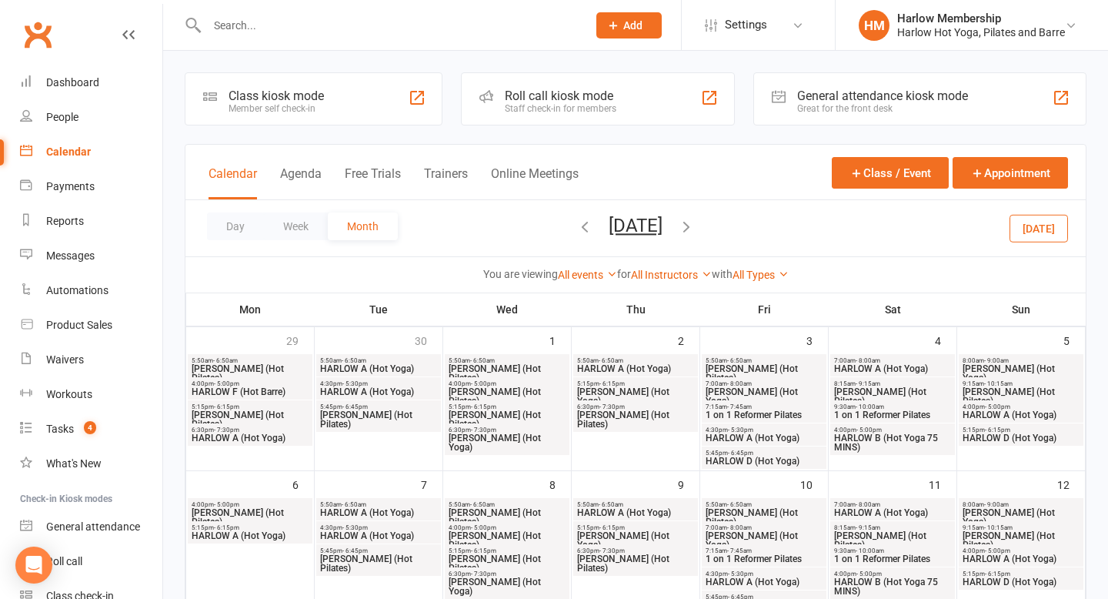
click at [743, 433] on span "HARLOW A (Hot Yoga)" at bounding box center [764, 437] width 119 height 9
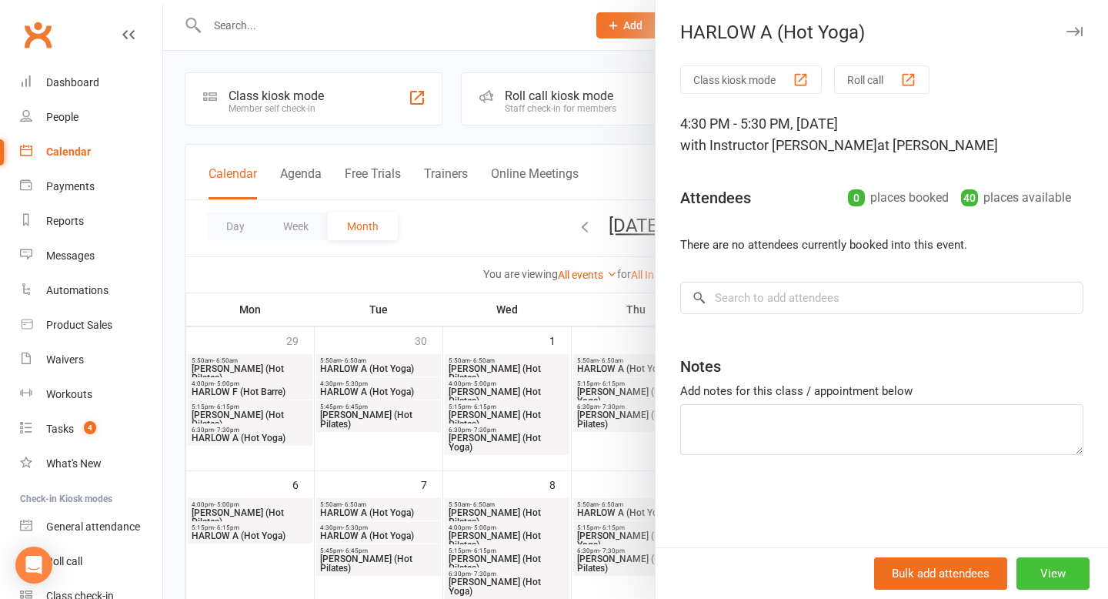
click at [1045, 577] on button "View" at bounding box center [1053, 573] width 73 height 32
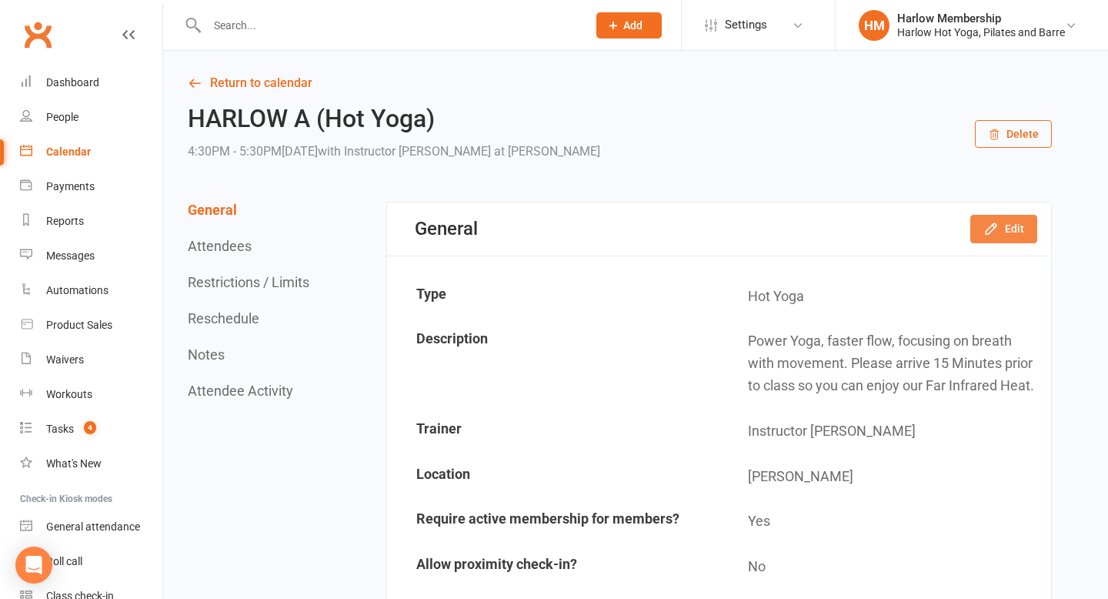
click at [1000, 232] on button "Edit" at bounding box center [1004, 229] width 67 height 28
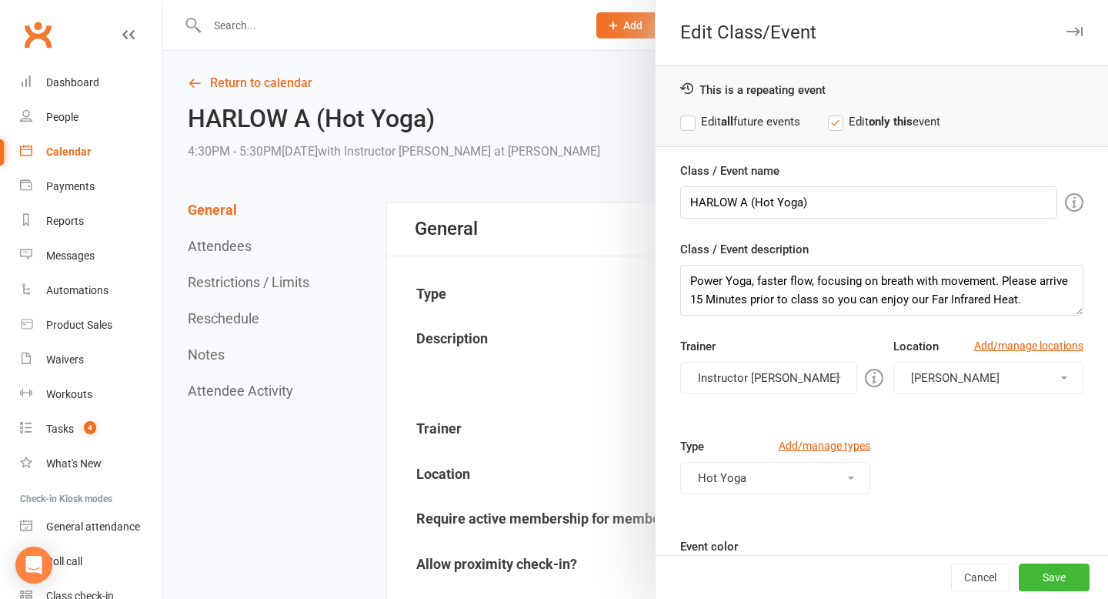
click at [730, 372] on button "Instructor [PERSON_NAME]" at bounding box center [768, 378] width 177 height 32
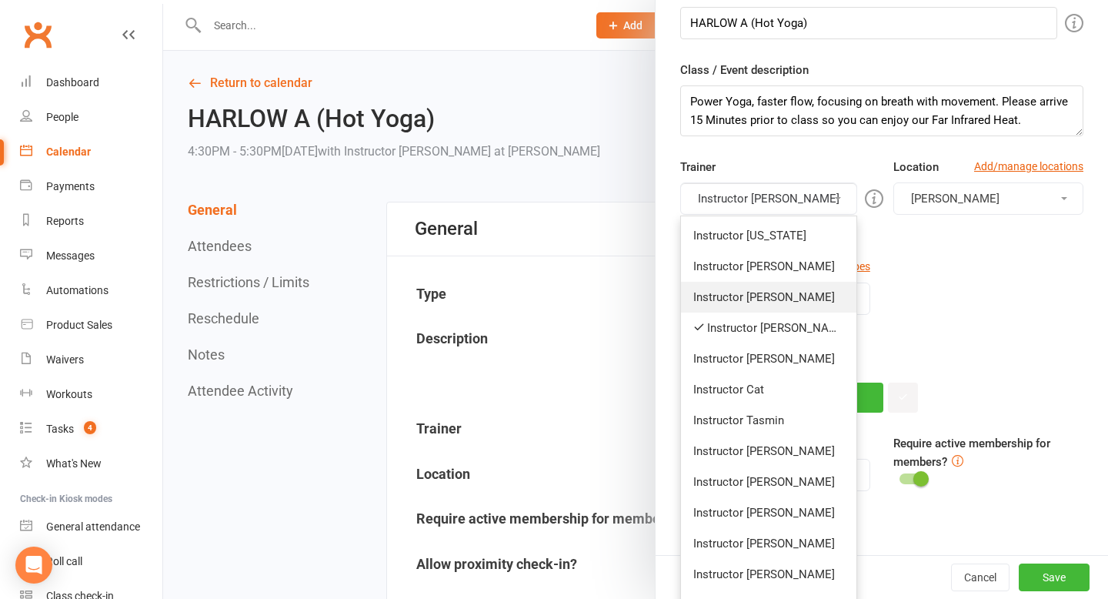
scroll to position [183, 0]
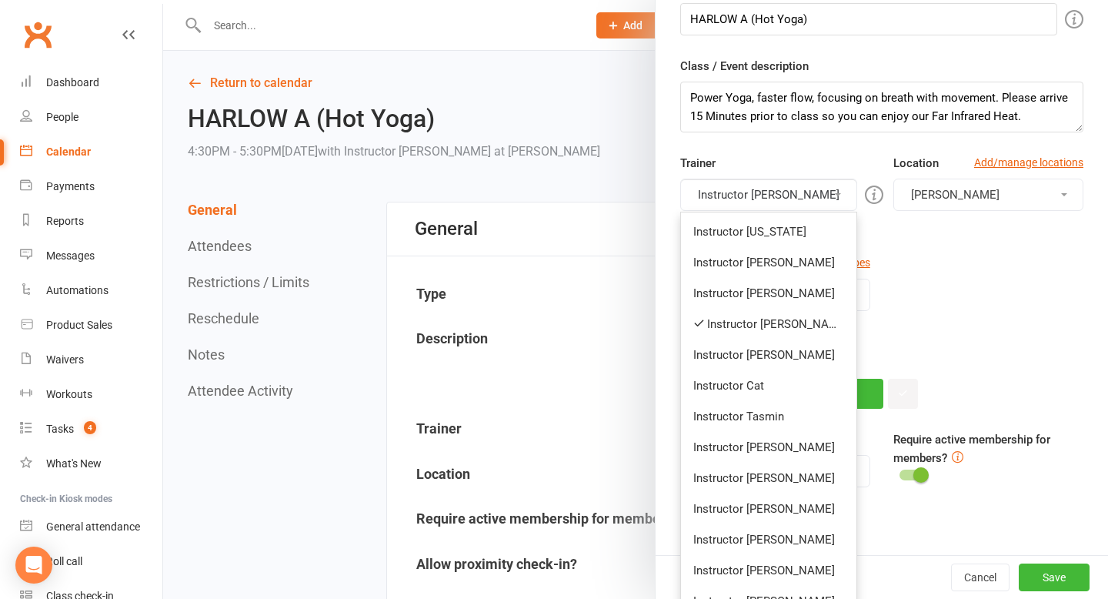
click at [741, 530] on link "Instructor [PERSON_NAME]" at bounding box center [768, 539] width 175 height 31
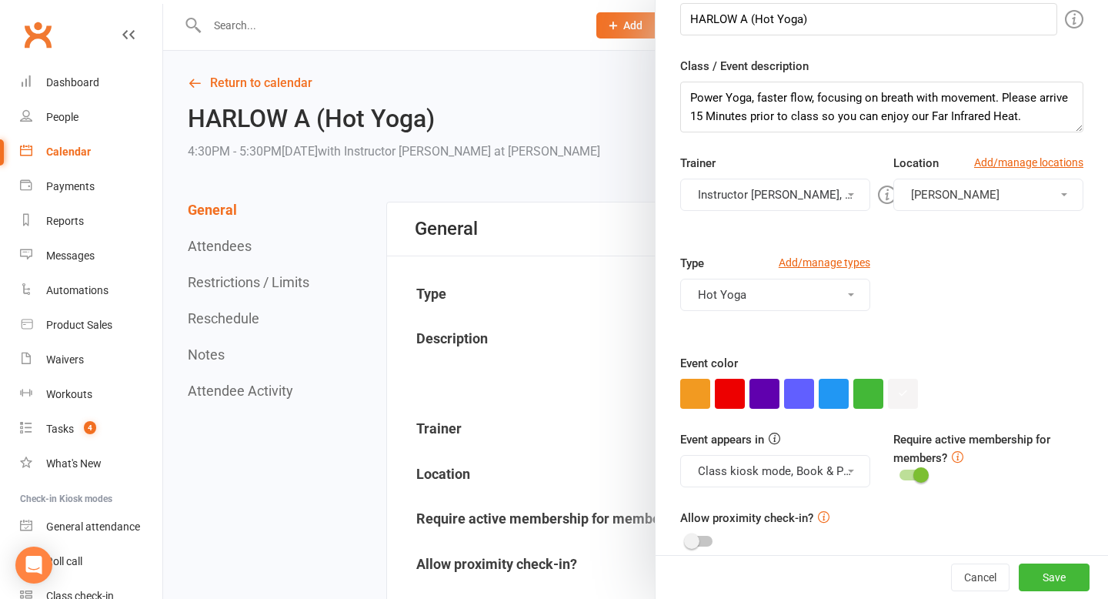
click at [771, 199] on button "Instructor Claudia, Instructor Krystyna" at bounding box center [775, 195] width 190 height 32
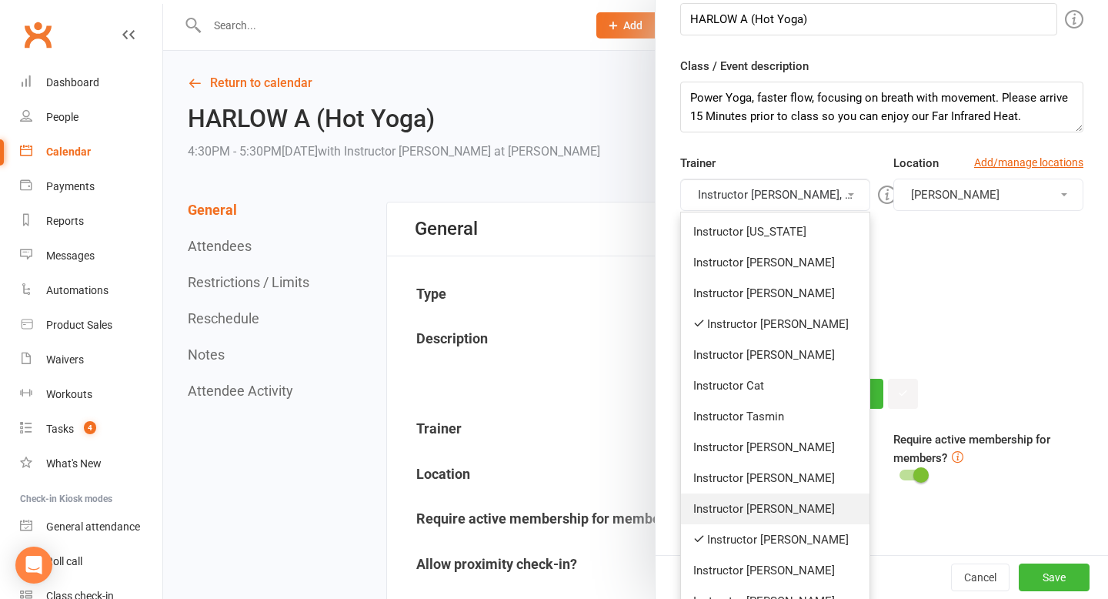
scroll to position [267, 0]
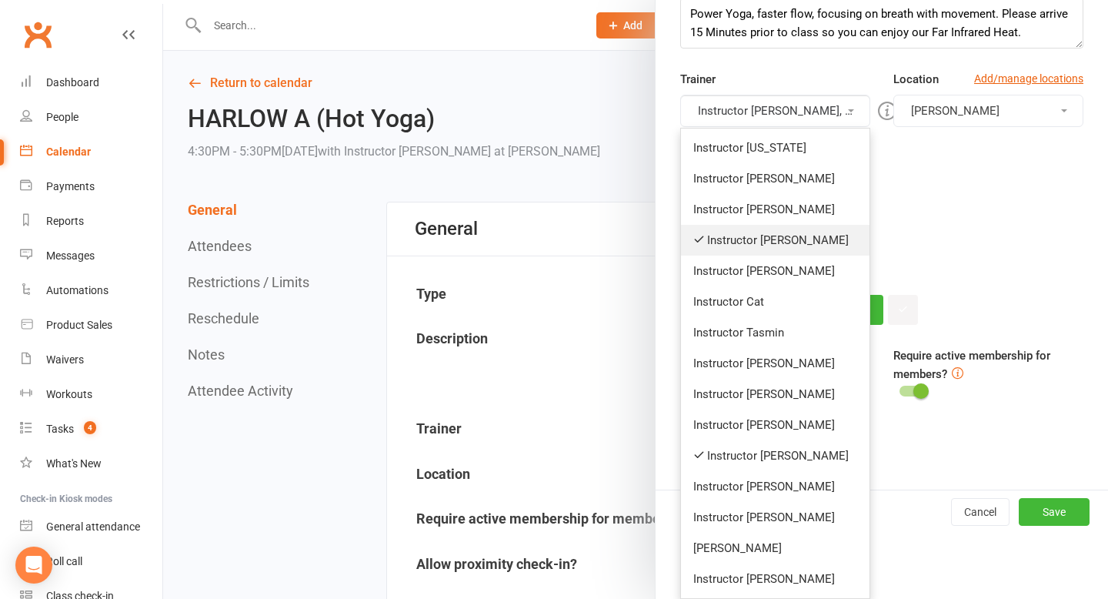
click at [771, 242] on link "Instructor Claudia" at bounding box center [775, 240] width 189 height 31
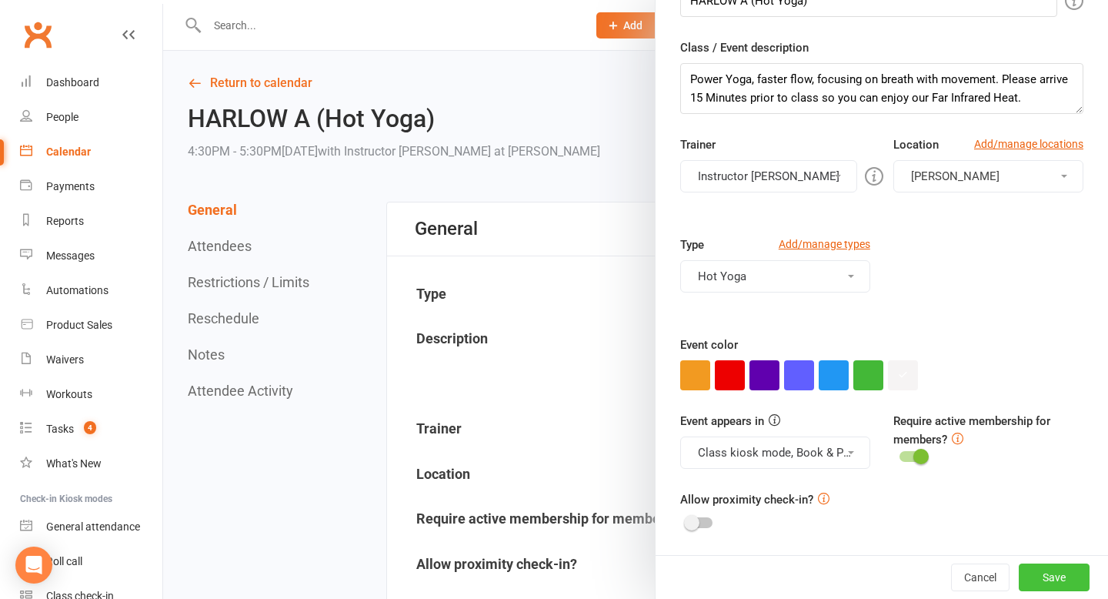
click at [1043, 573] on button "Save" at bounding box center [1054, 577] width 71 height 28
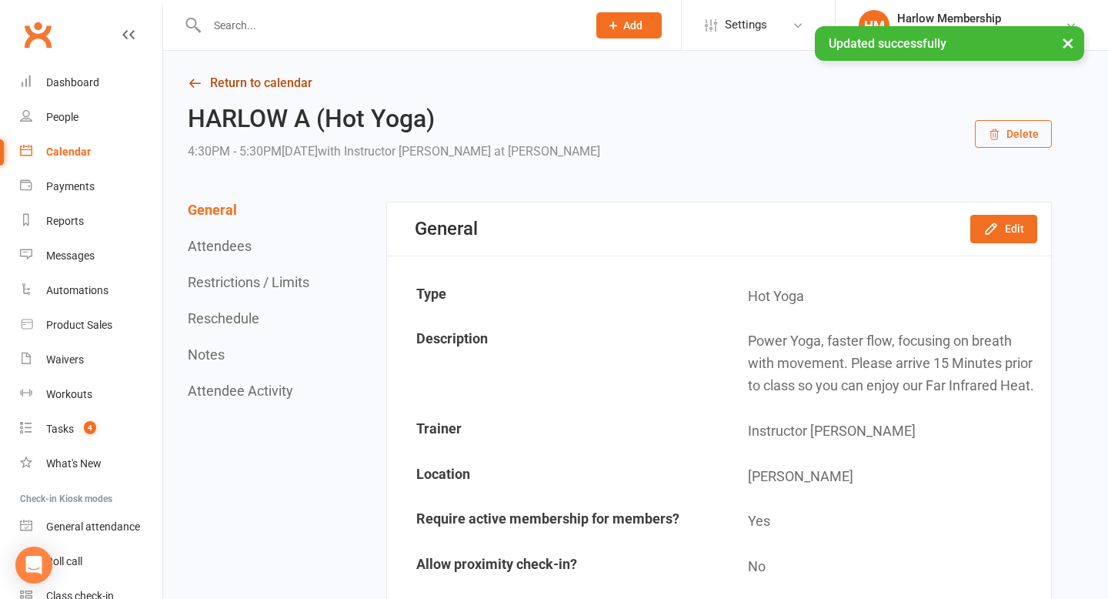
click at [206, 77] on link "Return to calendar" at bounding box center [620, 83] width 864 height 22
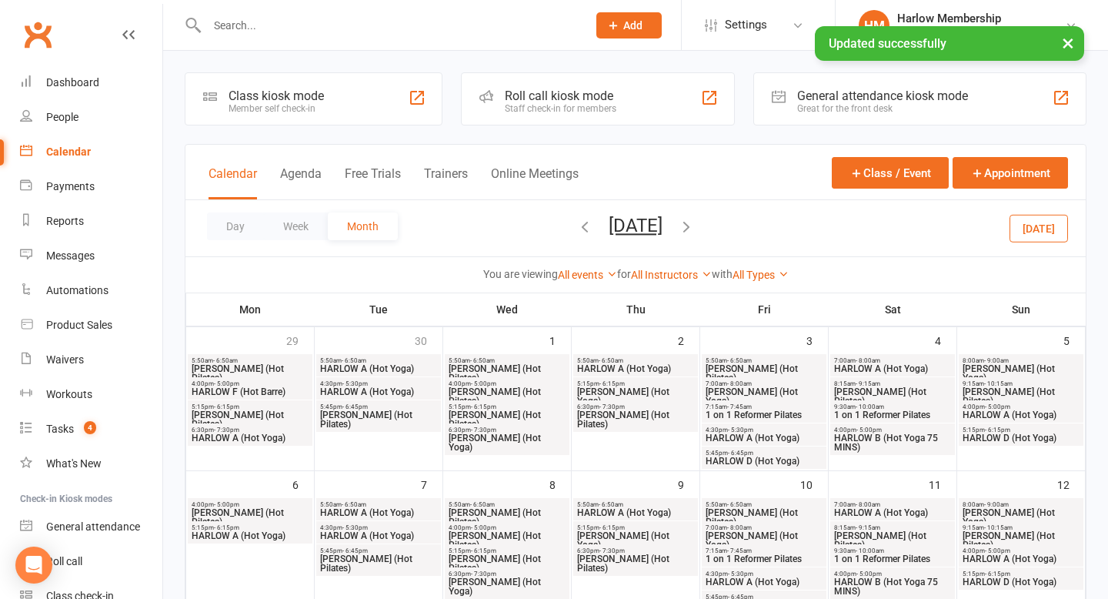
click at [781, 456] on span "HARLOW D (Hot Yoga)" at bounding box center [764, 460] width 119 height 9
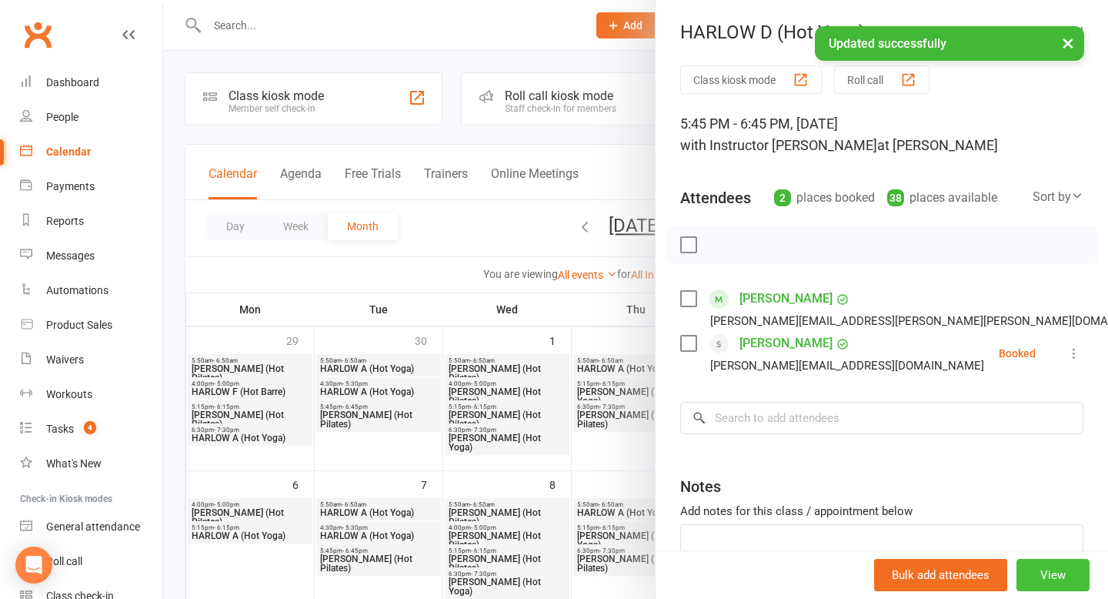
click at [1055, 575] on button "View" at bounding box center [1053, 575] width 73 height 32
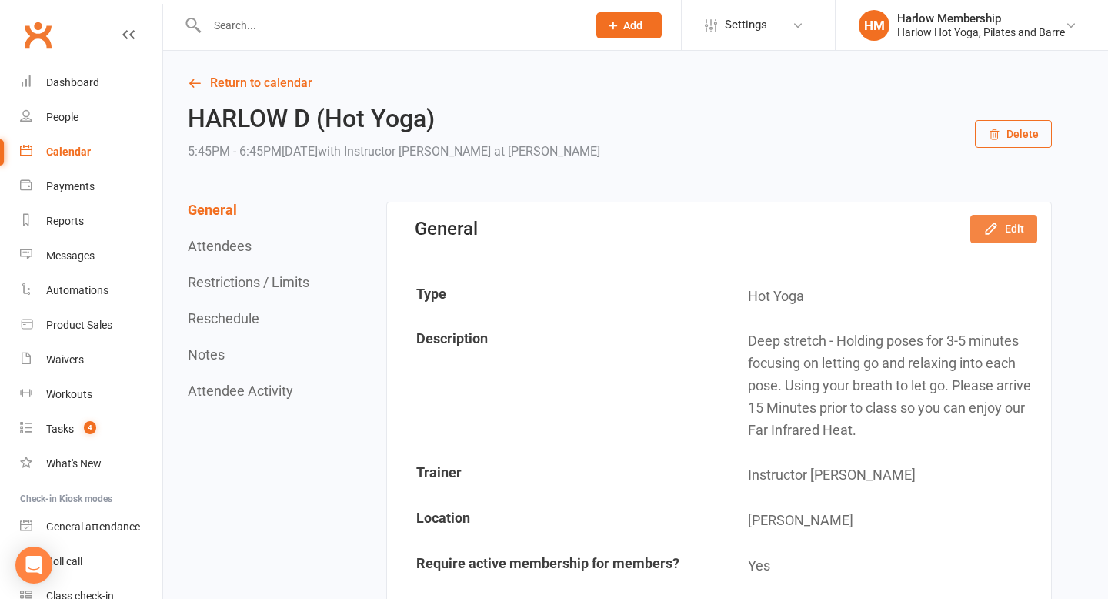
click at [983, 236] on button "Edit" at bounding box center [1004, 229] width 67 height 28
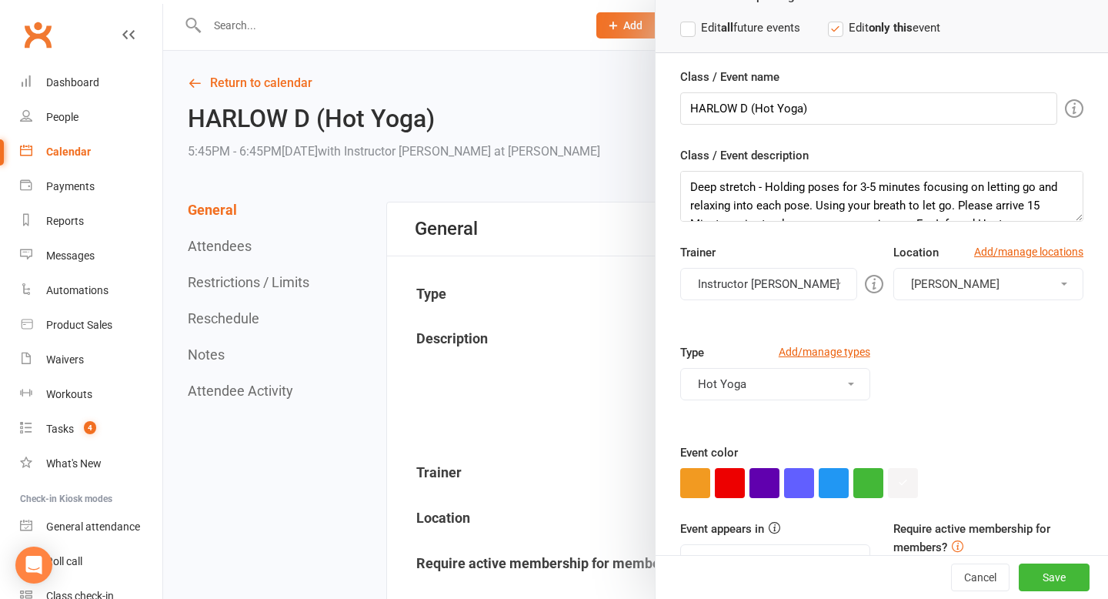
scroll to position [95, 0]
click at [804, 276] on button "Instructor Claudia" at bounding box center [768, 282] width 177 height 32
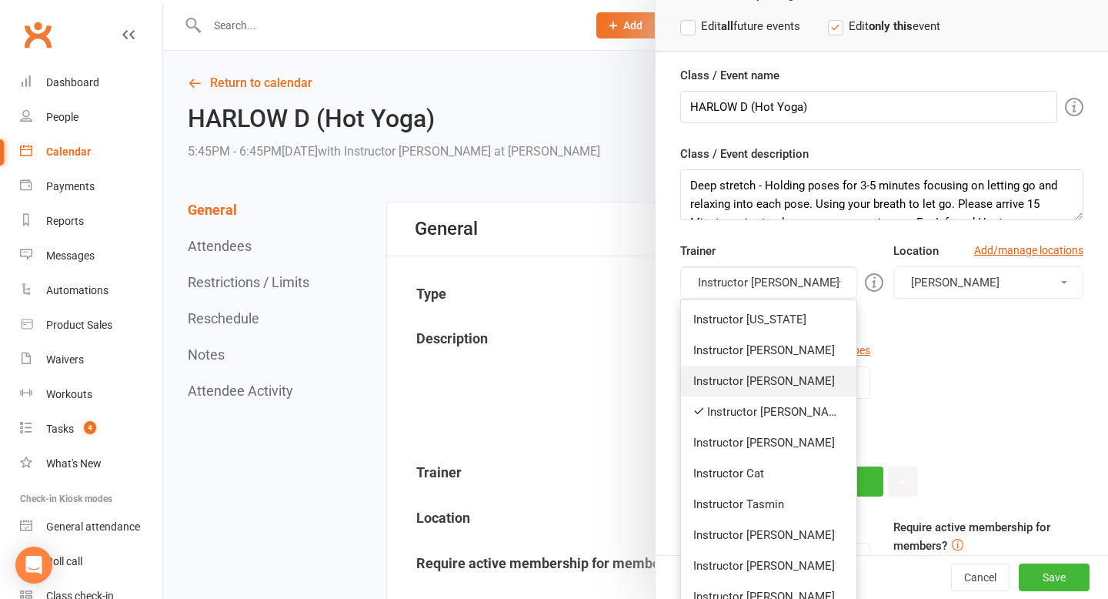
scroll to position [154, 0]
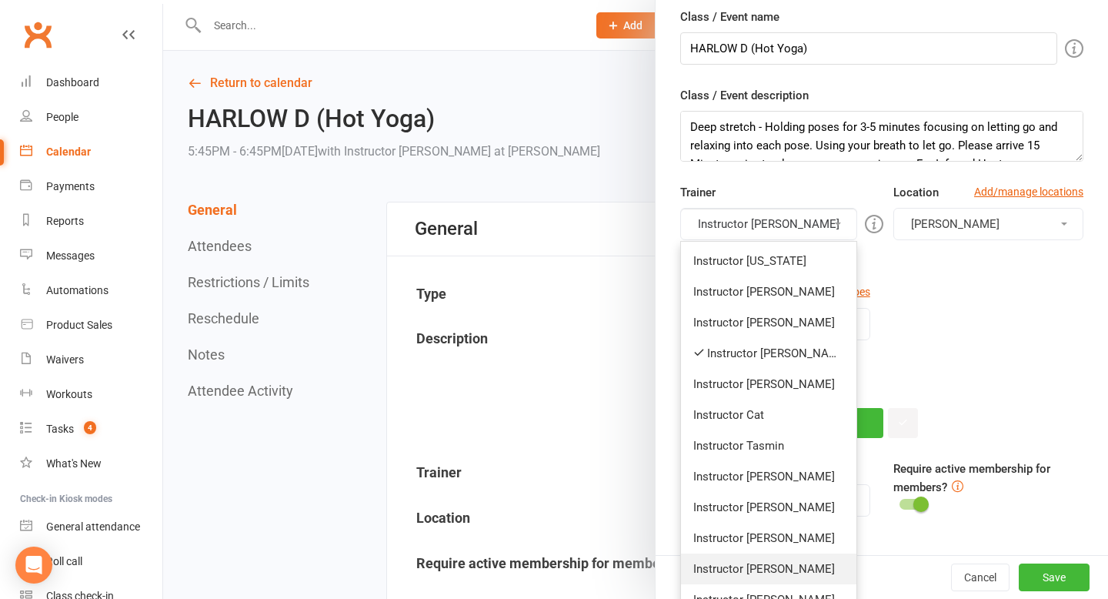
click at [757, 573] on link "Instructor Krystyna" at bounding box center [768, 568] width 175 height 31
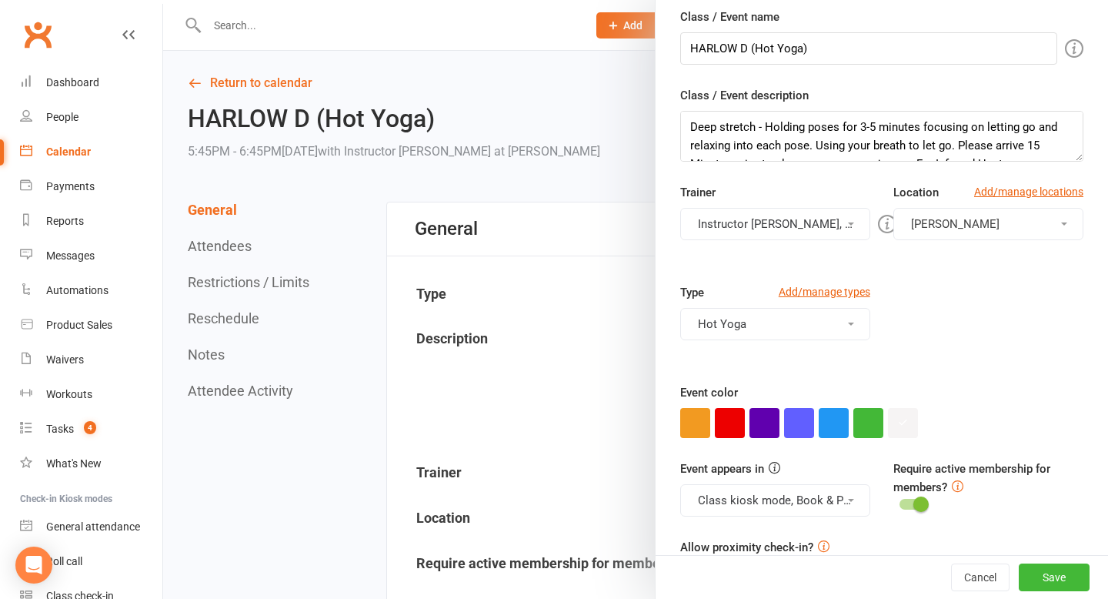
click at [777, 236] on button "Instructor Claudia, Instructor Krystyna" at bounding box center [775, 224] width 190 height 32
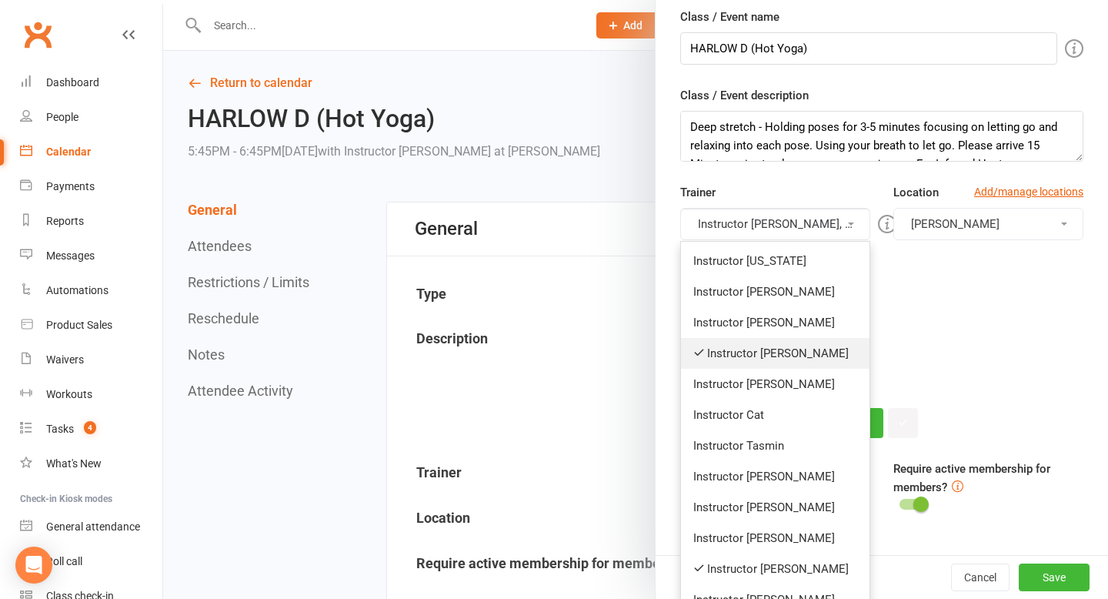
click at [771, 348] on link "Instructor Claudia" at bounding box center [775, 353] width 189 height 31
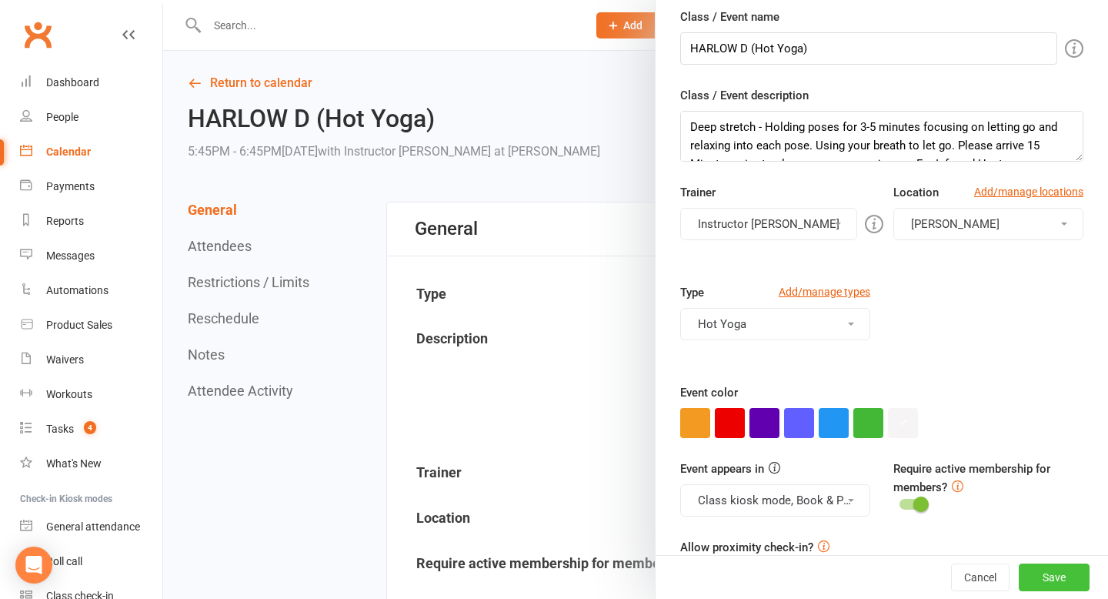
click at [1062, 582] on button "Save" at bounding box center [1054, 577] width 71 height 28
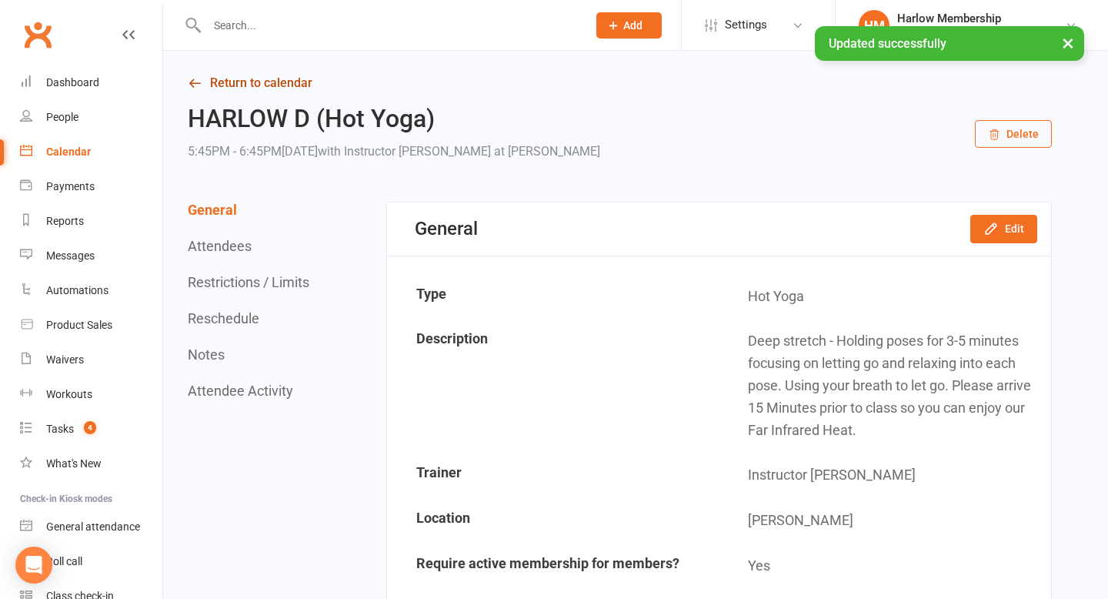
click at [209, 82] on link "Return to calendar" at bounding box center [620, 83] width 864 height 22
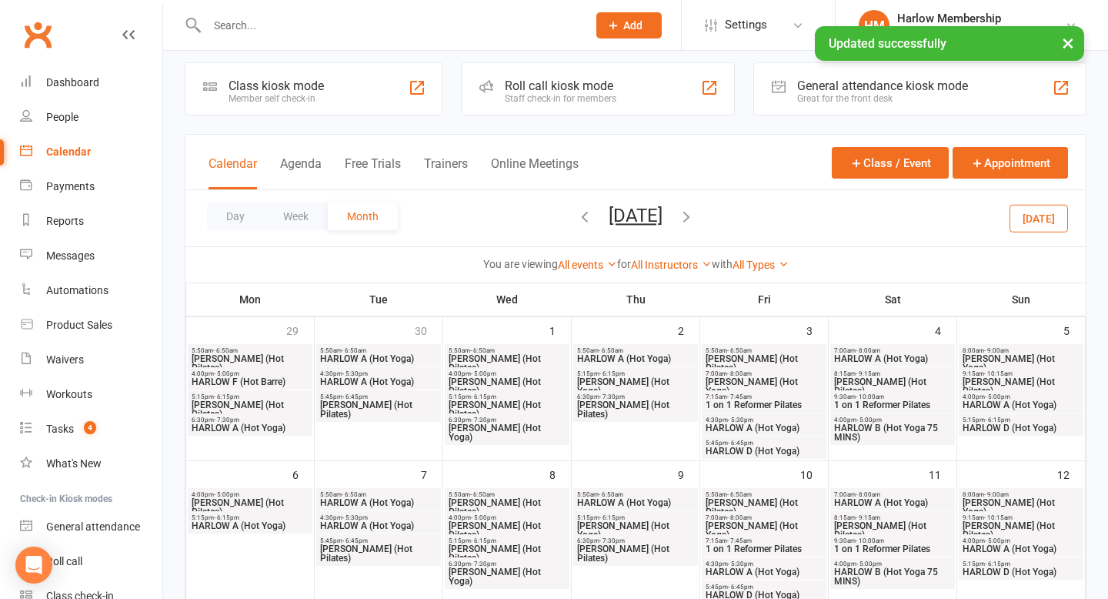
scroll to position [15, 0]
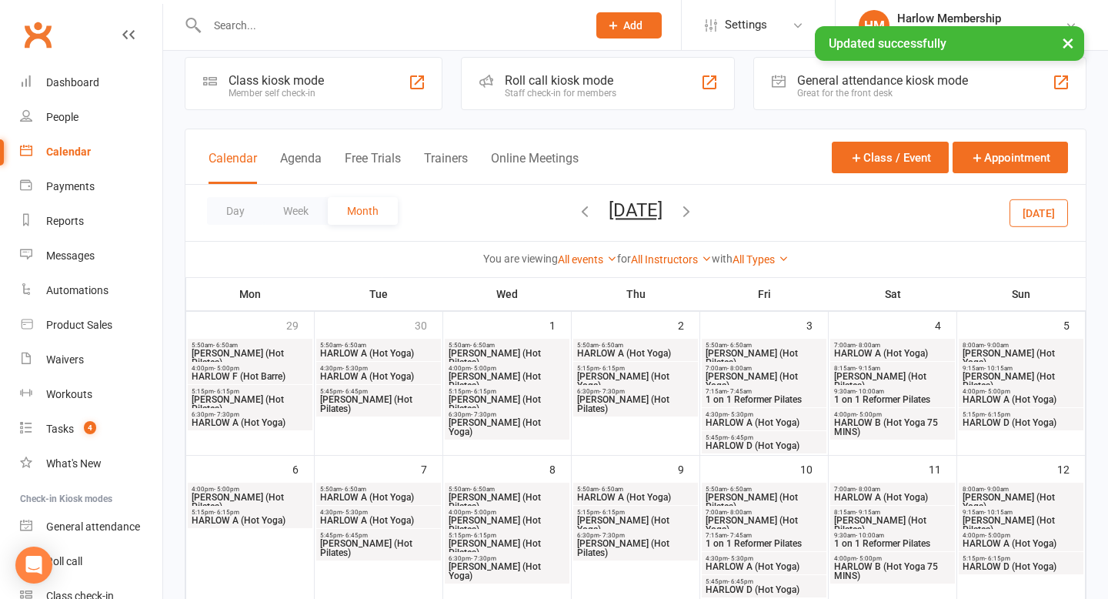
click at [1001, 391] on span "- 5:00pm" at bounding box center [997, 391] width 25 height 7
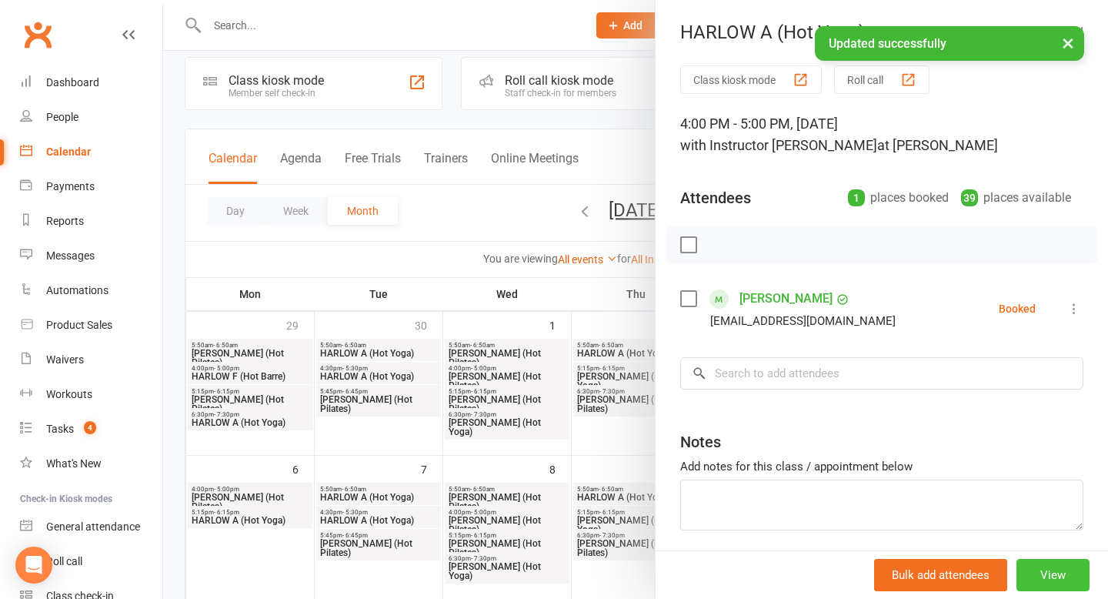
click at [1061, 570] on button "View" at bounding box center [1053, 575] width 73 height 32
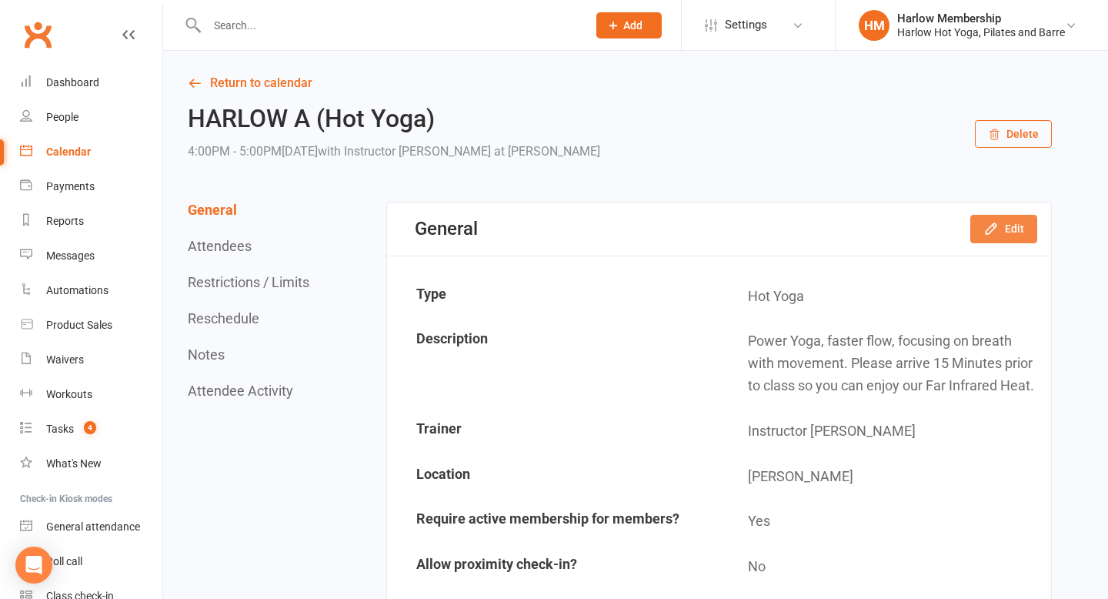
click at [1004, 230] on button "Edit" at bounding box center [1004, 229] width 67 height 28
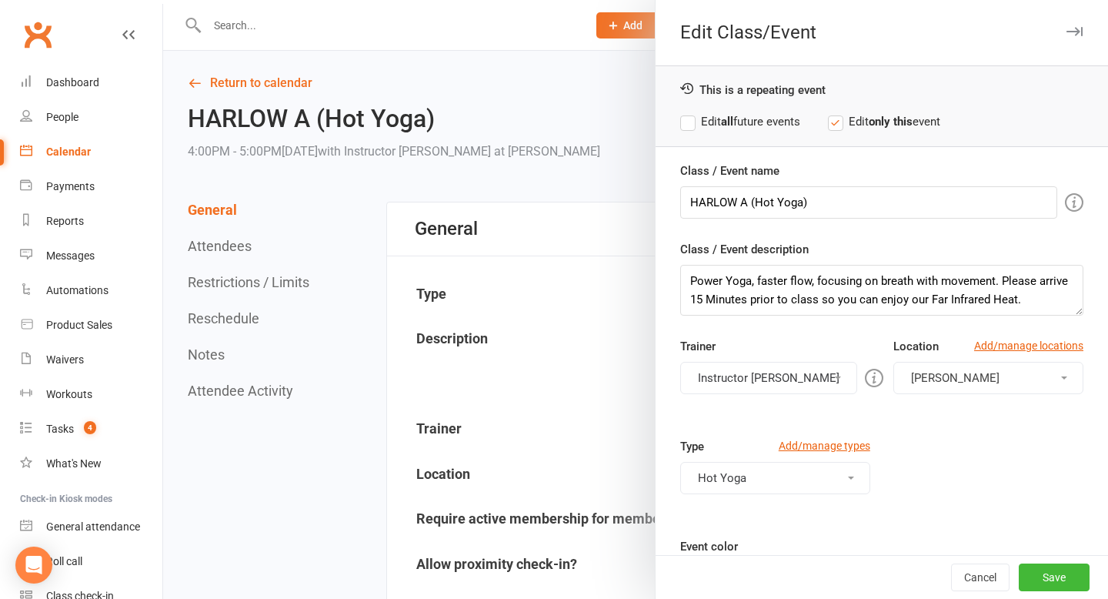
click at [744, 371] on button "Instructor Krystyna" at bounding box center [768, 378] width 177 height 32
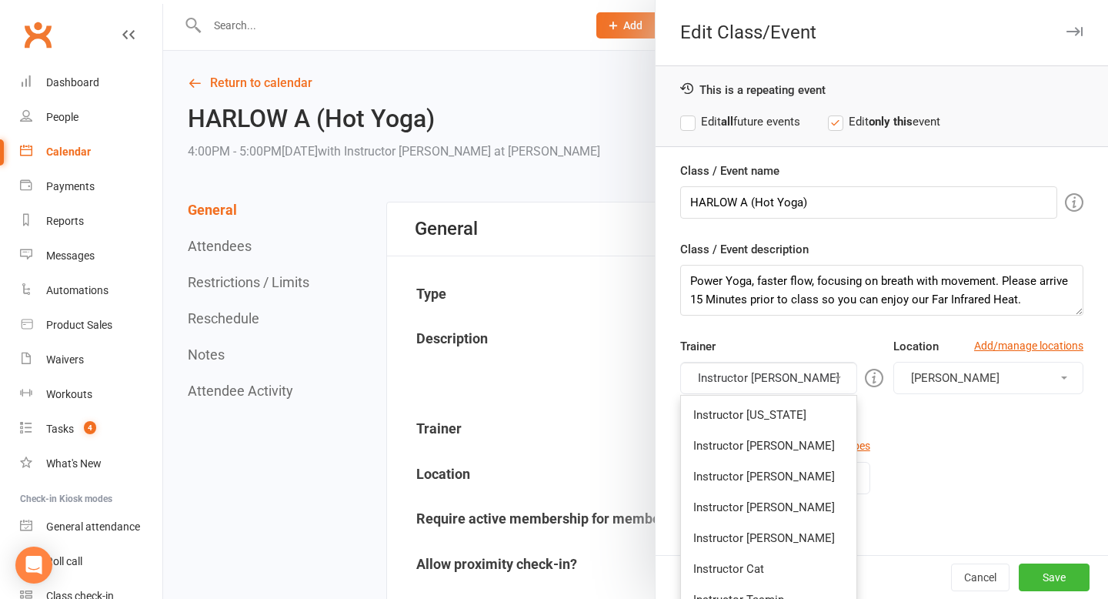
scroll to position [82, 0]
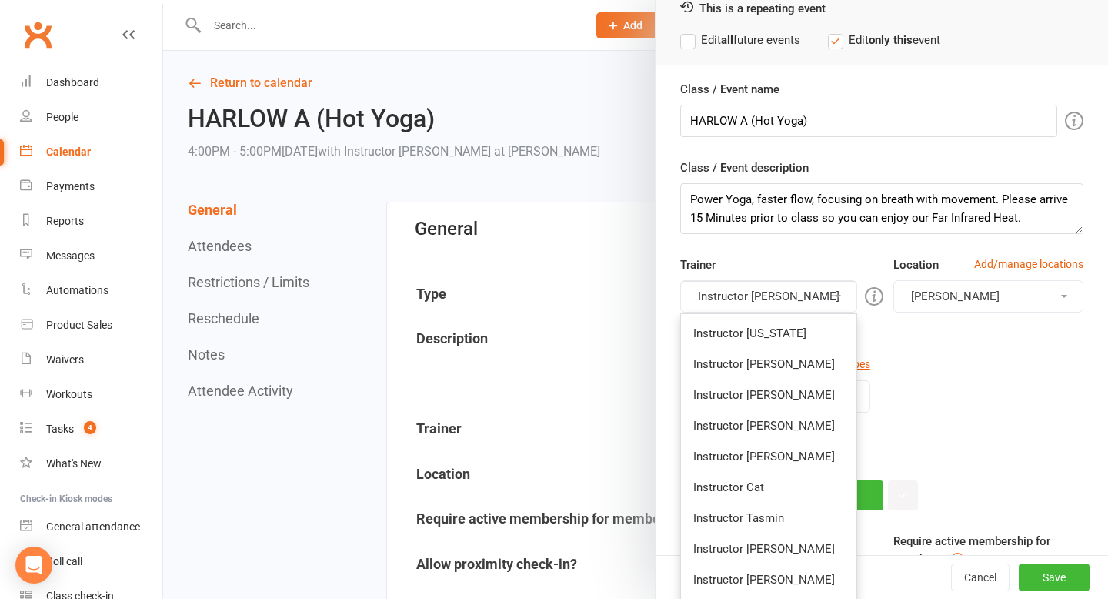
click at [752, 416] on link "Instructor Claudia" at bounding box center [768, 425] width 175 height 31
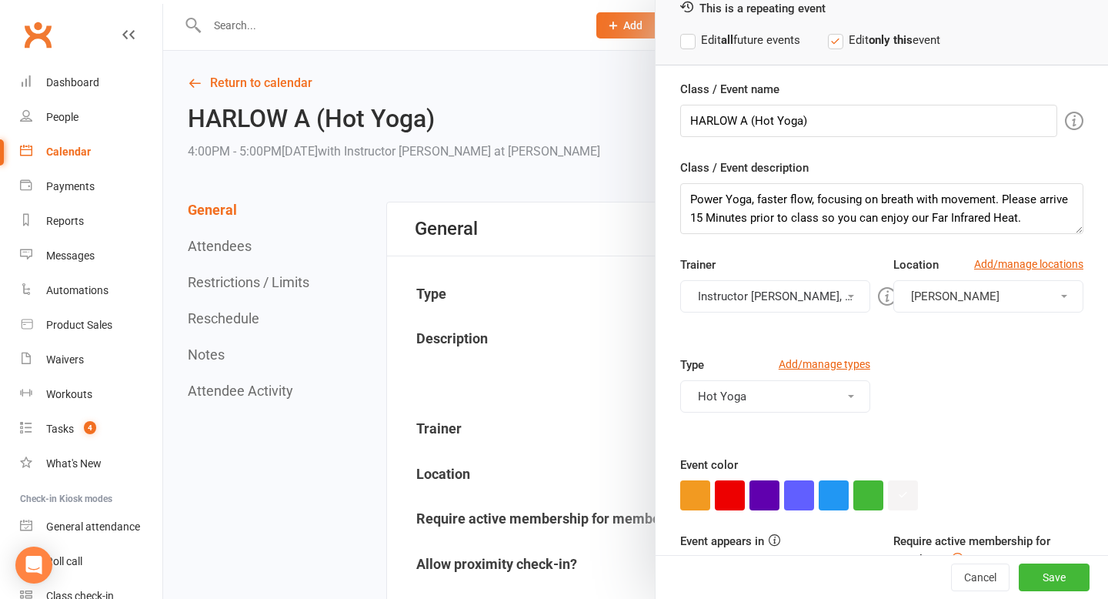
click at [769, 301] on button "Instructor Krystyna, Instructor Claudia" at bounding box center [775, 296] width 190 height 32
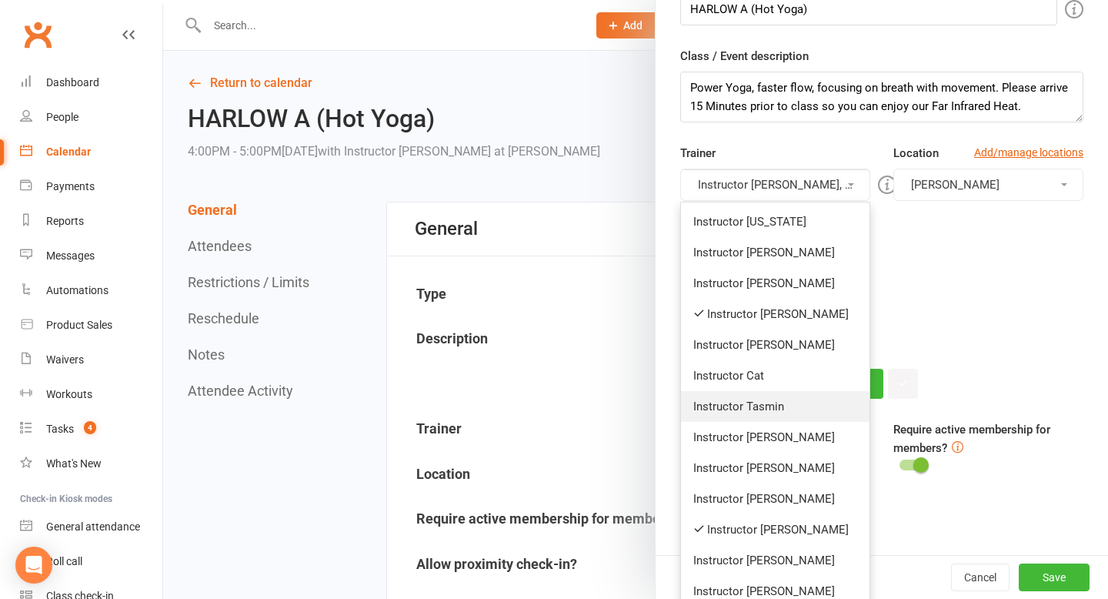
scroll to position [195, 0]
click at [763, 522] on link "Instructor Krystyna" at bounding box center [775, 528] width 189 height 31
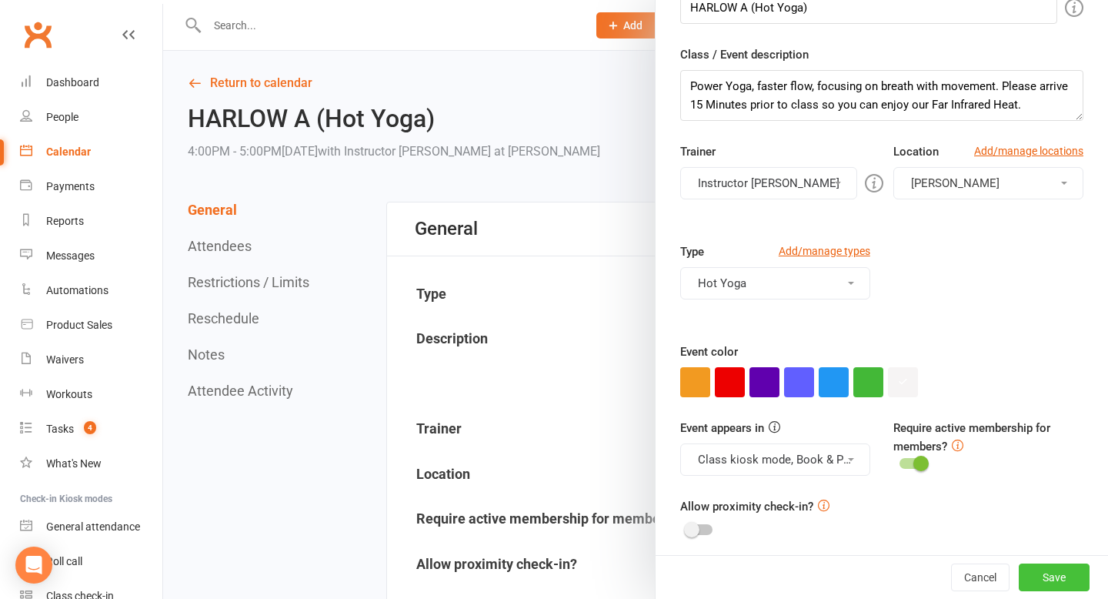
click at [1045, 577] on button "Save" at bounding box center [1054, 577] width 71 height 28
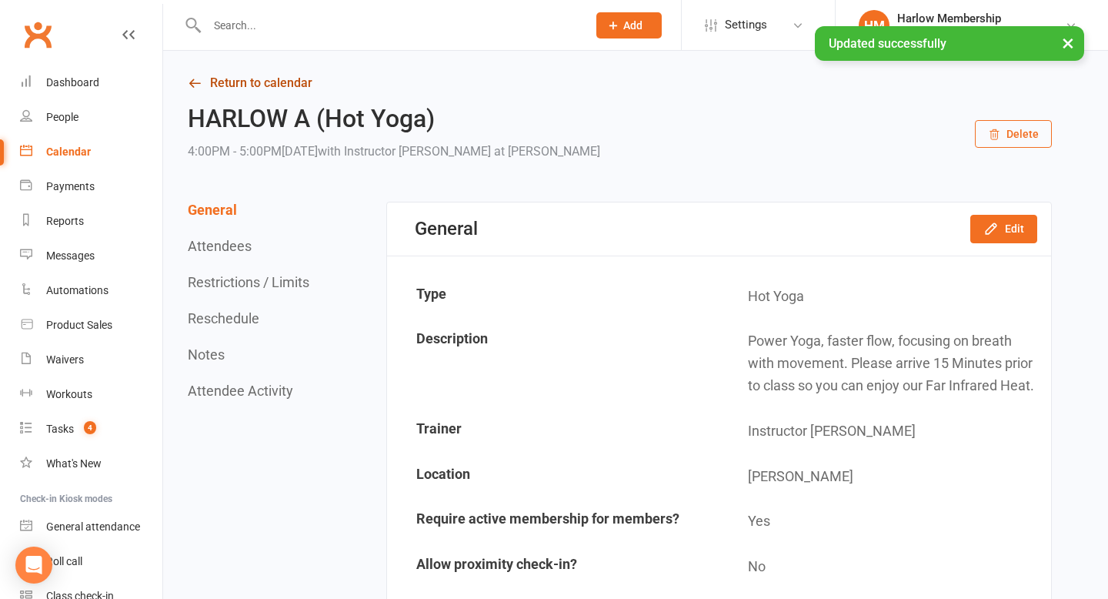
click at [252, 89] on link "Return to calendar" at bounding box center [620, 83] width 864 height 22
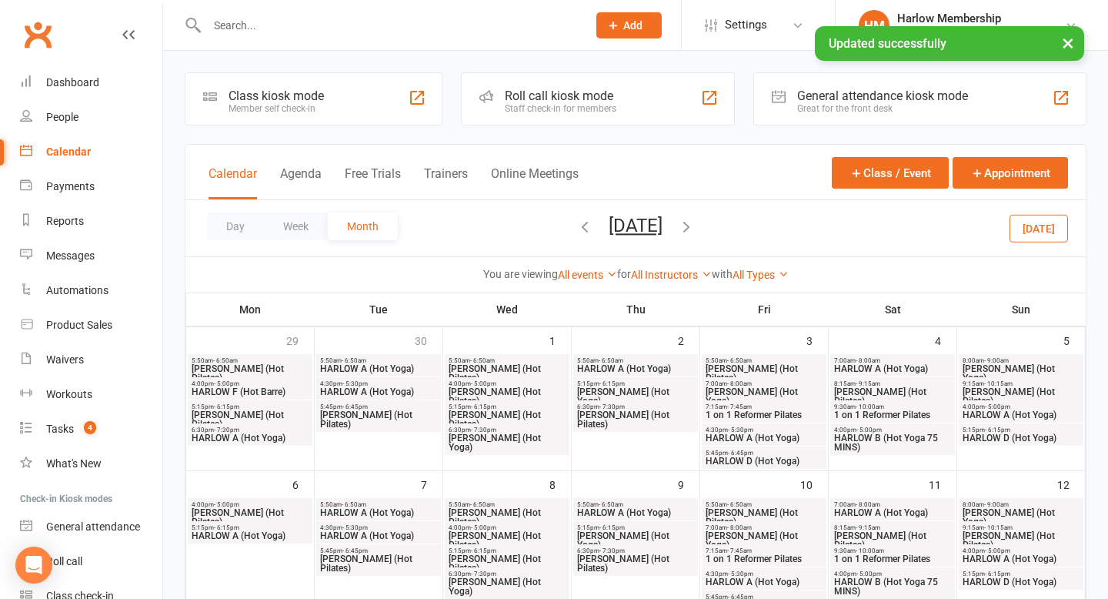
scroll to position [11, 0]
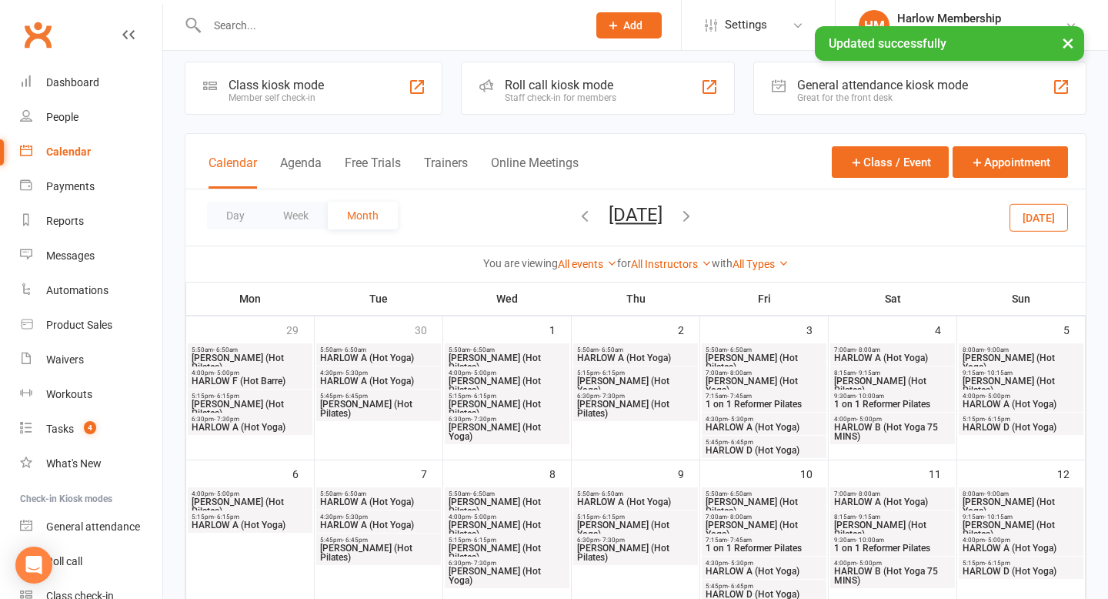
click at [1011, 426] on span "HARLOW D (Hot Yoga)" at bounding box center [1021, 427] width 119 height 9
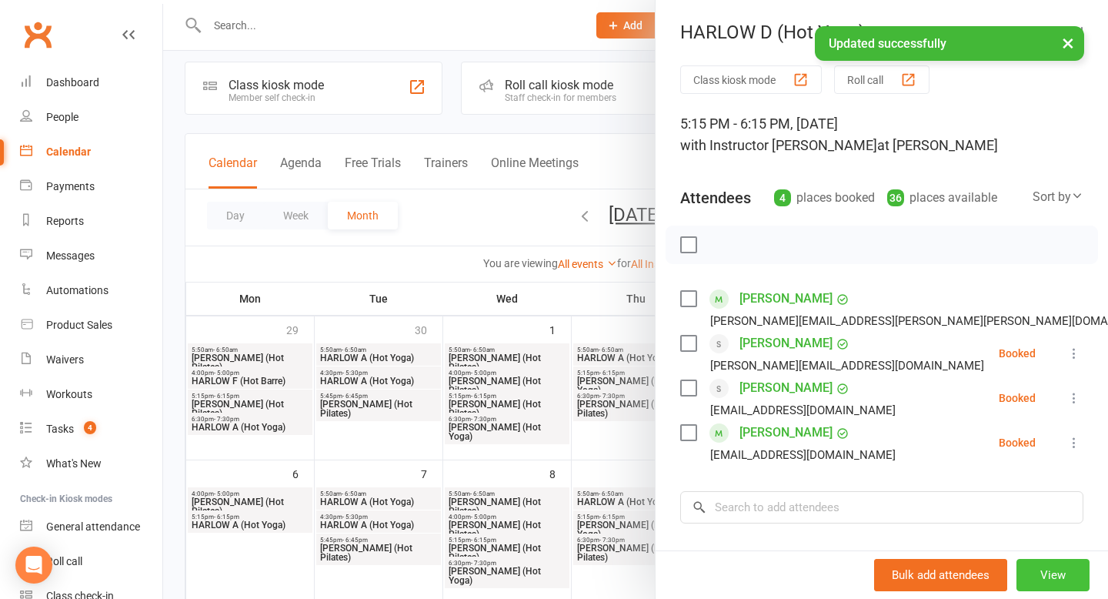
click at [1061, 575] on button "View" at bounding box center [1053, 575] width 73 height 32
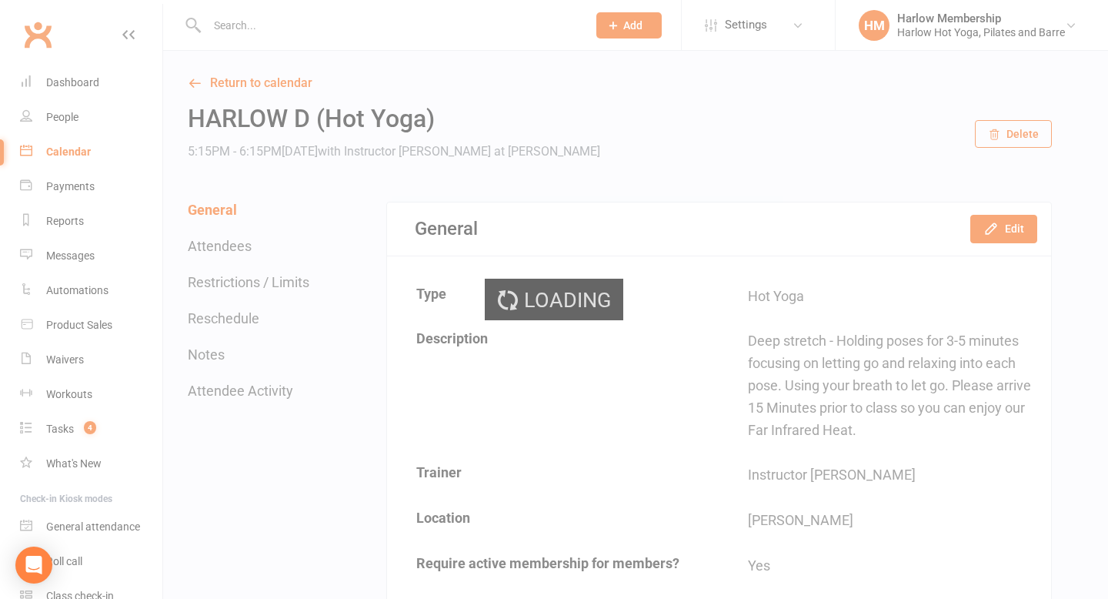
click at [978, 235] on div "Loading" at bounding box center [554, 299] width 1108 height 599
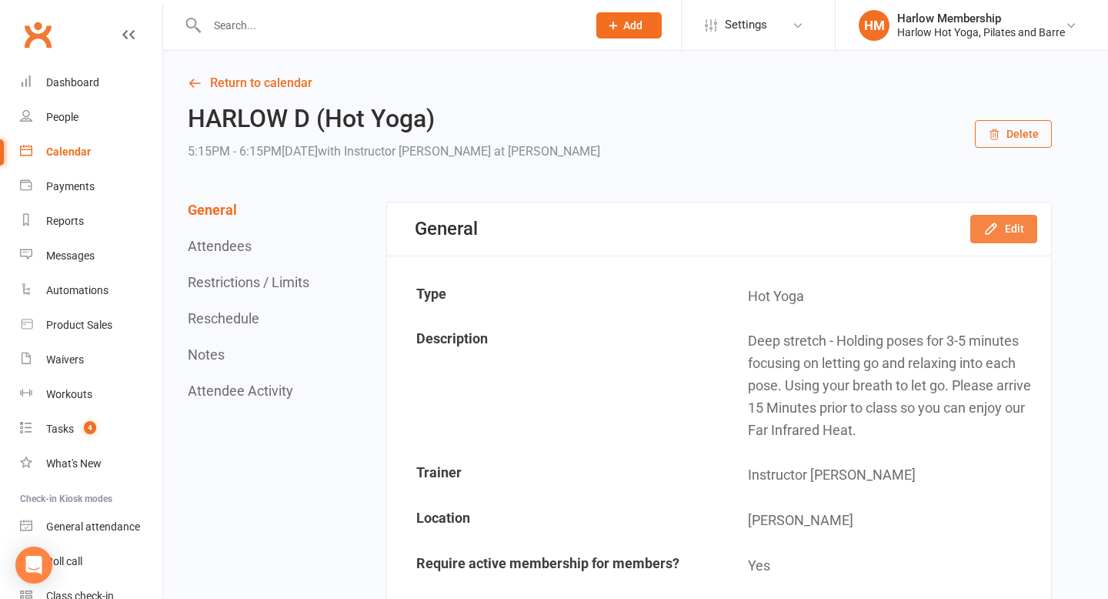
click at [994, 237] on button "Edit" at bounding box center [1004, 229] width 67 height 28
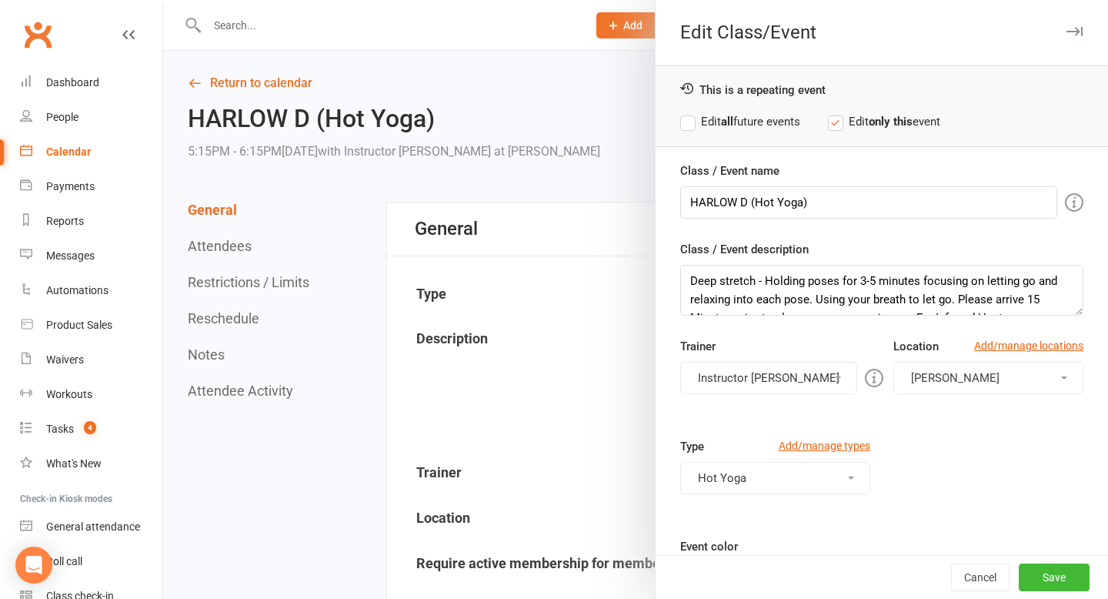
scroll to position [18, 0]
click at [802, 374] on button "Instructor Krystyna" at bounding box center [768, 378] width 177 height 32
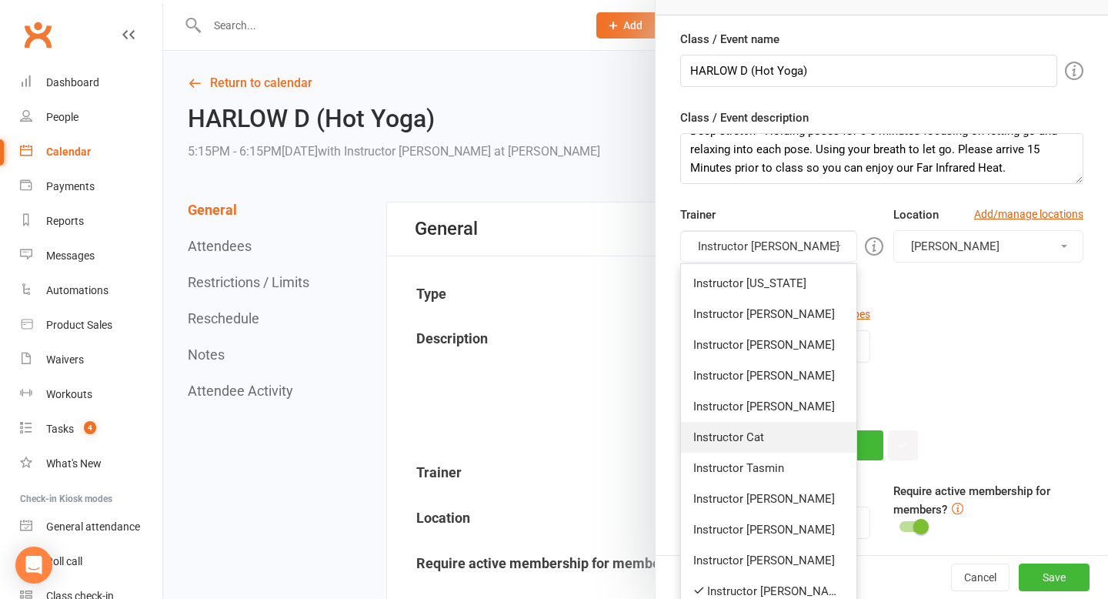
scroll to position [184, 0]
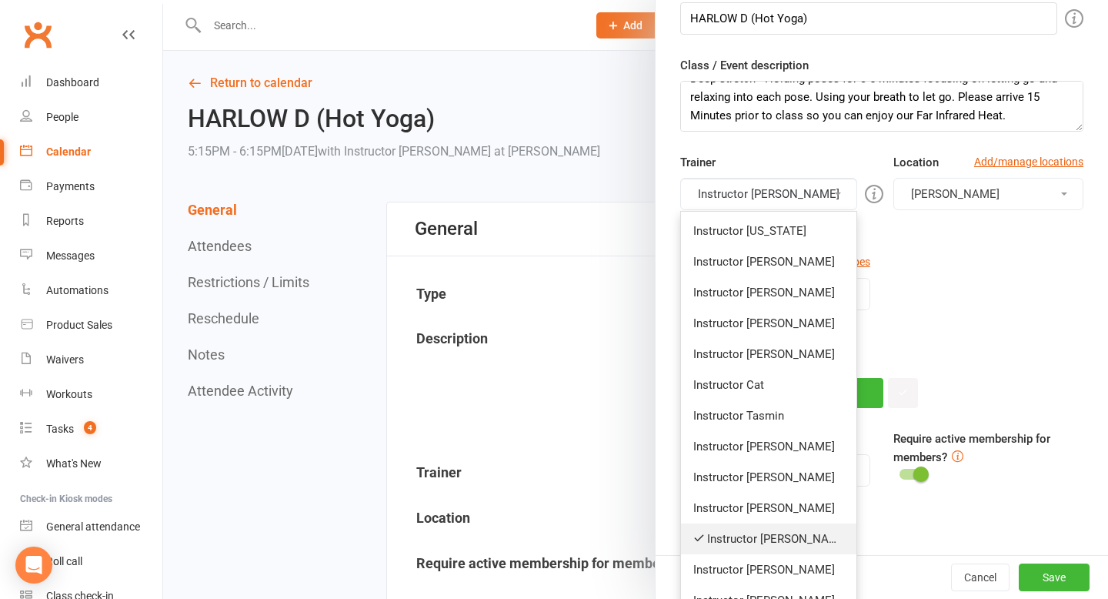
click at [771, 535] on link "Instructor Krystyna" at bounding box center [768, 538] width 175 height 31
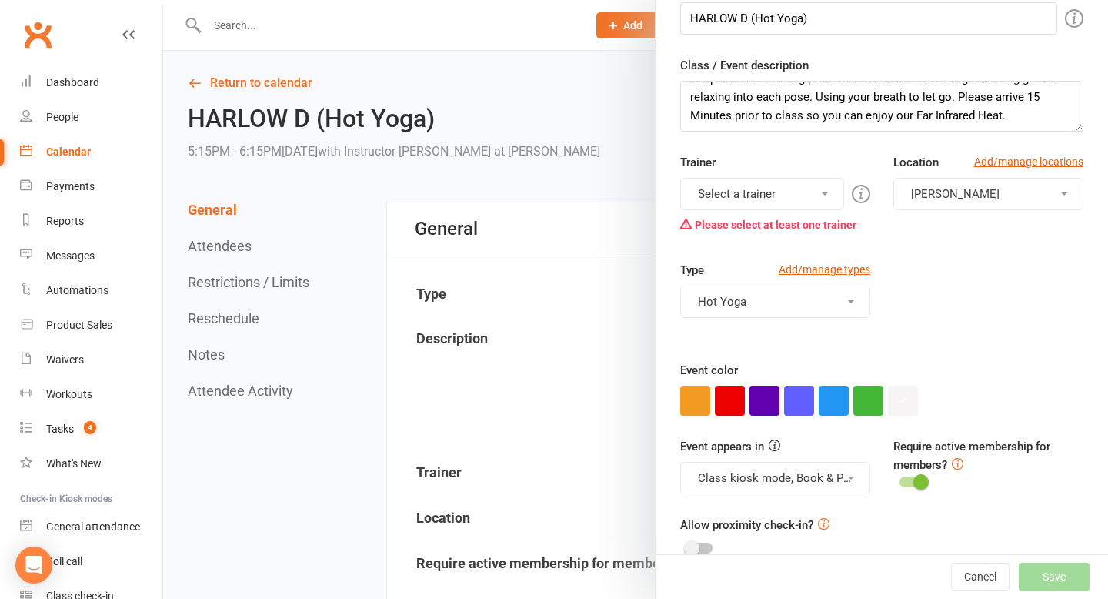
click at [771, 192] on button "Select a trainer" at bounding box center [762, 194] width 164 height 32
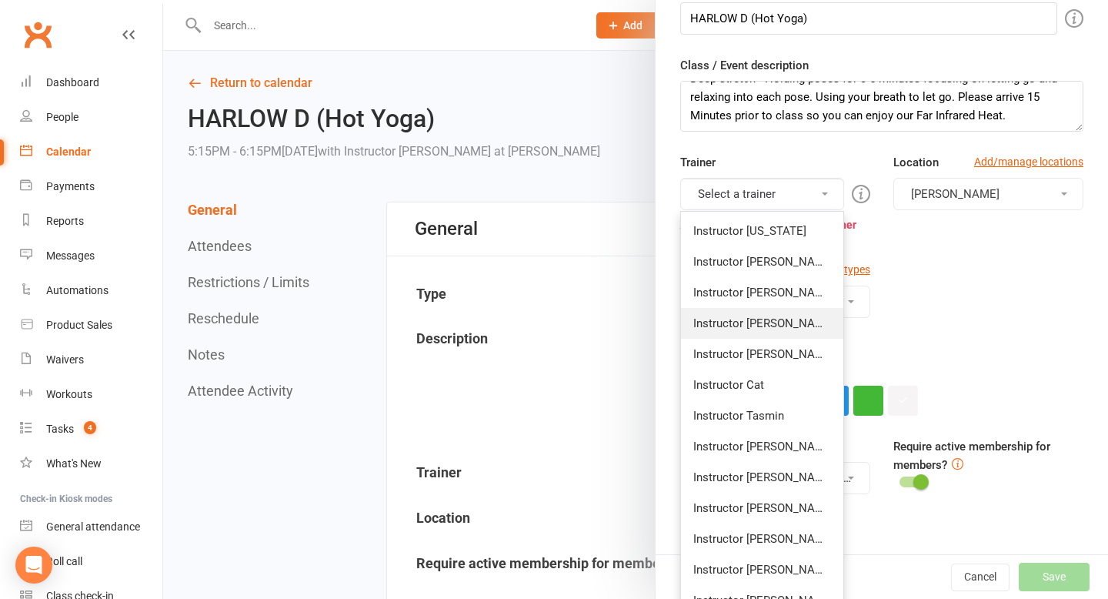
click at [767, 330] on link "Instructor Claudia" at bounding box center [762, 323] width 162 height 31
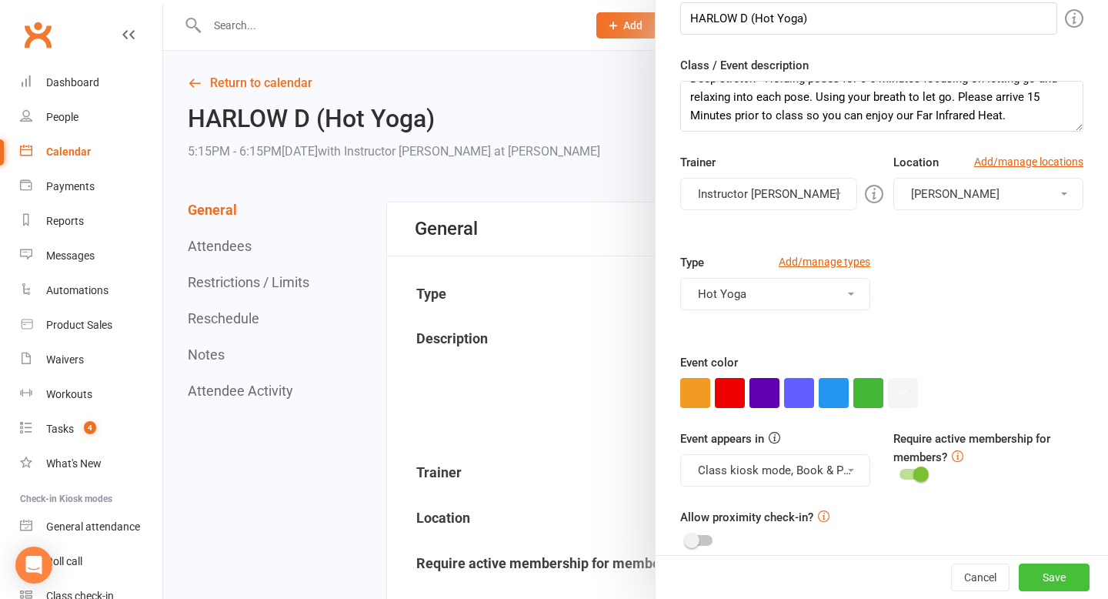
click at [1044, 577] on button "Save" at bounding box center [1054, 577] width 71 height 28
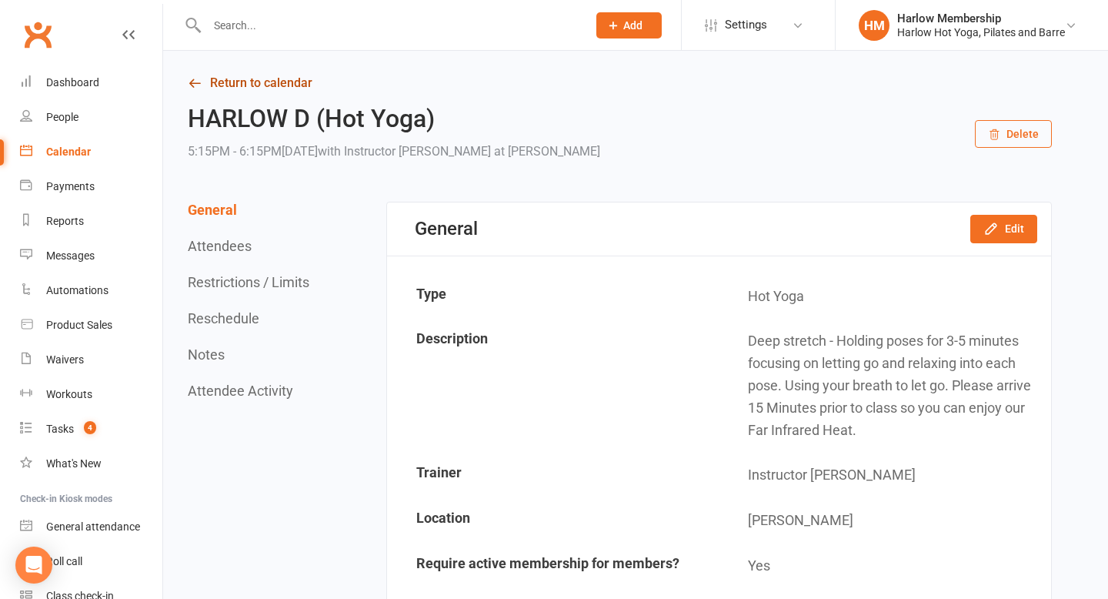
click at [209, 81] on link "Return to calendar" at bounding box center [620, 83] width 864 height 22
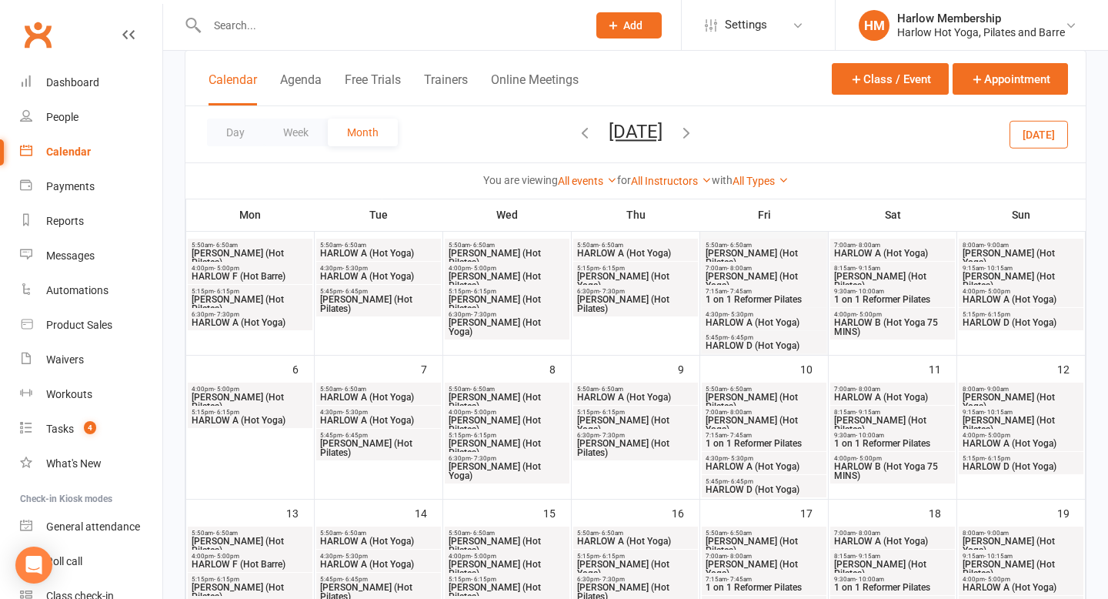
scroll to position [145, 0]
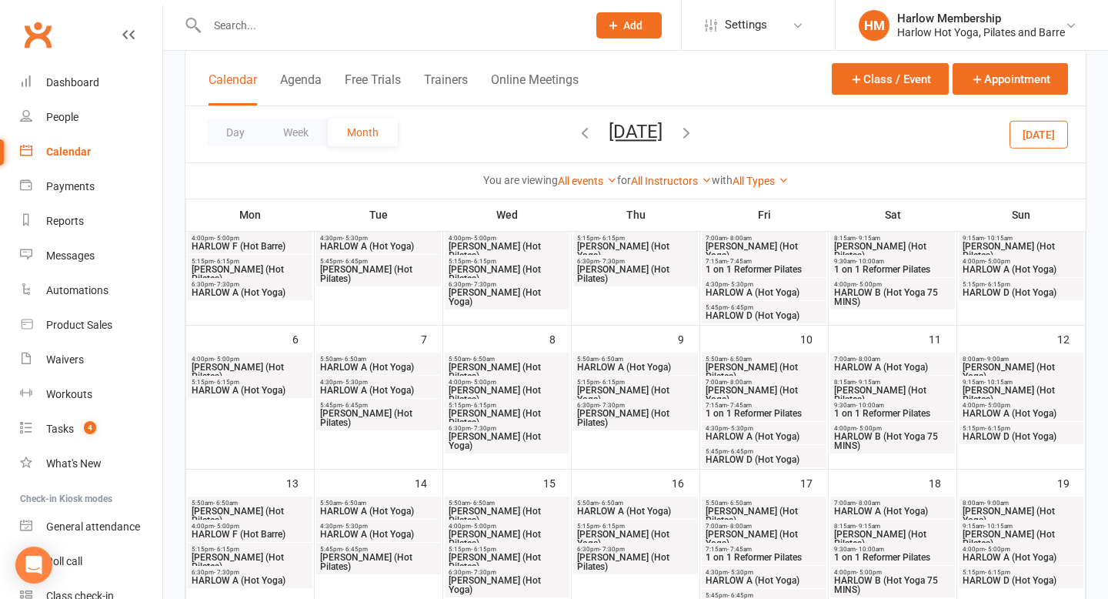
click at [754, 434] on span "HARLOW A (Hot Yoga)" at bounding box center [764, 436] width 119 height 9
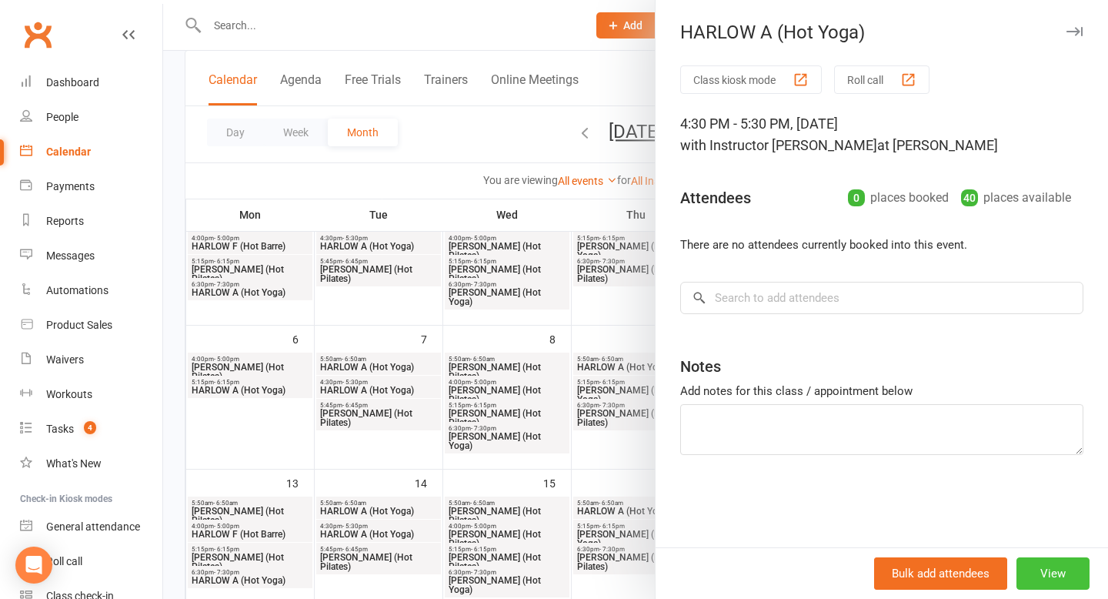
click at [1051, 581] on button "View" at bounding box center [1053, 573] width 73 height 32
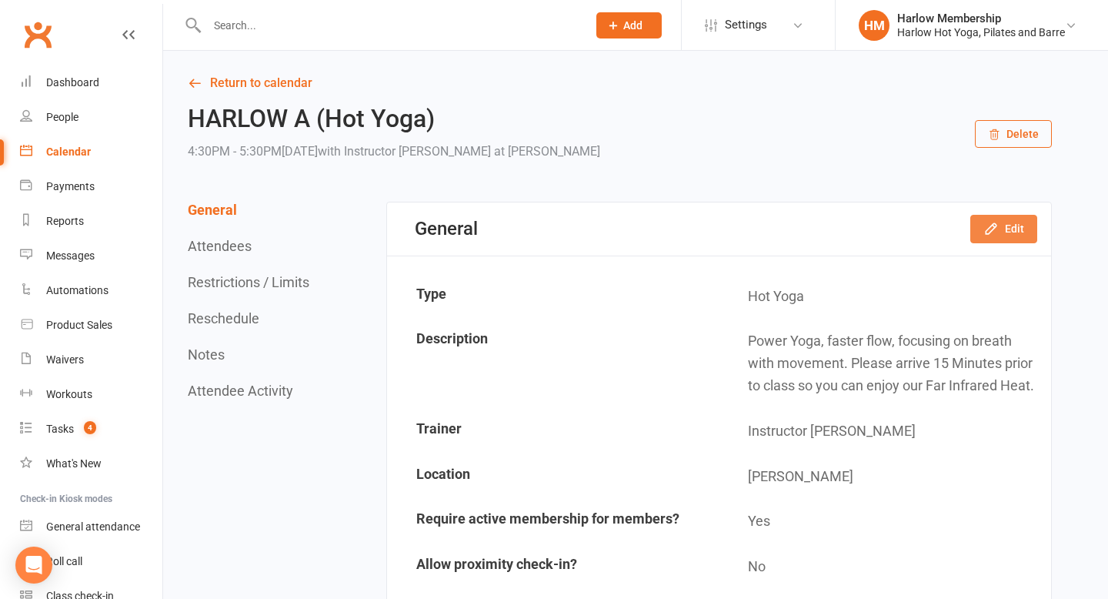
click at [1004, 237] on button "Edit" at bounding box center [1004, 229] width 67 height 28
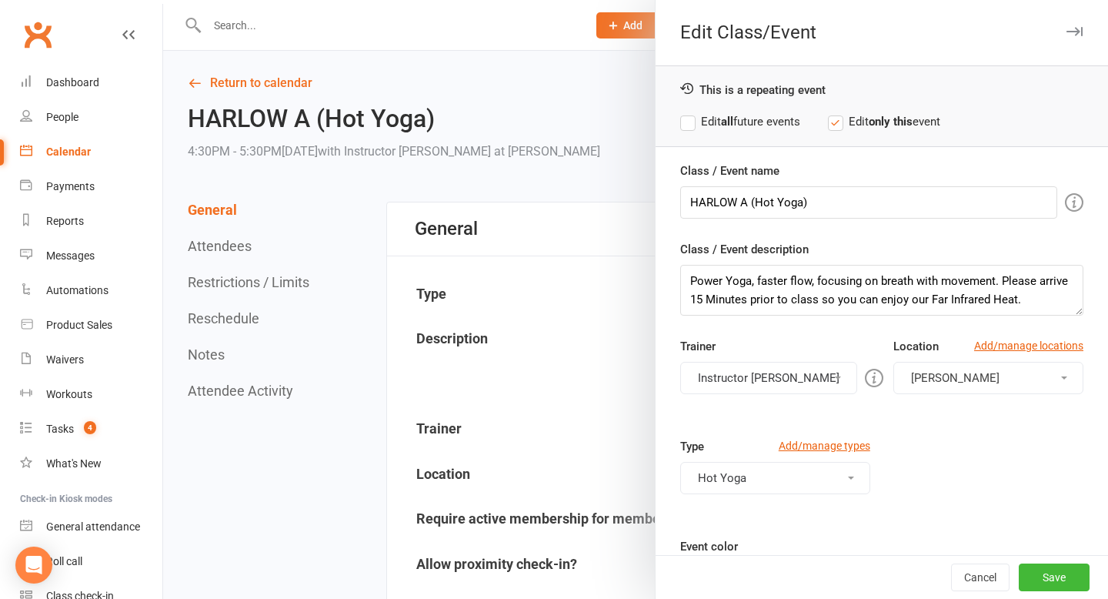
click at [725, 377] on button "Instructor Claudia" at bounding box center [768, 378] width 177 height 32
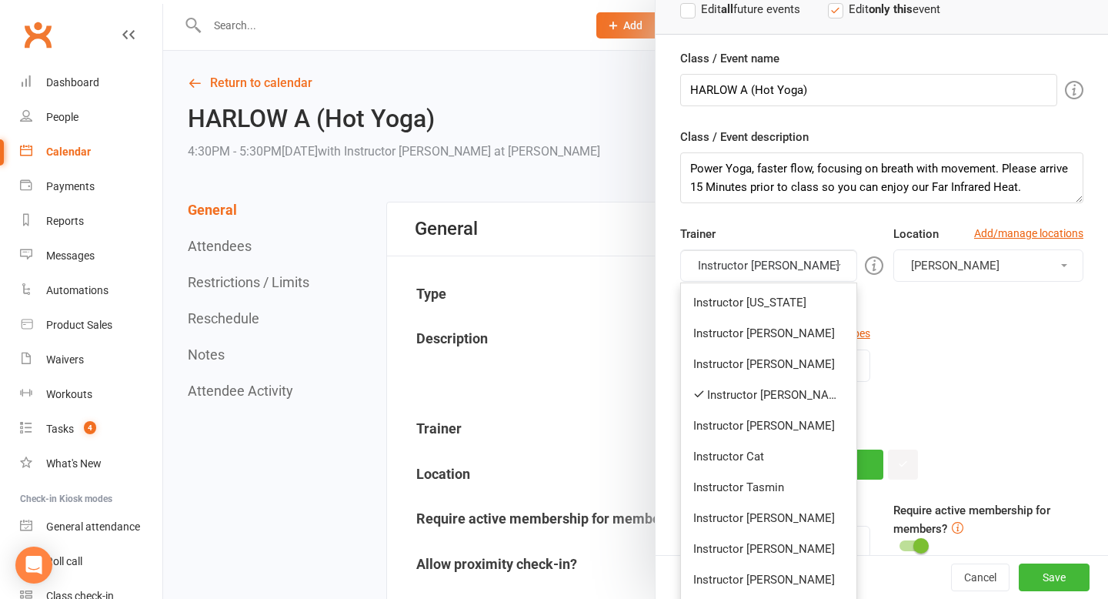
scroll to position [113, 0]
click at [741, 523] on link "Instructor Jess" at bounding box center [768, 517] width 175 height 31
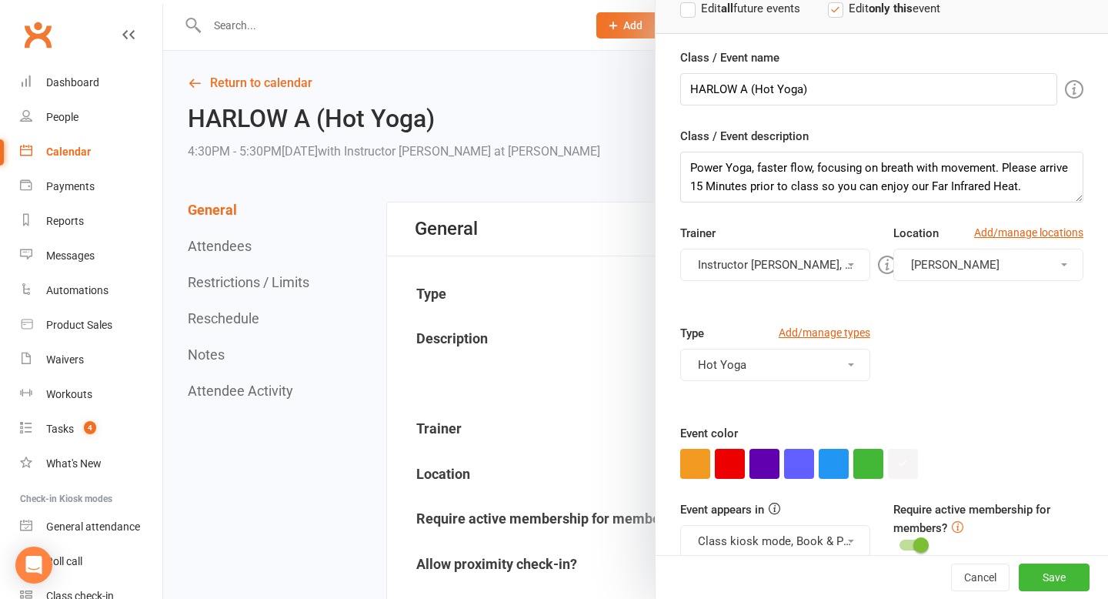
click at [795, 262] on button "Instructor Claudia, Instructor Jess" at bounding box center [775, 265] width 190 height 32
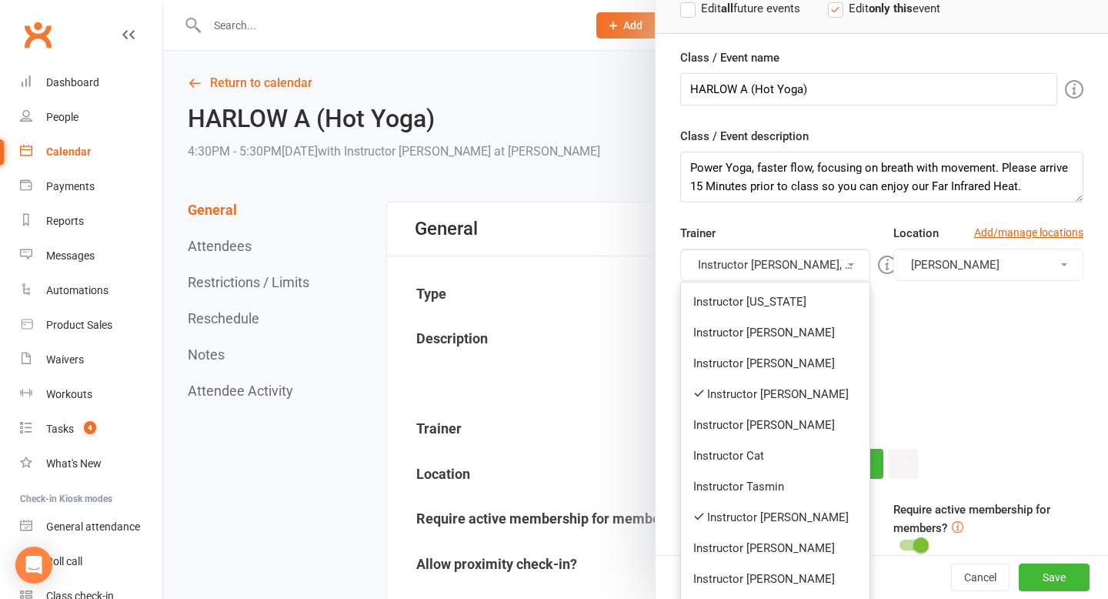
click at [786, 401] on link "Instructor Claudia" at bounding box center [775, 394] width 189 height 31
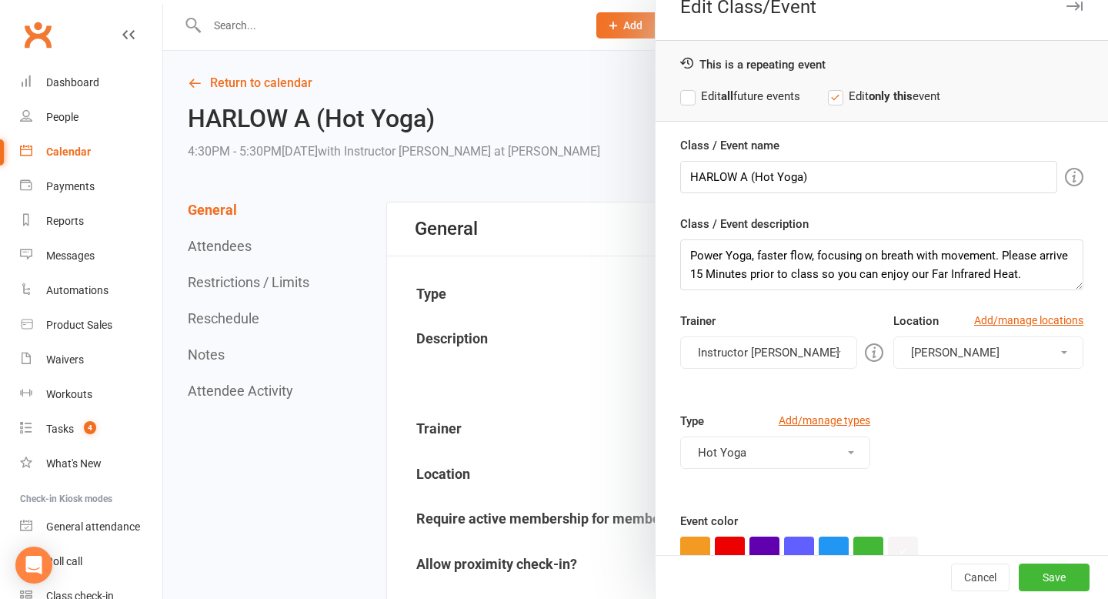
scroll to position [25, 0]
click at [739, 181] on input "HARLOW A (Hot Yoga)" at bounding box center [868, 178] width 377 height 32
click at [740, 181] on input "HARLOW A (Hot Yoga)" at bounding box center [868, 178] width 377 height 32
paste input "C (Hot Pilates"
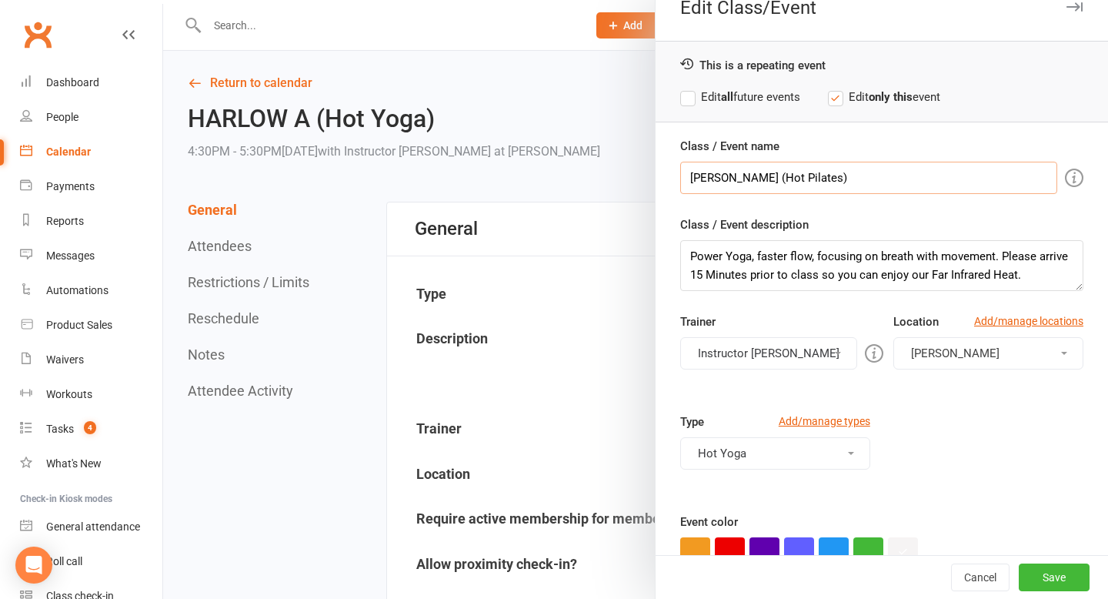
type input "HARLOW C (Hot Pilates)"
drag, startPoint x: 689, startPoint y: 255, endPoint x: 847, endPoint y: 313, distance: 168.3
click at [847, 313] on div "Class / Event name HARLOW C (Hot Pilates) Class / Event description Power Yoga,…" at bounding box center [882, 434] width 453 height 595
paste textarea "Hot Pilates, toning and strengthening your muscles with precision and controlled"
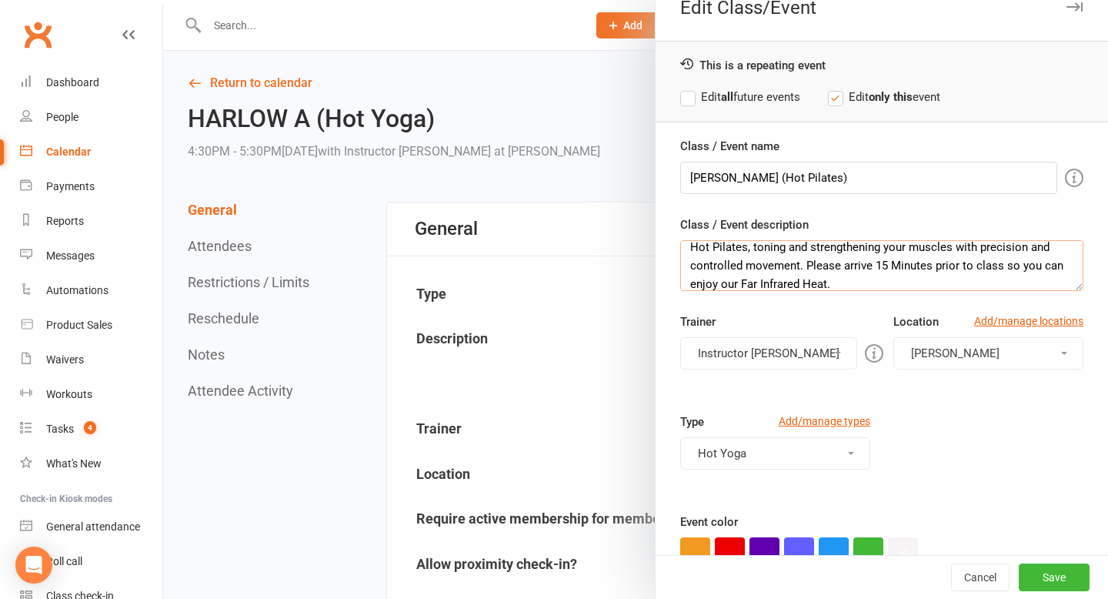
type textarea "Hot Pilates, toning and strengthening your muscles with precision and controlle…"
click at [820, 439] on button "Hot Yoga" at bounding box center [775, 453] width 190 height 32
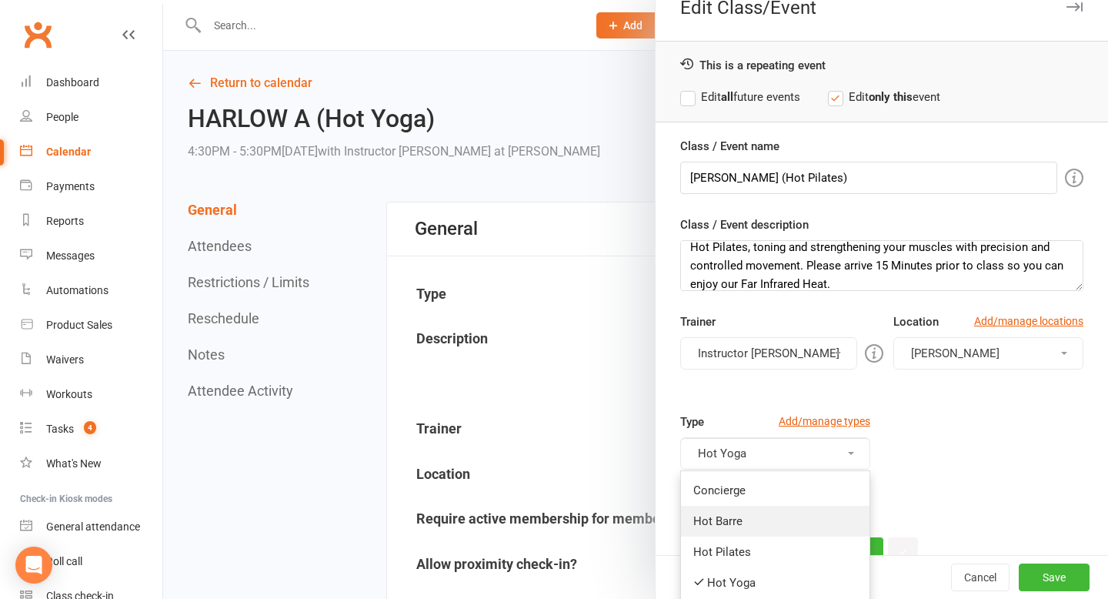
scroll to position [32, 0]
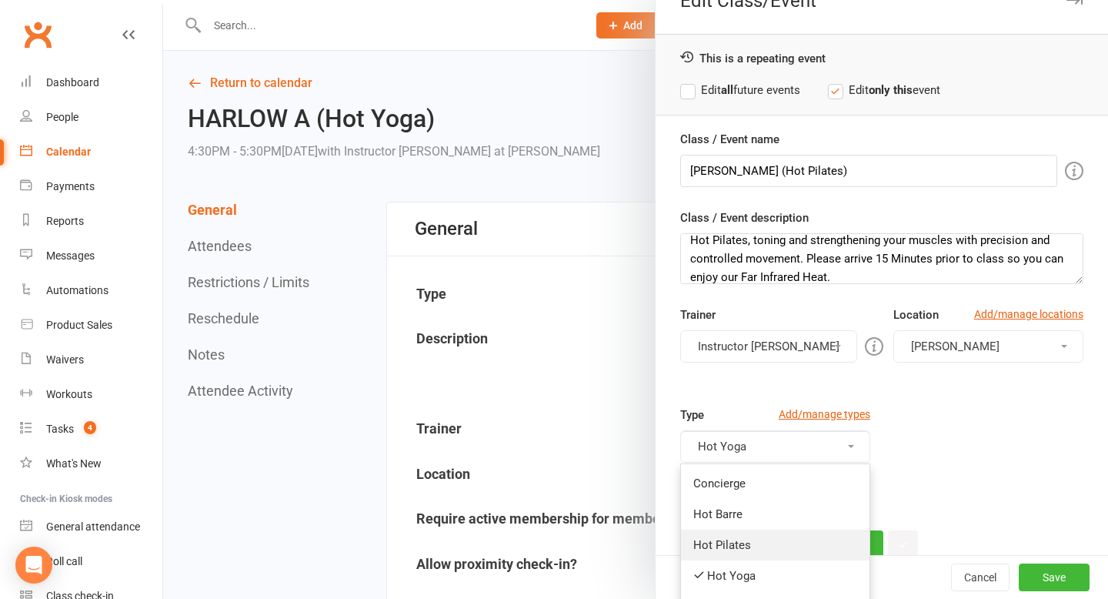
click at [780, 538] on link "Hot Pilates" at bounding box center [775, 545] width 189 height 31
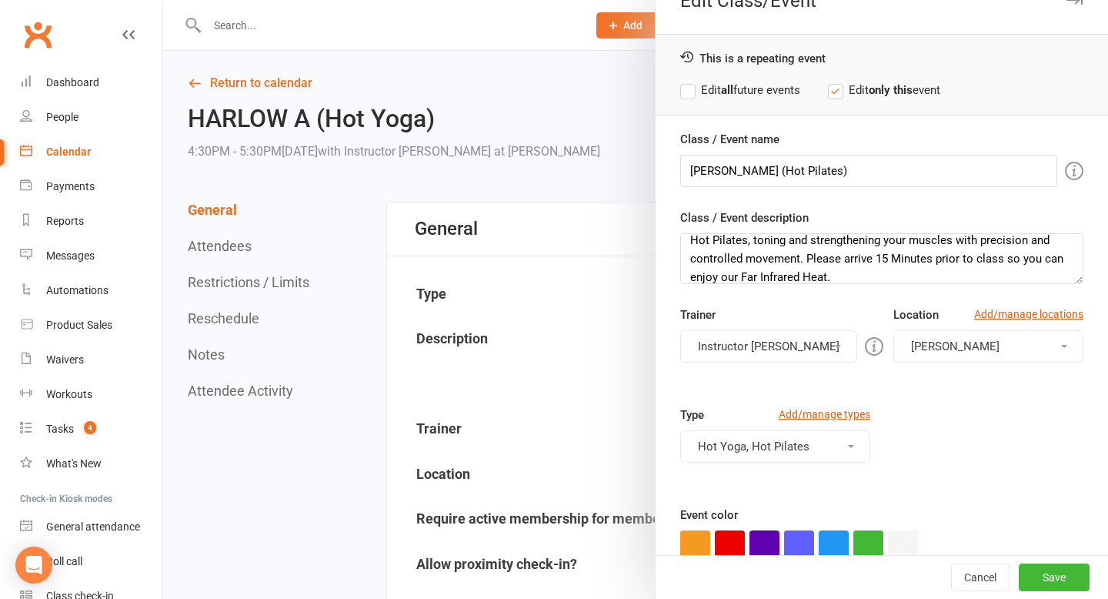
click at [780, 441] on button "Hot Yoga, Hot Pilates" at bounding box center [775, 446] width 190 height 32
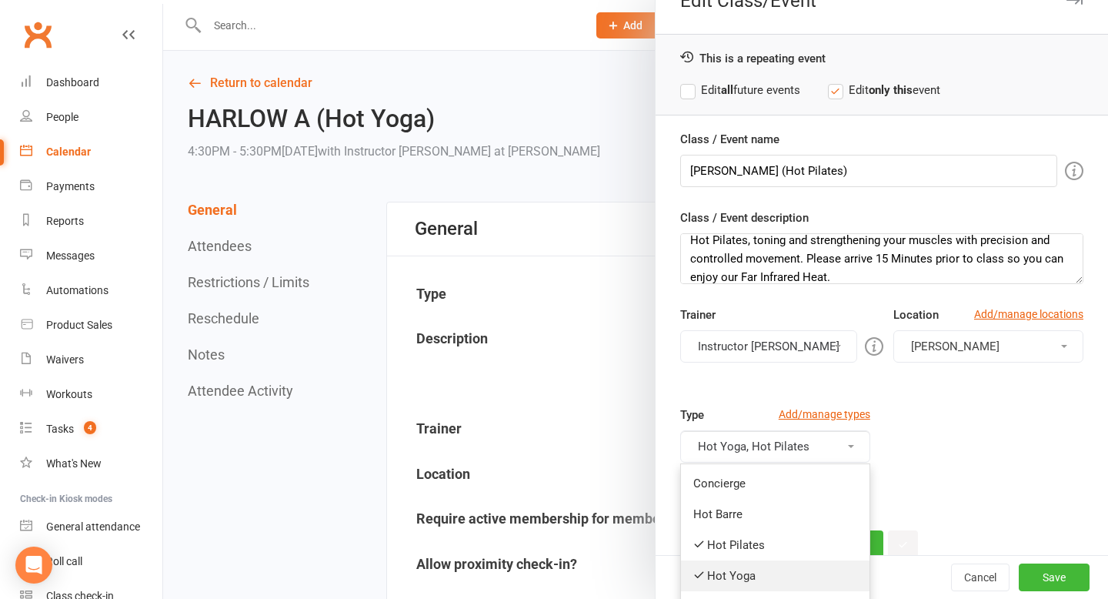
click at [753, 570] on link "Hot Yoga" at bounding box center [775, 575] width 189 height 31
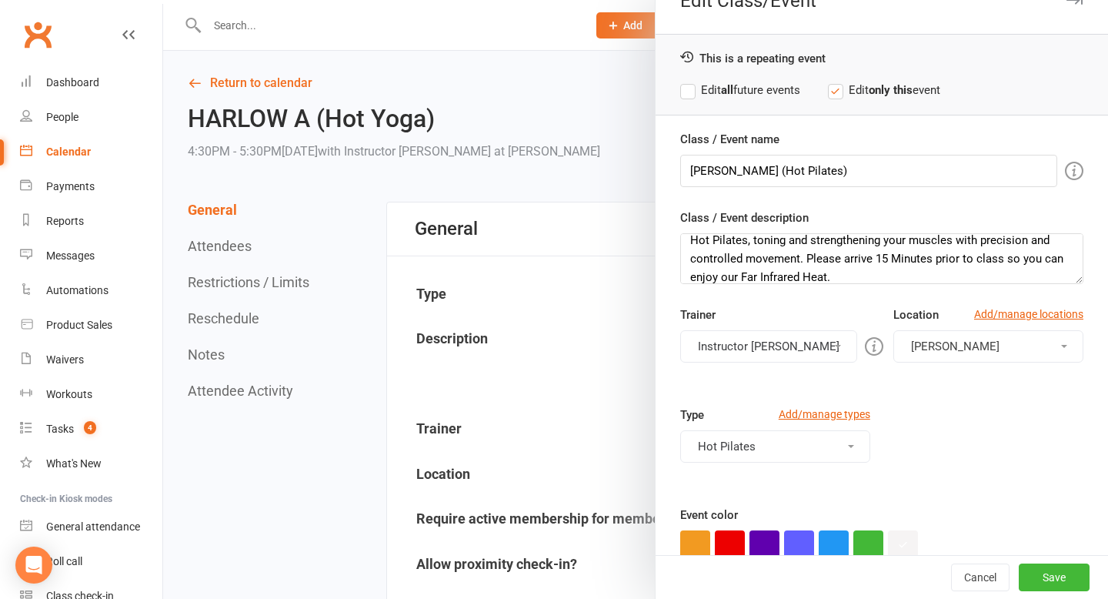
scroll to position [95, 0]
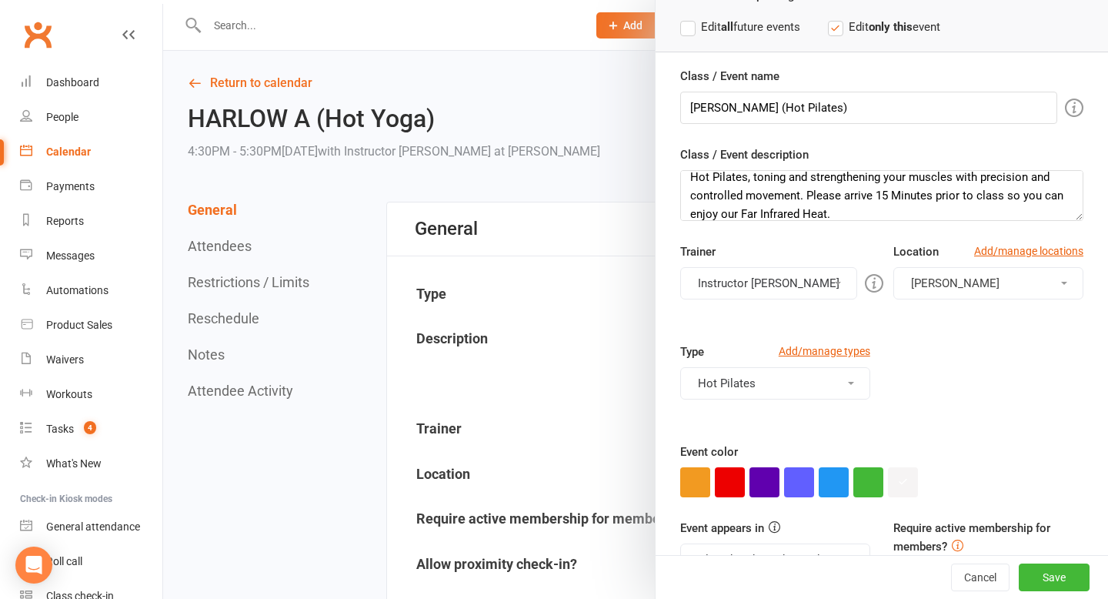
click at [1062, 594] on div "Cancel Save" at bounding box center [882, 577] width 453 height 44
click at [1058, 579] on button "Save" at bounding box center [1054, 577] width 71 height 28
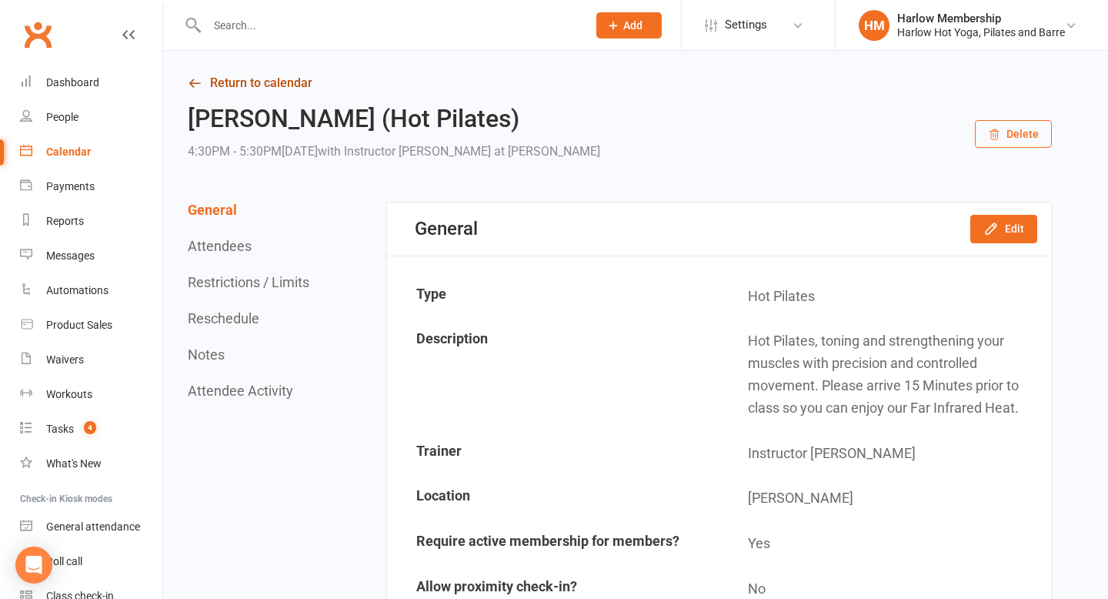
click at [199, 84] on icon at bounding box center [195, 83] width 14 height 14
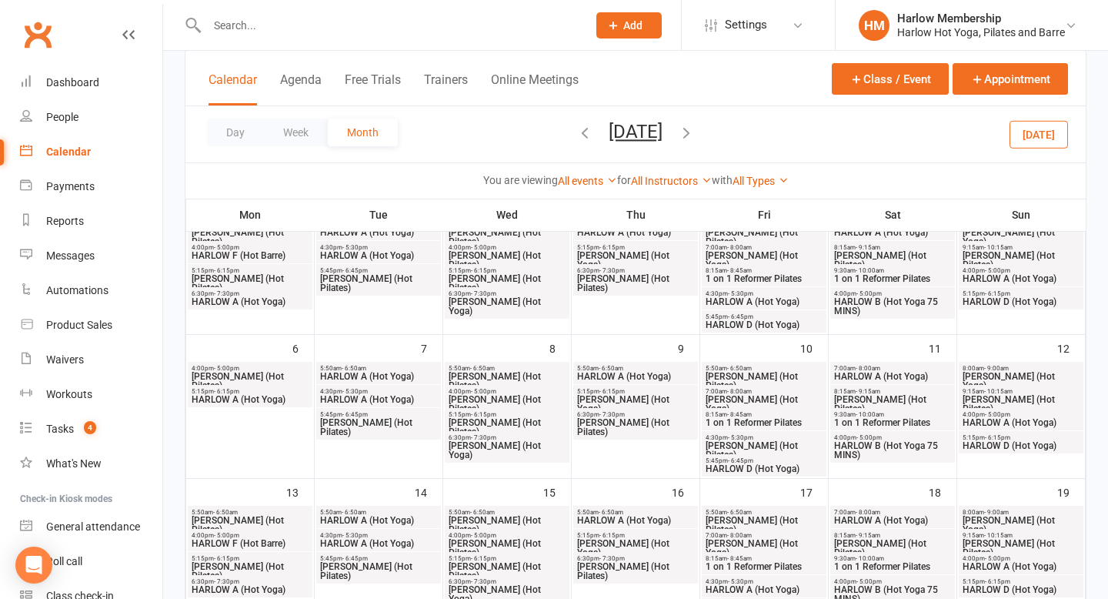
scroll to position [159, 0]
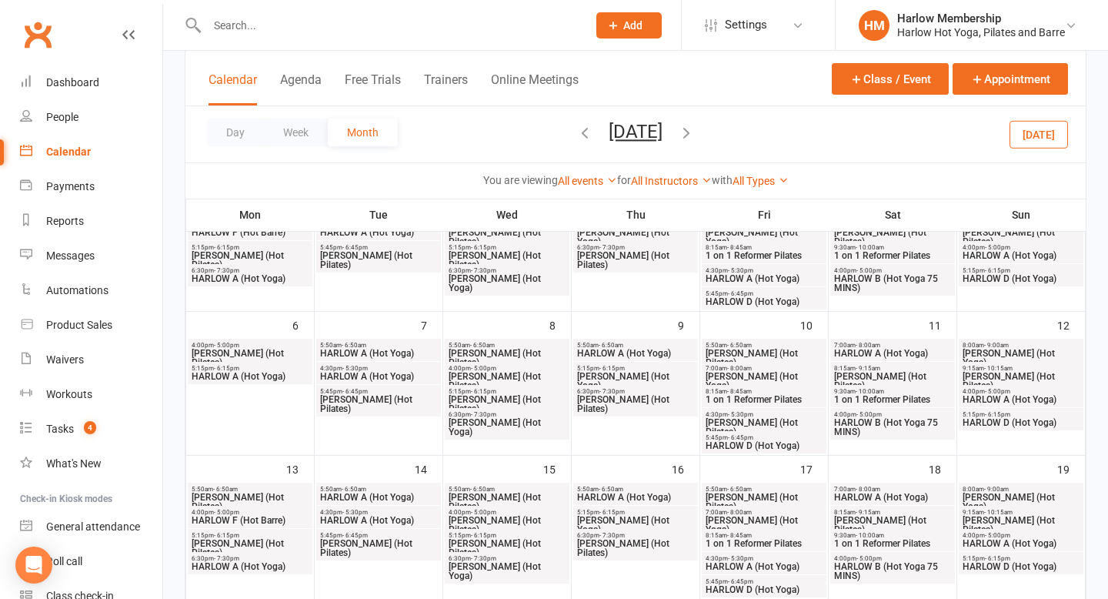
click at [741, 445] on span "HARLOW D (Hot Yoga)" at bounding box center [764, 445] width 119 height 9
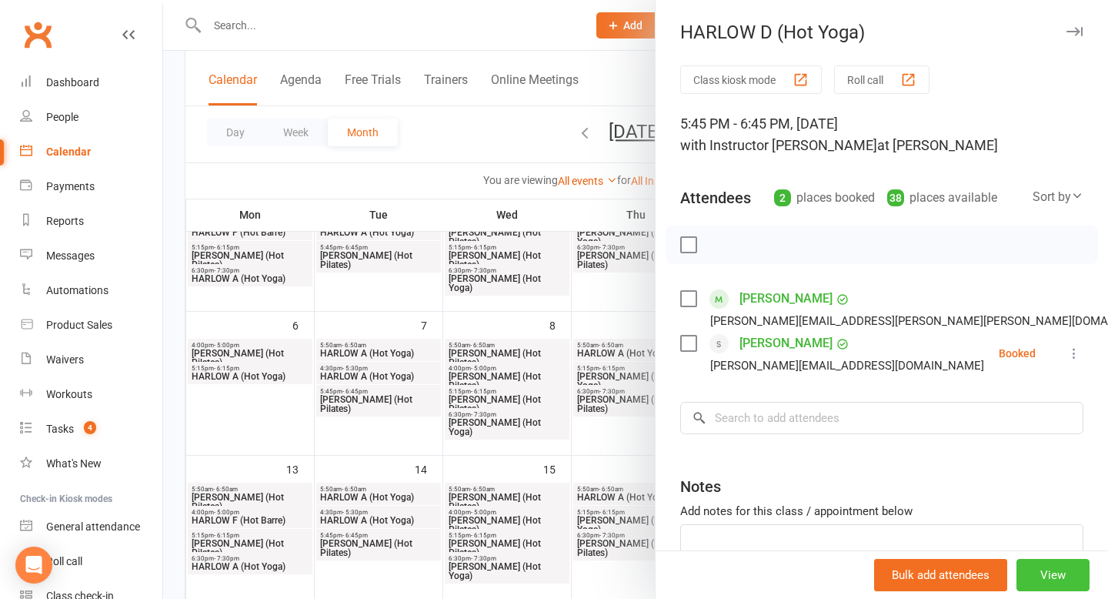
click at [1061, 581] on button "View" at bounding box center [1053, 575] width 73 height 32
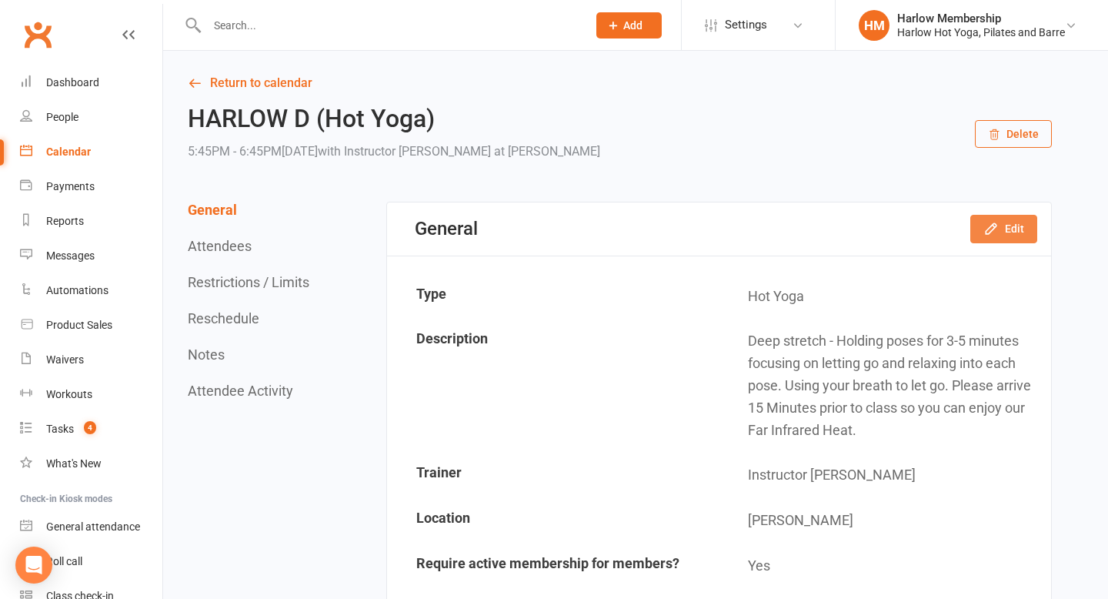
click at [998, 222] on icon "button" at bounding box center [991, 228] width 15 height 15
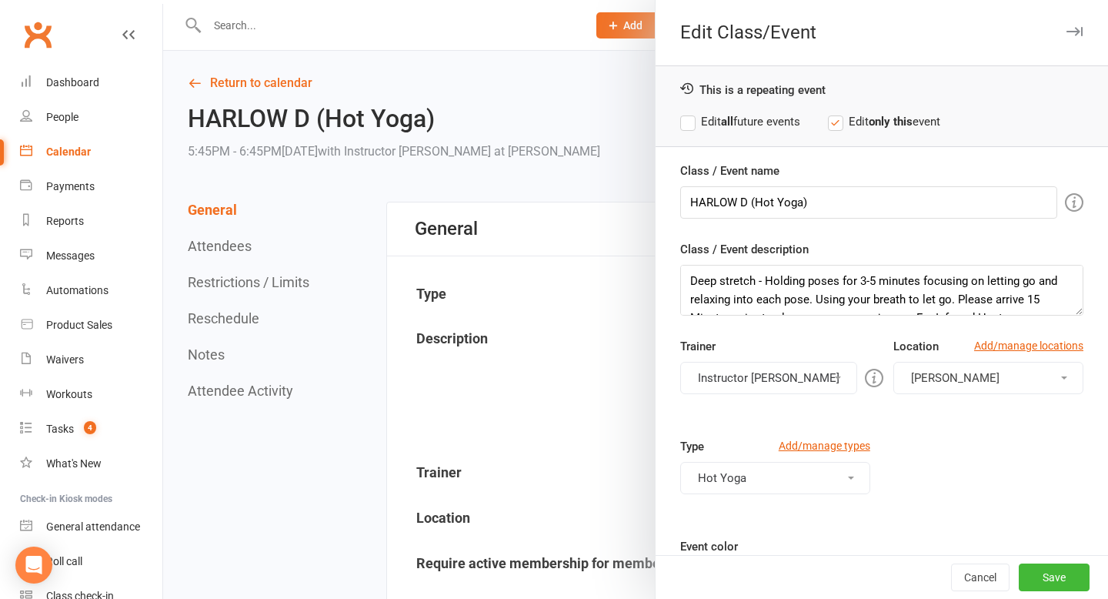
click at [775, 378] on button "Instructor Claudia" at bounding box center [768, 378] width 177 height 32
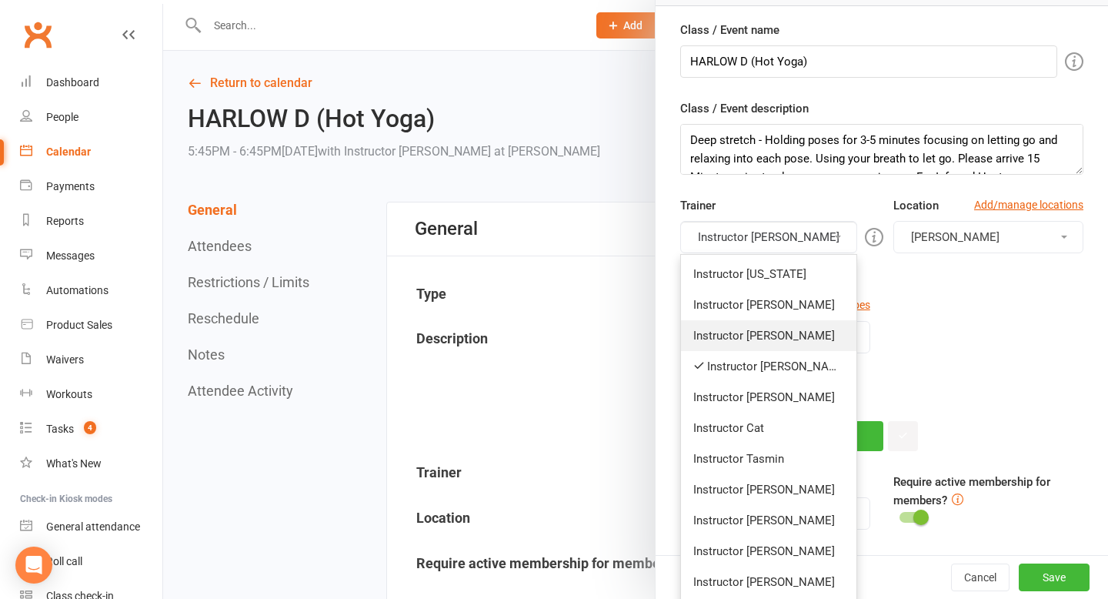
scroll to position [143, 0]
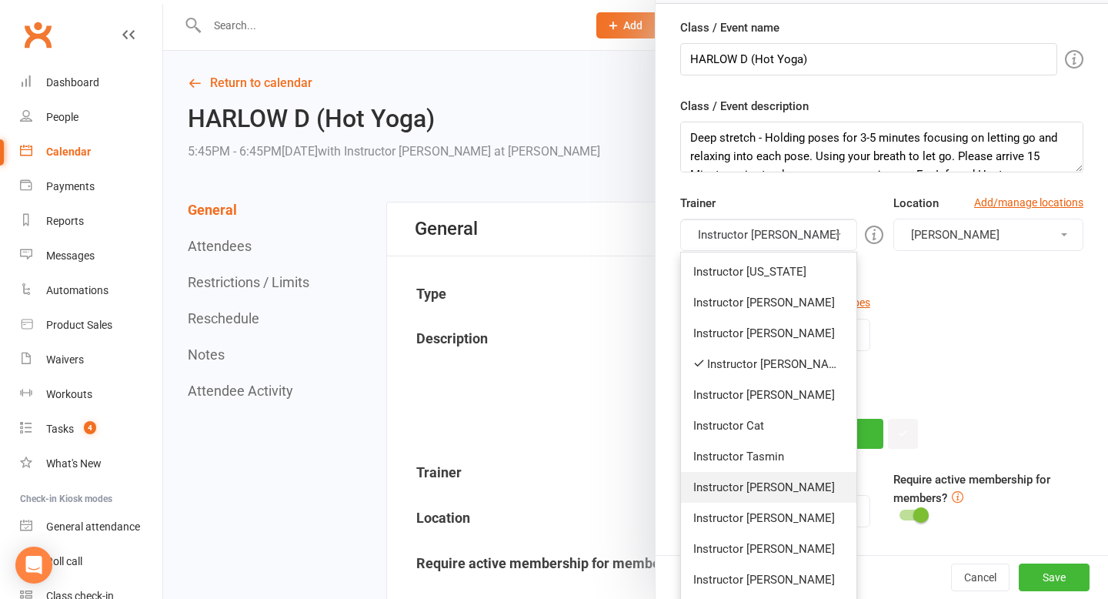
click at [761, 493] on link "Instructor Jess" at bounding box center [768, 487] width 175 height 31
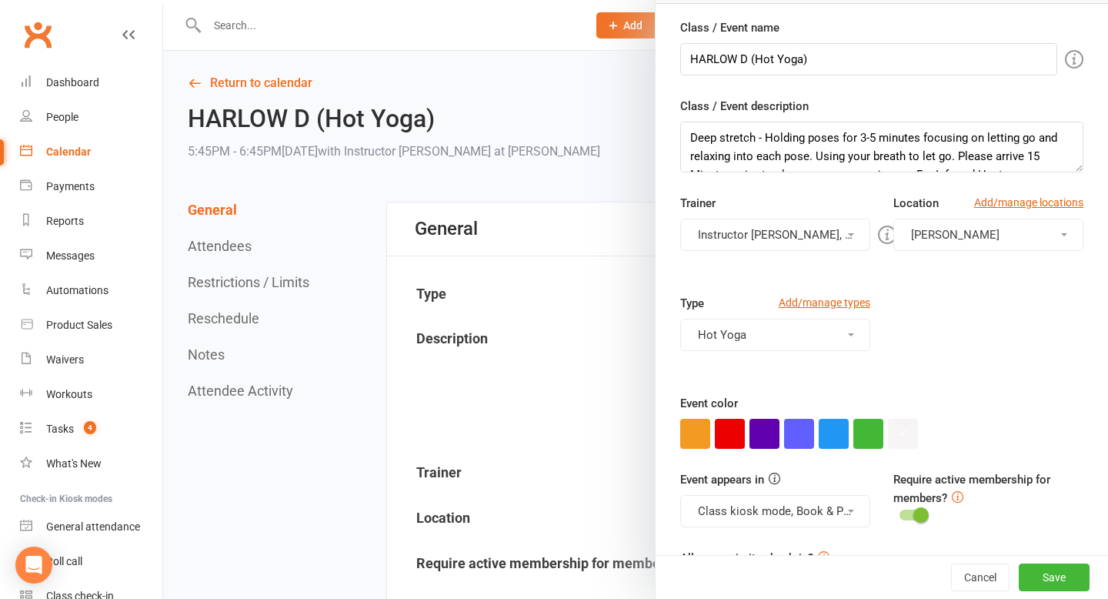
click at [778, 229] on button "Instructor Claudia, Instructor Jess" at bounding box center [775, 235] width 190 height 32
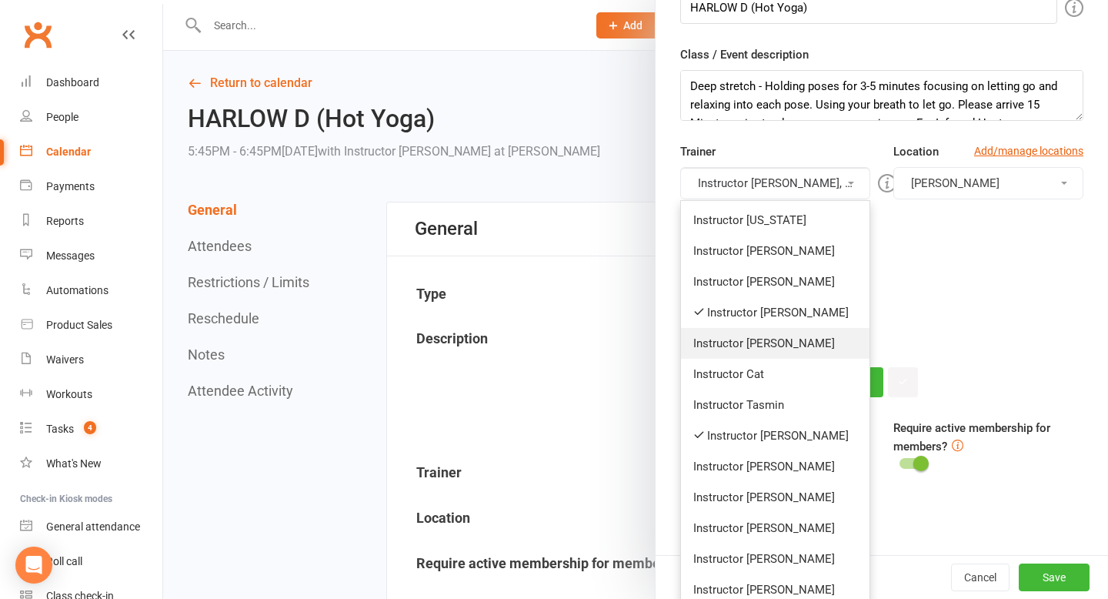
scroll to position [196, 0]
click at [782, 308] on link "Instructor Claudia" at bounding box center [775, 311] width 189 height 31
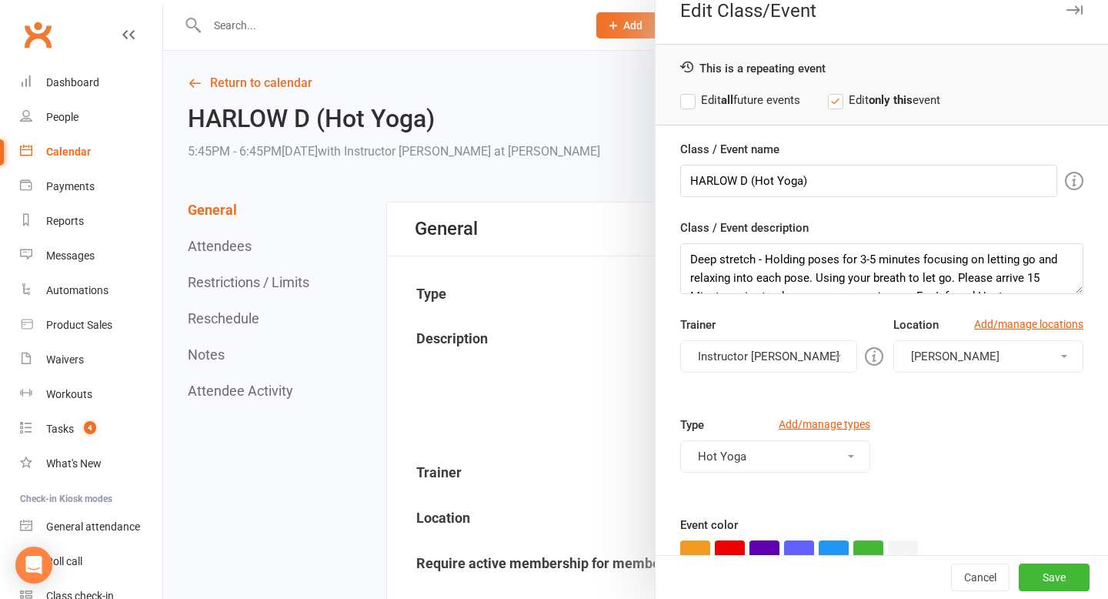
scroll to position [21, 0]
click at [1046, 573] on button "Save" at bounding box center [1054, 577] width 71 height 28
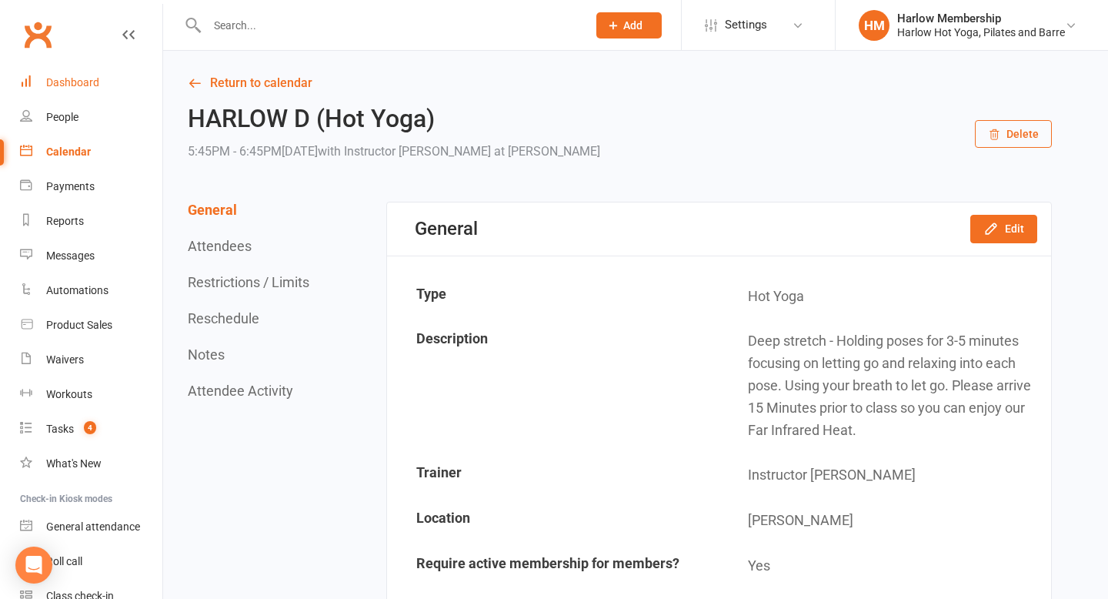
click at [75, 76] on div "Dashboard" at bounding box center [72, 82] width 53 height 12
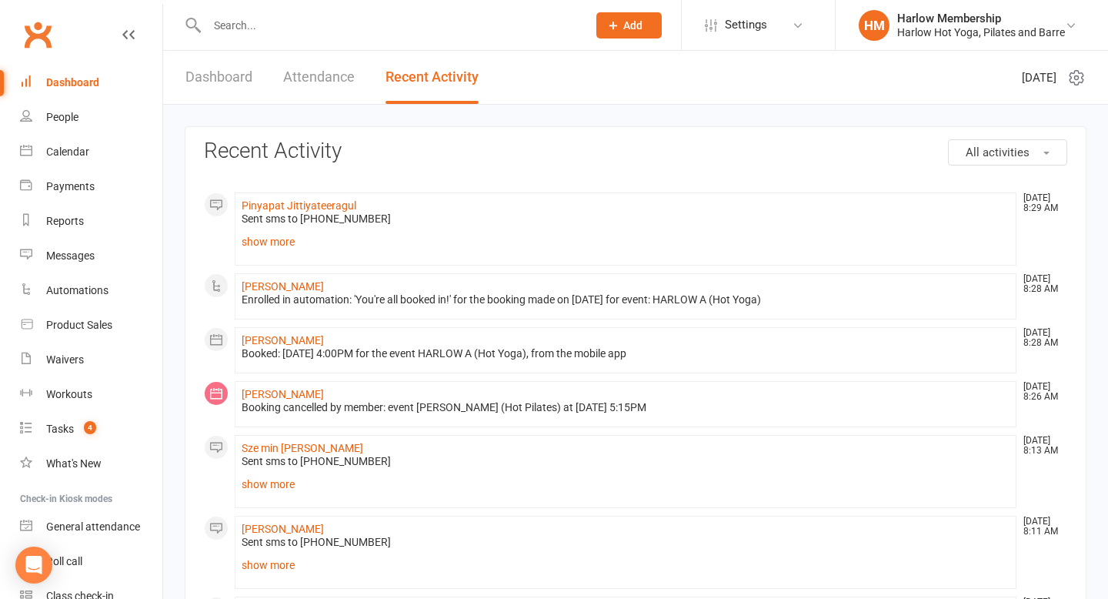
click at [283, 252] on li "Pinyapat Jittiyateeragul [DATE] 8:29 AM Sent sms to [PHONE_NUMBER] Hey [PERSON_…" at bounding box center [626, 228] width 782 height 73
click at [281, 245] on link "show more" at bounding box center [626, 242] width 768 height 22
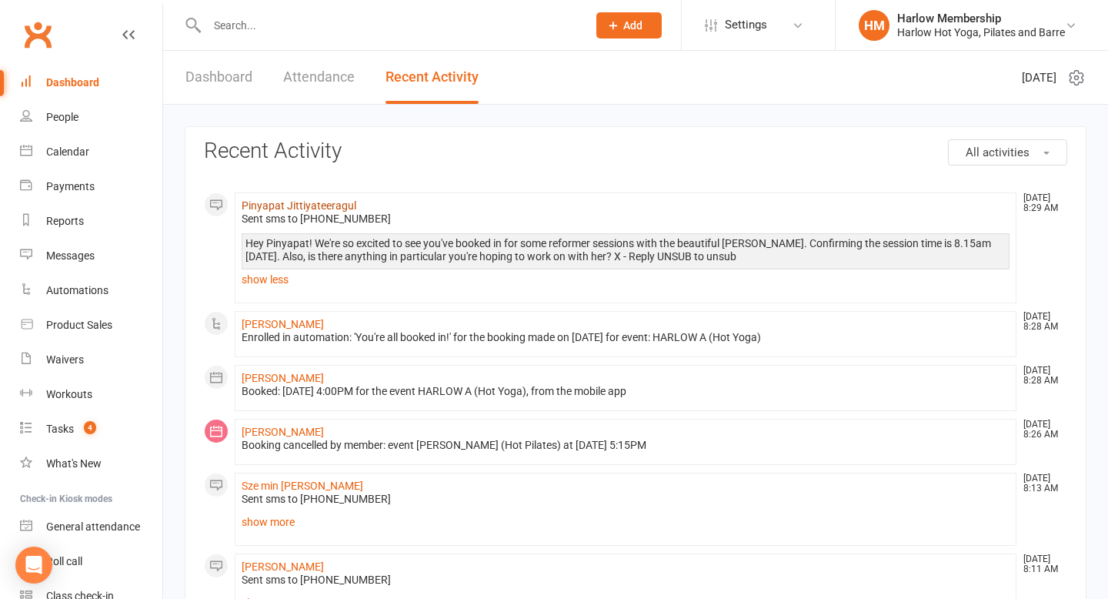
click at [330, 206] on link "Pinyapat Jittiyateeragul" at bounding box center [299, 205] width 115 height 12
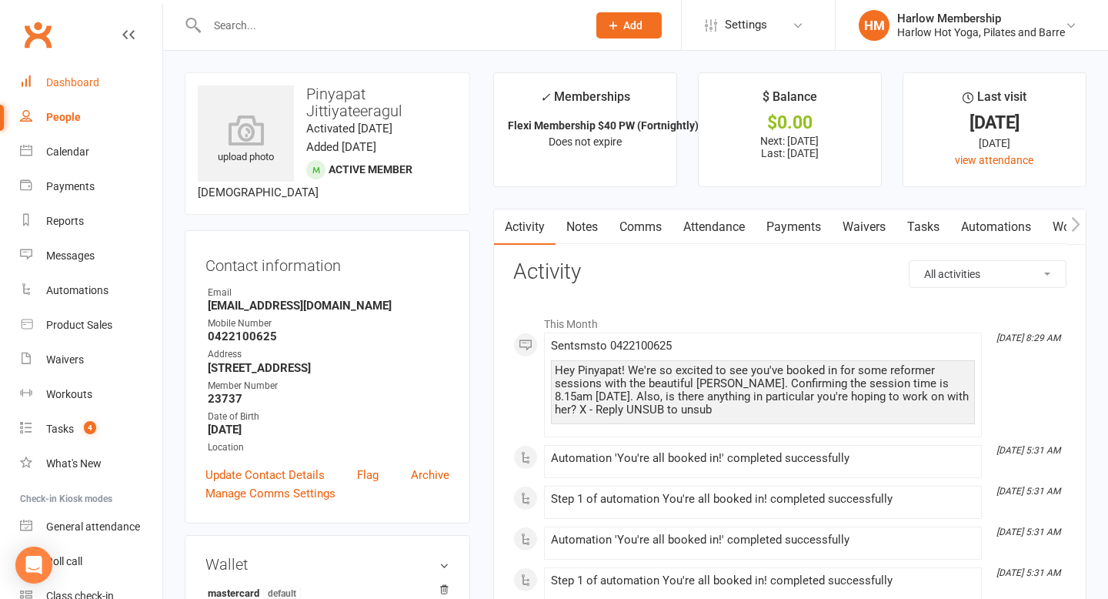
click at [85, 90] on link "Dashboard" at bounding box center [91, 82] width 142 height 35
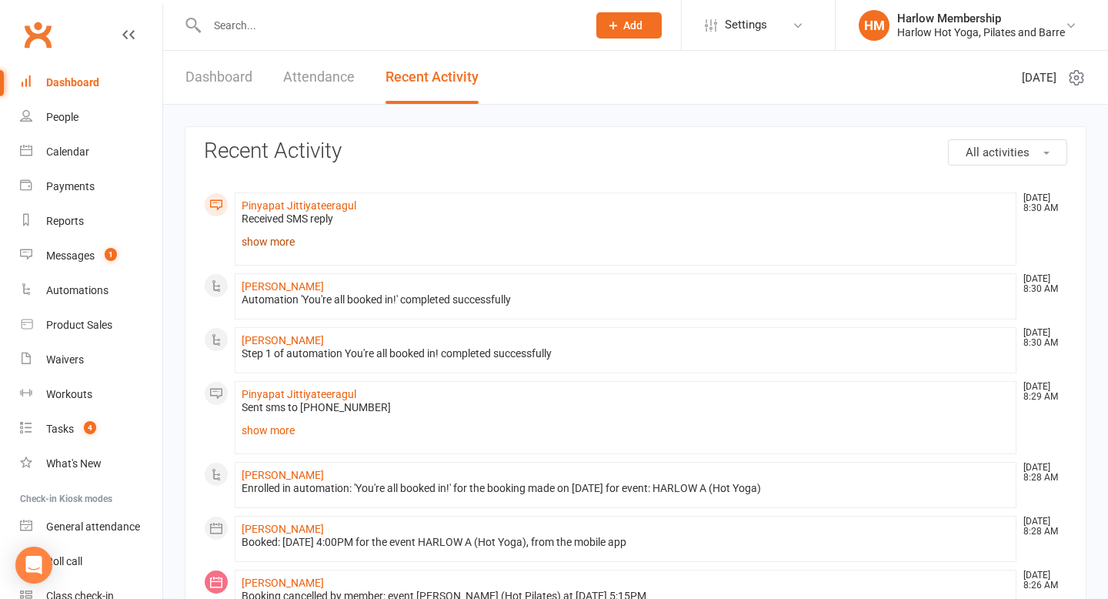
click at [275, 245] on link "show more" at bounding box center [626, 242] width 768 height 22
click at [66, 429] on div "Tasks" at bounding box center [60, 429] width 28 height 12
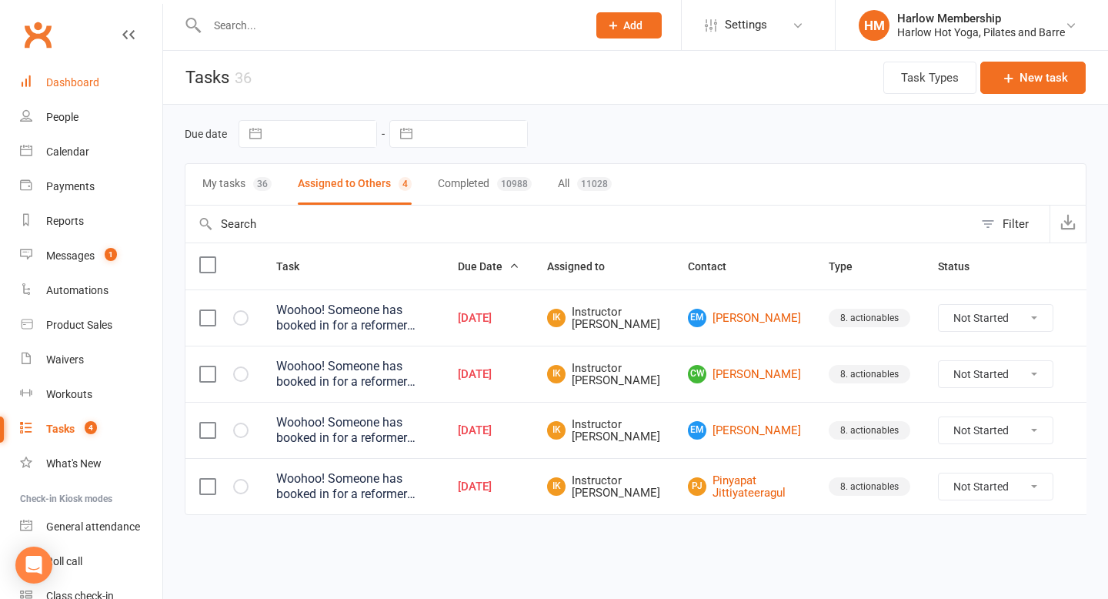
click at [94, 80] on div "Dashboard" at bounding box center [72, 82] width 53 height 12
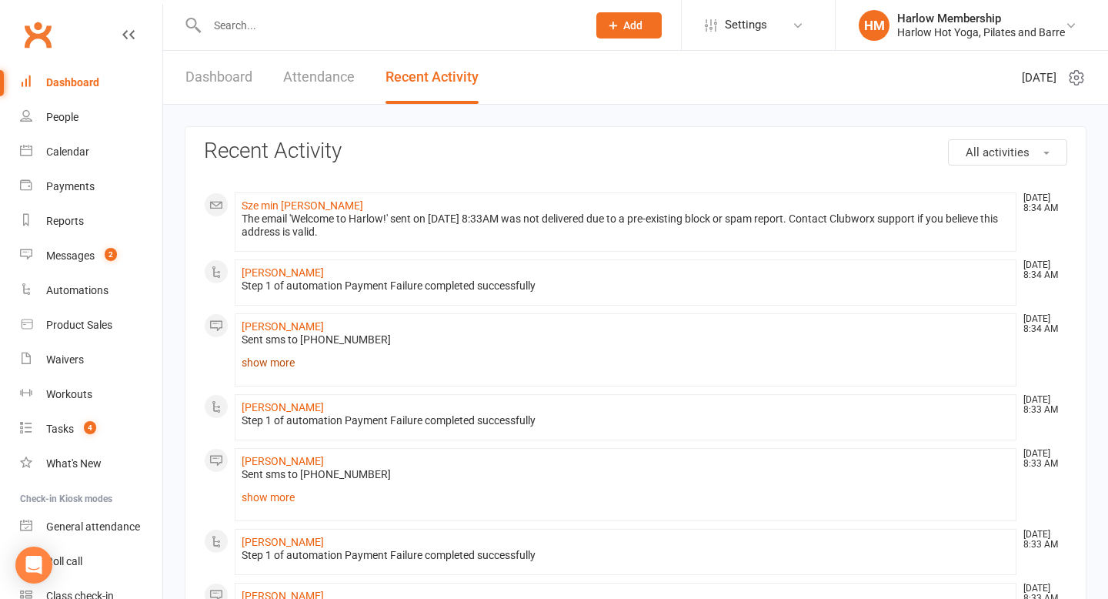
click at [287, 369] on link "show more" at bounding box center [626, 363] width 768 height 22
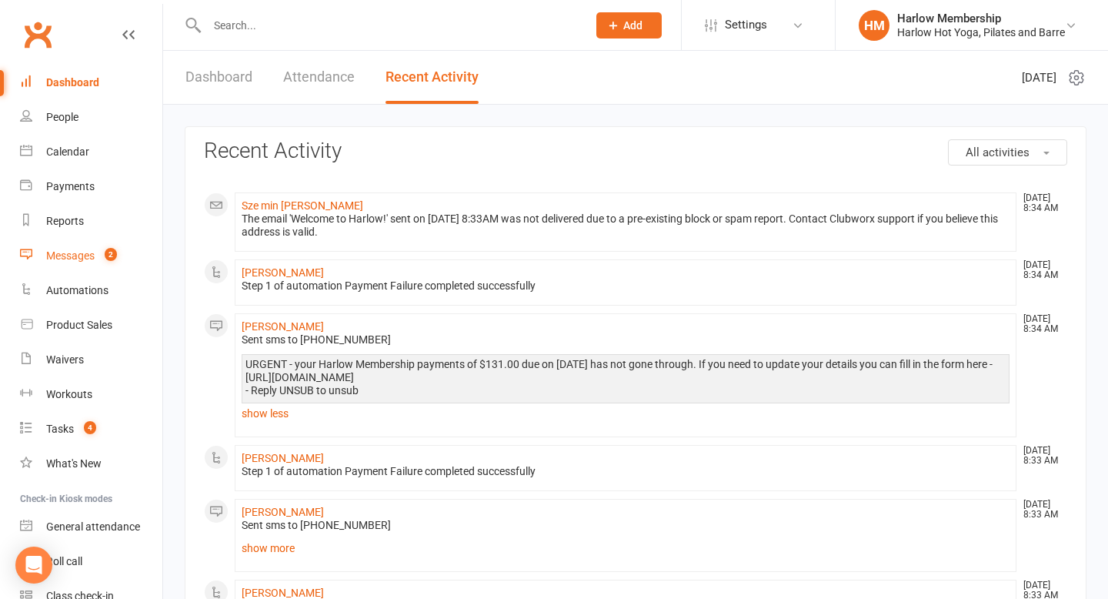
click at [89, 249] on div "Messages" at bounding box center [70, 255] width 48 height 12
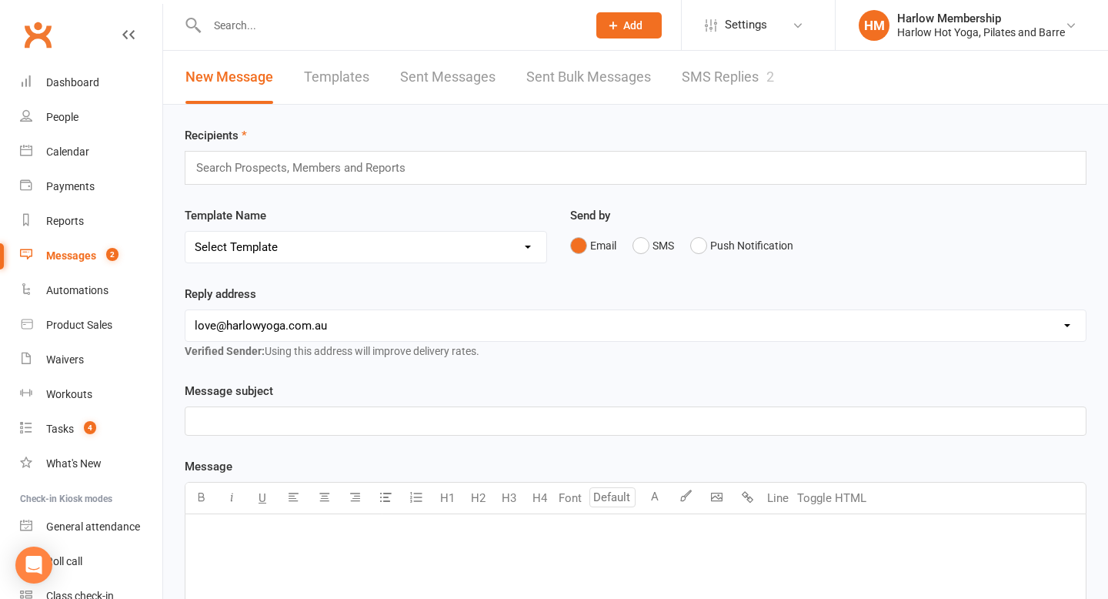
click at [750, 85] on link "SMS Replies 2" at bounding box center [728, 77] width 92 height 53
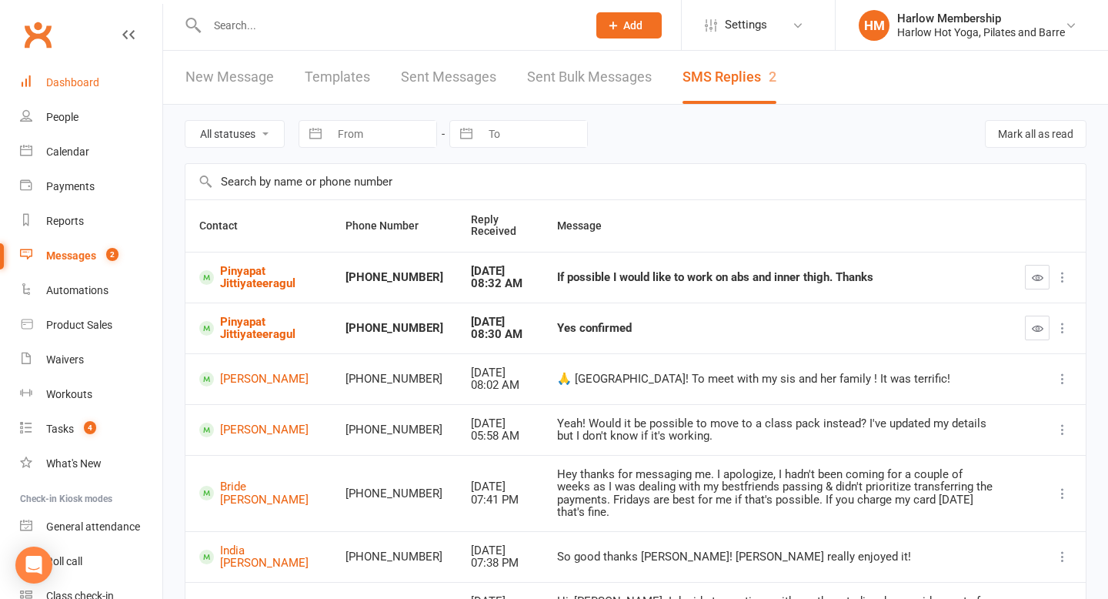
click at [82, 86] on div "Dashboard" at bounding box center [72, 82] width 53 height 12
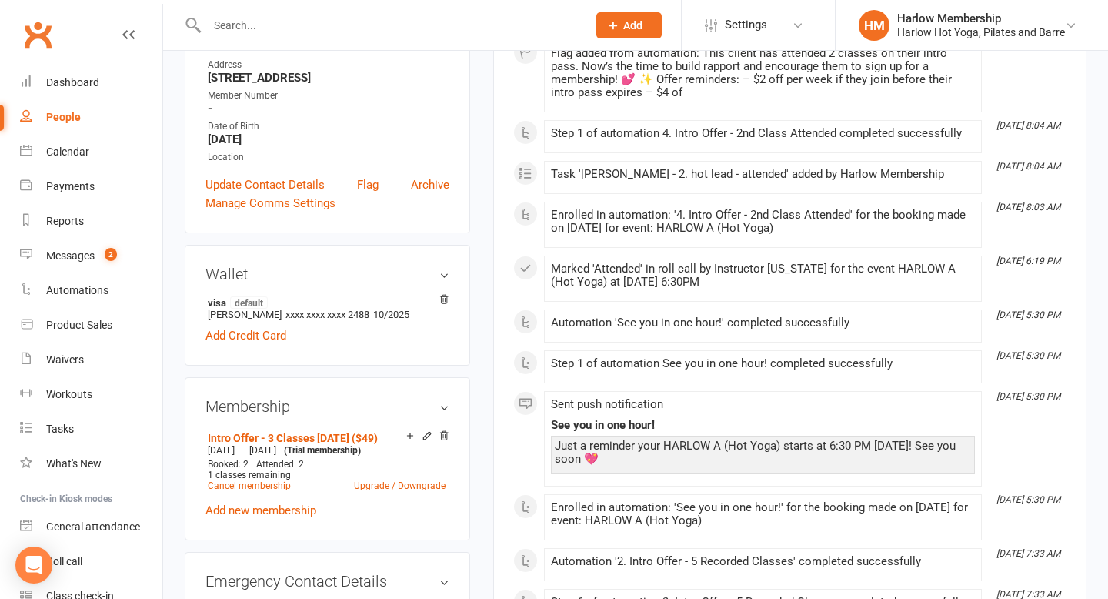
scroll to position [335, 0]
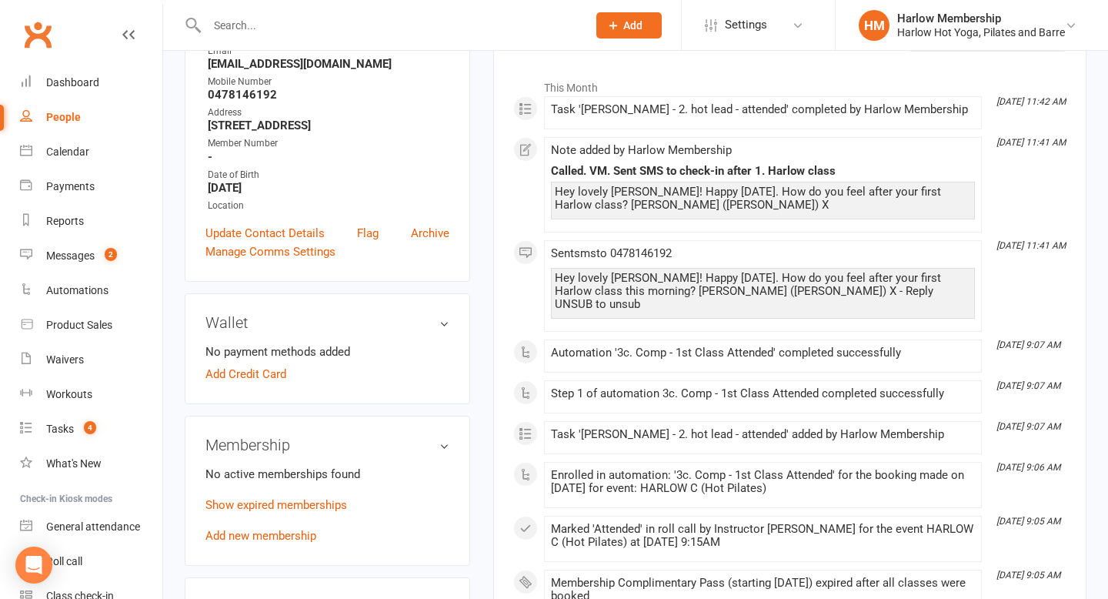
scroll to position [261, 0]
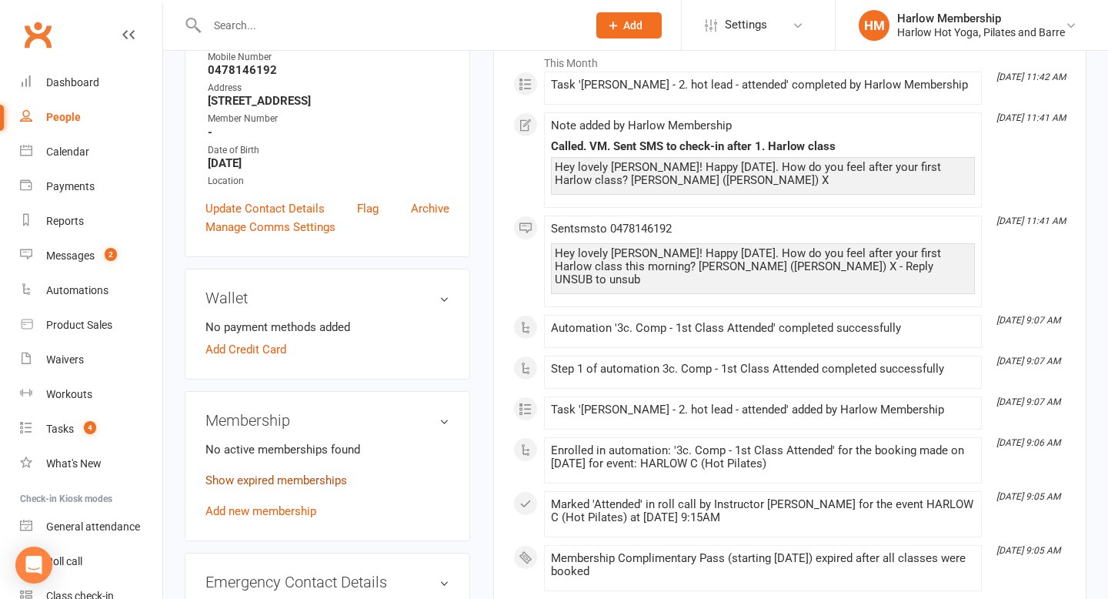
click at [339, 476] on link "Show expired memberships" at bounding box center [277, 480] width 142 height 14
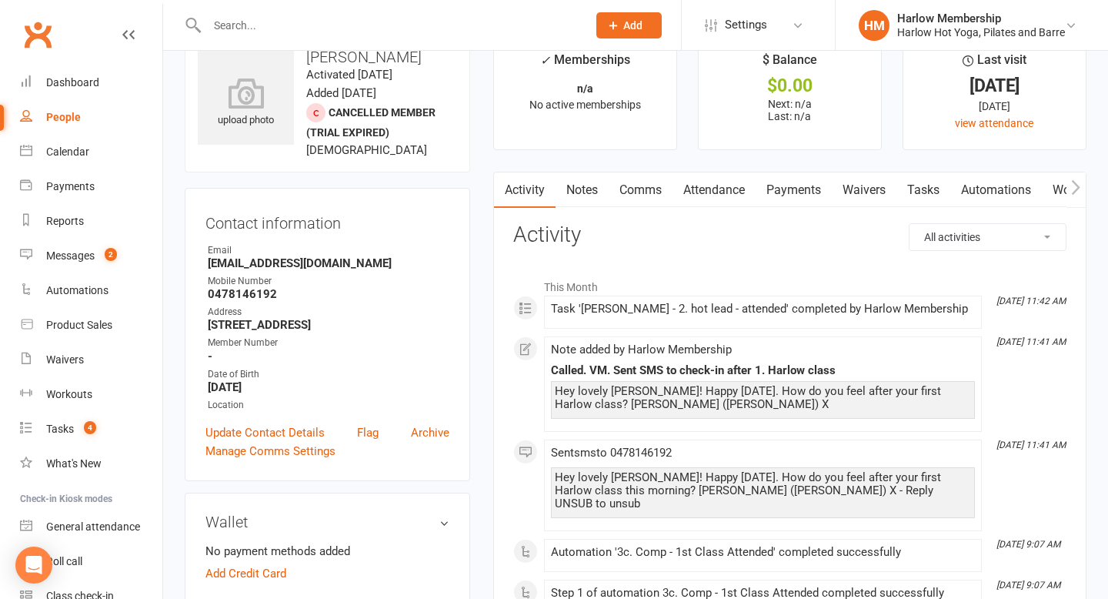
scroll to position [0, 0]
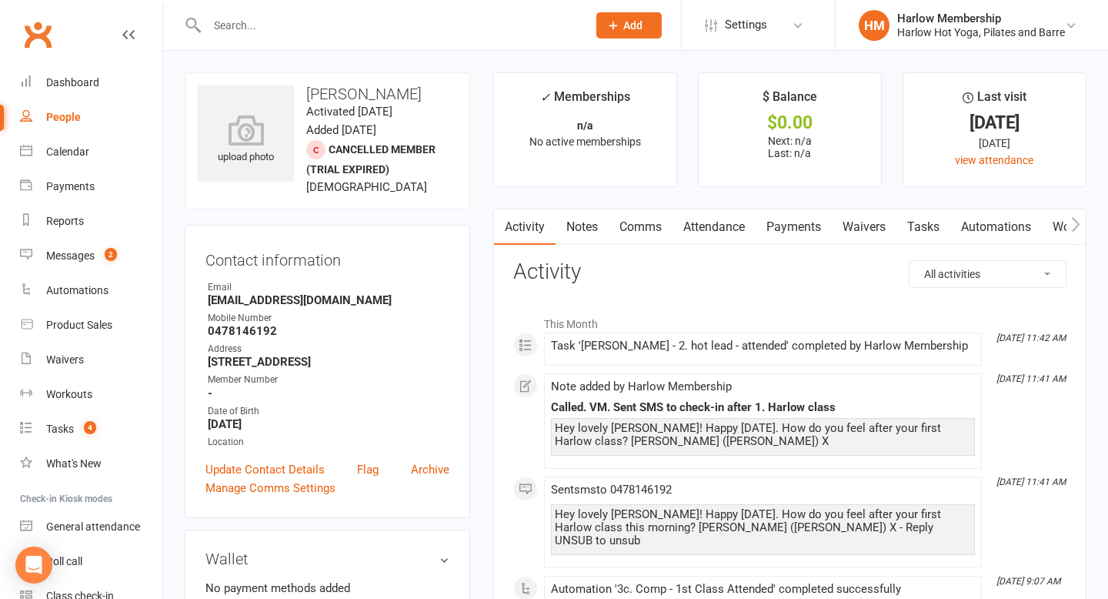
click at [586, 216] on link "Notes" at bounding box center [582, 226] width 53 height 35
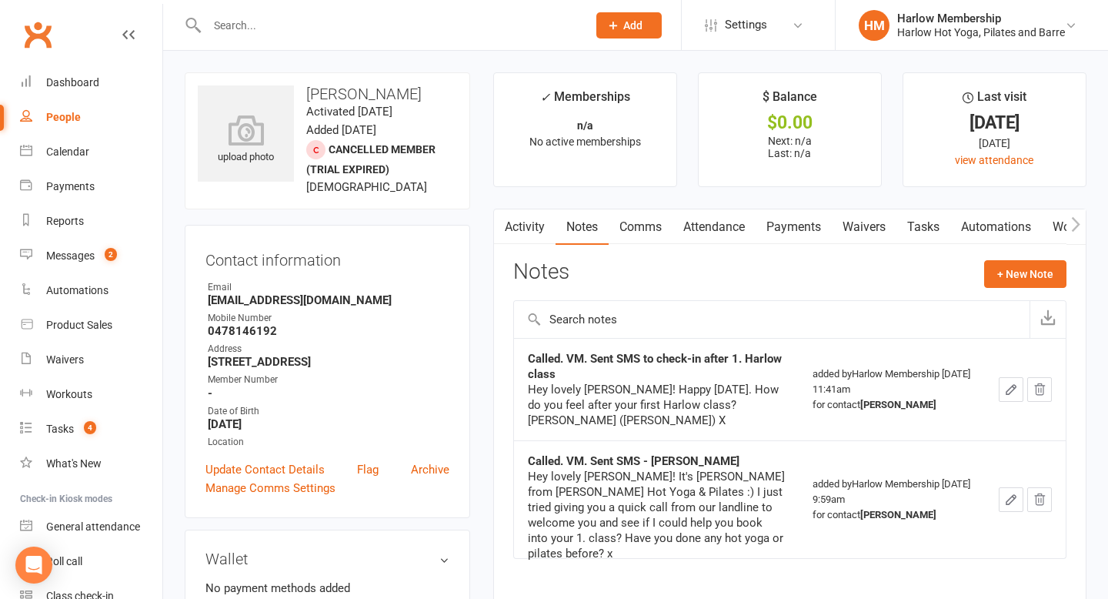
drag, startPoint x: 304, startPoint y: 97, endPoint x: 443, endPoint y: 94, distance: 138.6
click at [446, 96] on h3 "[PERSON_NAME]" at bounding box center [327, 93] width 259 height 17
copy h3 "[PERSON_NAME]"
click at [1050, 270] on button "+ New Note" at bounding box center [1025, 274] width 82 height 28
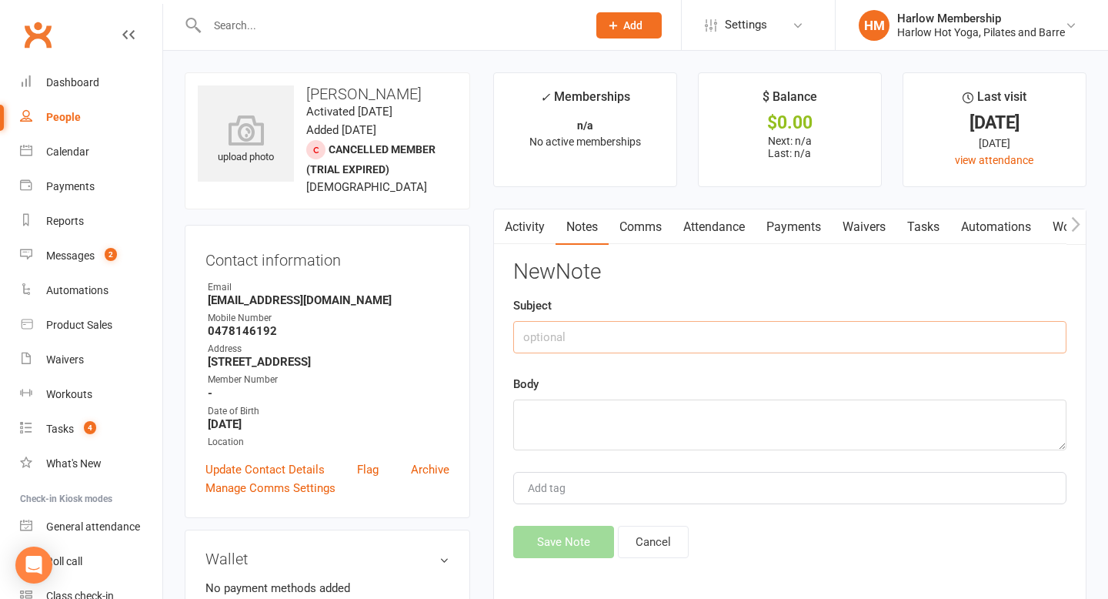
click at [790, 331] on input "text" at bounding box center [789, 337] width 553 height 32
type input "Teacher applicant"
click at [585, 431] on textarea at bounding box center [789, 424] width 553 height 51
paste textarea "[URL][DOMAIN_NAME][PERSON_NAME]"
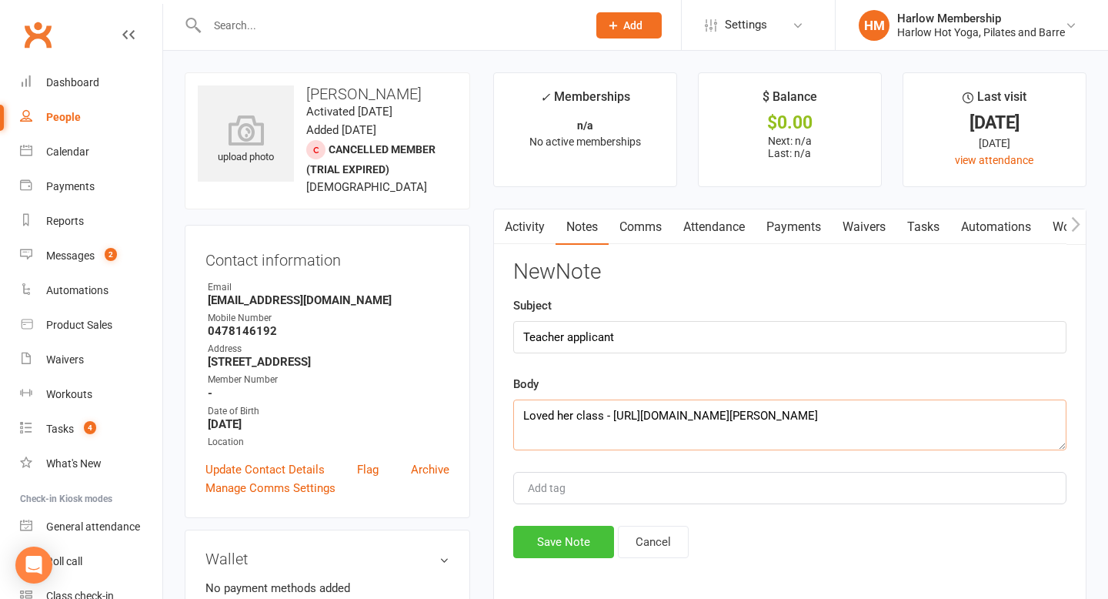
type textarea "Loved her class - [URL][DOMAIN_NAME][PERSON_NAME]"
click at [585, 543] on button "Save Note" at bounding box center [563, 542] width 101 height 32
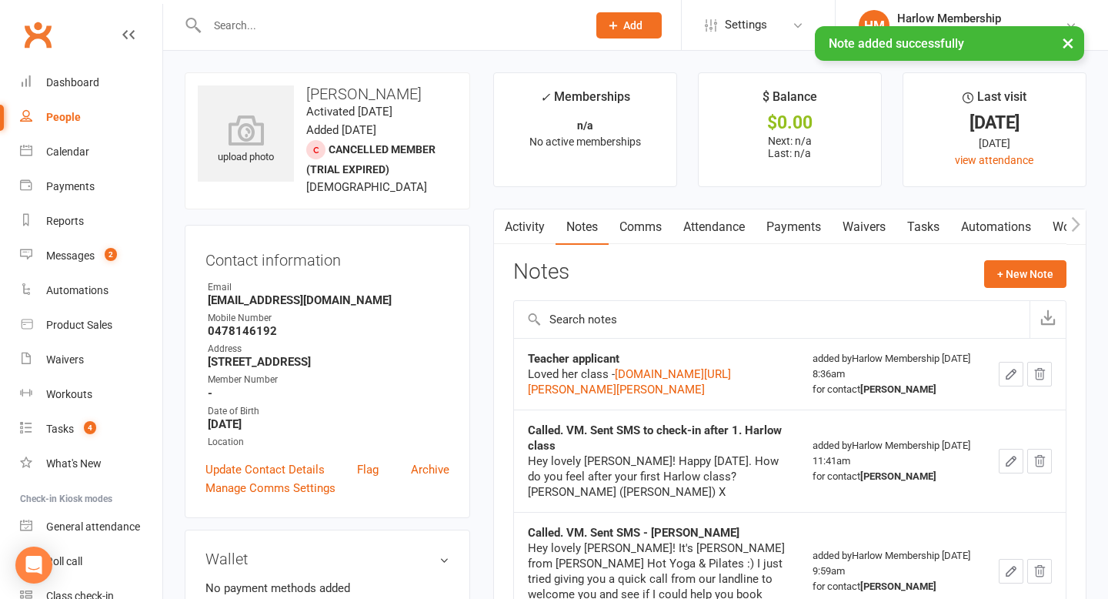
click at [513, 222] on link "Activity" at bounding box center [525, 226] width 62 height 35
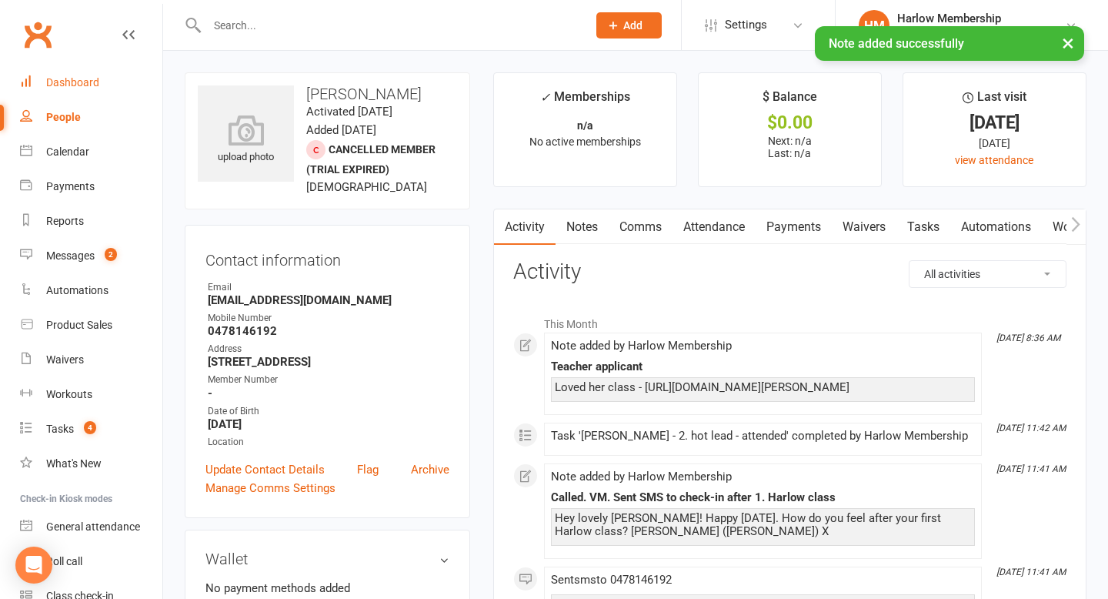
click at [90, 82] on div "Dashboard" at bounding box center [72, 82] width 53 height 12
